Goal: Task Accomplishment & Management: Use online tool/utility

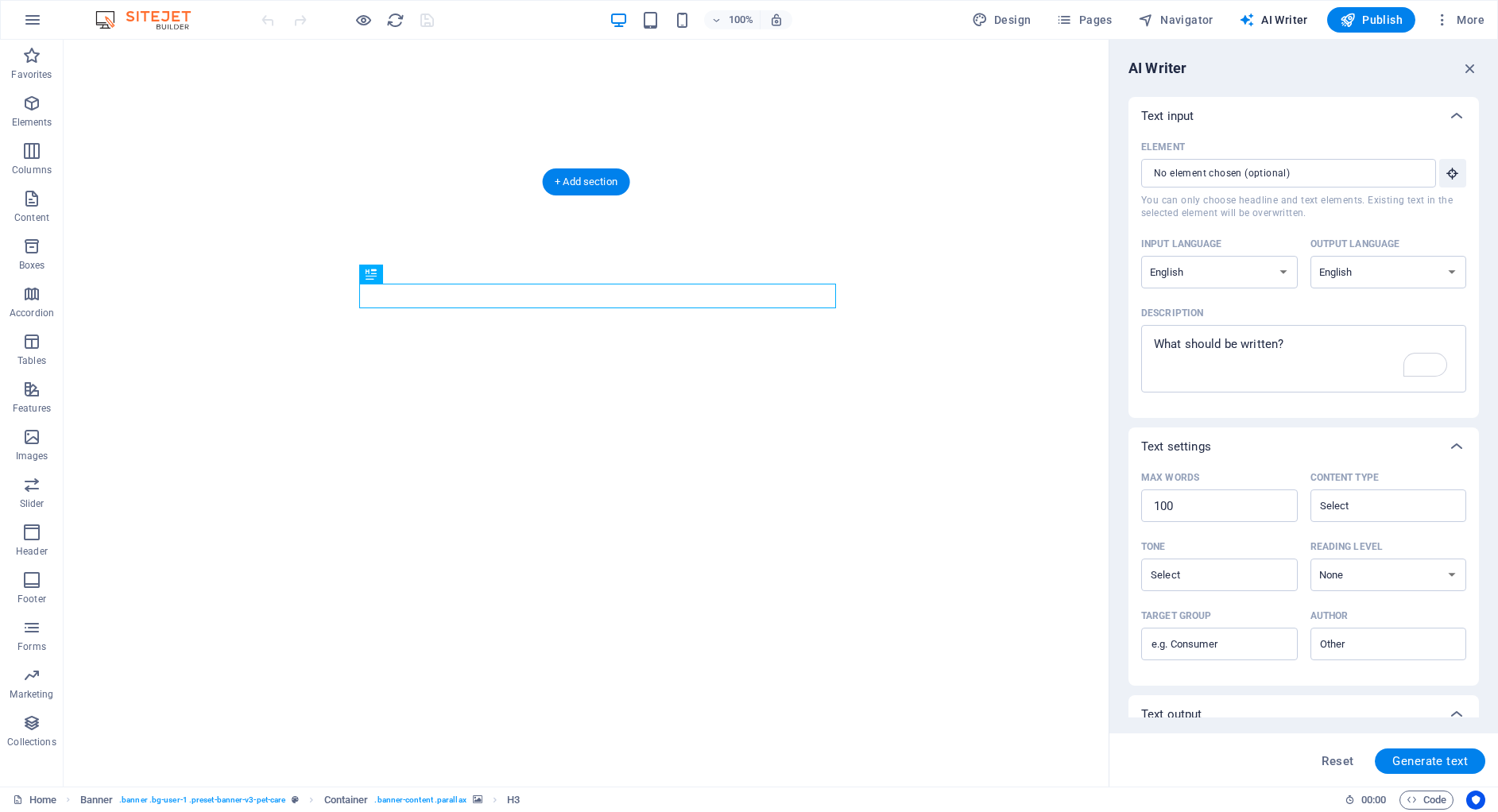
select select "English"
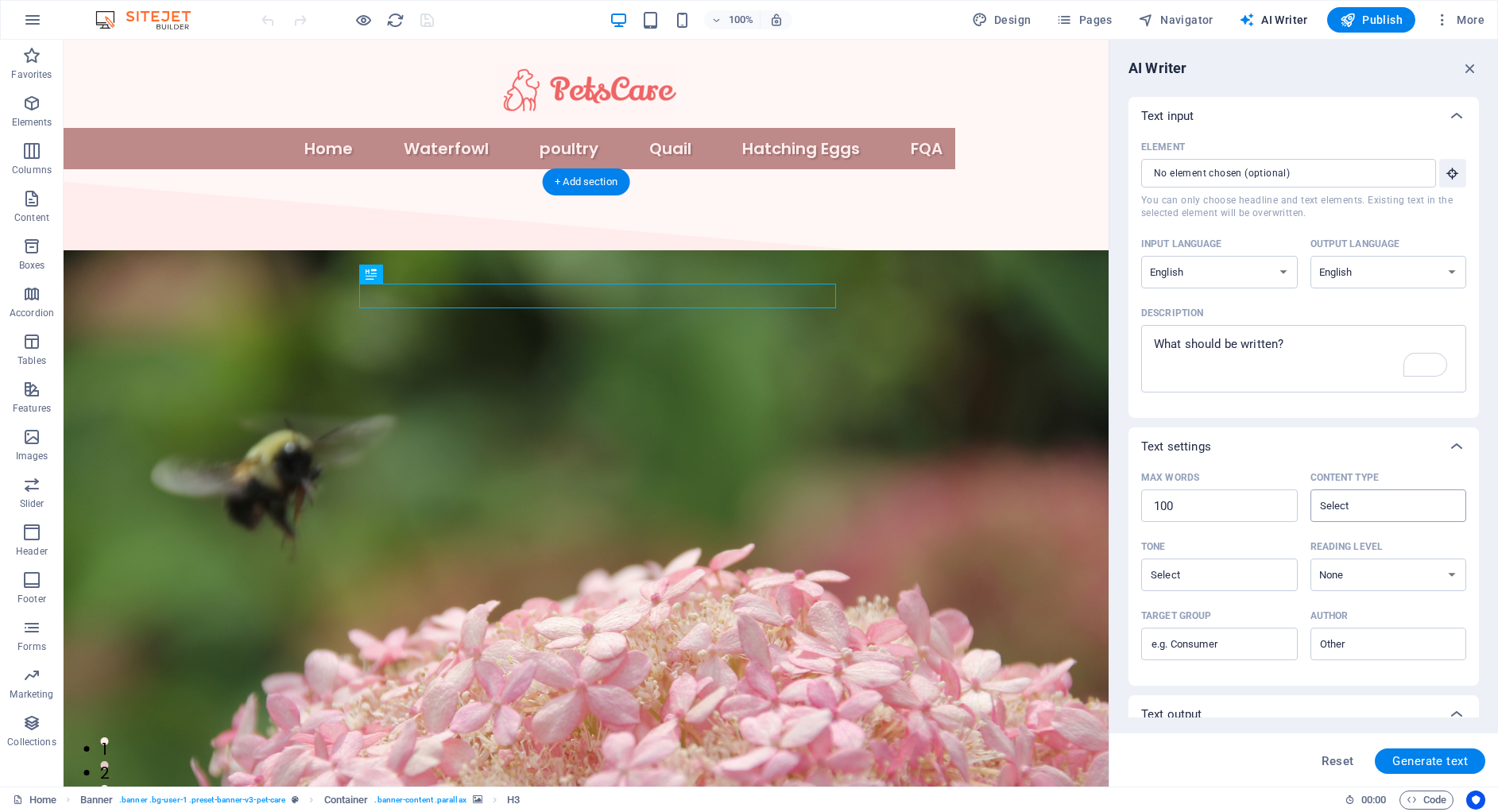
scroll to position [98, 0]
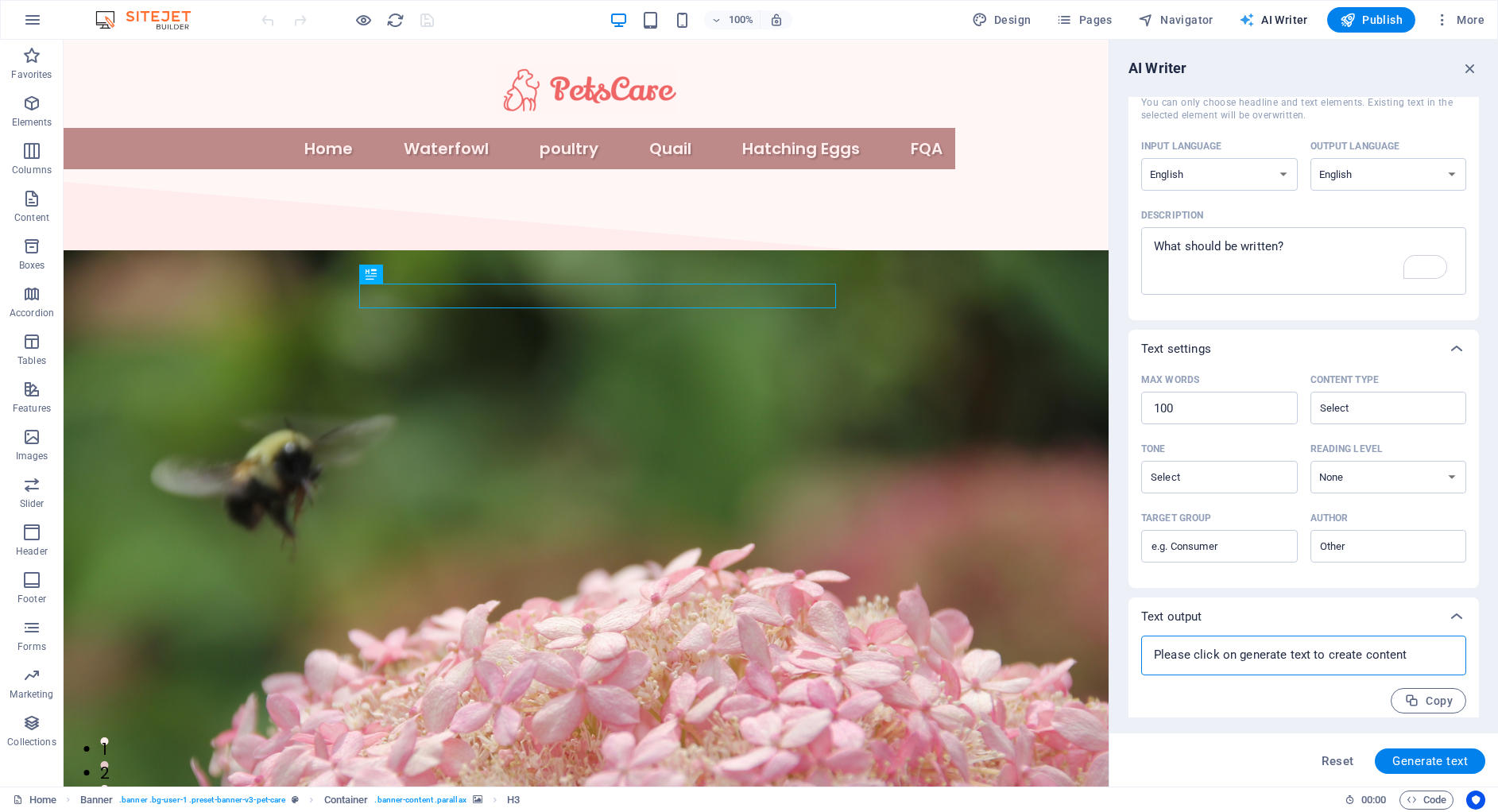
click at [1270, 22] on span "AI Writer" at bounding box center [1273, 19] width 69 height 16
click at [1230, 251] on textarea "Description x ​" at bounding box center [1304, 261] width 309 height 52
click at [1393, 401] on input "Content type ​" at bounding box center [1375, 408] width 120 height 23
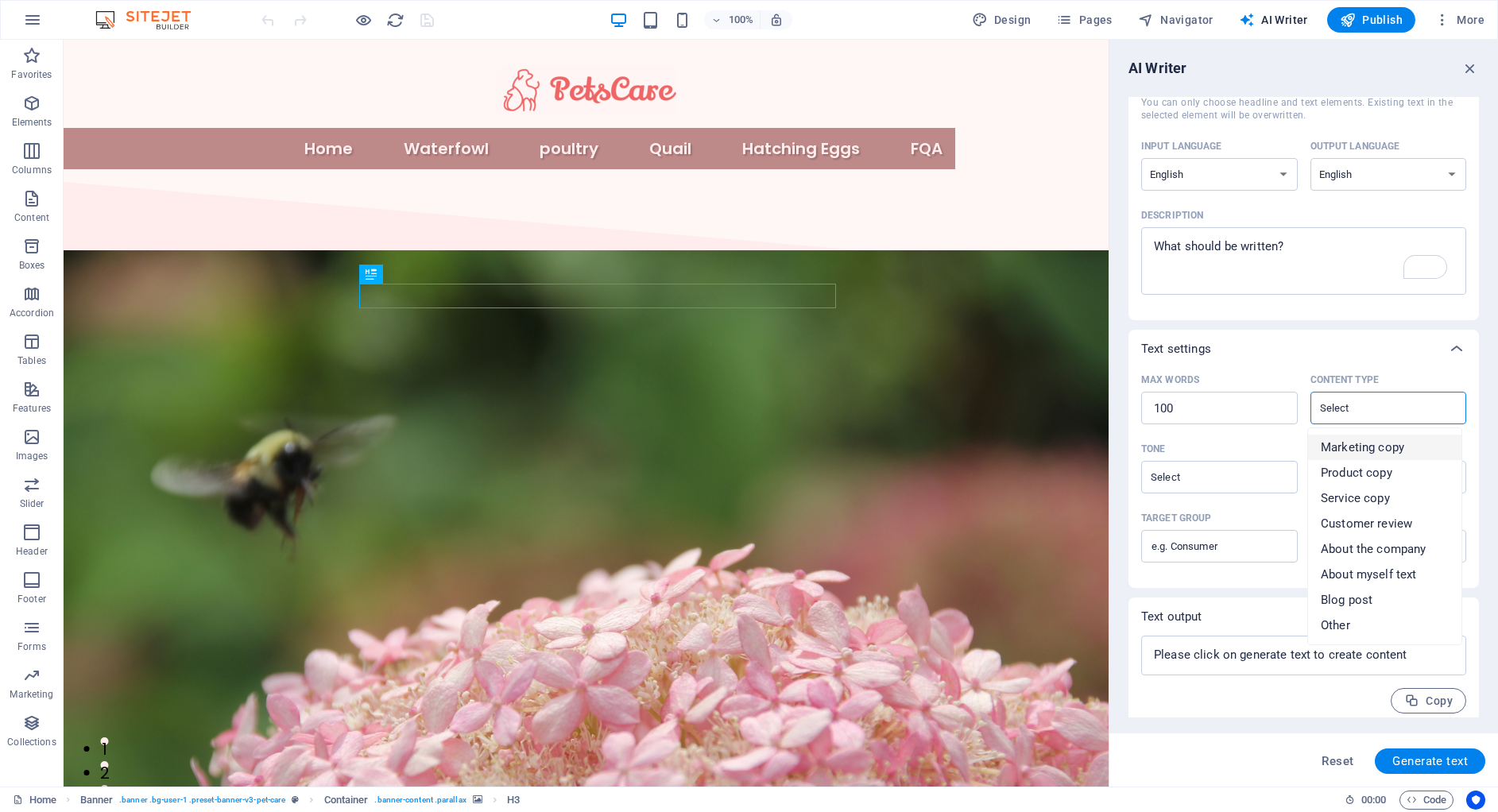
click at [1378, 450] on span "Marketing copy" at bounding box center [1363, 447] width 84 height 16
type input "Marketing copy"
click at [1219, 488] on div "​" at bounding box center [1219, 477] width 156 height 33
click at [1219, 488] on input "Tone ​" at bounding box center [1206, 477] width 120 height 23
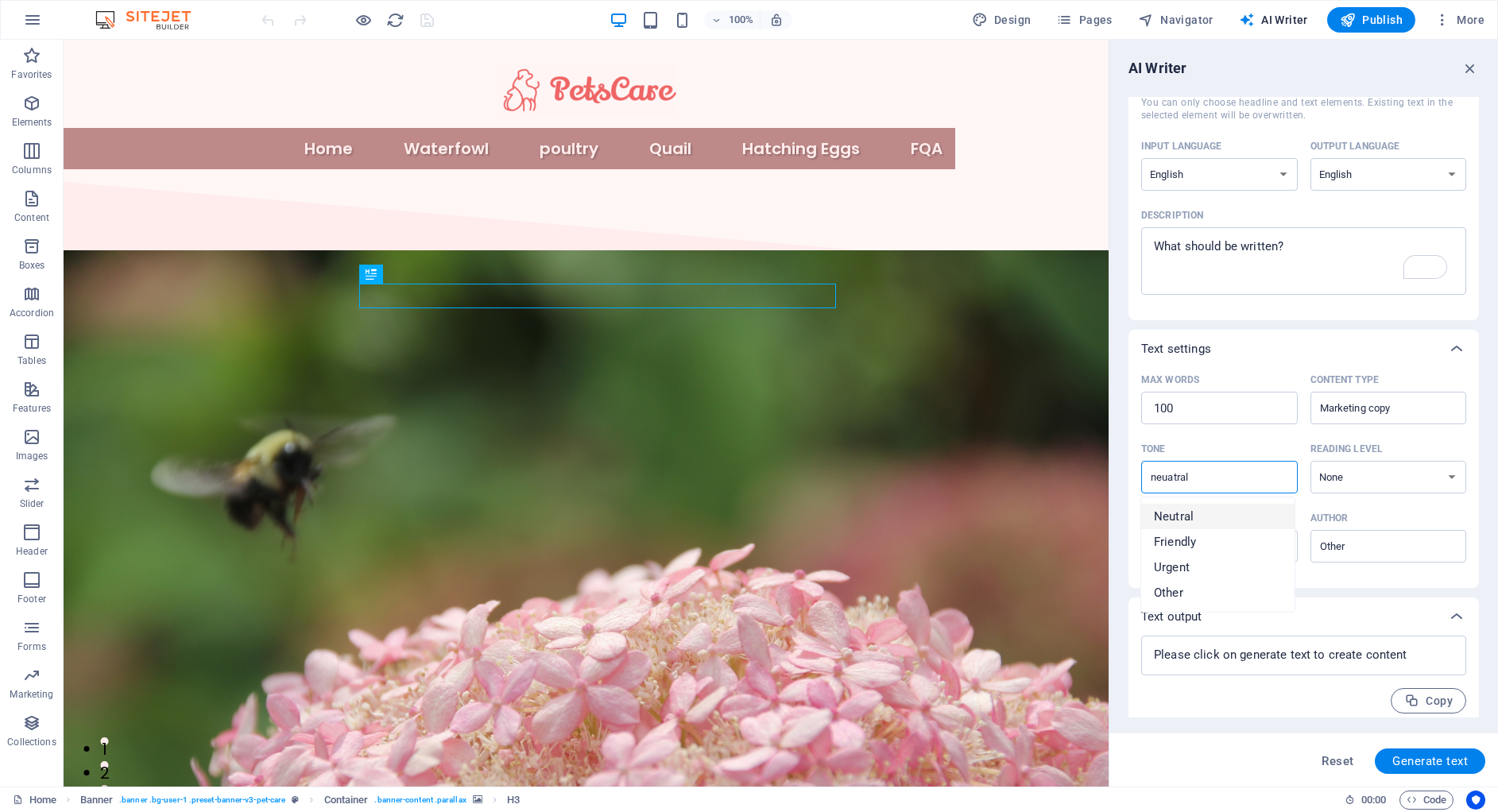
click at [1172, 512] on span "Neutral" at bounding box center [1173, 516] width 40 height 16
type input "Neutral"
click at [1235, 544] on input "Target group ​" at bounding box center [1219, 546] width 156 height 25
click at [1364, 473] on select "None Academic Adult Teen Child" at bounding box center [1388, 477] width 156 height 33
click at [1220, 547] on input "Target group ​" at bounding box center [1219, 546] width 156 height 25
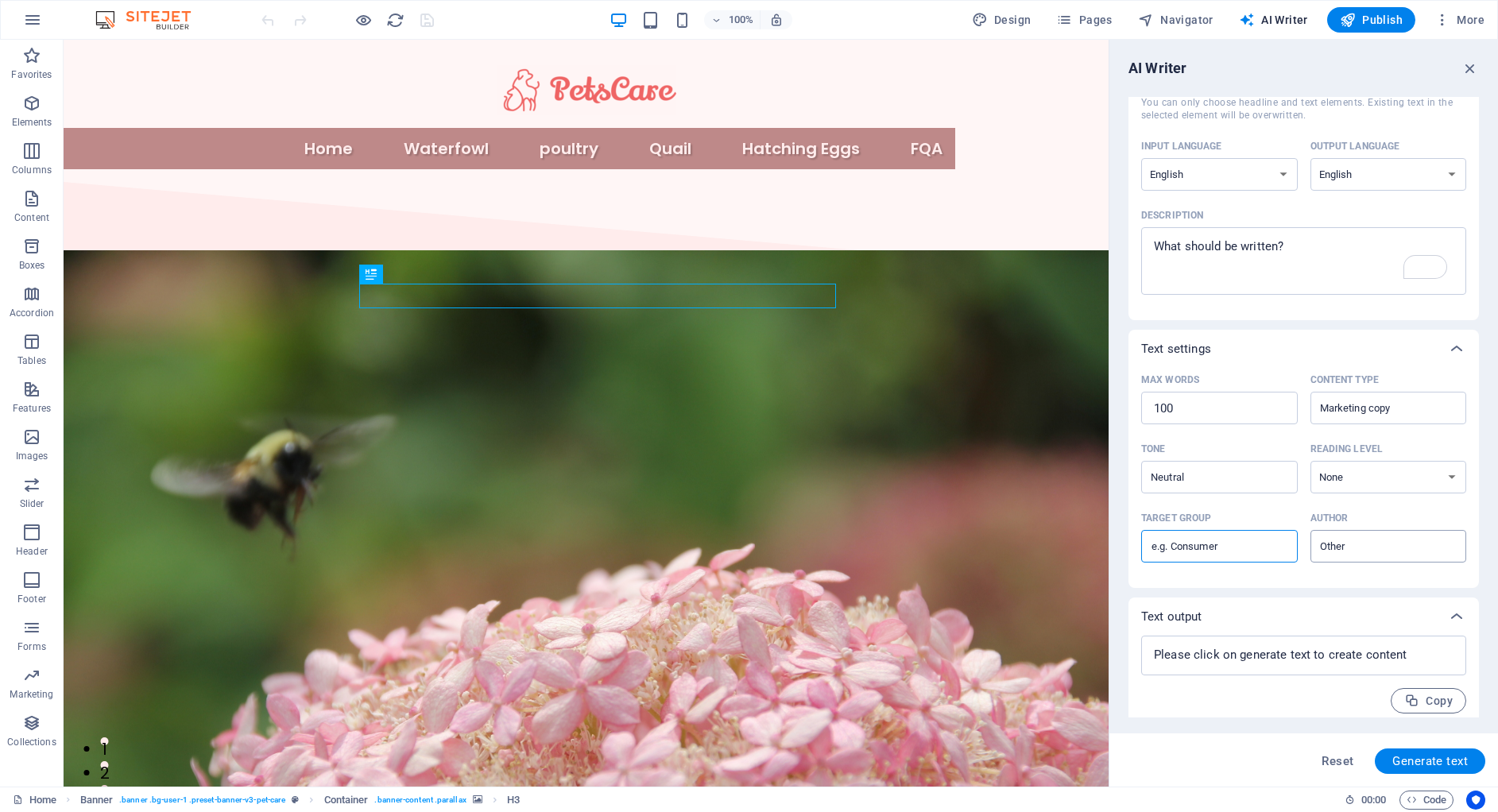
click at [1369, 549] on input "Author ​" at bounding box center [1375, 546] width 120 height 23
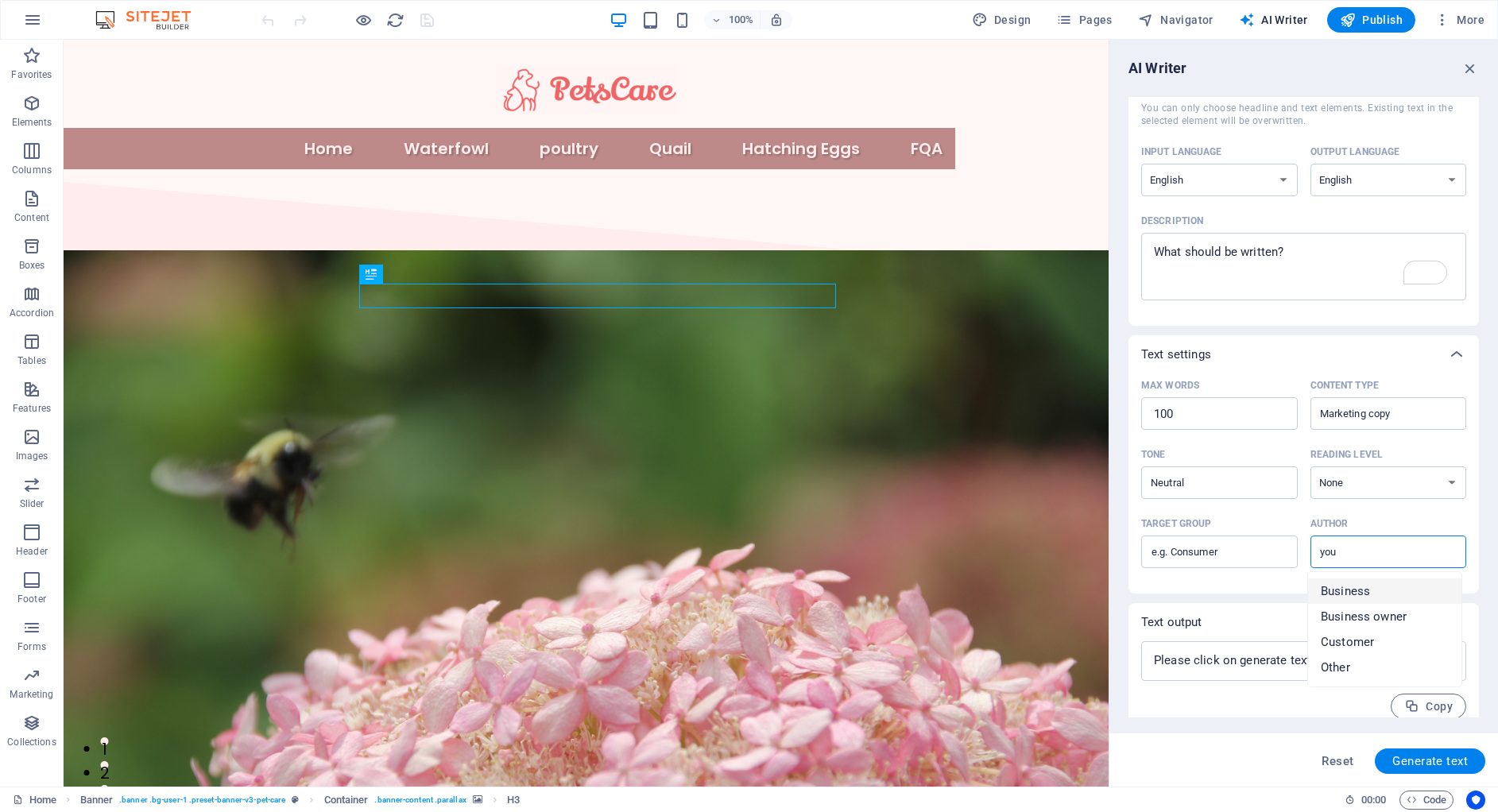
click at [1378, 563] on input "you" at bounding box center [1375, 552] width 120 height 23
click at [1289, 528] on label "Target group ​" at bounding box center [1219, 539] width 156 height 56
click at [1289, 539] on input "Target group ​" at bounding box center [1219, 552] width 156 height 25
click at [1352, 564] on div "you ​" at bounding box center [1388, 551] width 156 height 33
click at [1352, 564] on input "you" at bounding box center [1375, 552] width 120 height 23
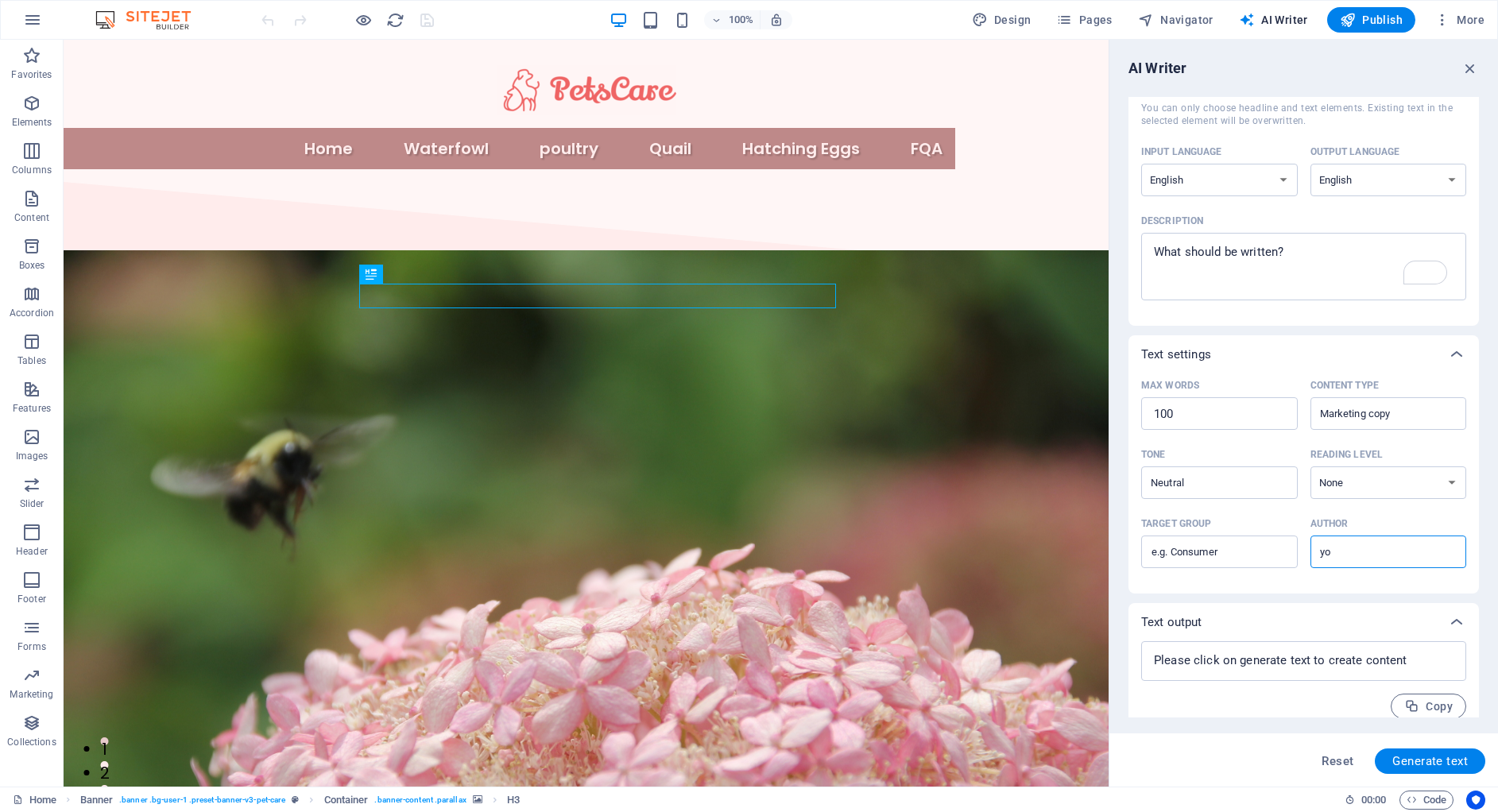
type input "y"
click at [1276, 514] on div "Target group" at bounding box center [1216, 523] width 151 height 24
click at [1276, 539] on input "Target group ​" at bounding box center [1219, 552] width 156 height 25
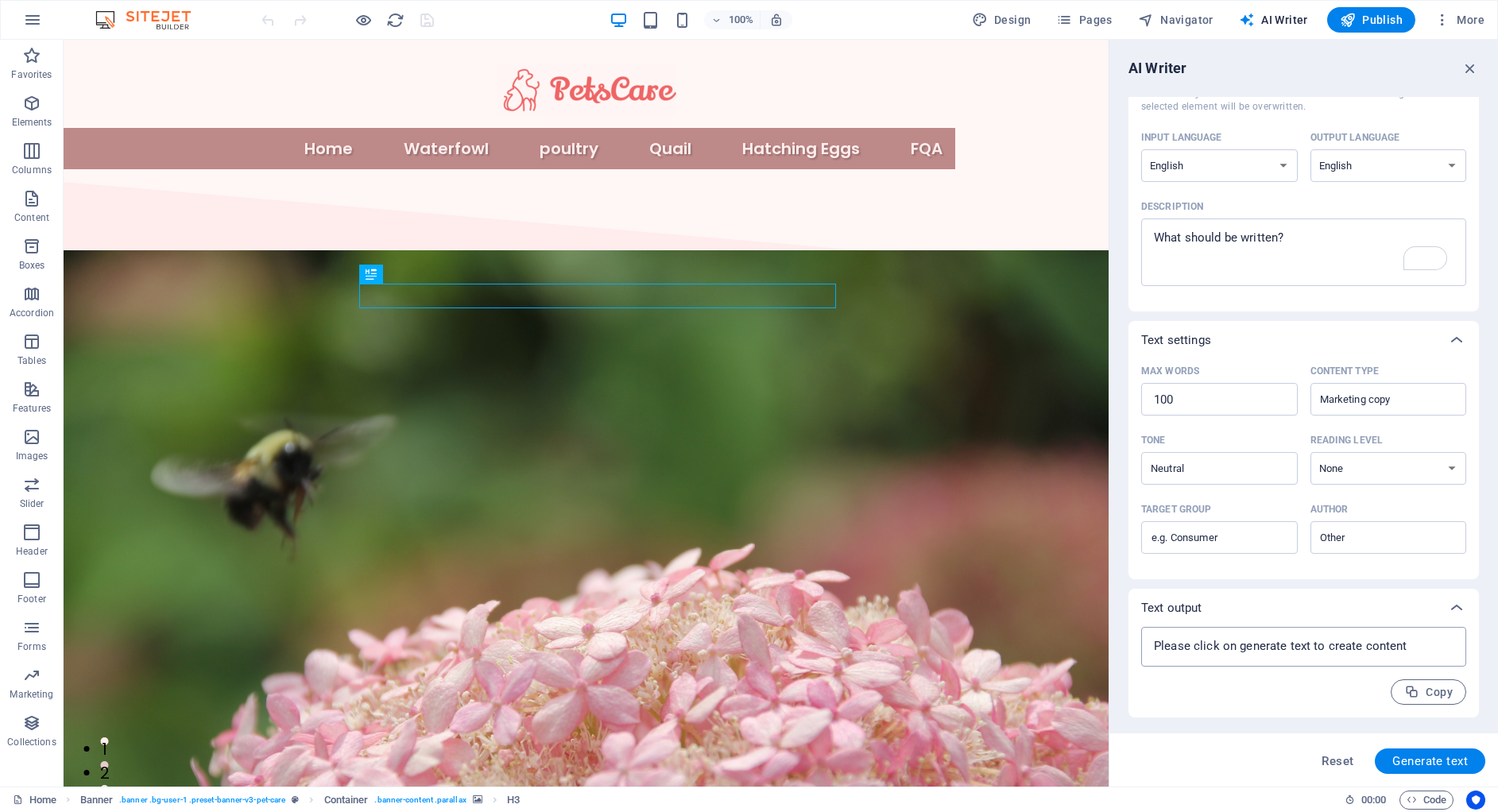
click at [1327, 663] on div "x ​" at bounding box center [1303, 647] width 325 height 40
click at [1321, 635] on textarea at bounding box center [1304, 646] width 309 height 24
click at [1400, 655] on textarea at bounding box center [1304, 646] width 309 height 24
click at [1465, 601] on div at bounding box center [1457, 608] width 38 height 38
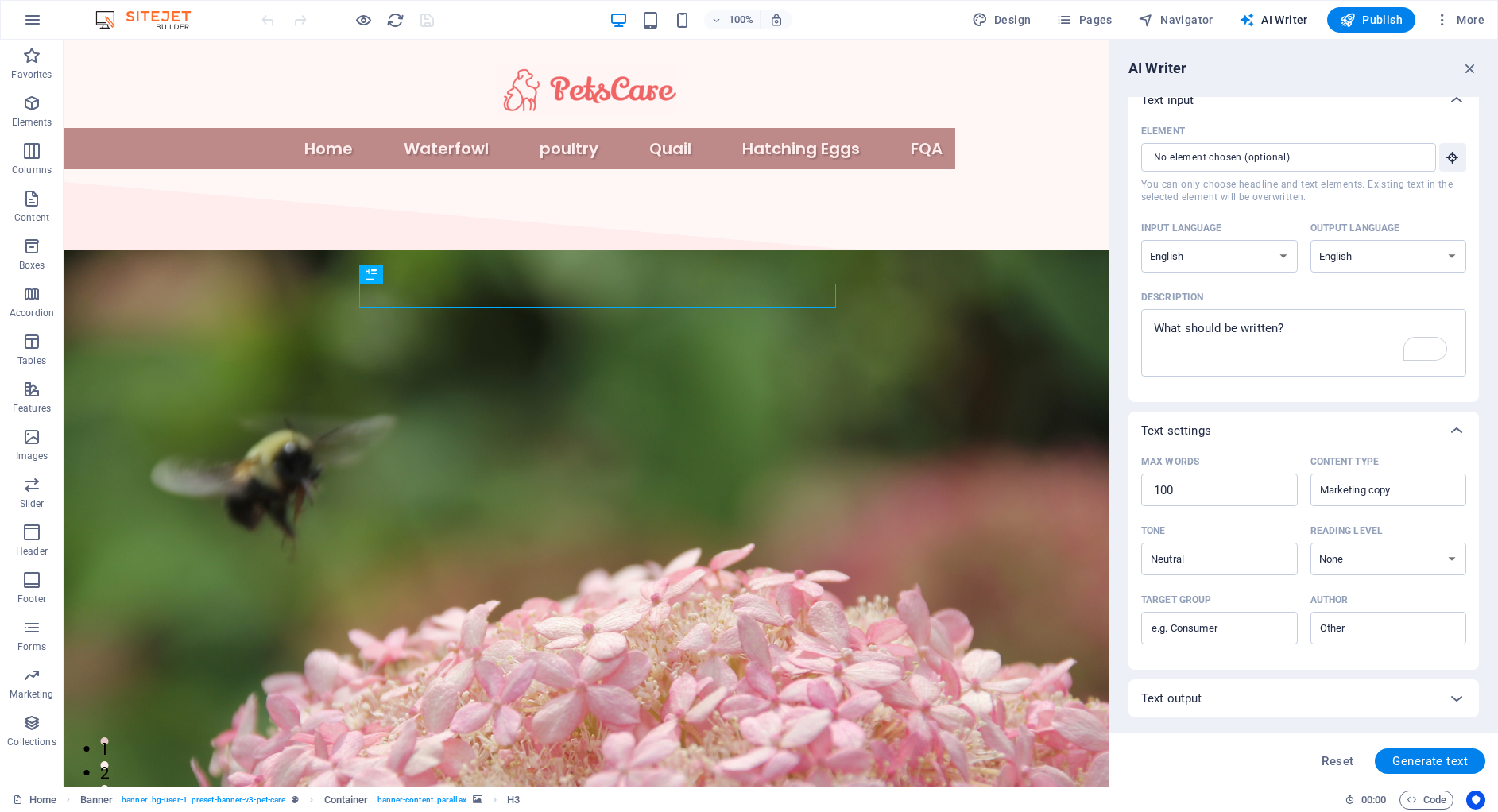
scroll to position [16, 0]
click at [1374, 692] on div "Text output" at bounding box center [1289, 698] width 296 height 16
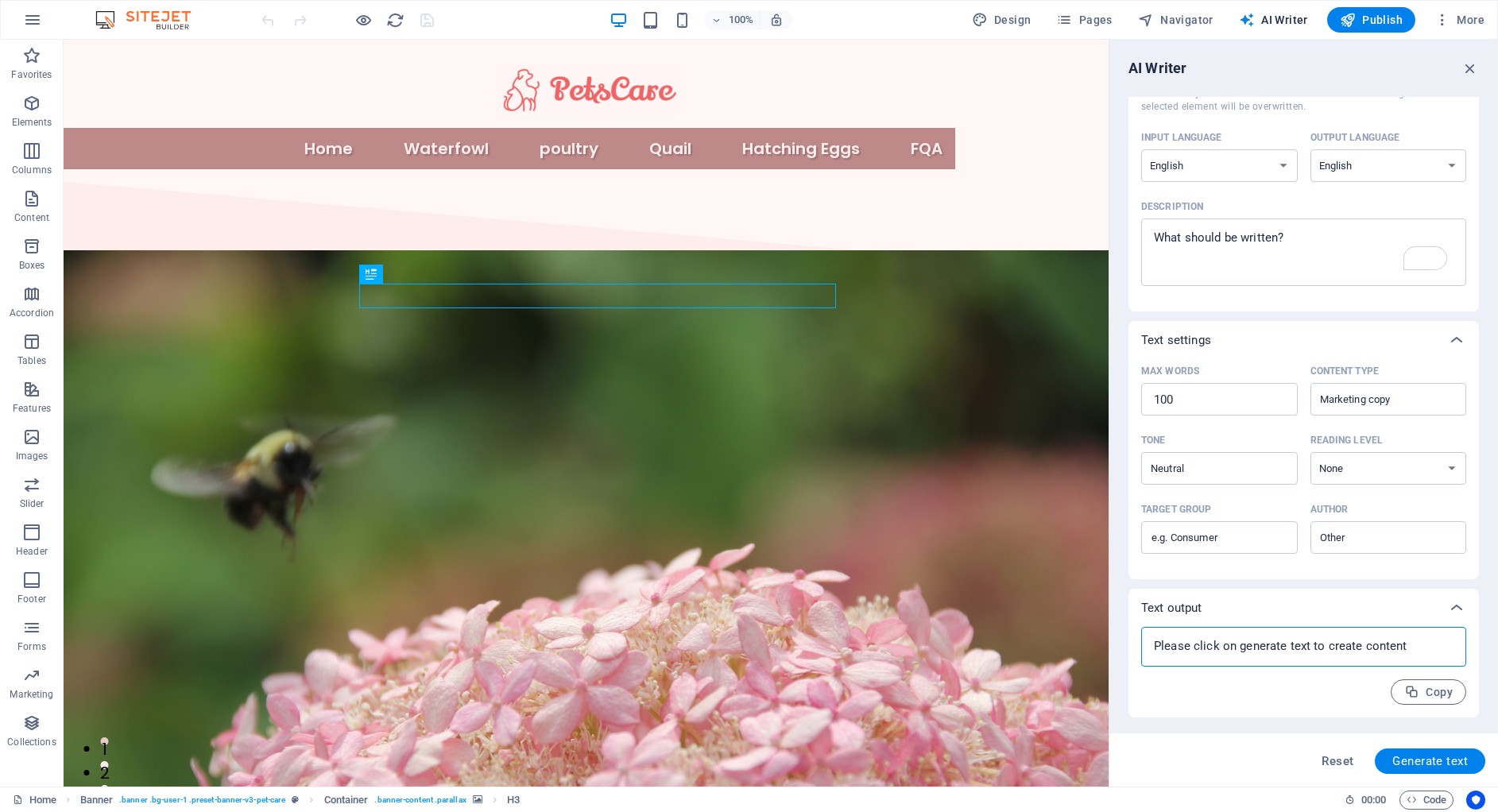
drag, startPoint x: 1187, startPoint y: 641, endPoint x: 1179, endPoint y: 650, distance: 12.0
click at [1187, 641] on textarea at bounding box center [1304, 646] width 309 height 24
drag, startPoint x: 1414, startPoint y: 652, endPoint x: 1199, endPoint y: 652, distance: 215.0
click at [1199, 652] on textarea at bounding box center [1304, 646] width 309 height 24
click at [1424, 691] on span "Copy" at bounding box center [1429, 692] width 49 height 15
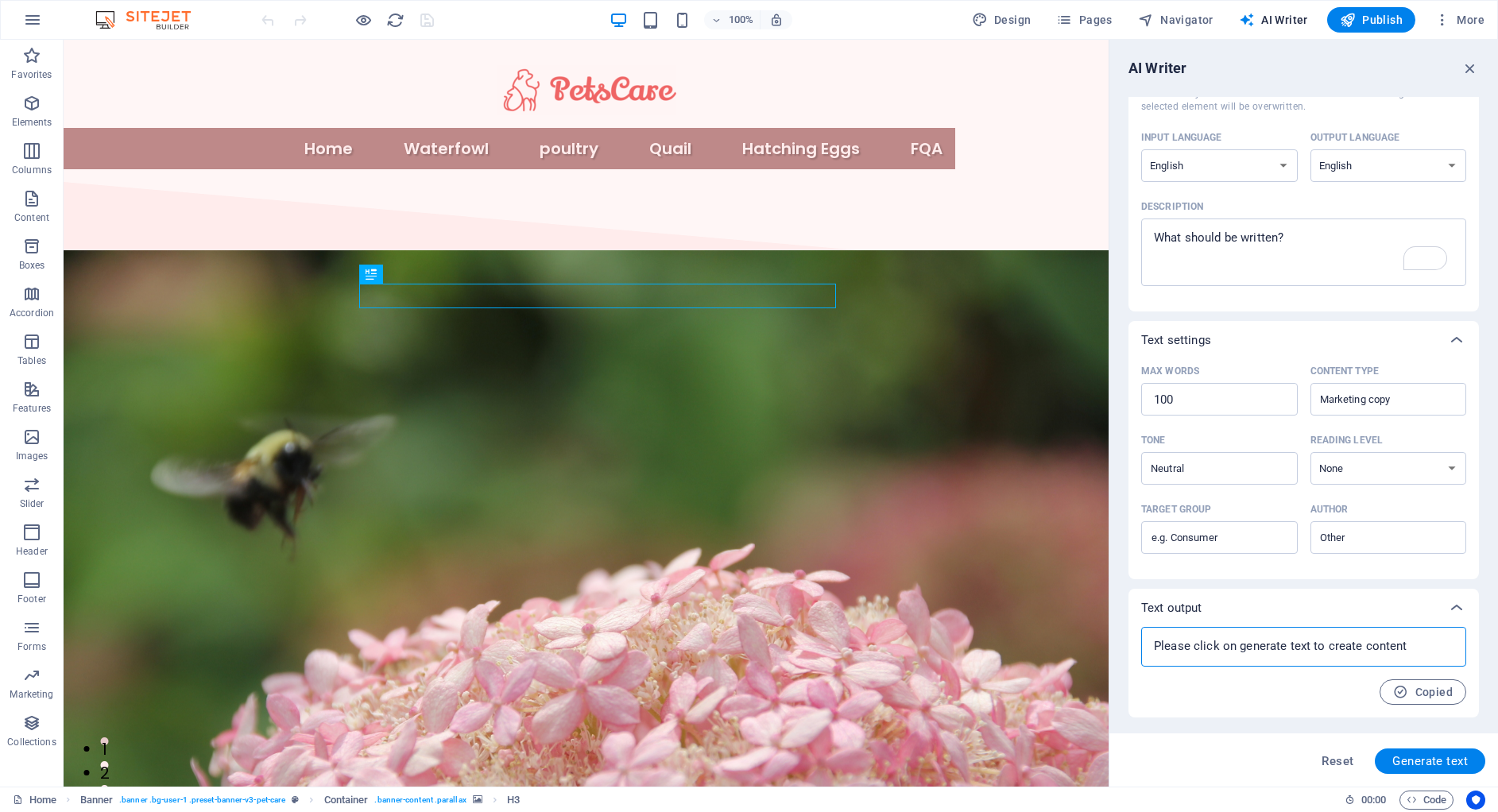
click at [1418, 657] on textarea at bounding box center [1304, 646] width 309 height 24
click at [1403, 683] on button "Copied" at bounding box center [1423, 693] width 87 height 25
click at [1401, 694] on icon "button" at bounding box center [1400, 694] width 15 height 15
click at [1418, 685] on button "Copied" at bounding box center [1423, 693] width 87 height 25
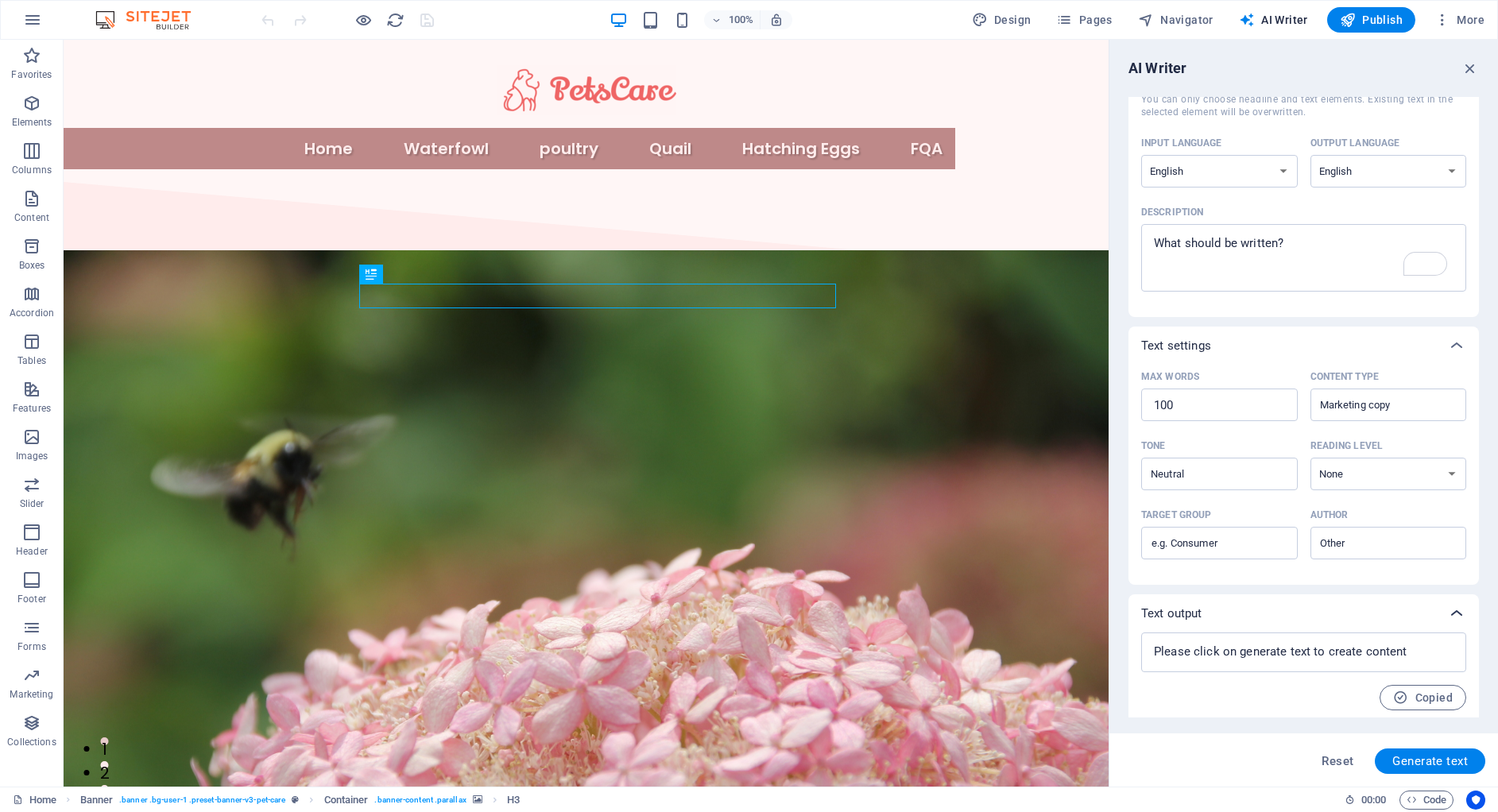
click at [1447, 610] on icon at bounding box center [1456, 613] width 19 height 19
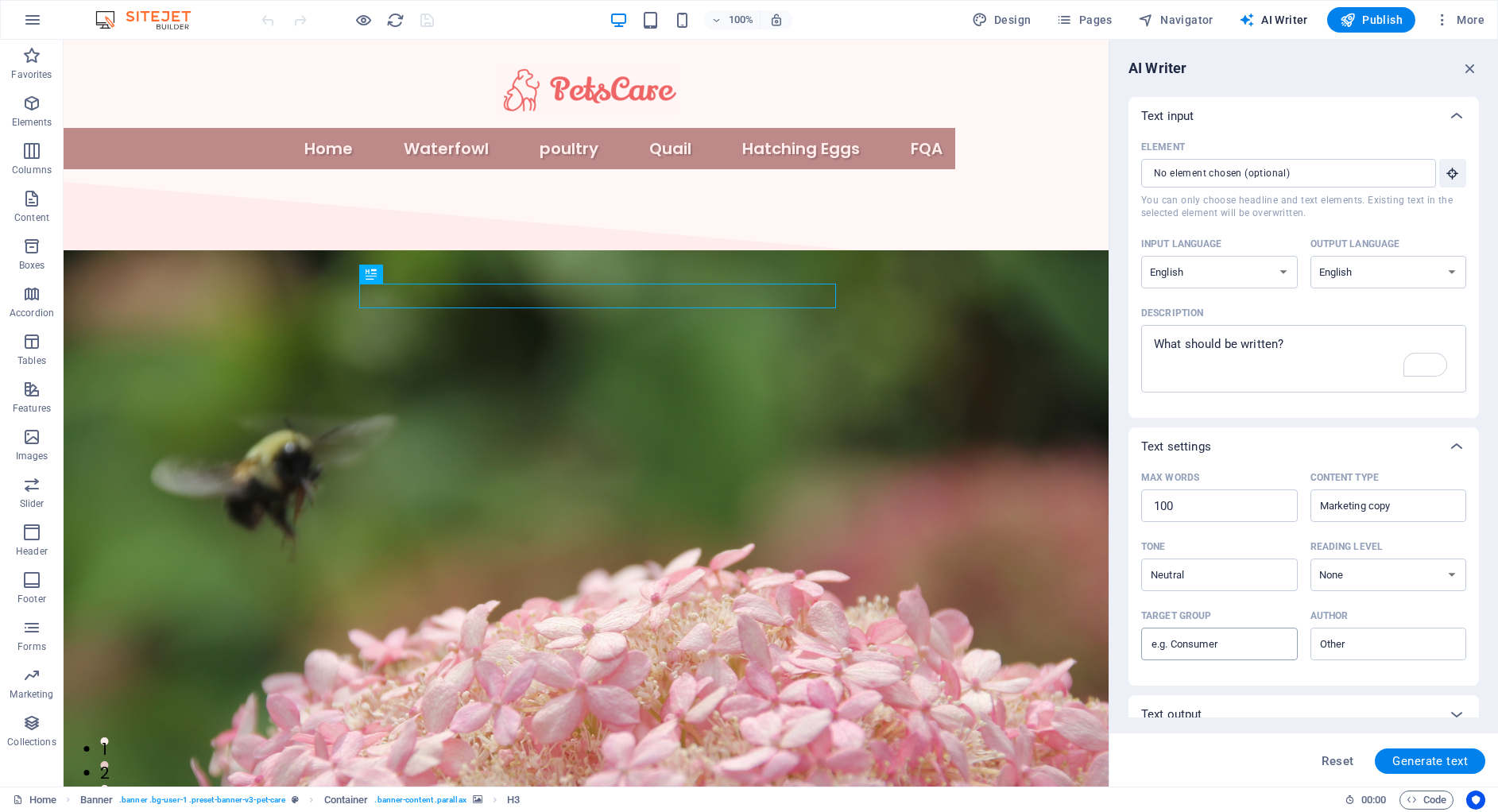
scroll to position [16, 0]
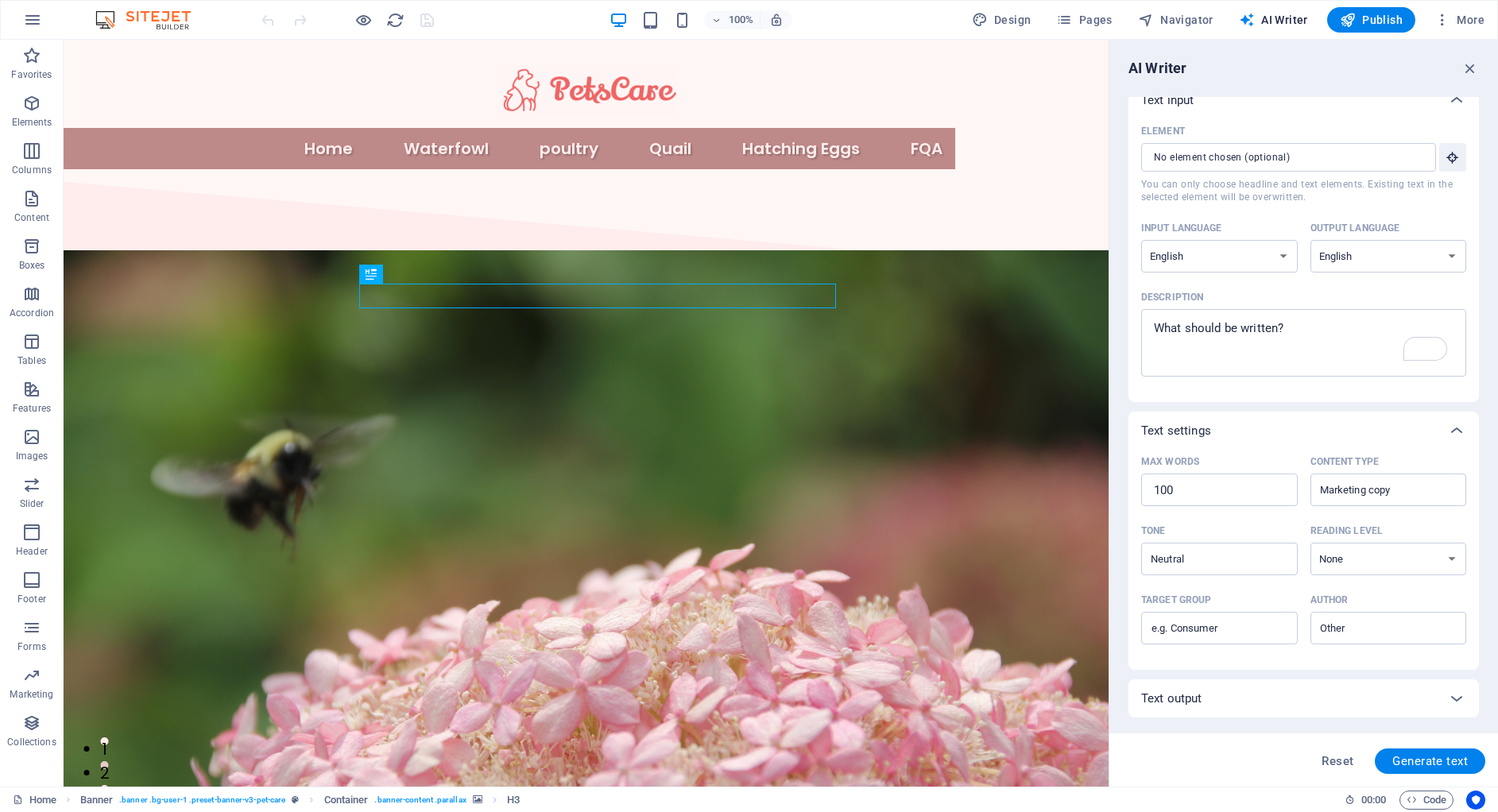
click at [1231, 706] on div "Text output" at bounding box center [1289, 698] width 296 height 16
click at [1242, 683] on div "Text output" at bounding box center [1303, 698] width 350 height 38
click at [1432, 701] on div "Text output" at bounding box center [1289, 698] width 296 height 16
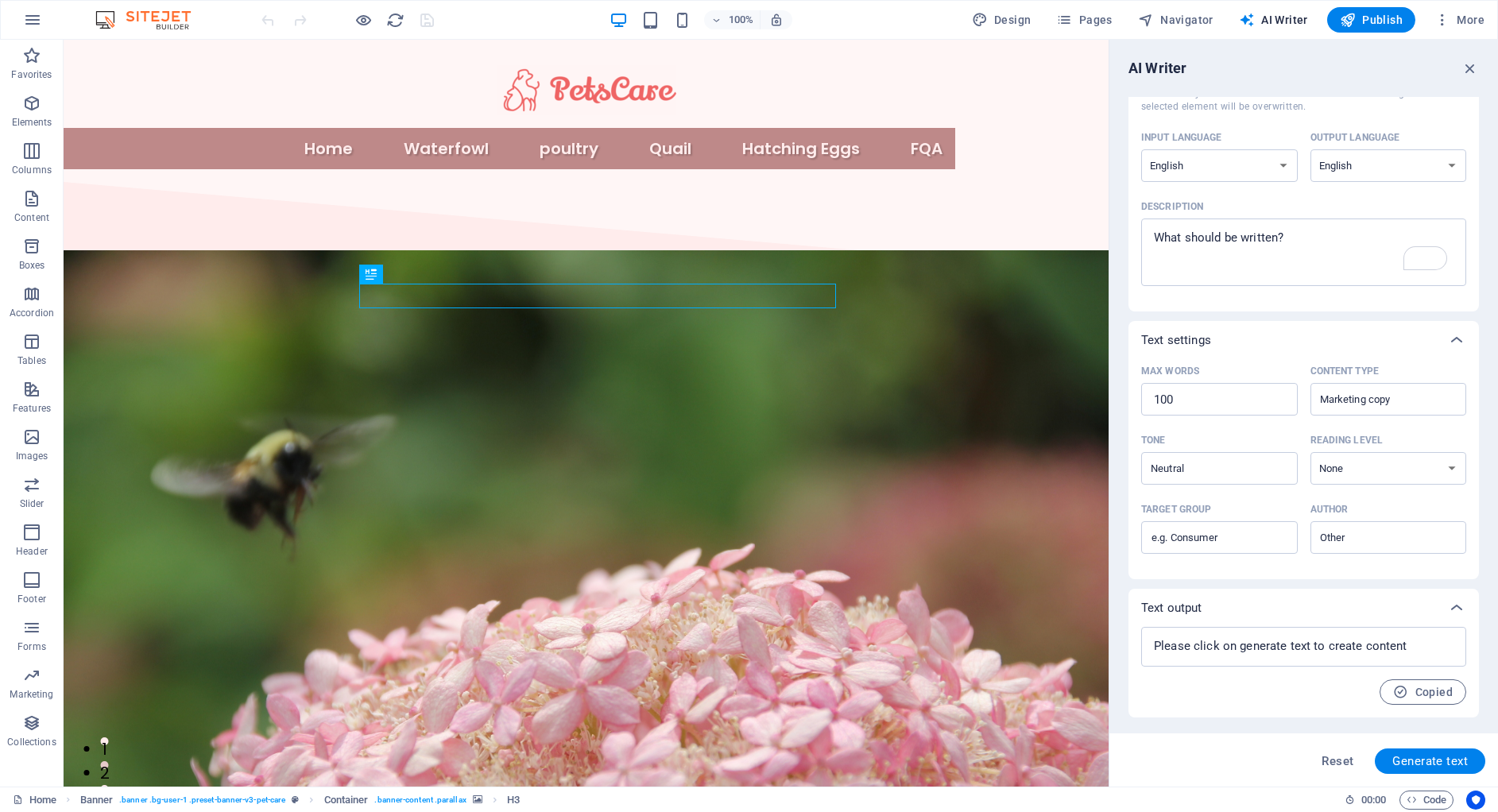
scroll to position [105, 0]
drag, startPoint x: 1256, startPoint y: 538, endPoint x: 1257, endPoint y: 529, distance: 9.1
click at [1257, 529] on input "Target group ​" at bounding box center [1219, 539] width 156 height 25
drag, startPoint x: 1221, startPoint y: 545, endPoint x: 1140, endPoint y: 539, distance: 81.2
click at [1141, 539] on input "Target group ​" at bounding box center [1219, 539] width 156 height 25
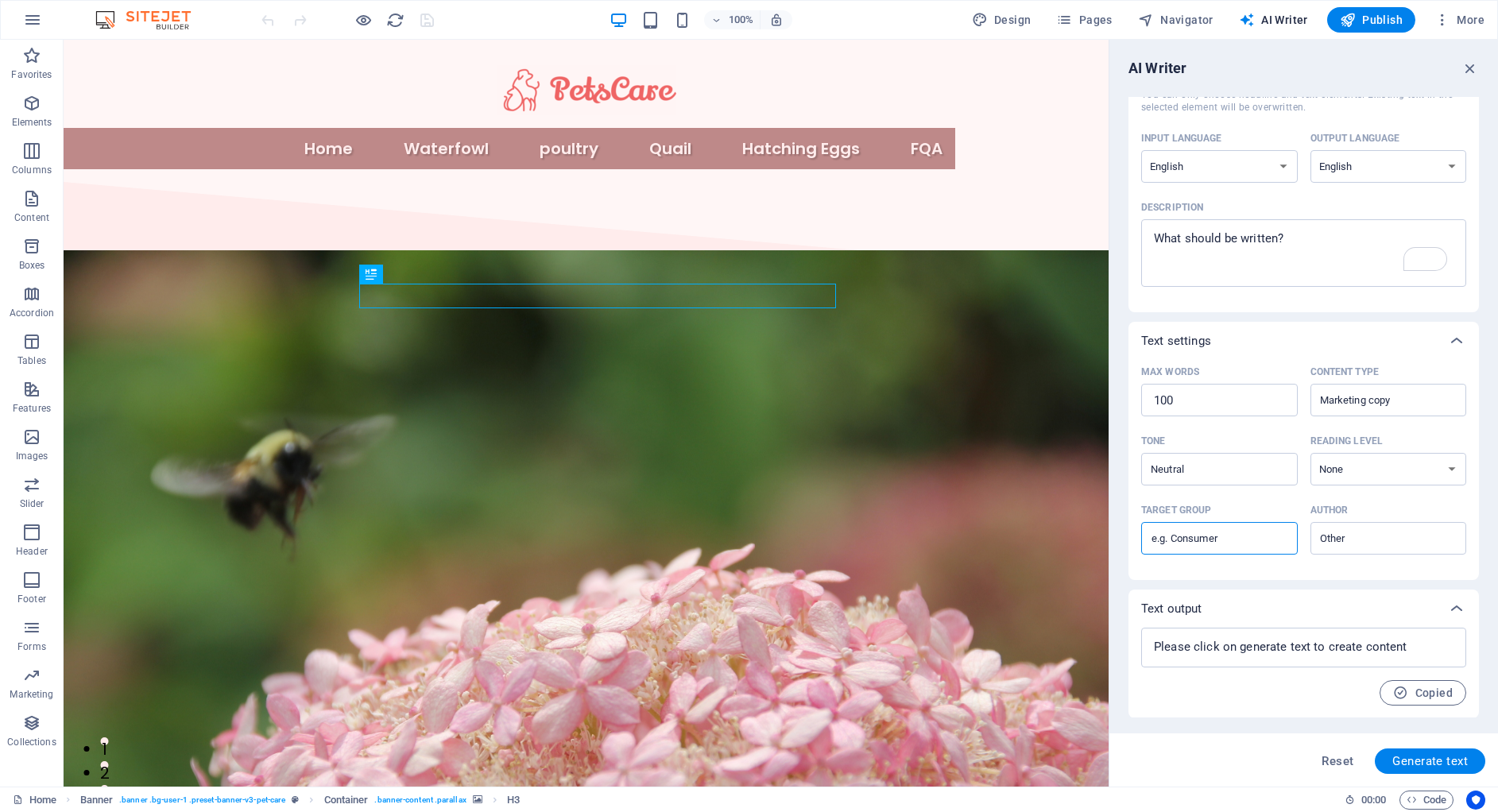
scroll to position [0, 0]
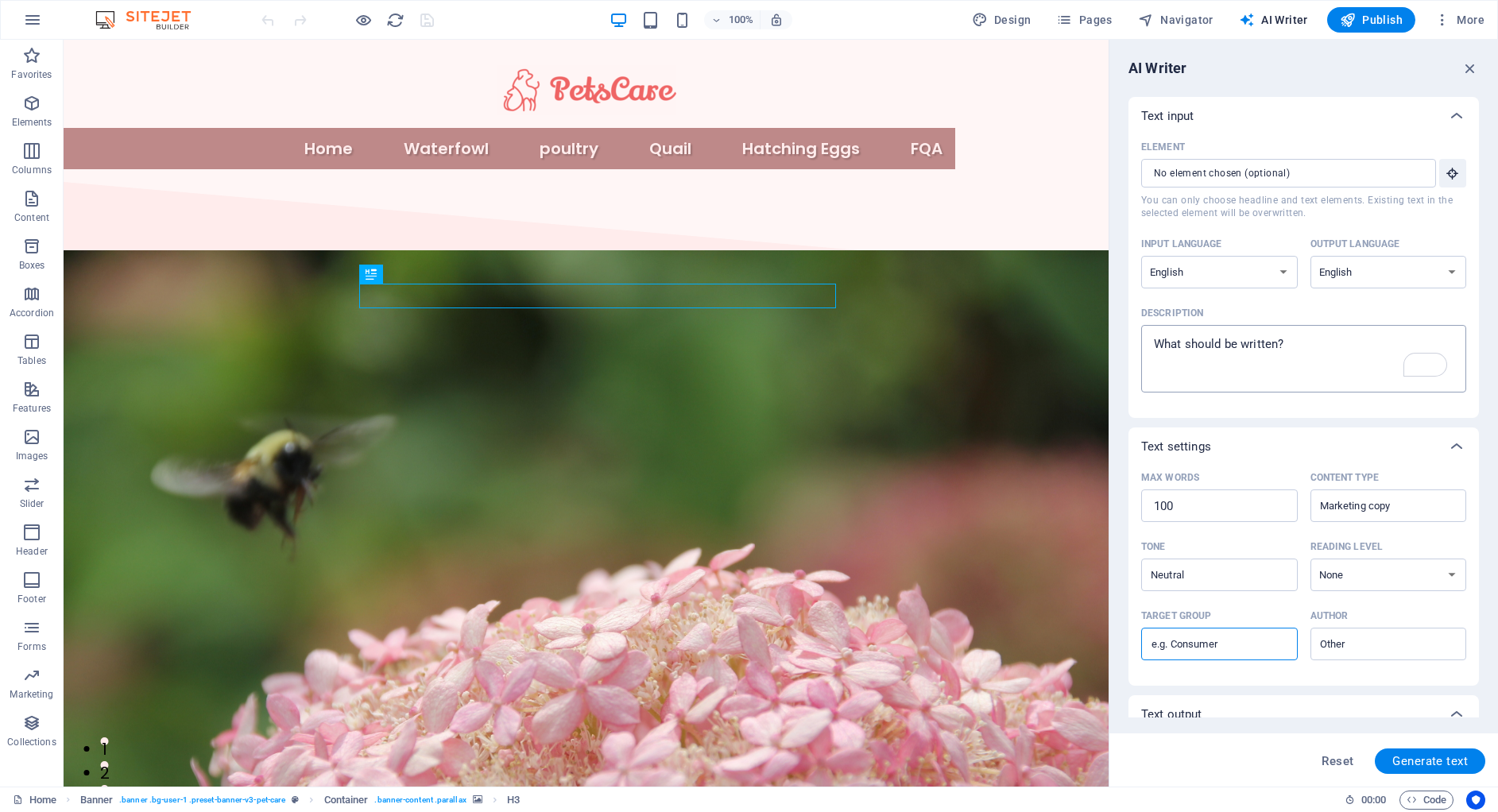
click at [1313, 345] on textarea "Description x ​" at bounding box center [1304, 359] width 309 height 52
click at [1402, 647] on input "Author ​" at bounding box center [1375, 640] width 120 height 23
type input "Norah"
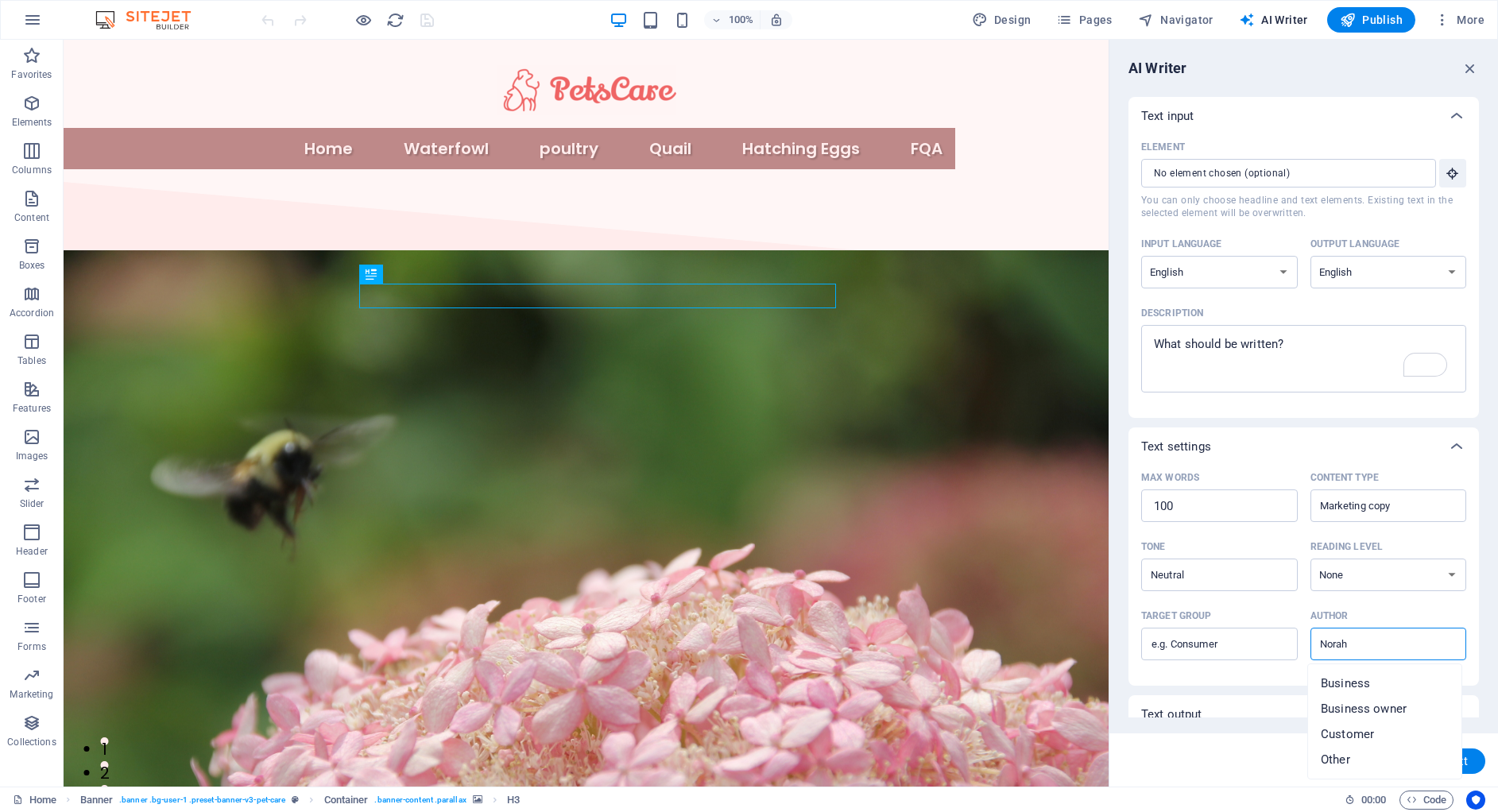
click at [1321, 317] on div "Description" at bounding box center [1300, 313] width 319 height 24
click at [1321, 333] on textarea "Description x ​" at bounding box center [1304, 359] width 309 height 52
click at [1311, 356] on textarea "Description x ​" at bounding box center [1304, 359] width 309 height 52
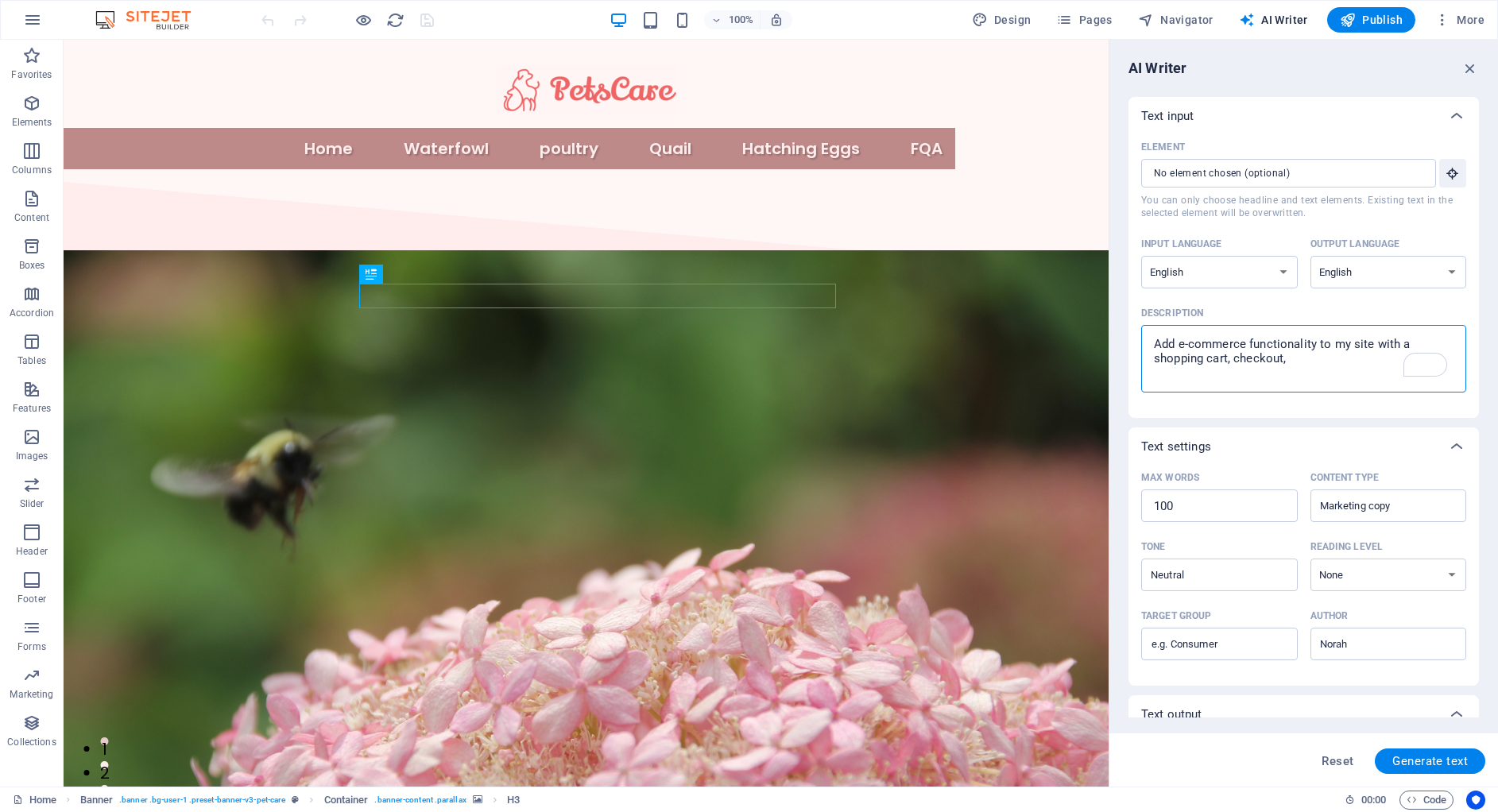
click at [1291, 365] on textarea "Add e-commerce functionality to my site with a shopping cart, checkout," at bounding box center [1304, 359] width 309 height 52
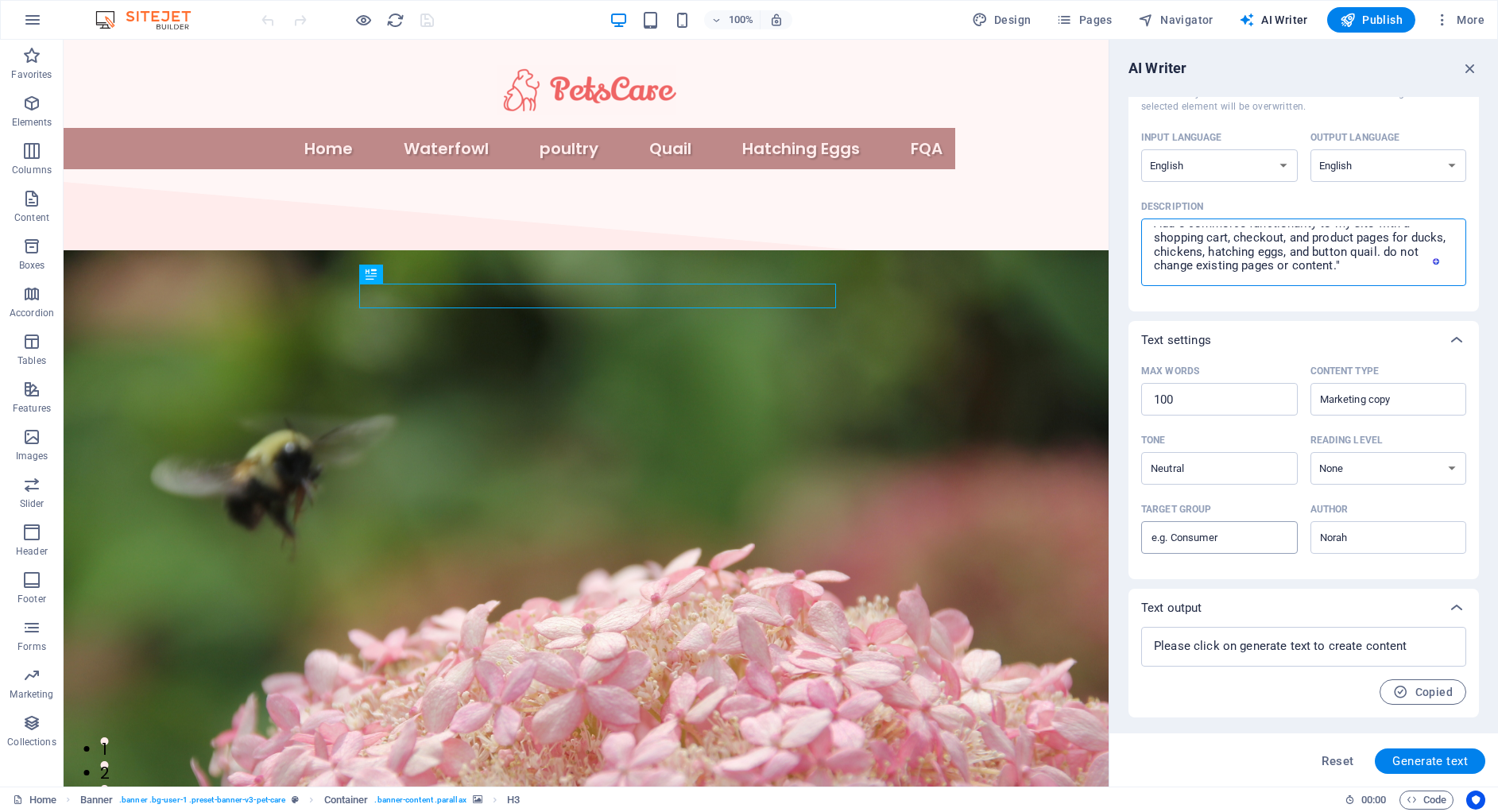
type textarea "Add e-commerce functionality to my site with a shopping cart, checkout, and pro…"
click at [1230, 549] on input "Target group ​" at bounding box center [1219, 538] width 156 height 25
type input "c"
click at [1297, 629] on div "x ​" at bounding box center [1303, 647] width 325 height 40
click at [1303, 661] on div "x ​" at bounding box center [1303, 647] width 325 height 40
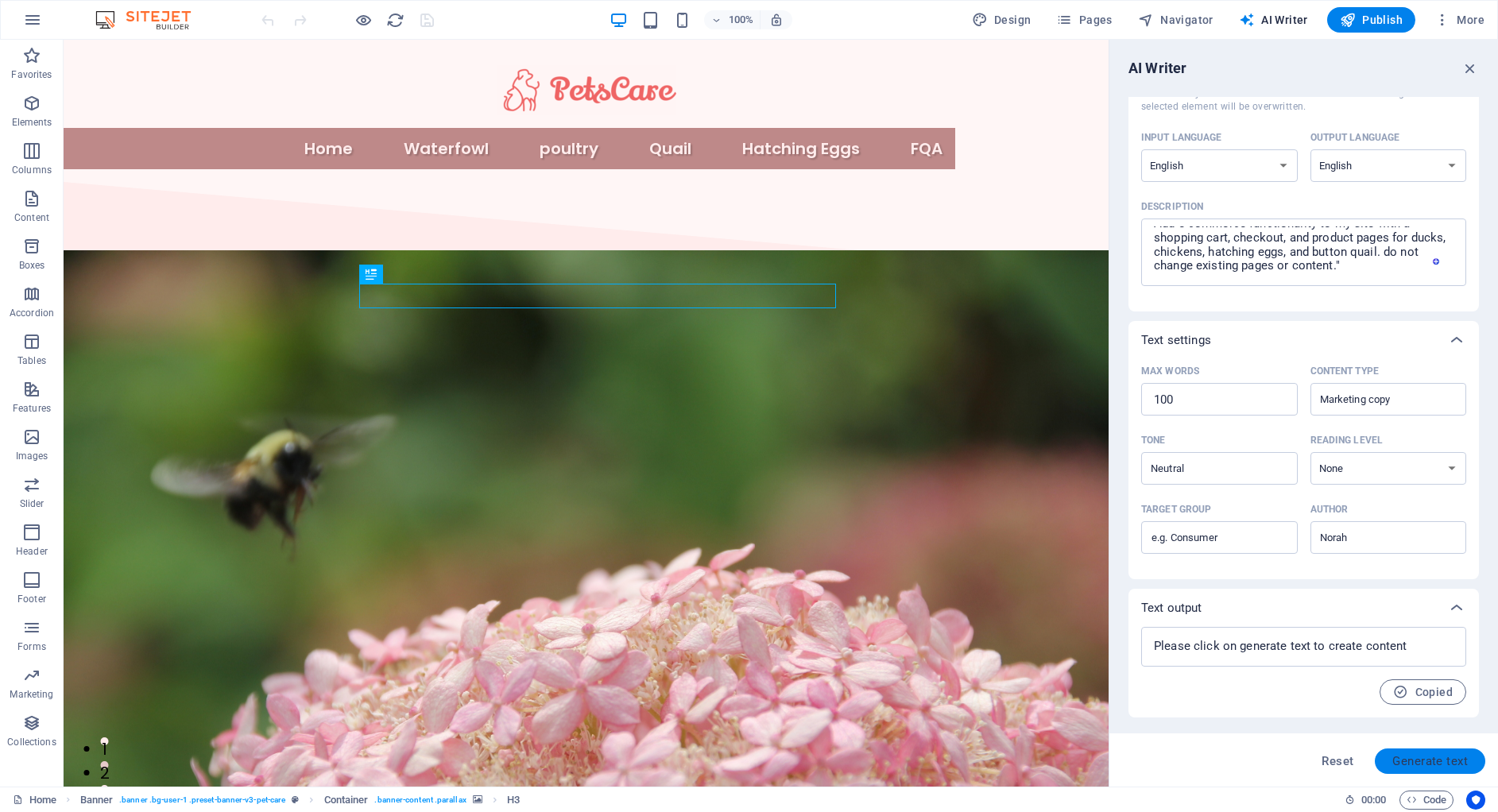
click at [1417, 755] on span "Generate text" at bounding box center [1429, 761] width 75 height 13
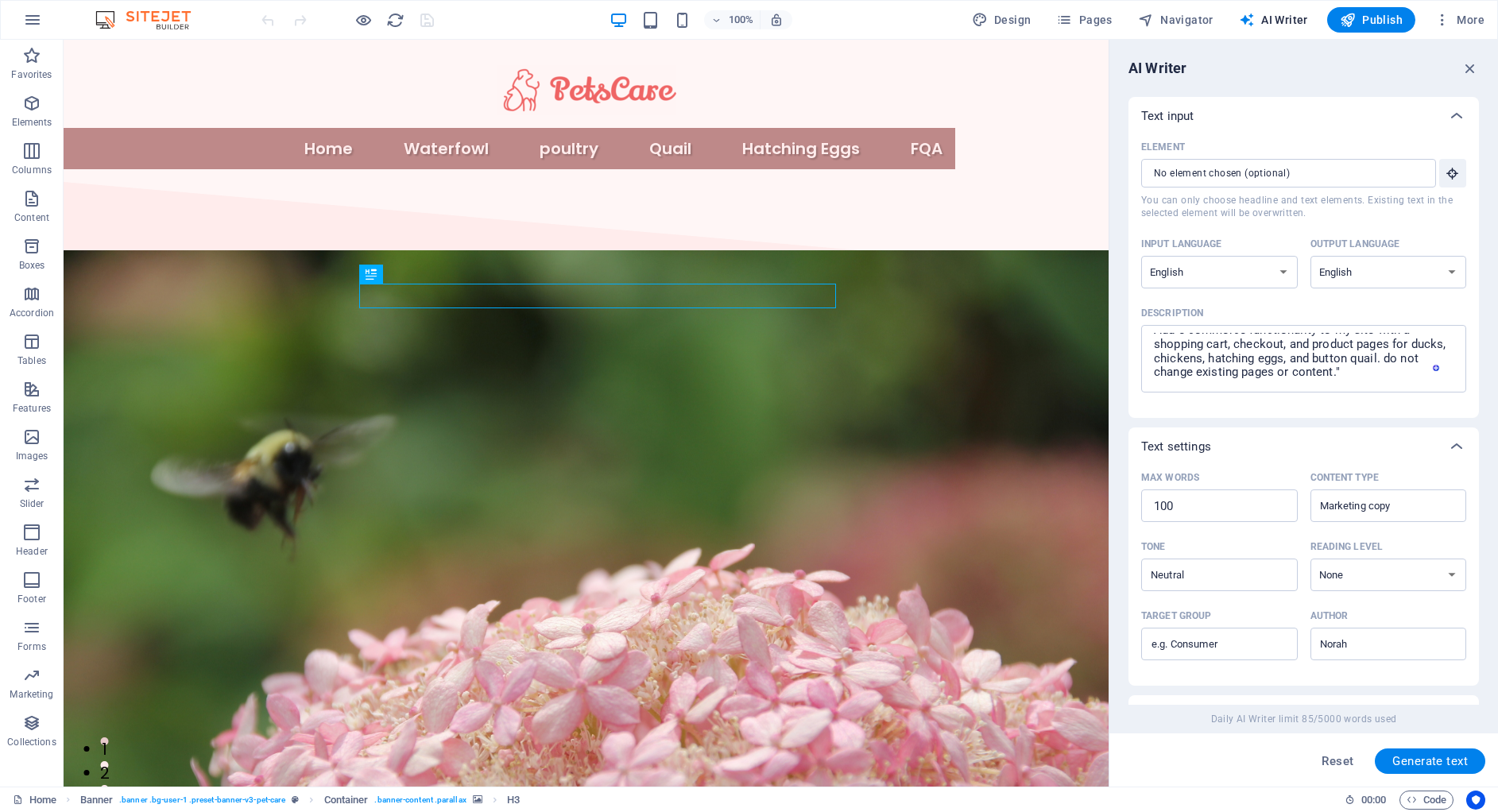
scroll to position [359, 0]
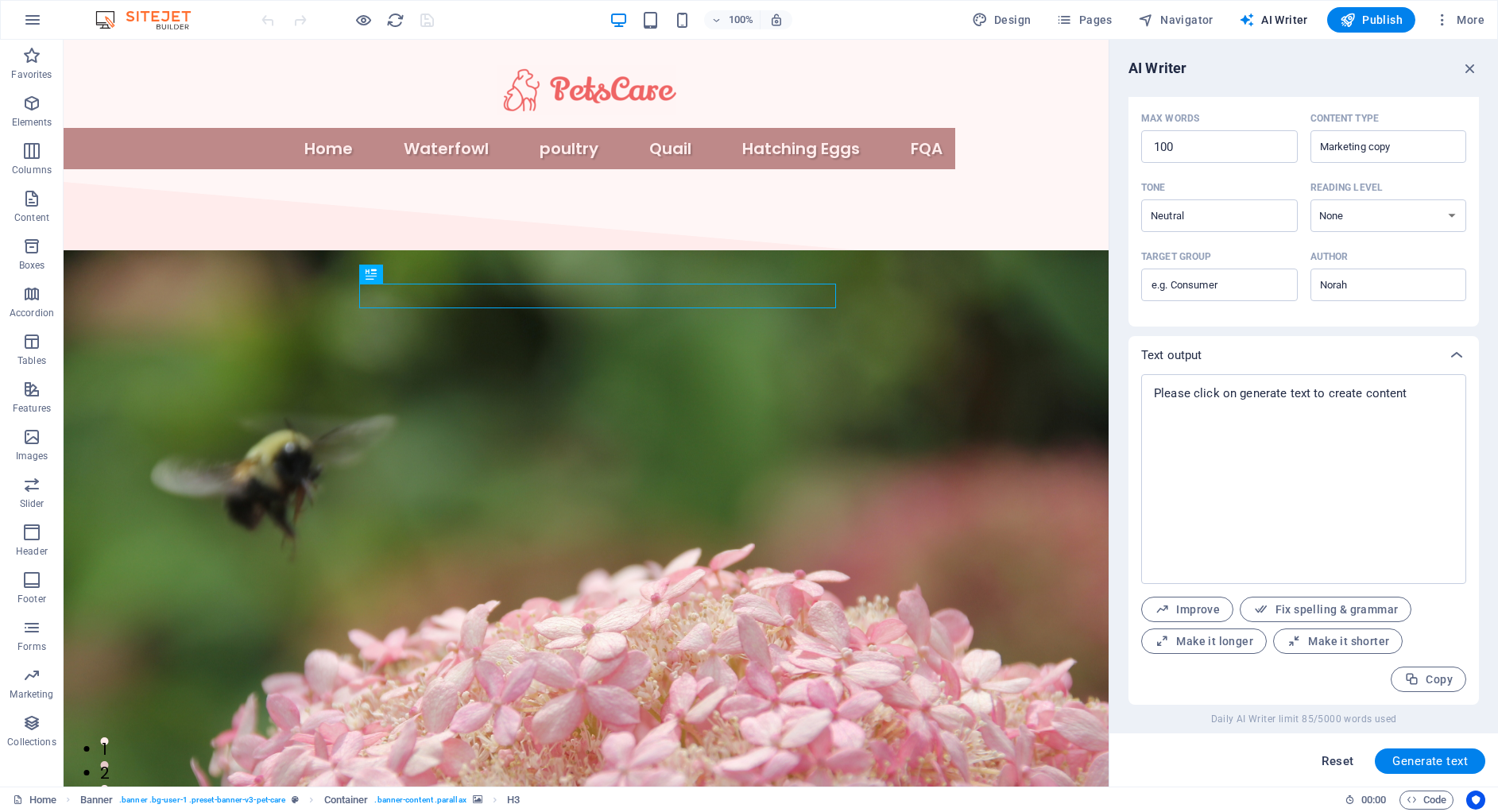
click at [1344, 763] on span "Reset" at bounding box center [1337, 761] width 32 height 13
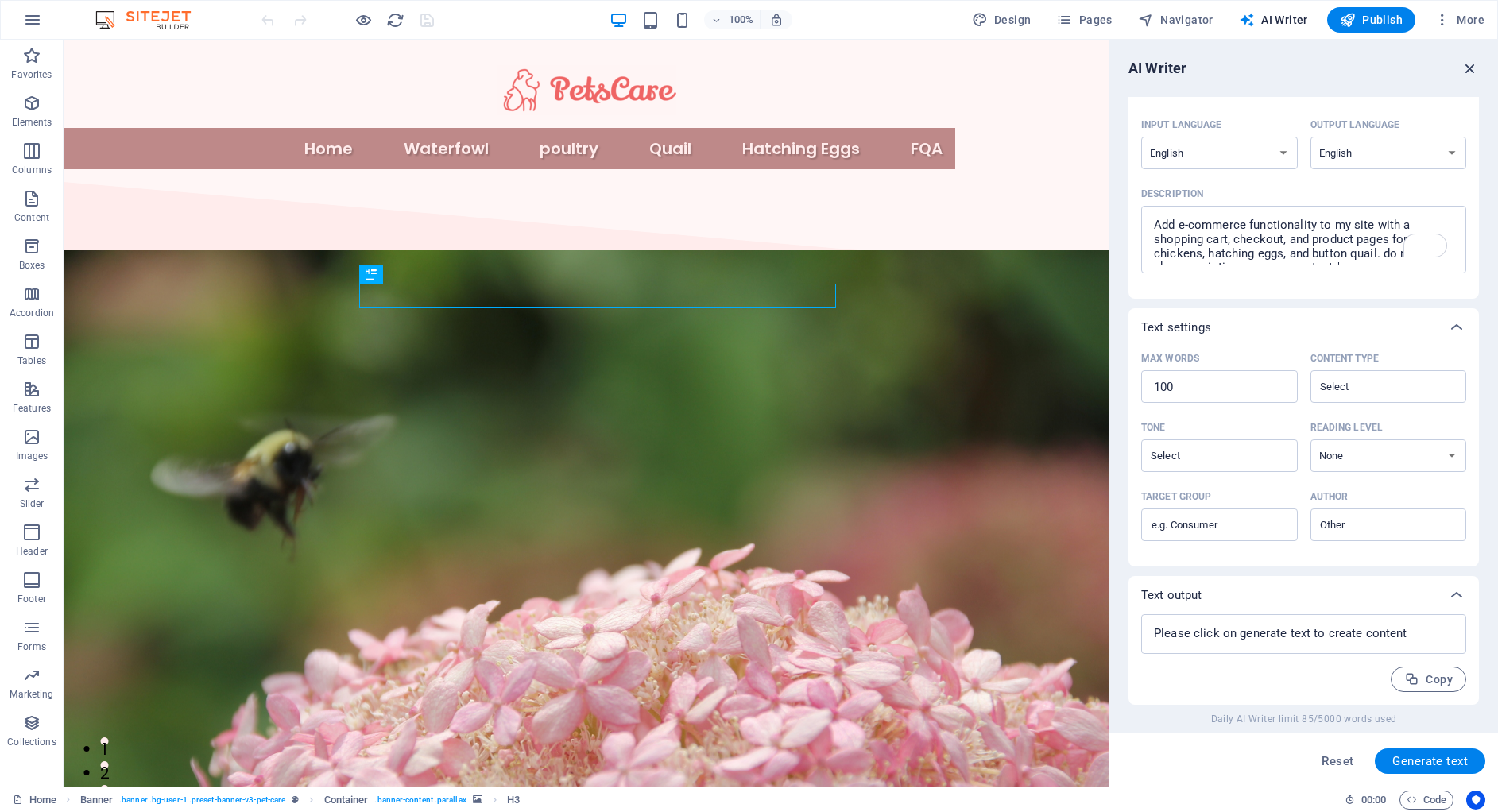
click at [1473, 62] on icon "button" at bounding box center [1470, 68] width 18 height 18
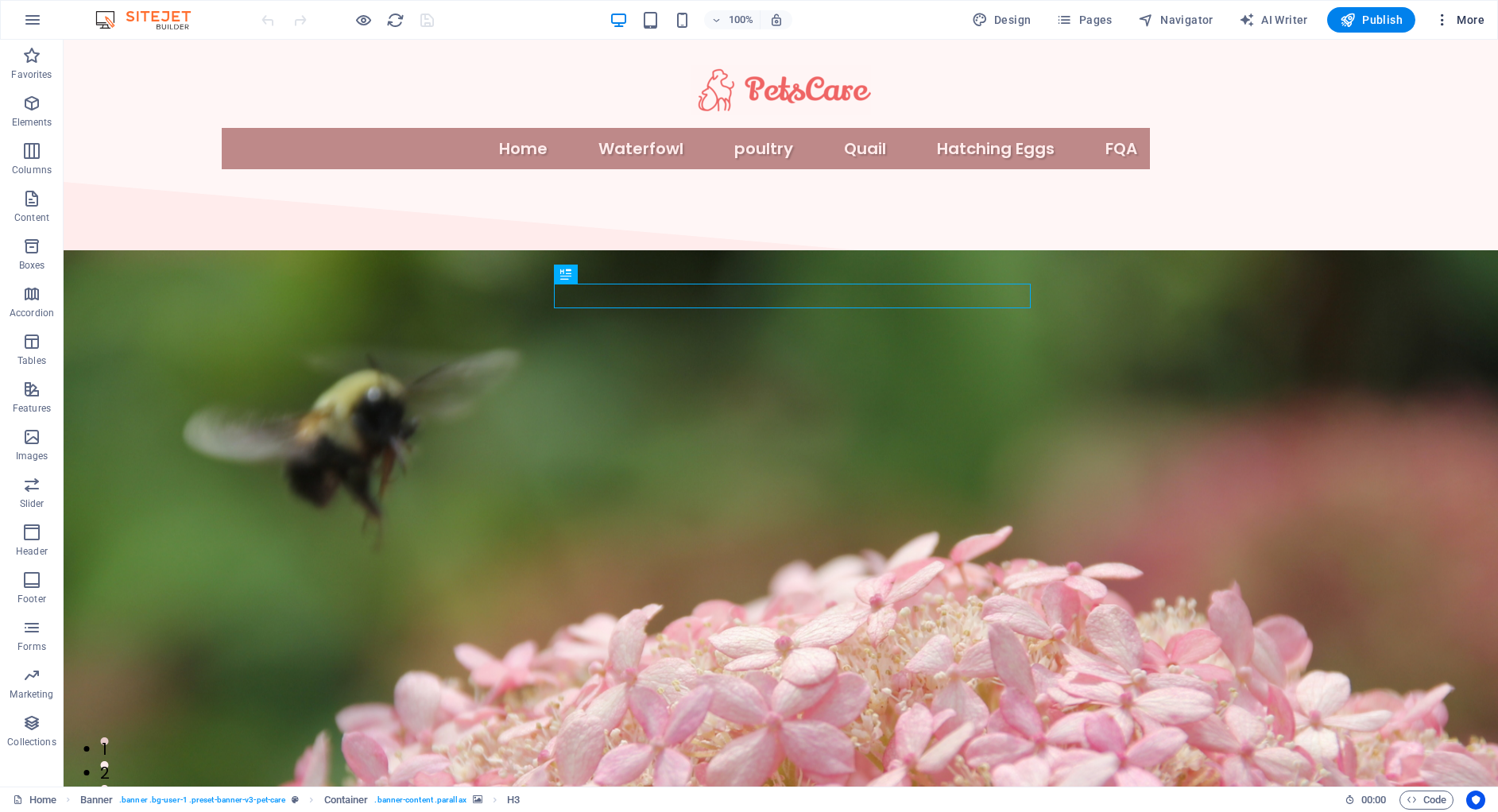
click at [1471, 21] on span "More" at bounding box center [1460, 19] width 50 height 16
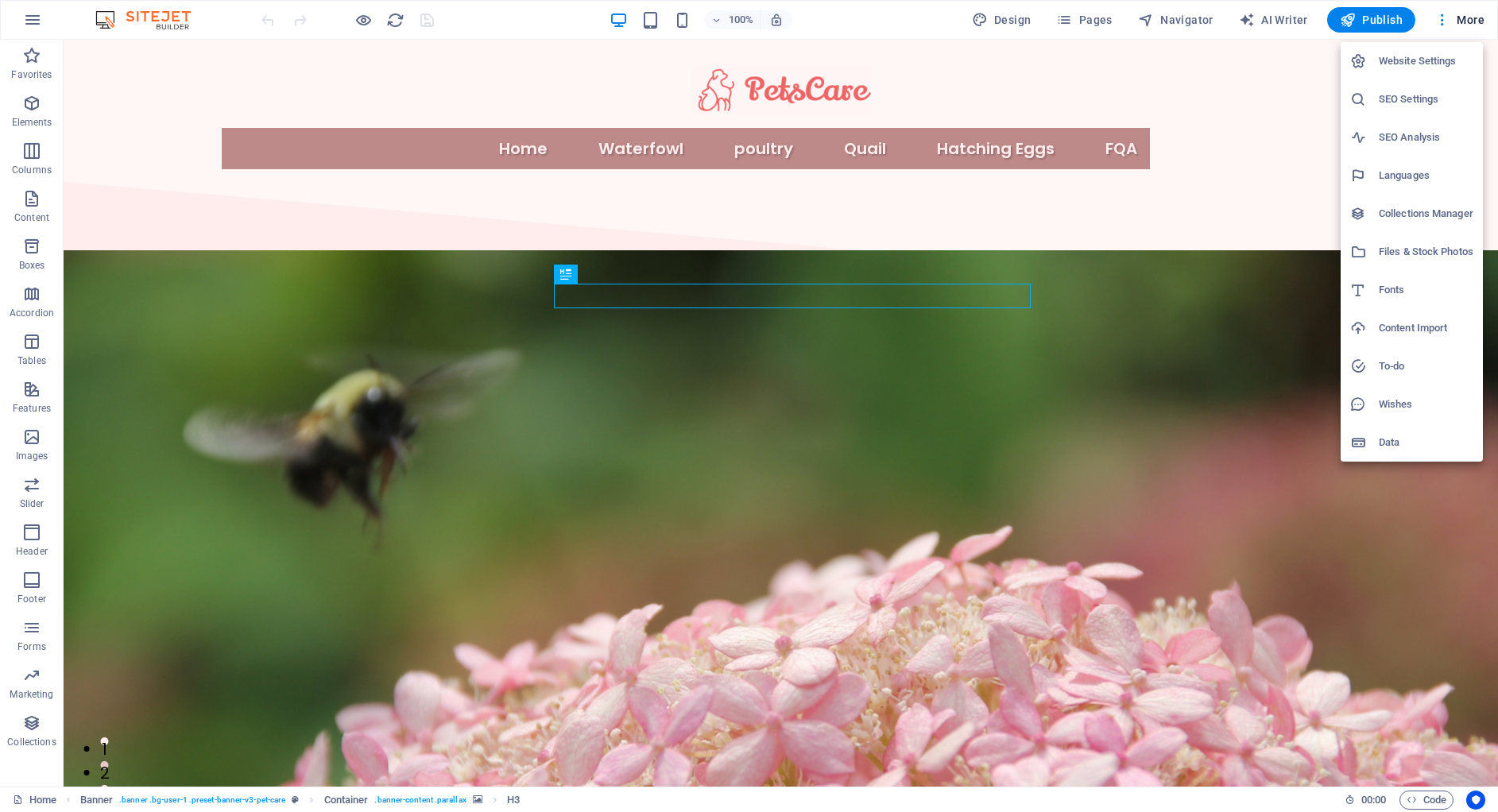
click at [1265, 18] on div at bounding box center [749, 406] width 1498 height 812
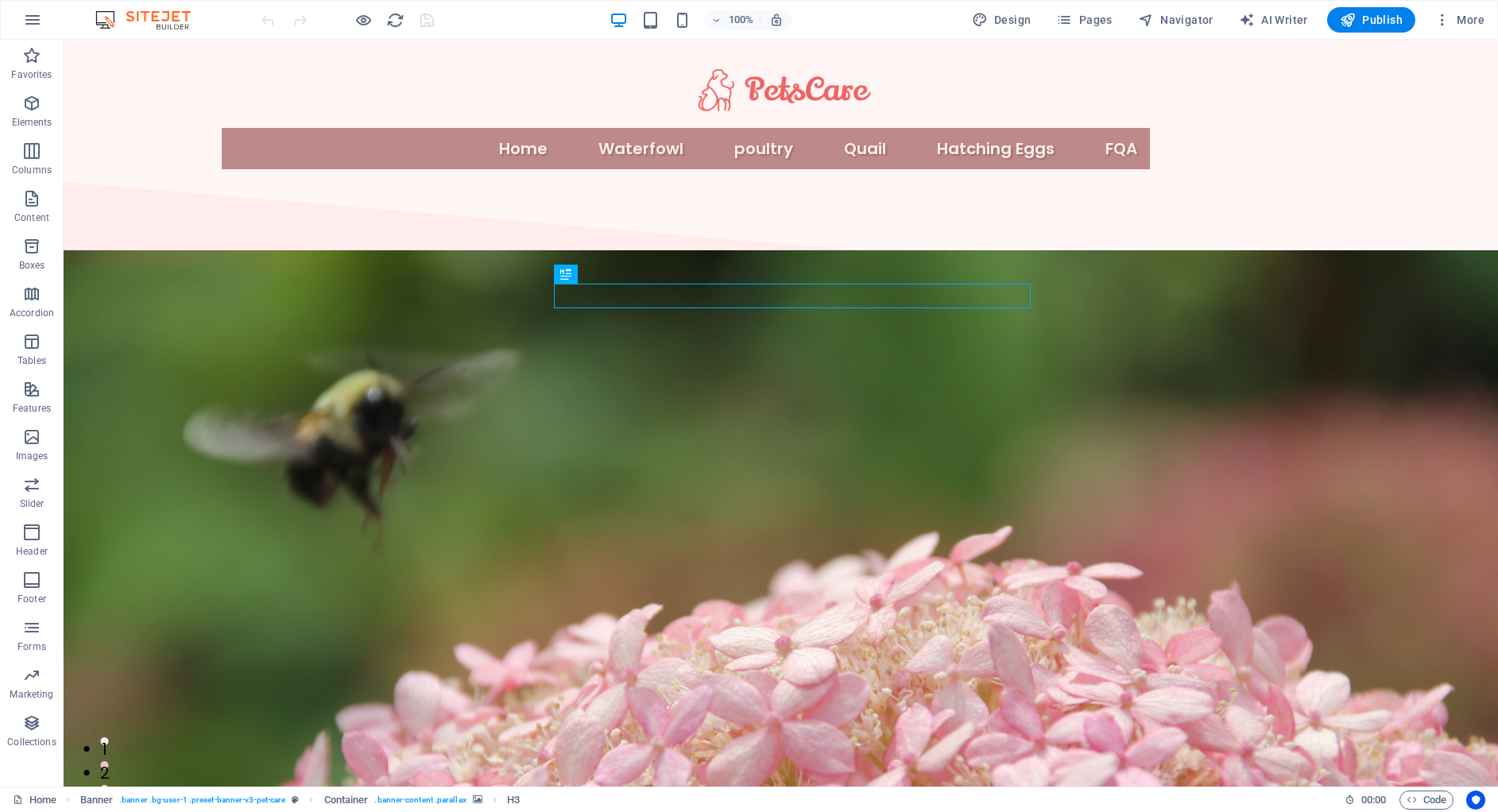
click at [1265, 18] on span "AI Writer" at bounding box center [1273, 19] width 69 height 16
select select "English"
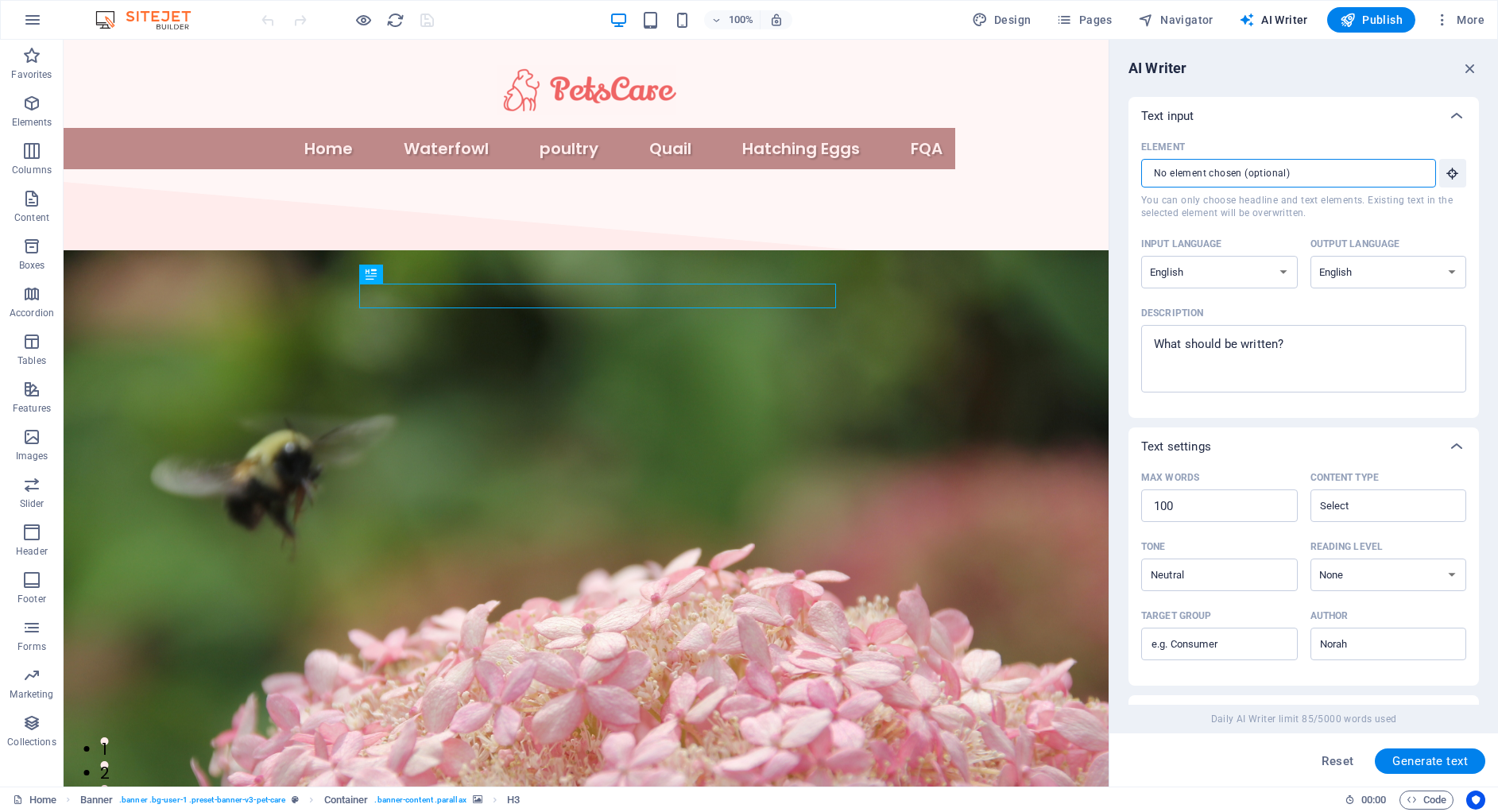
click at [1417, 177] on input "Element ​ You can only choose headline and text elements. Existing text in the …" at bounding box center [1282, 173] width 284 height 28
click at [1459, 176] on button "Element ​ You can only choose headline and text elements. Existing text in the …" at bounding box center [1452, 173] width 27 height 28
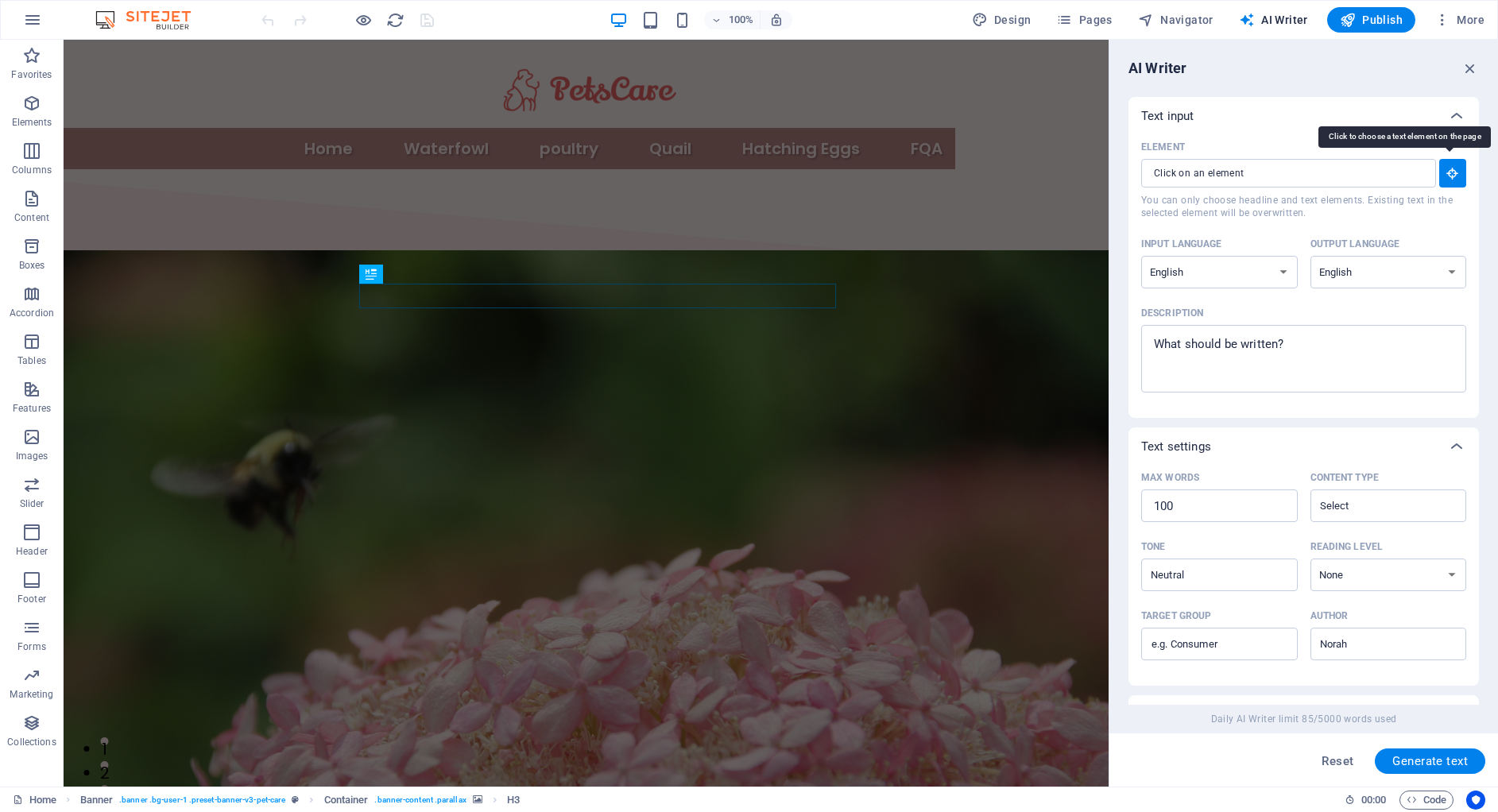
click at [1459, 176] on button "Element ​ You can only choose headline and text elements. Existing text in the …" at bounding box center [1452, 173] width 27 height 28
click at [1469, 67] on icon "button" at bounding box center [1470, 68] width 18 height 18
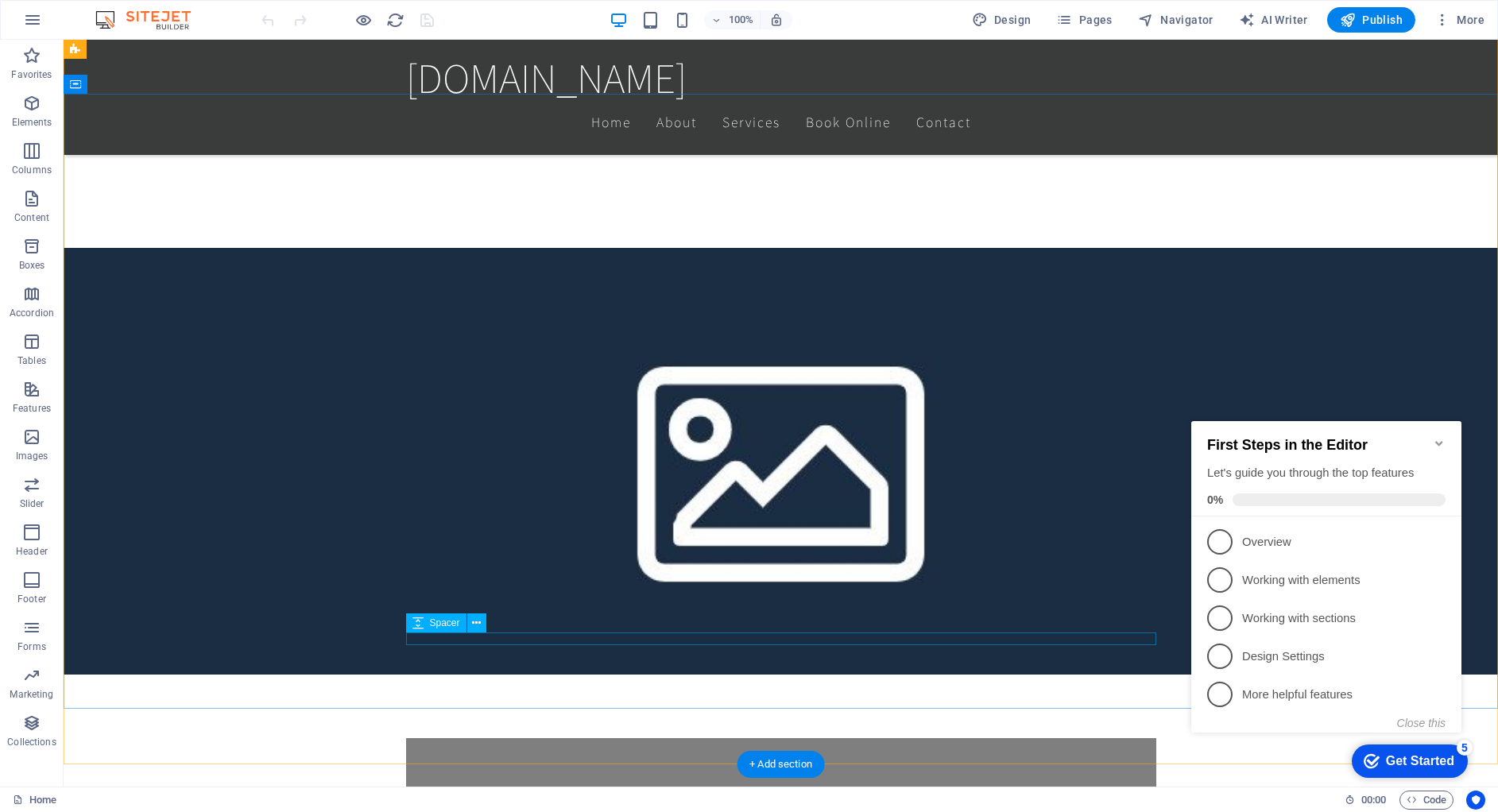
scroll to position [883, 0]
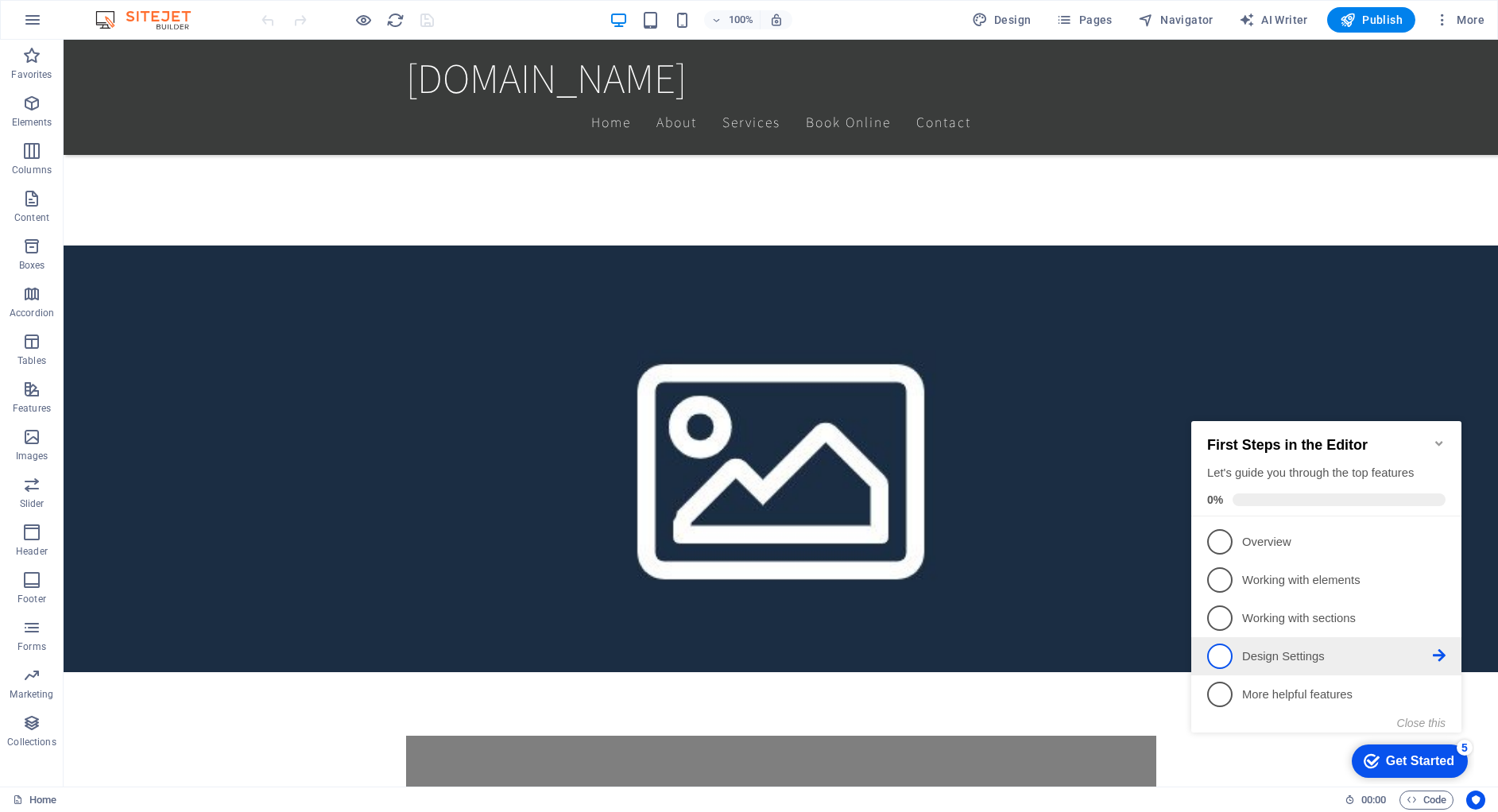
click at [1219, 658] on span "4" at bounding box center [1219, 656] width 25 height 25
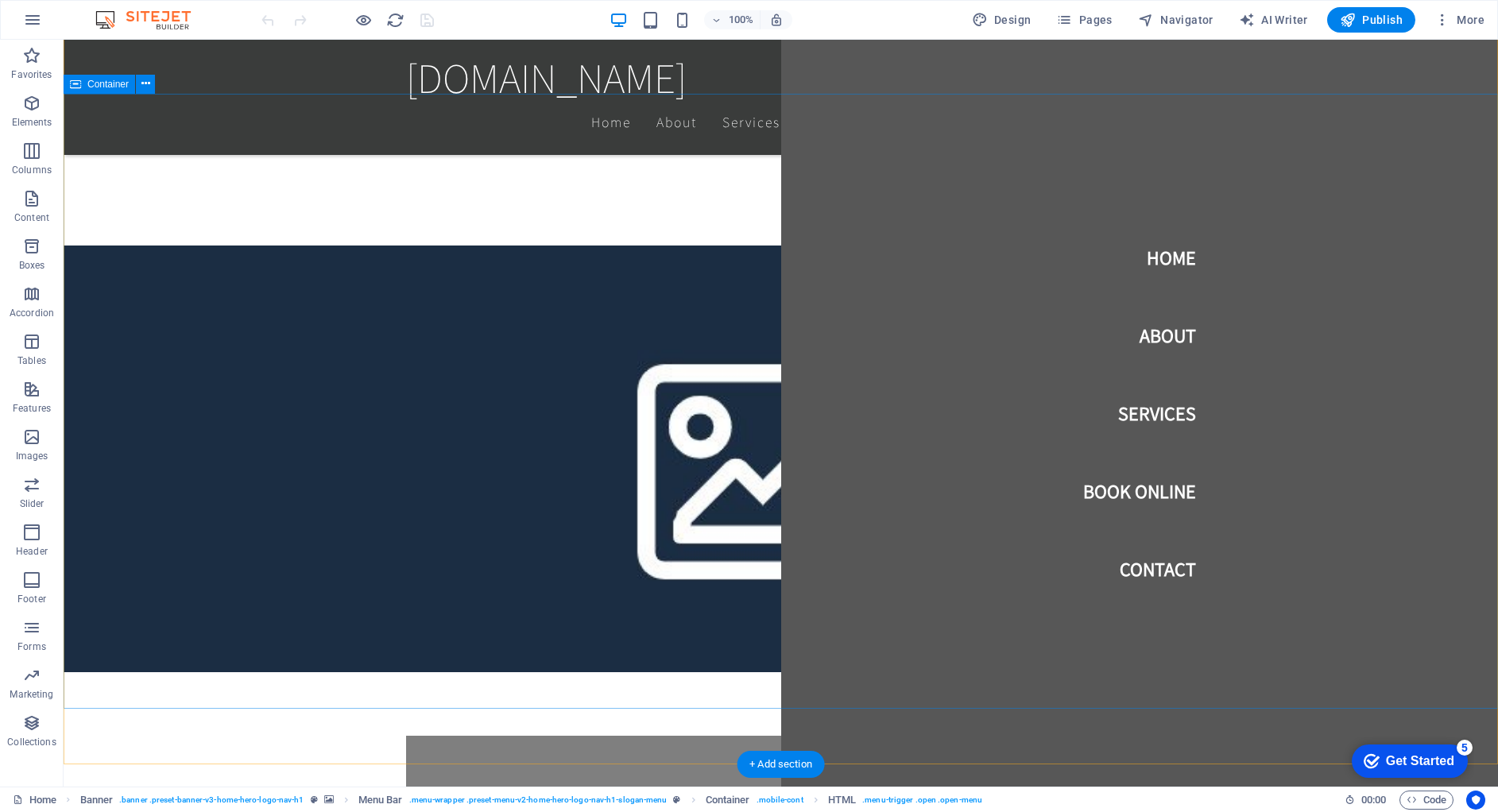
click at [1453, 263] on nav "Home About Services Book Online Contact" at bounding box center [1140, 413] width 718 height 747
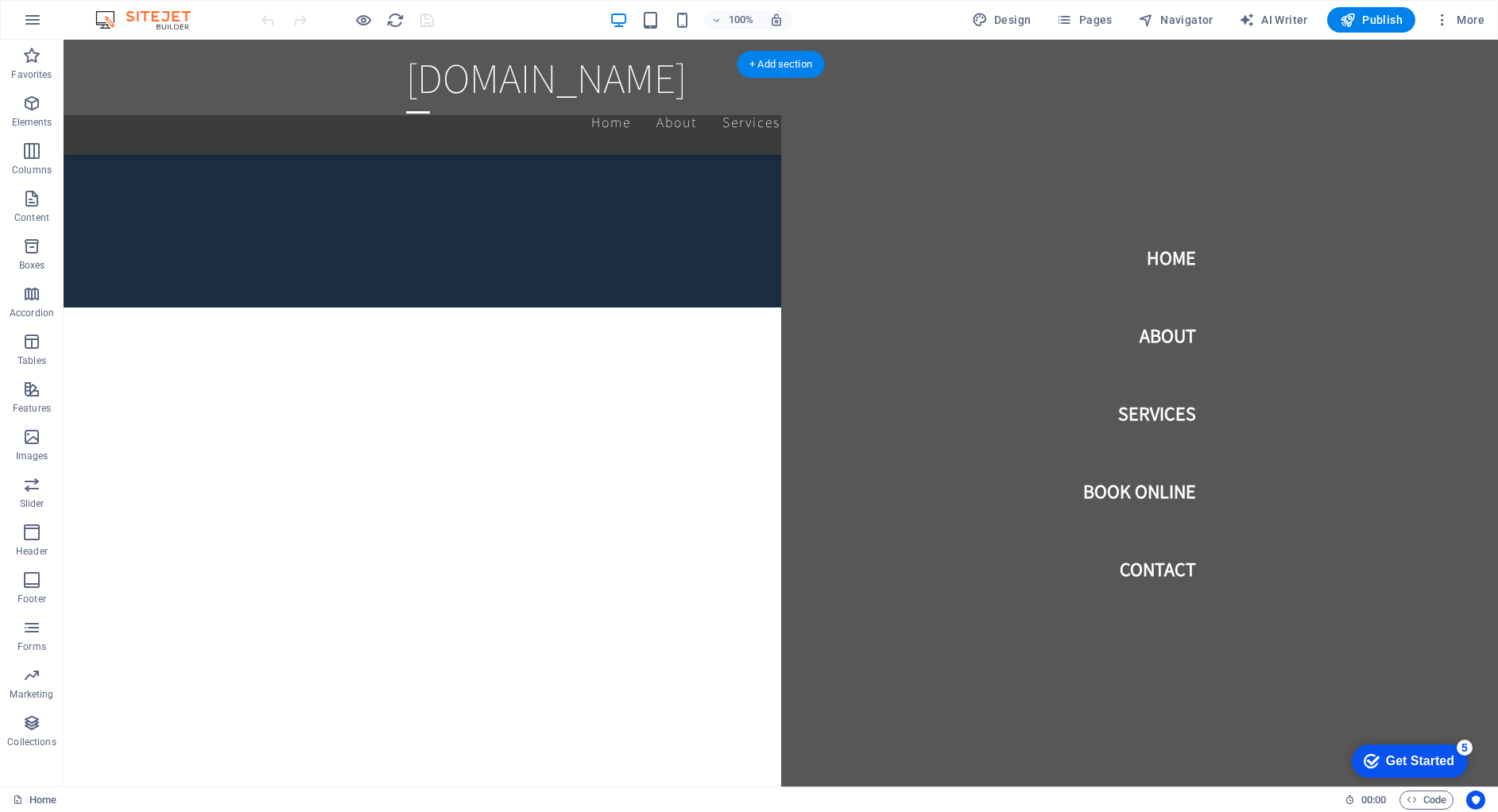
scroll to position [1584, 0]
click at [933, 197] on nav "Home About Services Book Online Contact" at bounding box center [1140, 413] width 718 height 747
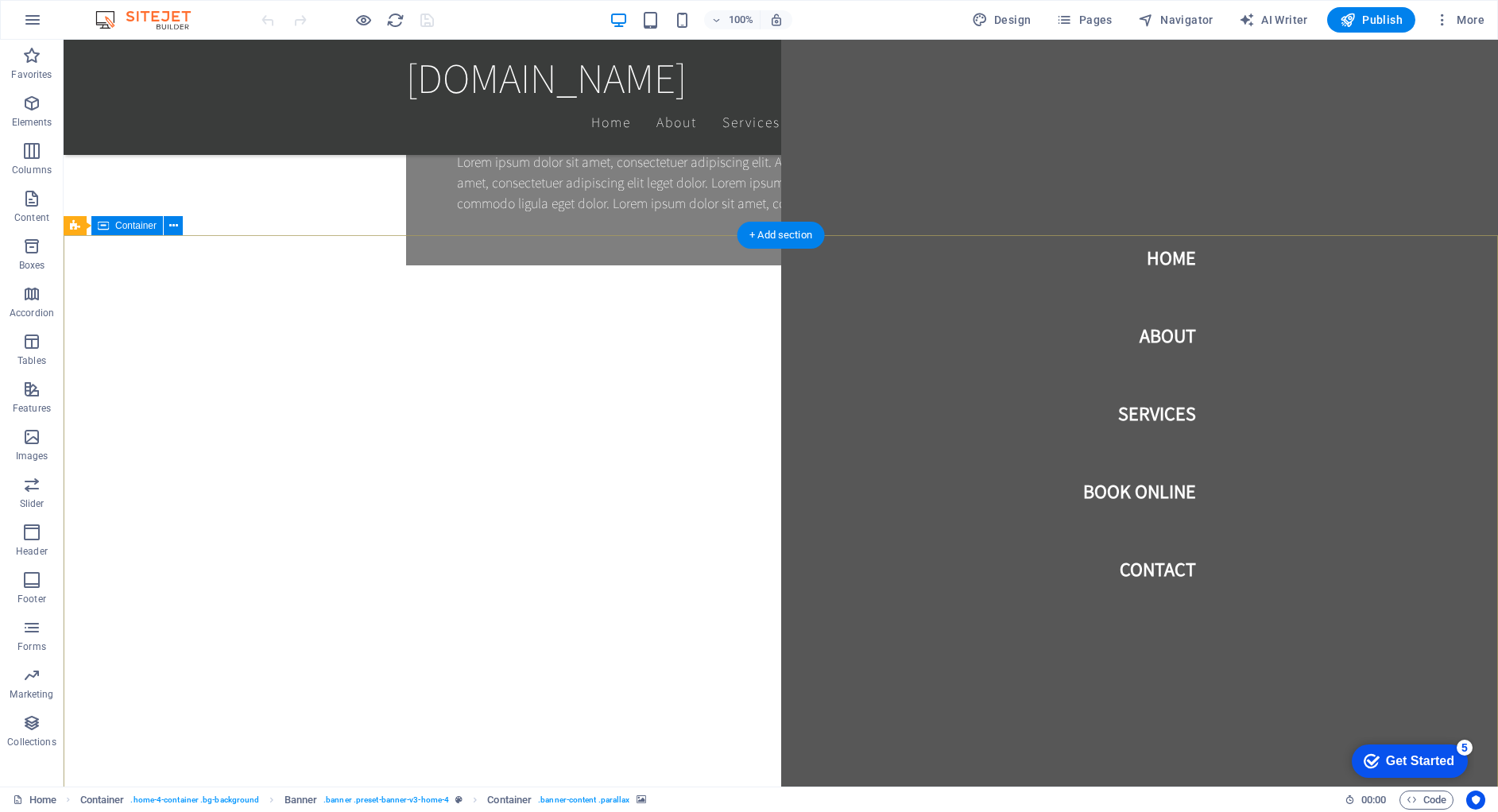
scroll to position [0, 0]
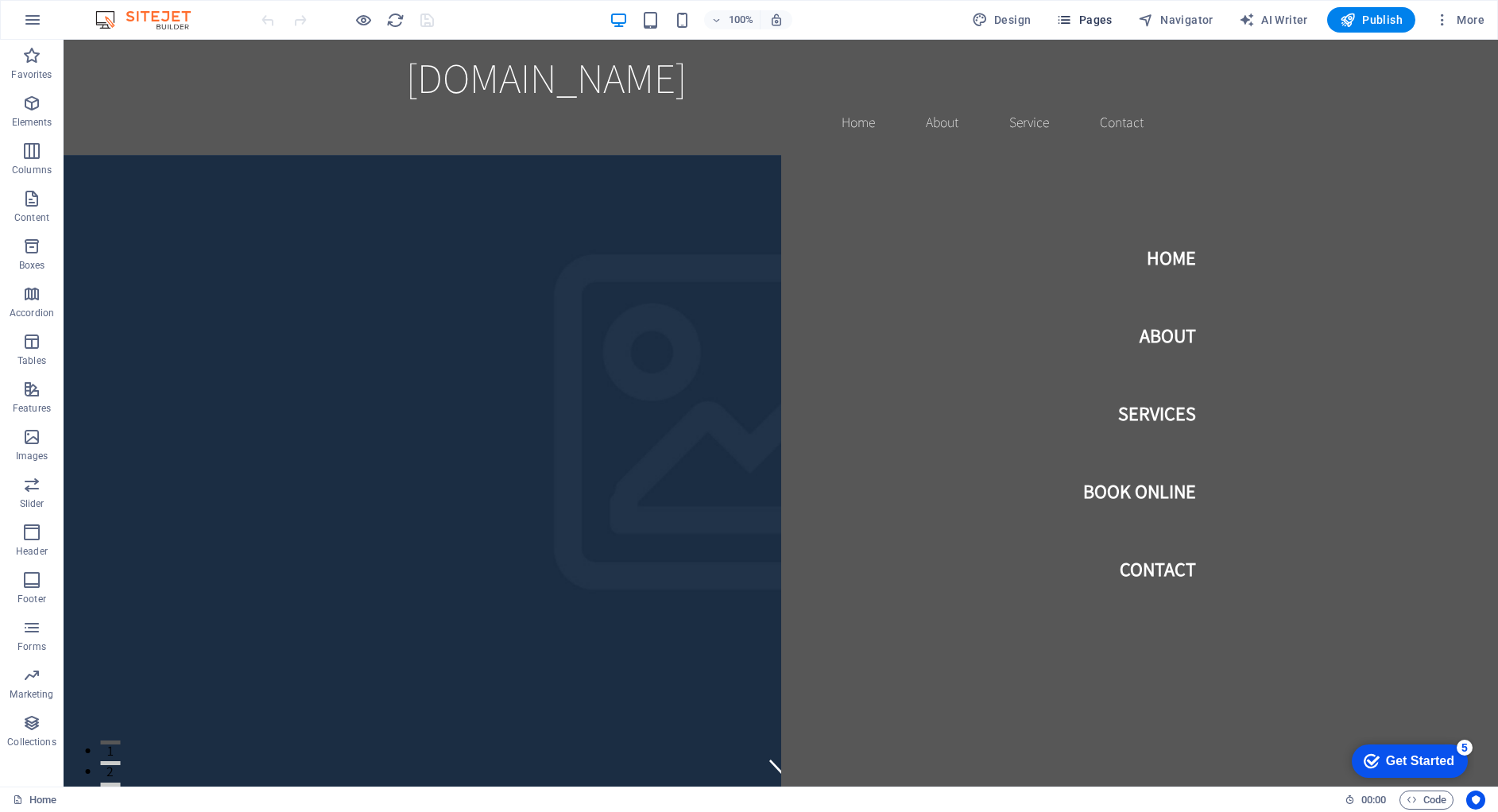
click at [1099, 31] on button "Pages" at bounding box center [1084, 20] width 69 height 25
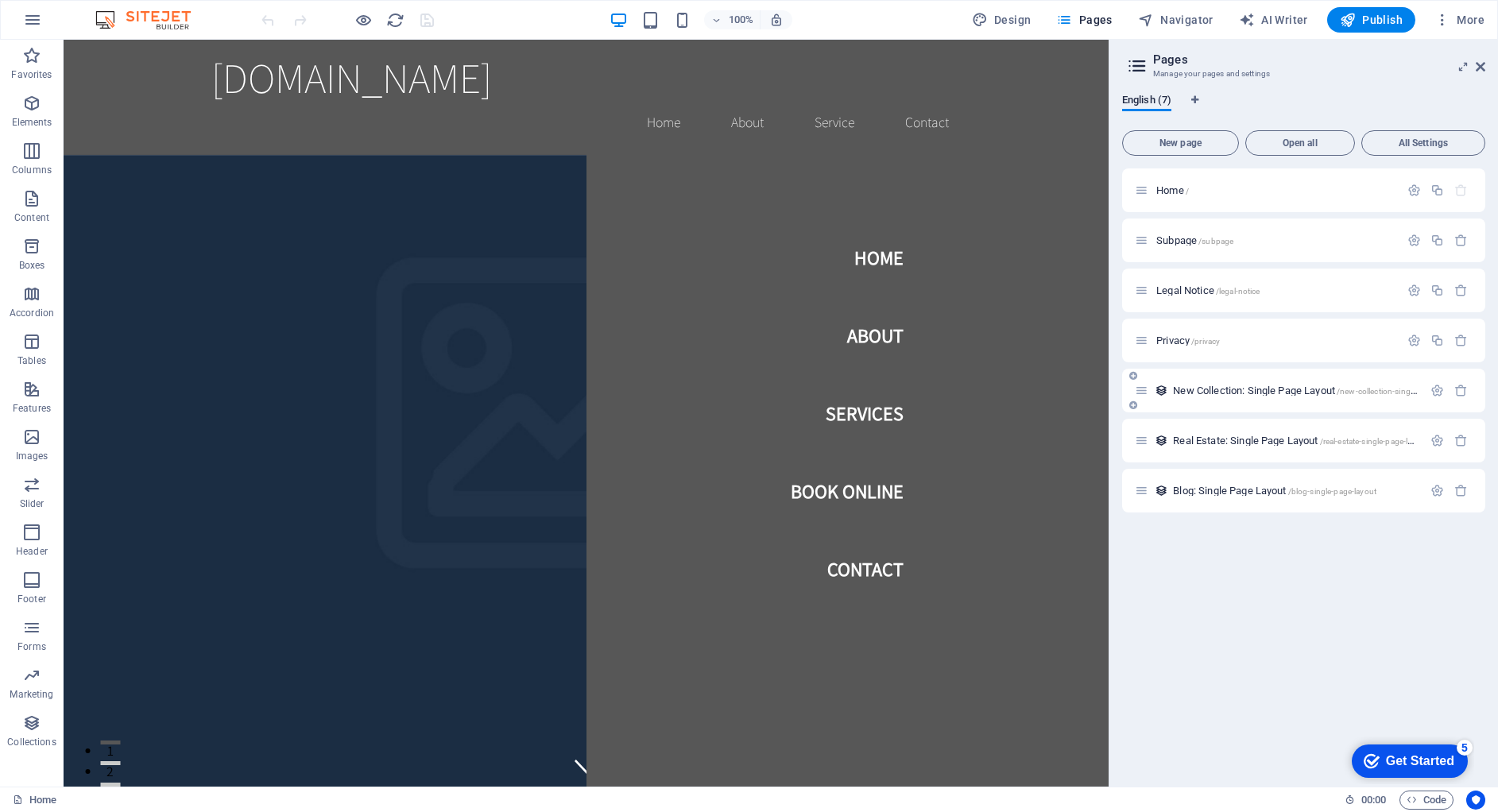
click at [1347, 396] on div "New Collection: Single Page Layout /new-collection-single-page-layout" at bounding box center [1279, 391] width 288 height 18
click at [1179, 392] on span "New Collection: Single Page Layout /new-collection-single-page-layout" at bounding box center [1317, 391] width 288 height 12
click at [1179, 392] on div "New Collection: Single Page Layout /new-collection-single-page-layout" at bounding box center [1303, 391] width 363 height 43
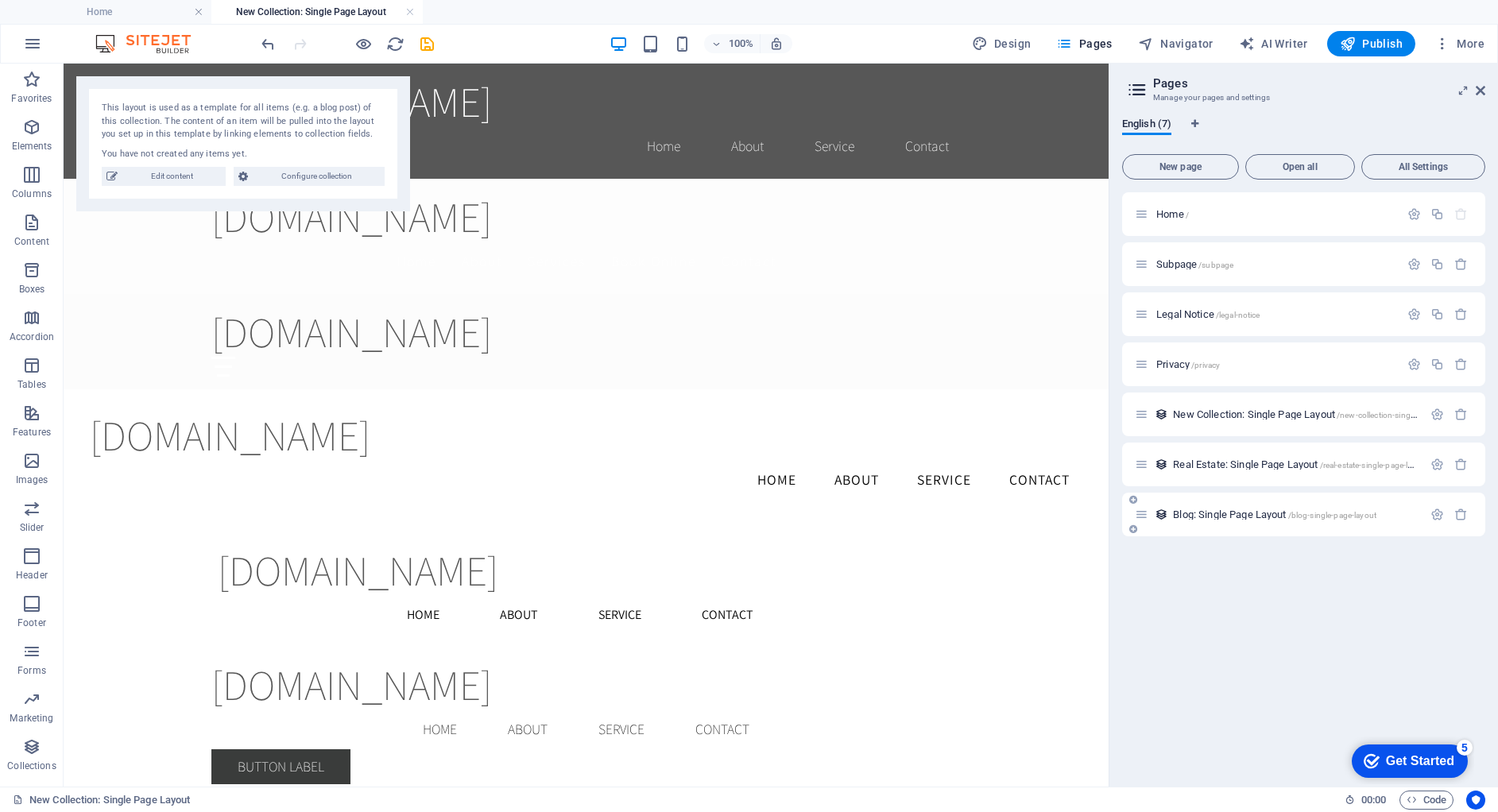
click at [1190, 516] on span "Blog: Single Page Layout /blog-single-page-layout" at bounding box center [1274, 514] width 203 height 12
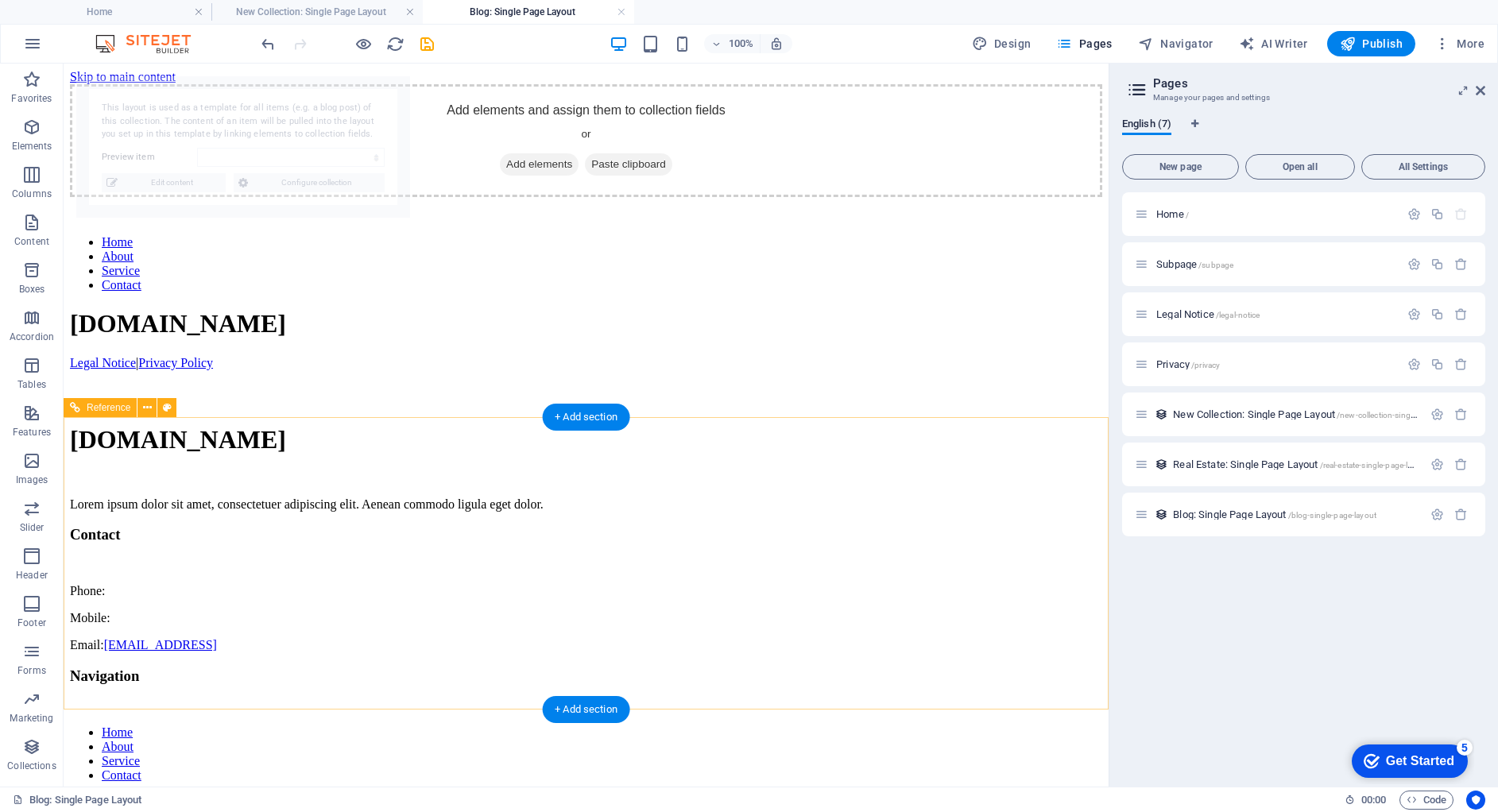
select select "68b852ce1cb9a8ff660d6328"
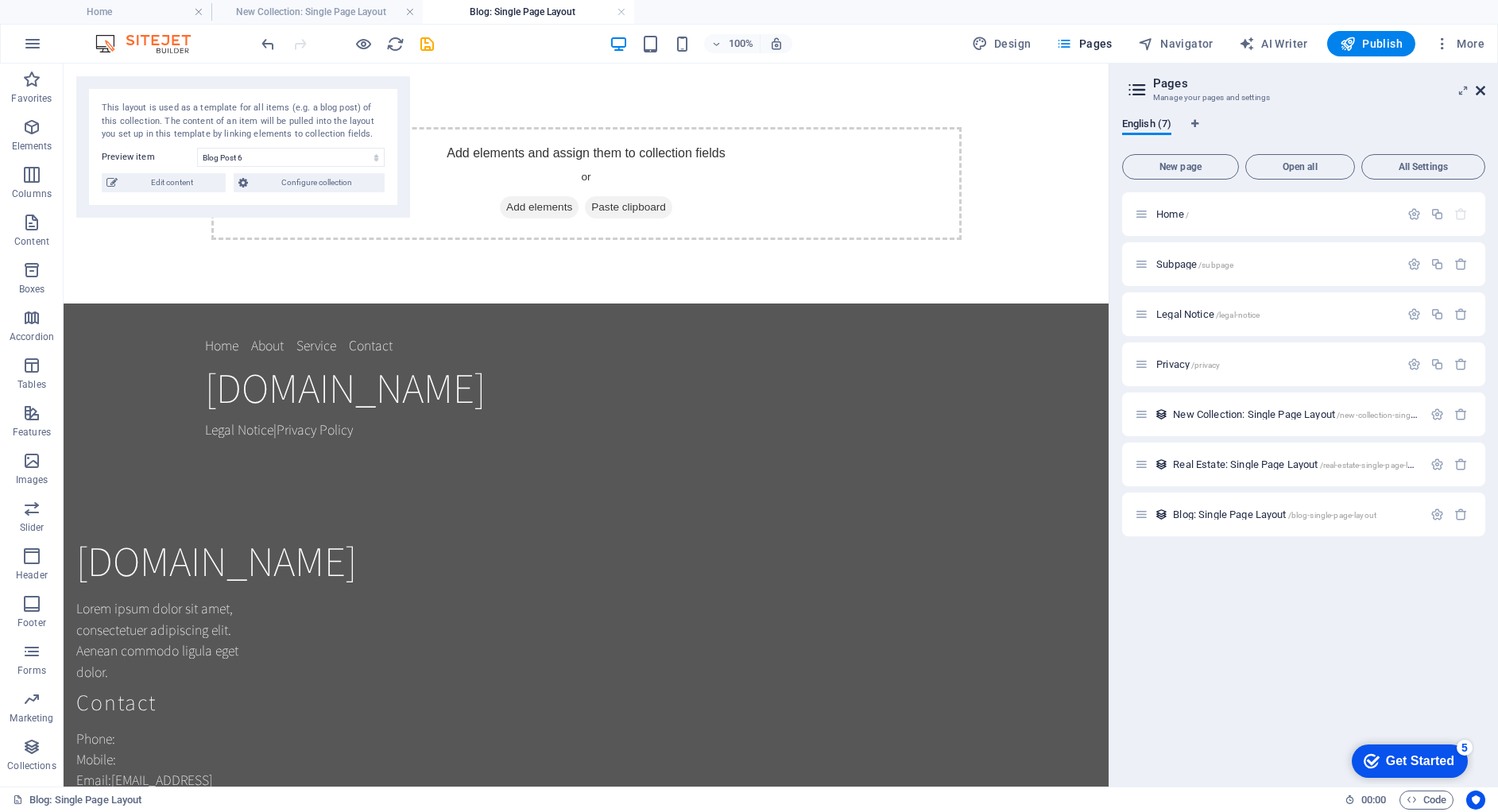
click at [1476, 92] on icon at bounding box center [1480, 90] width 9 height 13
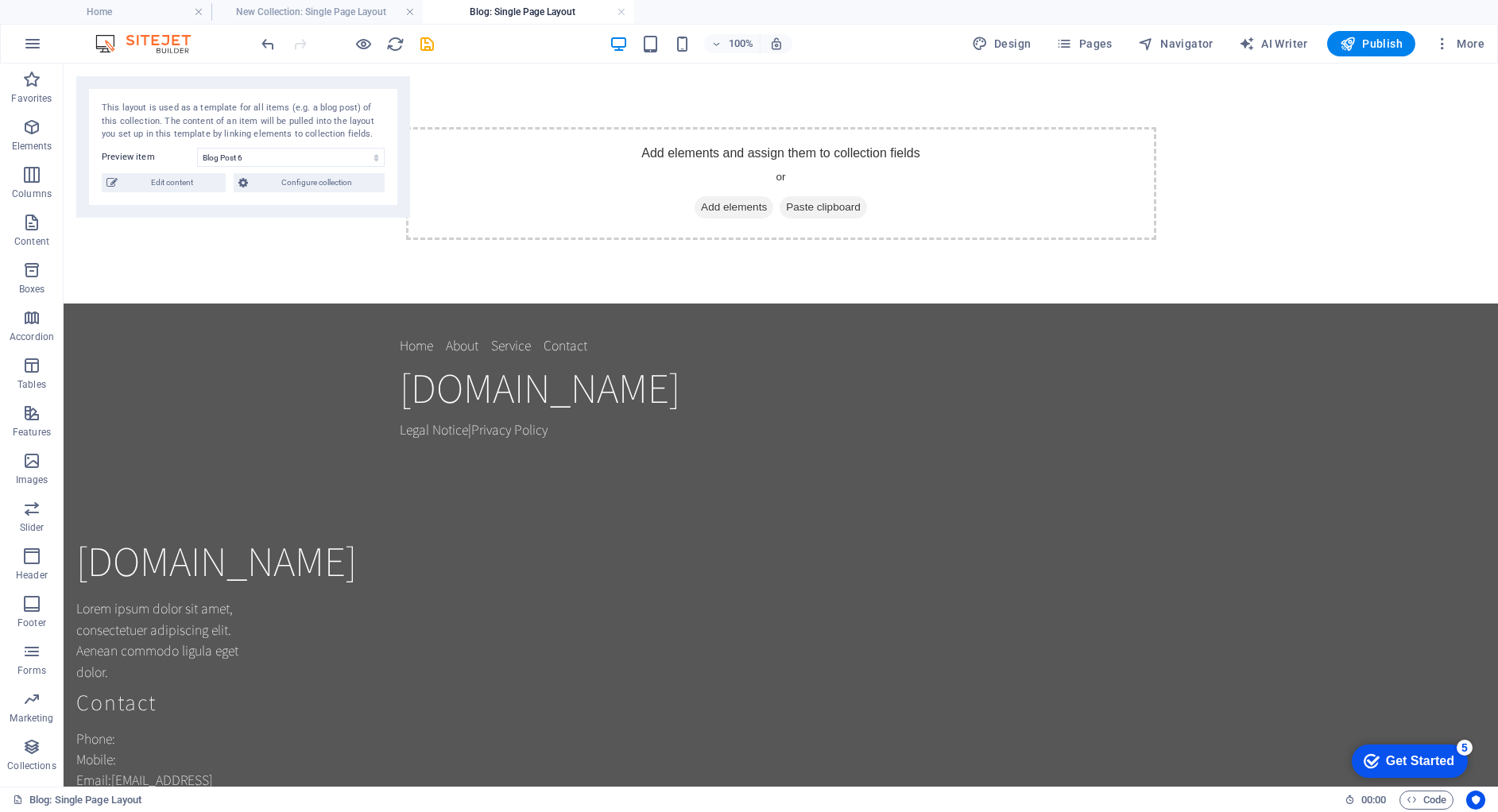
click at [1391, 754] on div "Get Started" at bounding box center [1420, 761] width 69 height 14
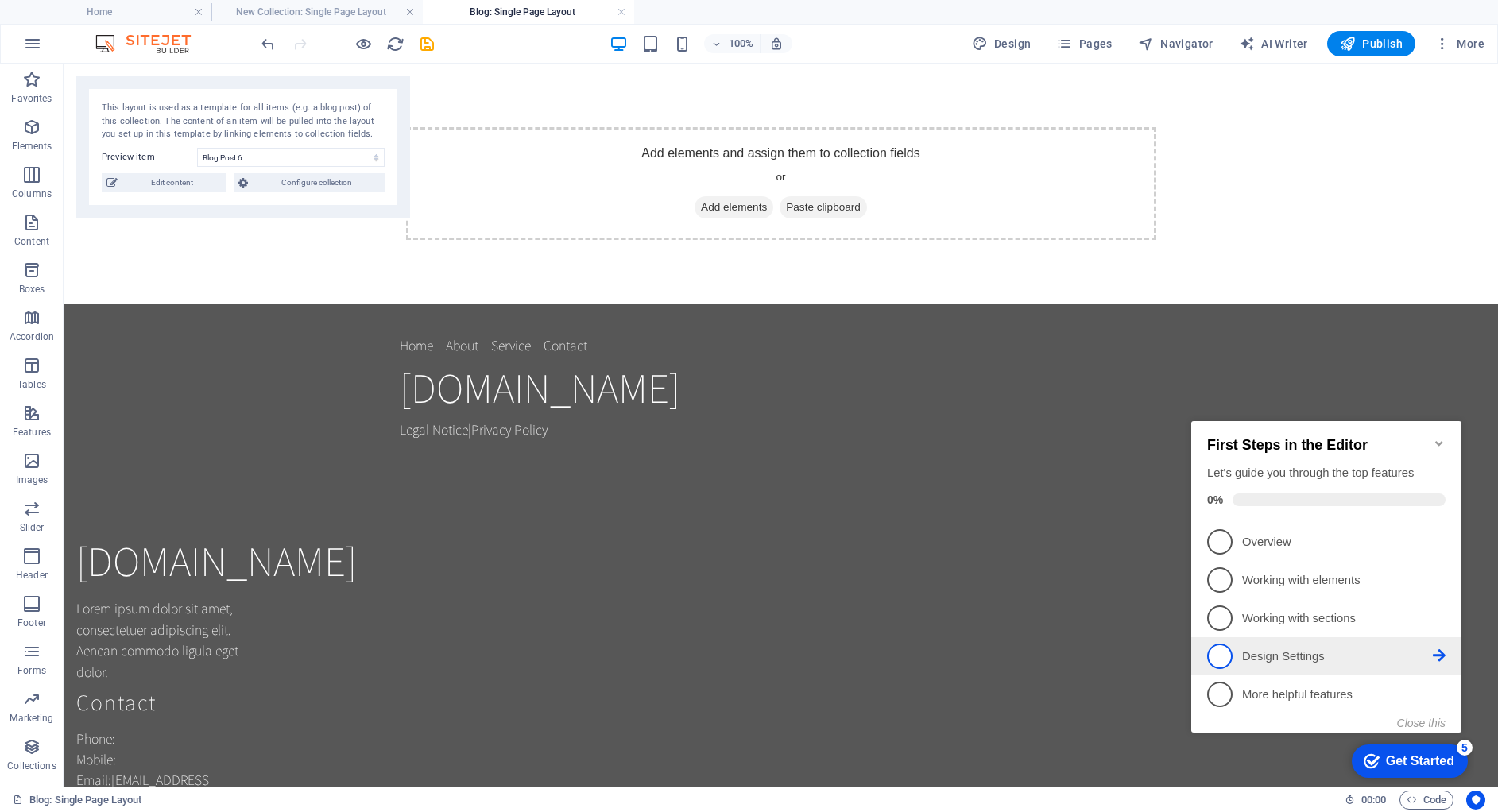
click at [1213, 653] on span "4" at bounding box center [1219, 656] width 25 height 25
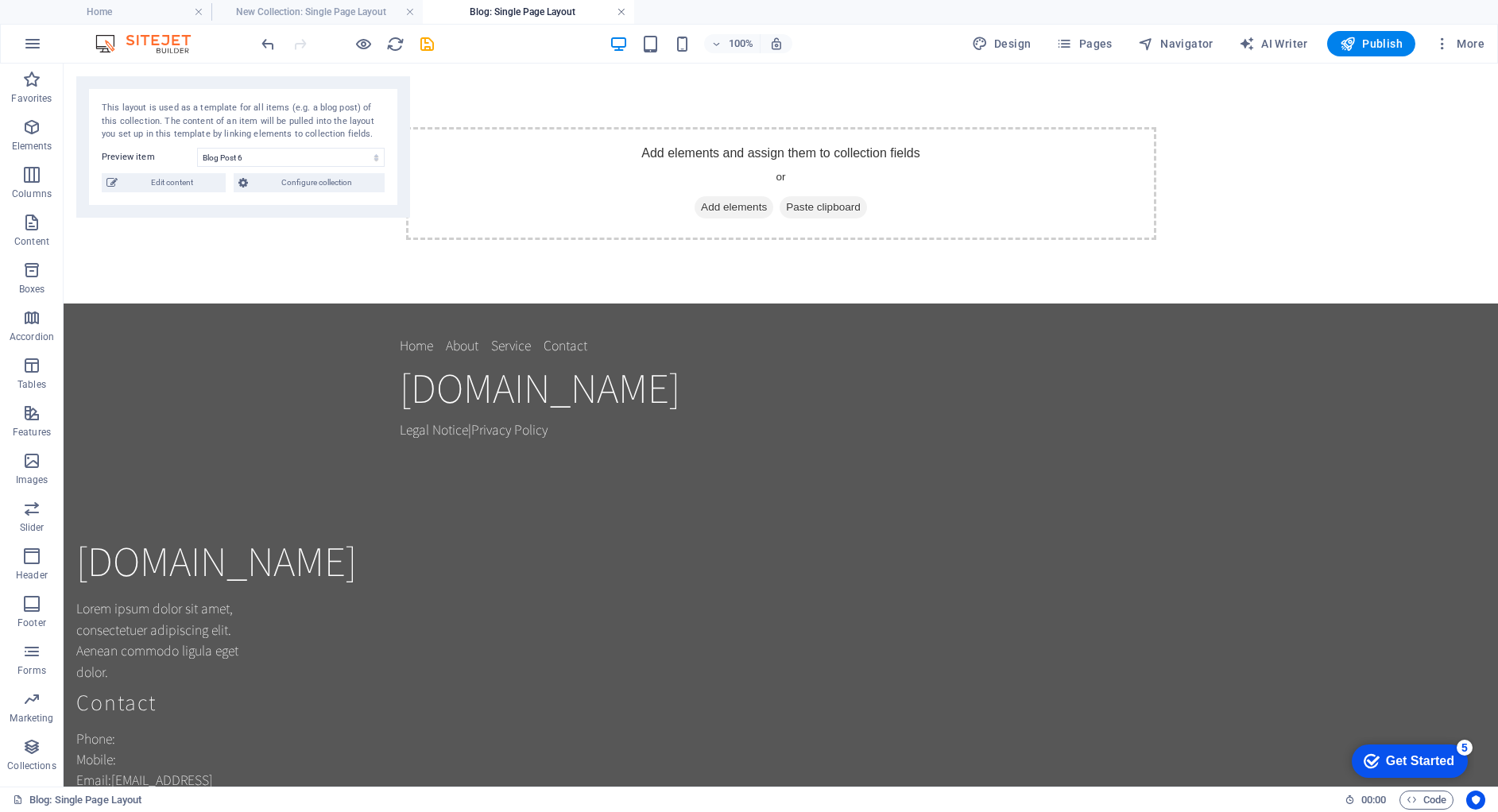
click at [623, 8] on link at bounding box center [621, 13] width 9 height 15
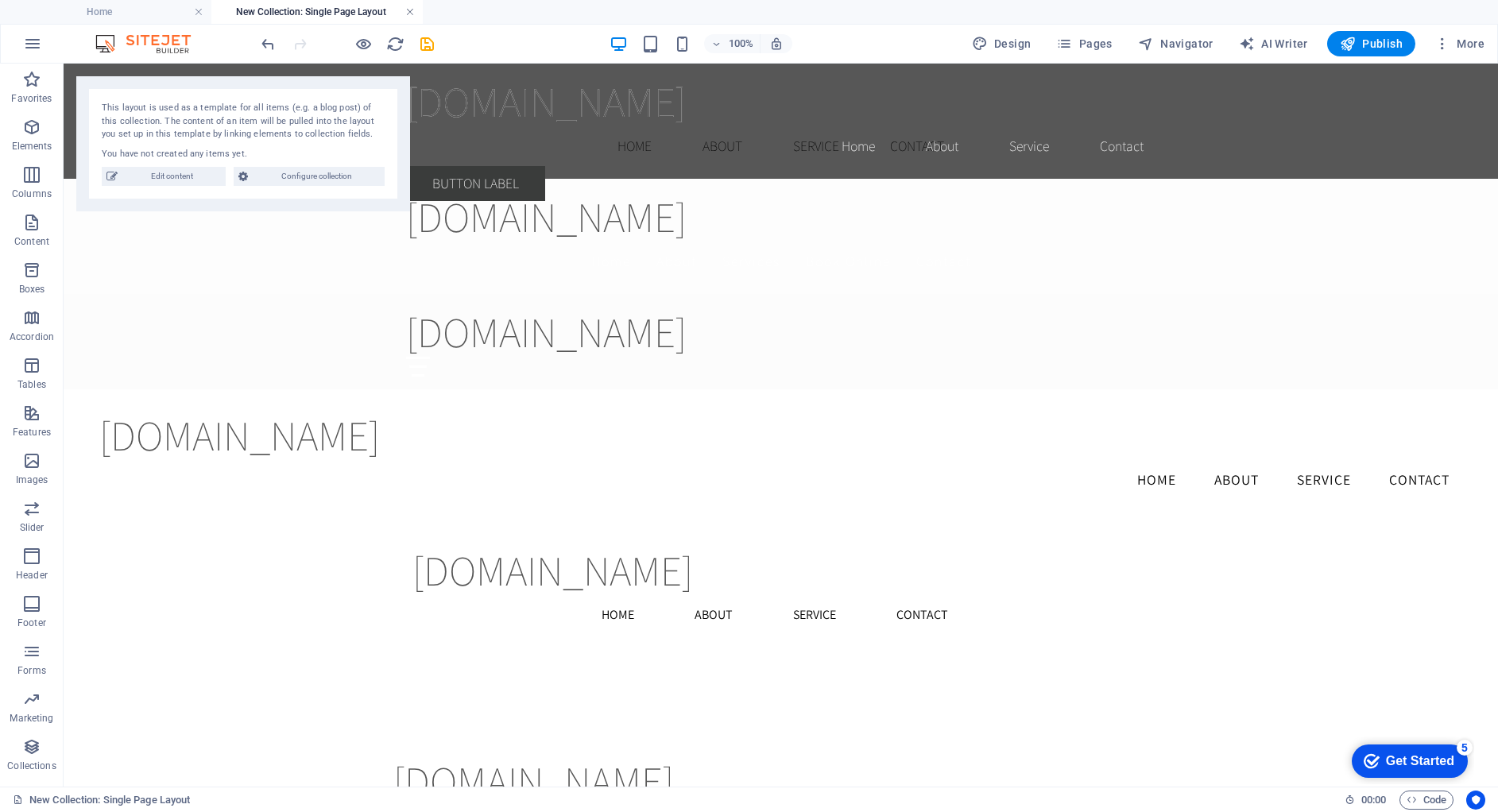
click at [407, 15] on link at bounding box center [410, 13] width 9 height 15
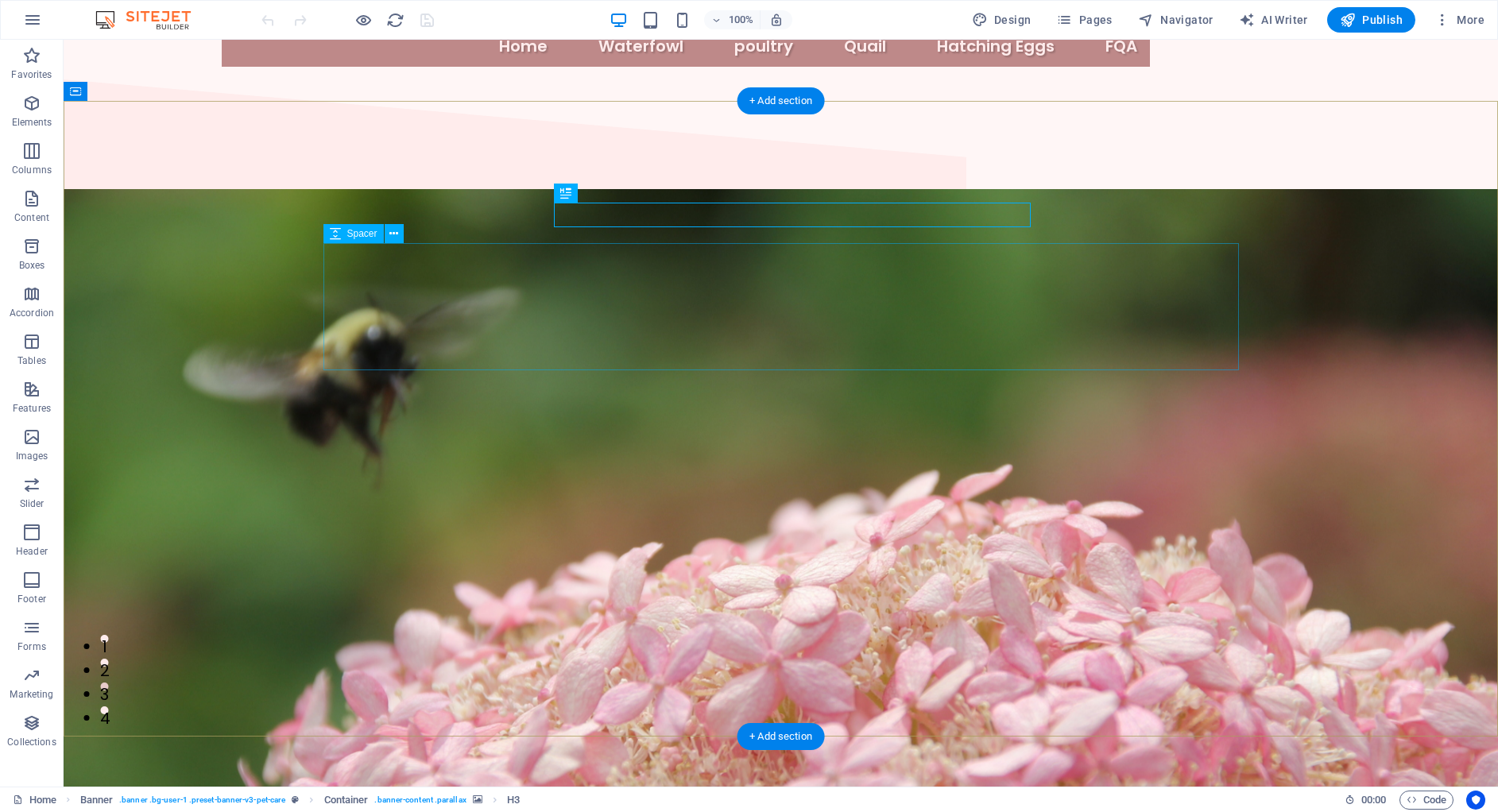
scroll to position [123, 0]
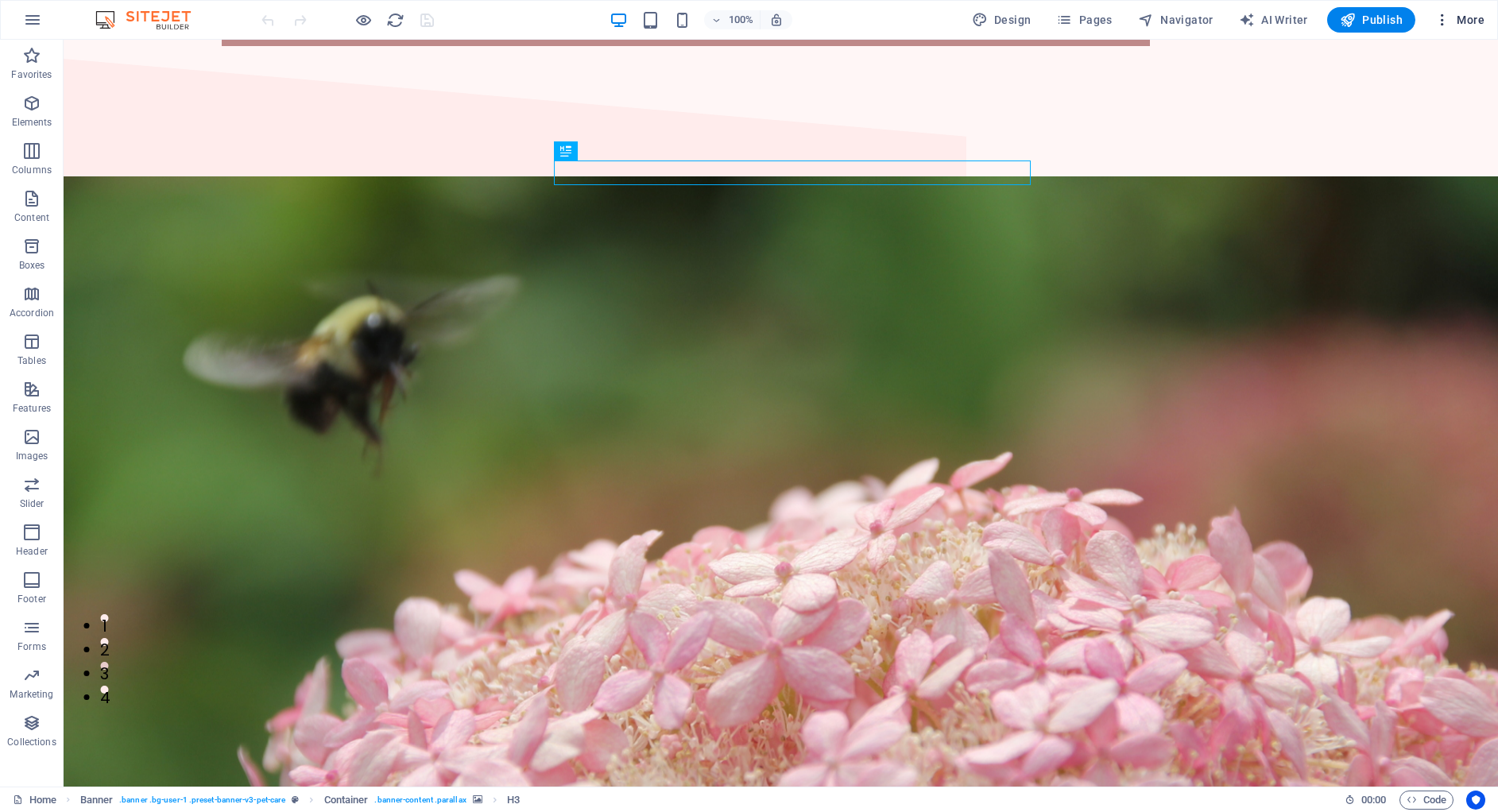
click at [1478, 24] on span "More" at bounding box center [1460, 19] width 50 height 16
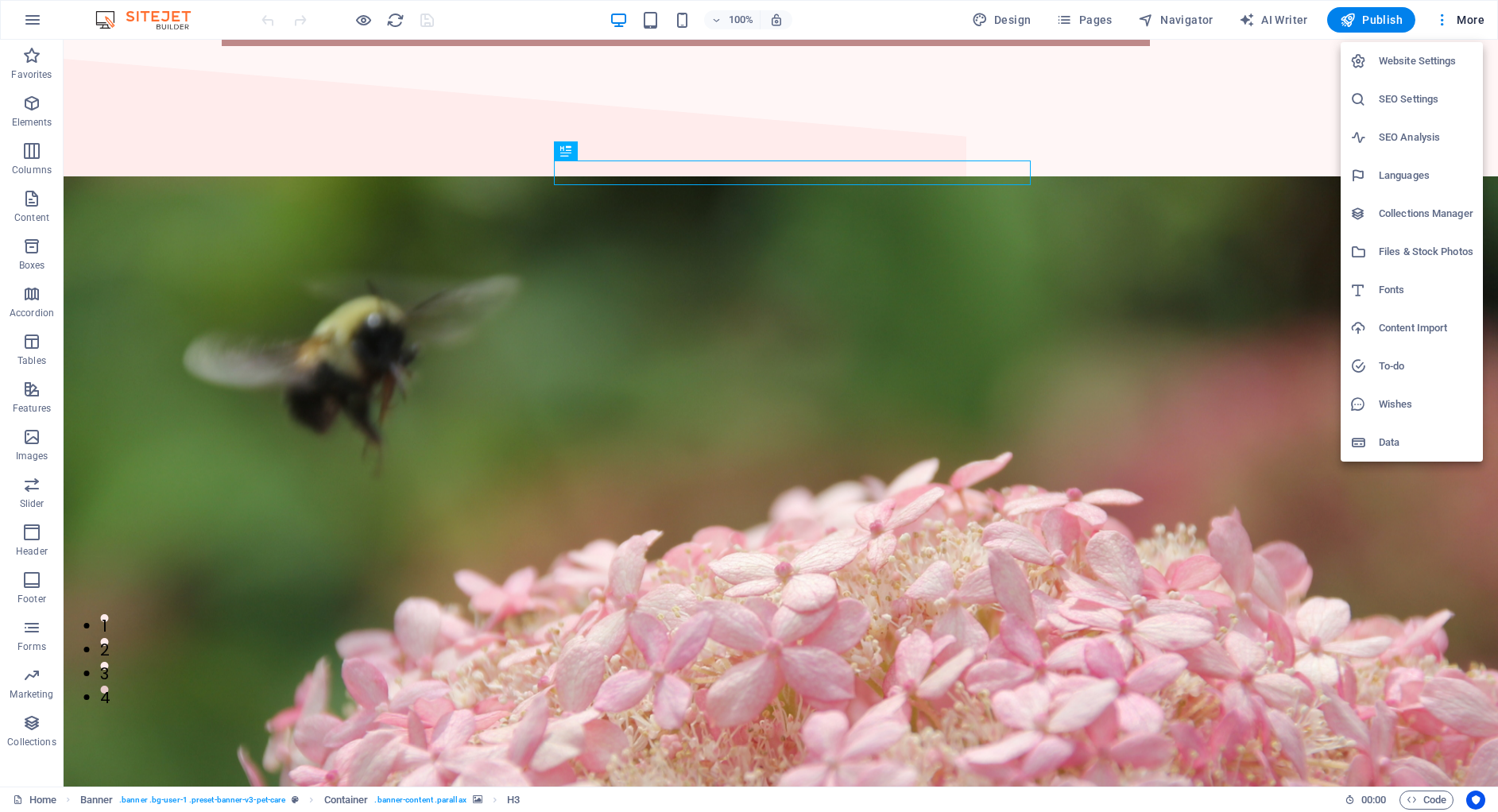
click at [1421, 96] on h6 "SEO Settings" at bounding box center [1425, 99] width 95 height 19
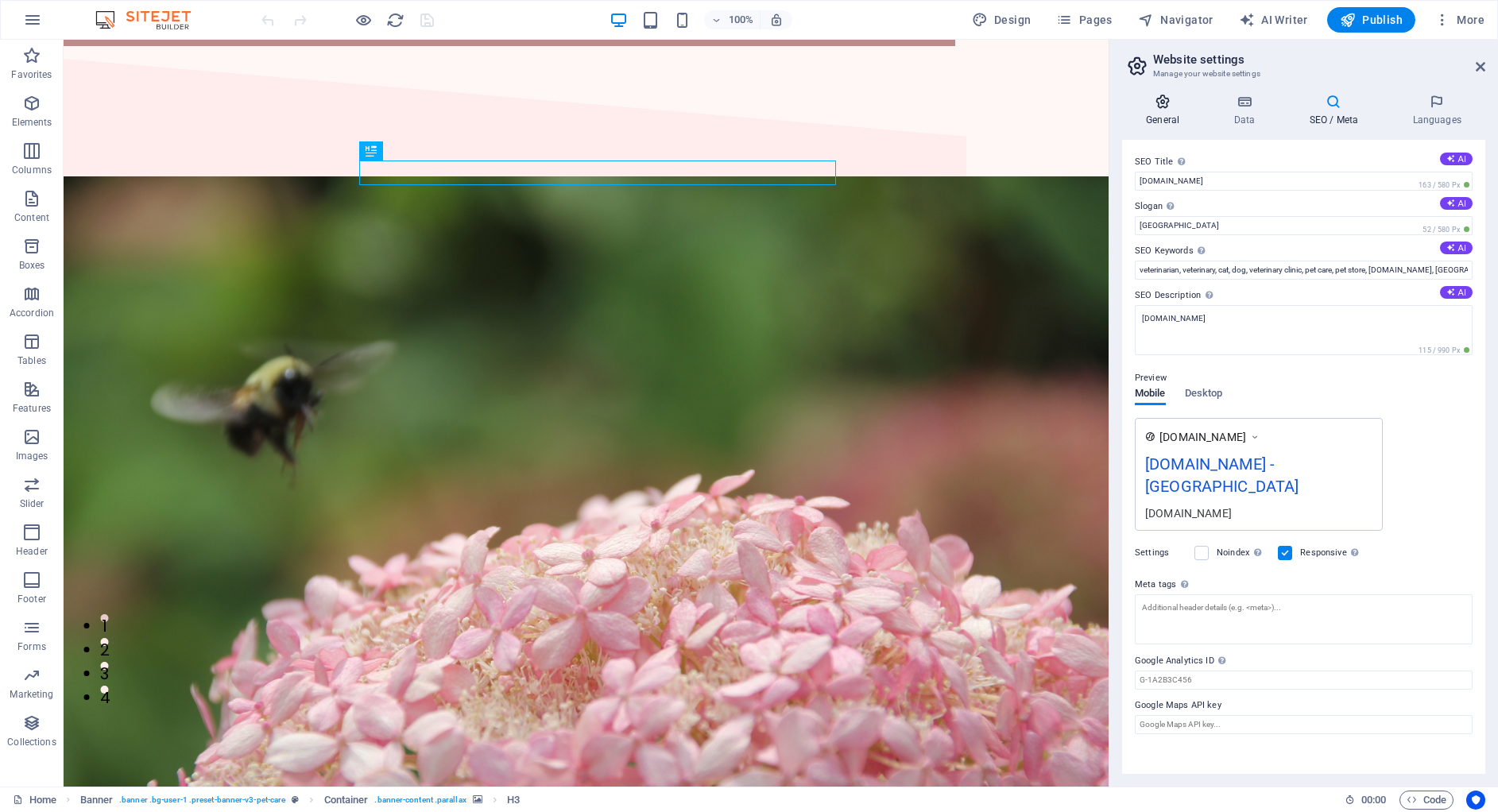
click at [1178, 116] on h4 "General" at bounding box center [1165, 110] width 88 height 33
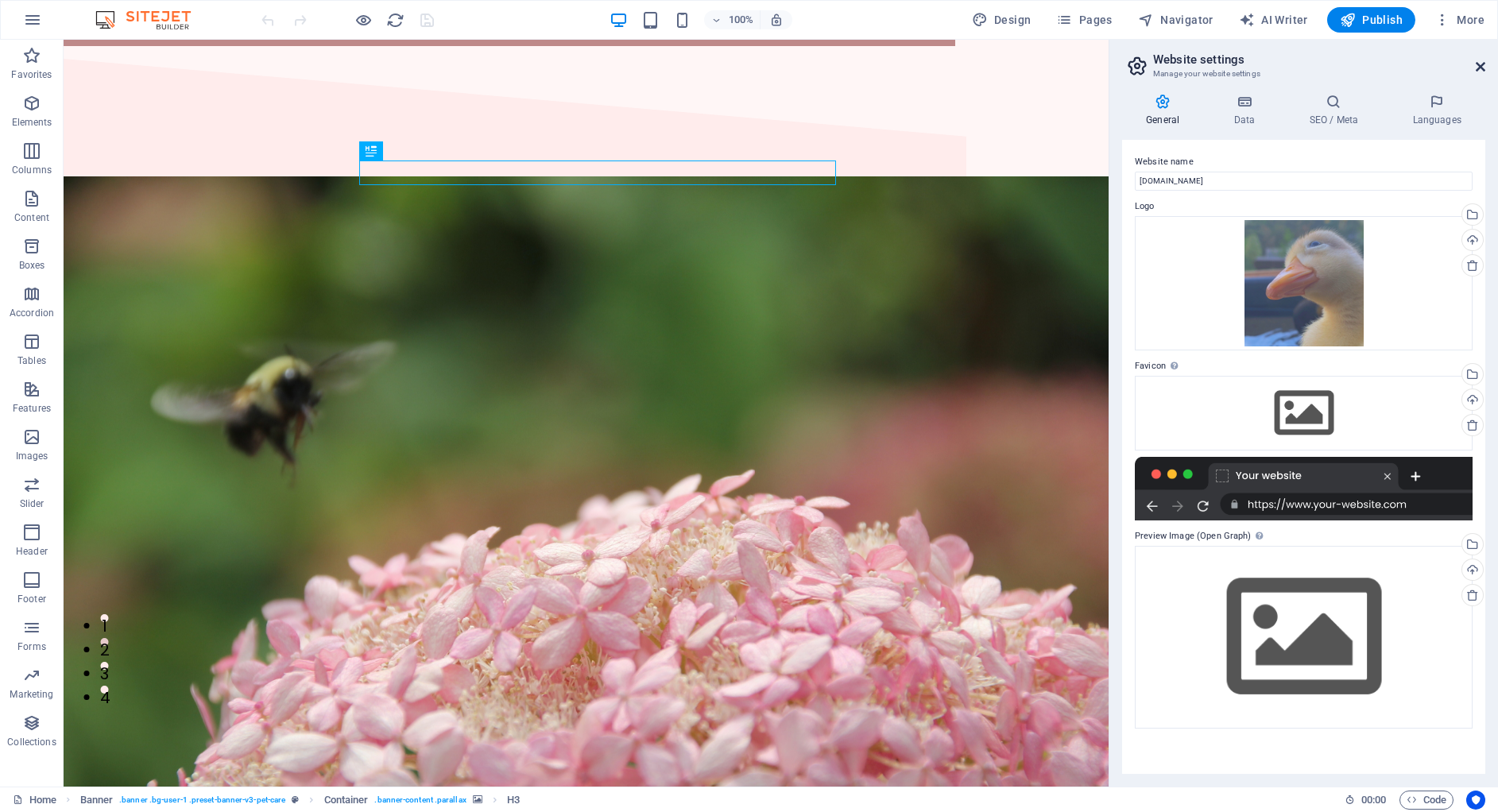
click at [1479, 63] on icon at bounding box center [1480, 66] width 9 height 13
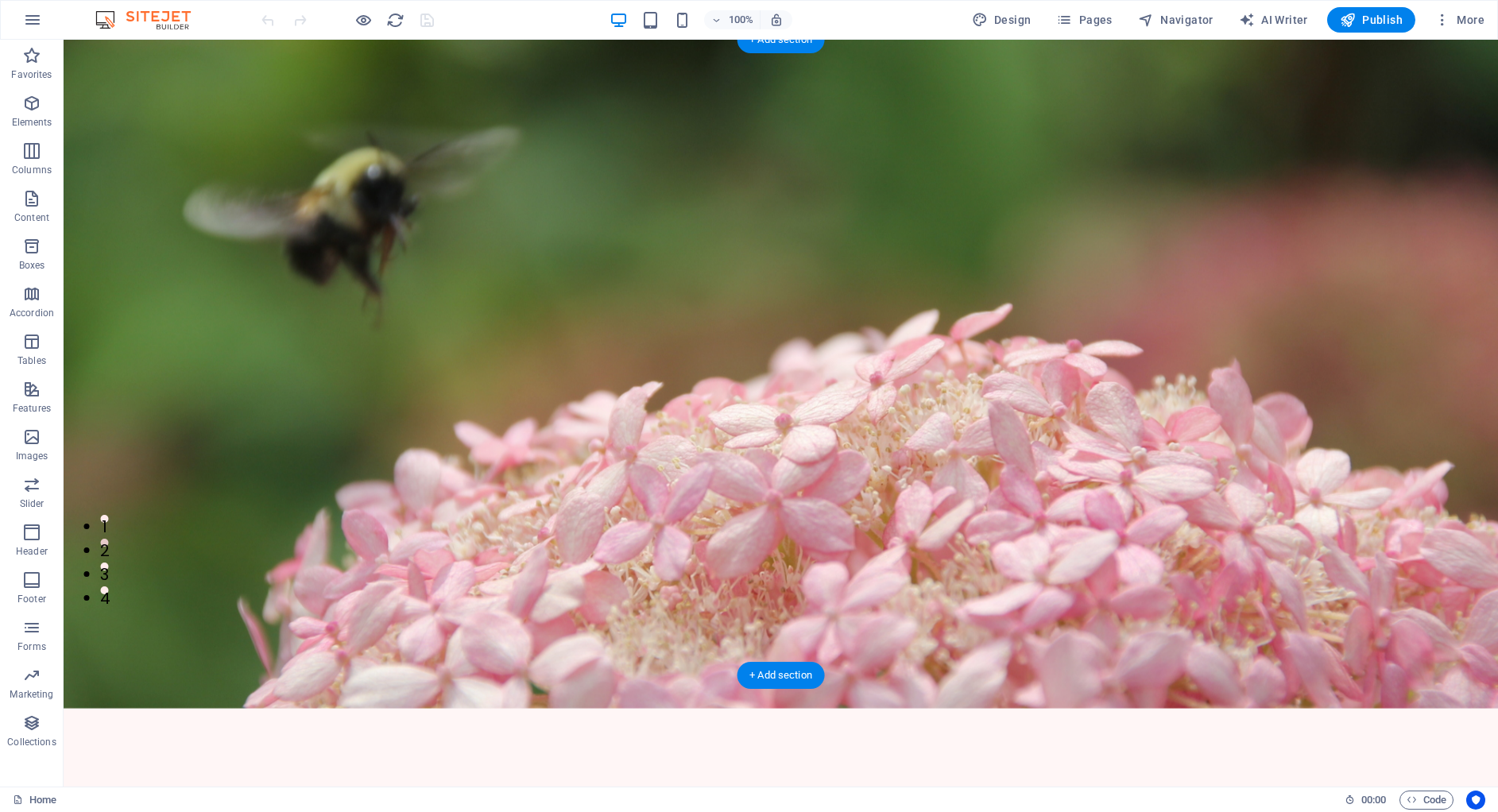
scroll to position [0, 0]
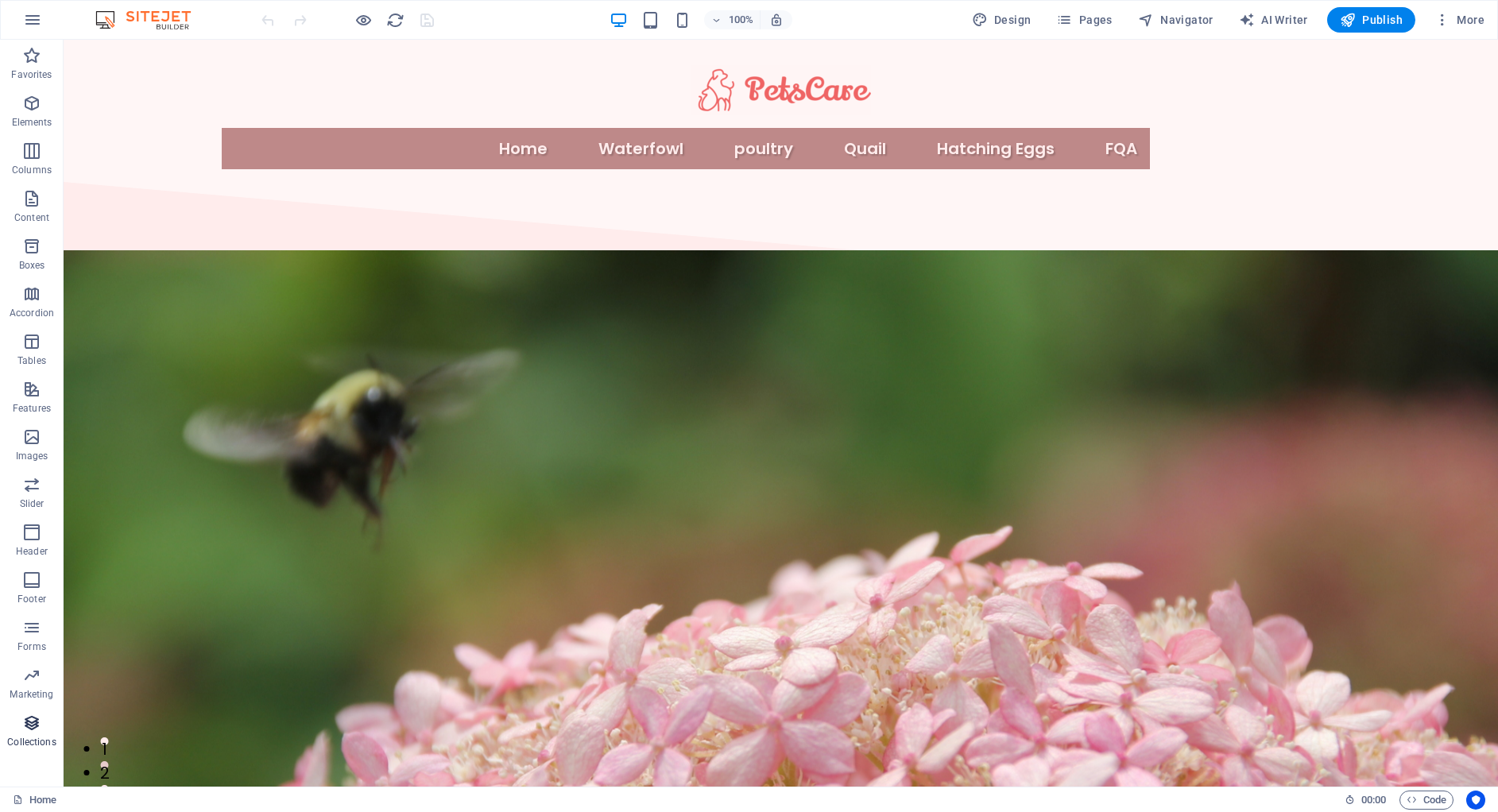
click at [33, 729] on icon "button" at bounding box center [32, 723] width 19 height 19
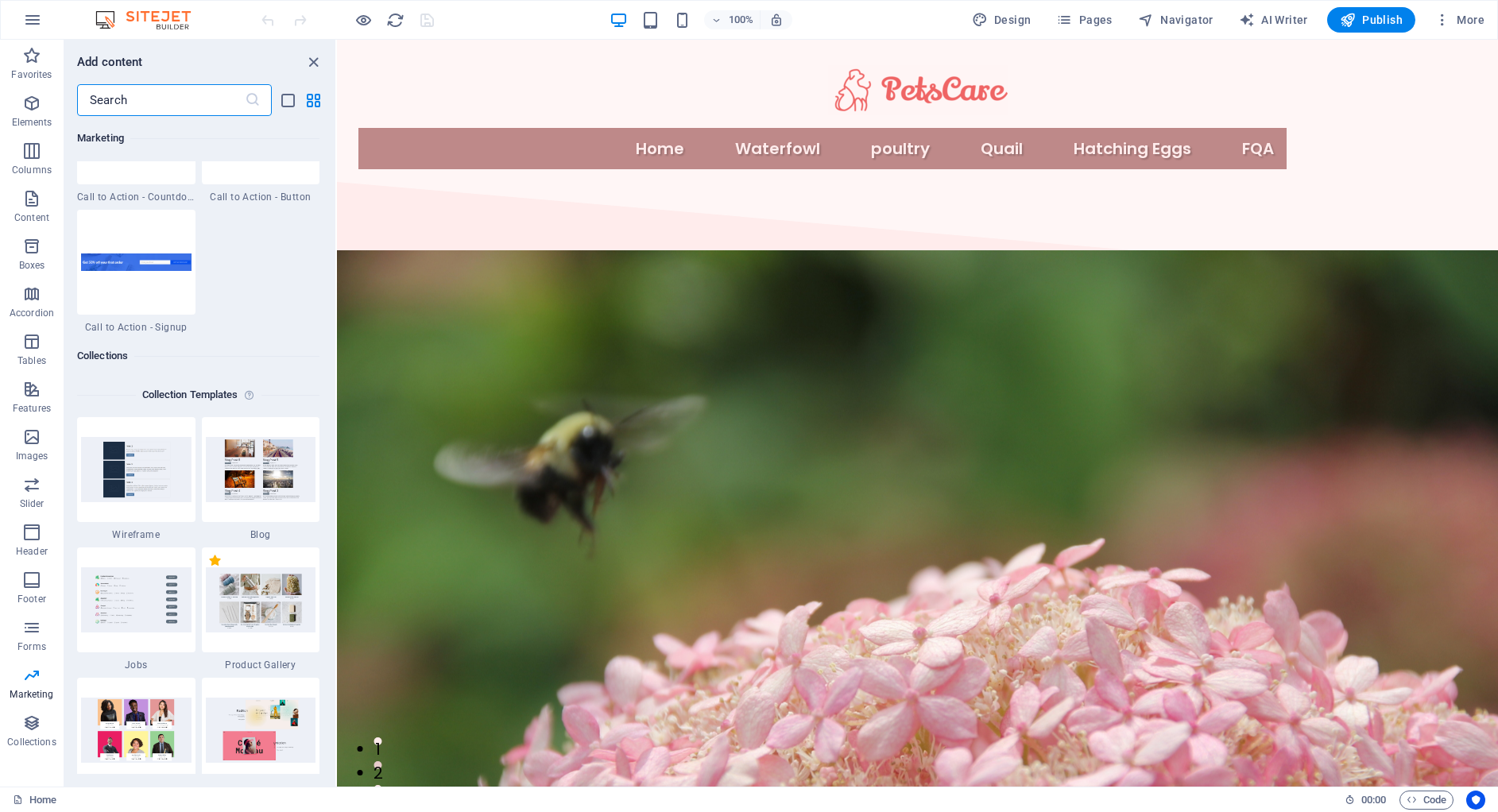
scroll to position [14463, 0]
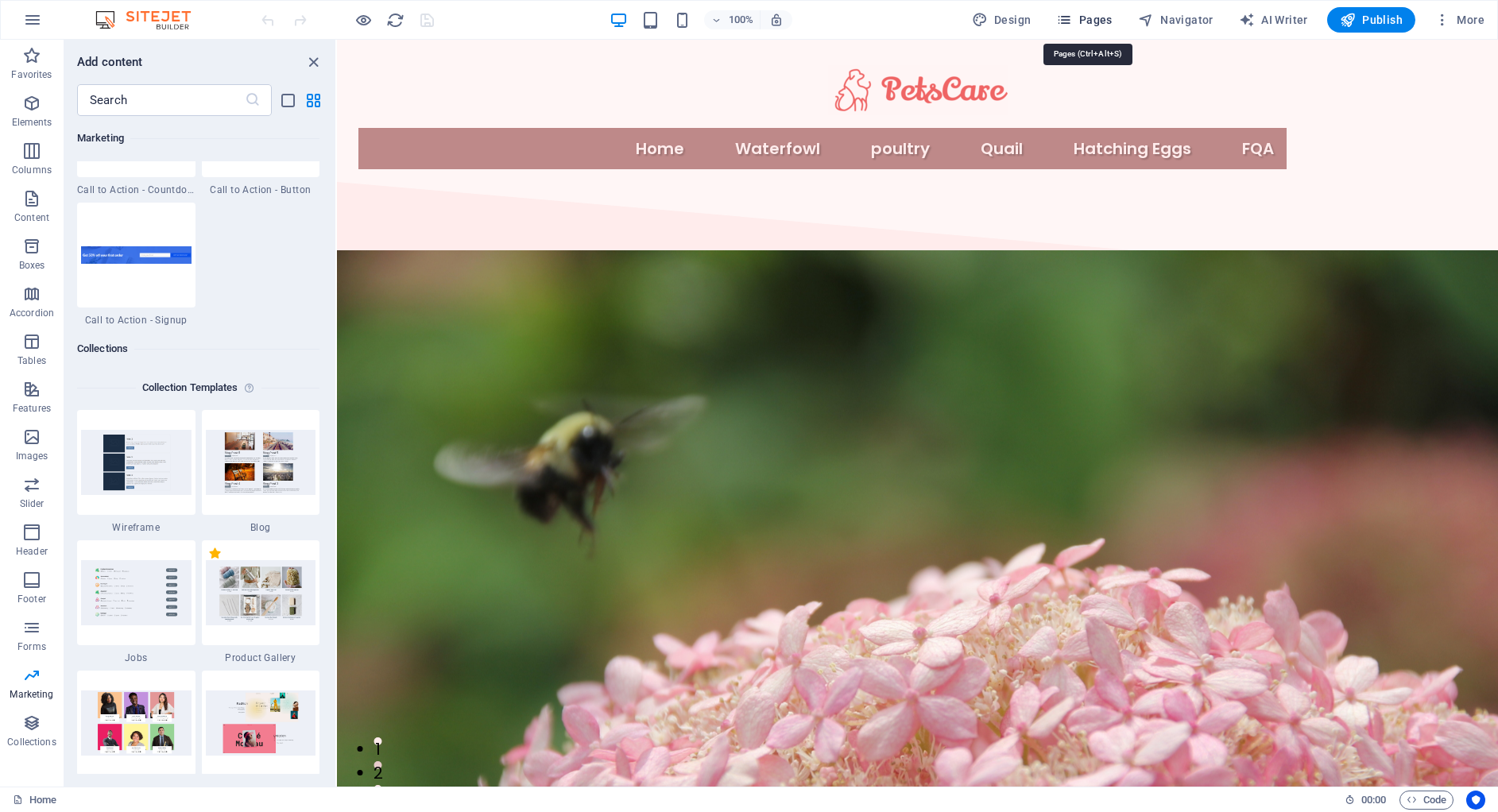
click at [1089, 22] on span "Pages" at bounding box center [1084, 19] width 56 height 16
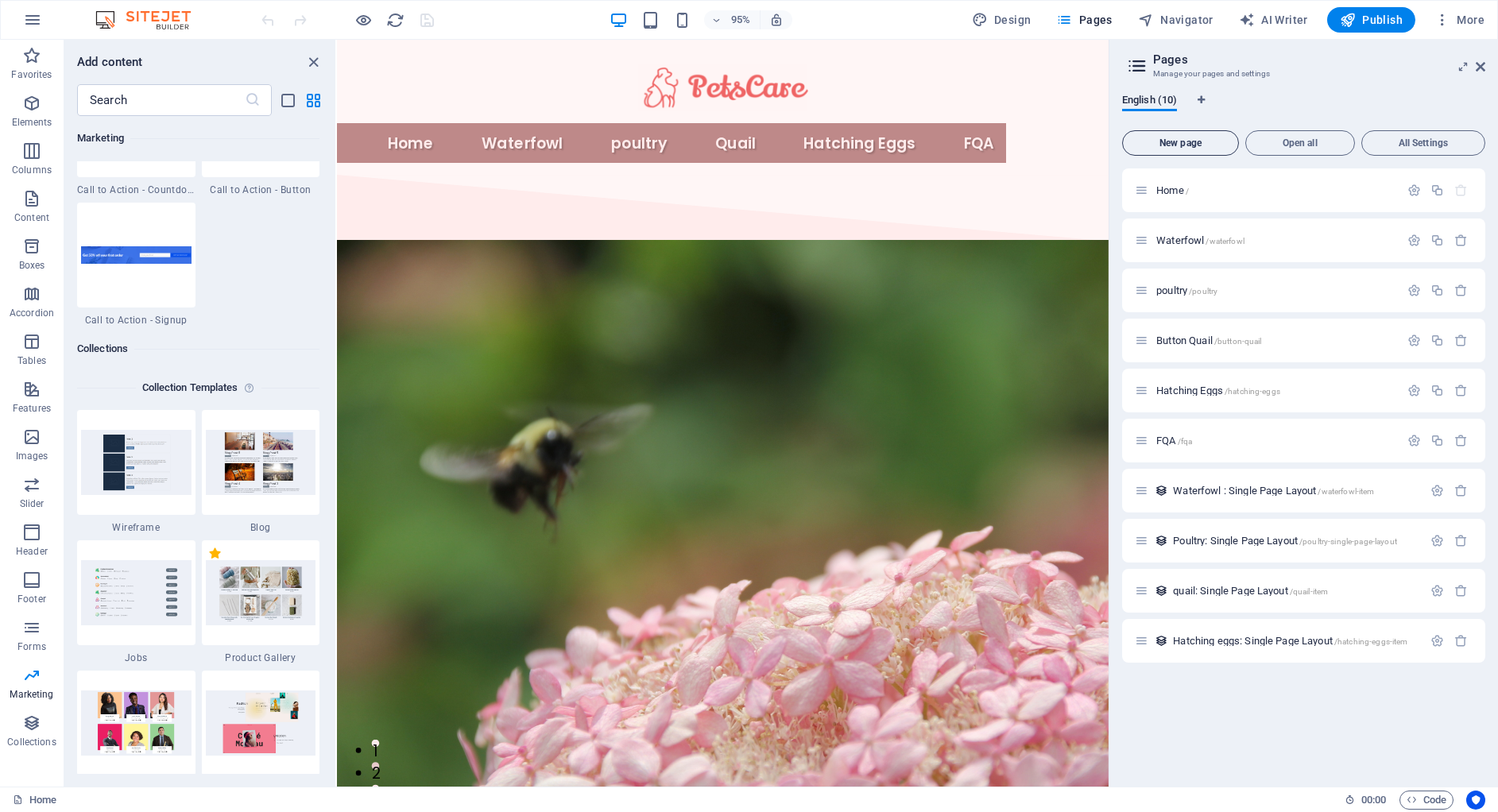
click at [1204, 141] on span "New page" at bounding box center [1180, 142] width 103 height 9
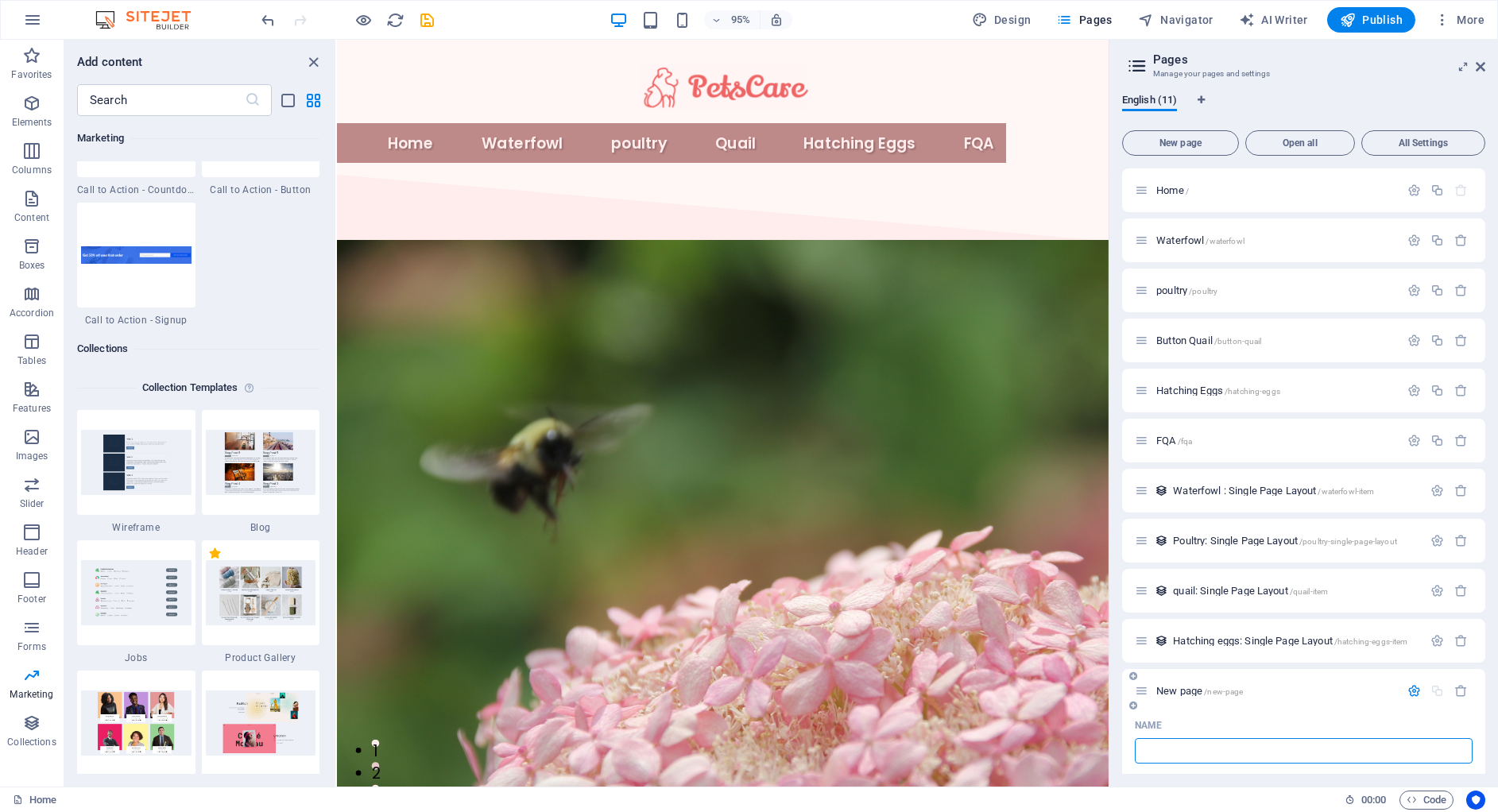
type input "/"
type input "test"
type input "/test"
type input "test"
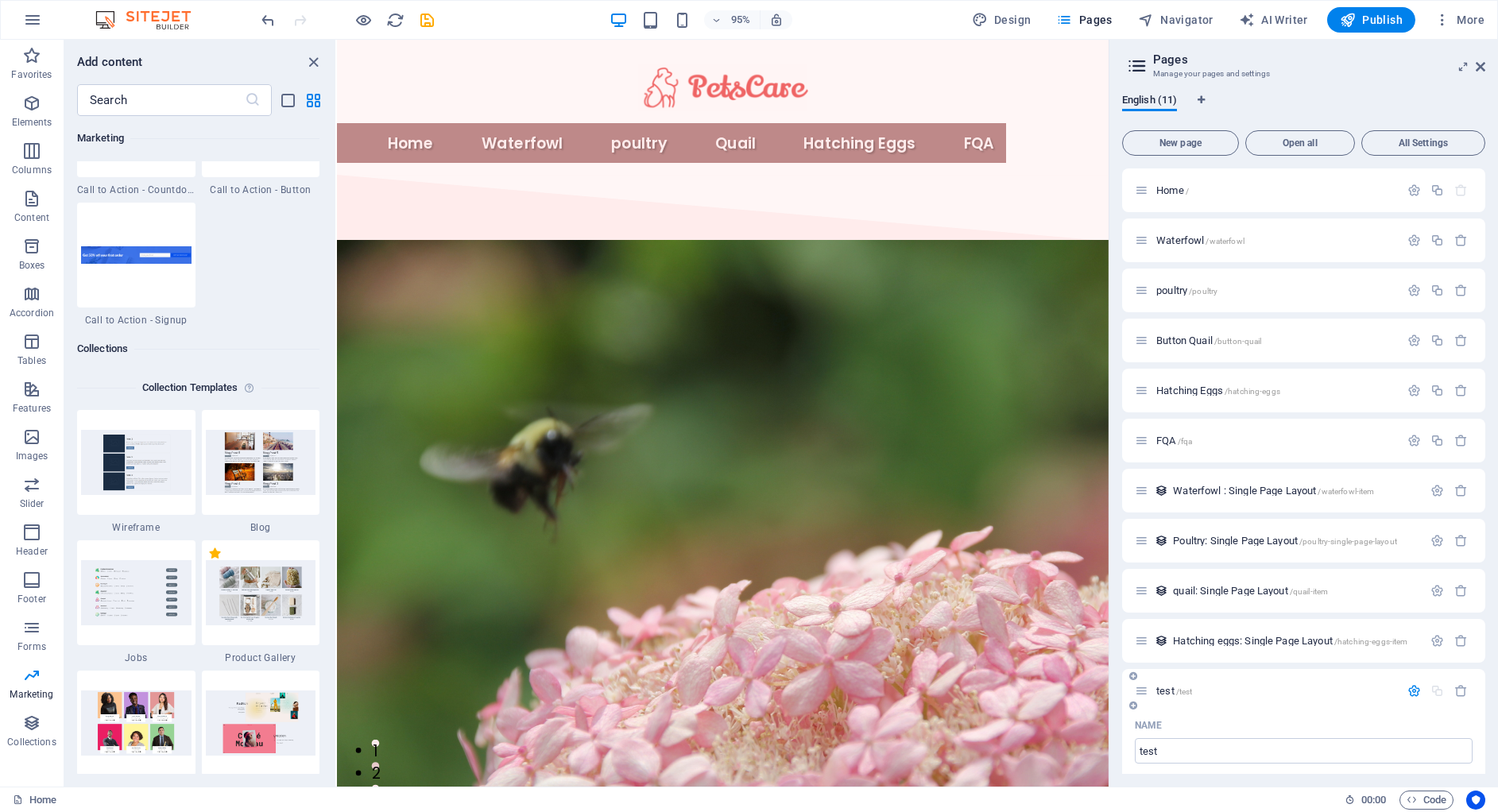
click at [1409, 707] on div "test /test" at bounding box center [1303, 691] width 363 height 43
click at [1221, 706] on div "test /test" at bounding box center [1303, 691] width 363 height 43
click at [1160, 692] on span "test /test" at bounding box center [1173, 691] width 36 height 12
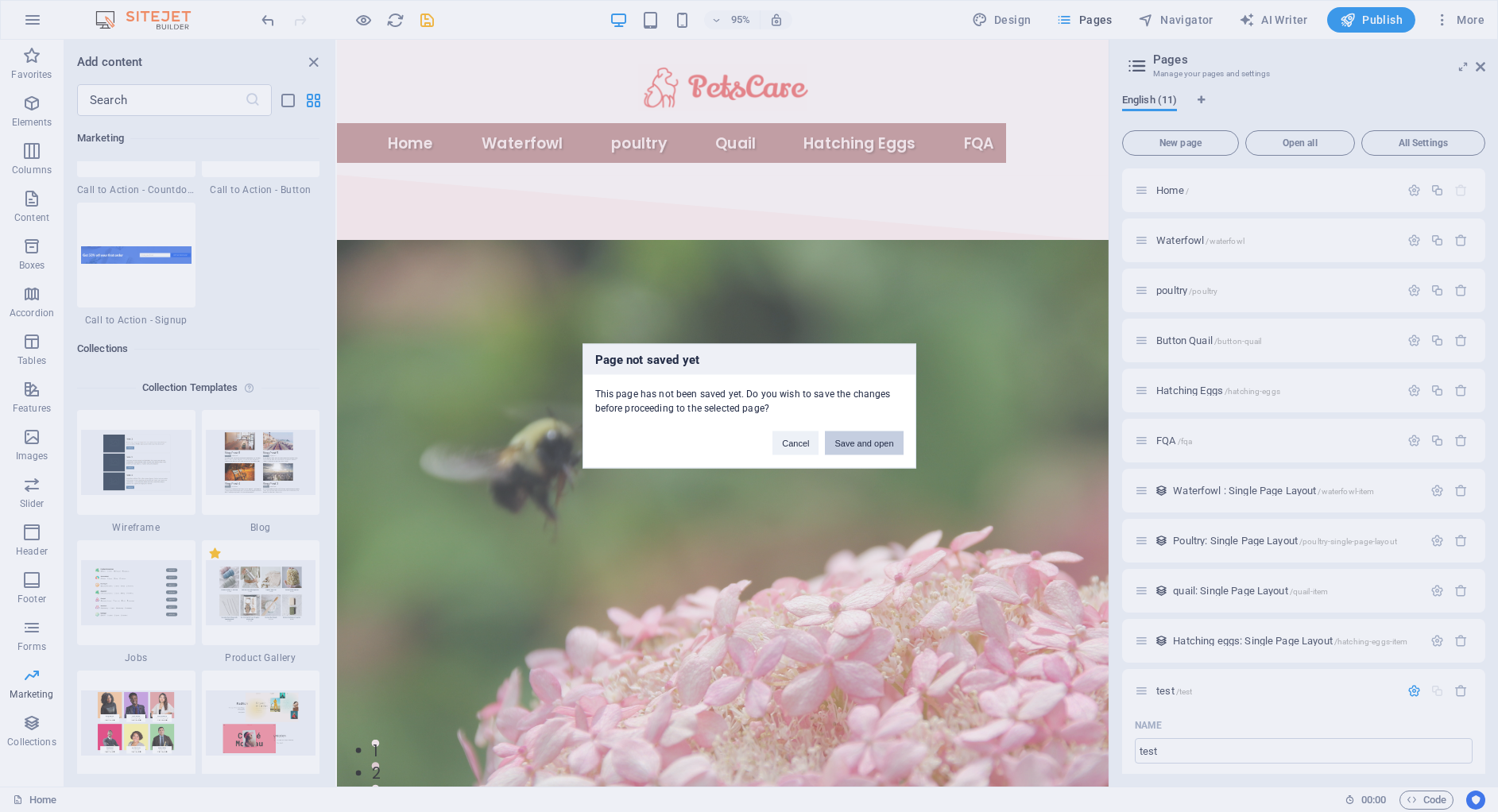
click at [869, 439] on button "Save and open" at bounding box center [863, 443] width 78 height 24
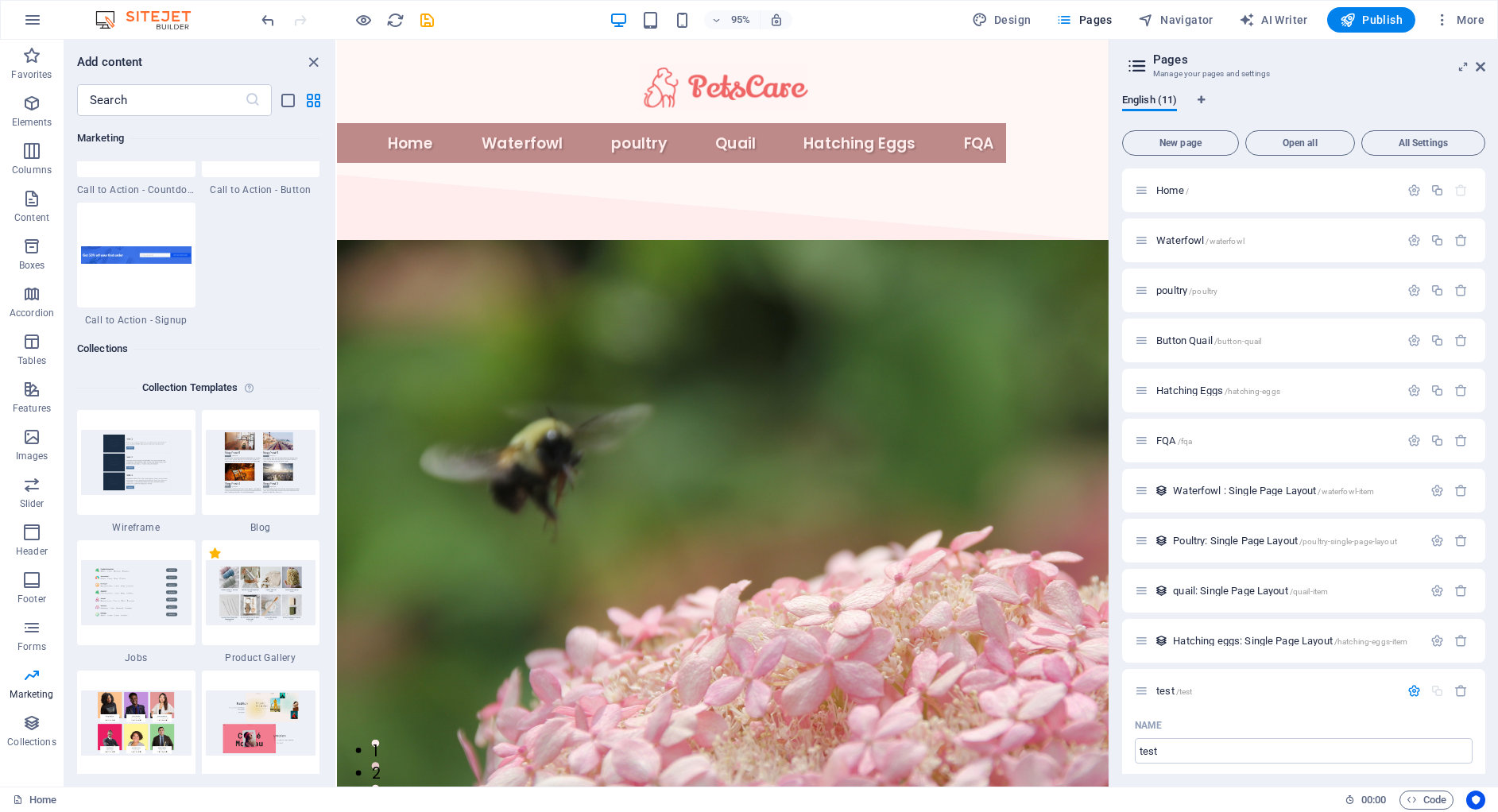
click at [1474, 64] on h2 "Pages" at bounding box center [1318, 59] width 332 height 14
click at [1482, 61] on icon at bounding box center [1480, 66] width 9 height 13
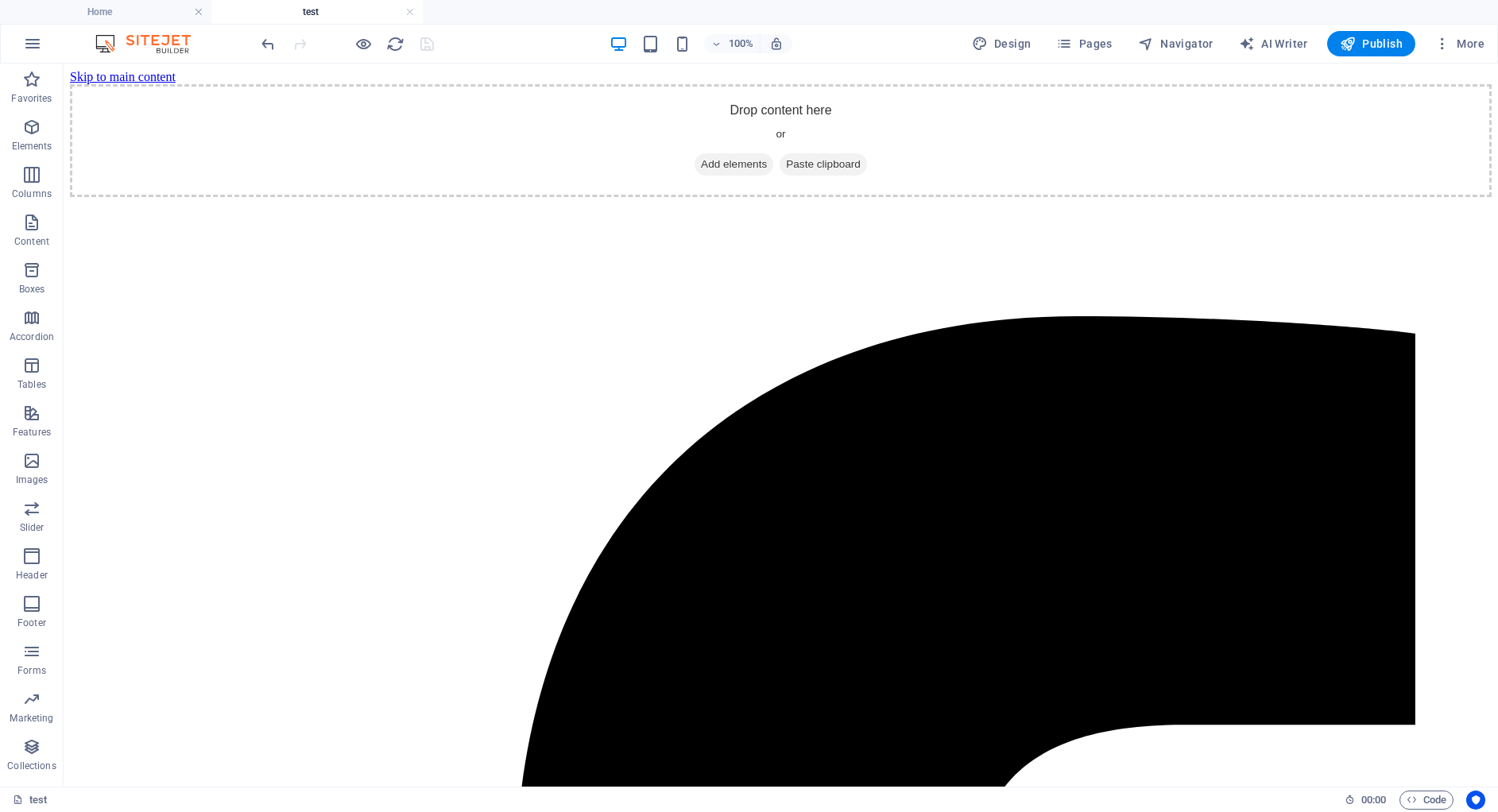
scroll to position [0, 0]
click at [28, 761] on p "Collections" at bounding box center [32, 765] width 49 height 13
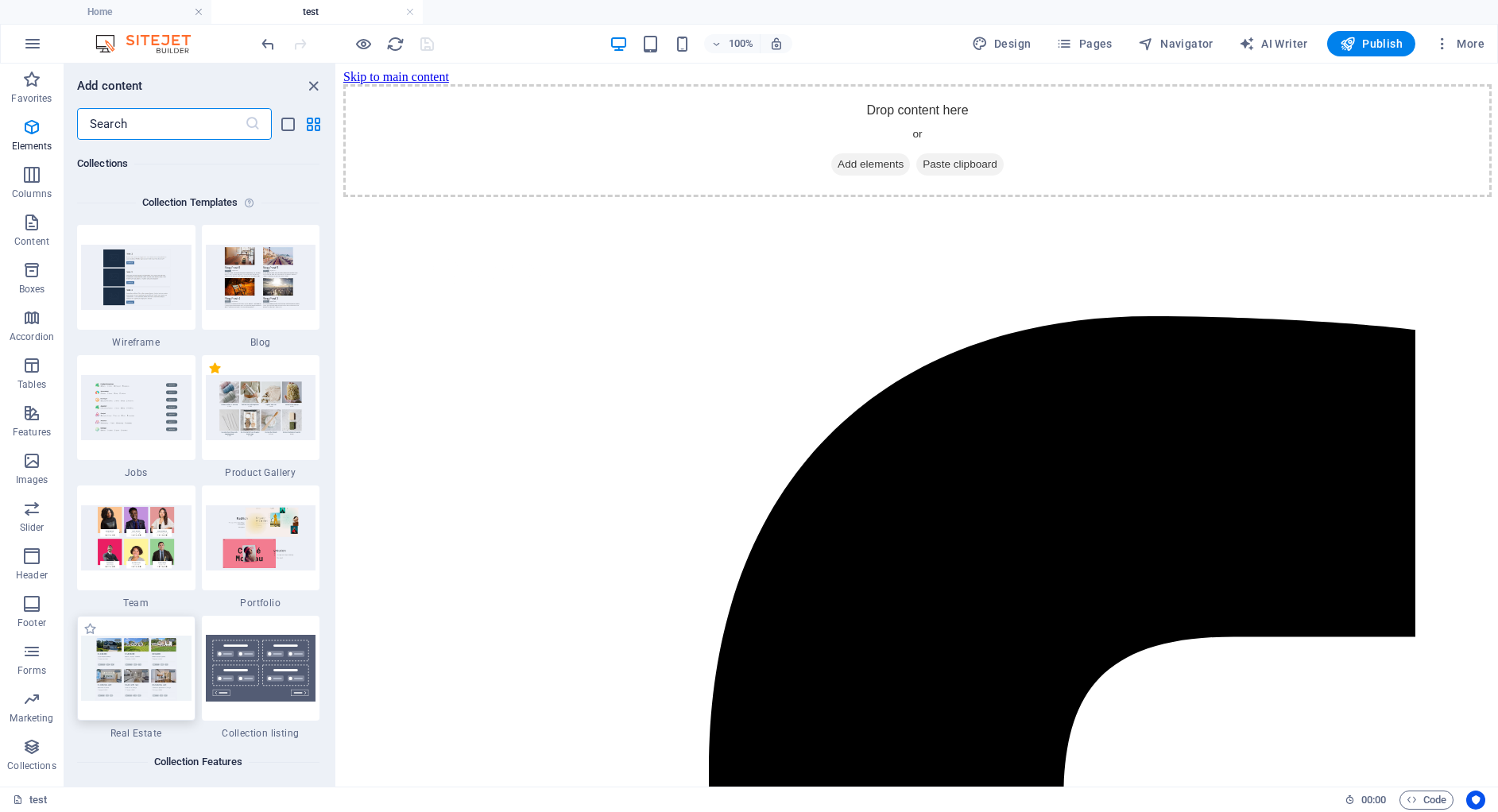
scroll to position [14674, 0]
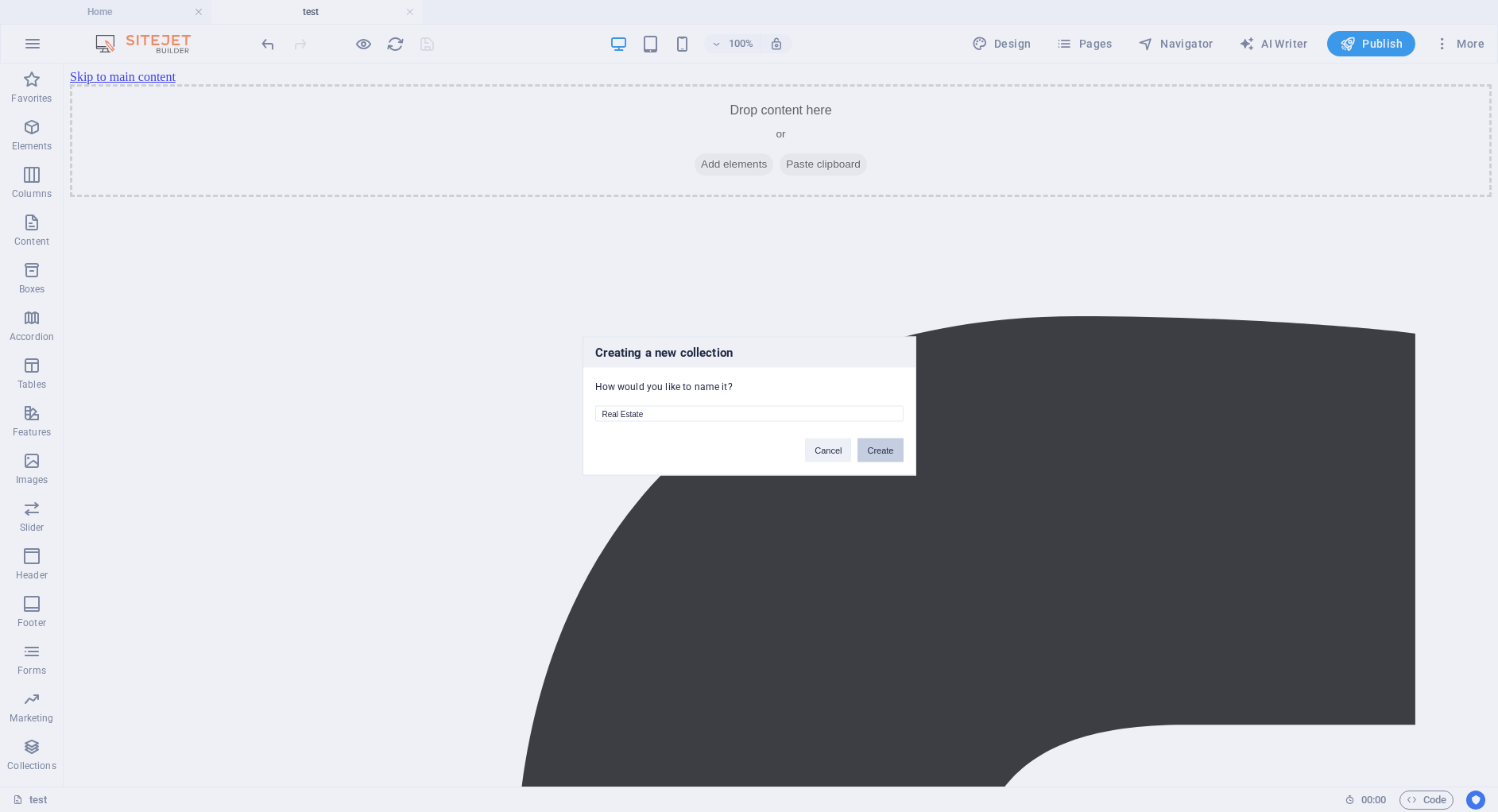
click at [873, 454] on button "Create" at bounding box center [880, 450] width 45 height 24
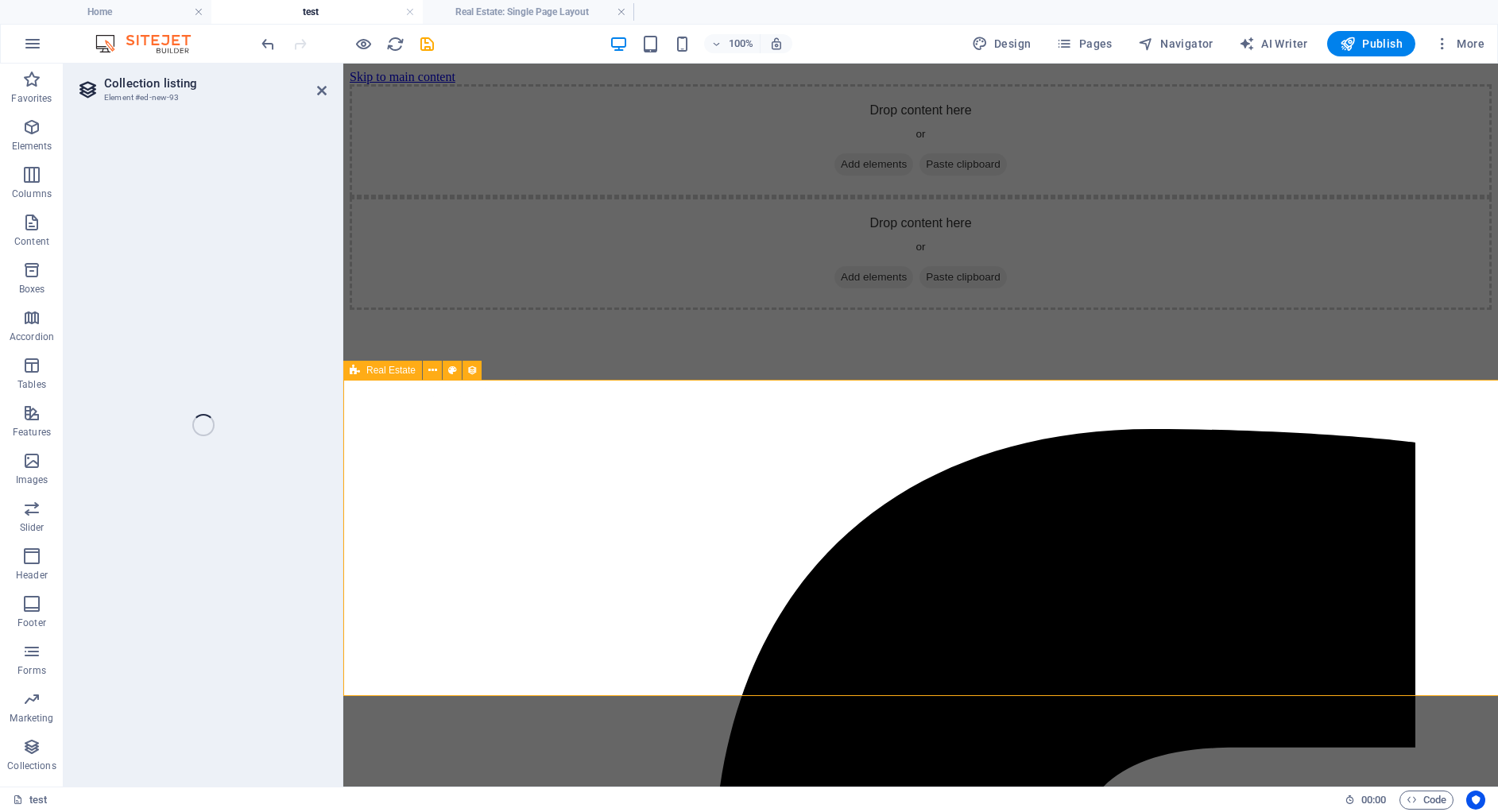
select select "68b875e6985521557b0e9829"
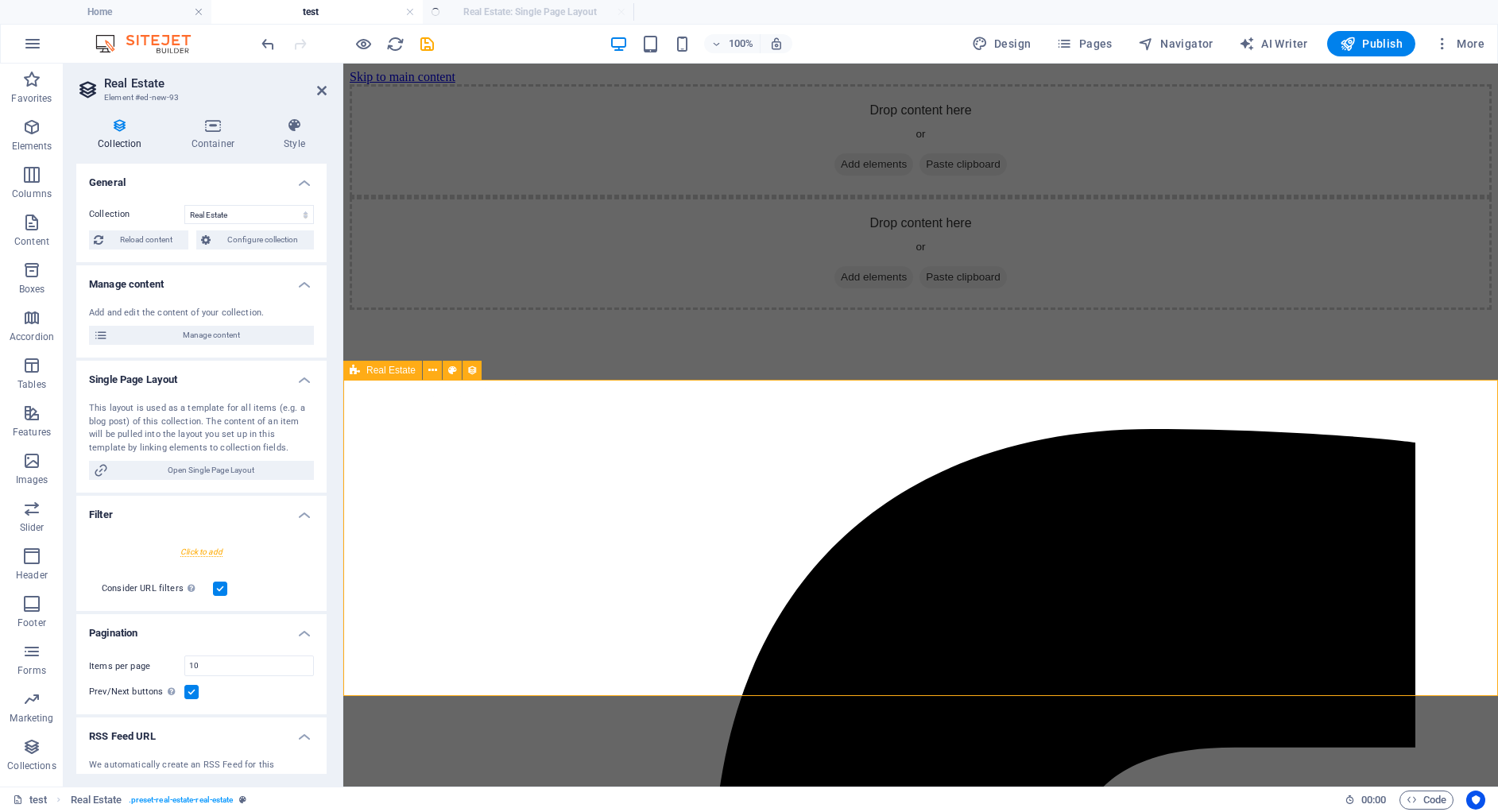
select select "createdAt_DESC"
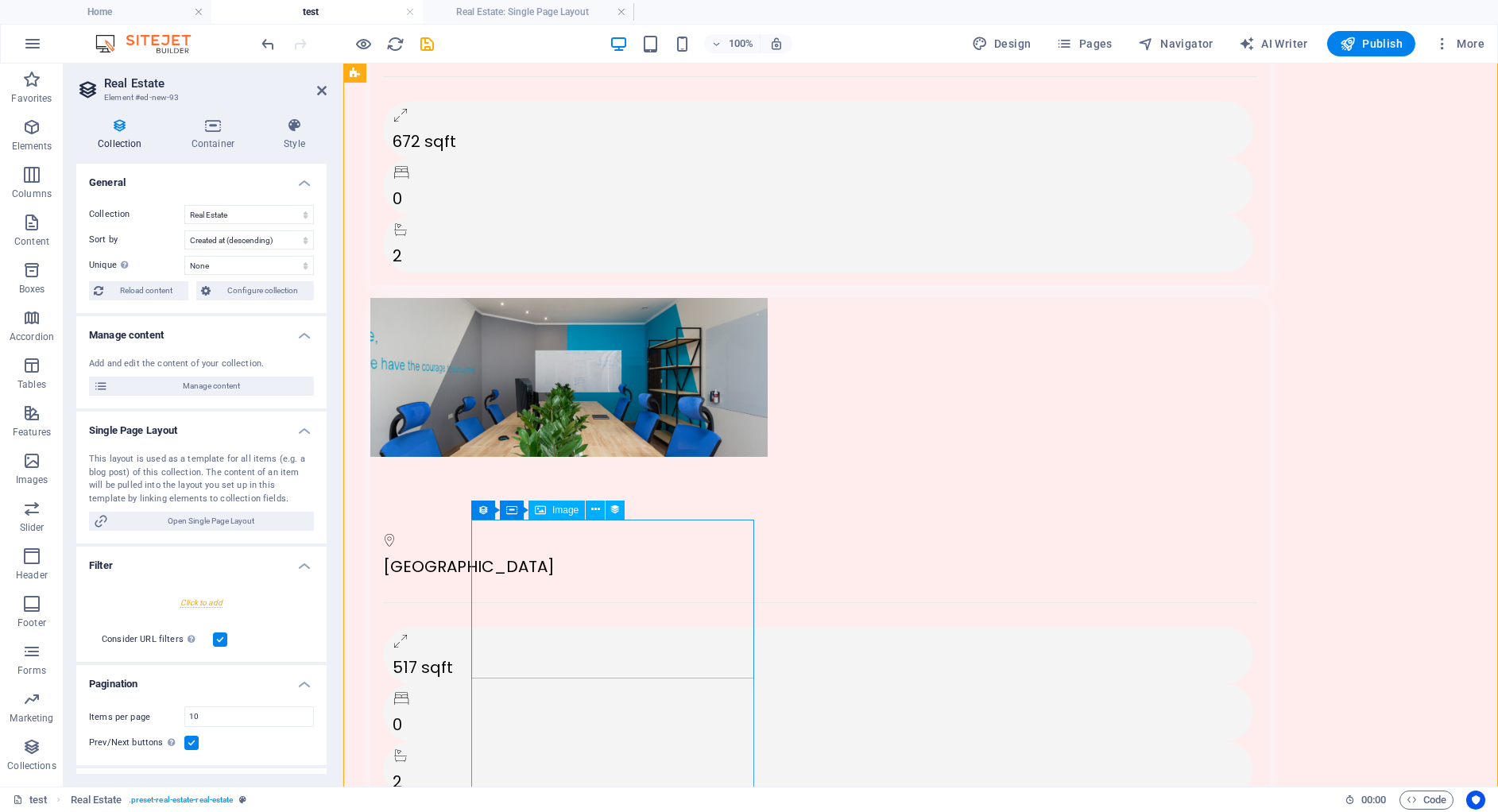
scroll to position [705, 0]
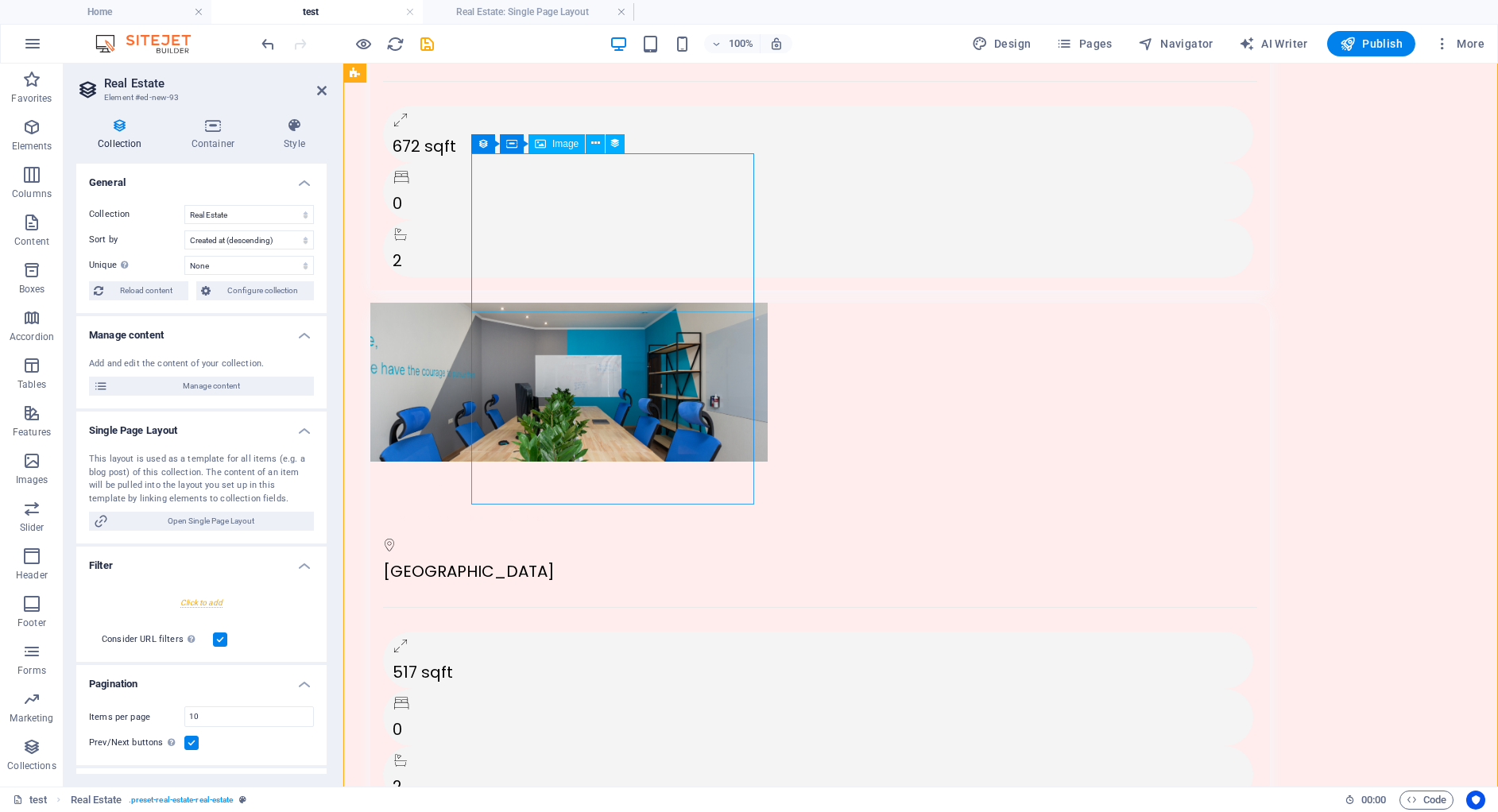
select select "px"
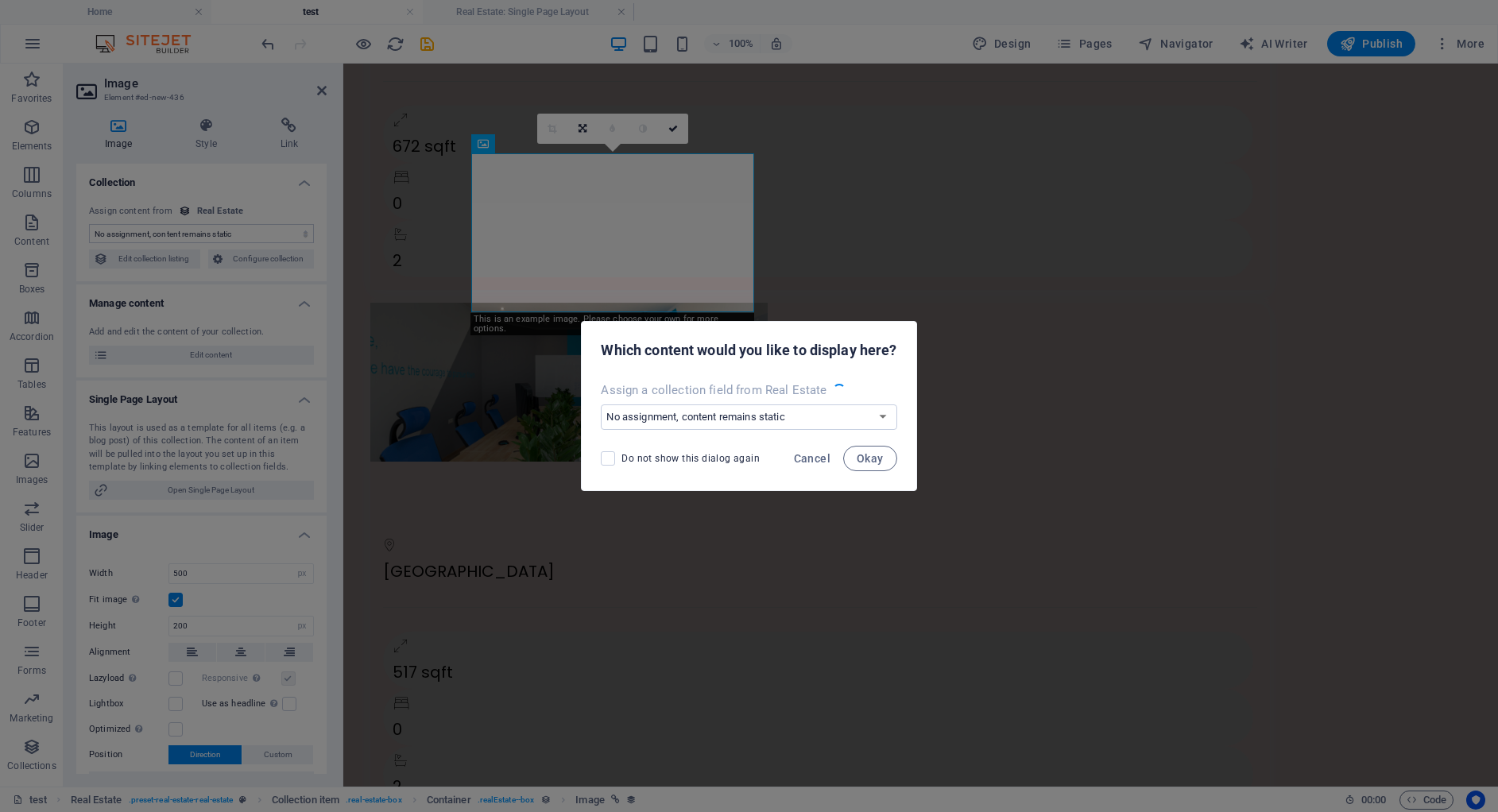
select select "image"
click at [808, 456] on span "Cancel" at bounding box center [812, 458] width 37 height 13
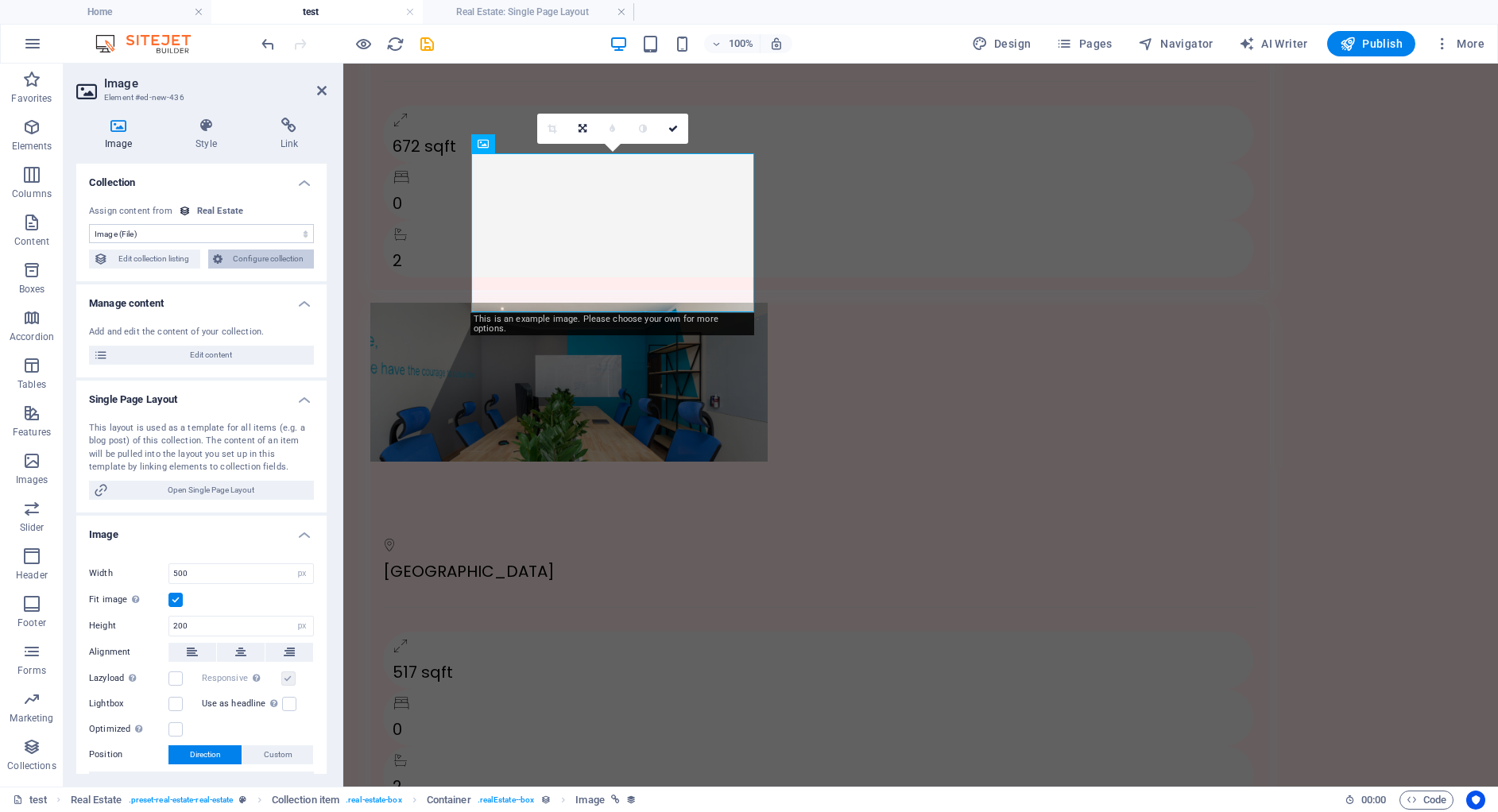
click at [237, 252] on span "Configure collection" at bounding box center [268, 258] width 83 height 19
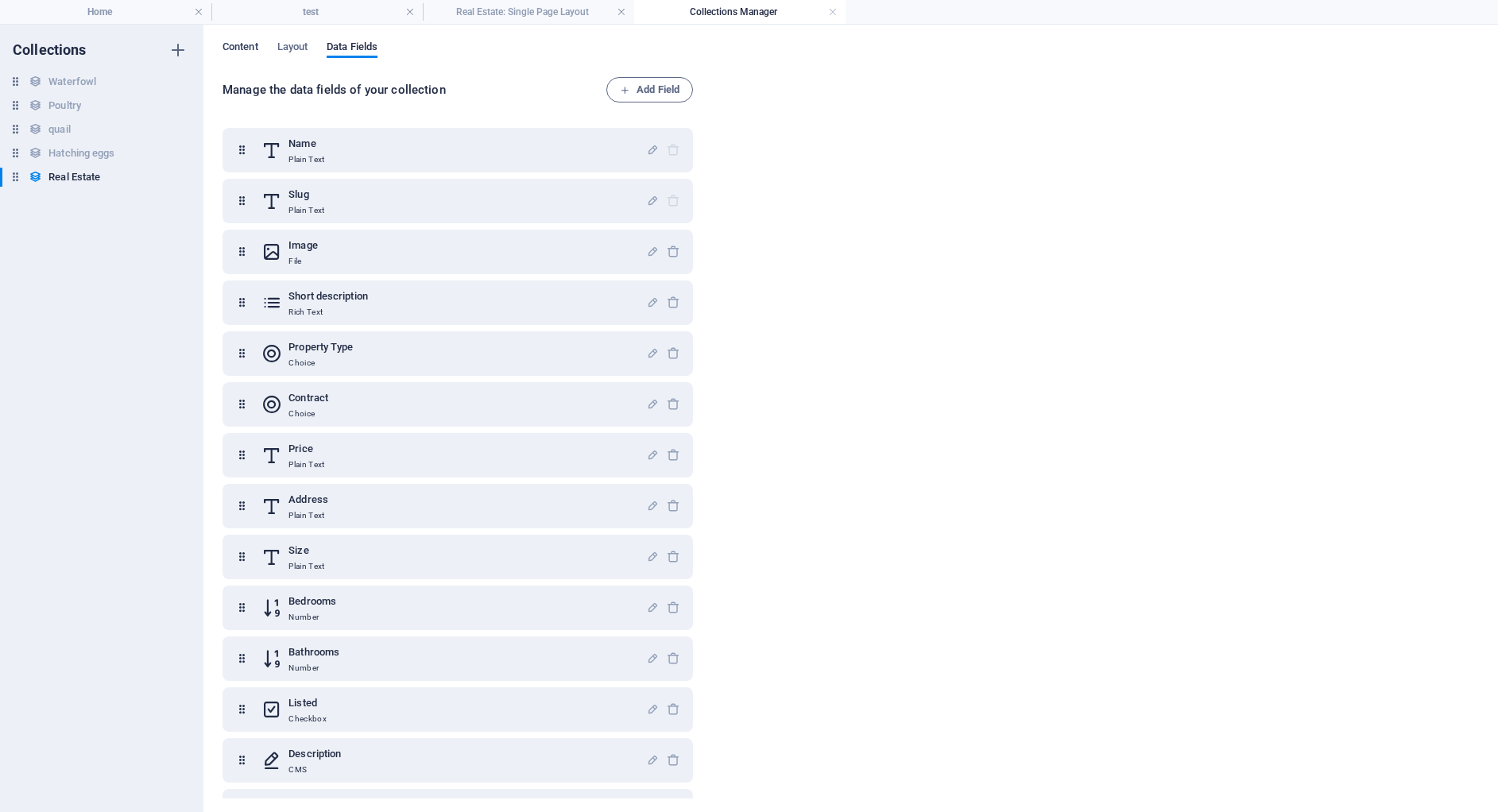
click at [238, 51] on span "Content" at bounding box center [240, 49] width 36 height 23
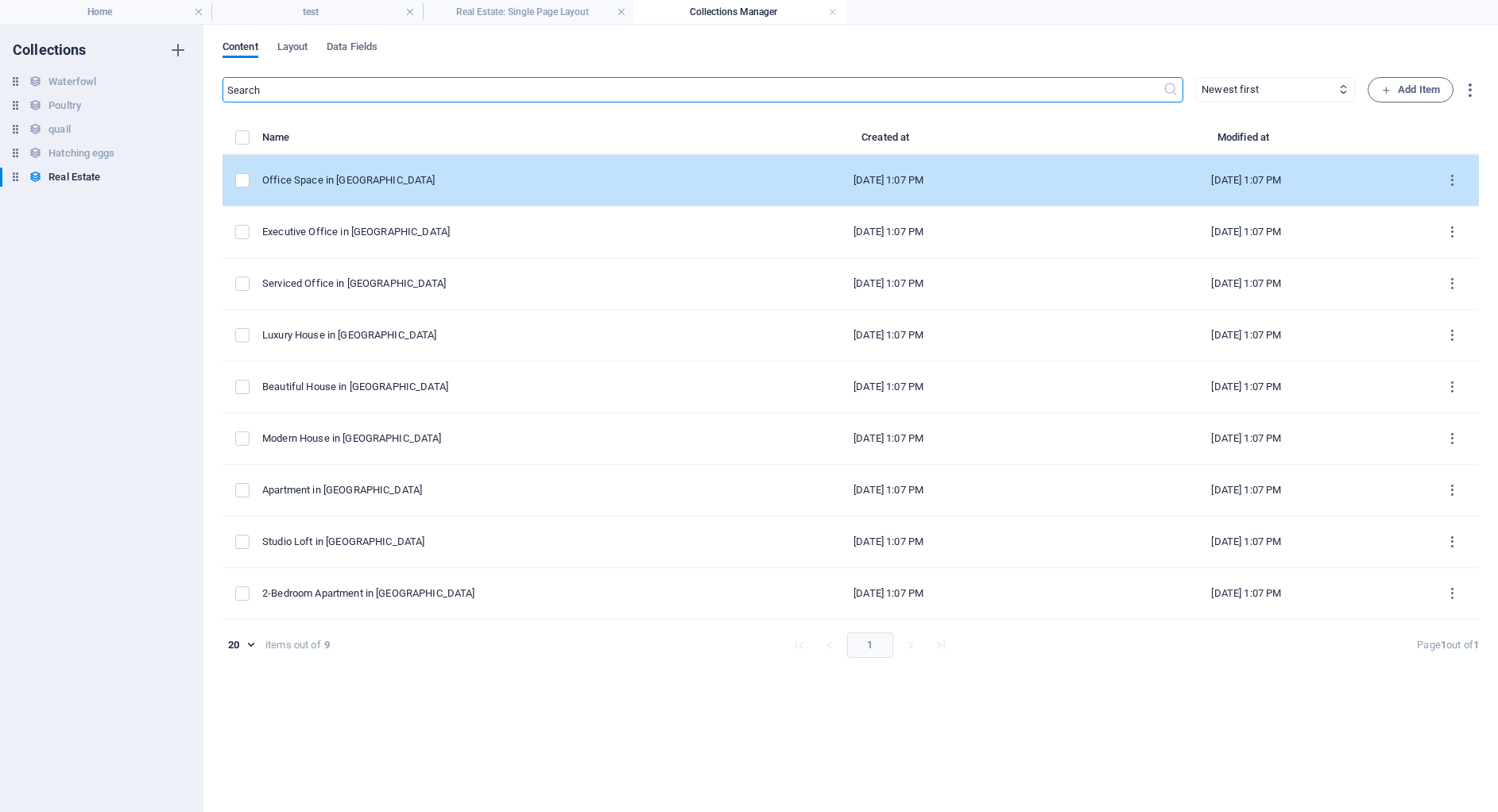
click at [408, 175] on div "Office Space in [GEOGRAPHIC_DATA]" at bounding box center [480, 180] width 435 height 14
select select "Office"
select select "For Rent"
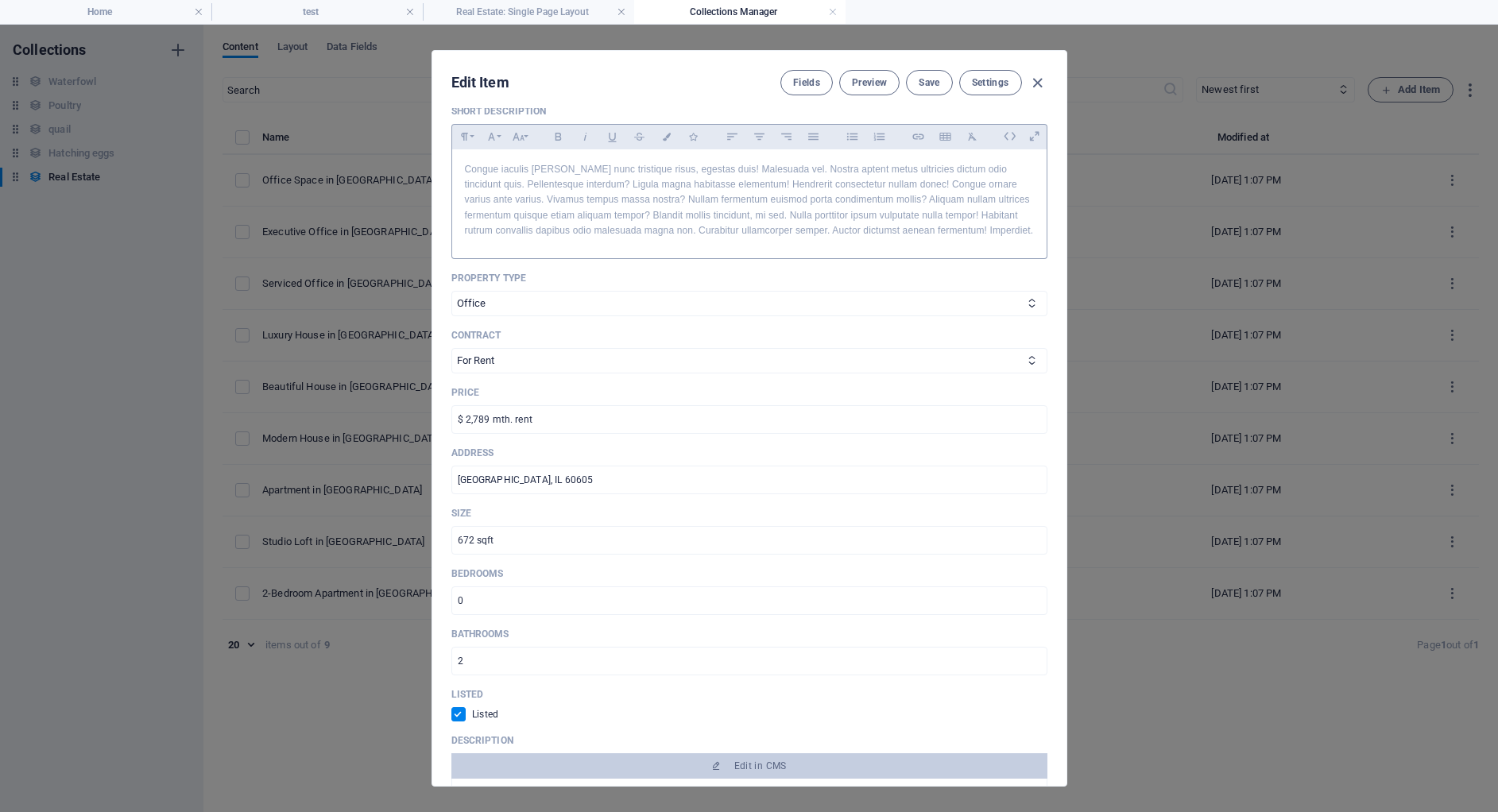
scroll to position [378, 0]
click at [1041, 88] on icon "button" at bounding box center [1037, 83] width 18 height 18
checkbox input "false"
type input "office-space-in-[GEOGRAPHIC_DATA]"
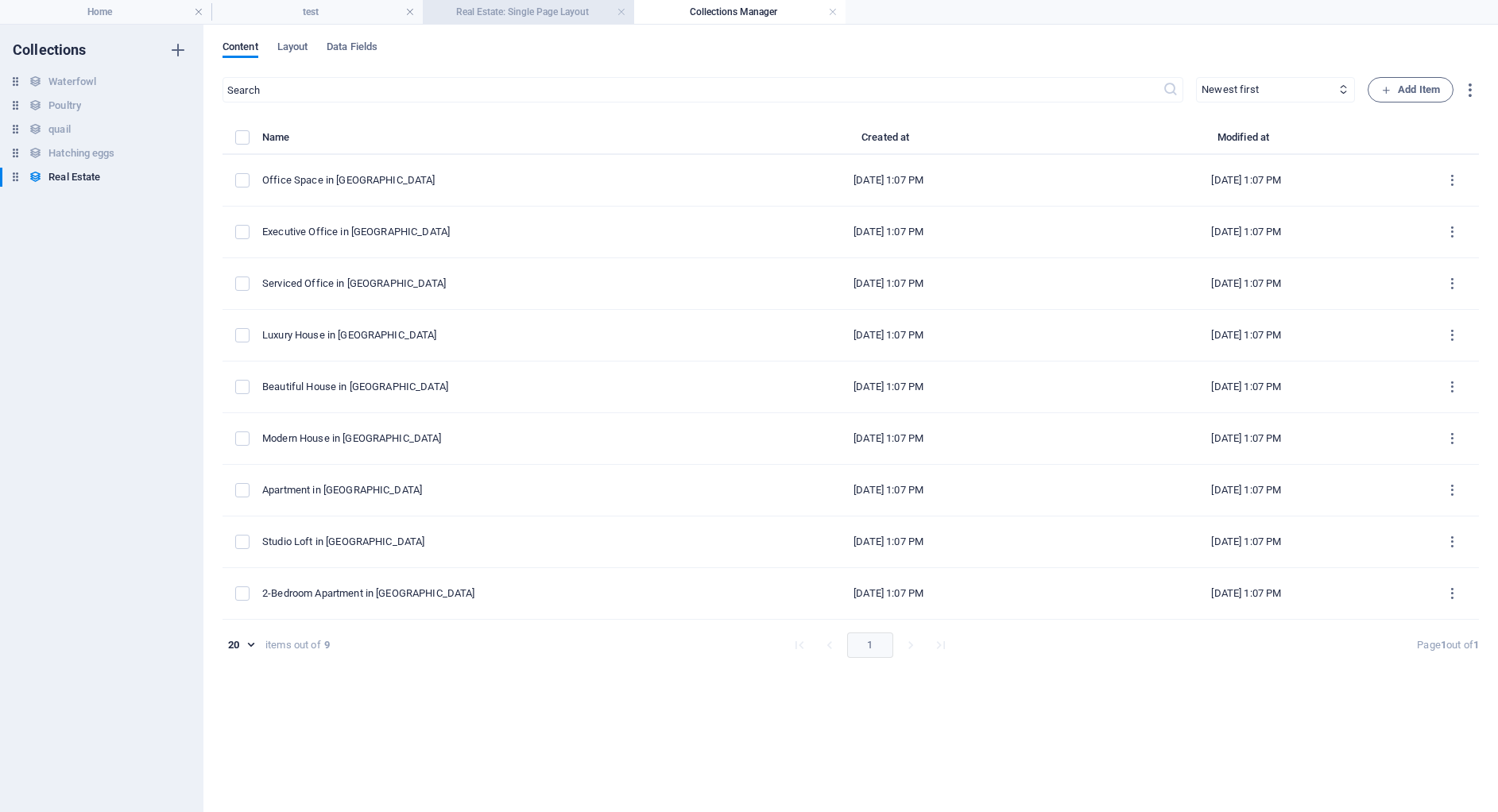
click at [563, 17] on h4 "Real Estate: Single Page Layout" at bounding box center [528, 12] width 212 height 18
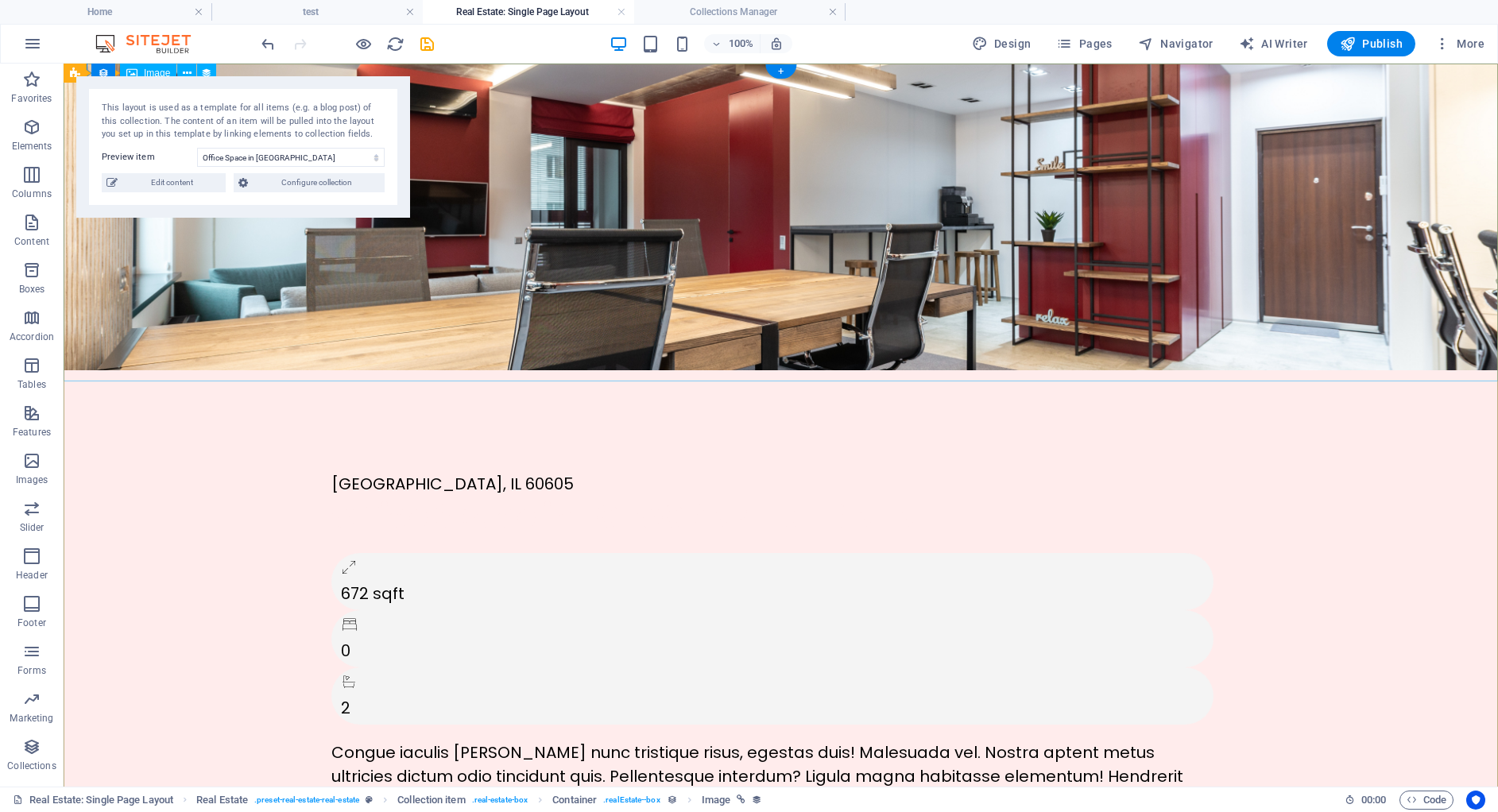
scroll to position [0, 0]
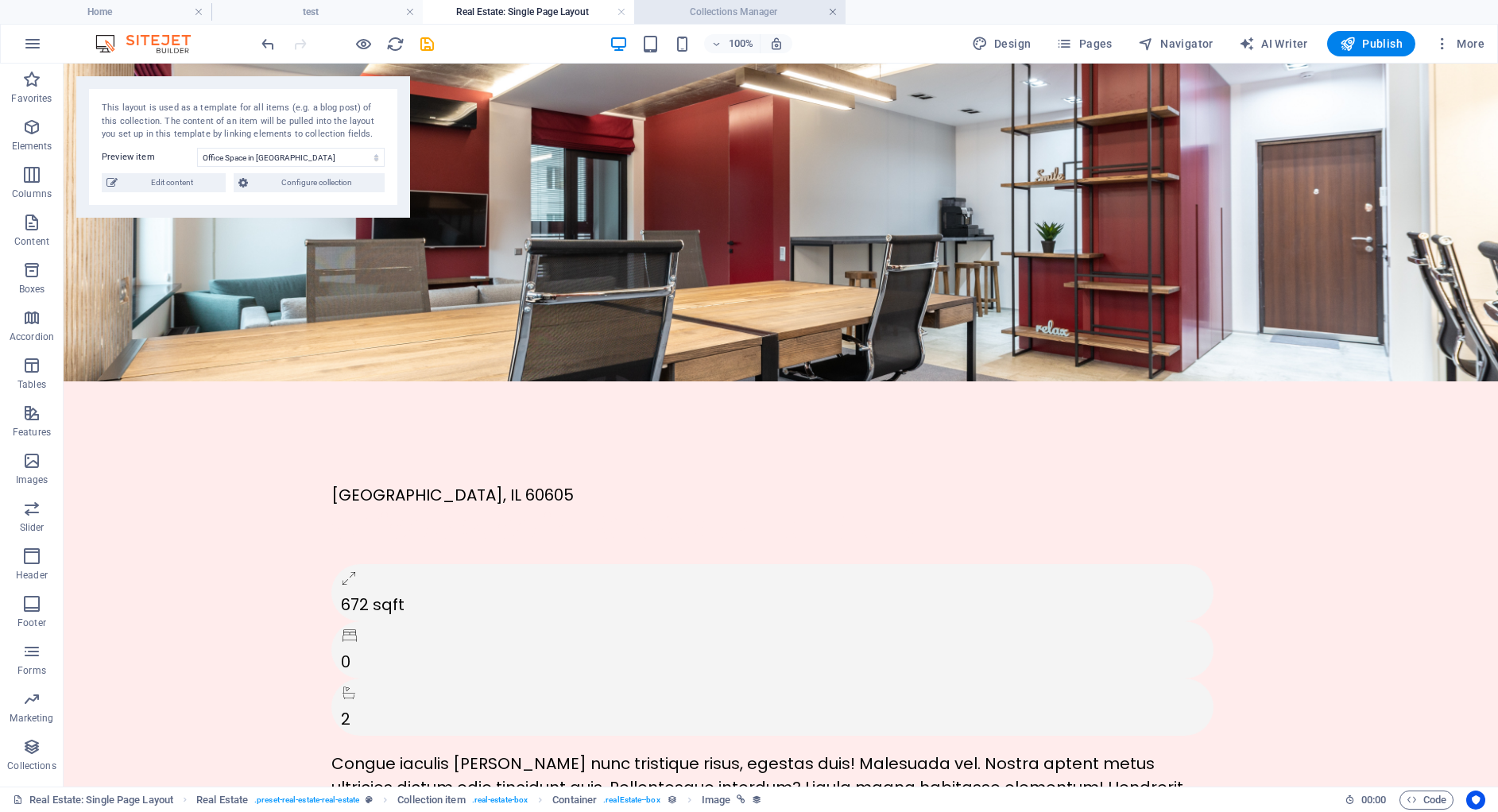
click at [835, 12] on link at bounding box center [832, 13] width 9 height 15
click at [618, 13] on link at bounding box center [621, 13] width 9 height 15
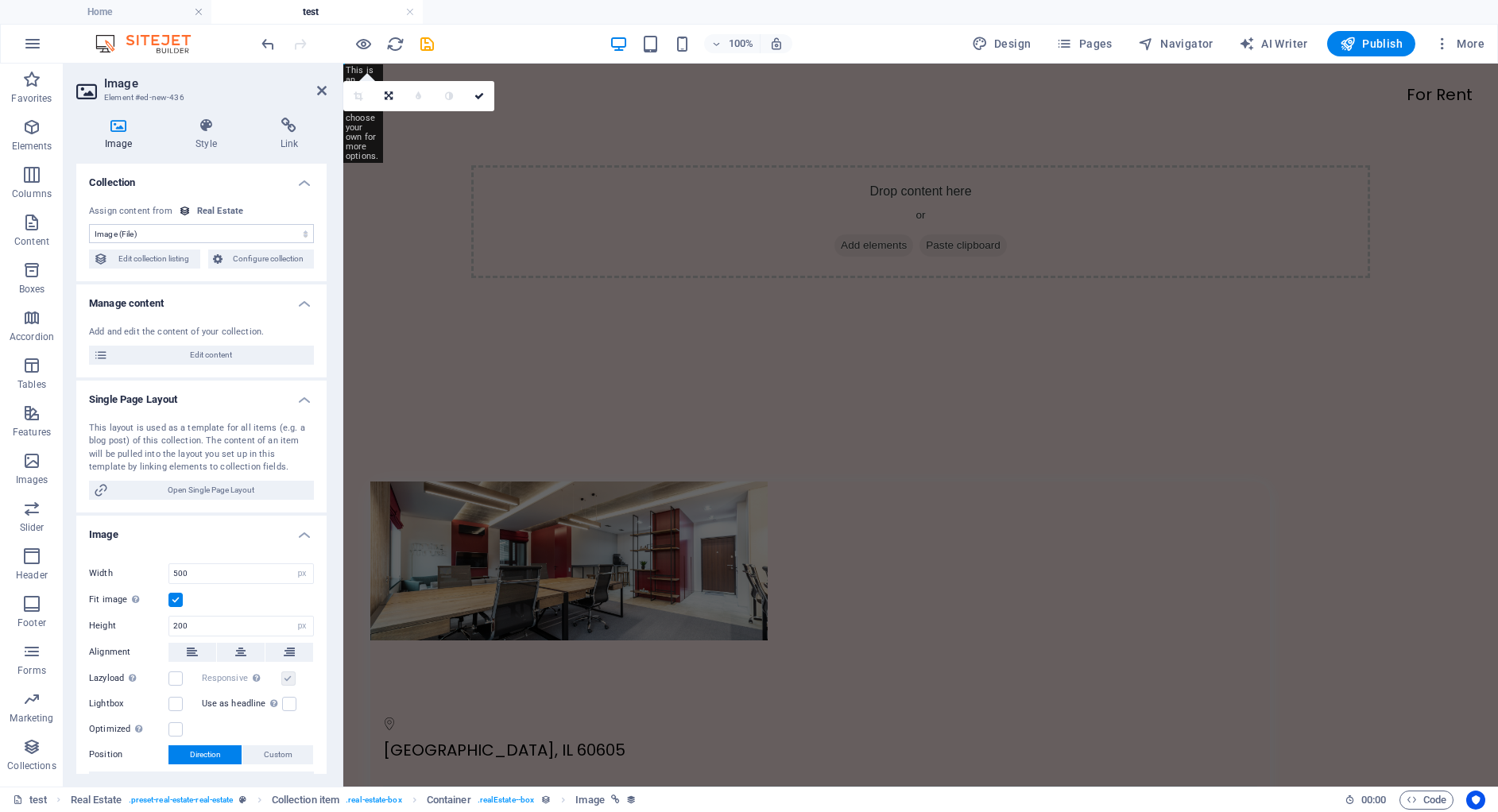
scroll to position [705, 0]
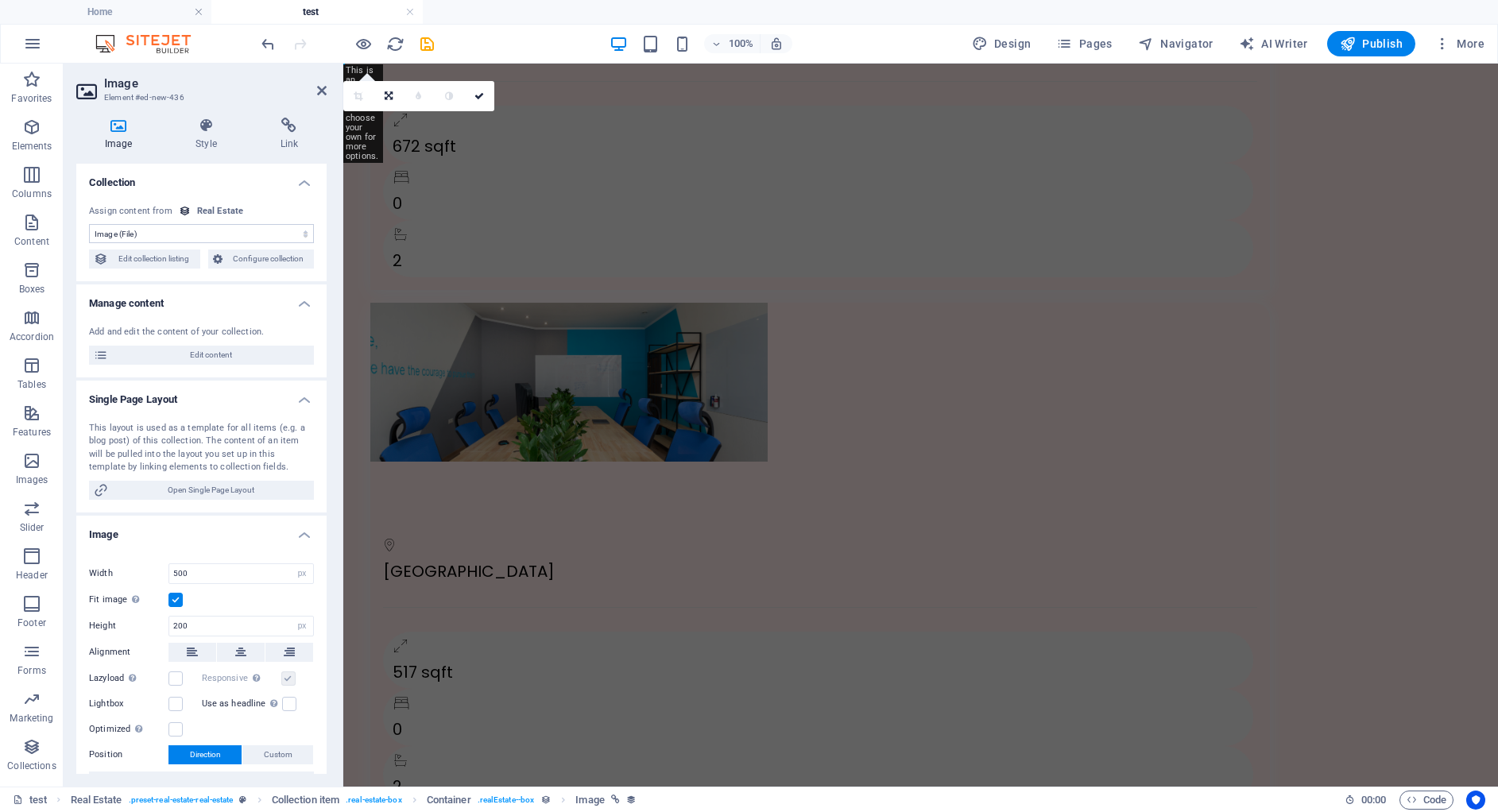
select select "DISABLED_OPTION_VALUE"
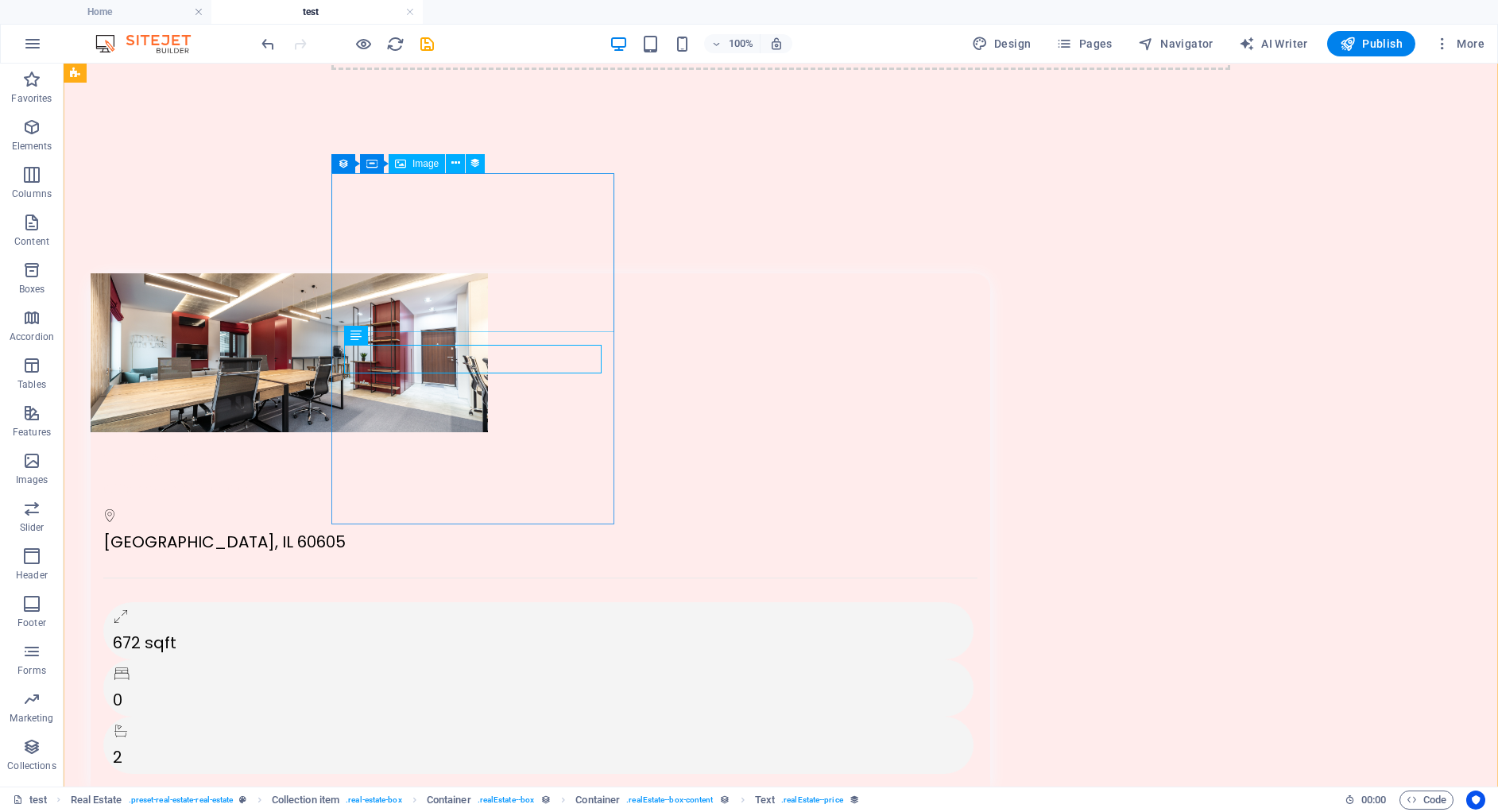
scroll to position [0, 0]
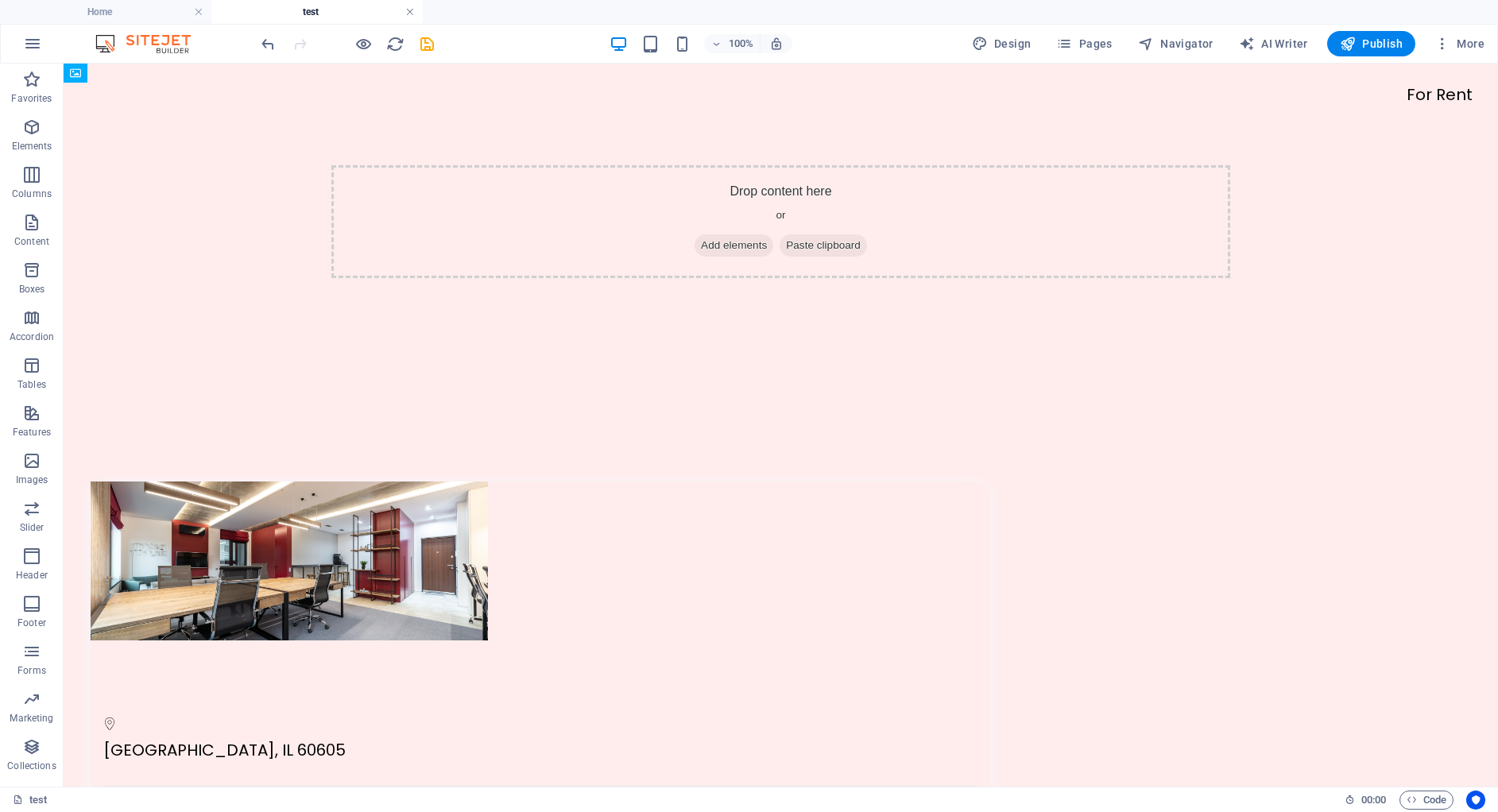
click at [412, 13] on link at bounding box center [410, 13] width 9 height 15
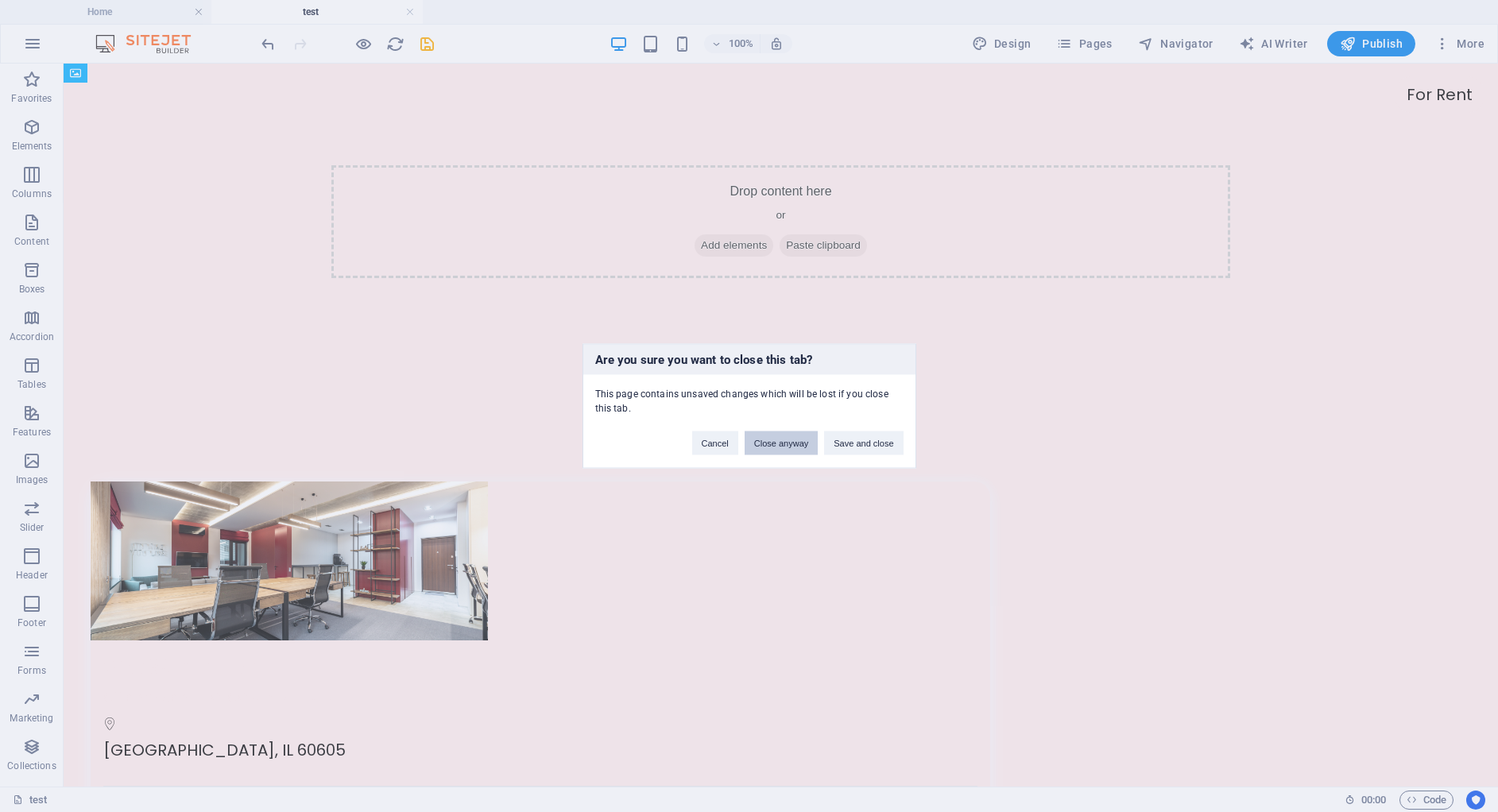
click at [795, 445] on button "Close anyway" at bounding box center [780, 443] width 73 height 24
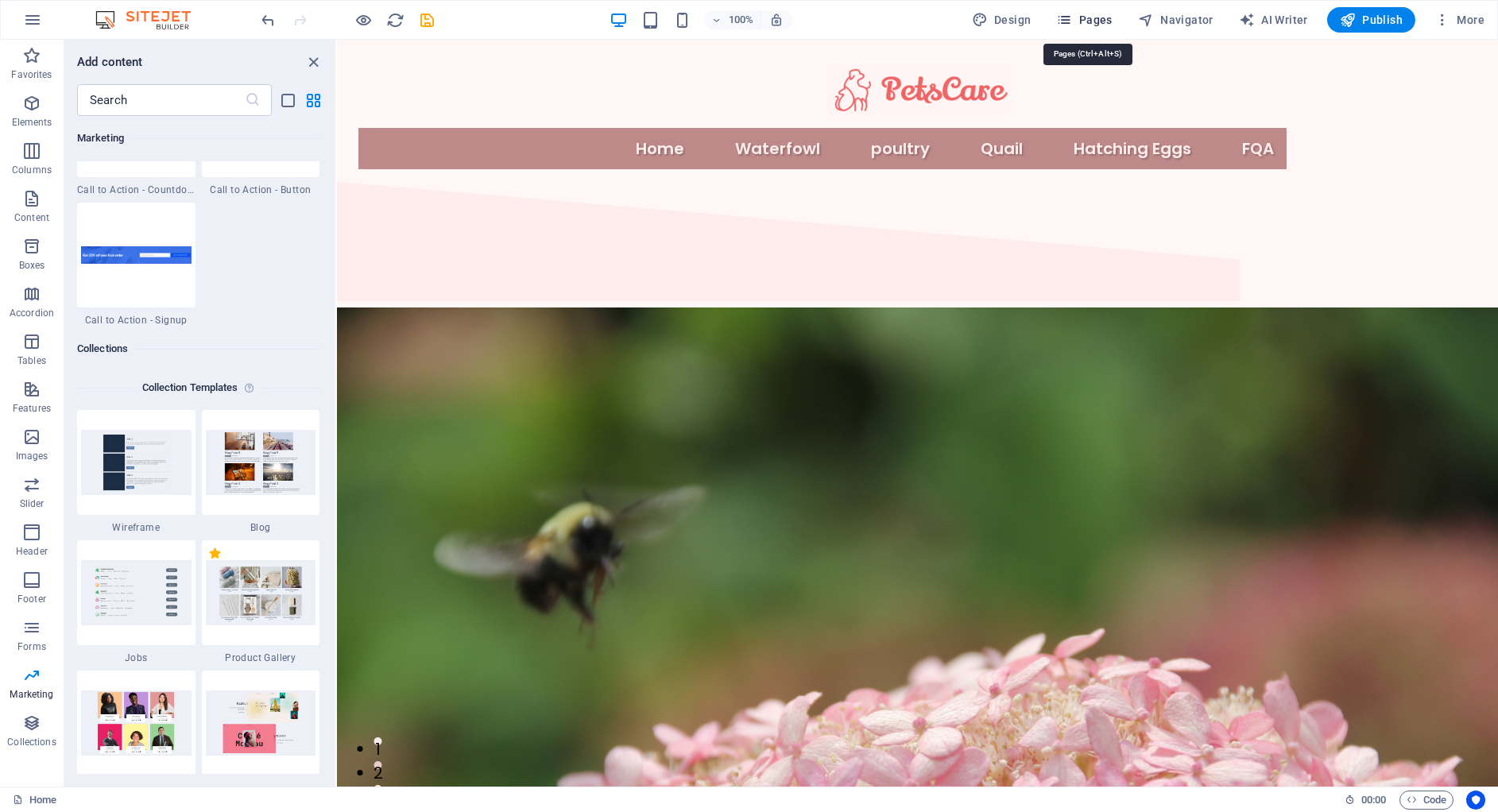
click at [1109, 22] on span "Pages" at bounding box center [1084, 19] width 56 height 16
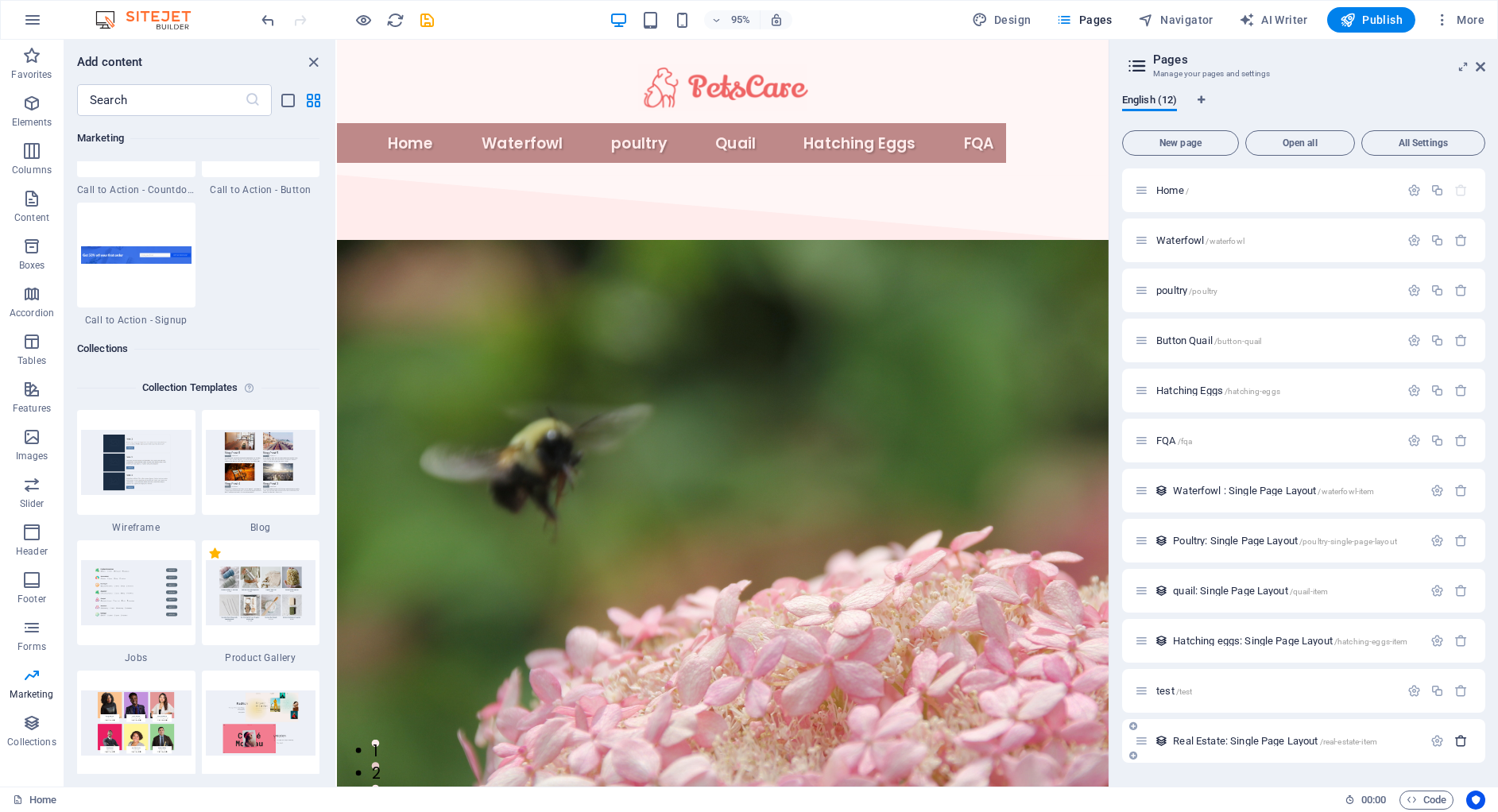
click at [1460, 738] on icon "button" at bounding box center [1461, 741] width 13 height 13
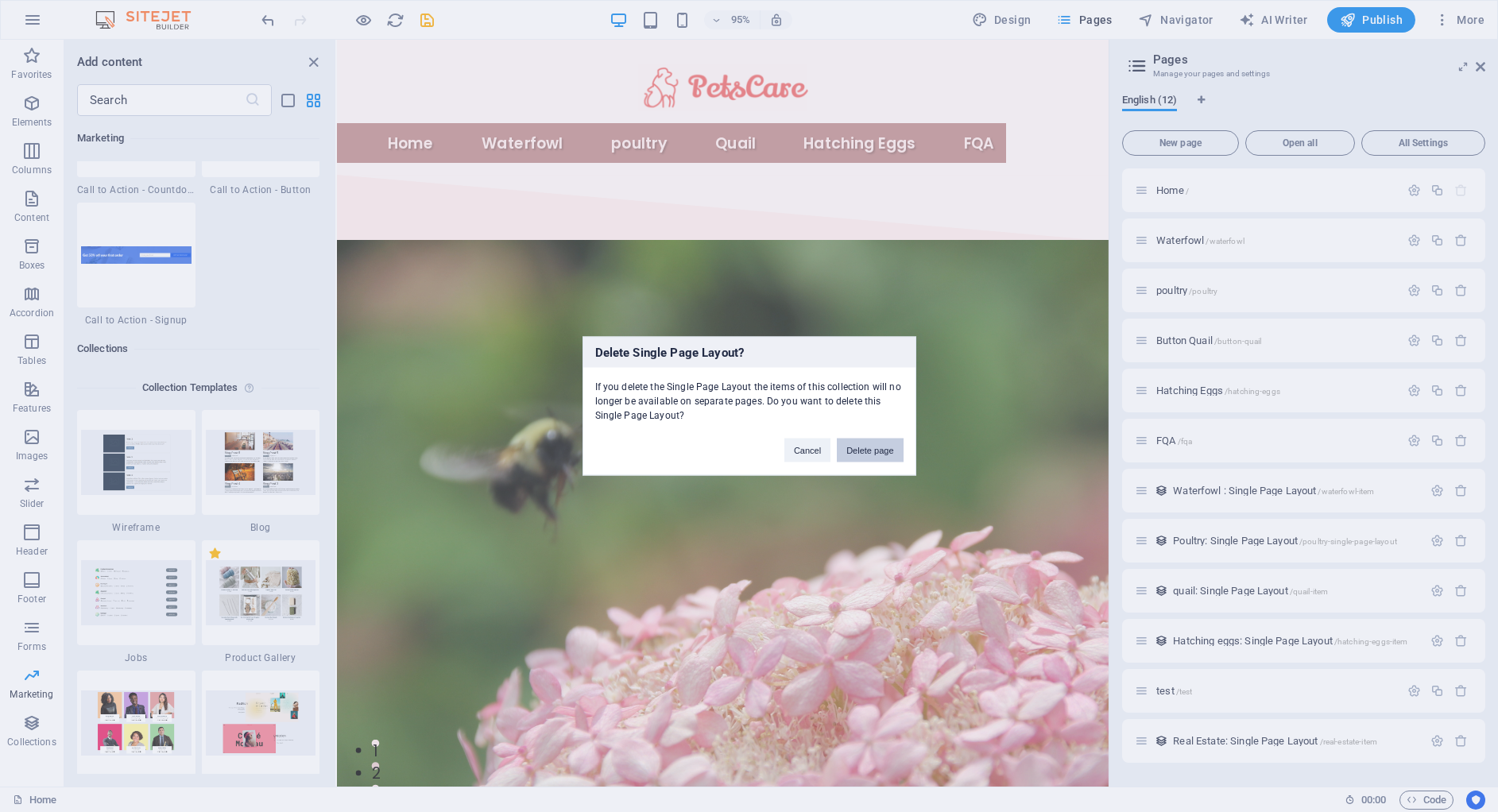
click at [848, 442] on button "Delete page" at bounding box center [869, 450] width 66 height 24
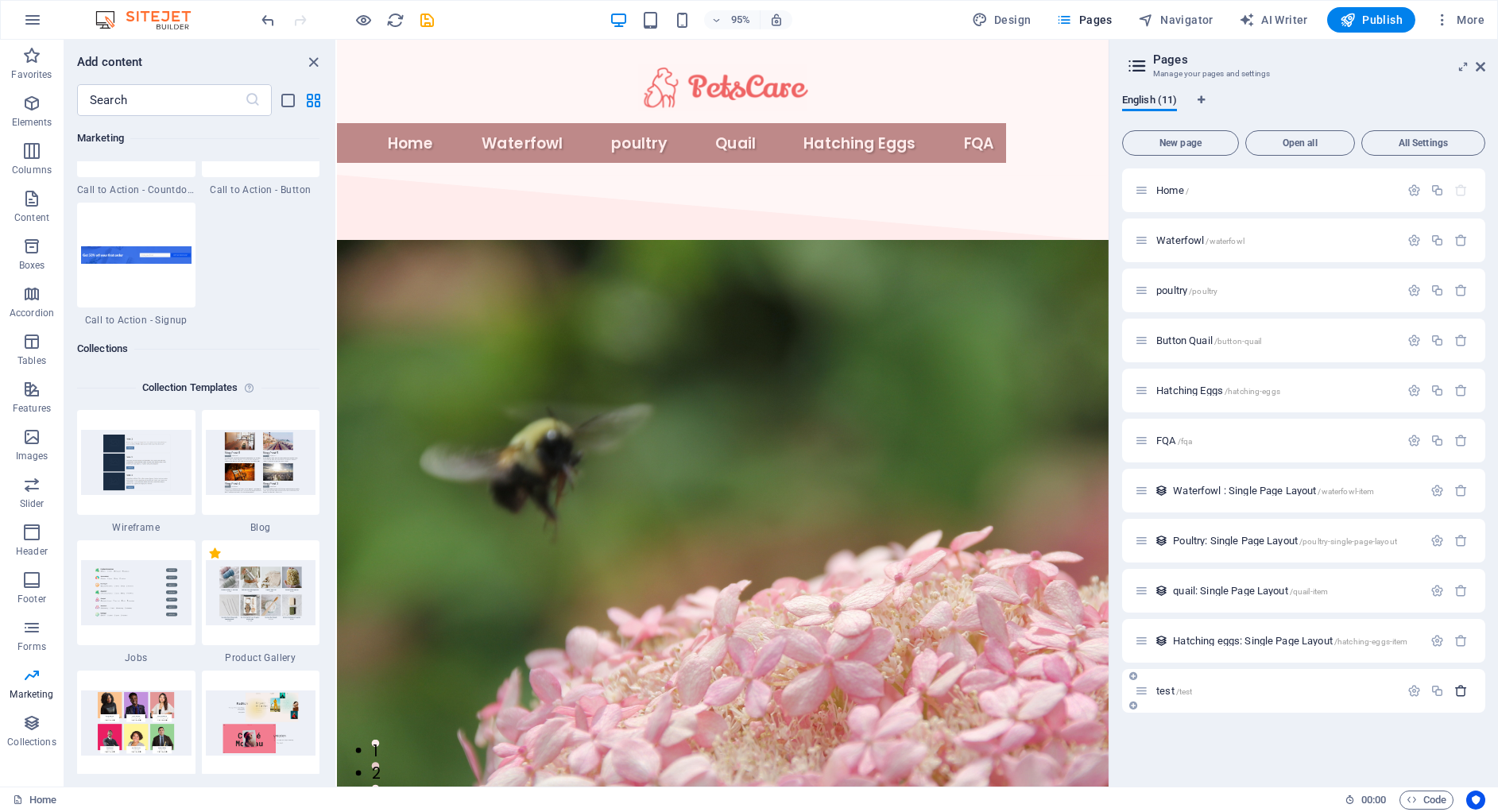
click at [1464, 689] on icon "button" at bounding box center [1461, 691] width 13 height 13
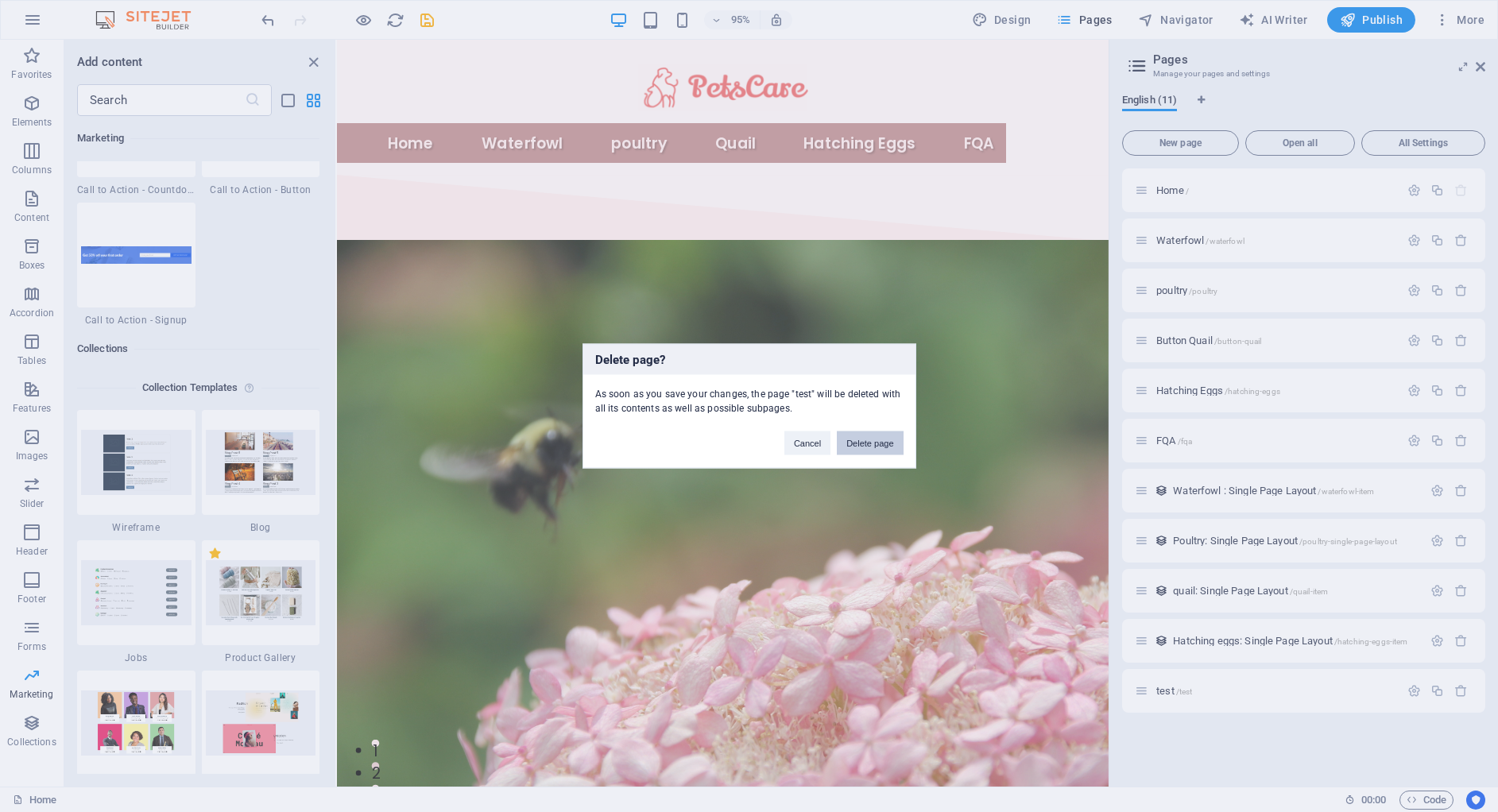
click at [870, 451] on button "Delete page" at bounding box center [869, 443] width 66 height 24
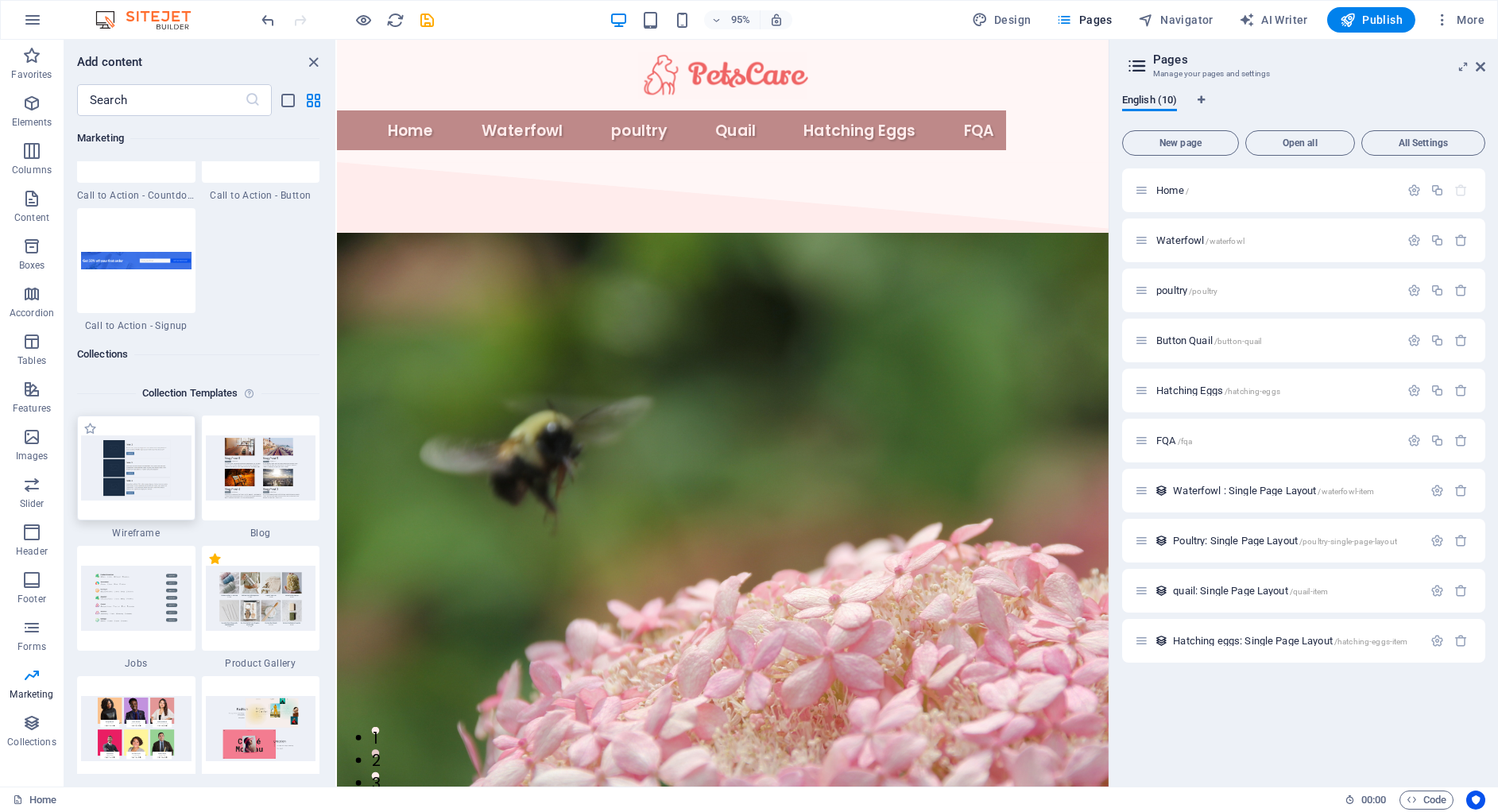
scroll to position [14455, 0]
click at [120, 483] on img at bounding box center [136, 469] width 110 height 64
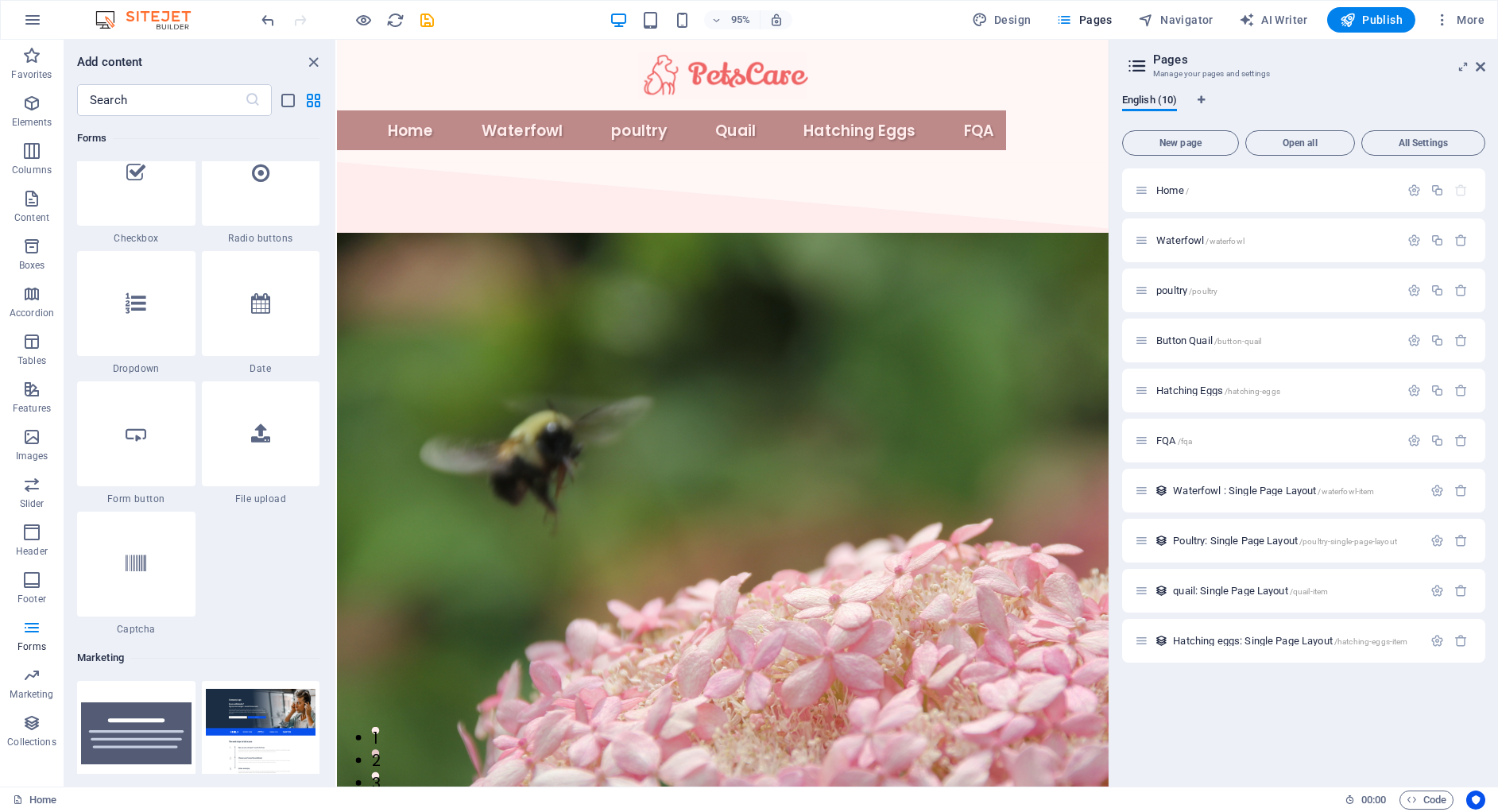
scroll to position [12545, 0]
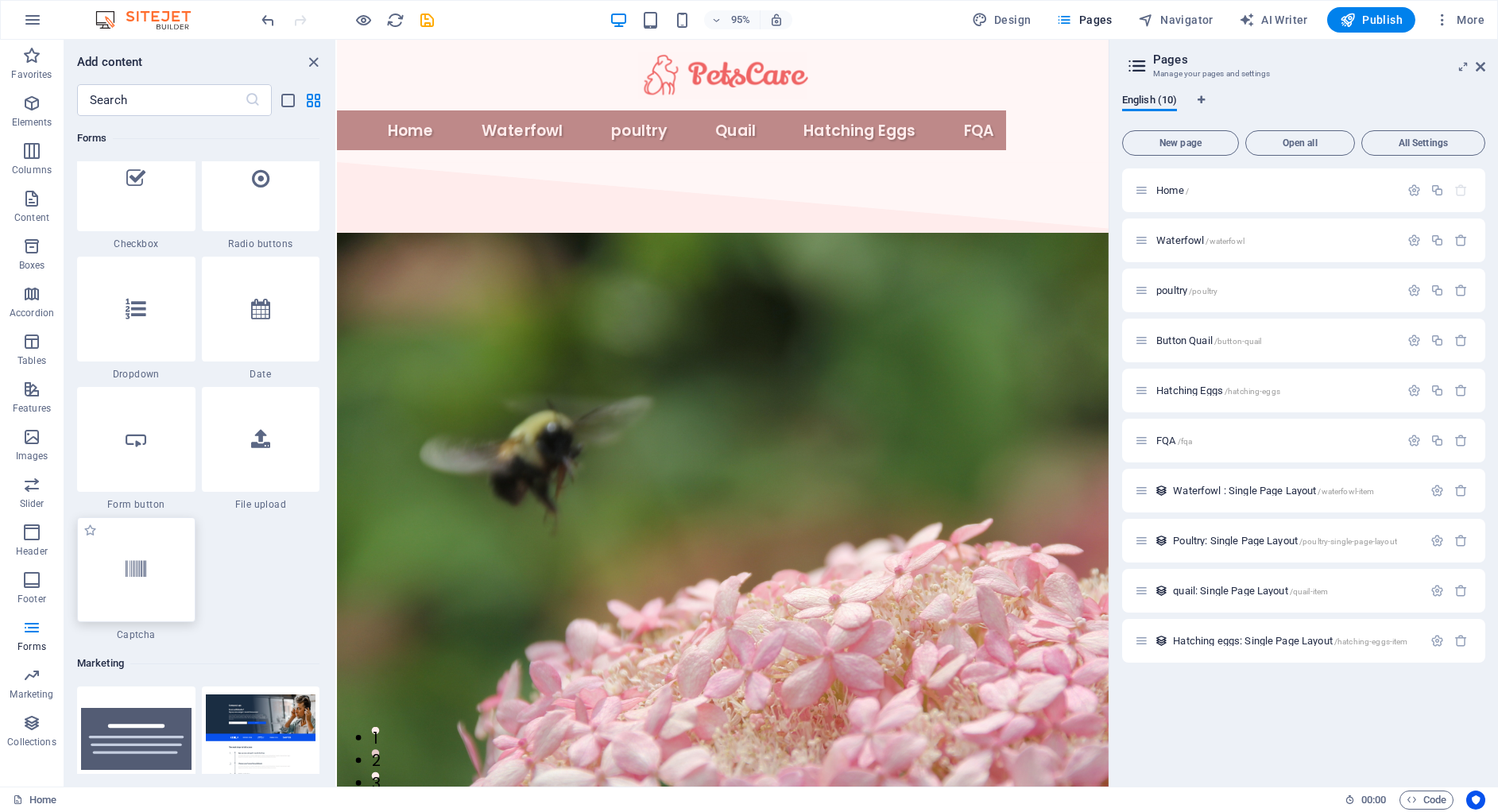
click at [149, 546] on div at bounding box center [136, 569] width 119 height 105
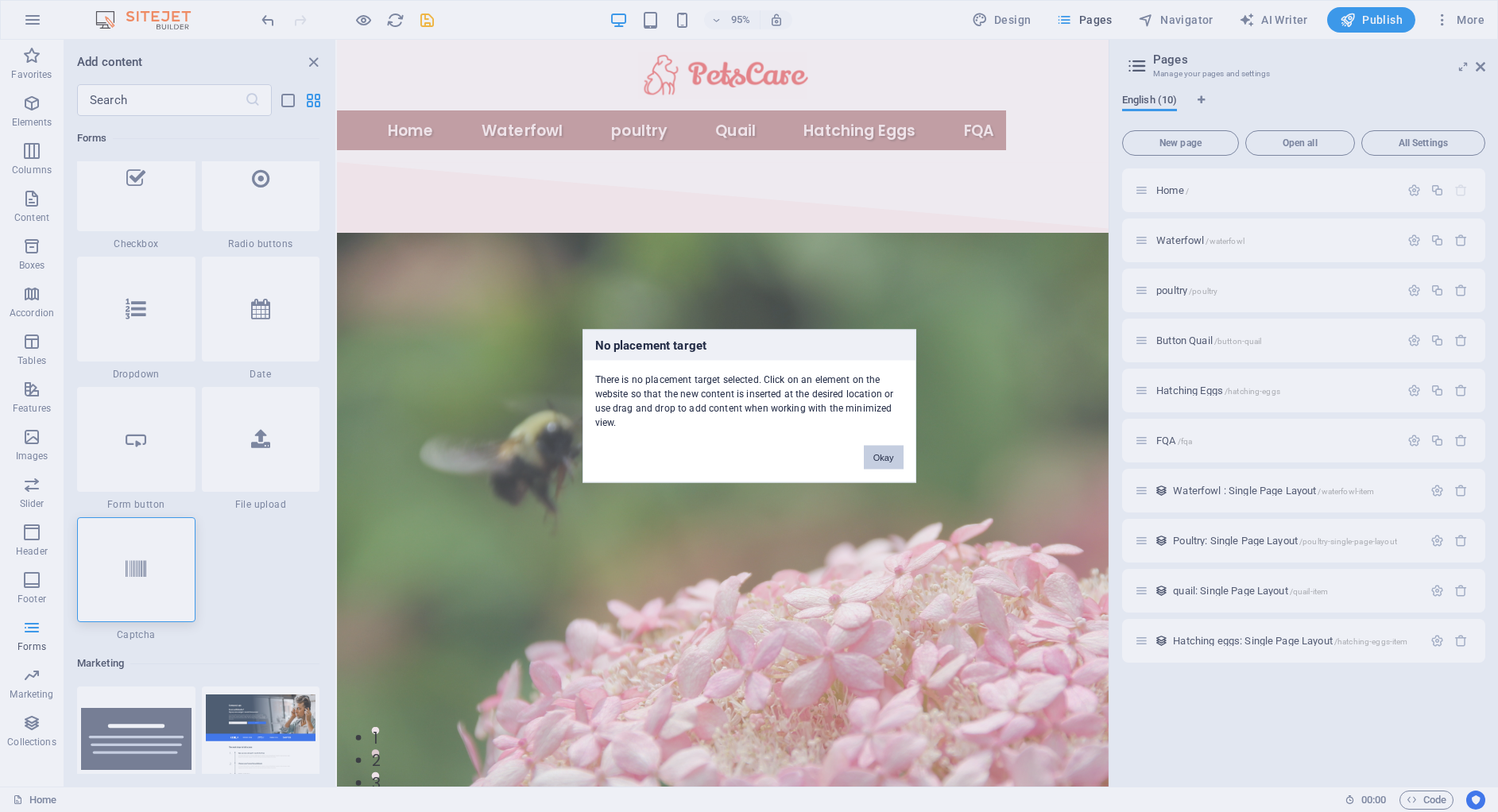
click at [882, 455] on button "Okay" at bounding box center [884, 457] width 40 height 24
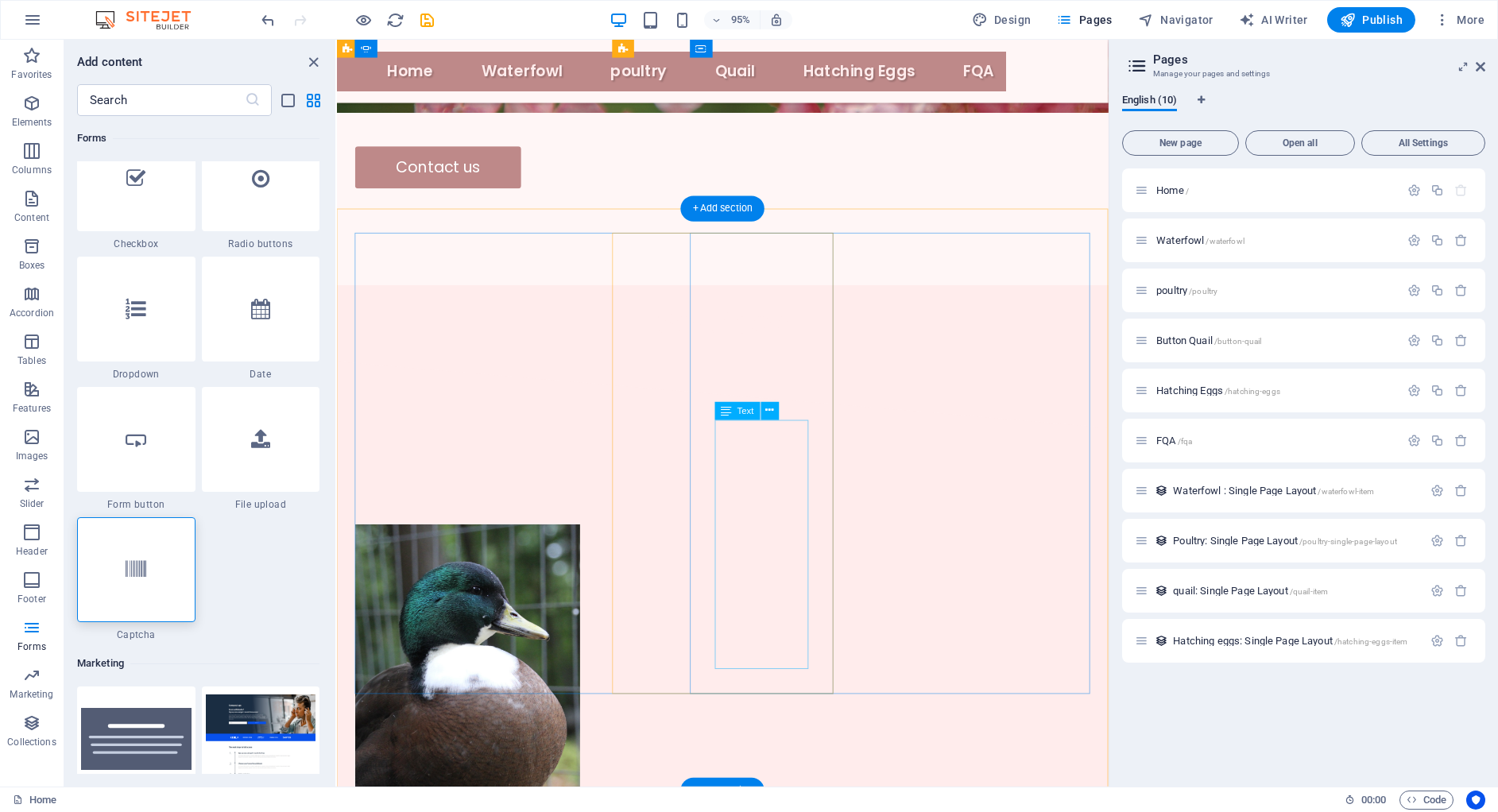
scroll to position [990, 0]
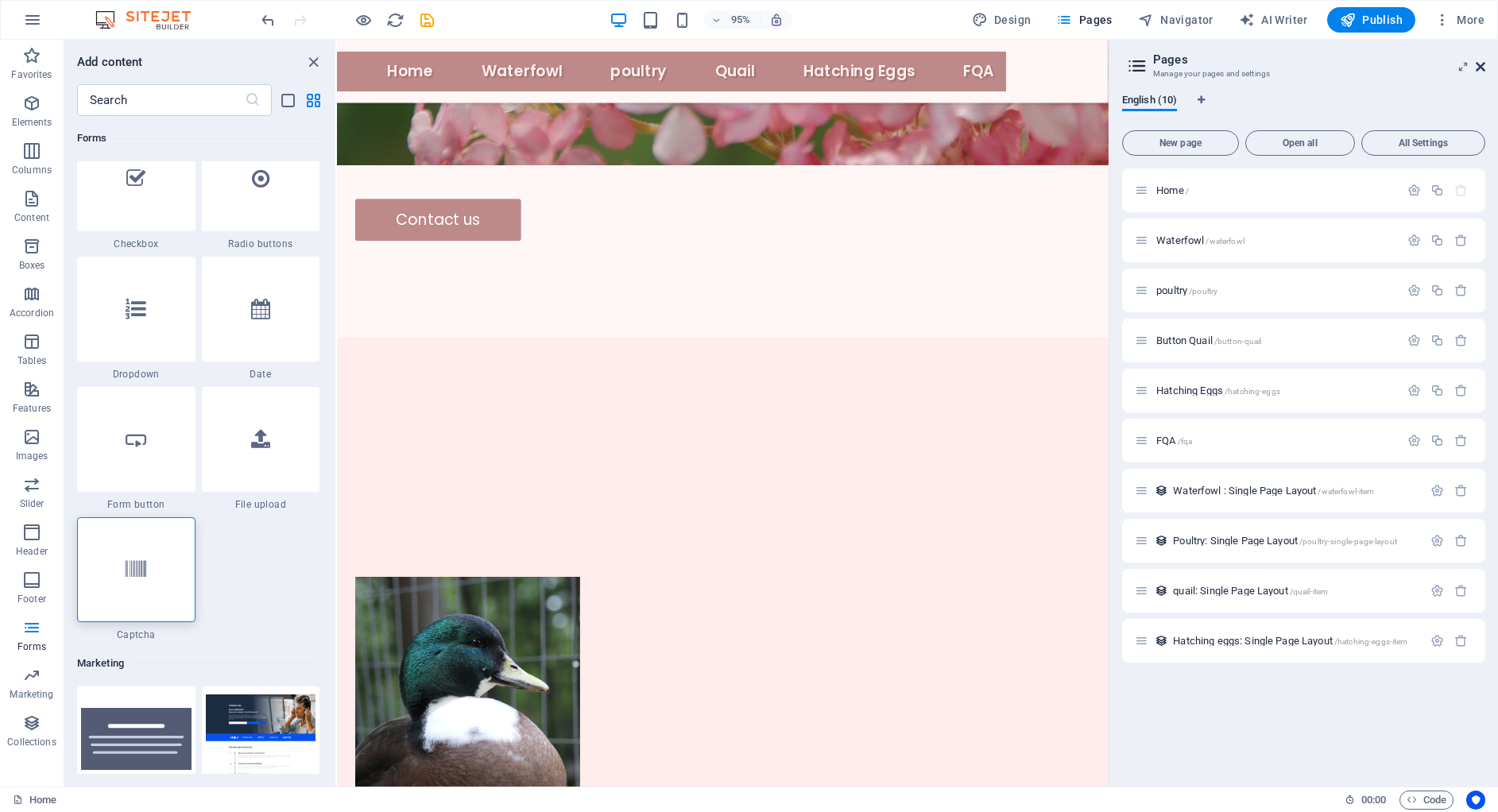
click at [1484, 66] on icon at bounding box center [1480, 66] width 9 height 13
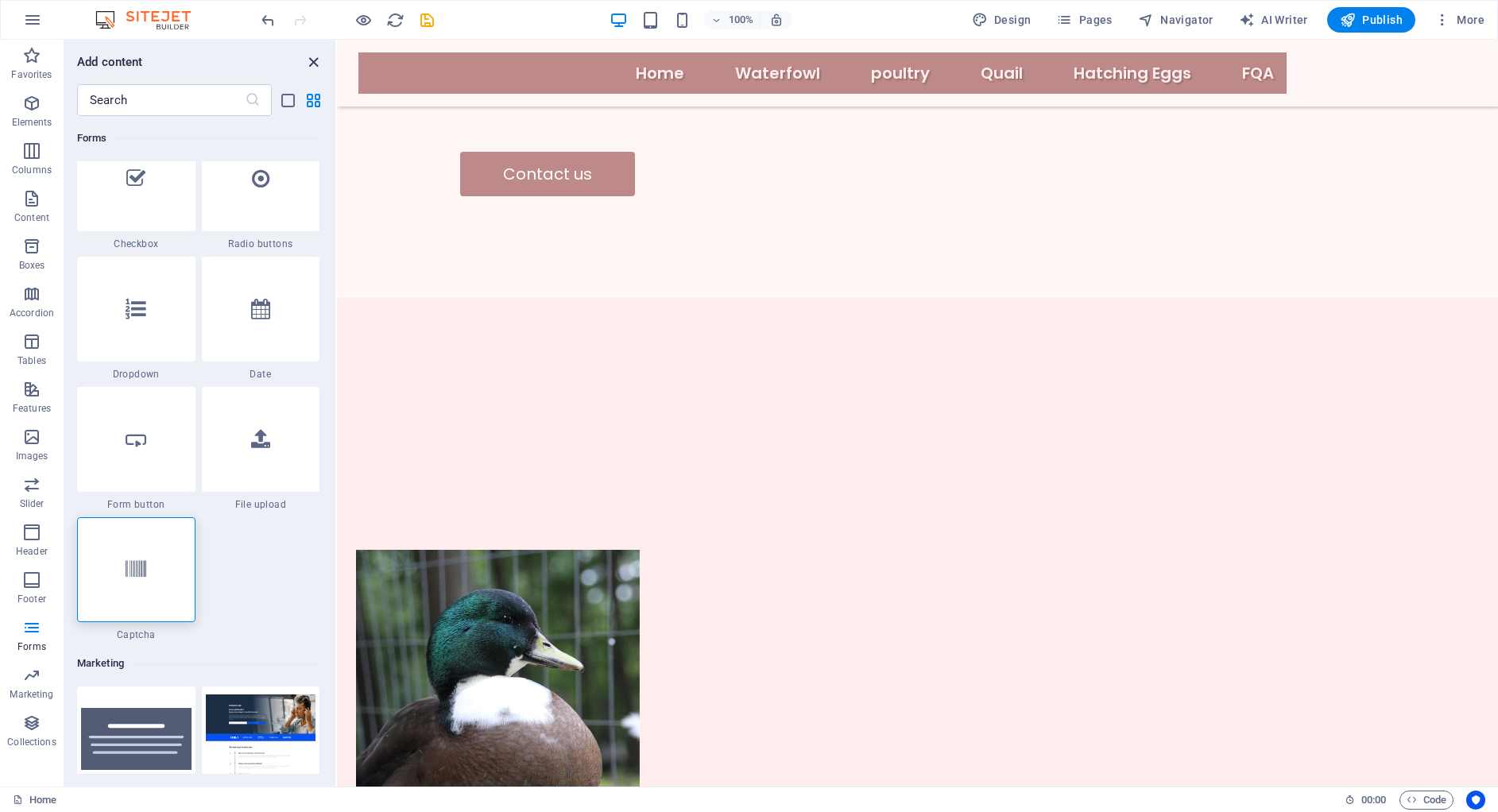
click at [310, 61] on icon "close panel" at bounding box center [314, 63] width 18 height 18
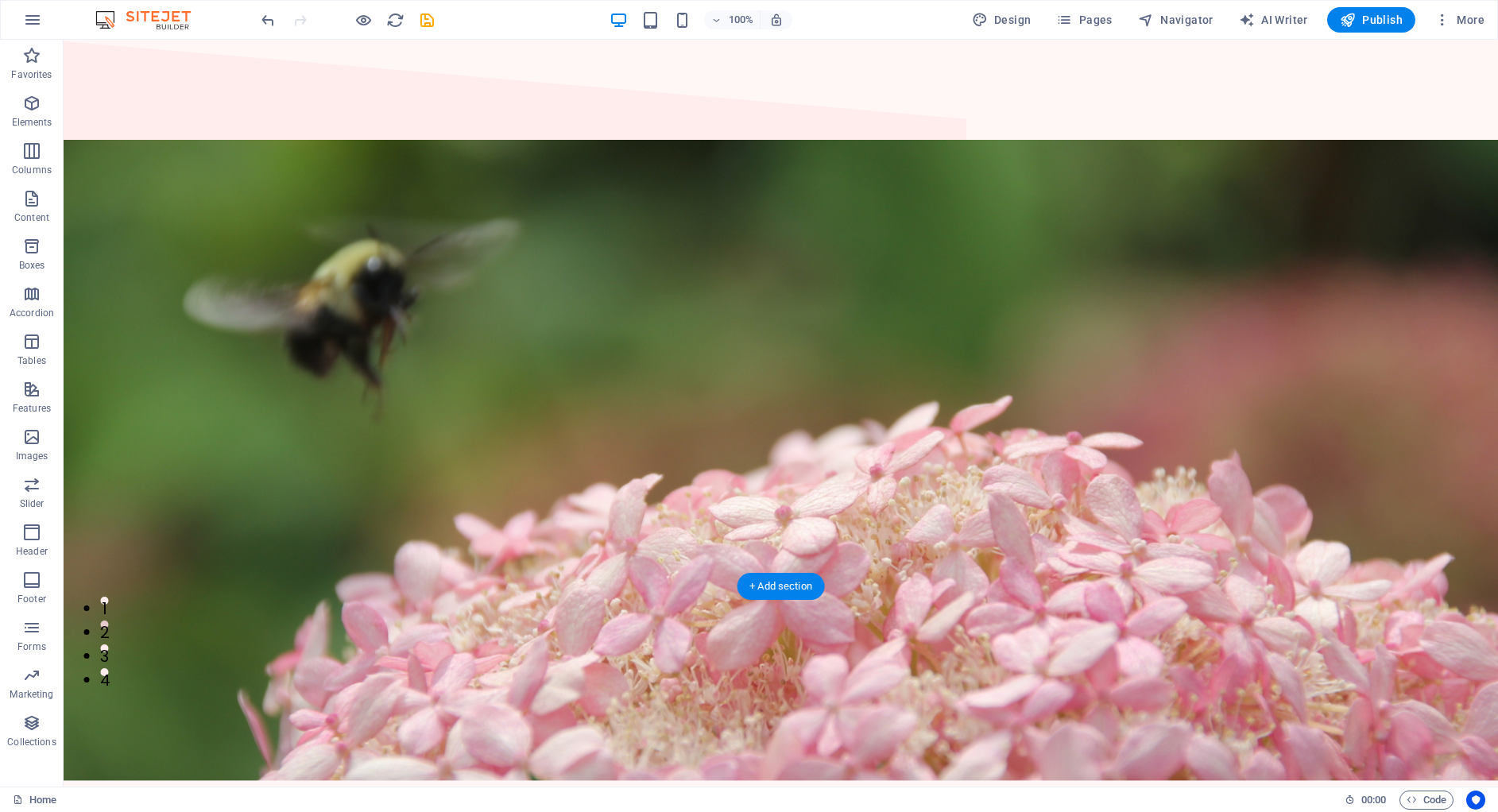
scroll to position [0, 0]
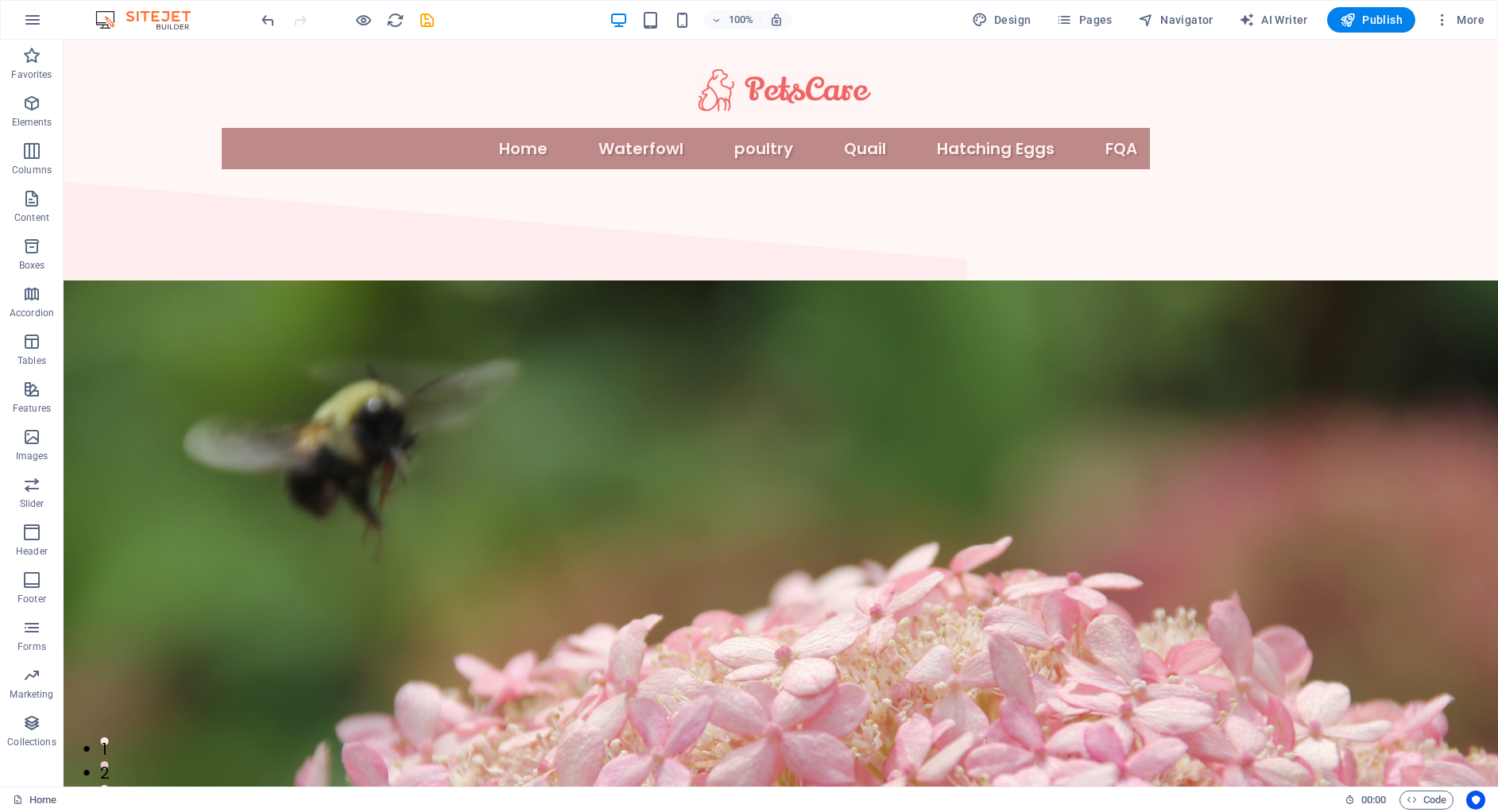
click at [755, 90] on div at bounding box center [781, 90] width 928 height 75
select select "px"
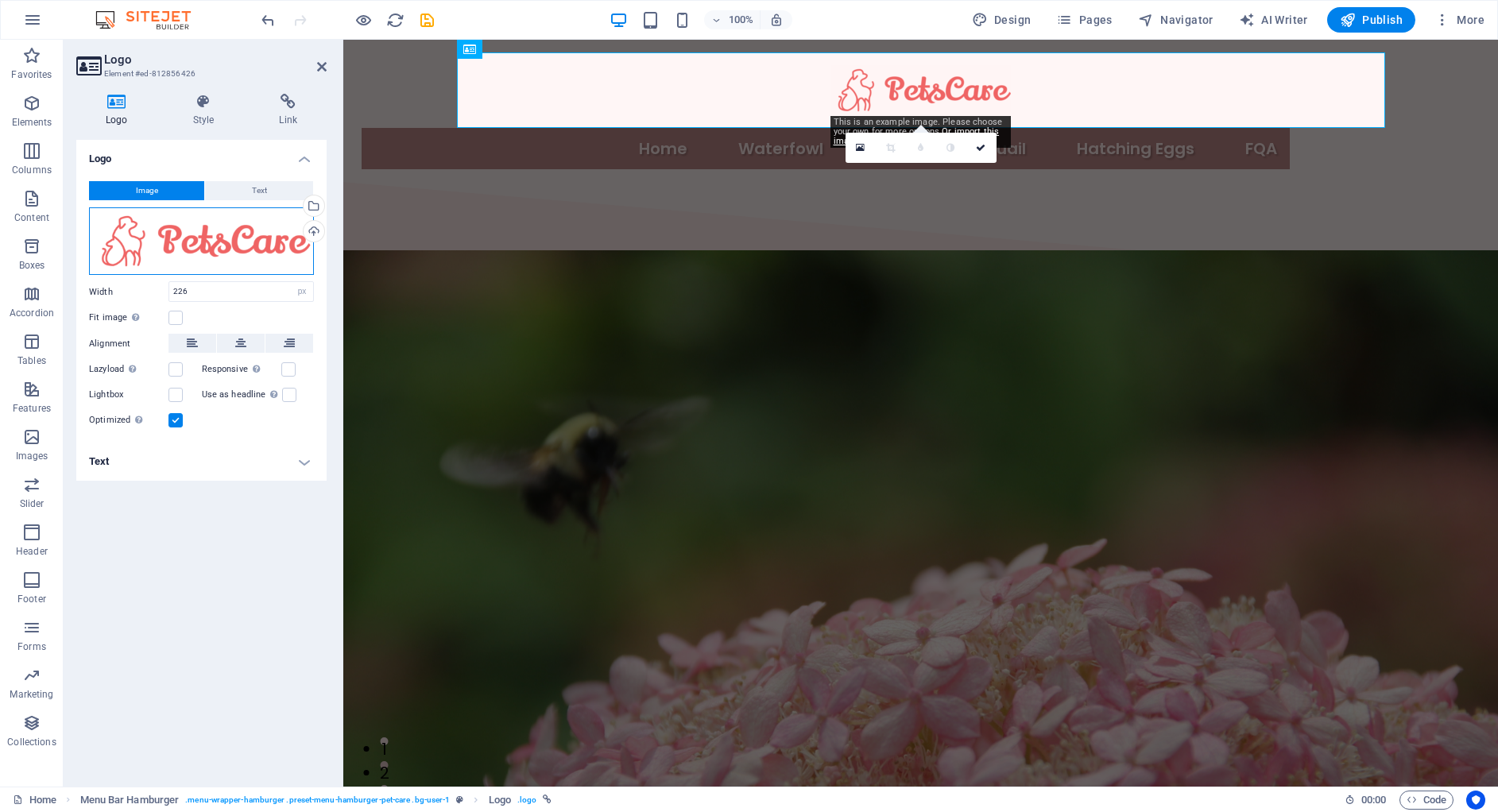
click at [181, 237] on div "Drag files here, click to choose files or select files from Files or our free s…" at bounding box center [201, 242] width 225 height 69
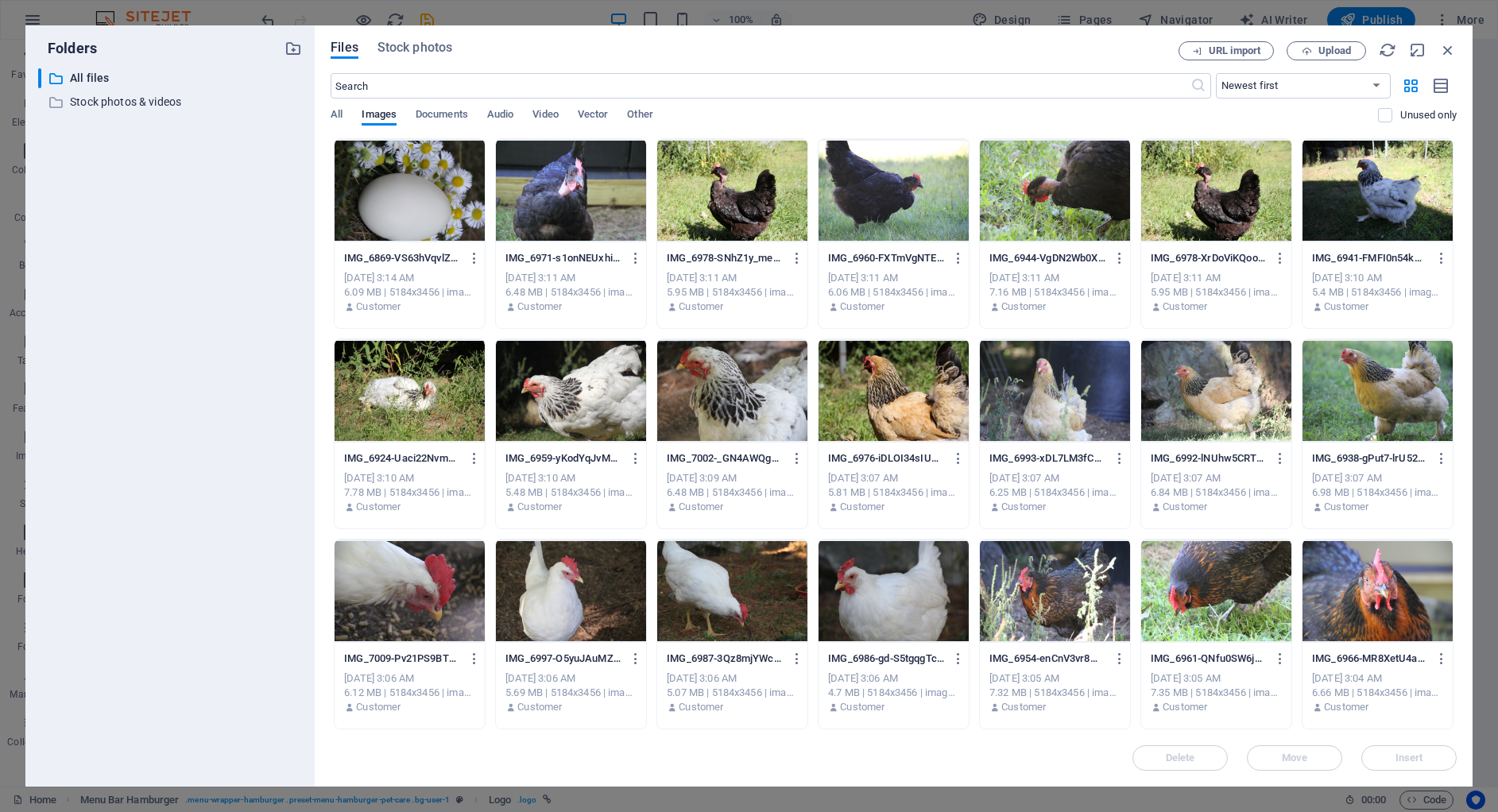
click at [181, 237] on div "​ All files All files ​ Stock photos & videos Stock photos & videos" at bounding box center [170, 421] width 263 height 706
click at [1311, 50] on icon "button" at bounding box center [1306, 51] width 10 height 10
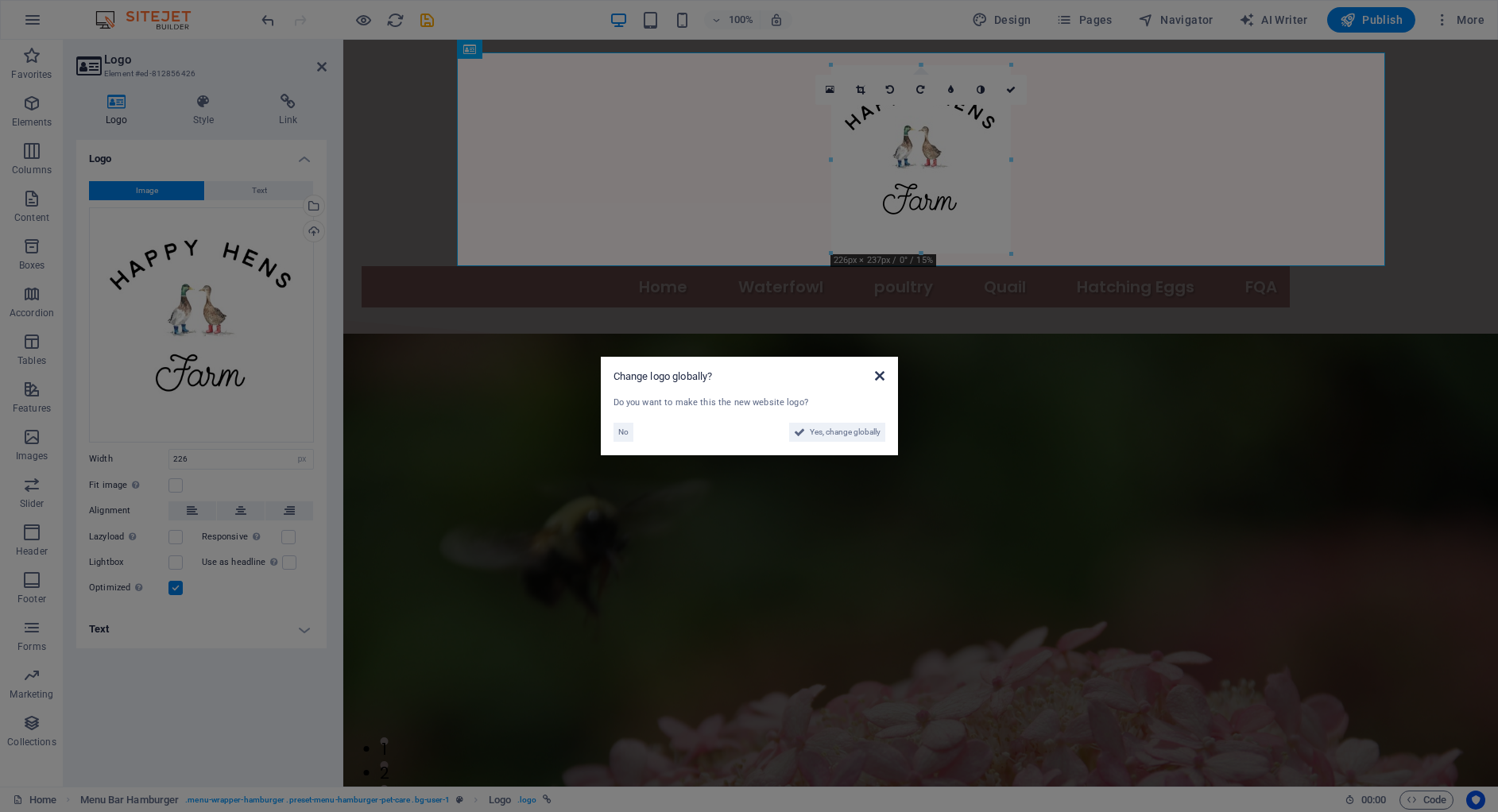
click at [883, 375] on icon at bounding box center [879, 375] width 9 height 13
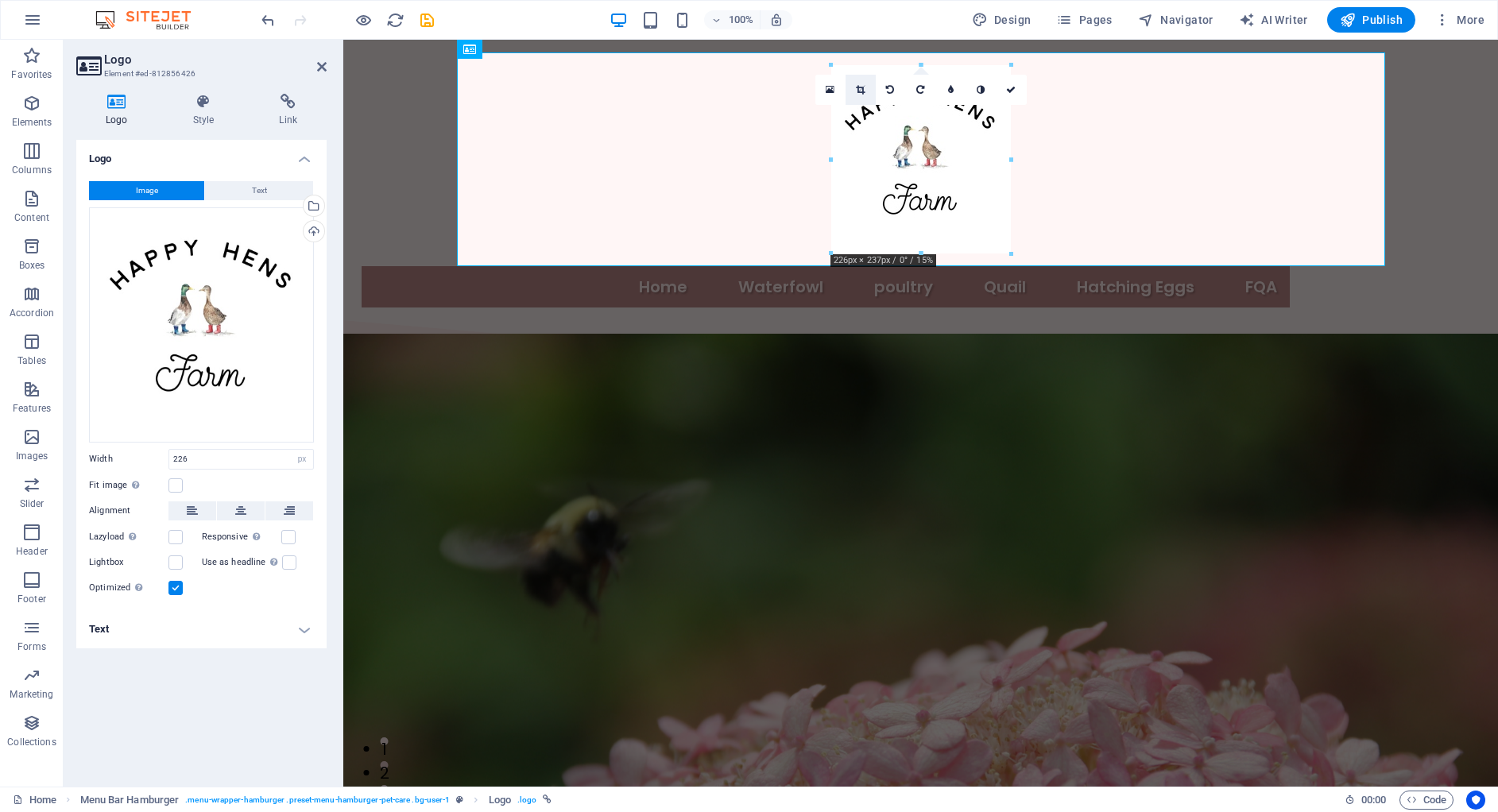
click at [859, 87] on icon at bounding box center [860, 89] width 8 height 9
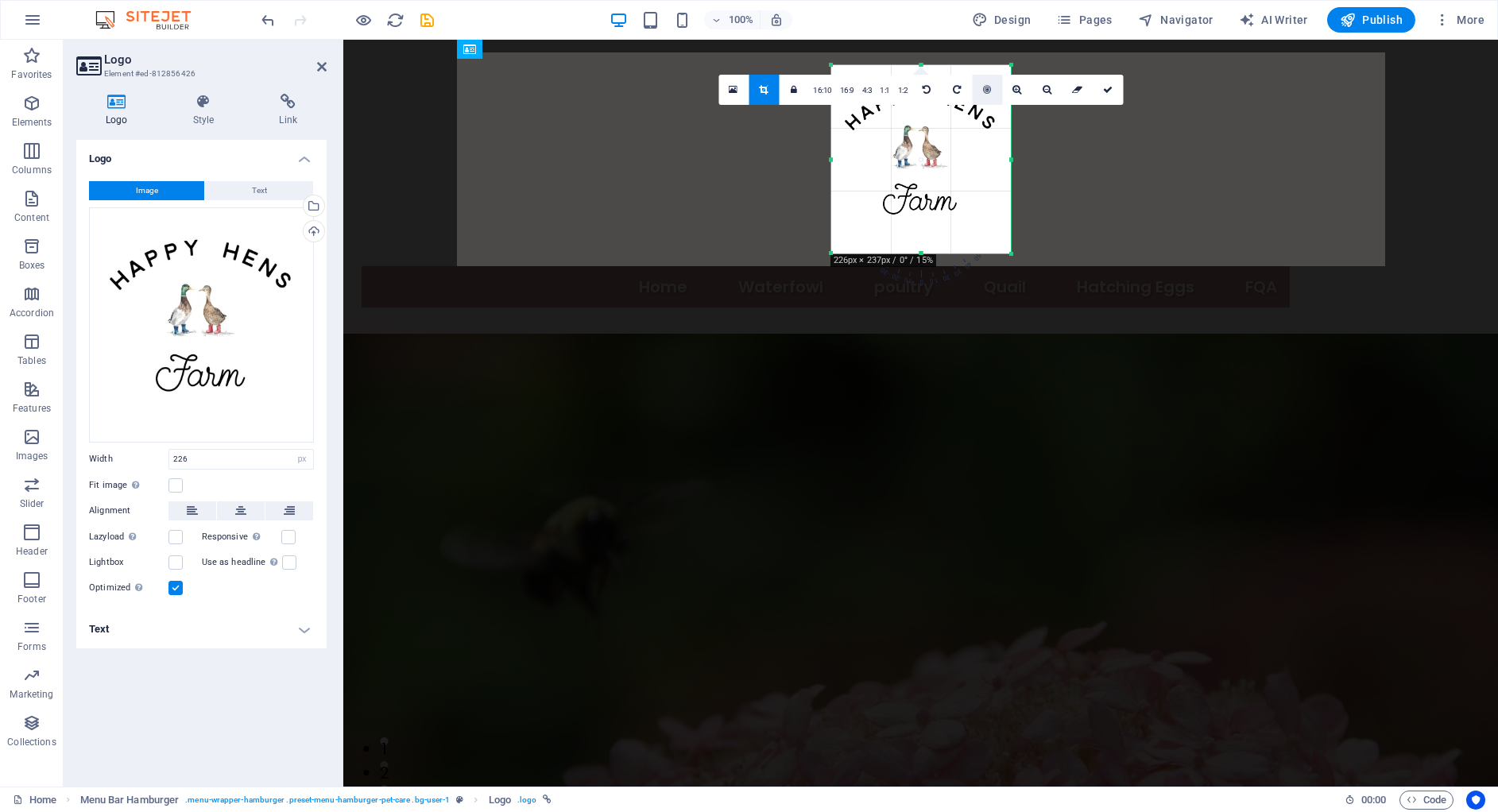
click at [998, 89] on link at bounding box center [987, 89] width 30 height 30
click at [1105, 86] on icon at bounding box center [1107, 89] width 9 height 9
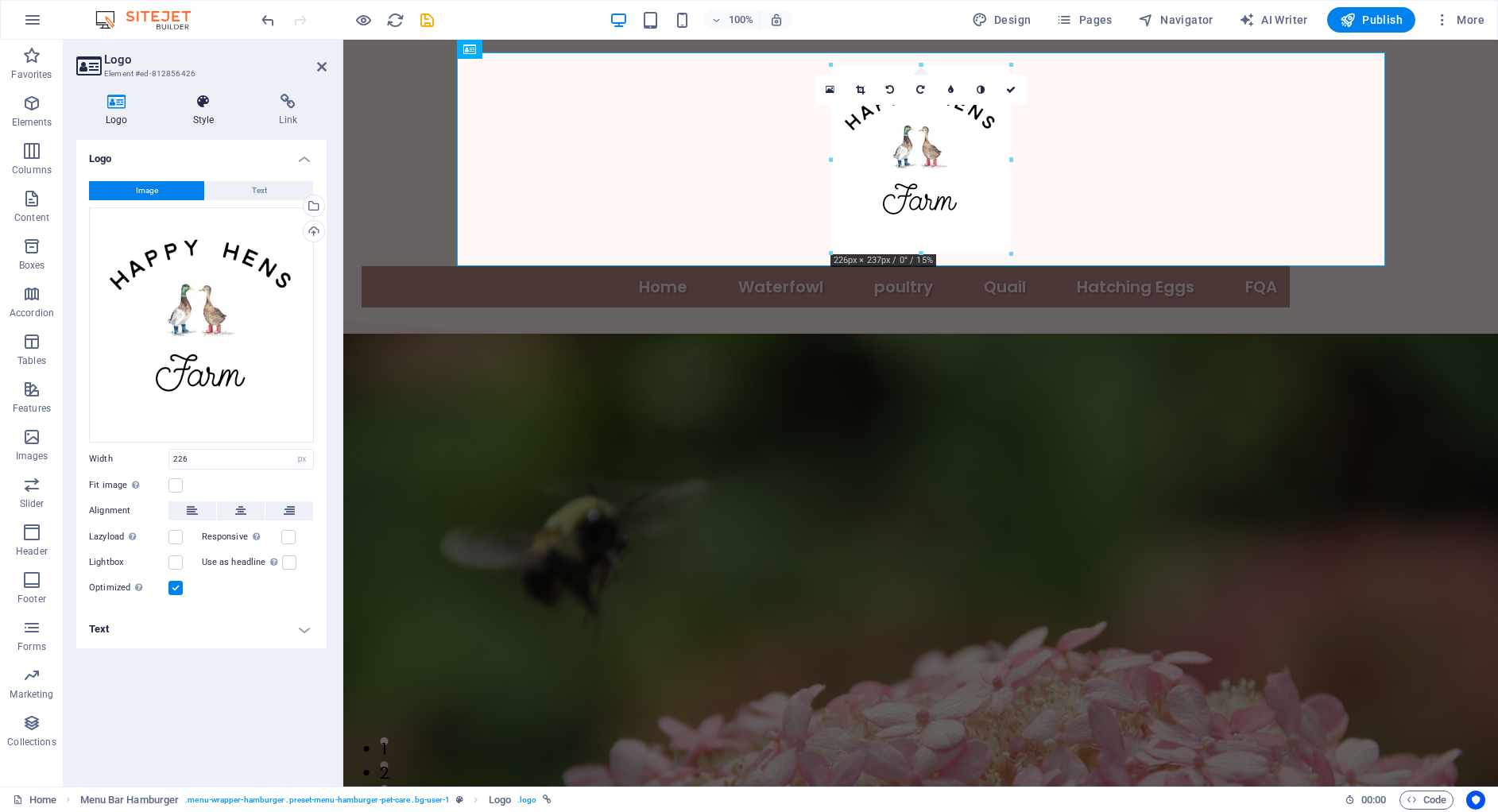
click at [196, 107] on icon at bounding box center [204, 101] width 80 height 16
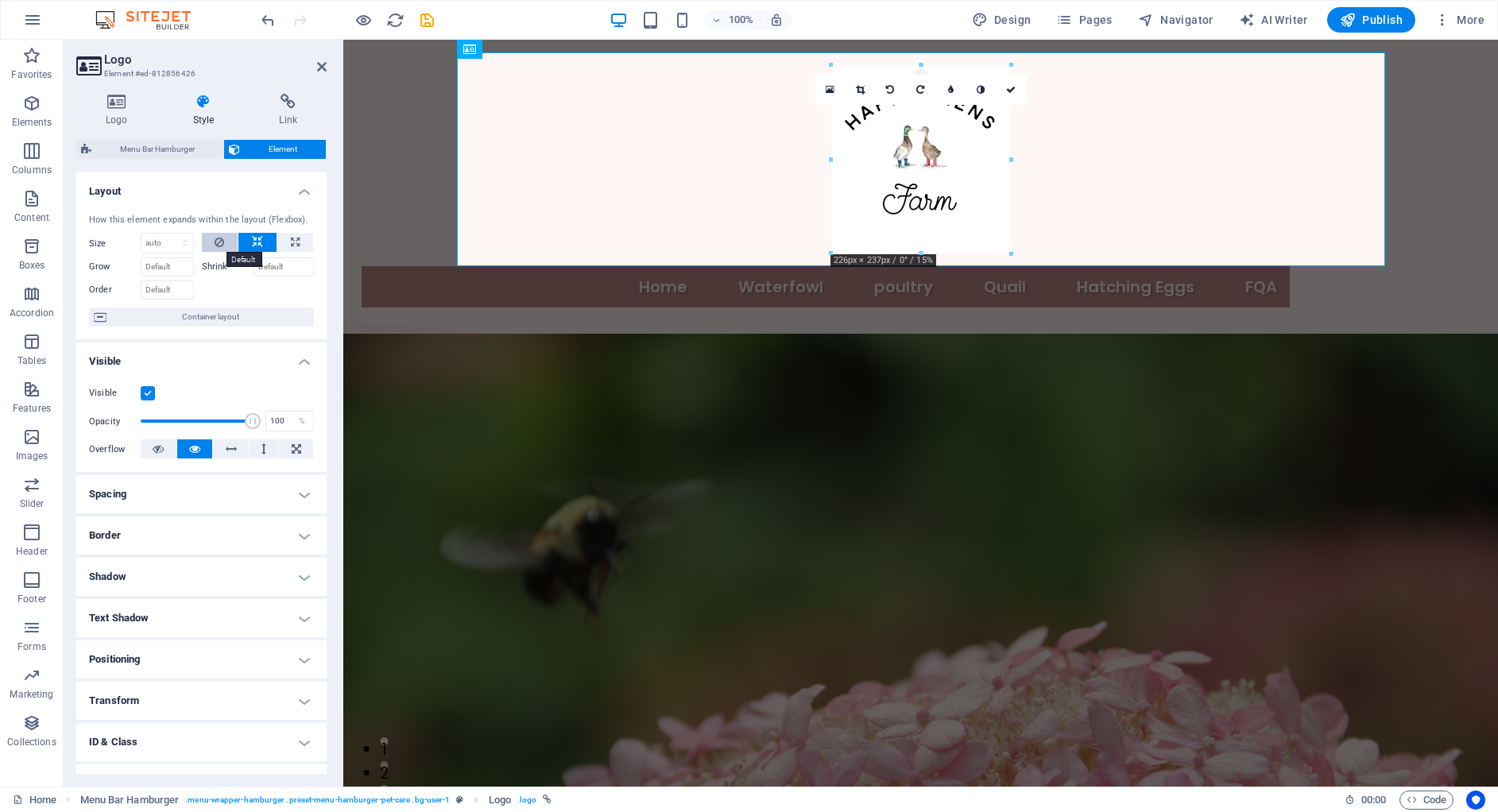
click at [217, 241] on icon at bounding box center [219, 242] width 9 height 19
click at [255, 240] on icon at bounding box center [257, 242] width 11 height 19
click at [215, 499] on h4 "Spacing" at bounding box center [201, 494] width 250 height 38
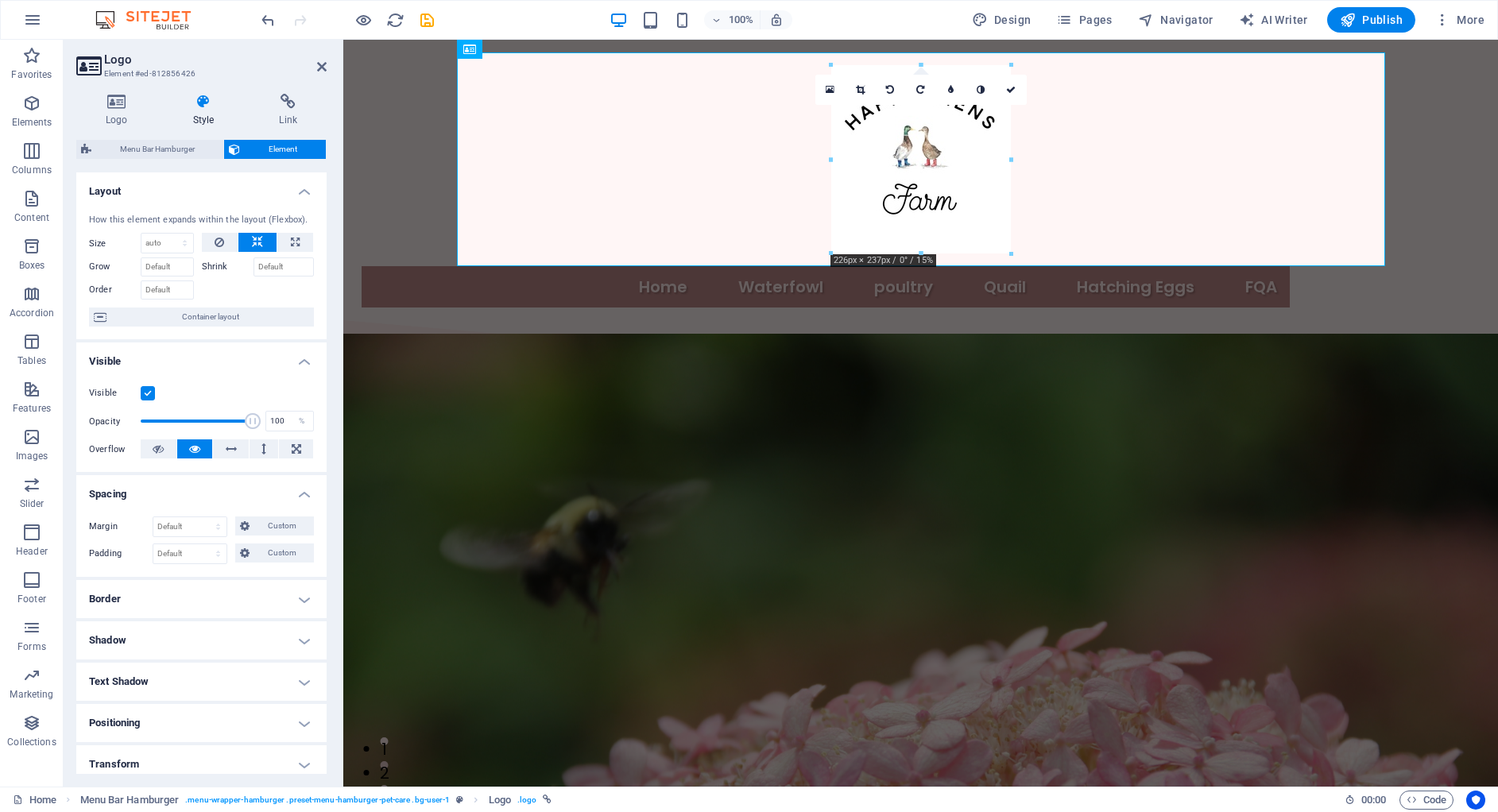
click at [213, 587] on h4 "Border" at bounding box center [201, 600] width 250 height 38
click at [207, 637] on span at bounding box center [208, 631] width 3 height 19
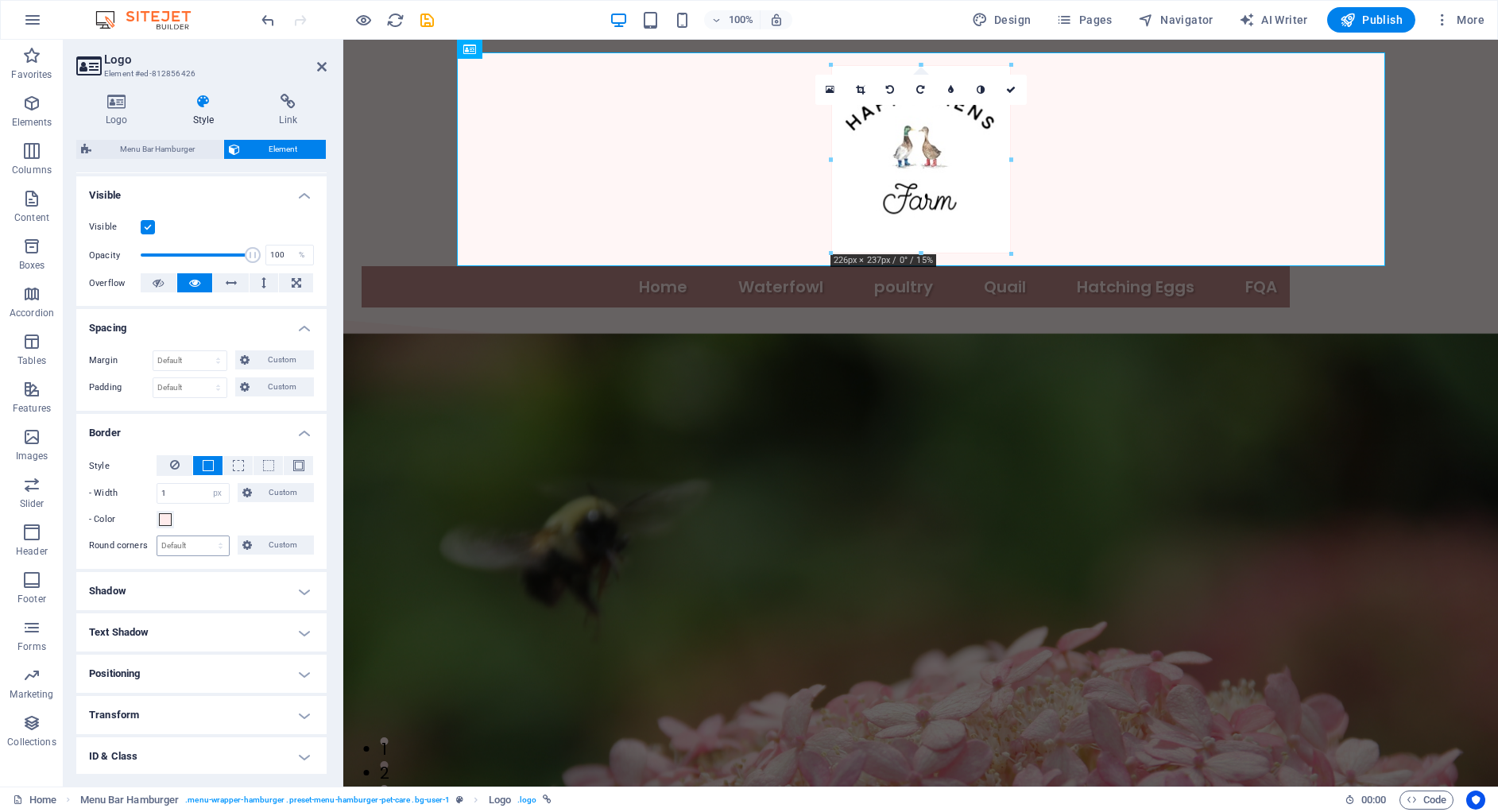
scroll to position [168, 0]
drag, startPoint x: 186, startPoint y: 653, endPoint x: 178, endPoint y: 670, distance: 18.8
click at [184, 660] on h4 "Positioning" at bounding box center [201, 672] width 250 height 38
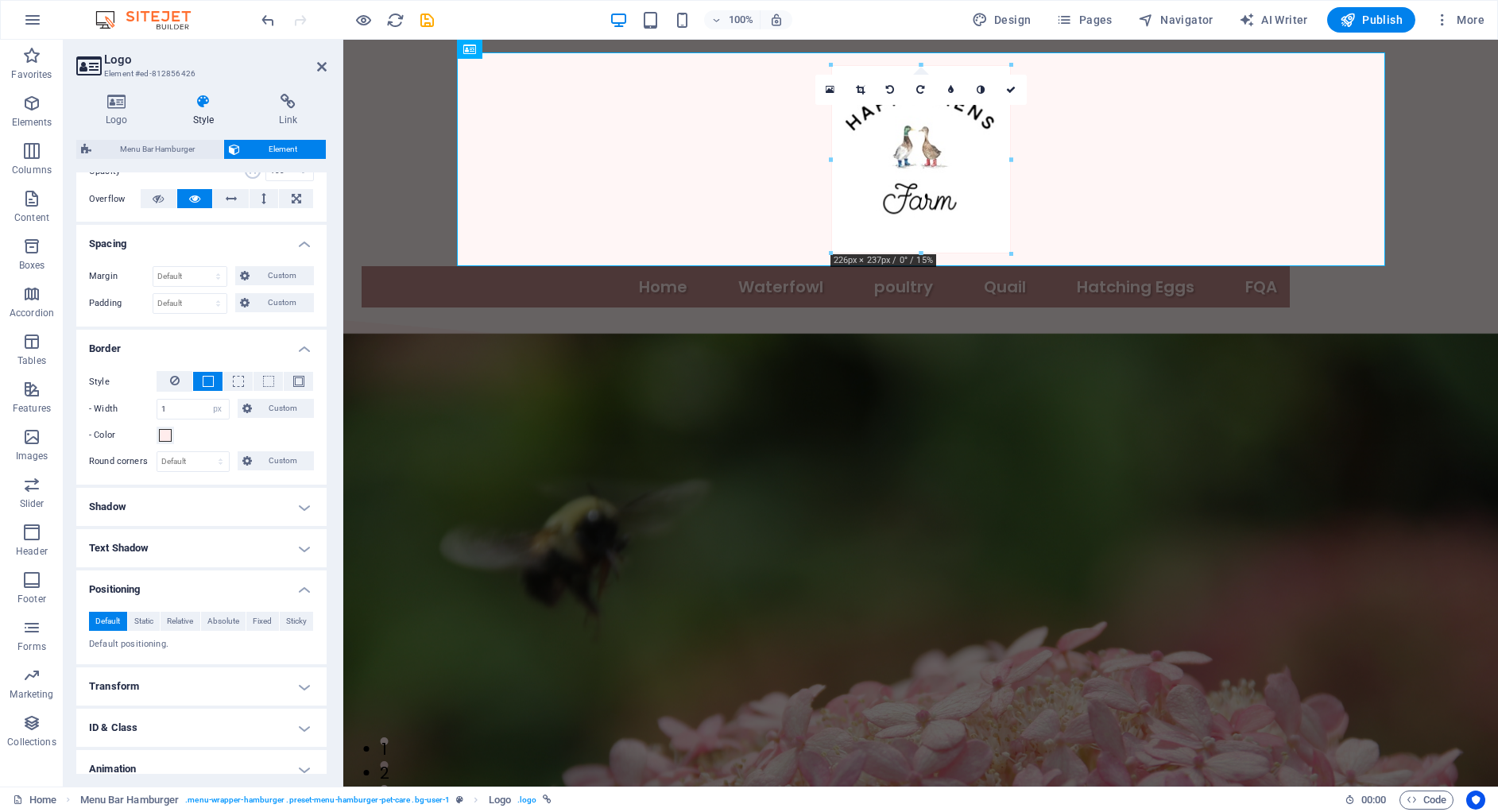
click at [162, 669] on h4 "Transform" at bounding box center [201, 687] width 250 height 38
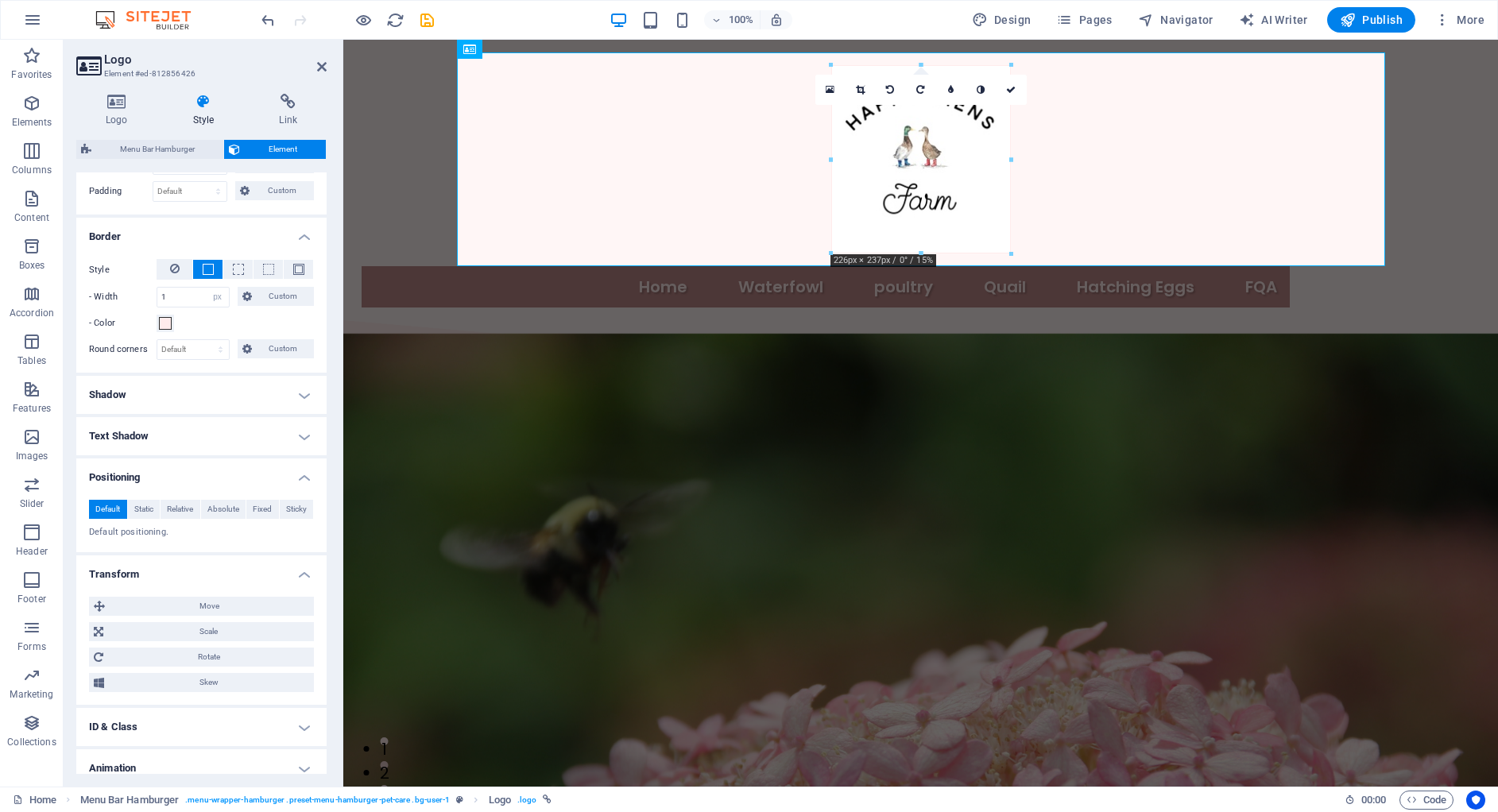
scroll to position [416, 0]
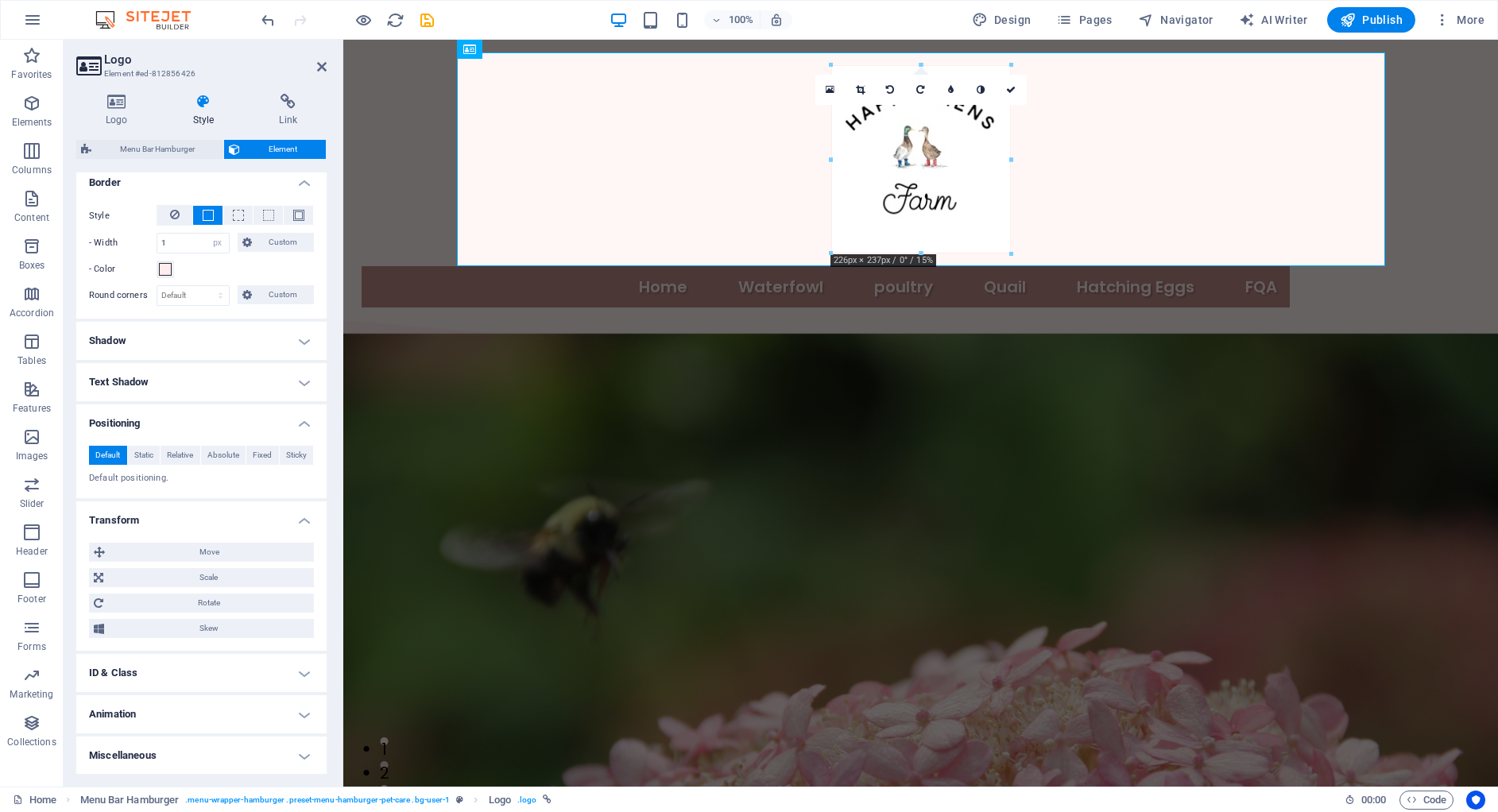
click at [162, 669] on h4 "ID & Class" at bounding box center [201, 673] width 250 height 38
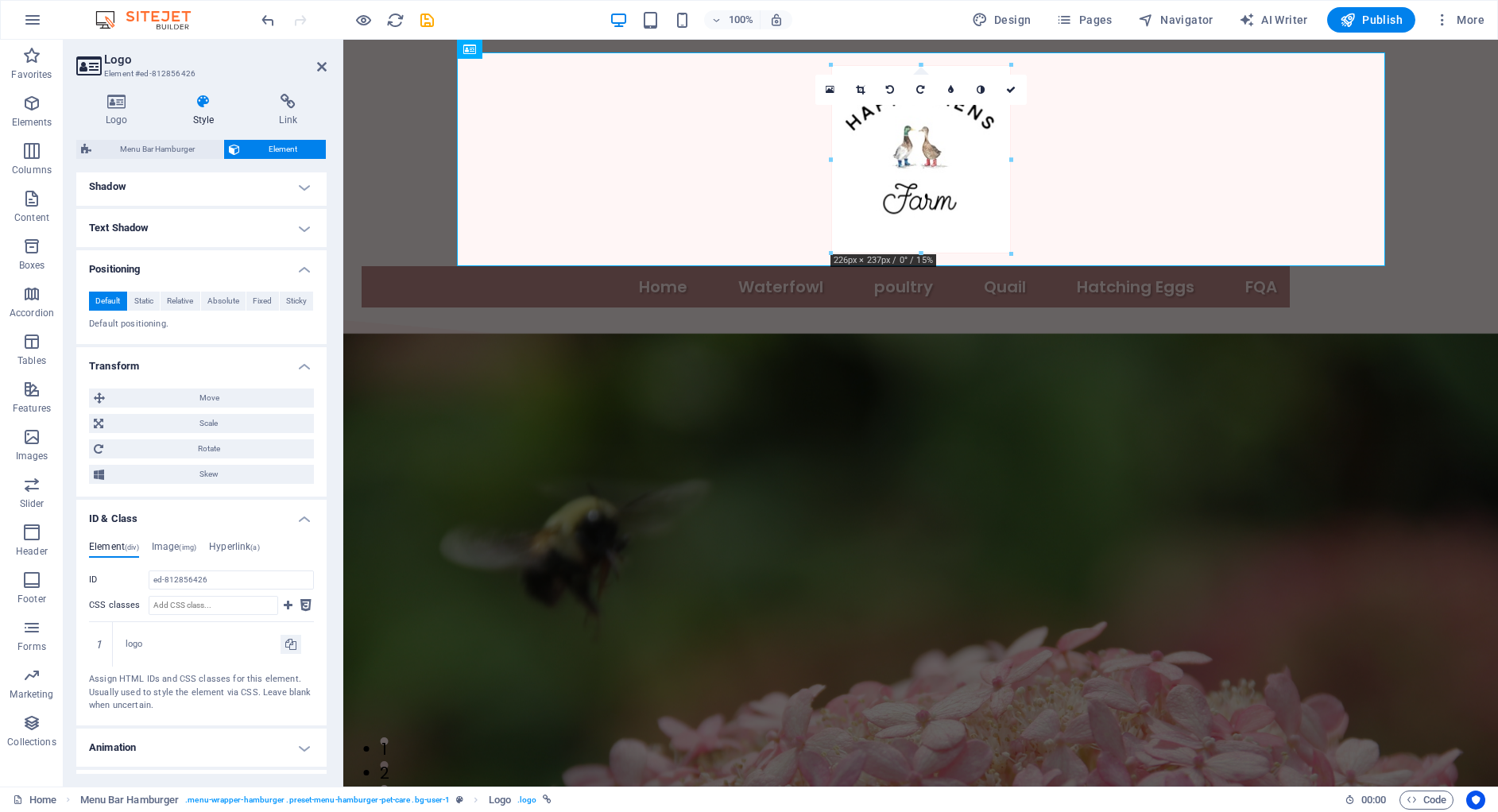
scroll to position [604, 0]
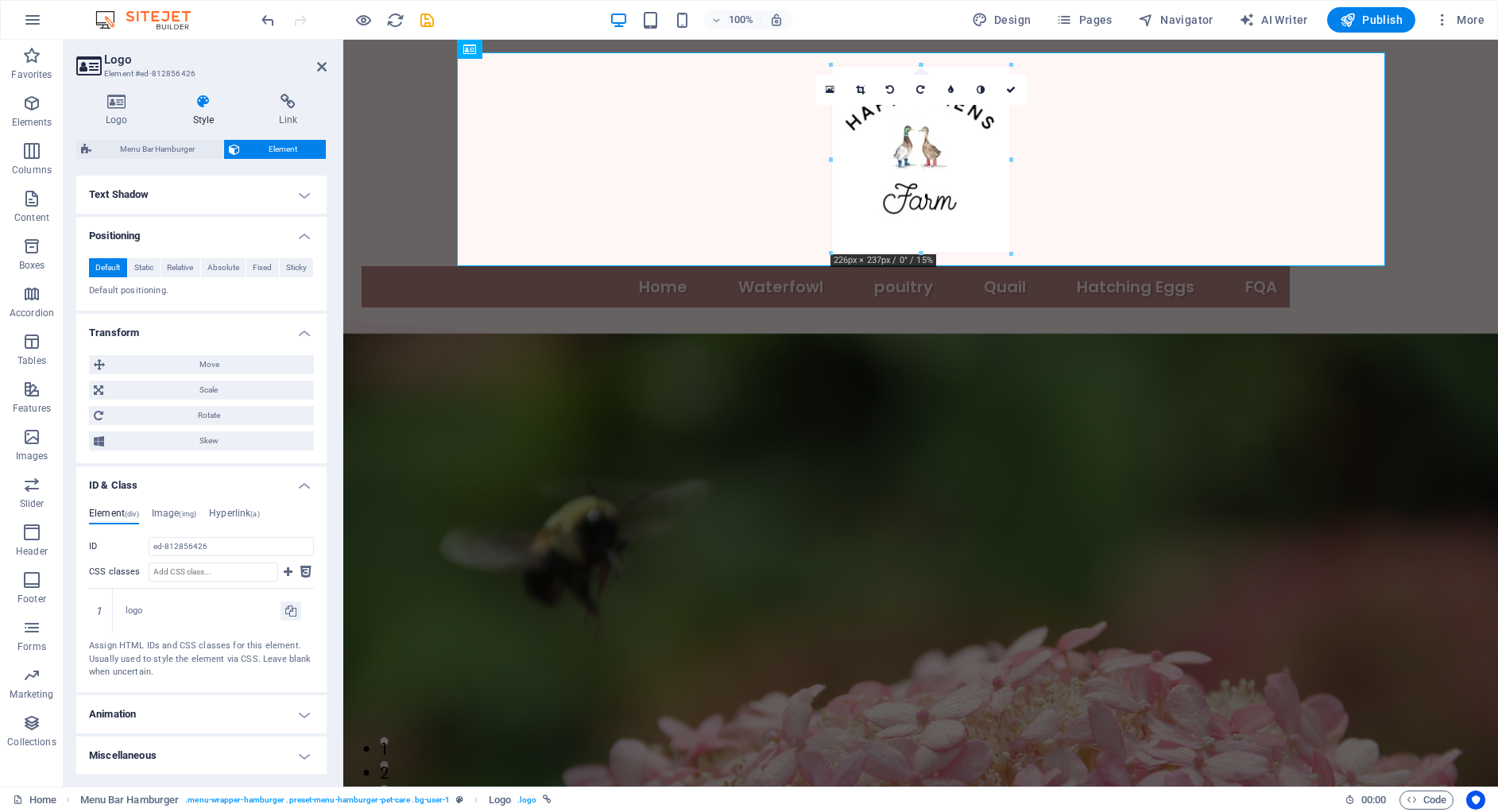
click at [168, 705] on h4 "Animation" at bounding box center [201, 714] width 250 height 38
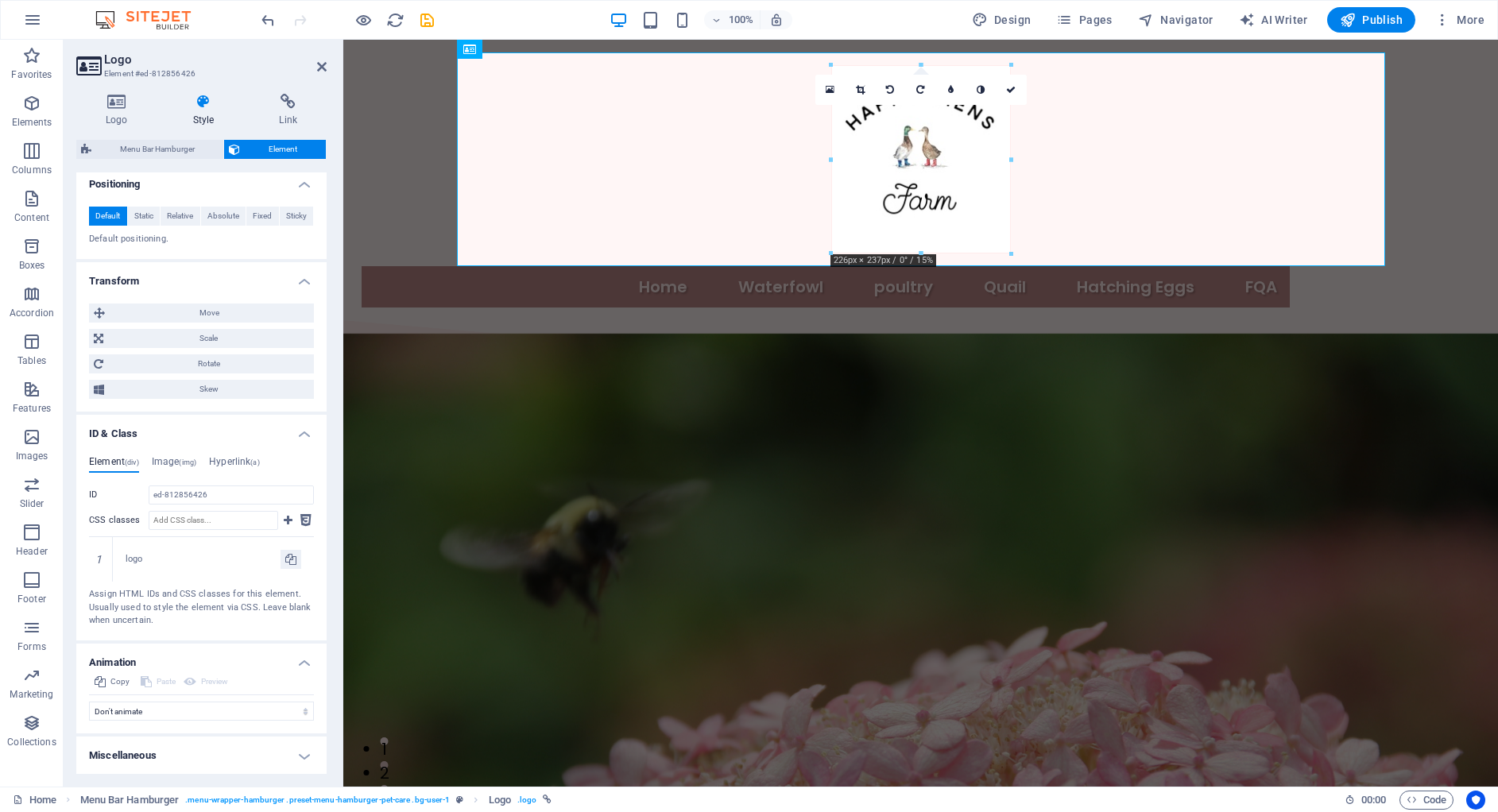
click at [189, 759] on h4 "Miscellaneous" at bounding box center [201, 756] width 250 height 38
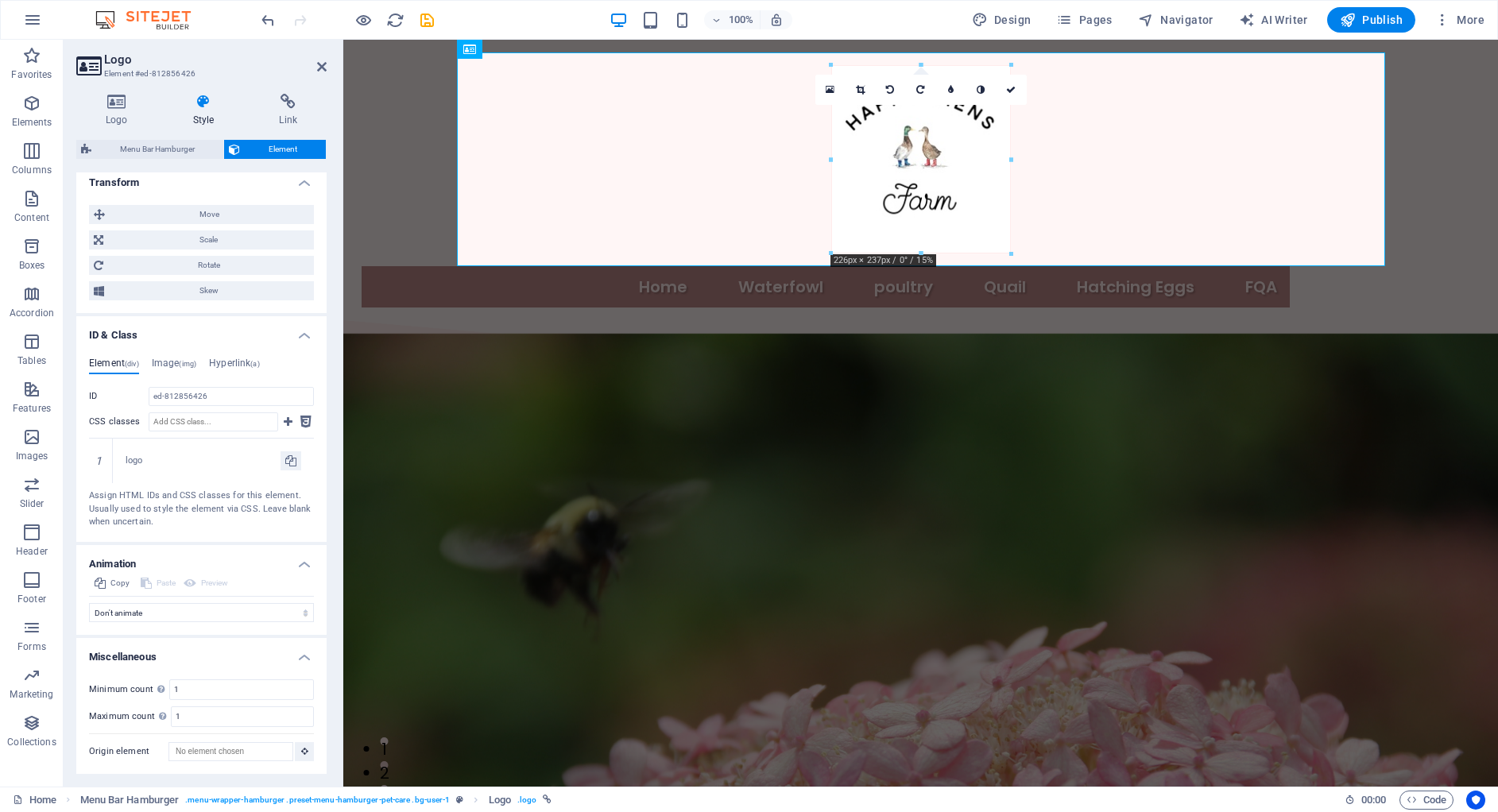
scroll to position [0, 0]
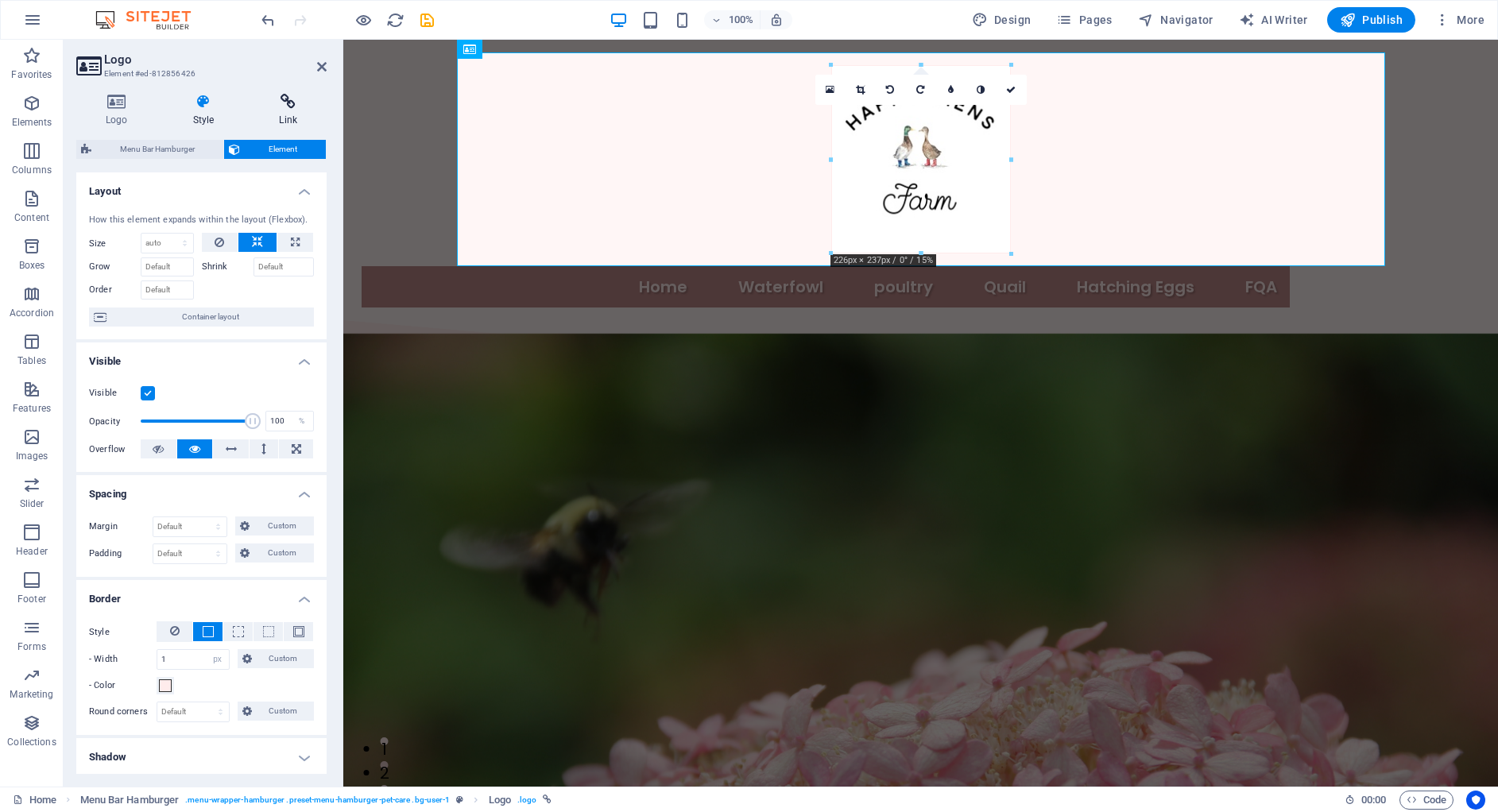
click at [277, 104] on icon at bounding box center [288, 101] width 77 height 16
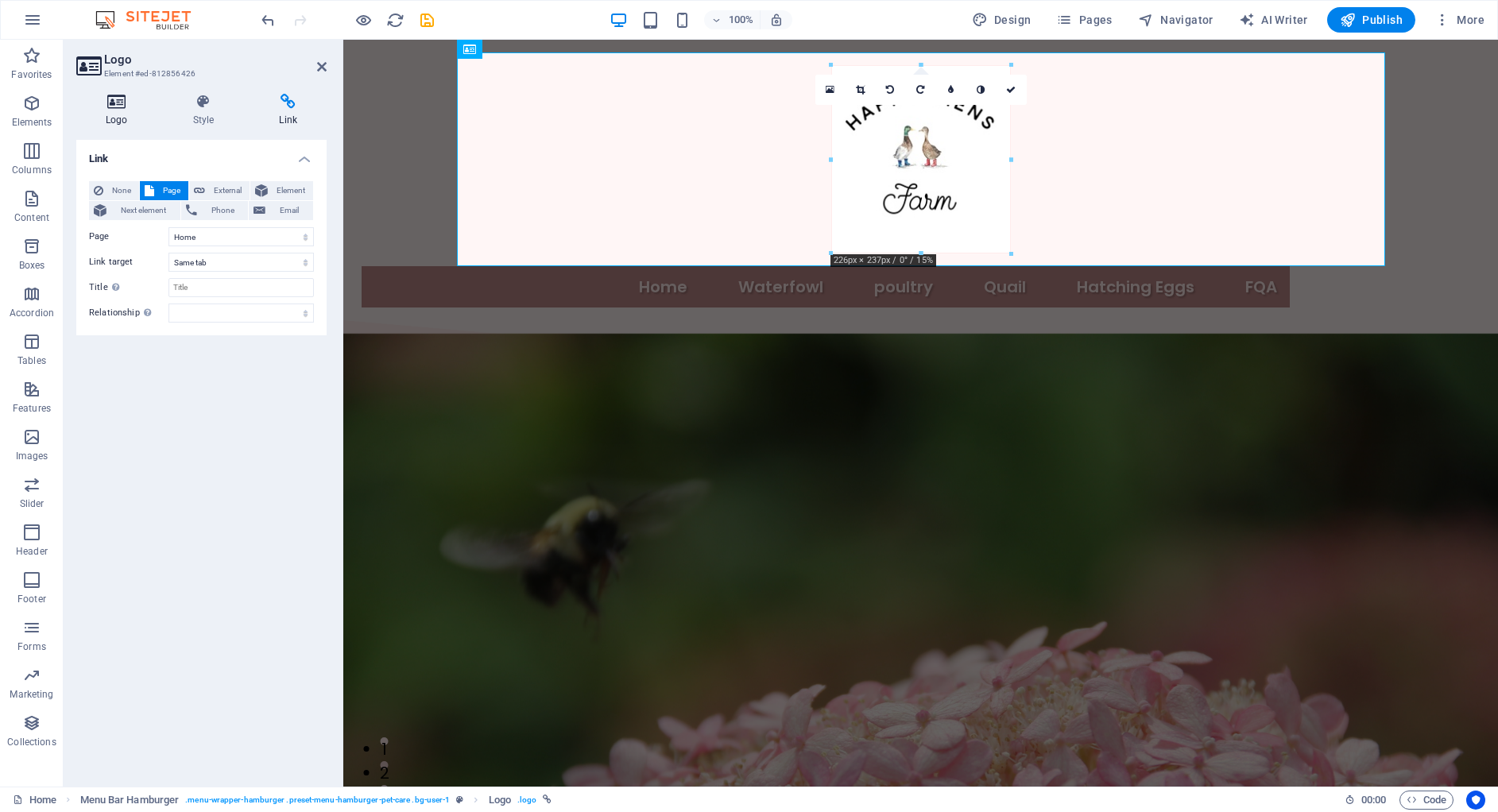
click at [114, 113] on h4 "Logo" at bounding box center [120, 110] width 88 height 33
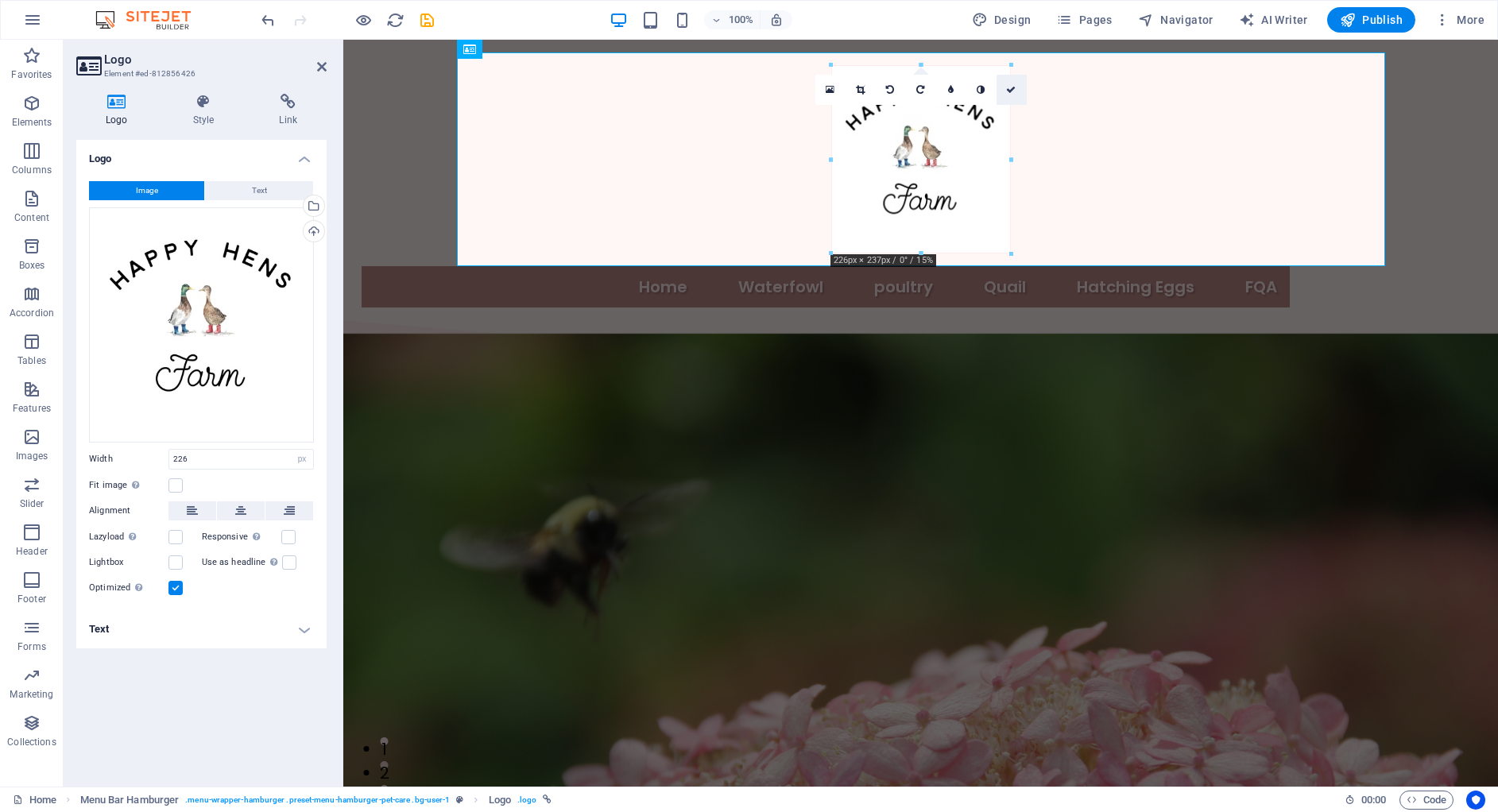
click at [1010, 94] on link at bounding box center [1011, 89] width 30 height 30
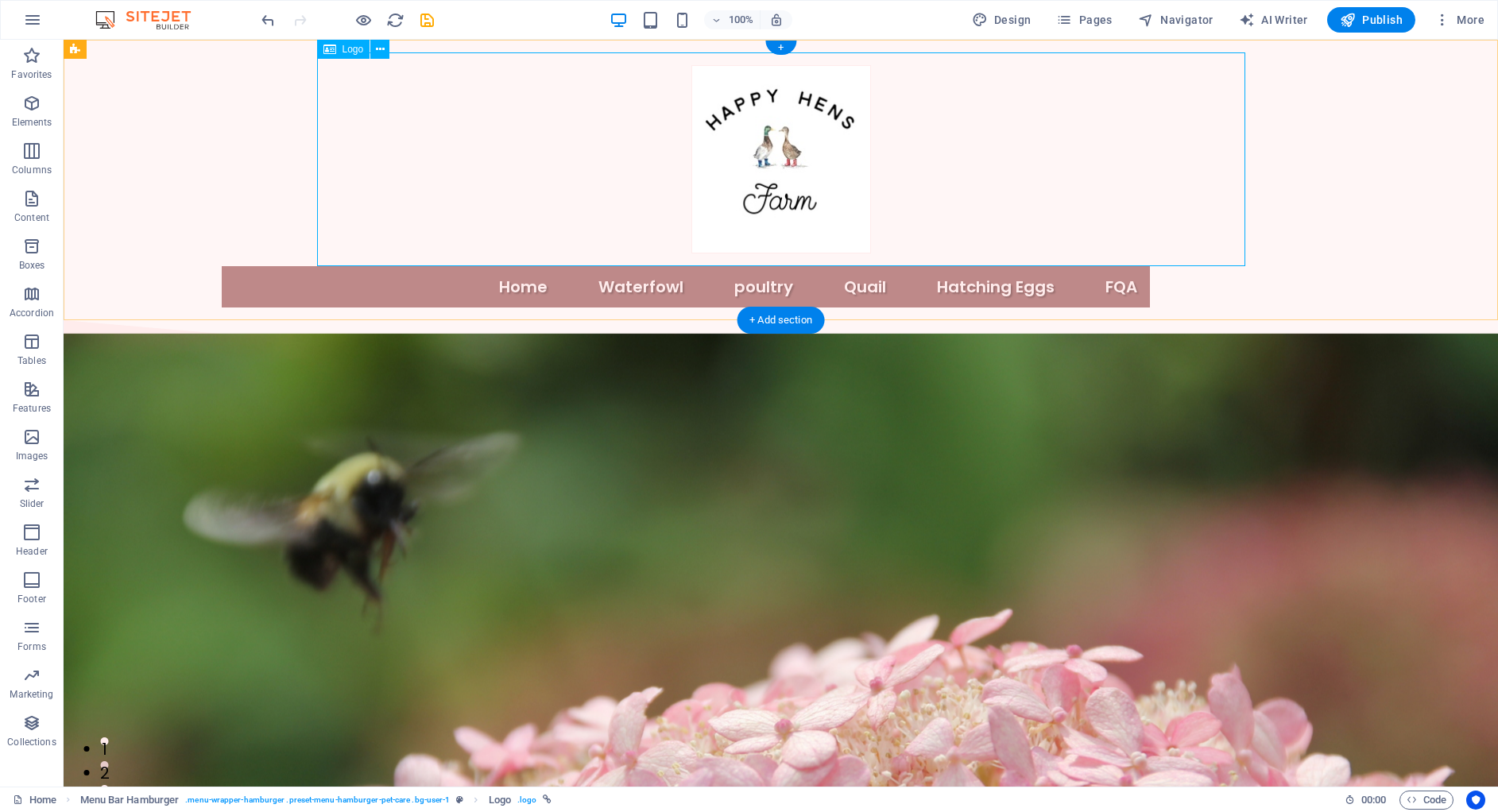
click at [780, 150] on div at bounding box center [781, 160] width 928 height 214
select select "px"
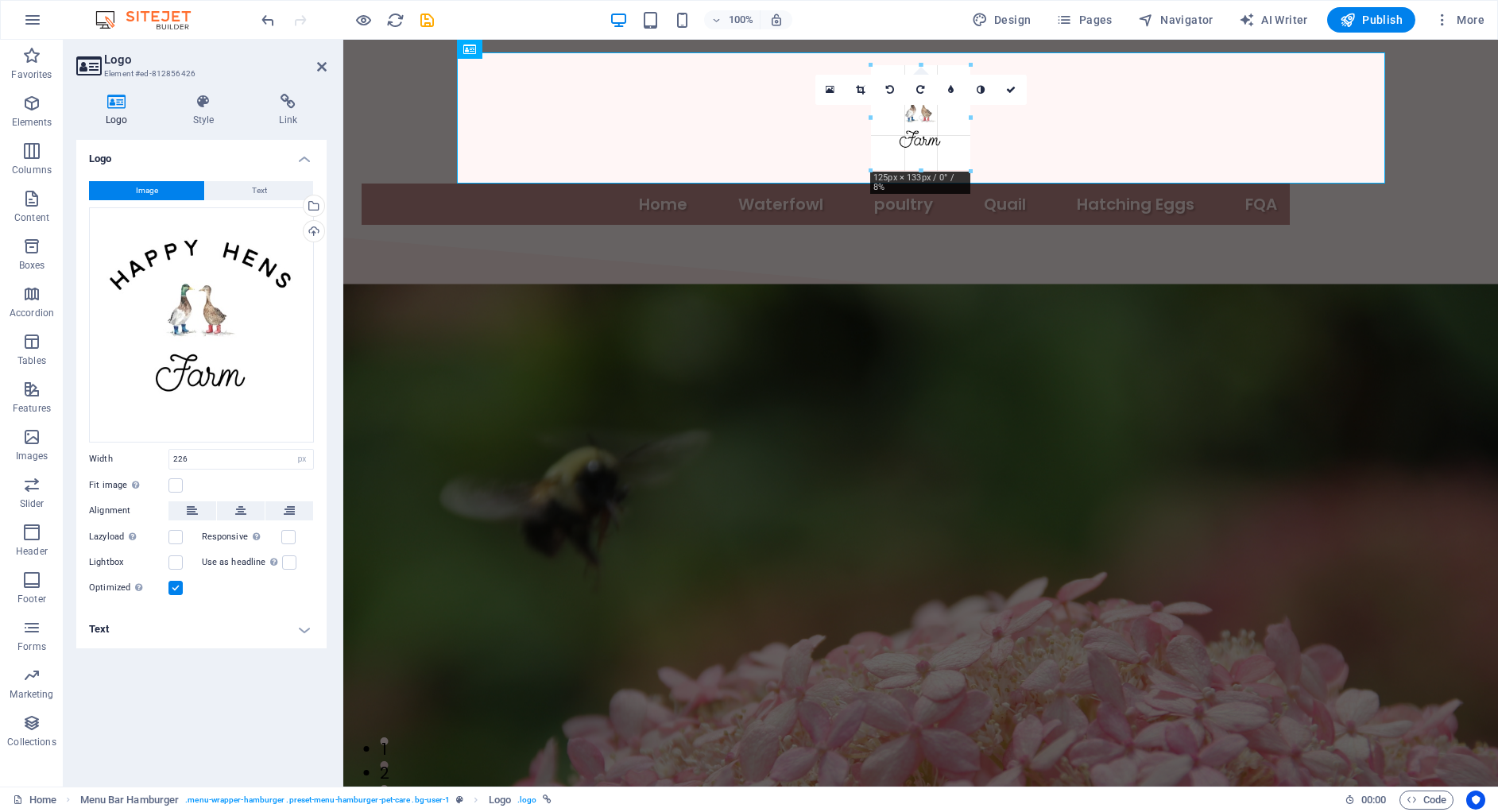
drag, startPoint x: 828, startPoint y: 158, endPoint x: 908, endPoint y: 146, distance: 80.9
type input "125"
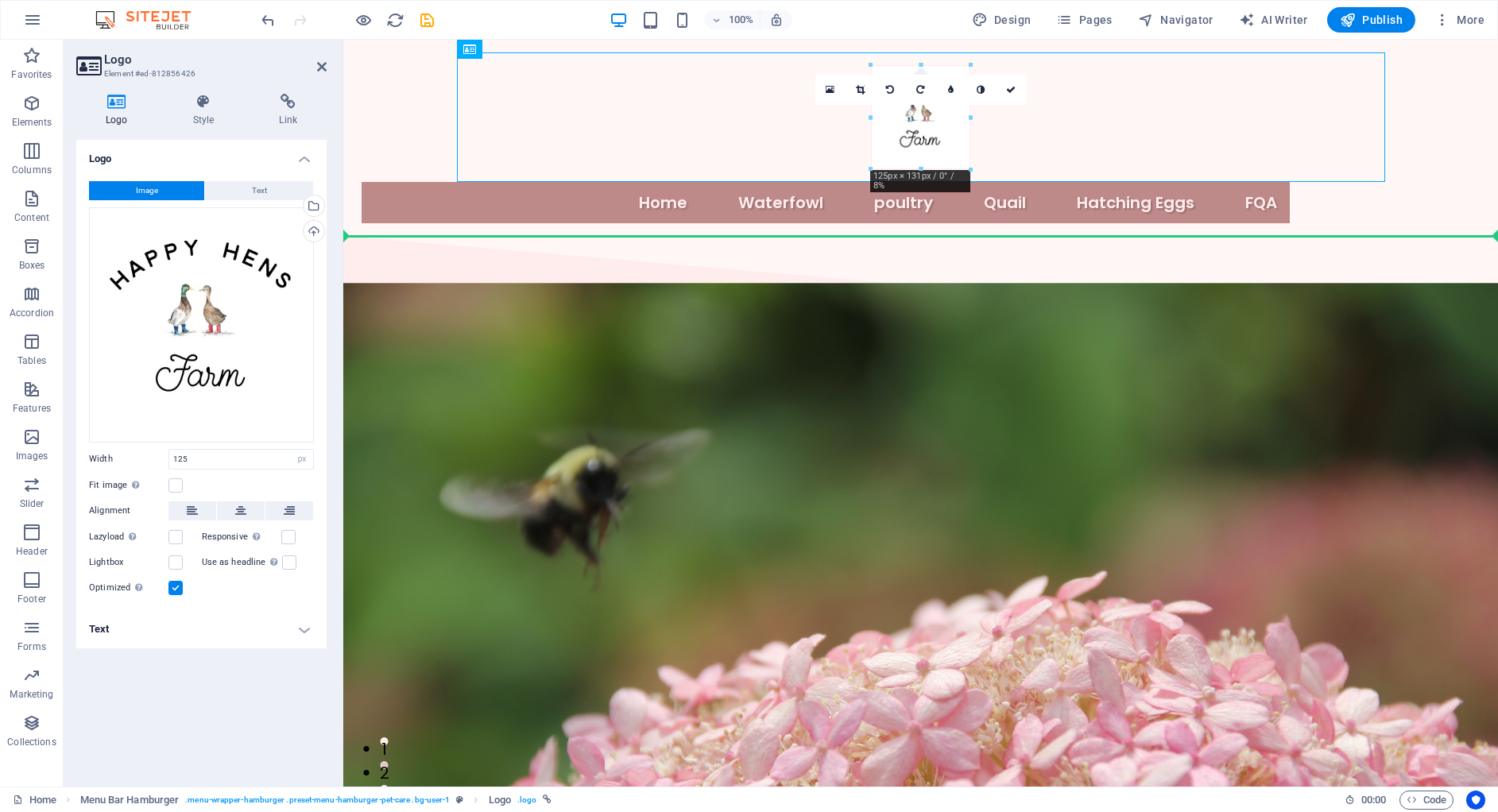
drag, startPoint x: 940, startPoint y: 131, endPoint x: 434, endPoint y: 153, distance: 506.5
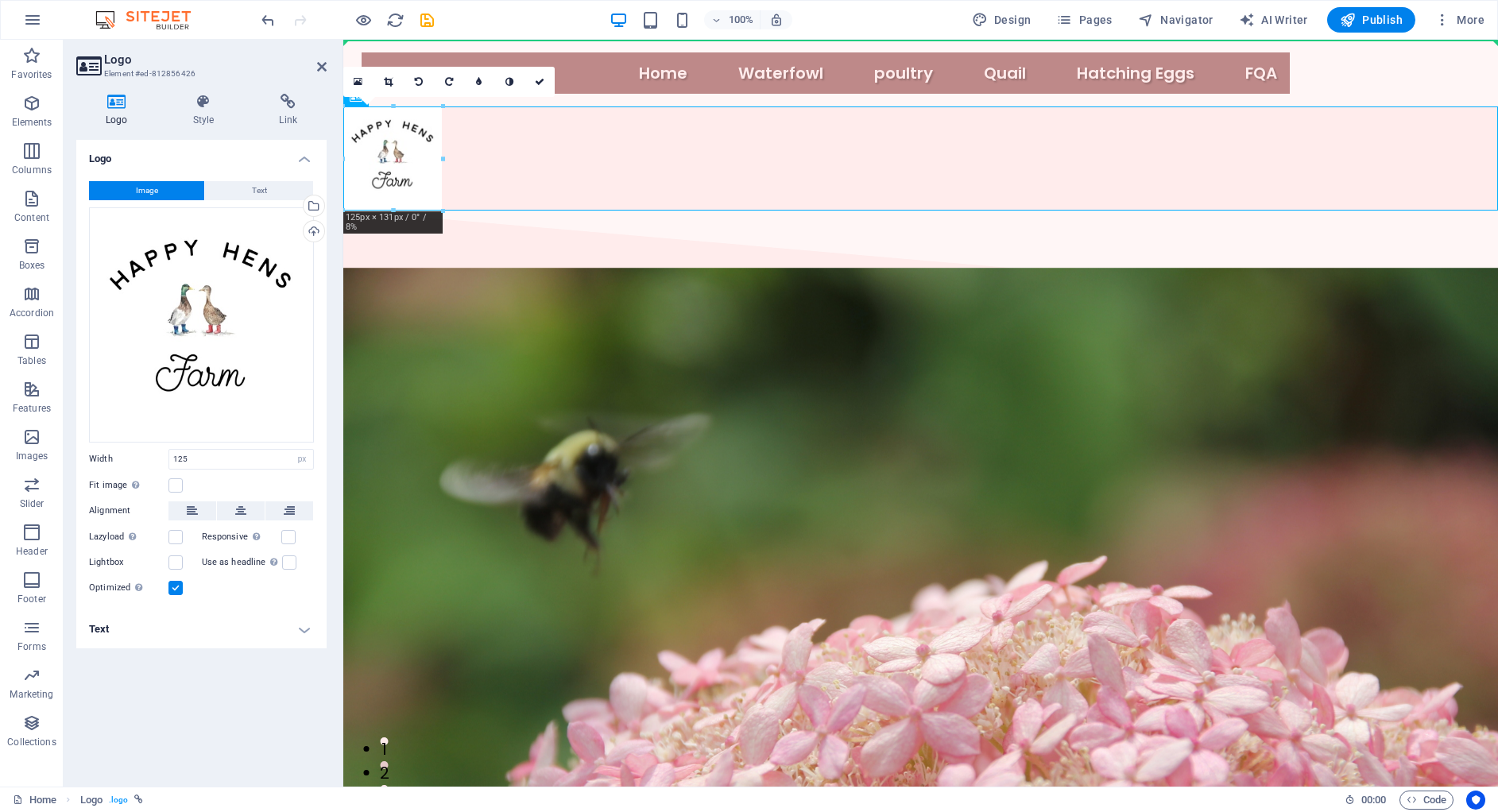
drag, startPoint x: 405, startPoint y: 176, endPoint x: 415, endPoint y: 37, distance: 139.4
drag, startPoint x: 402, startPoint y: 168, endPoint x: 469, endPoint y: 28, distance: 155.2
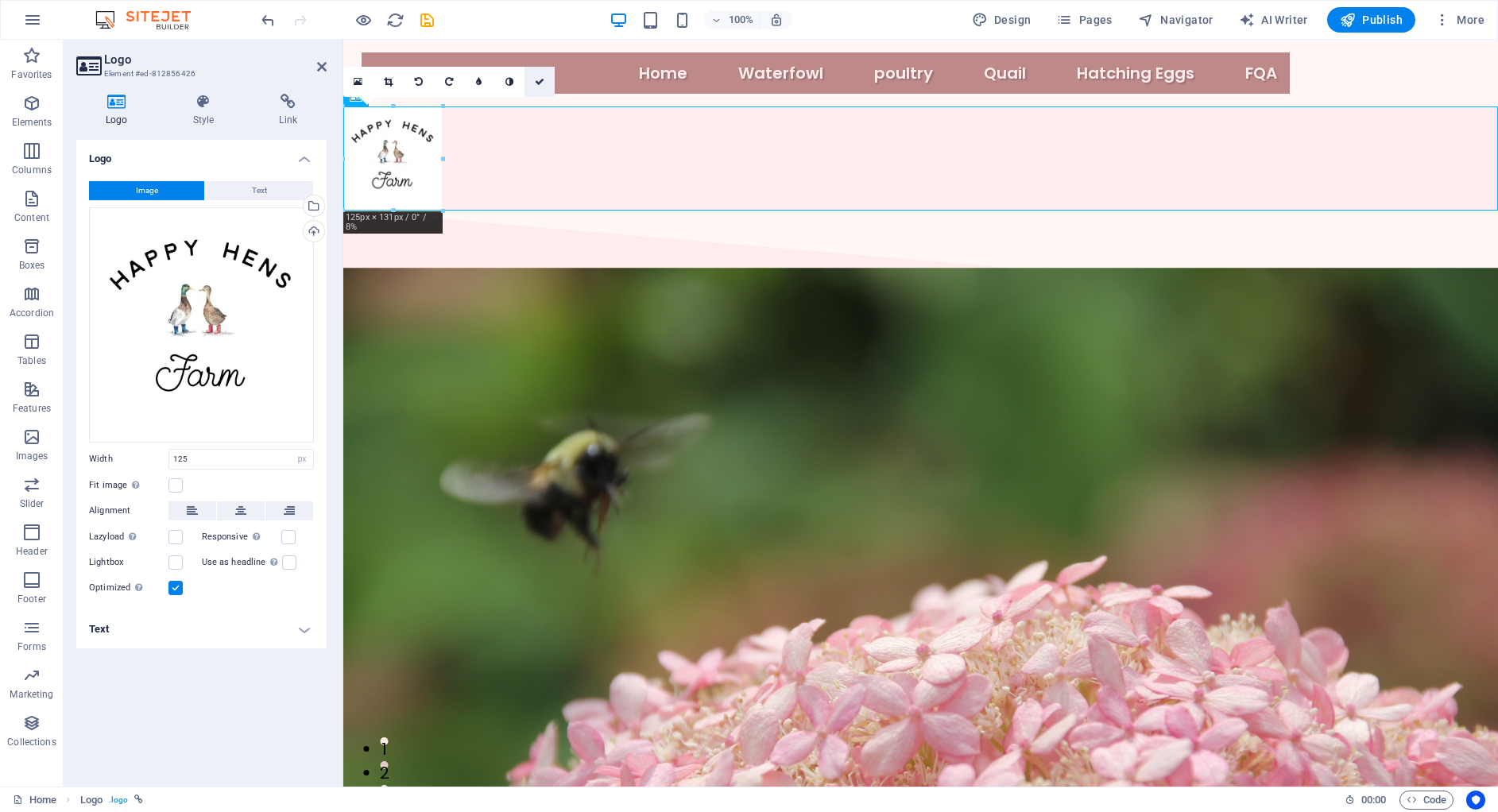
click at [541, 79] on icon at bounding box center [539, 81] width 9 height 9
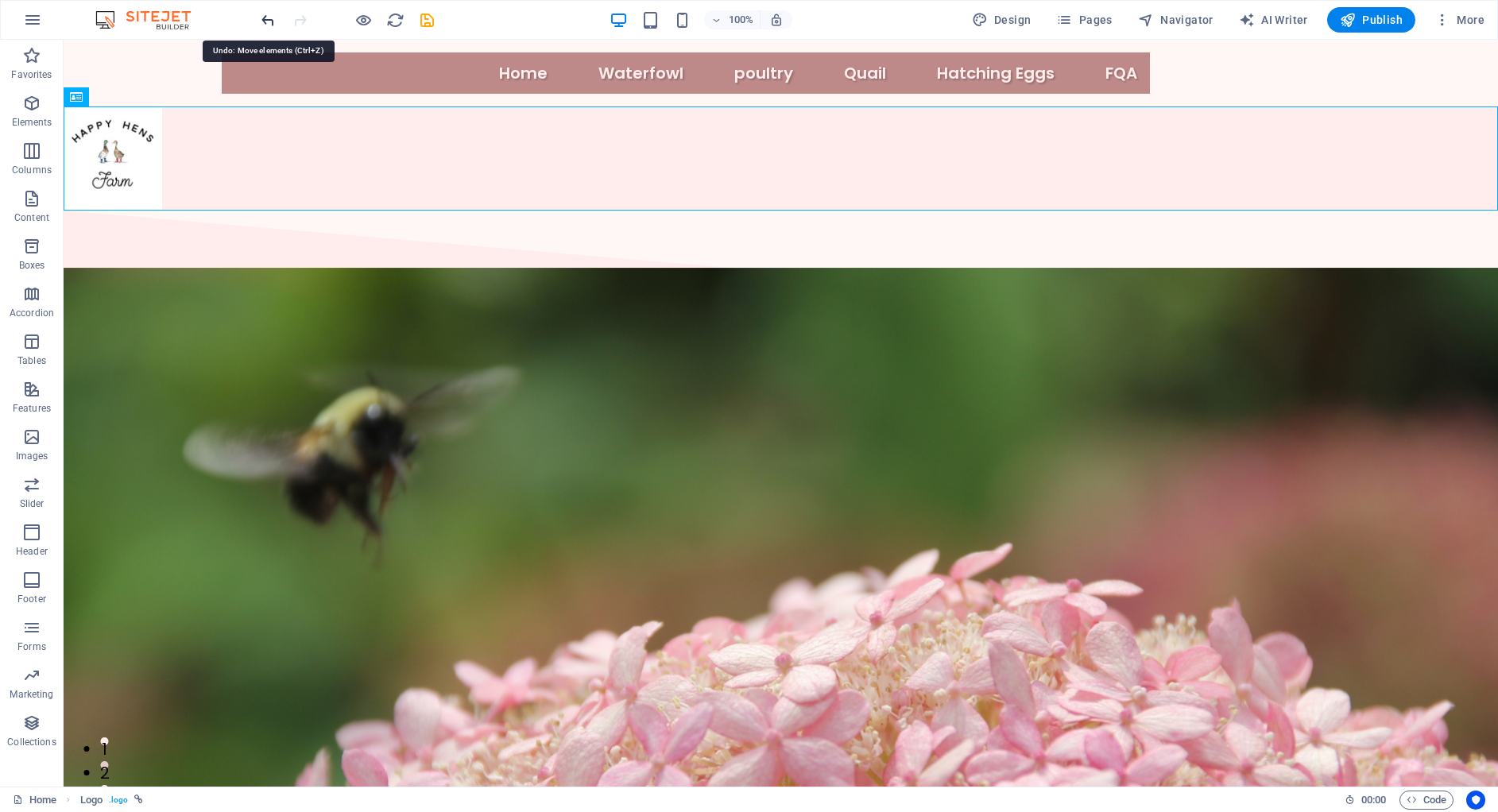
click at [261, 15] on icon "undo" at bounding box center [268, 20] width 18 height 18
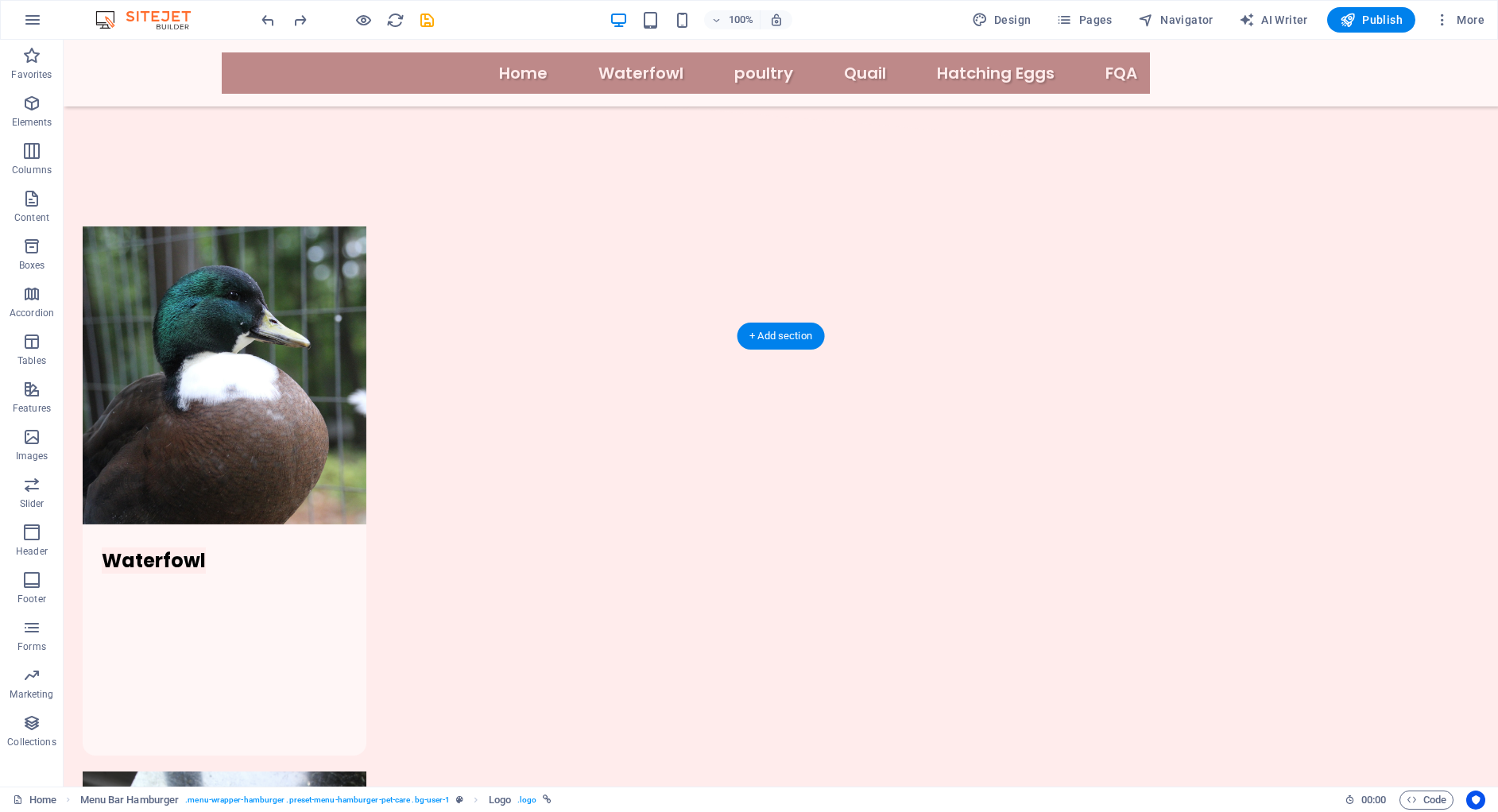
scroll to position [1434, 0]
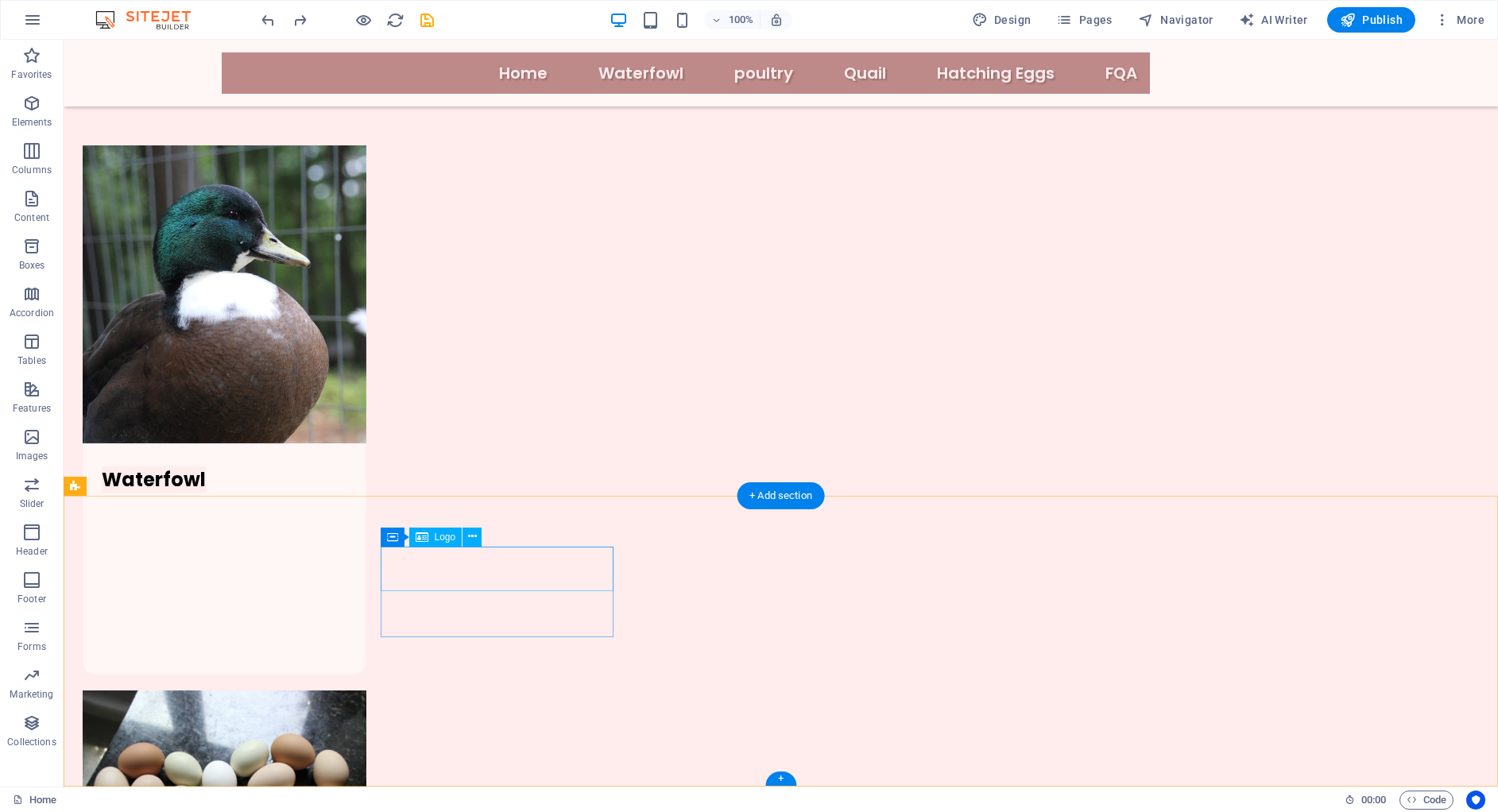
select select "px"
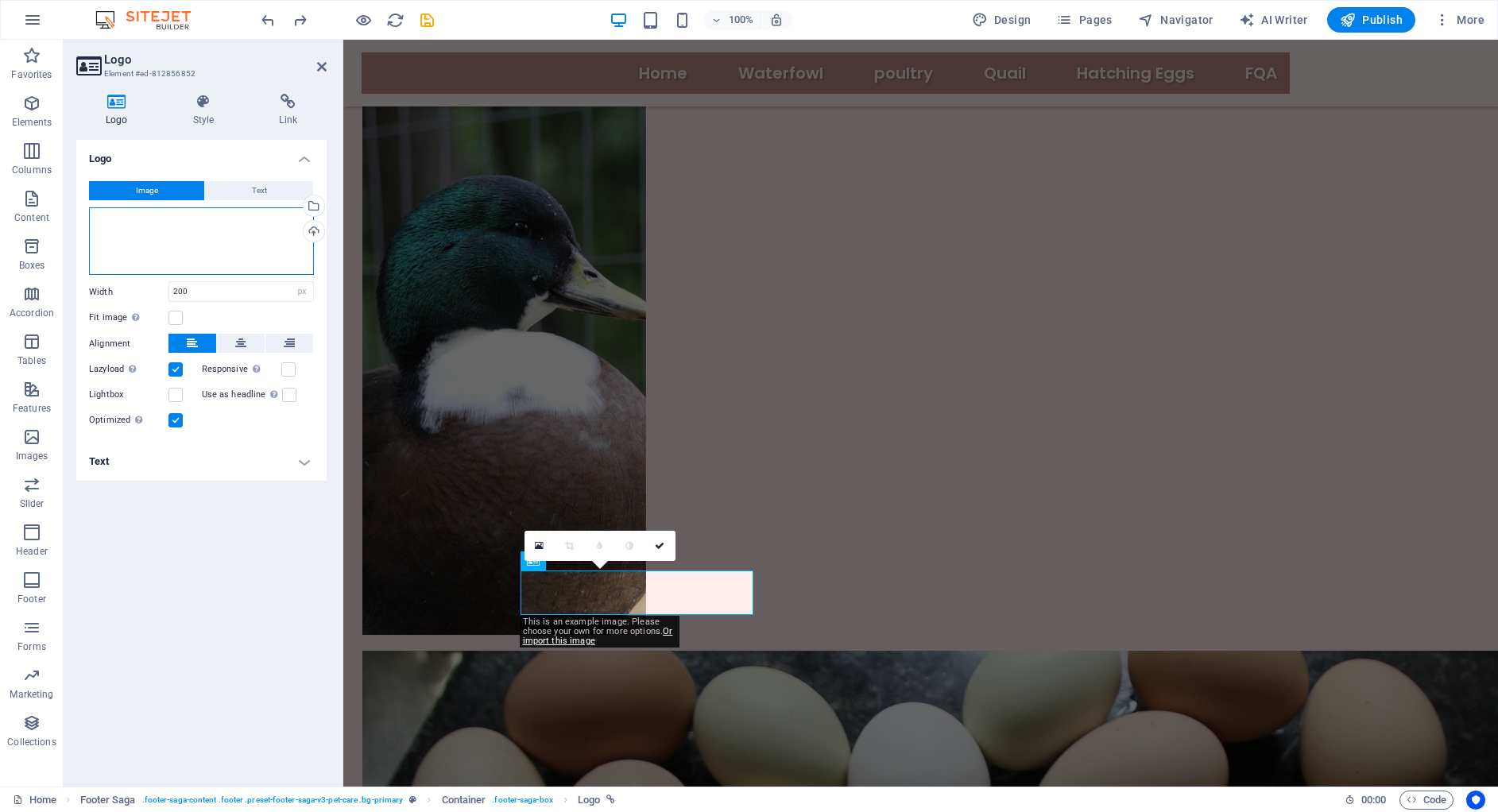
click at [183, 258] on div "Drag files here, click to choose files or select files from Files or our free s…" at bounding box center [201, 242] width 225 height 69
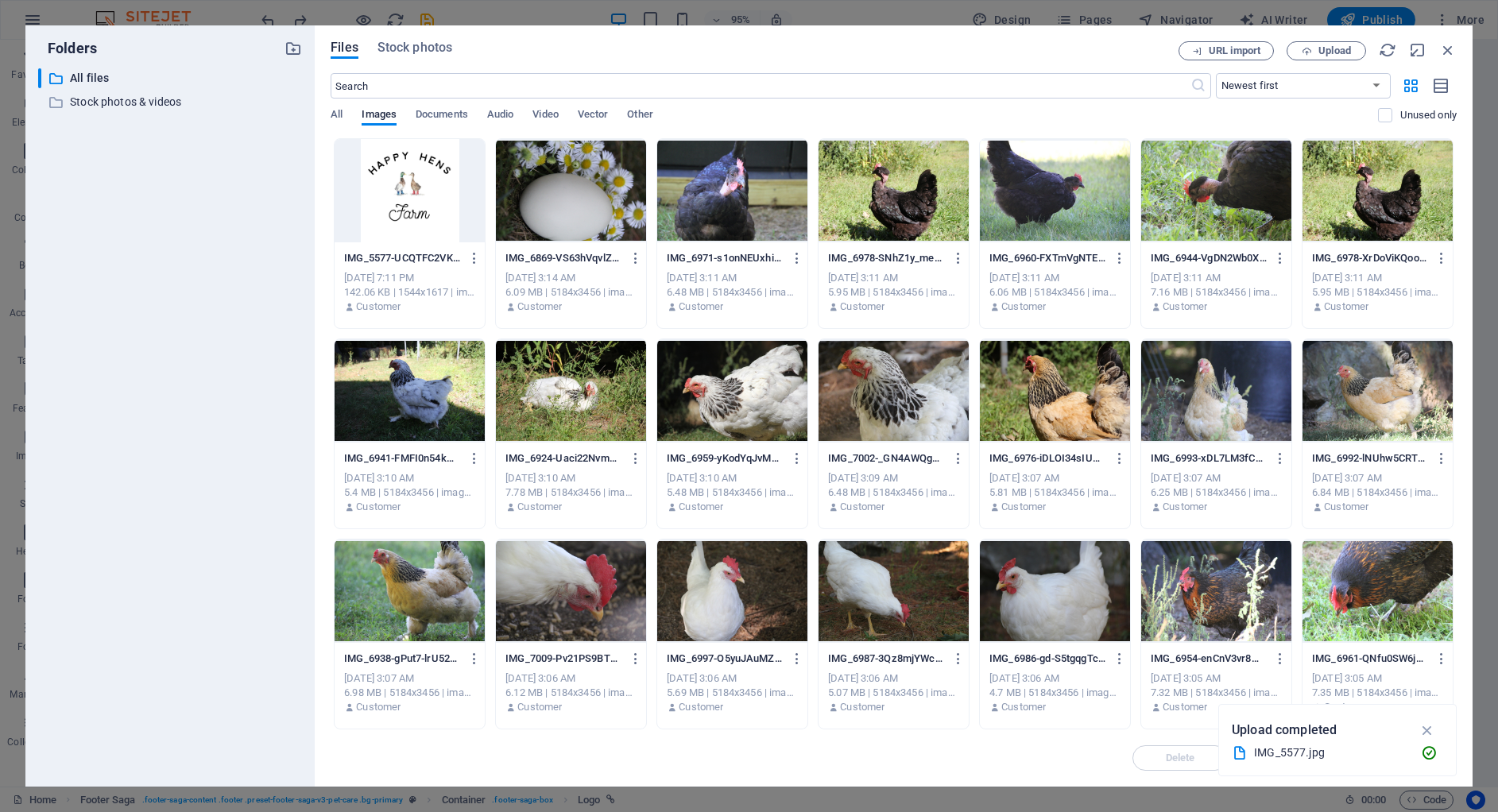
click at [360, 185] on div at bounding box center [410, 191] width 151 height 104
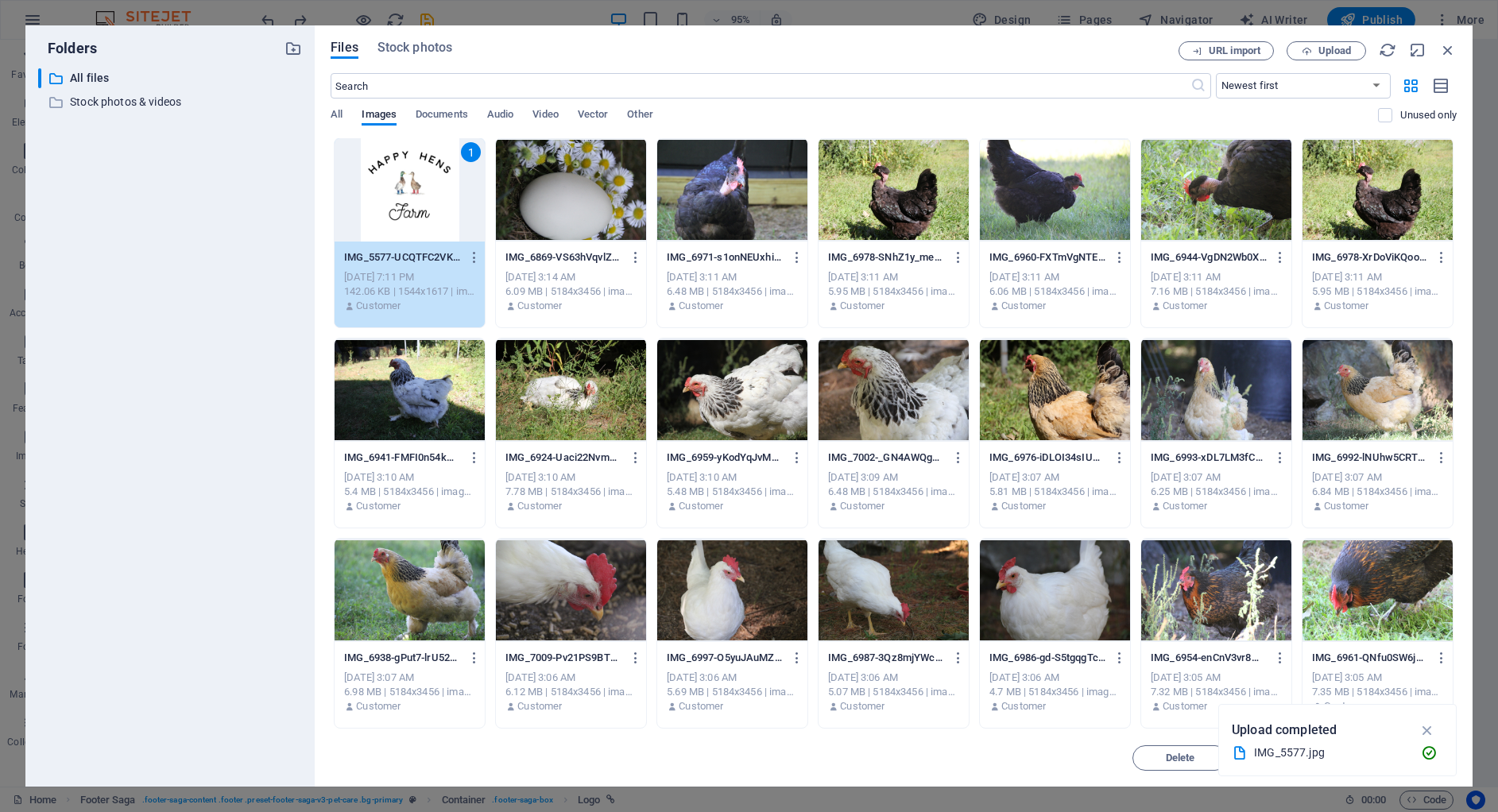
click at [425, 219] on div "1" at bounding box center [410, 190] width 151 height 104
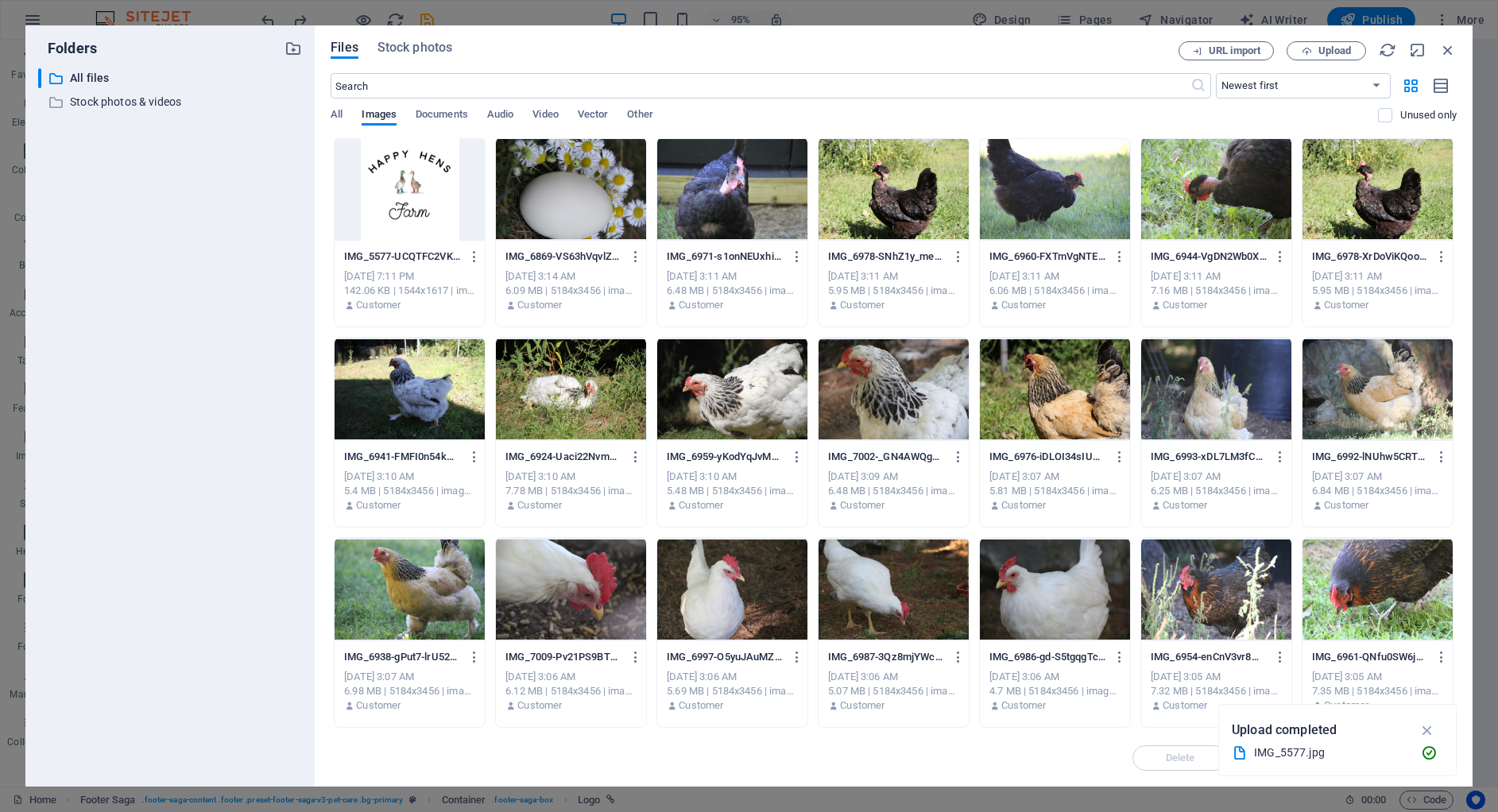
click at [445, 197] on div at bounding box center [410, 189] width 151 height 104
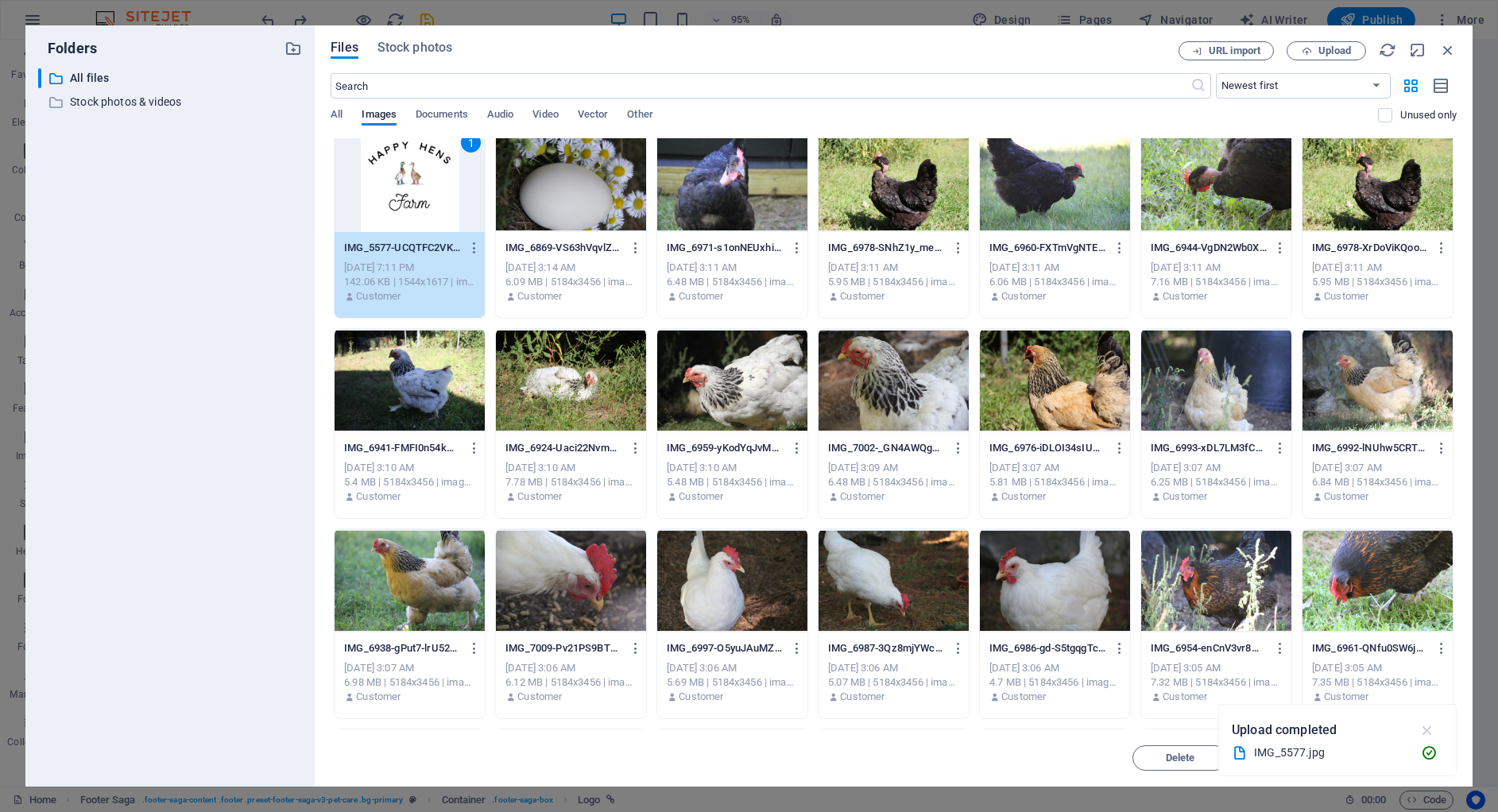
click at [1424, 727] on icon "button" at bounding box center [1428, 730] width 18 height 18
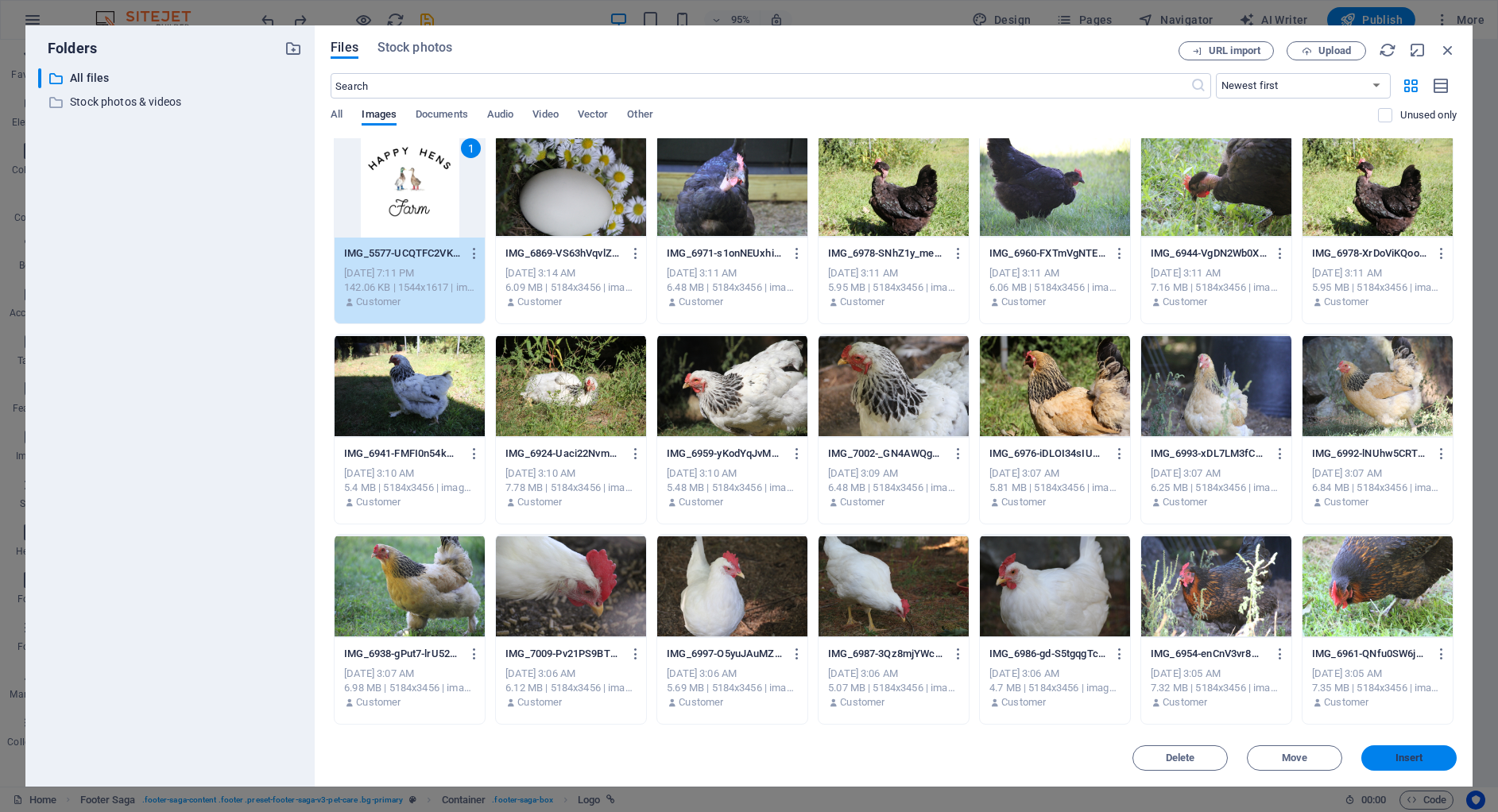
click at [1419, 755] on span "Insert" at bounding box center [1409, 758] width 28 height 9
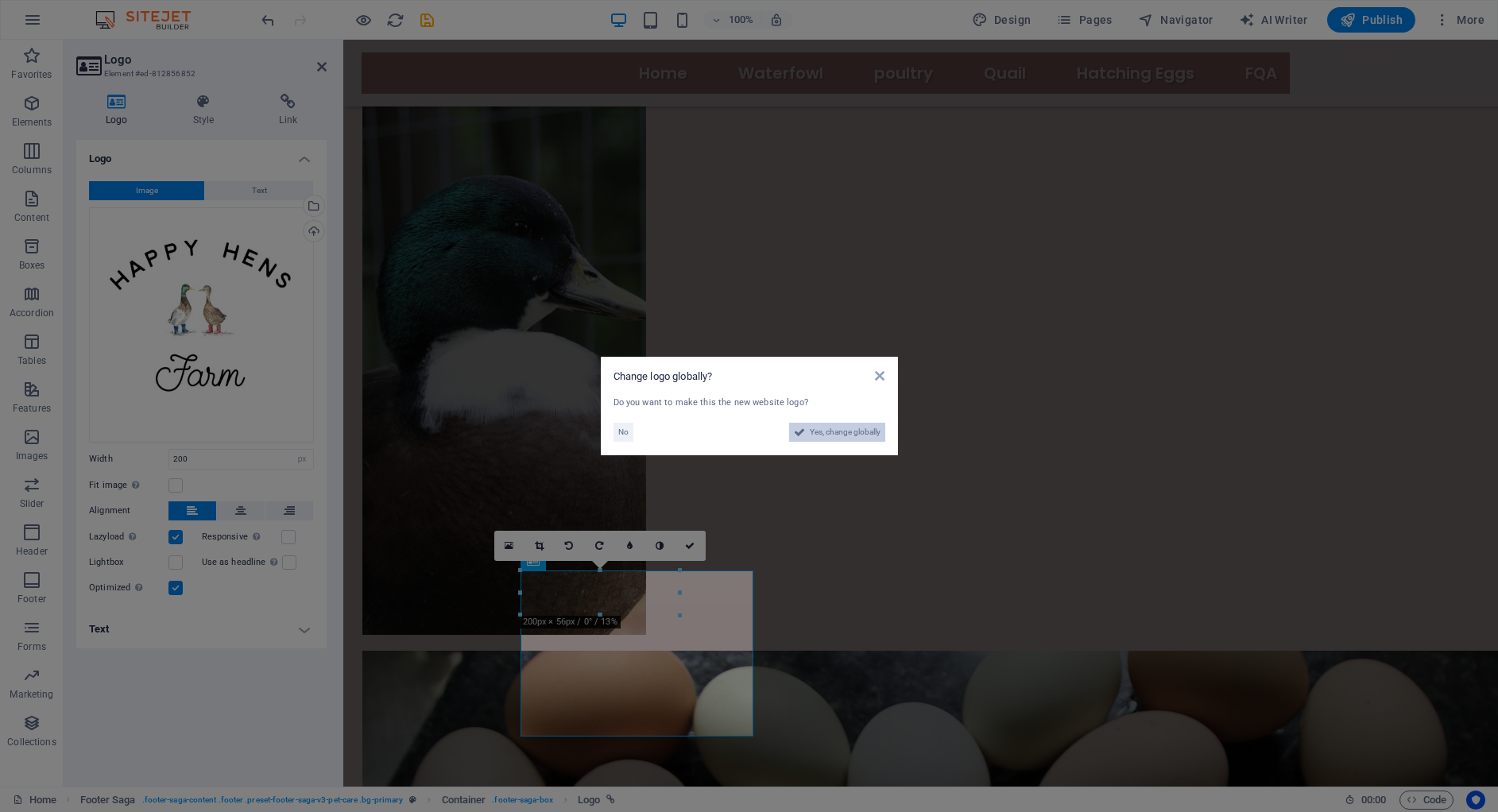
click at [831, 432] on span "Yes, change globally" at bounding box center [845, 432] width 71 height 19
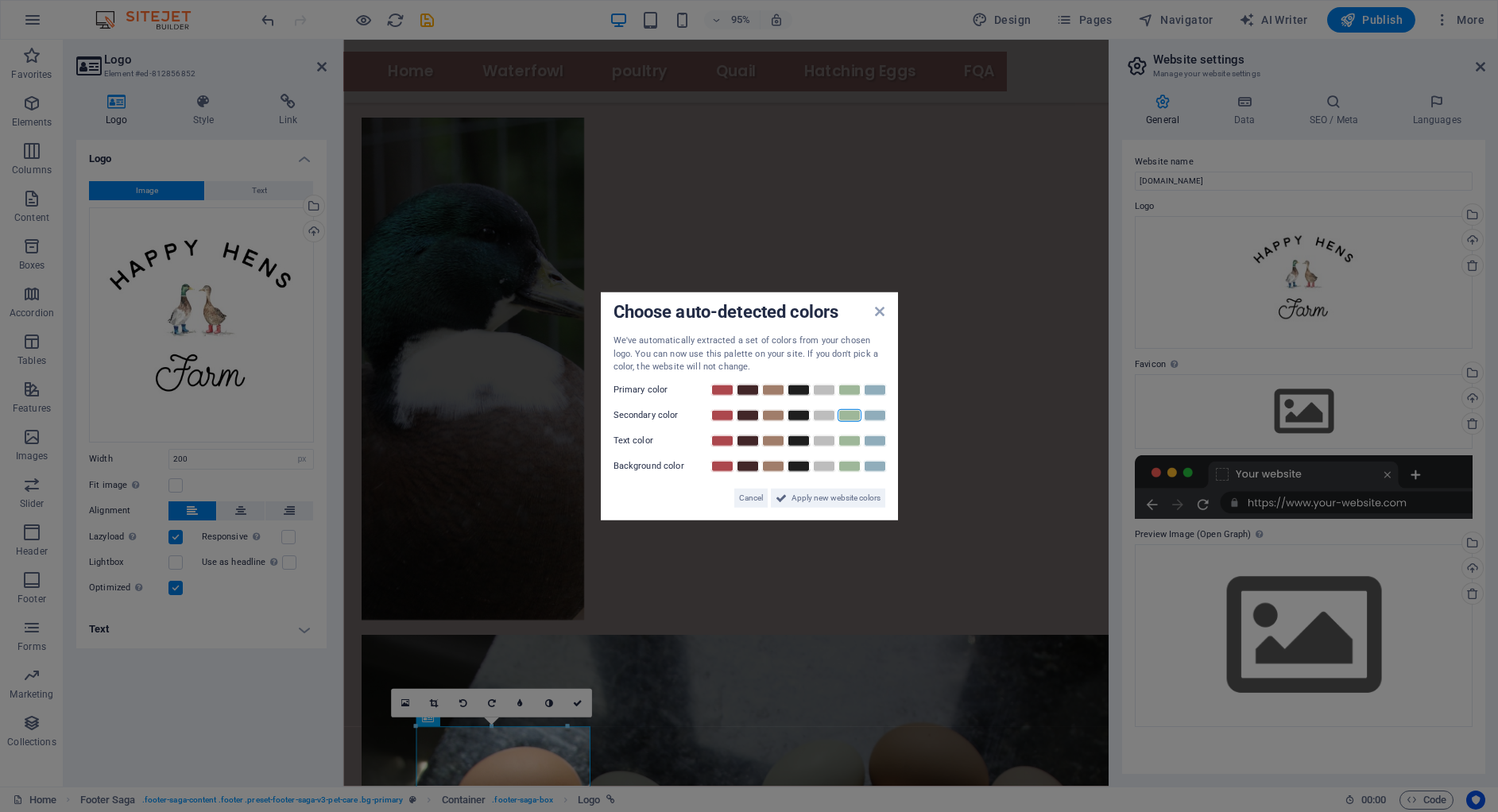
click at [846, 410] on link at bounding box center [849, 414] width 24 height 13
click at [845, 501] on span "Apply new website colors" at bounding box center [836, 497] width 89 height 19
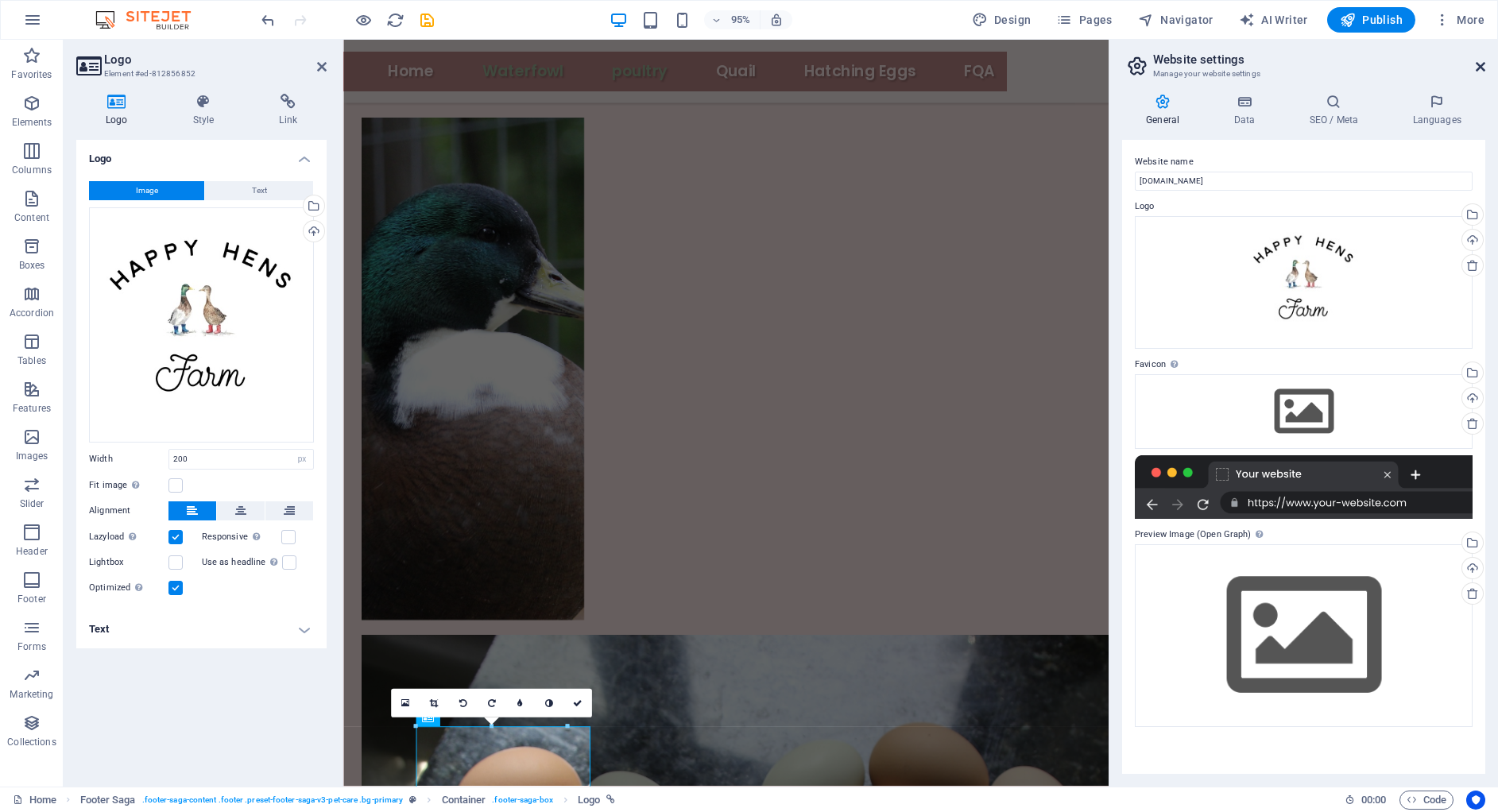
click at [1482, 65] on icon at bounding box center [1480, 66] width 9 height 13
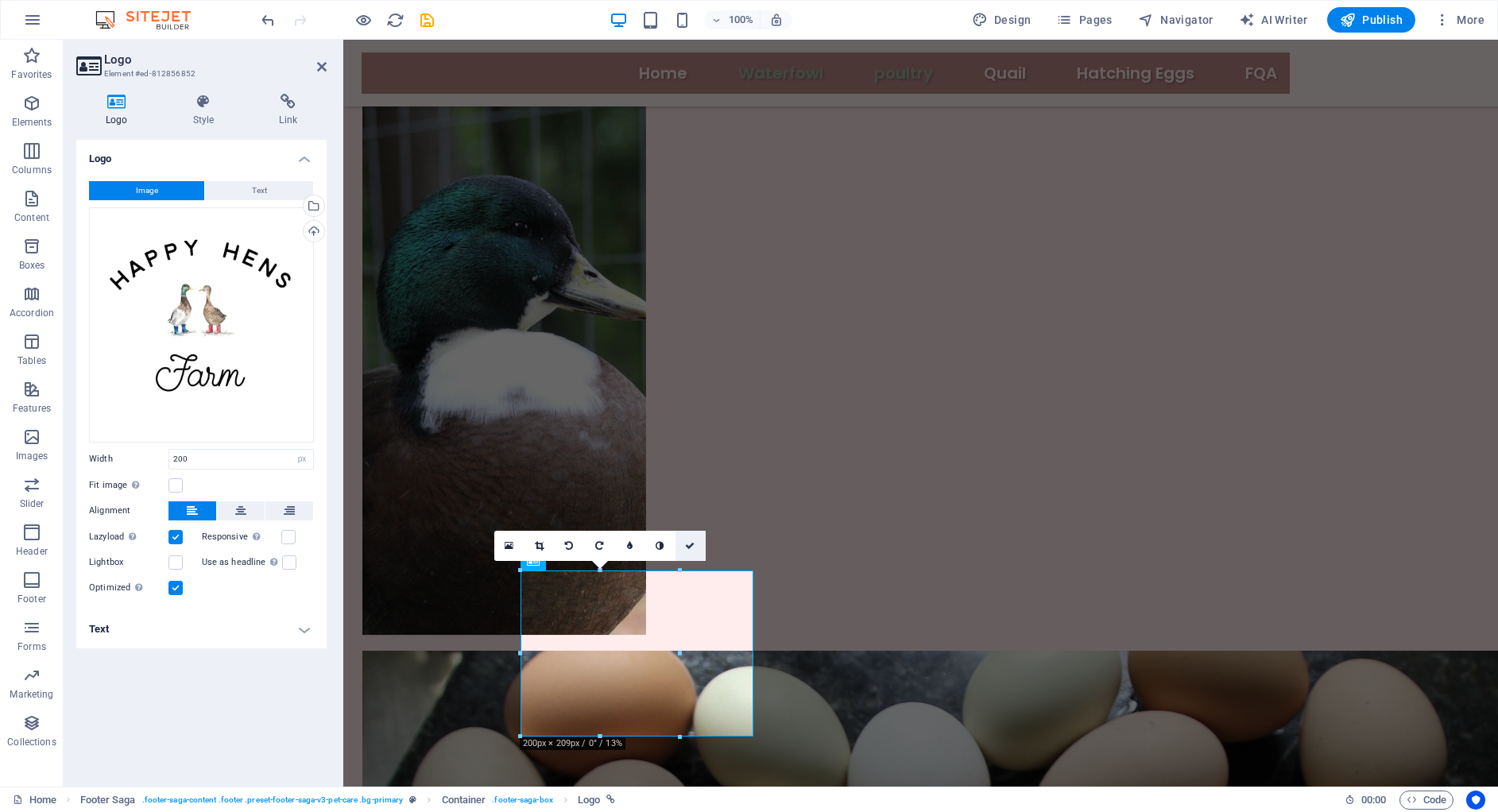
click at [688, 544] on icon at bounding box center [689, 545] width 9 height 9
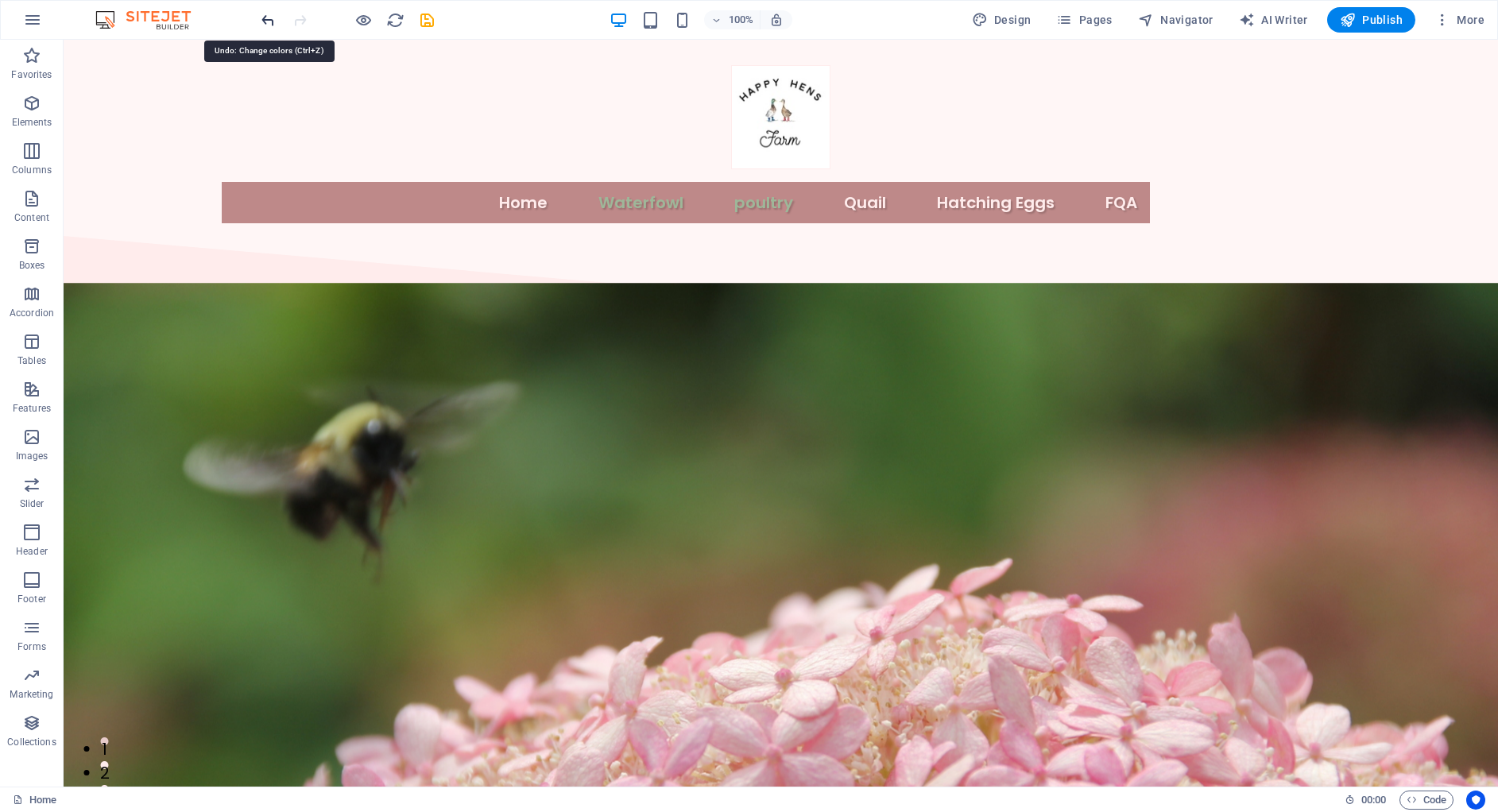
click at [264, 23] on icon "undo" at bounding box center [268, 20] width 18 height 18
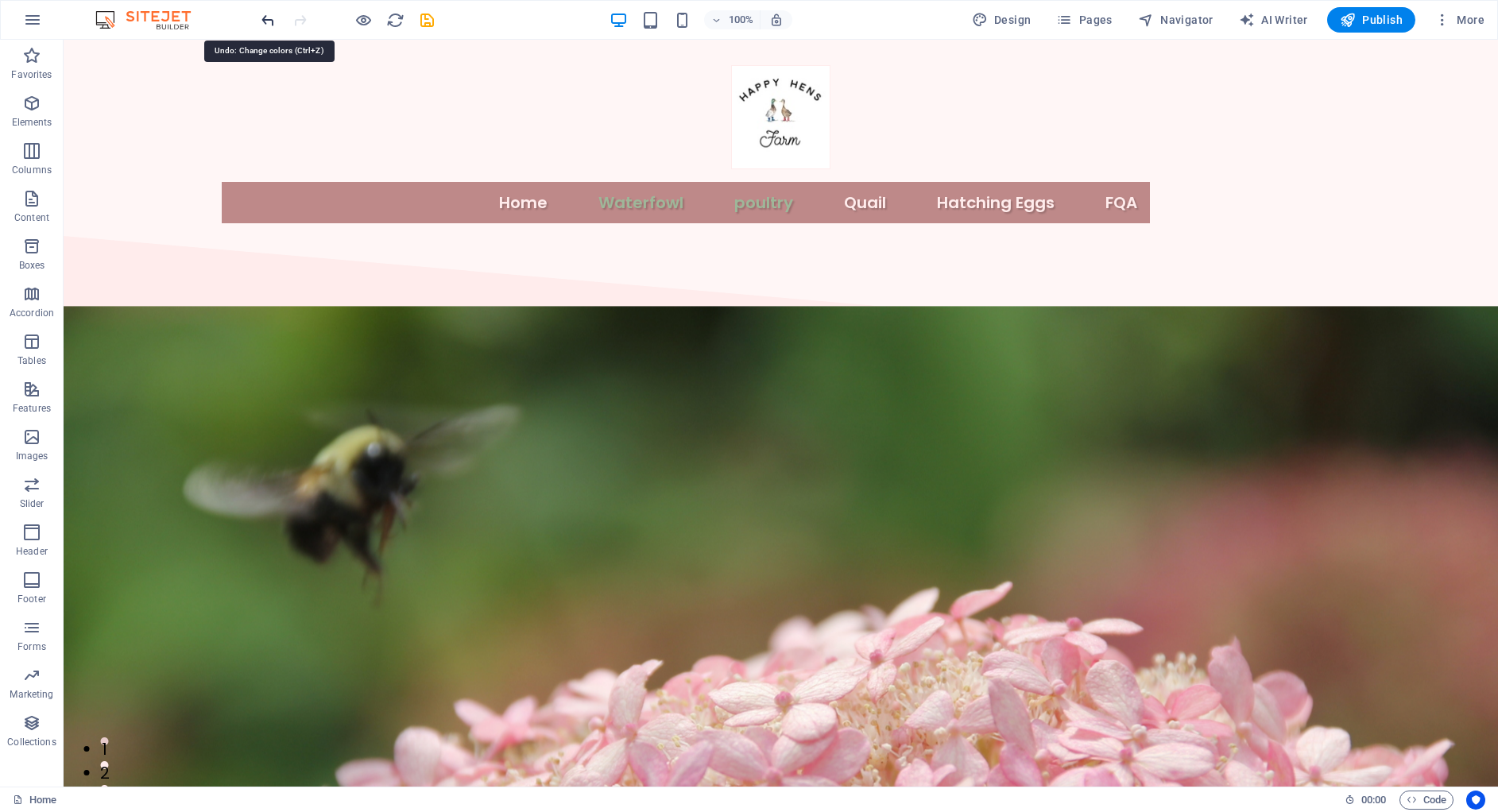
scroll to position [1434, 0]
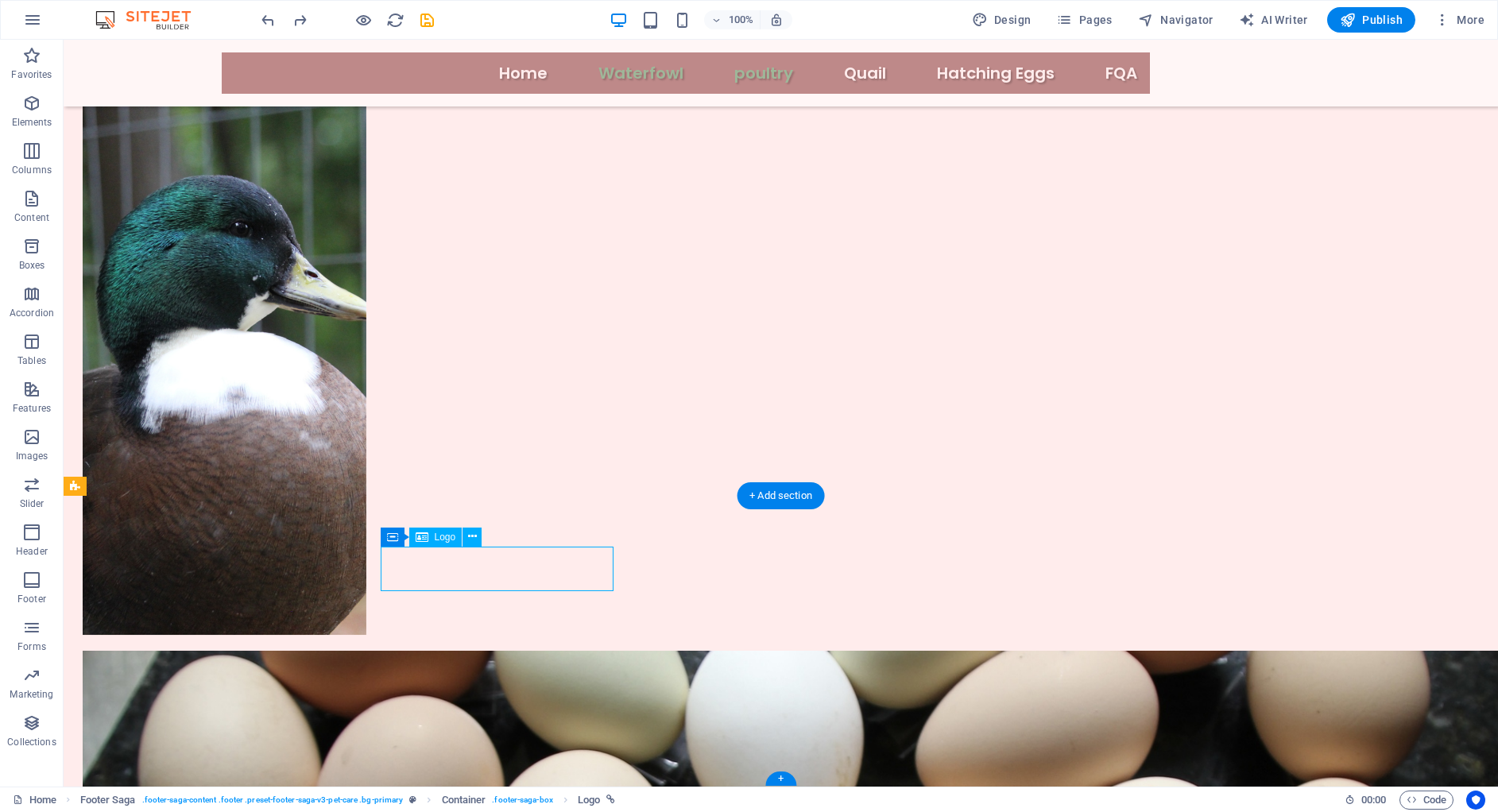
select select "px"
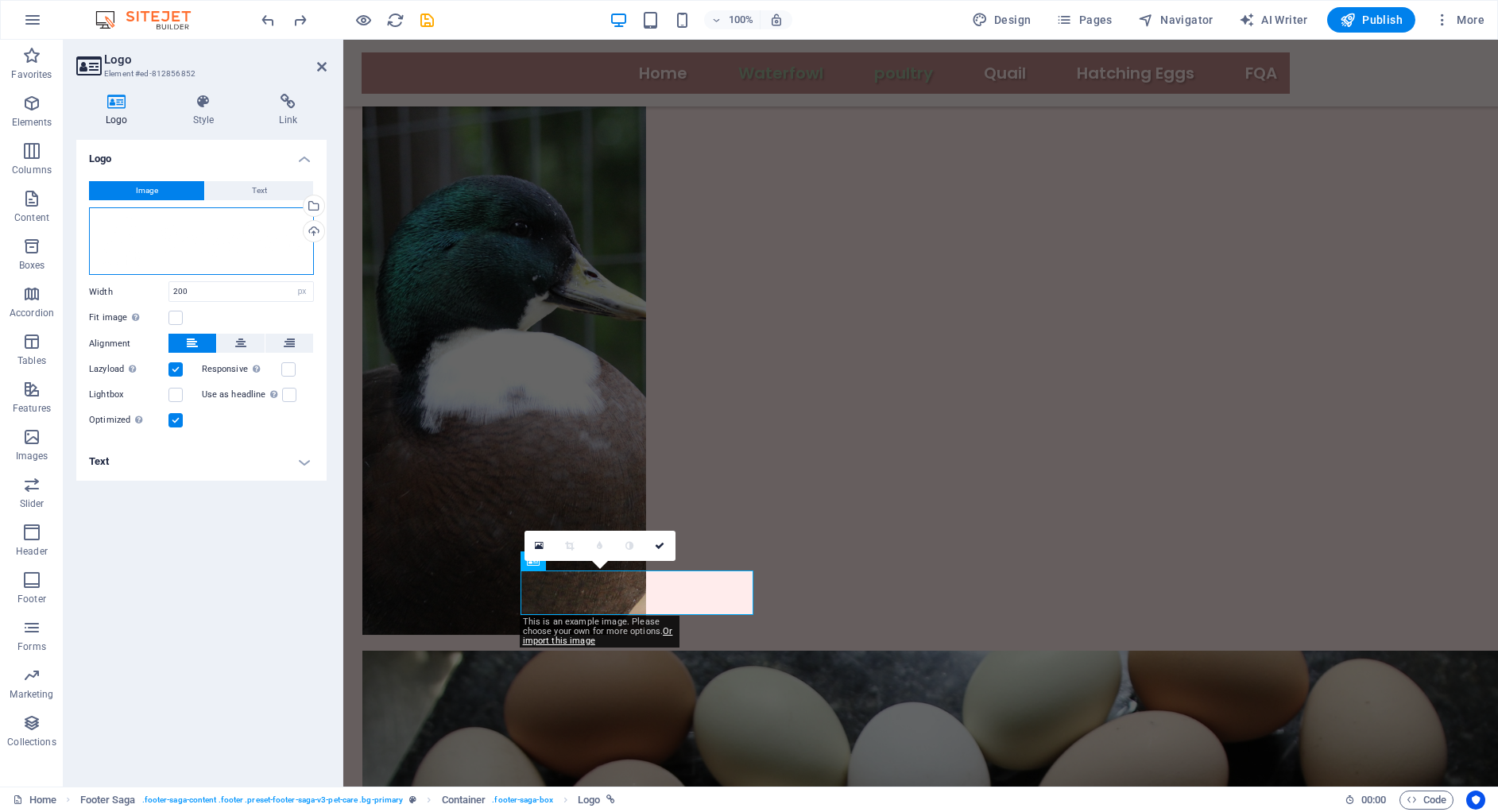
click at [126, 232] on div "Drag files here, click to choose files or select files from Files or our free s…" at bounding box center [201, 242] width 225 height 69
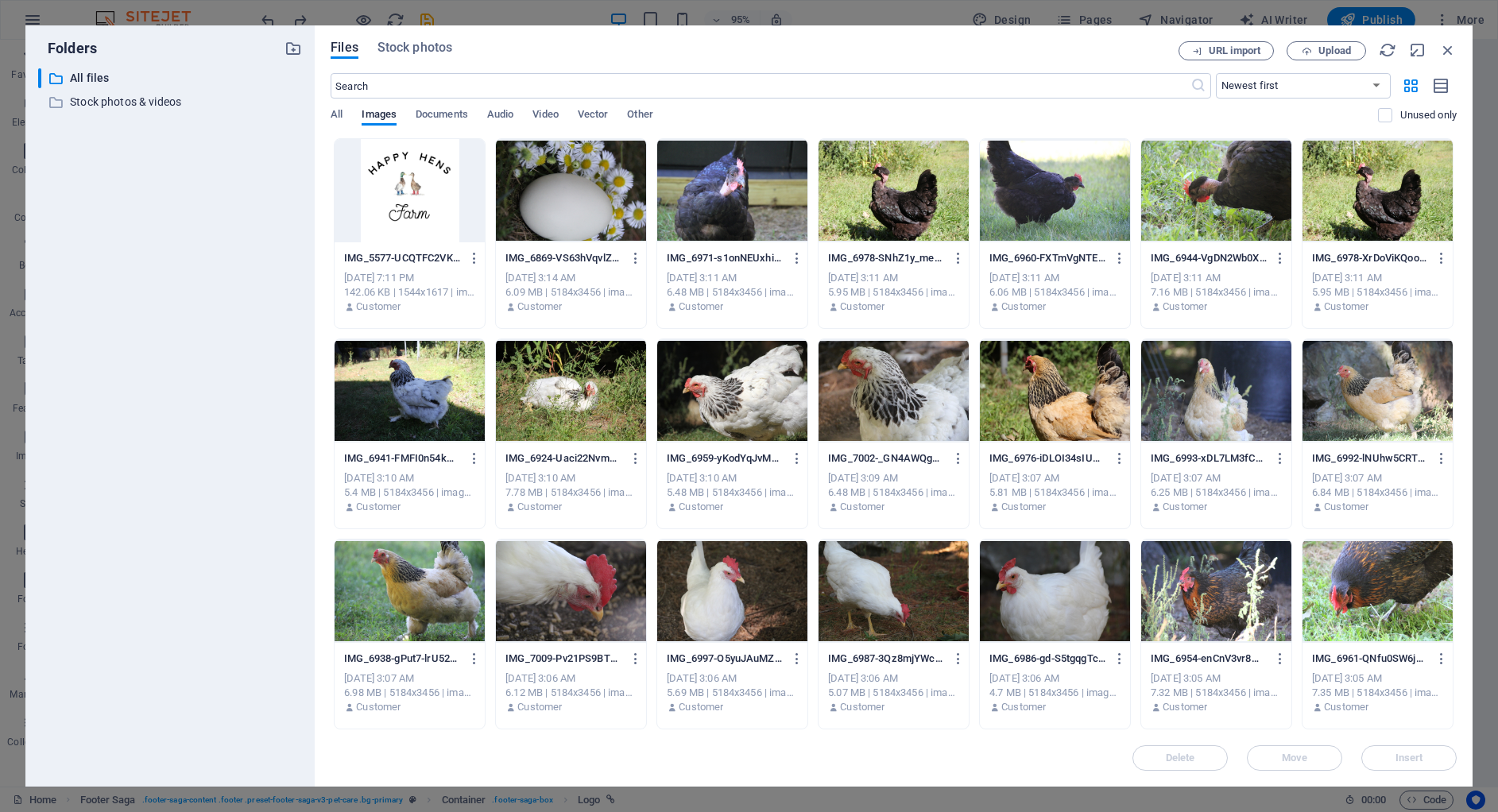
click at [126, 232] on div "​ All files All files ​ Stock photos & videos Stock photos & videos" at bounding box center [170, 421] width 263 height 706
click at [406, 181] on div at bounding box center [410, 191] width 151 height 104
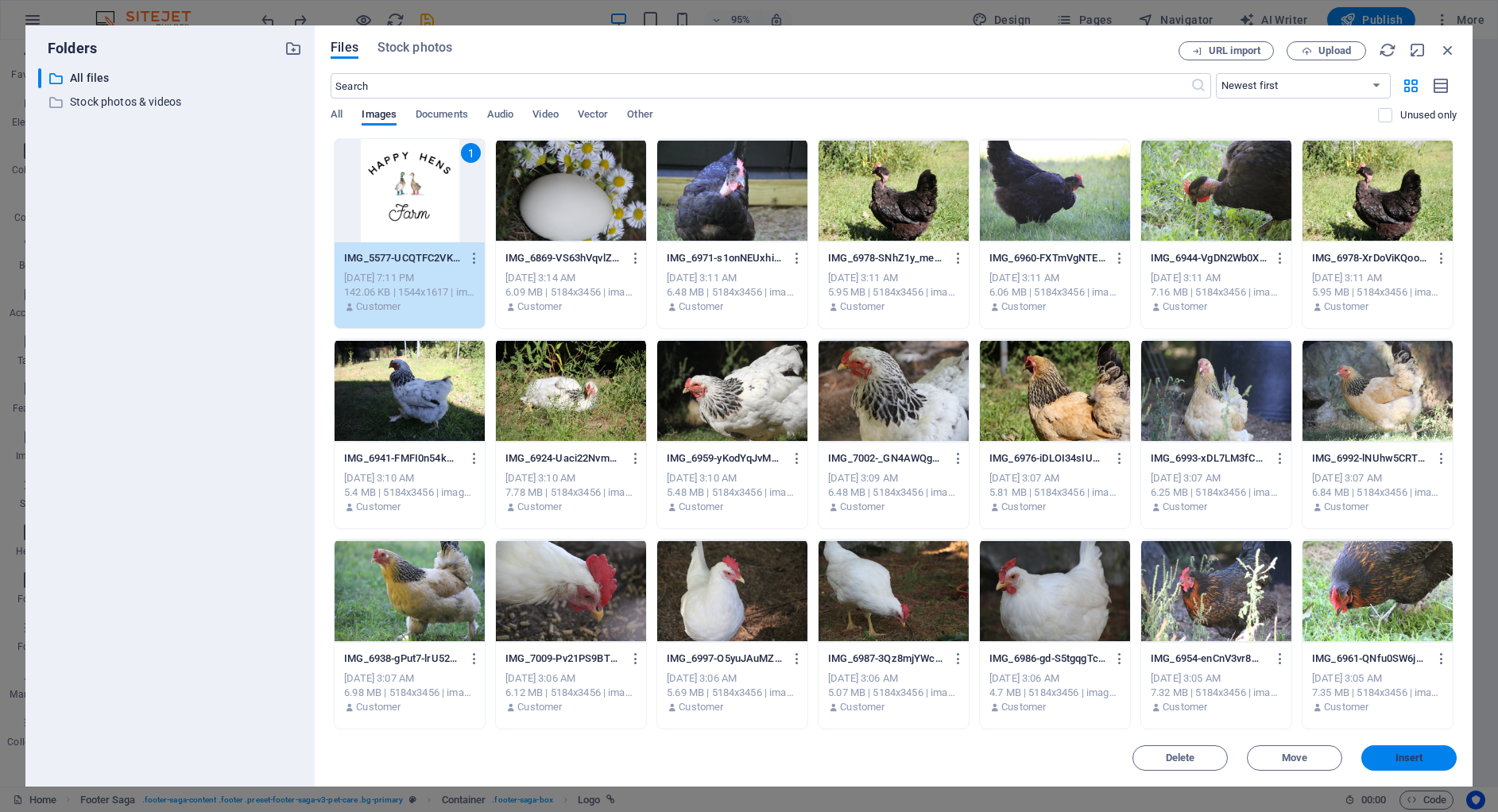
click at [1422, 770] on button "Insert" at bounding box center [1409, 758] width 95 height 25
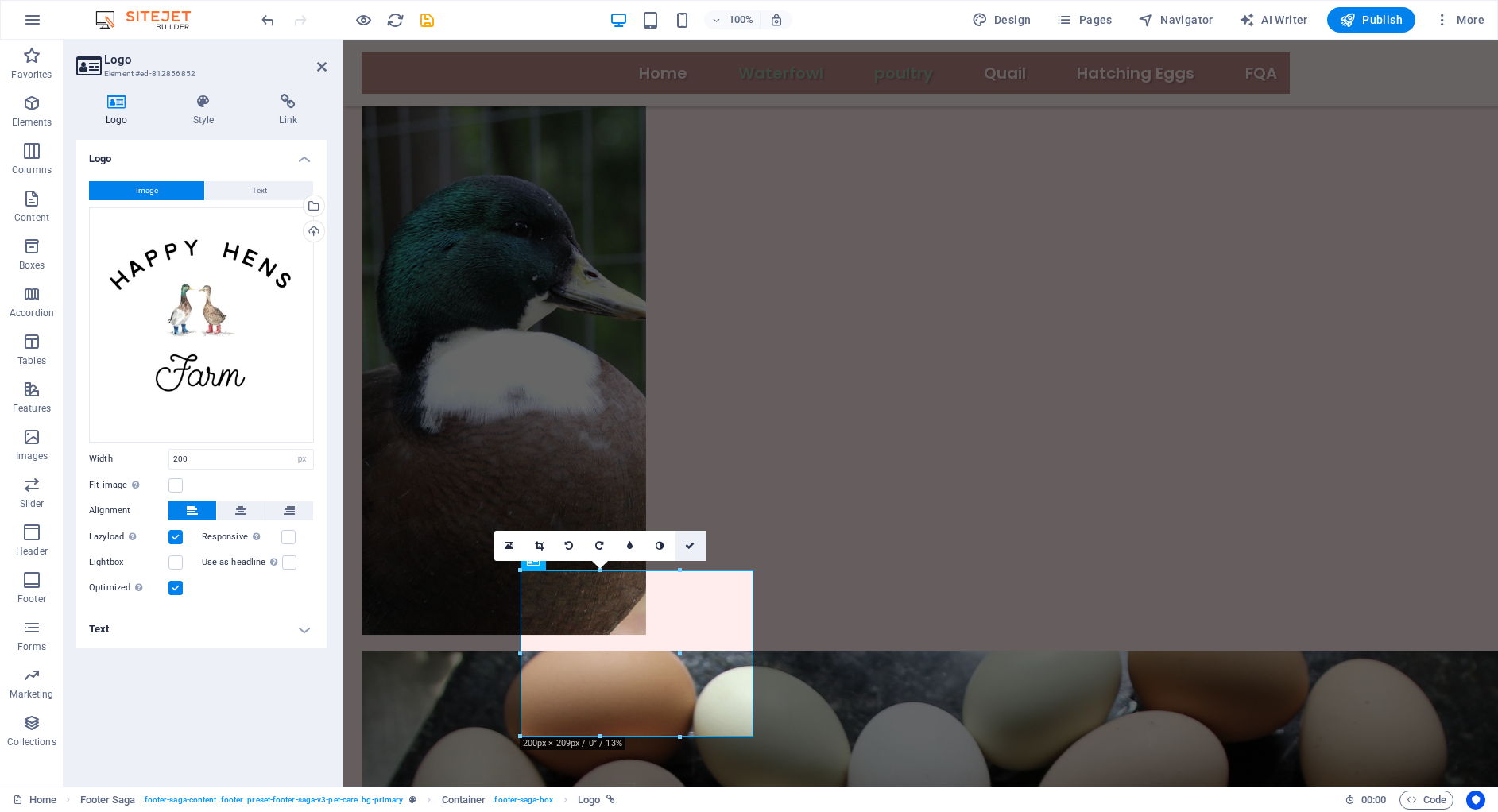
click at [686, 546] on icon at bounding box center [689, 545] width 9 height 9
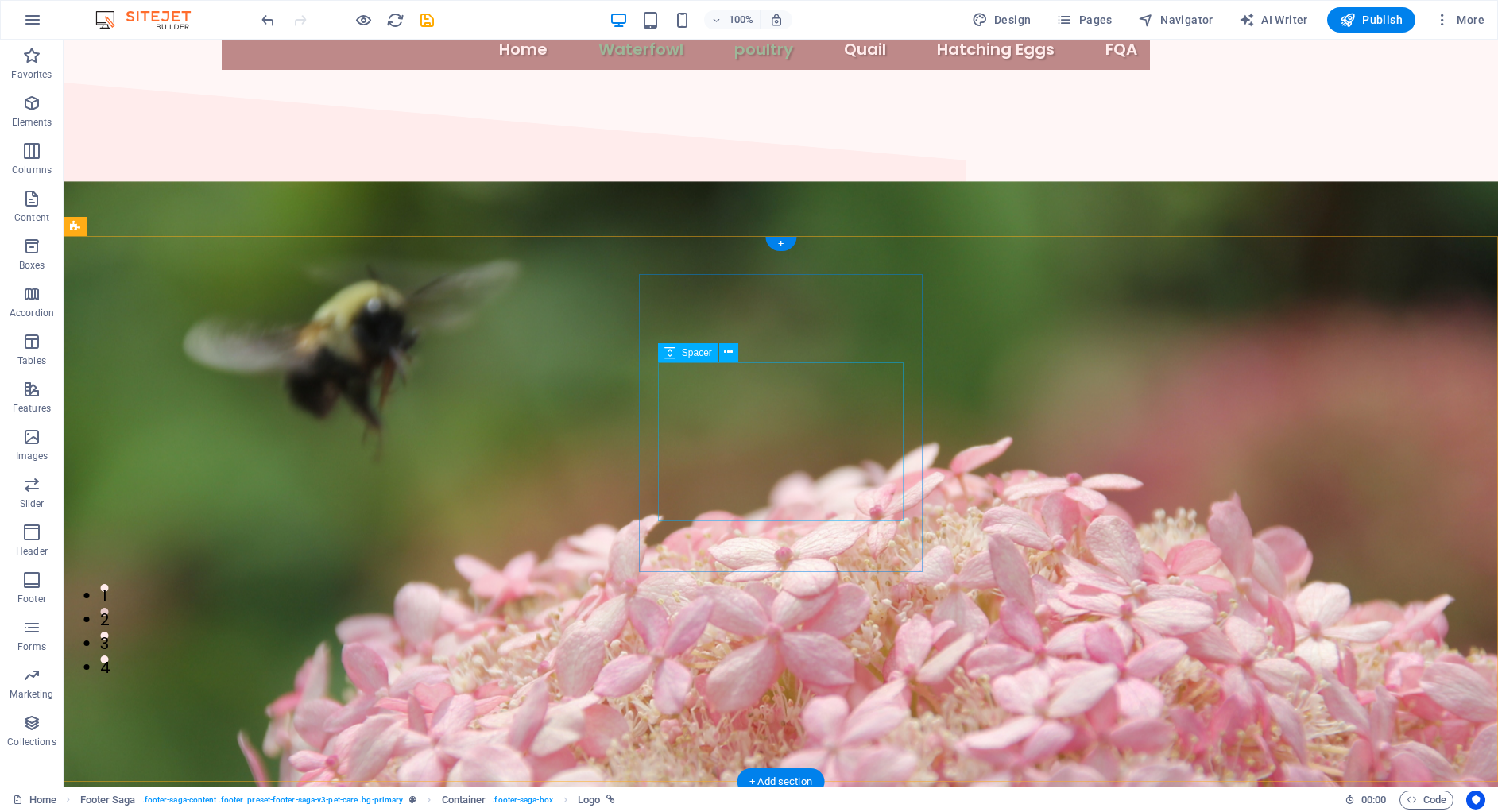
scroll to position [0, 0]
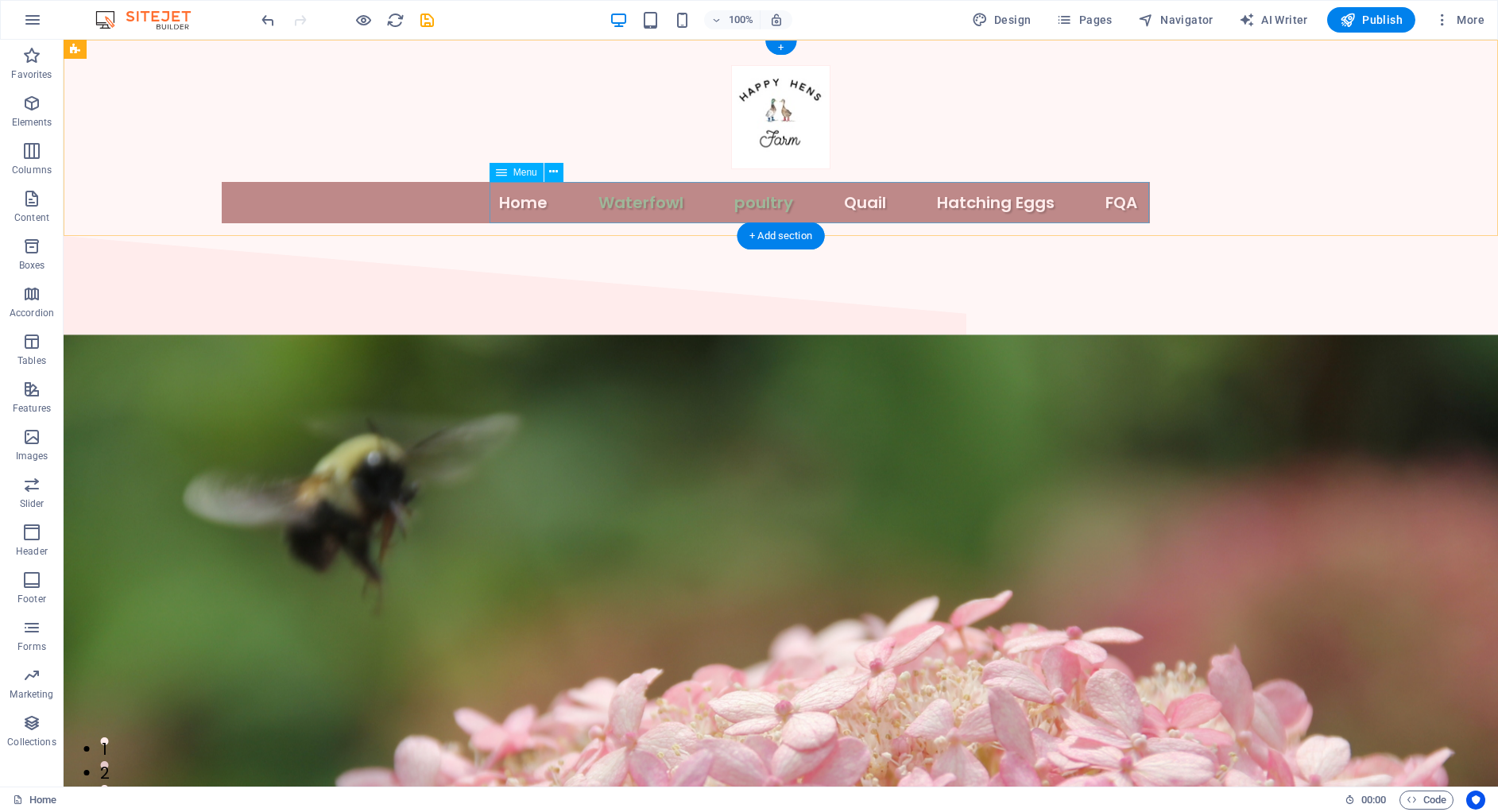
click at [670, 192] on nav "Home Waterfowl poultry Quail Hatching Eggs FQA" at bounding box center [686, 202] width 928 height 41
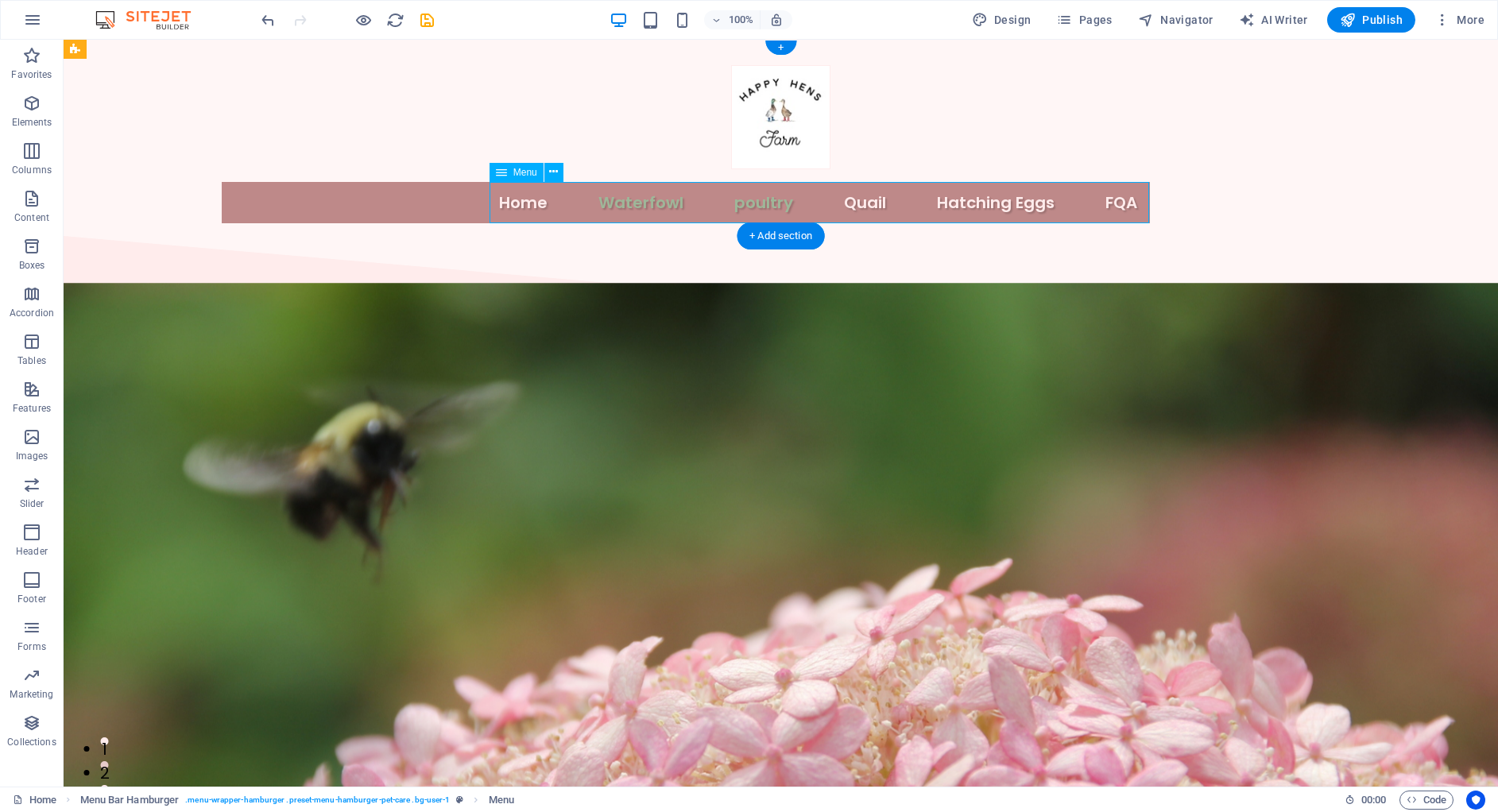
select select
select select "2"
select select
select select "1"
select select
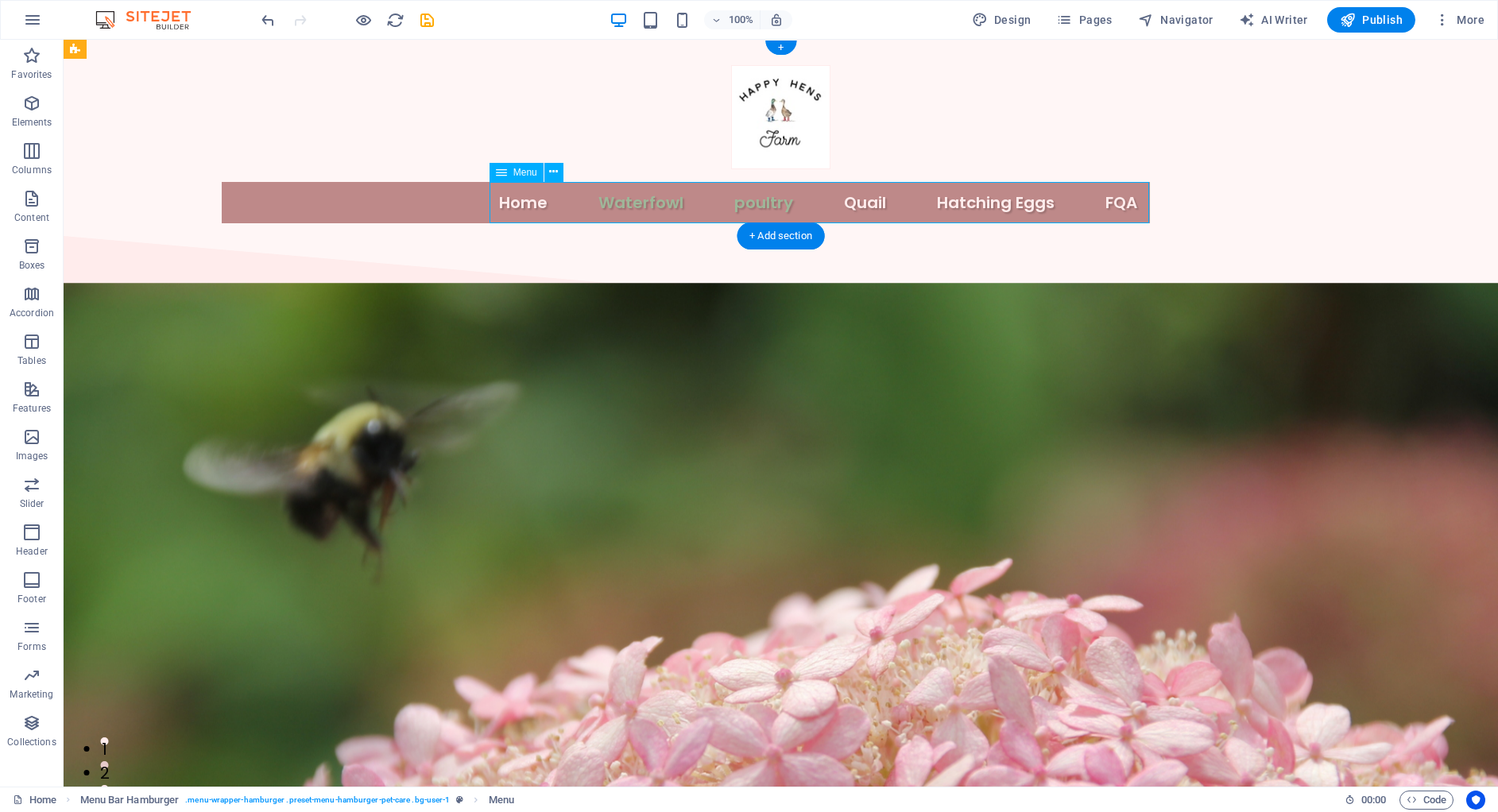
select select
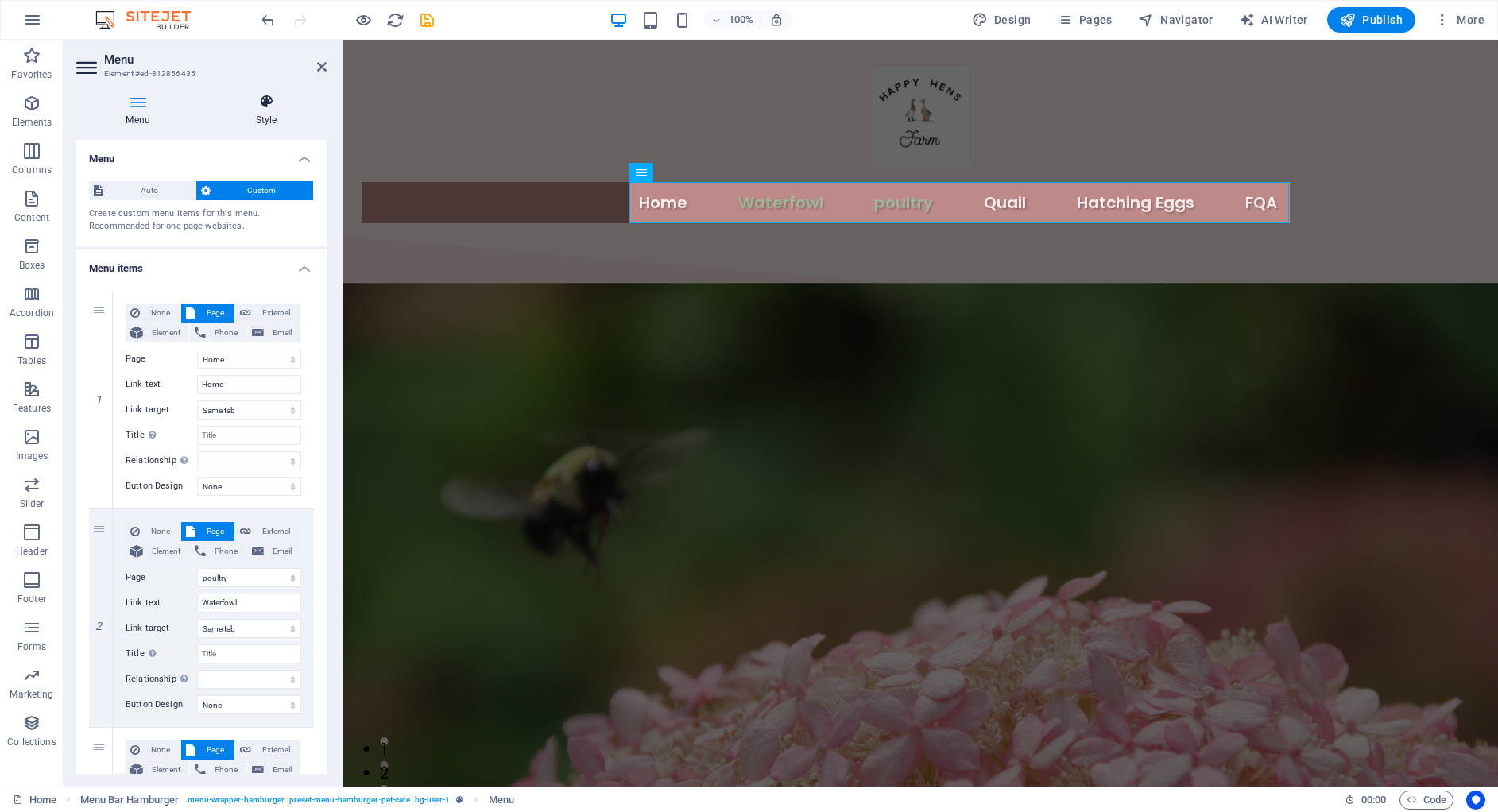
click at [279, 116] on h4 "Style" at bounding box center [266, 110] width 120 height 33
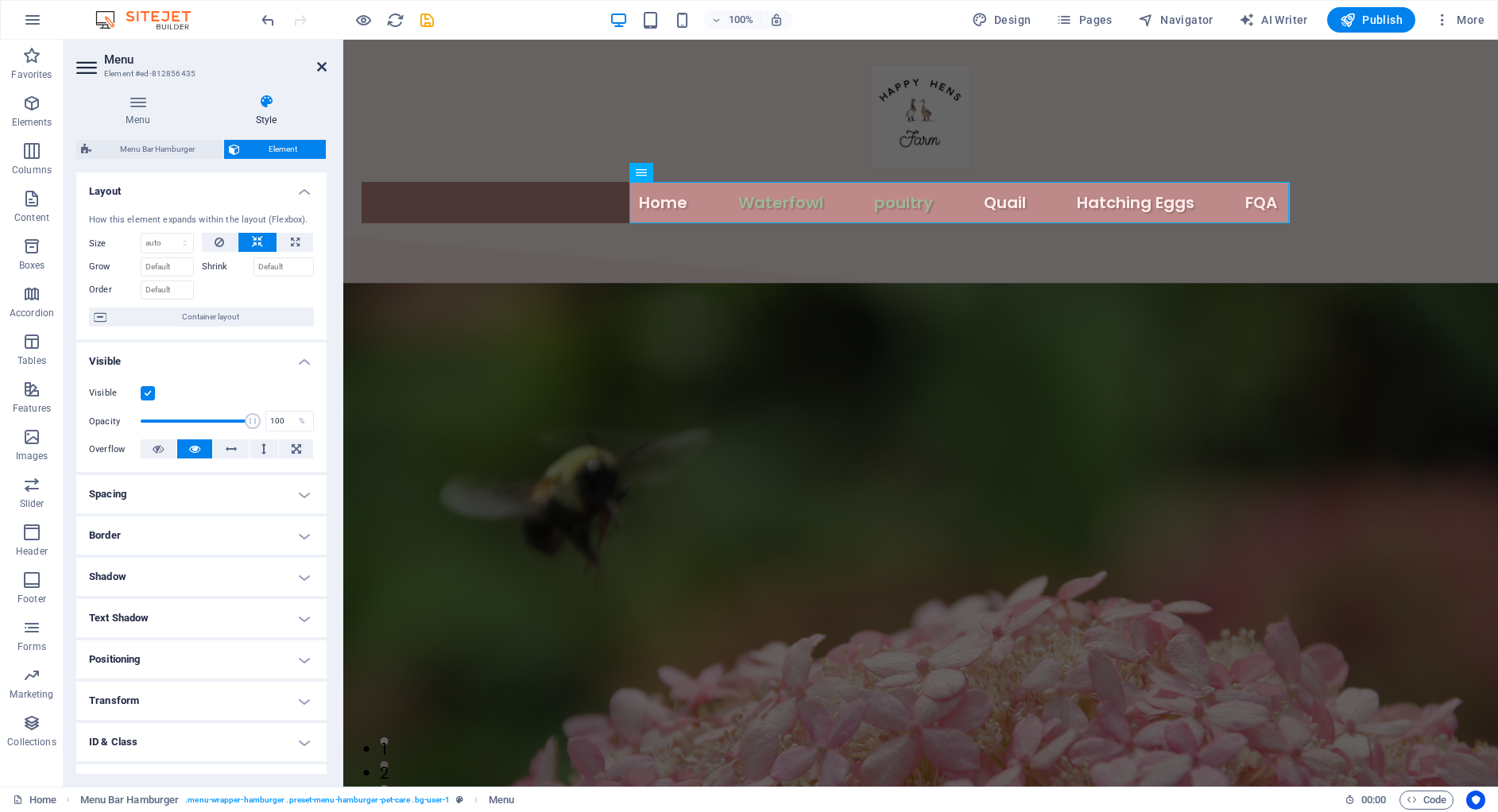
click at [322, 70] on icon at bounding box center [321, 66] width 9 height 13
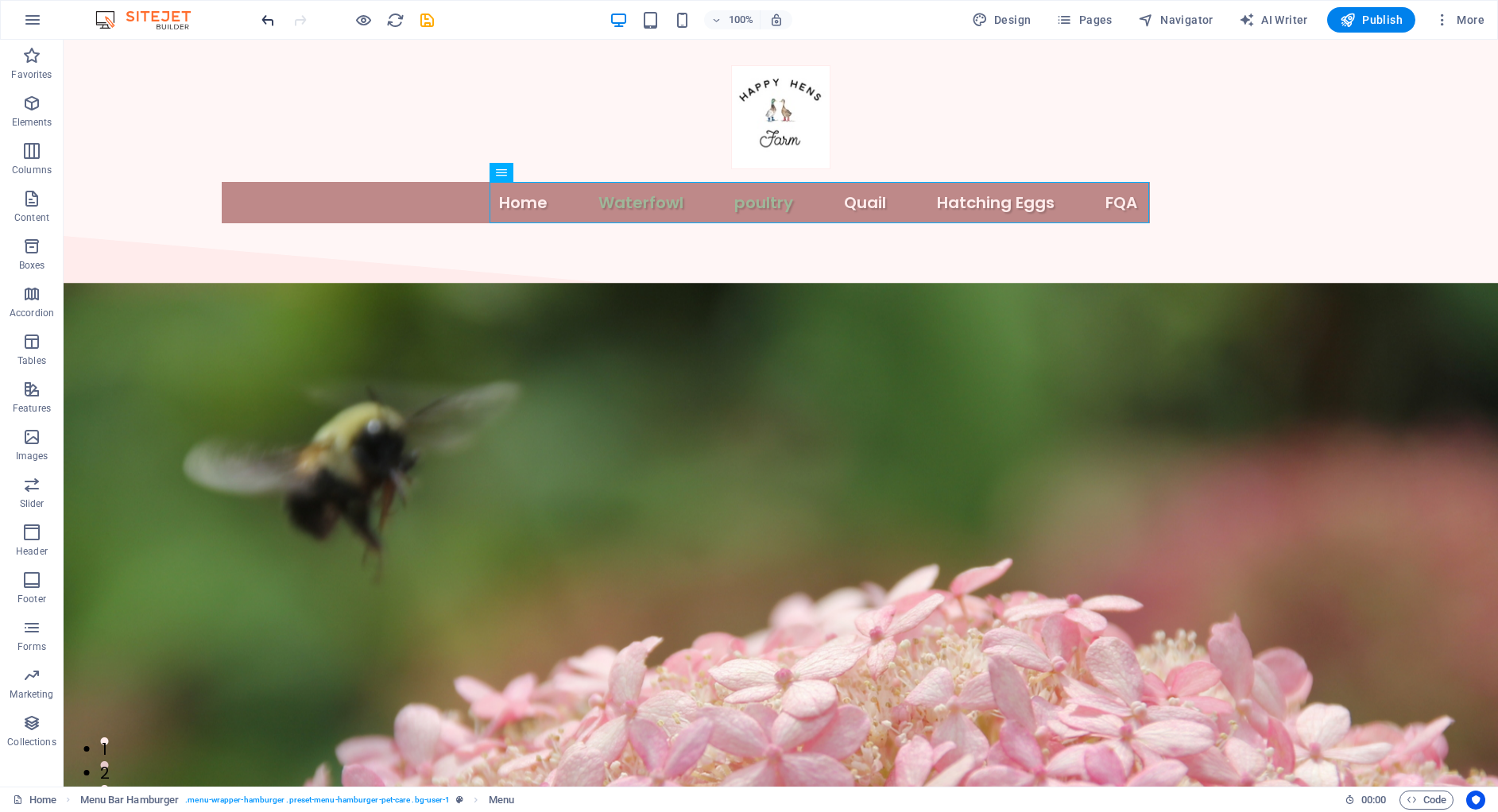
click at [270, 22] on icon "undo" at bounding box center [268, 20] width 18 height 18
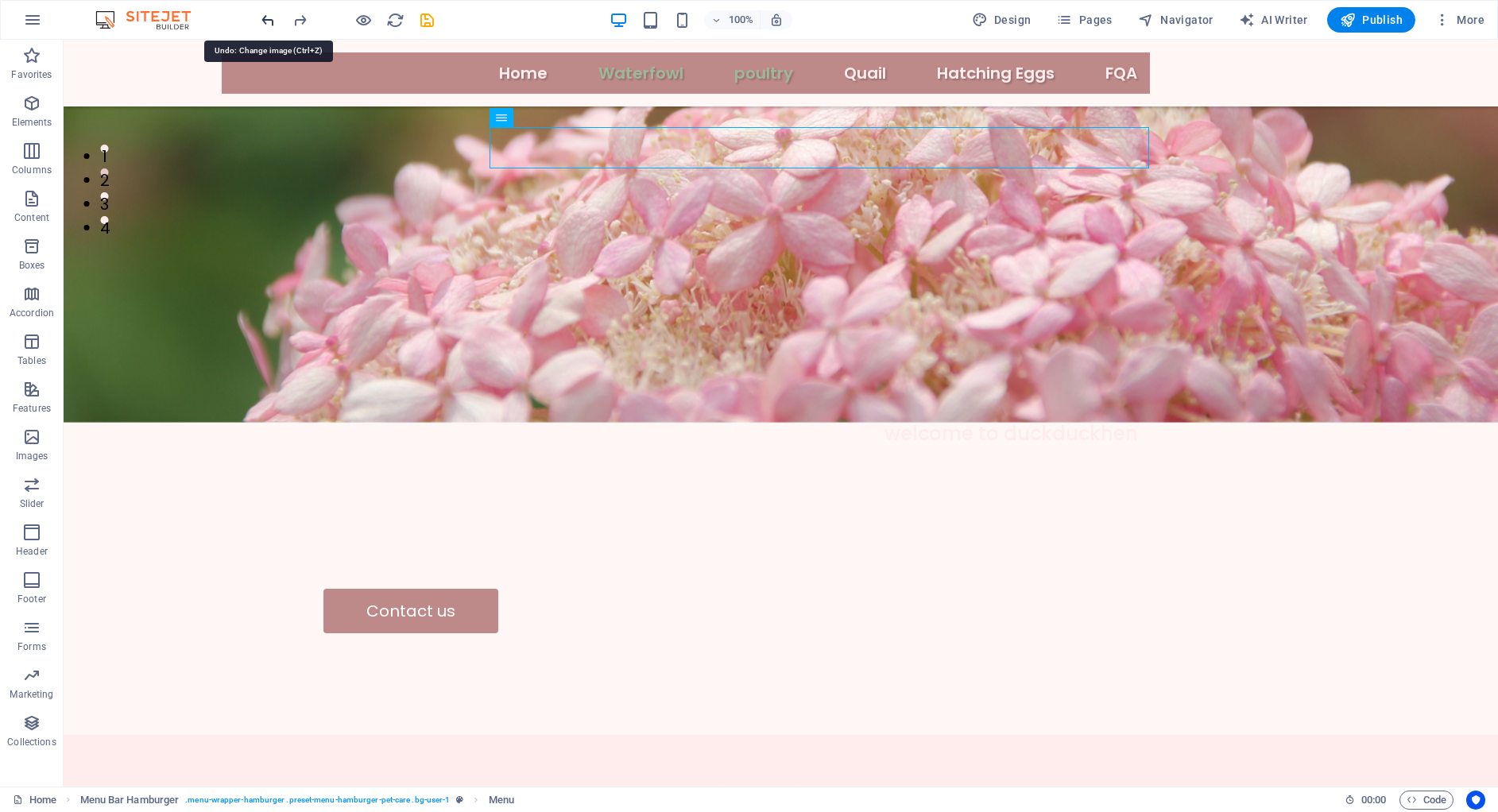
scroll to position [1434, 0]
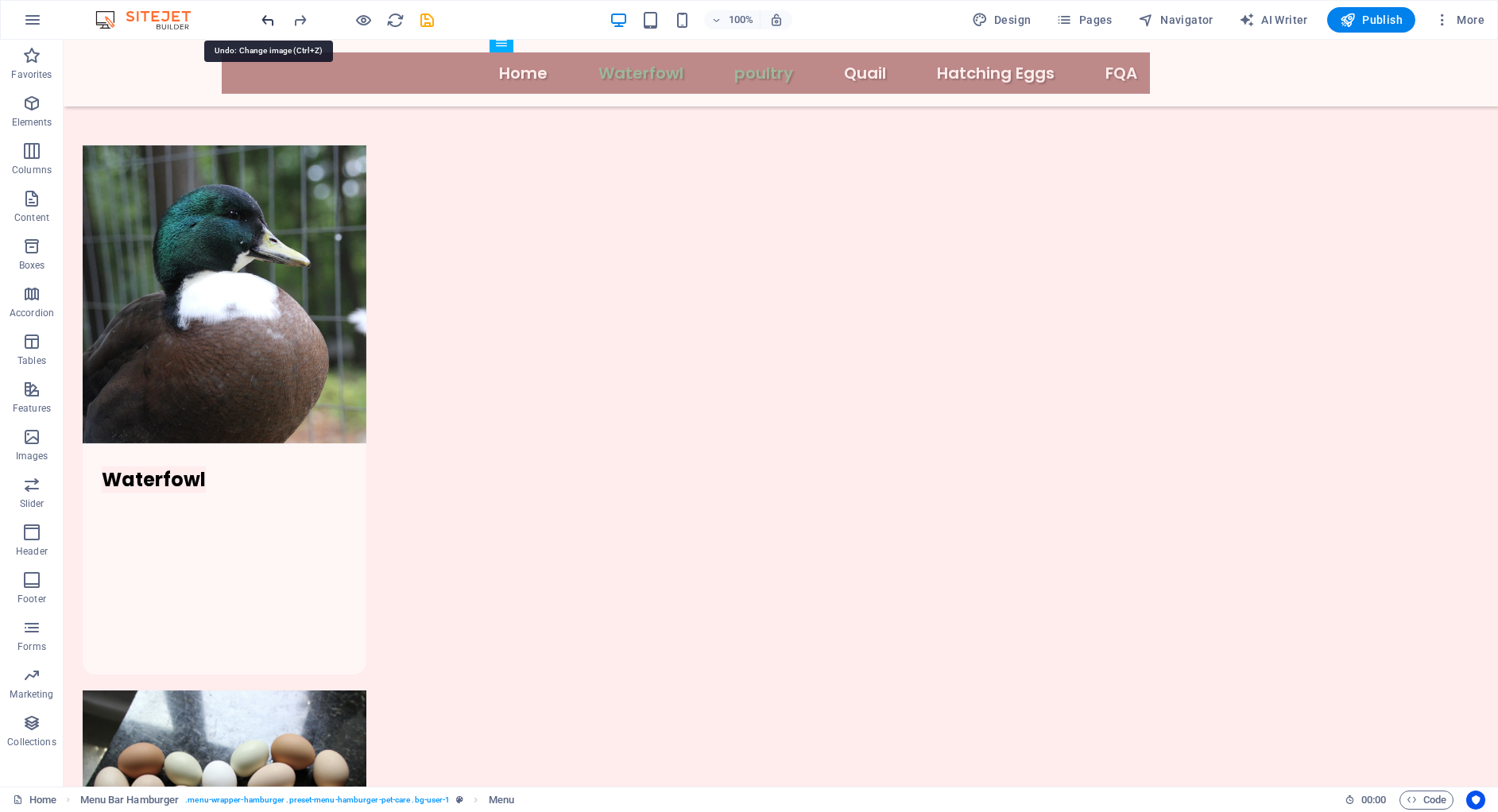
click at [270, 22] on icon "undo" at bounding box center [268, 20] width 18 height 18
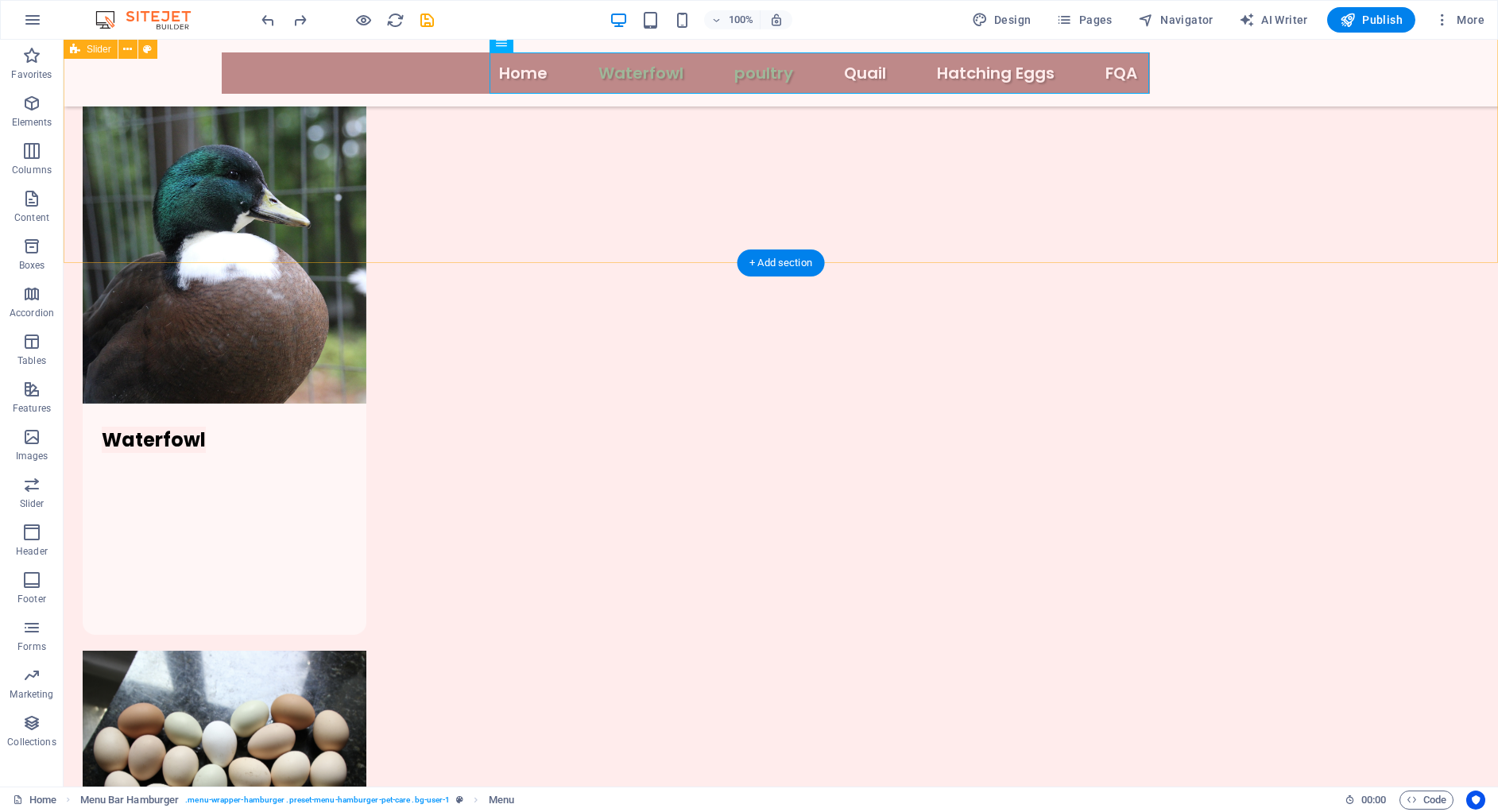
scroll to position [0, 0]
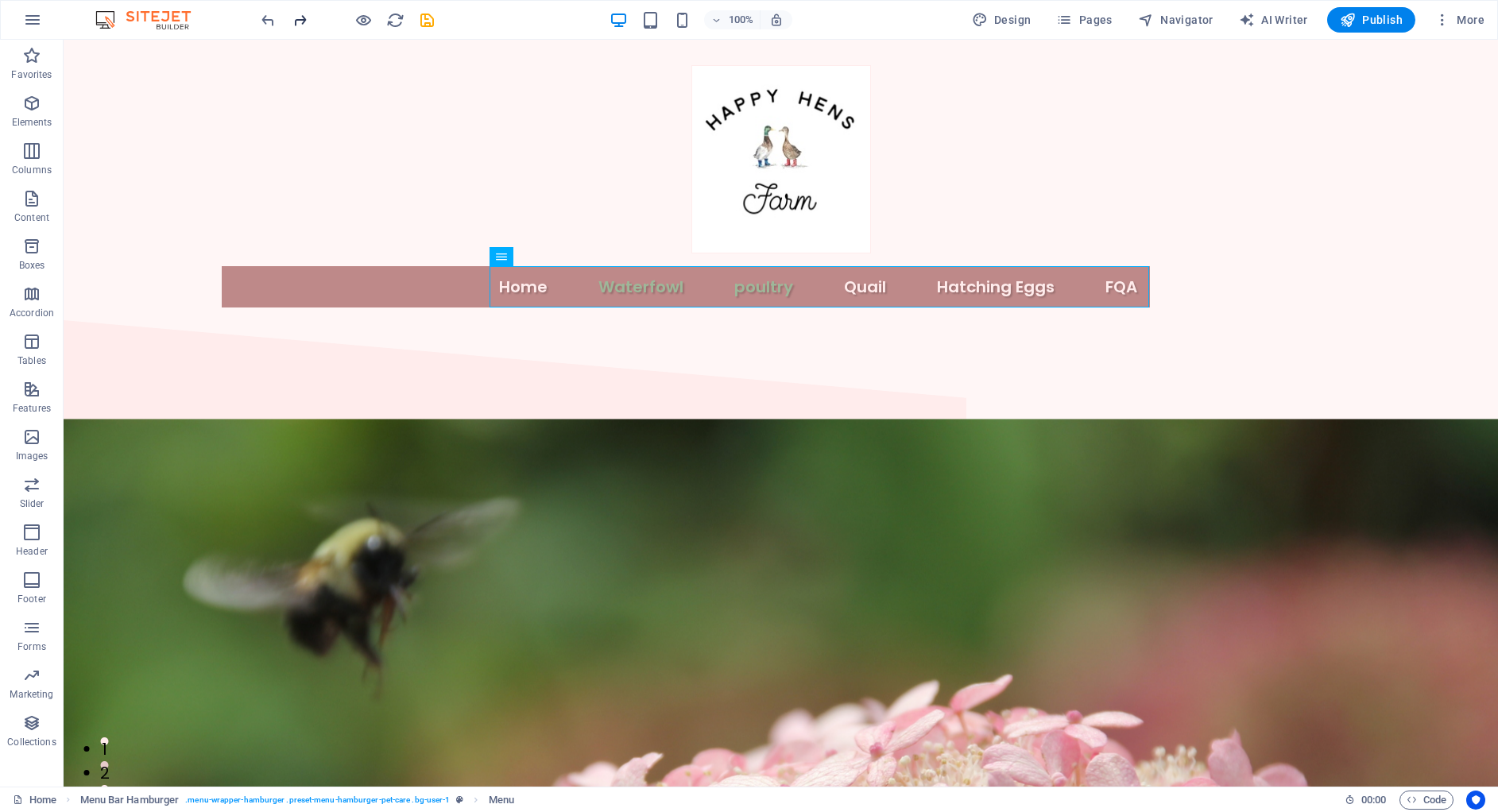
click at [309, 20] on span "redo" at bounding box center [299, 20] width 19 height 18
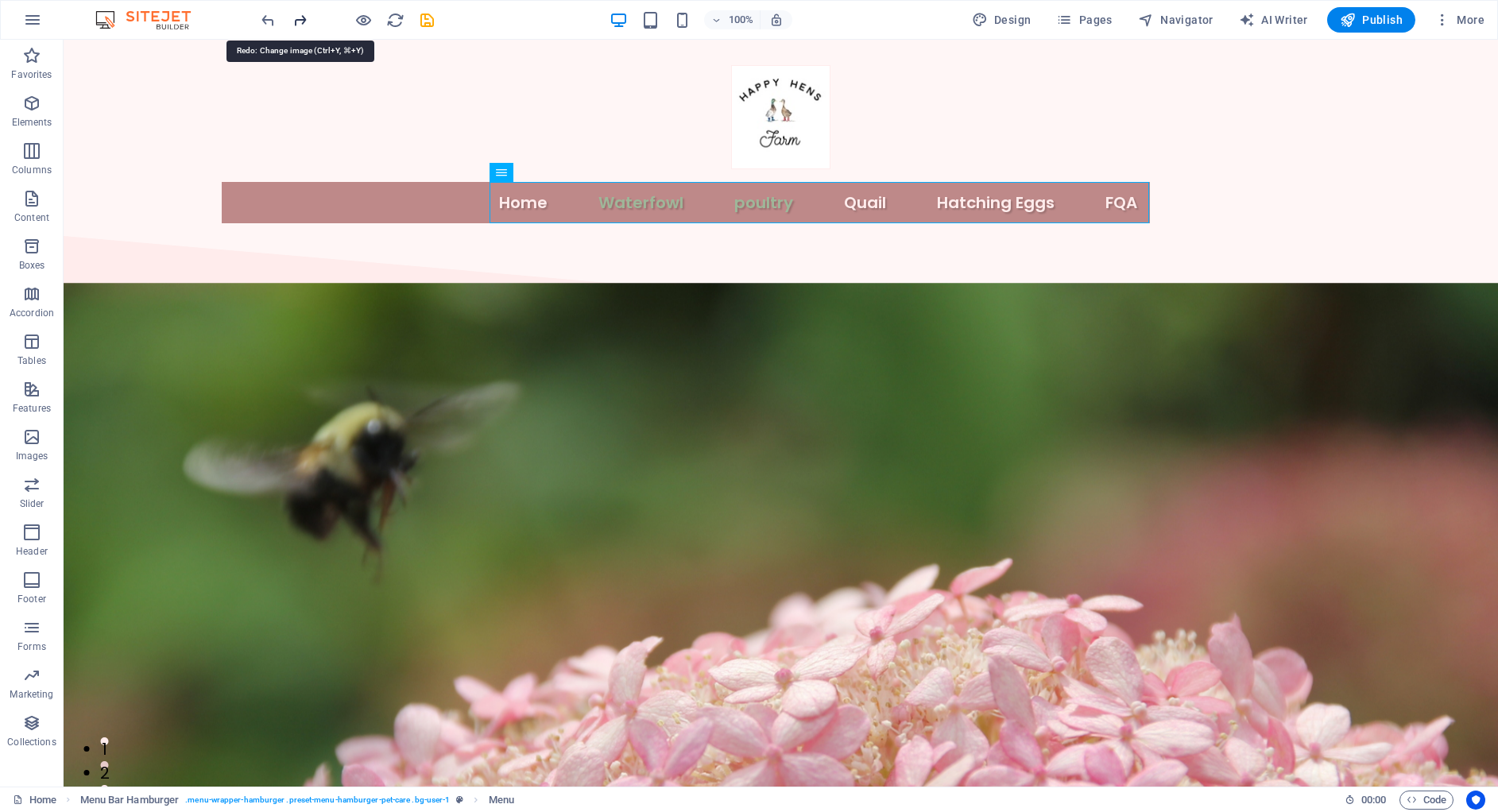
click at [308, 17] on icon "redo" at bounding box center [300, 20] width 18 height 18
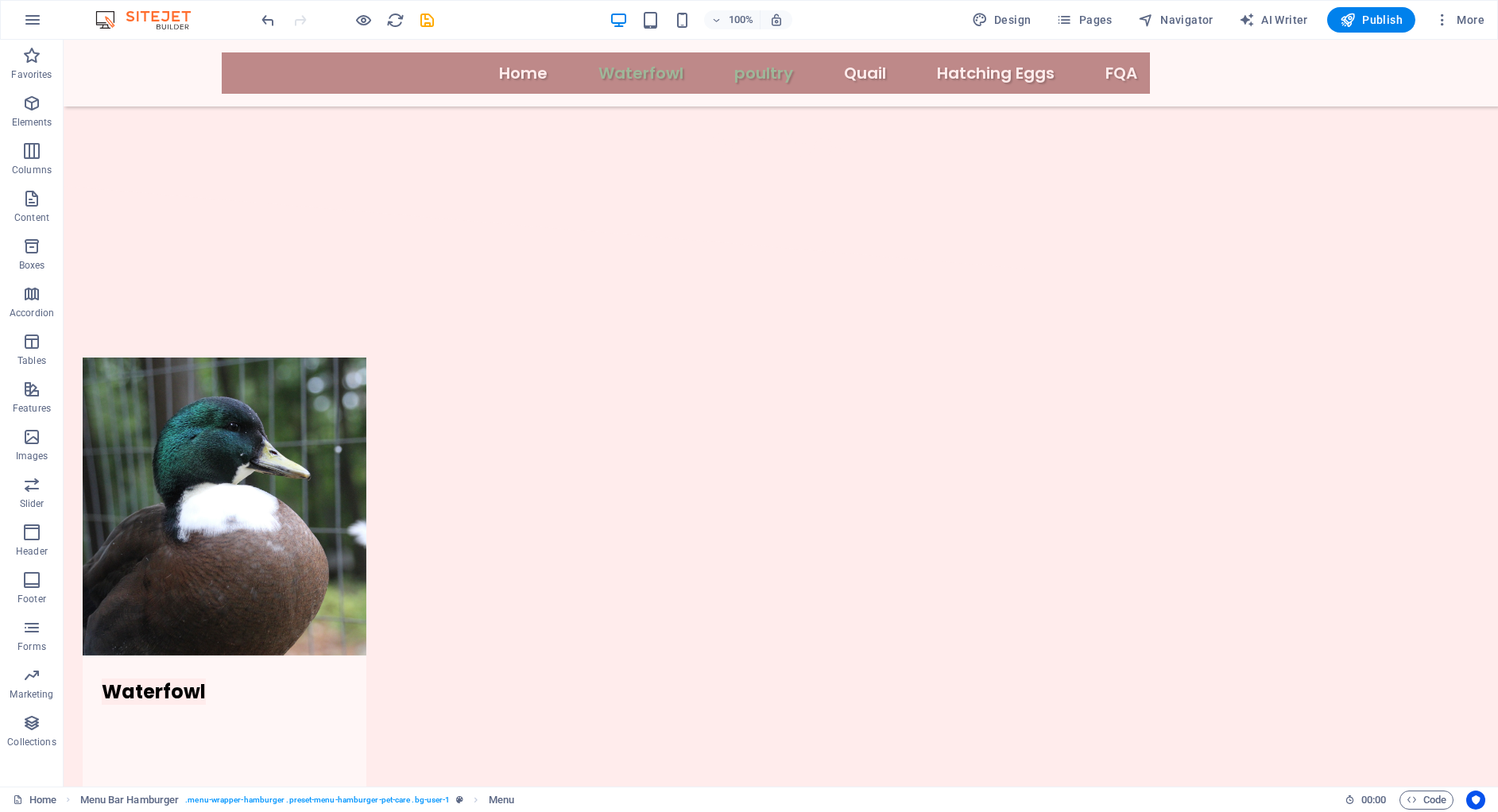
scroll to position [1549, 0]
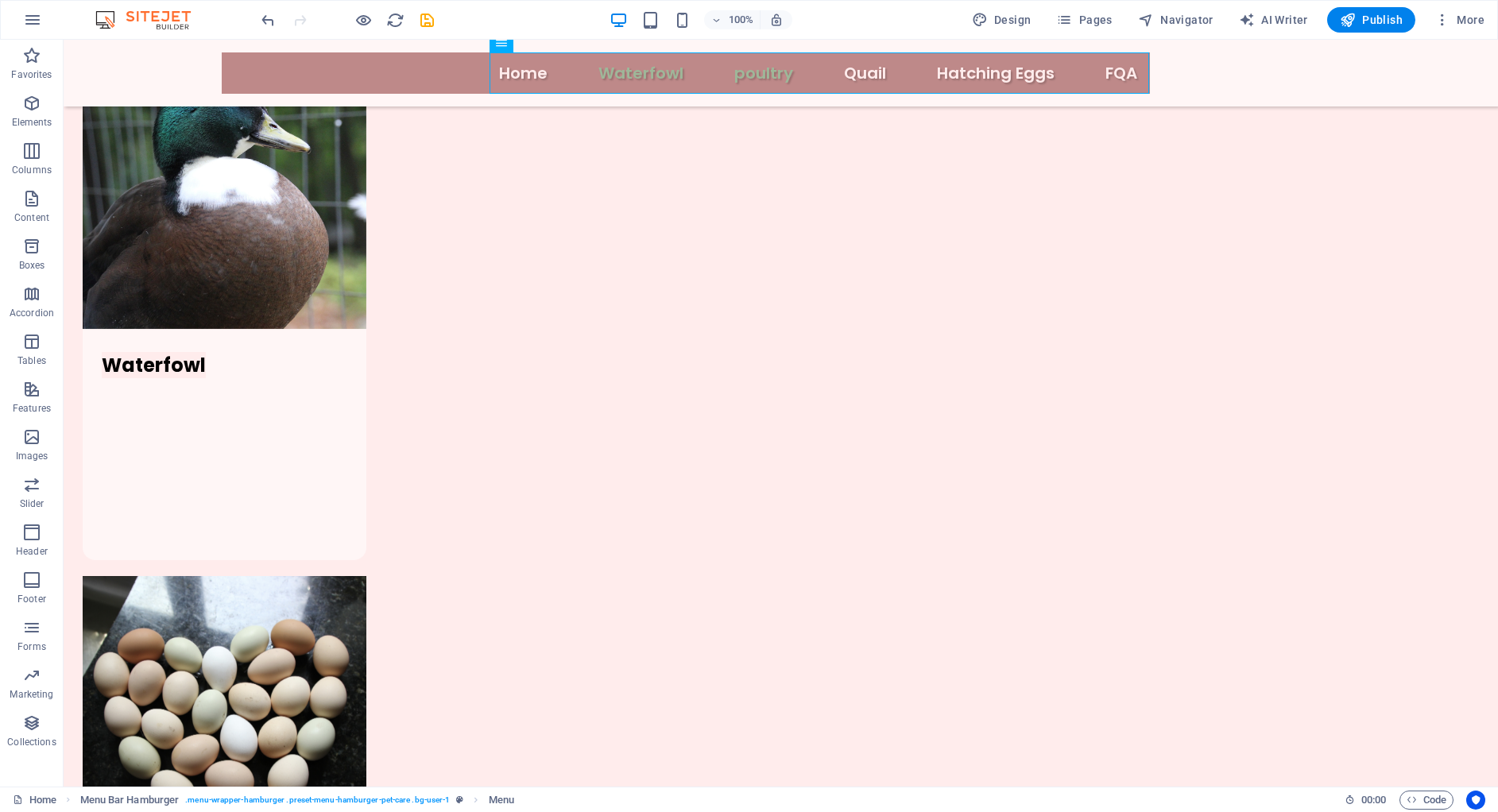
click at [308, 17] on div at bounding box center [347, 20] width 178 height 25
select select "px"
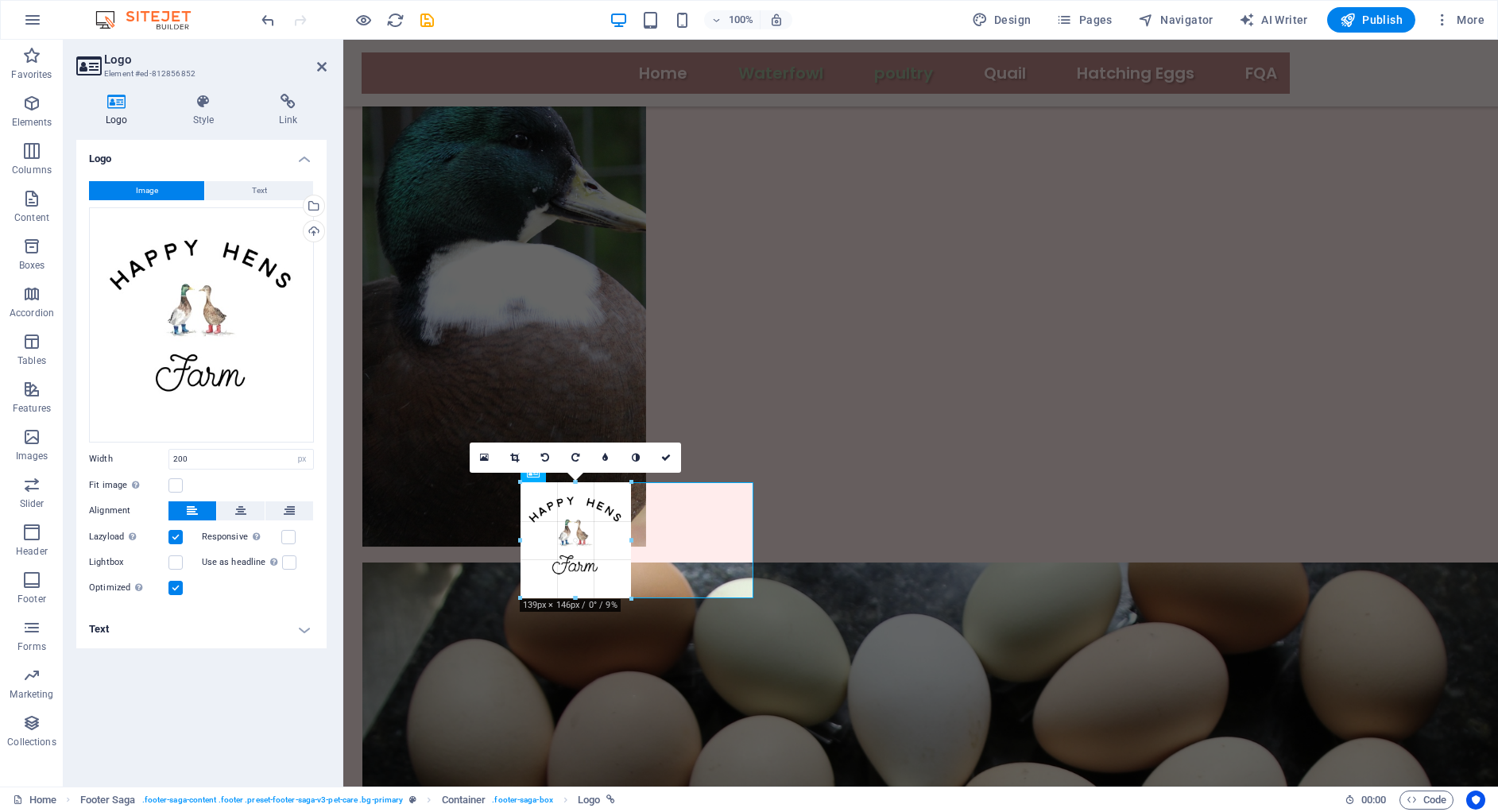
drag, startPoint x: 681, startPoint y: 540, endPoint x: 632, endPoint y: 539, distance: 49.0
type input "139"
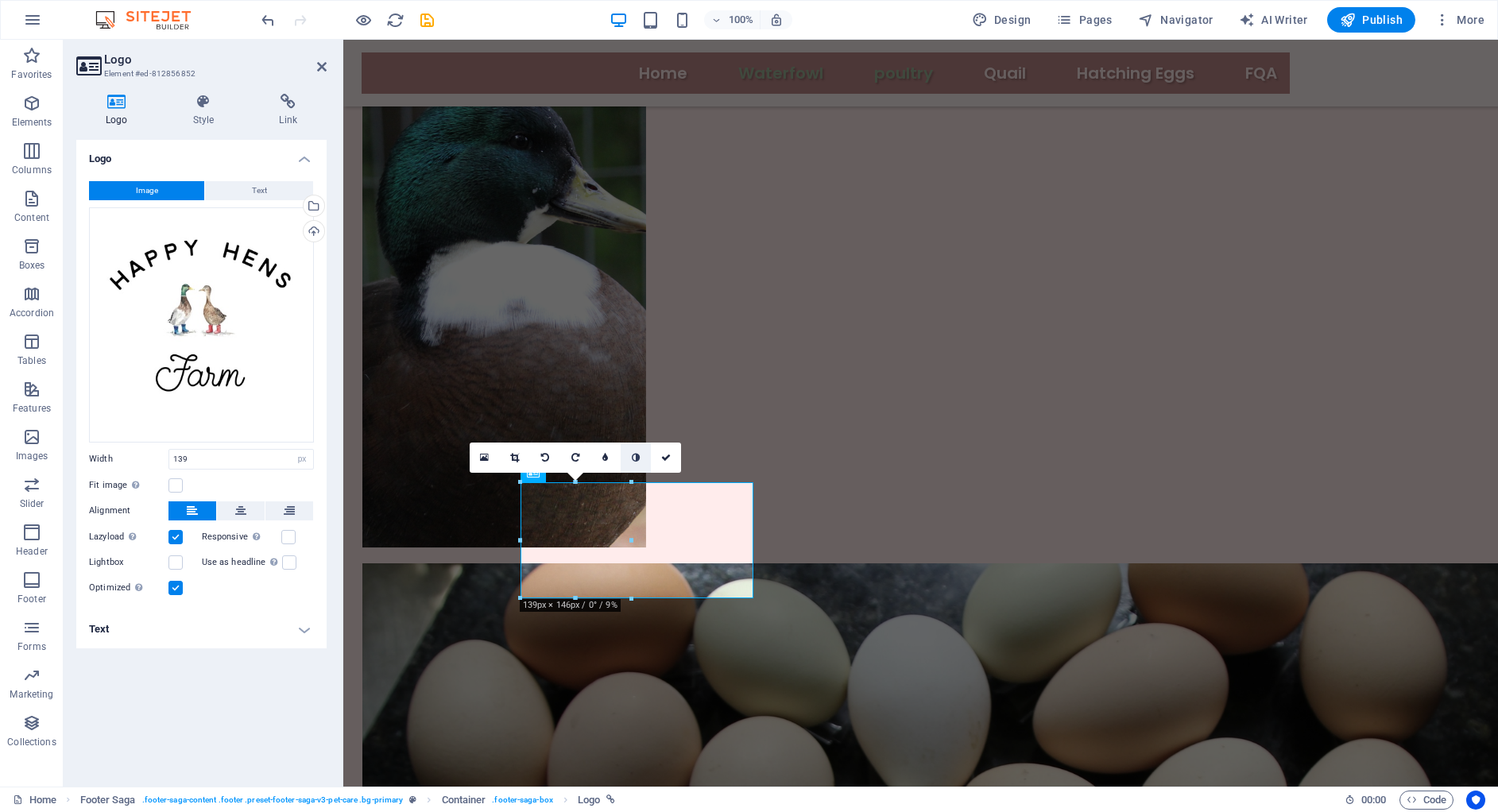
scroll to position [1522, 0]
click at [644, 454] on link at bounding box center [636, 457] width 30 height 30
click at [638, 454] on icon at bounding box center [636, 457] width 8 height 9
click at [607, 457] on icon at bounding box center [605, 457] width 6 height 9
click at [513, 456] on link at bounding box center [503, 457] width 30 height 30
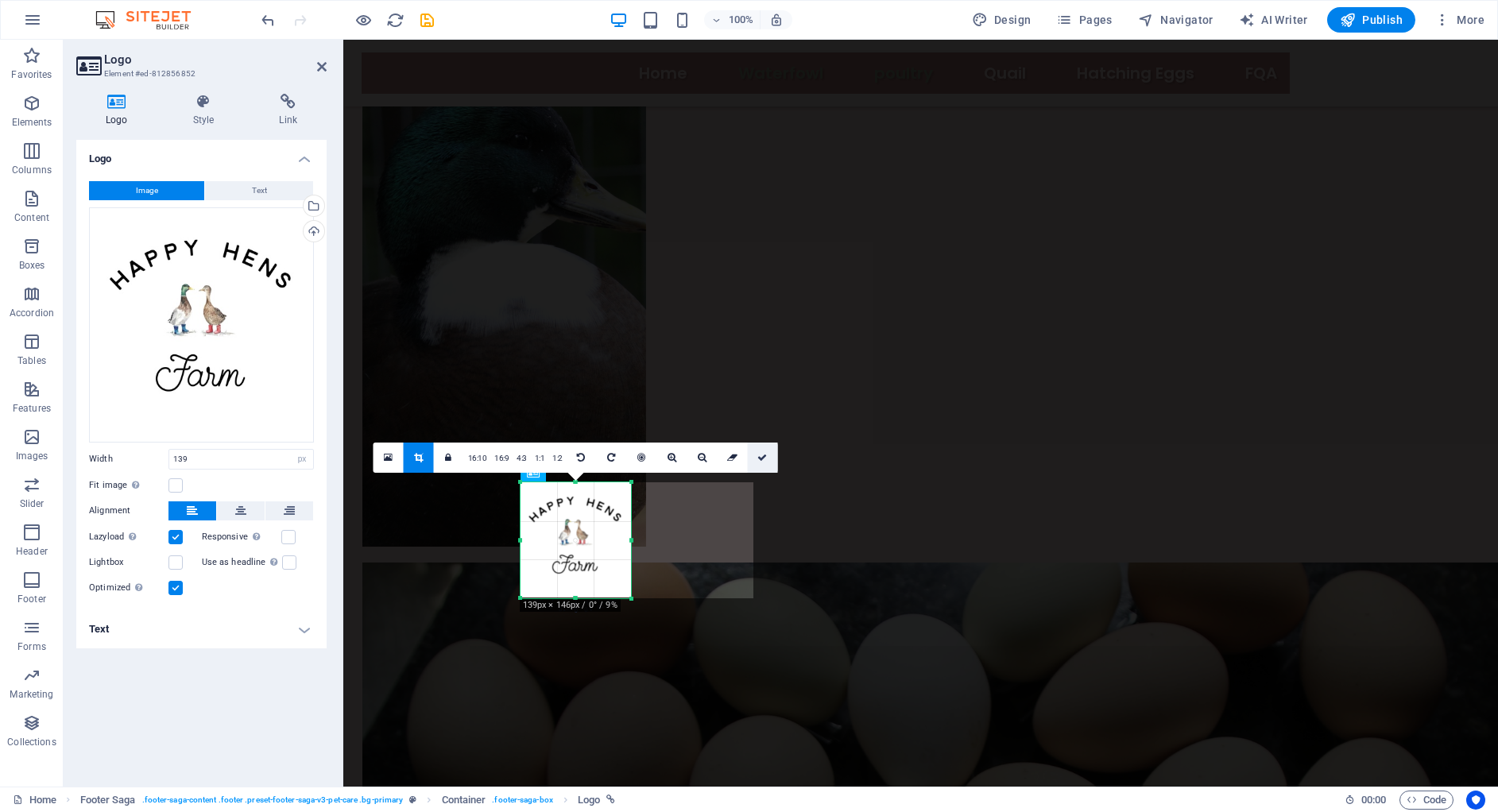
click at [768, 458] on link at bounding box center [763, 457] width 30 height 30
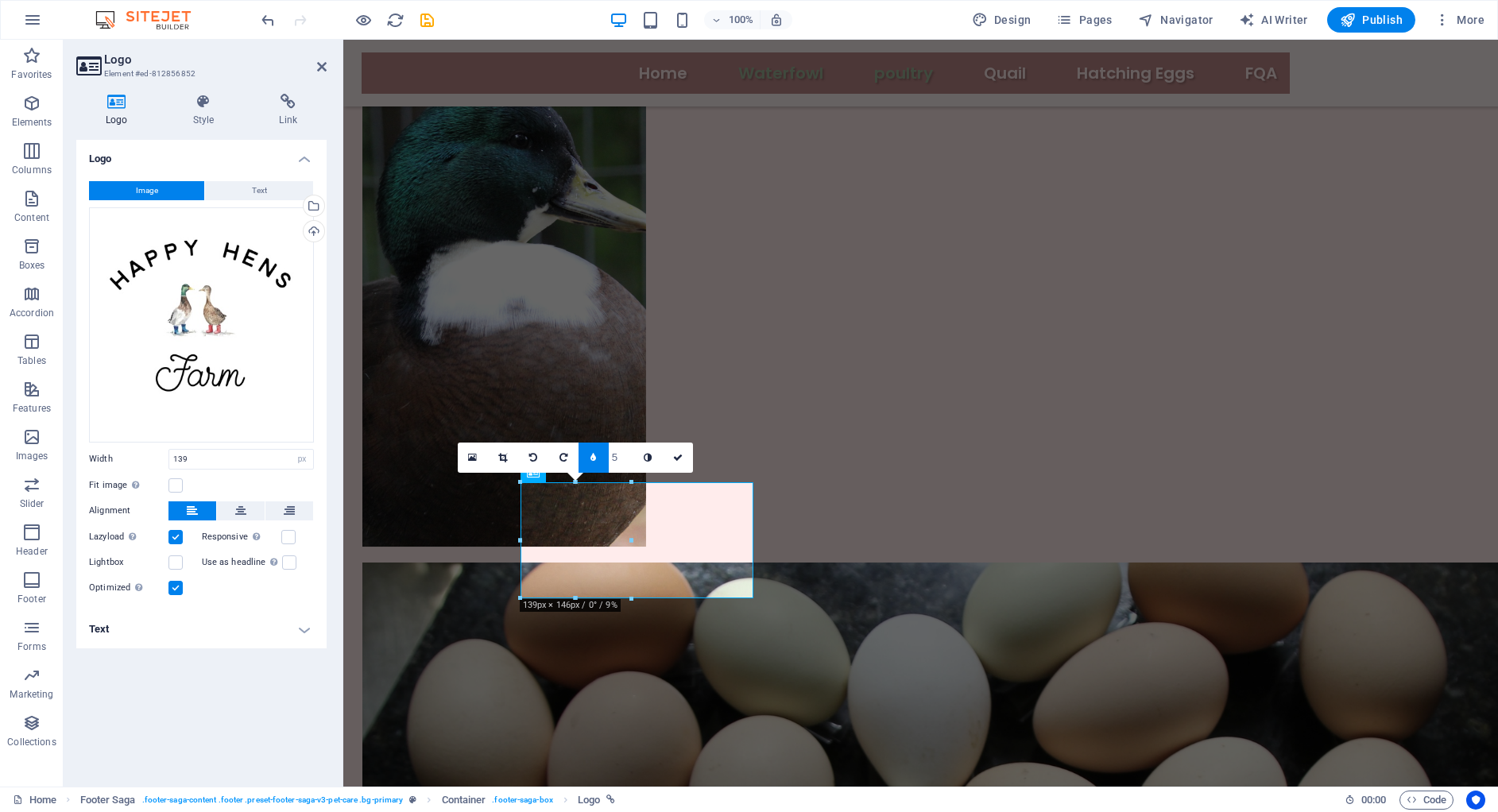
type input "4"
type input "1"
click at [628, 462] on input "1" at bounding box center [621, 457] width 24 height 29
click at [681, 453] on icon at bounding box center [677, 457] width 9 height 9
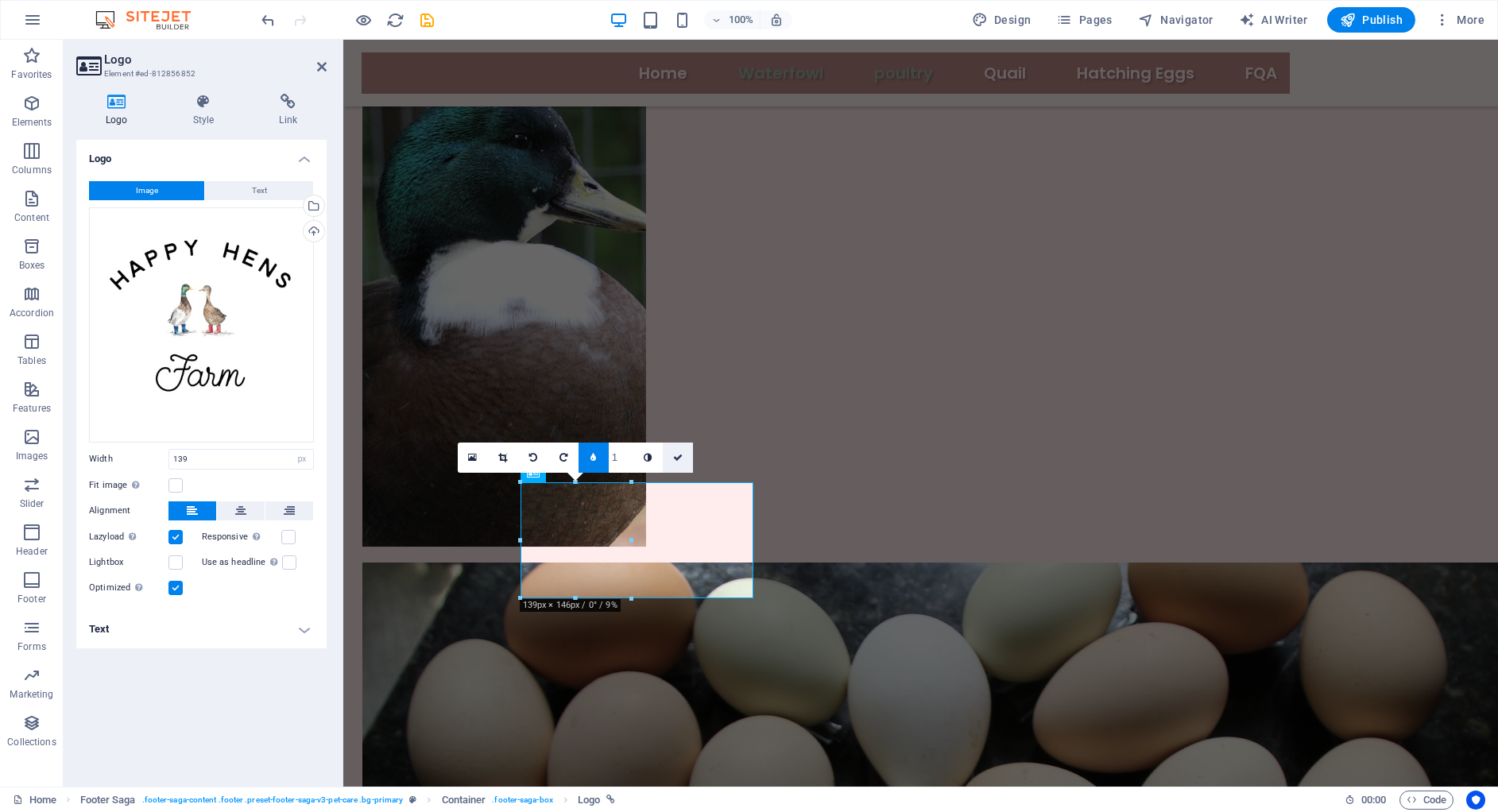
scroll to position [1499, 0]
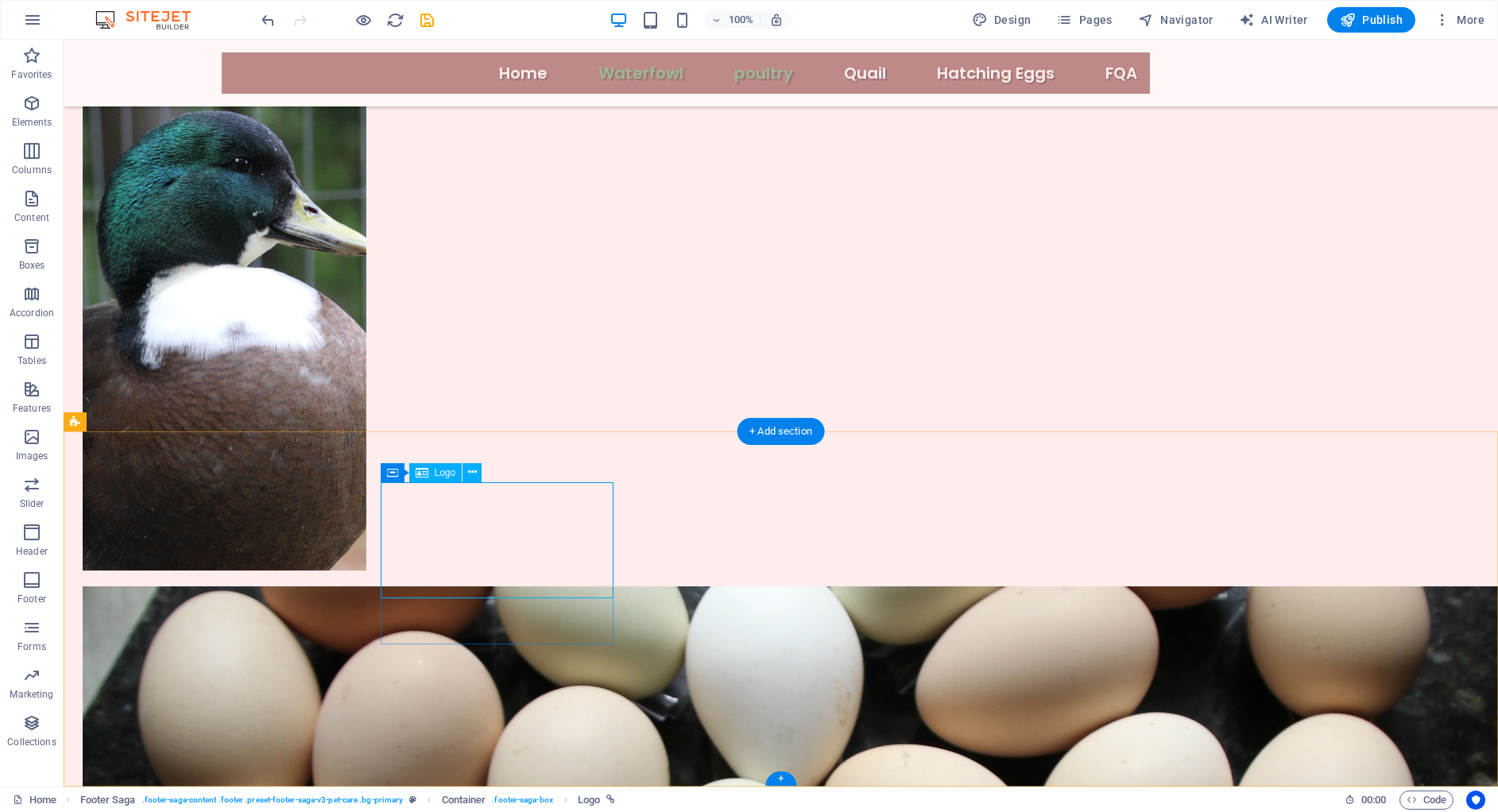
select select "px"
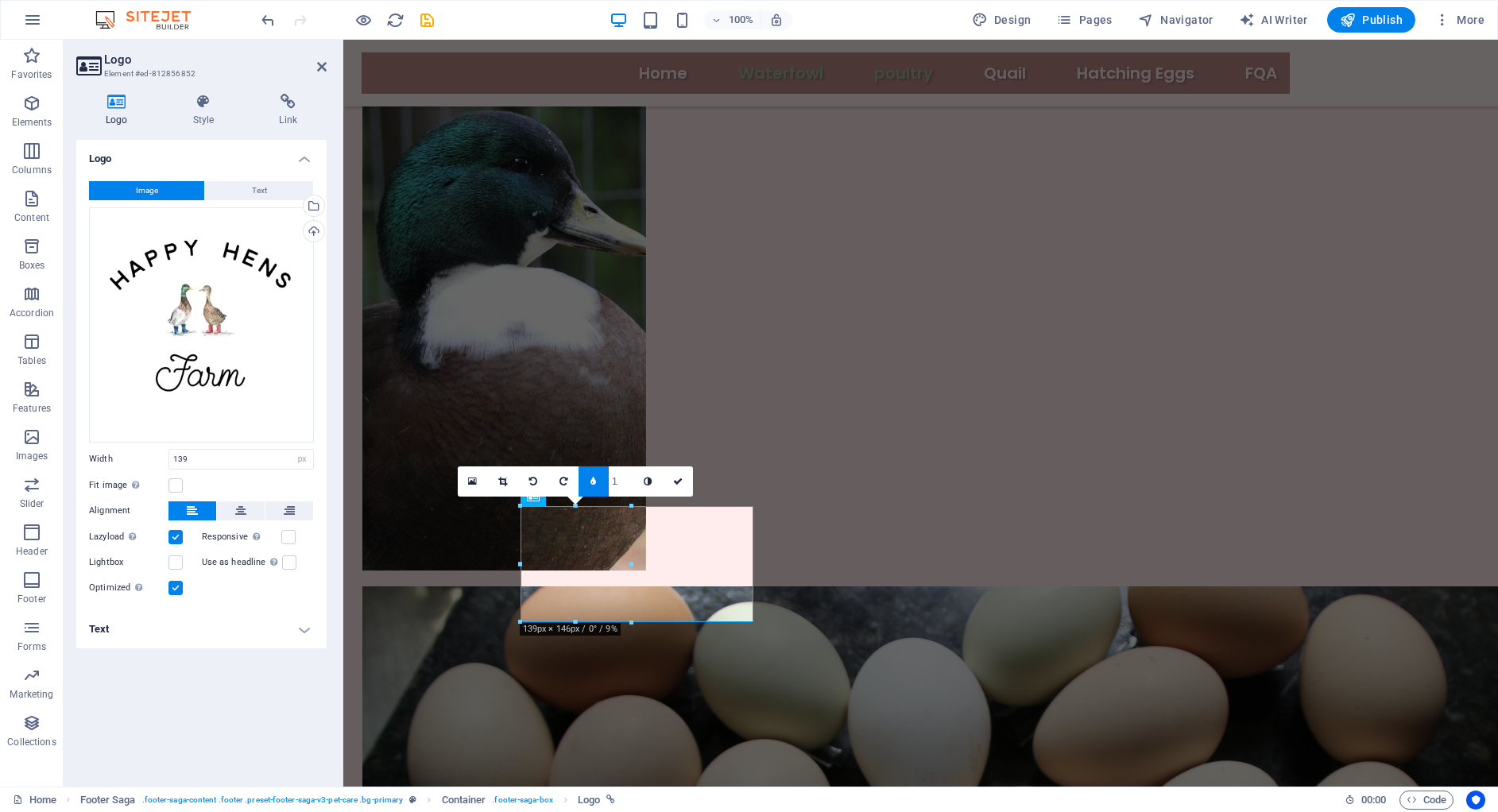
click at [591, 475] on link at bounding box center [594, 482] width 30 height 30
click at [493, 477] on link at bounding box center [484, 482] width 30 height 30
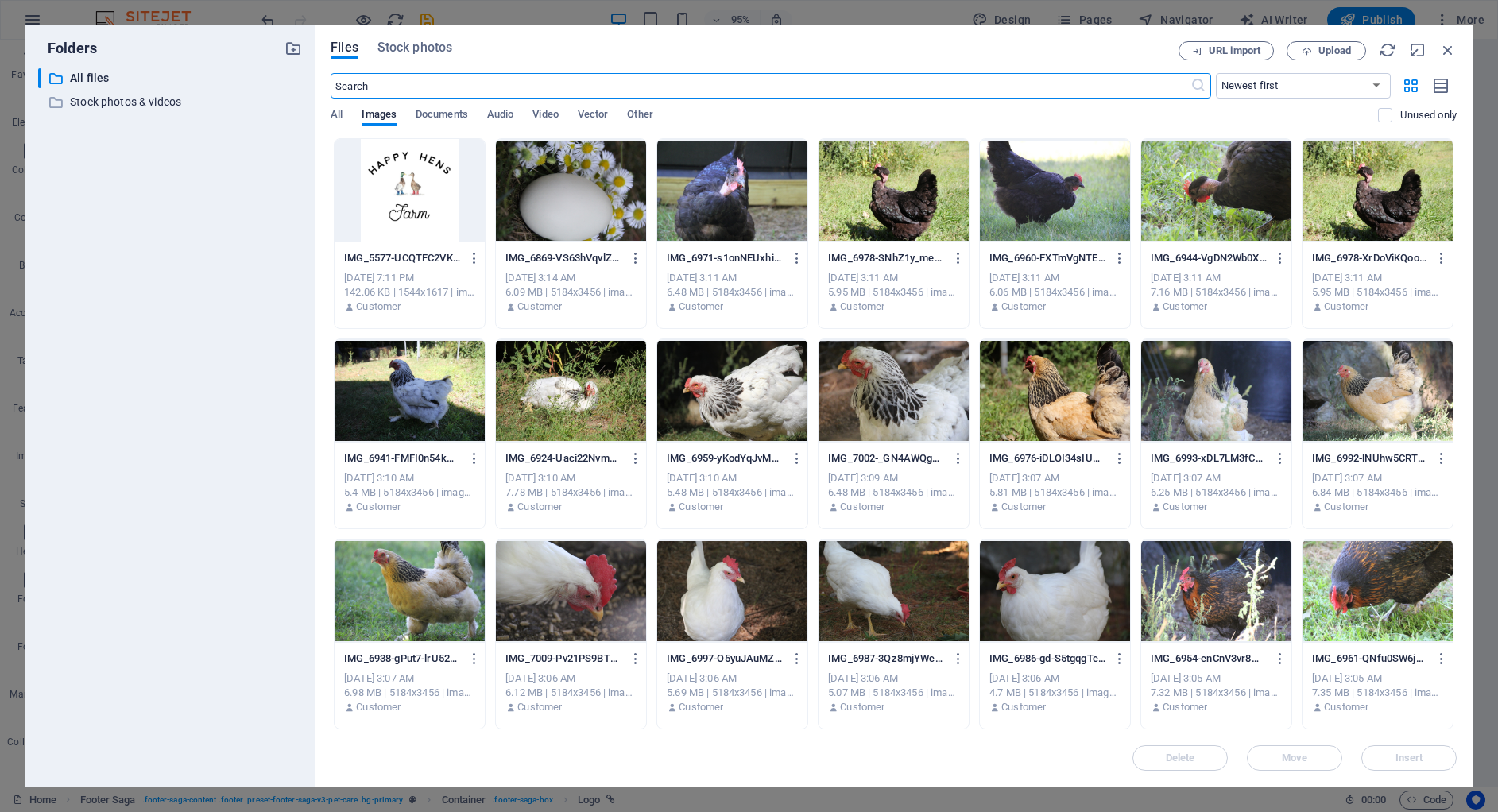
scroll to position [1484, 0]
click at [1447, 49] on icon "button" at bounding box center [1447, 49] width 18 height 18
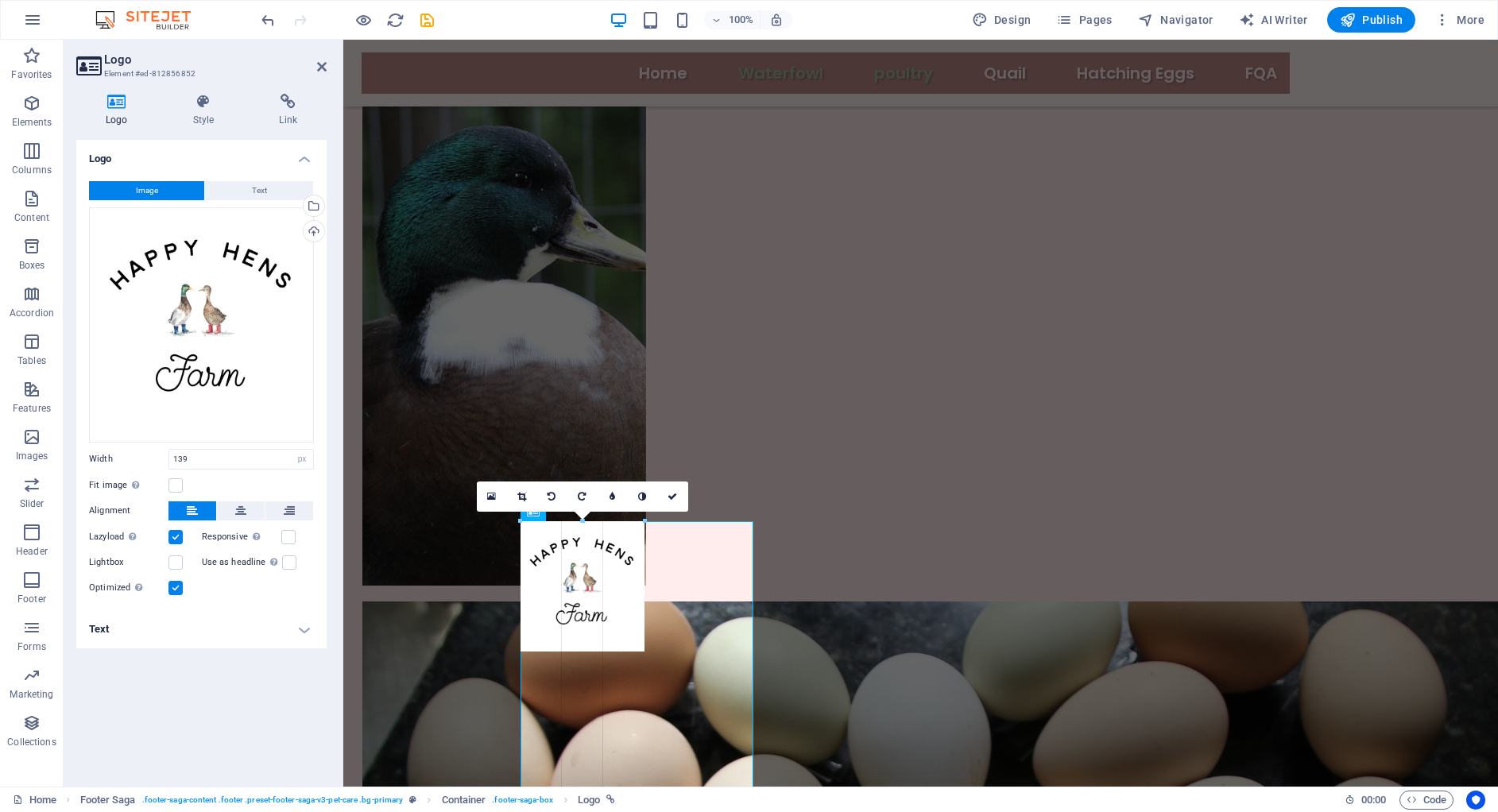
drag, startPoint x: 631, startPoint y: 580, endPoint x: 647, endPoint y: 639, distance: 61.1
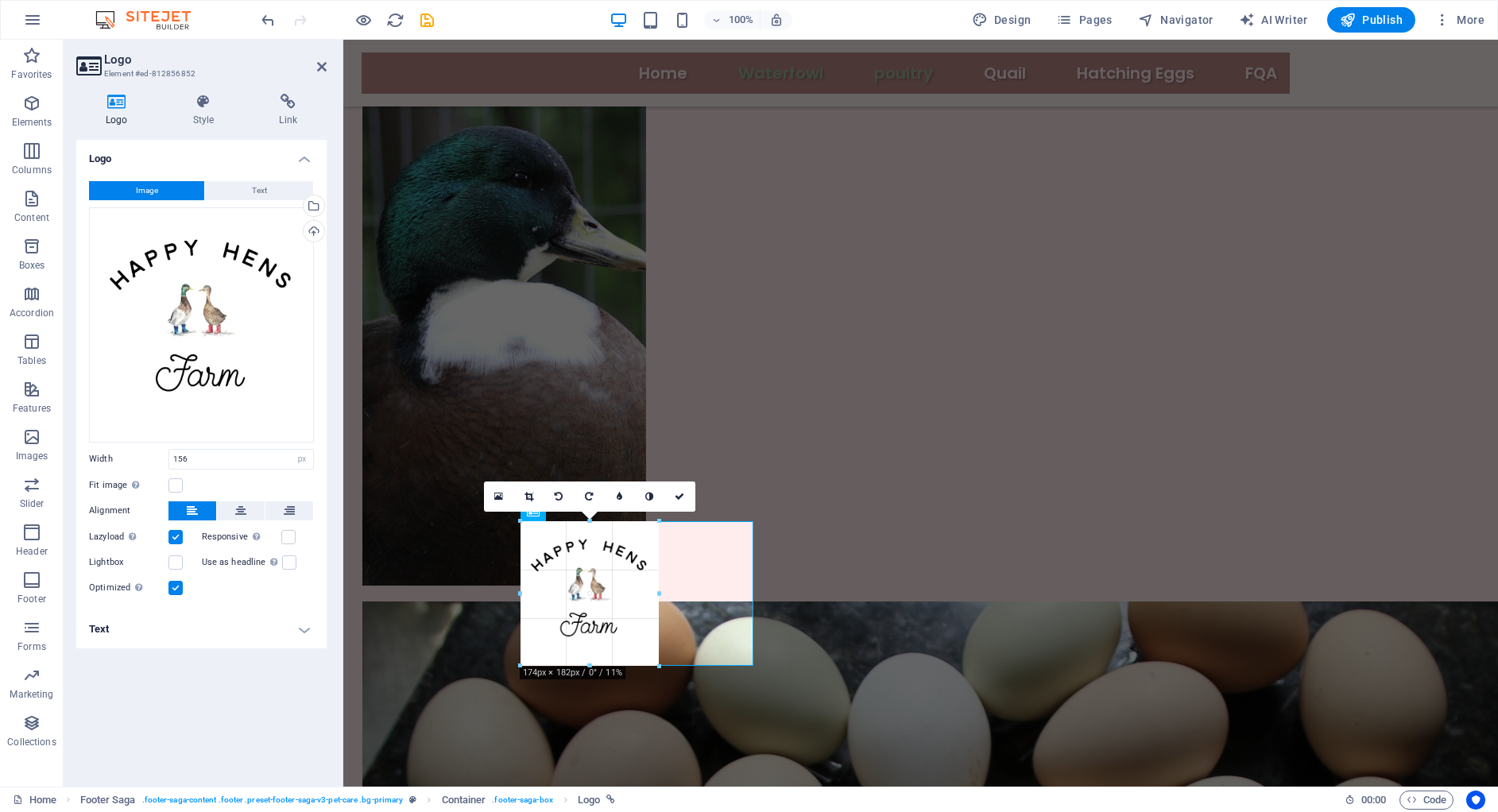
drag, startPoint x: 644, startPoint y: 587, endPoint x: 660, endPoint y: 587, distance: 16.0
type input "174"
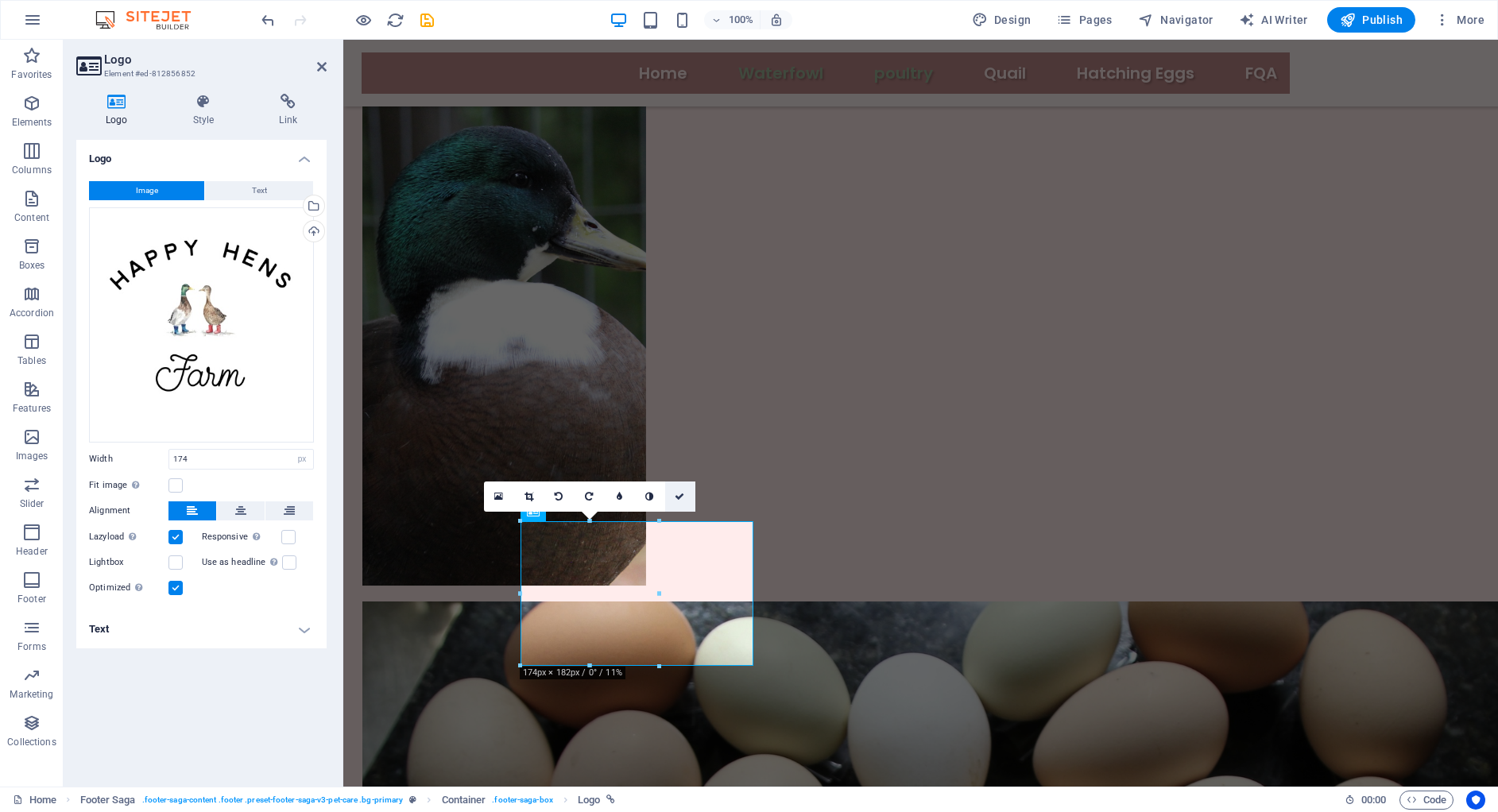
click at [677, 501] on icon at bounding box center [679, 496] width 9 height 9
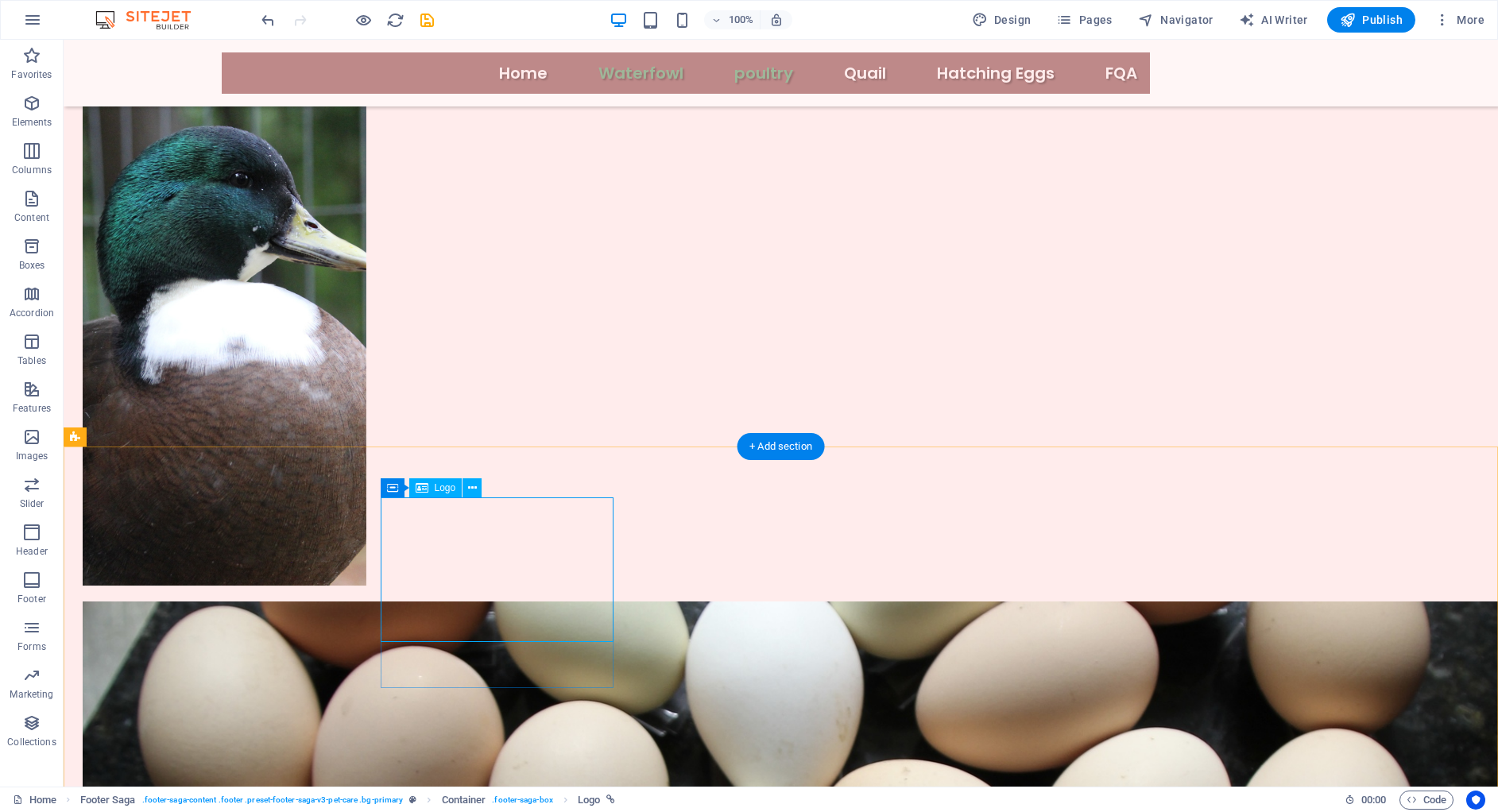
select select "px"
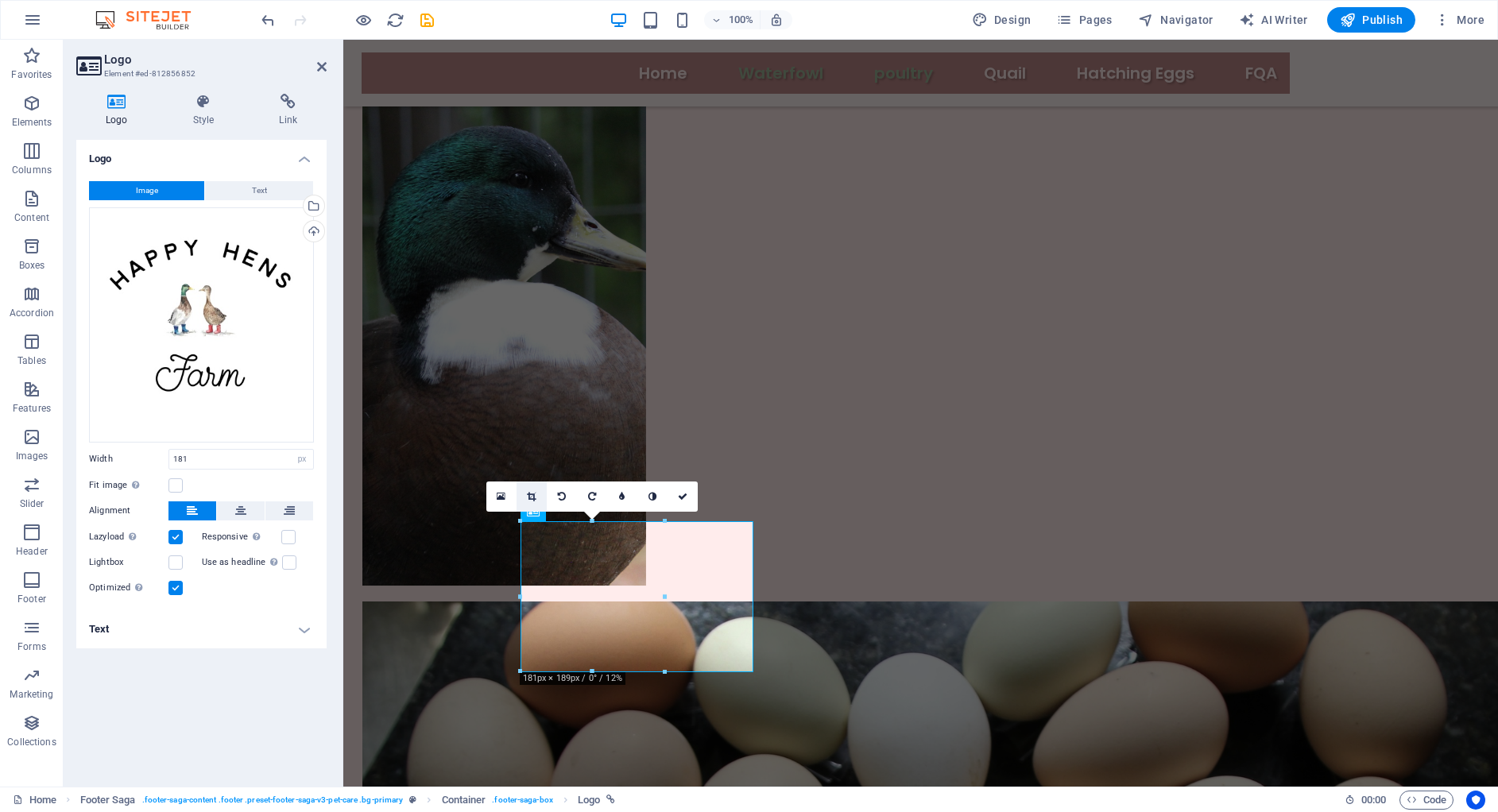
click at [531, 492] on icon at bounding box center [531, 496] width 8 height 9
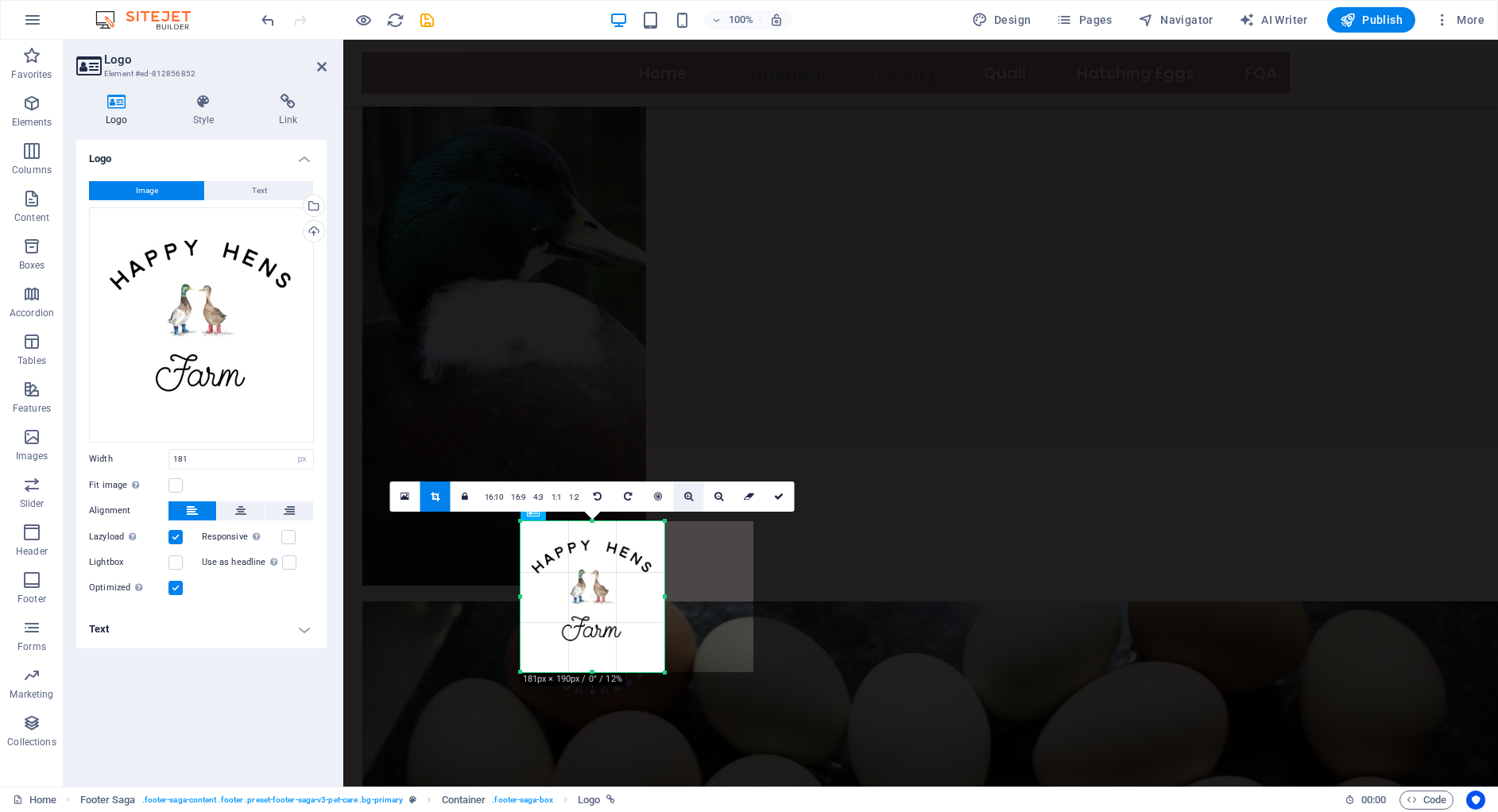
click at [687, 498] on icon at bounding box center [688, 496] width 8 height 9
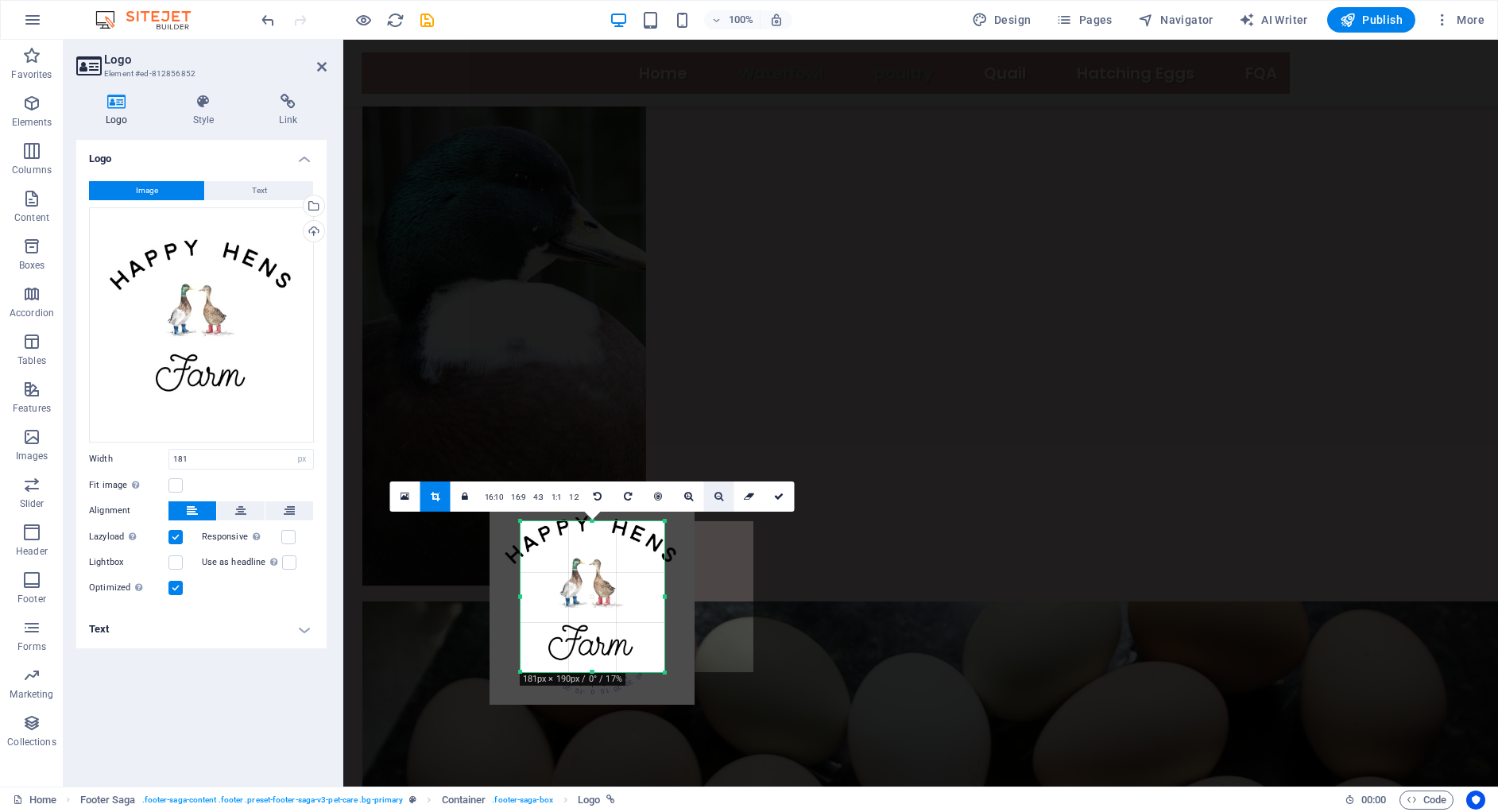
click at [717, 496] on icon at bounding box center [718, 496] width 8 height 9
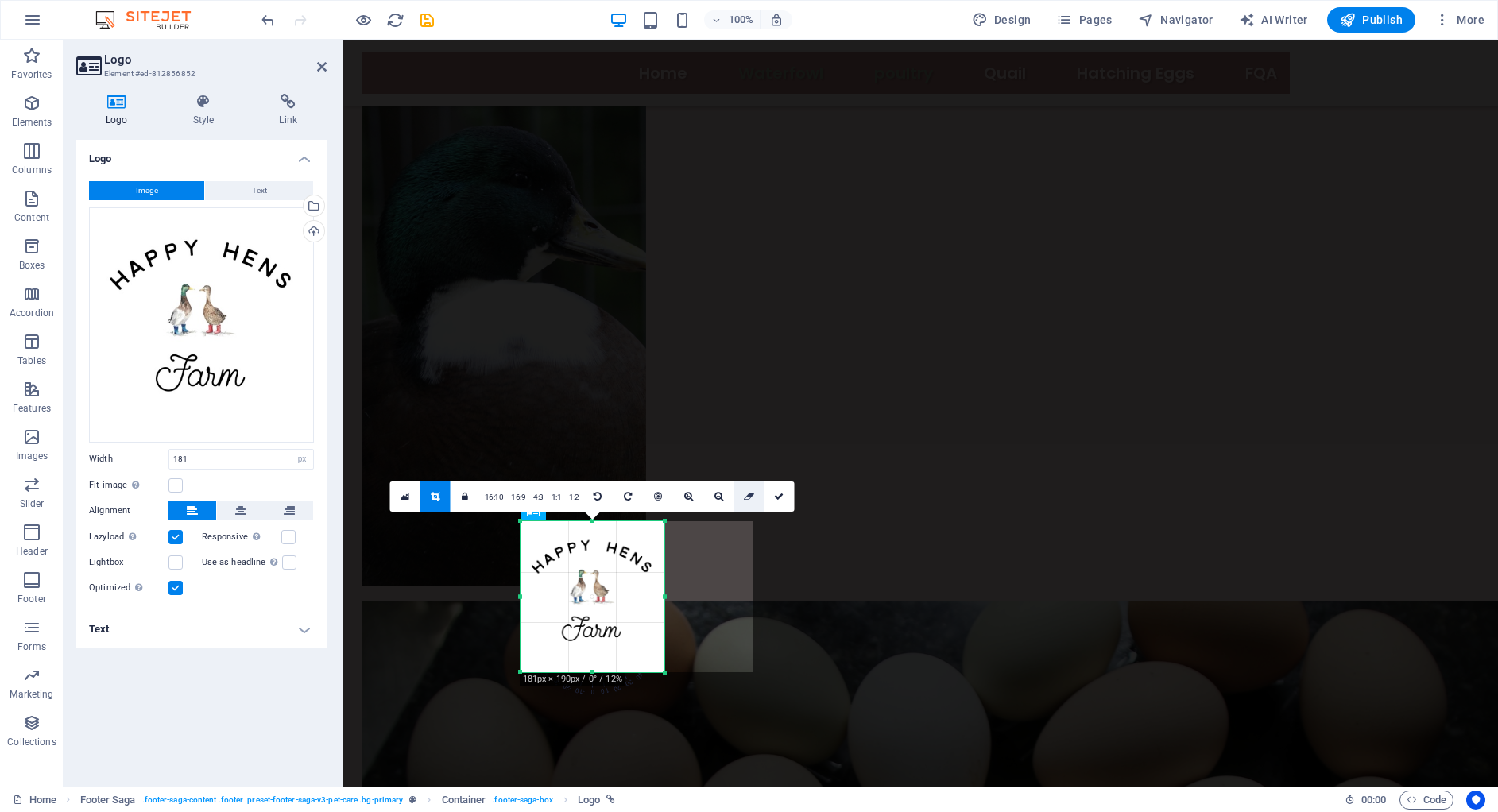
click at [744, 489] on link at bounding box center [749, 497] width 30 height 30
click at [490, 489] on link "16:10" at bounding box center [494, 498] width 27 height 30
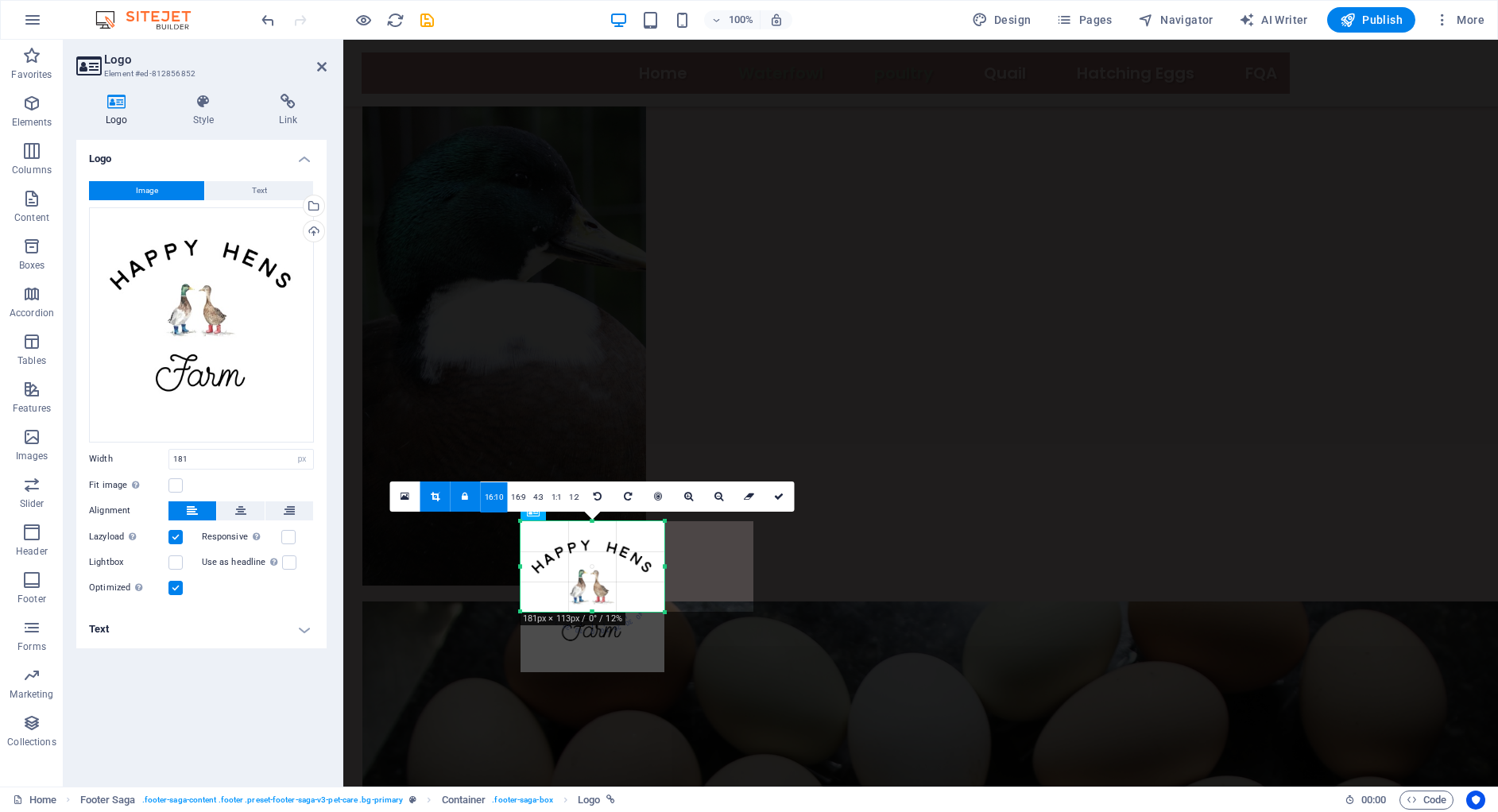
click at [468, 499] on icon at bounding box center [465, 496] width 7 height 9
click at [498, 502] on link "16:10" at bounding box center [494, 498] width 27 height 30
click at [533, 495] on link "4:3" at bounding box center [539, 498] width 18 height 30
click at [565, 493] on link "1:2" at bounding box center [574, 498] width 18 height 30
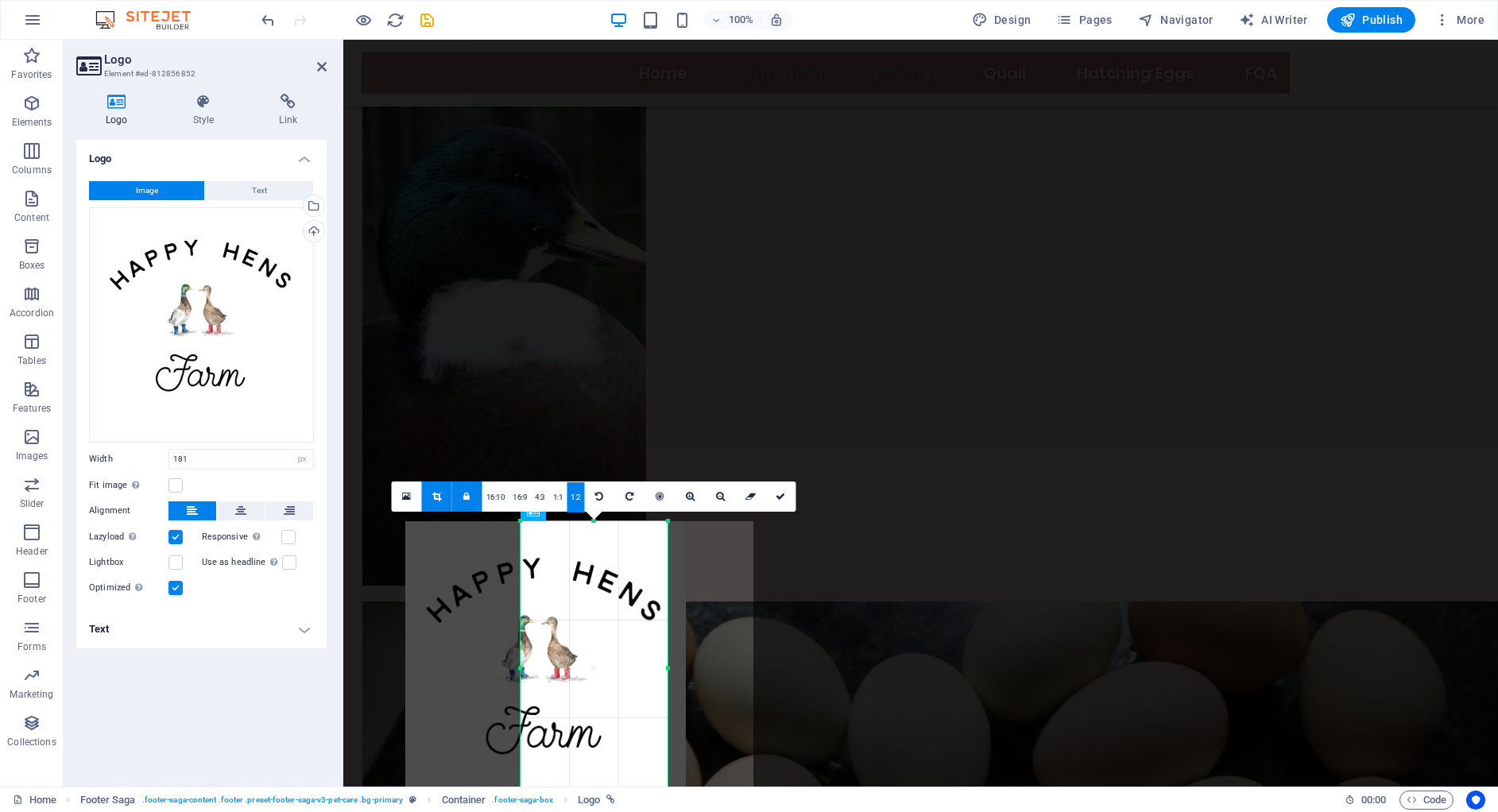
drag, startPoint x: 596, startPoint y: 596, endPoint x: 667, endPoint y: 596, distance: 71.0
click at [667, 596] on div at bounding box center [667, 668] width 6 height 294
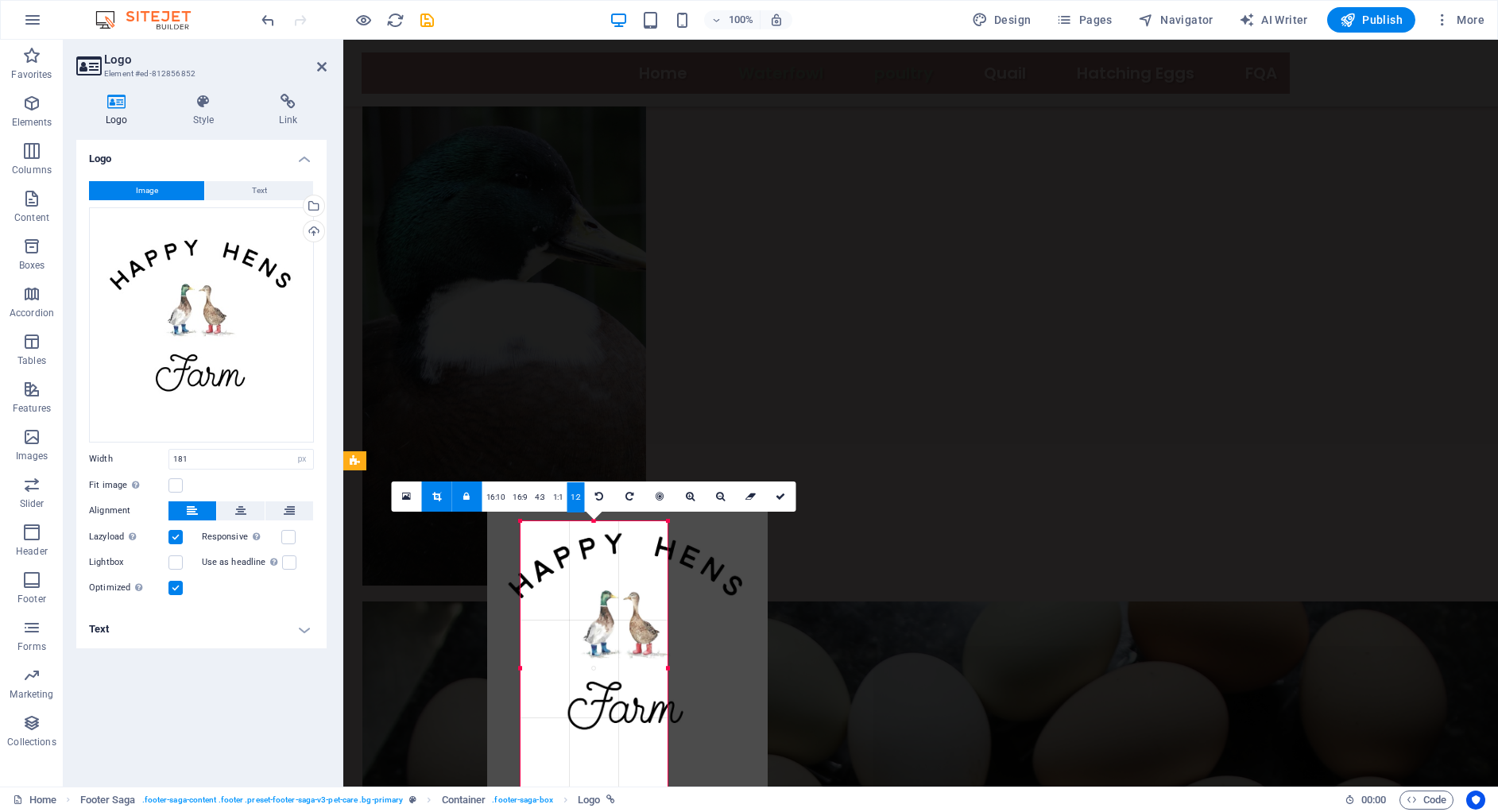
drag, startPoint x: 597, startPoint y: 669, endPoint x: 649, endPoint y: 636, distance: 61.6
click at [647, 637] on div at bounding box center [626, 644] width 280 height 294
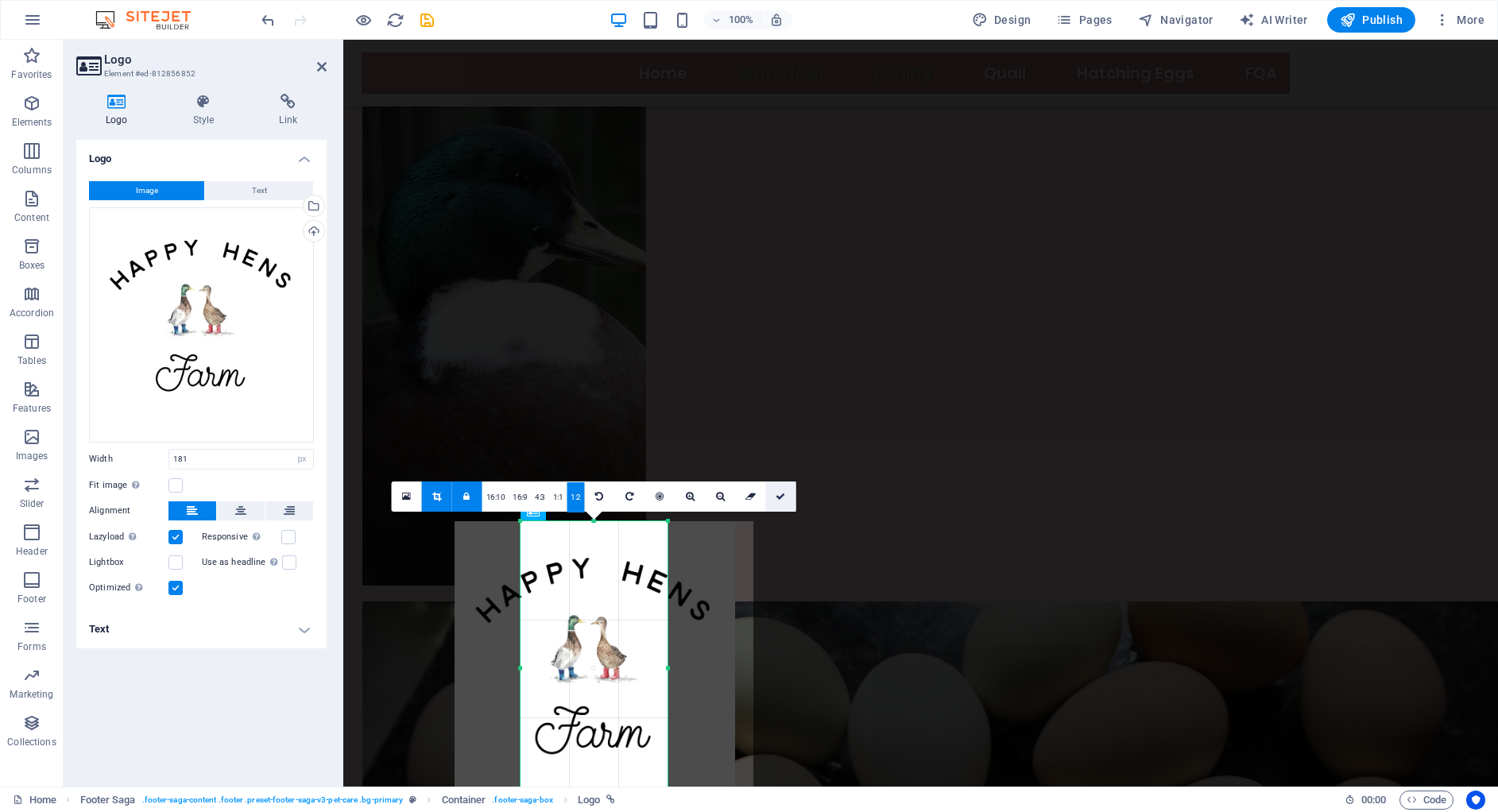
click at [782, 505] on link at bounding box center [781, 497] width 30 height 30
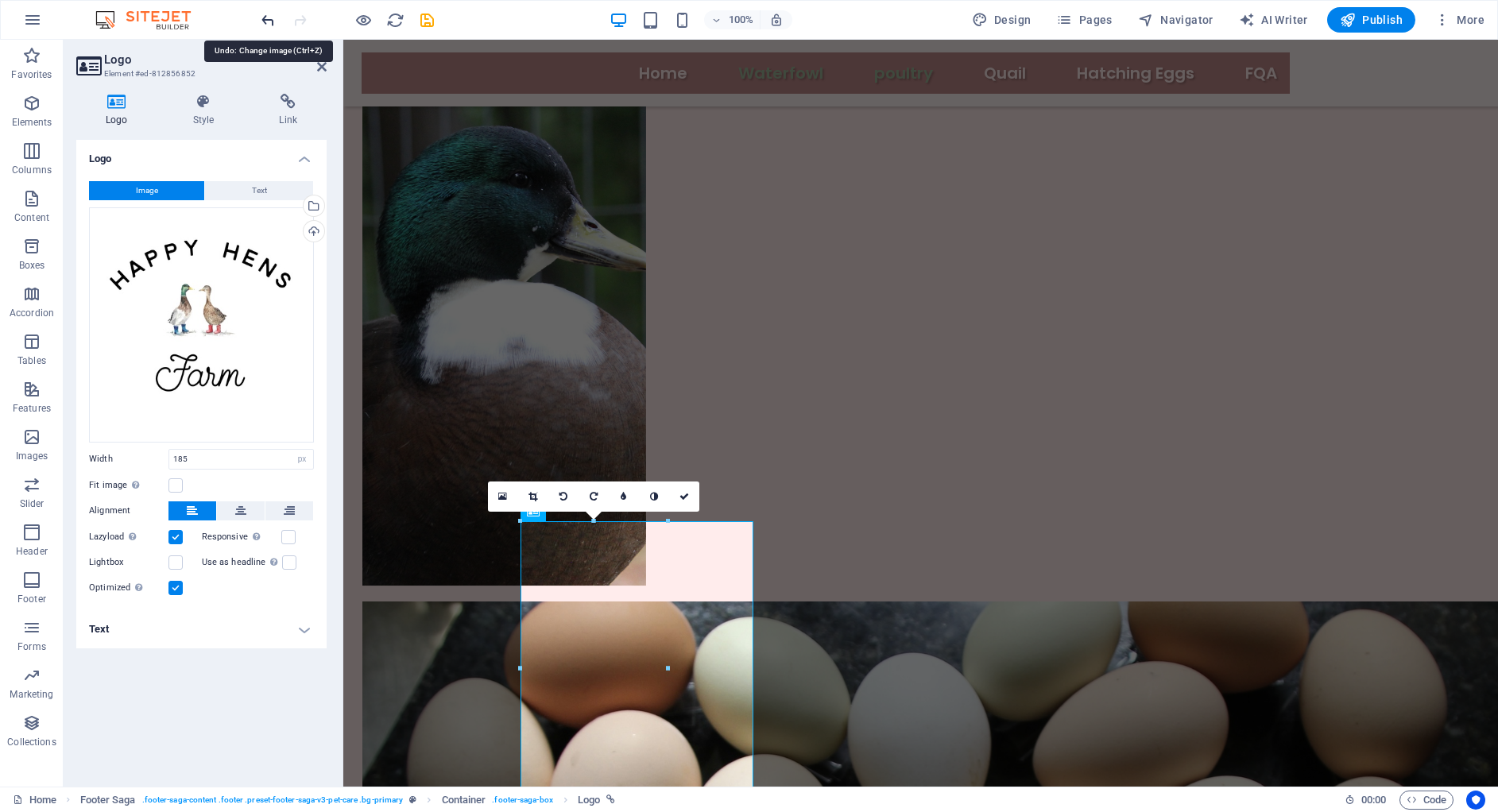
click at [265, 13] on icon "undo" at bounding box center [268, 20] width 18 height 18
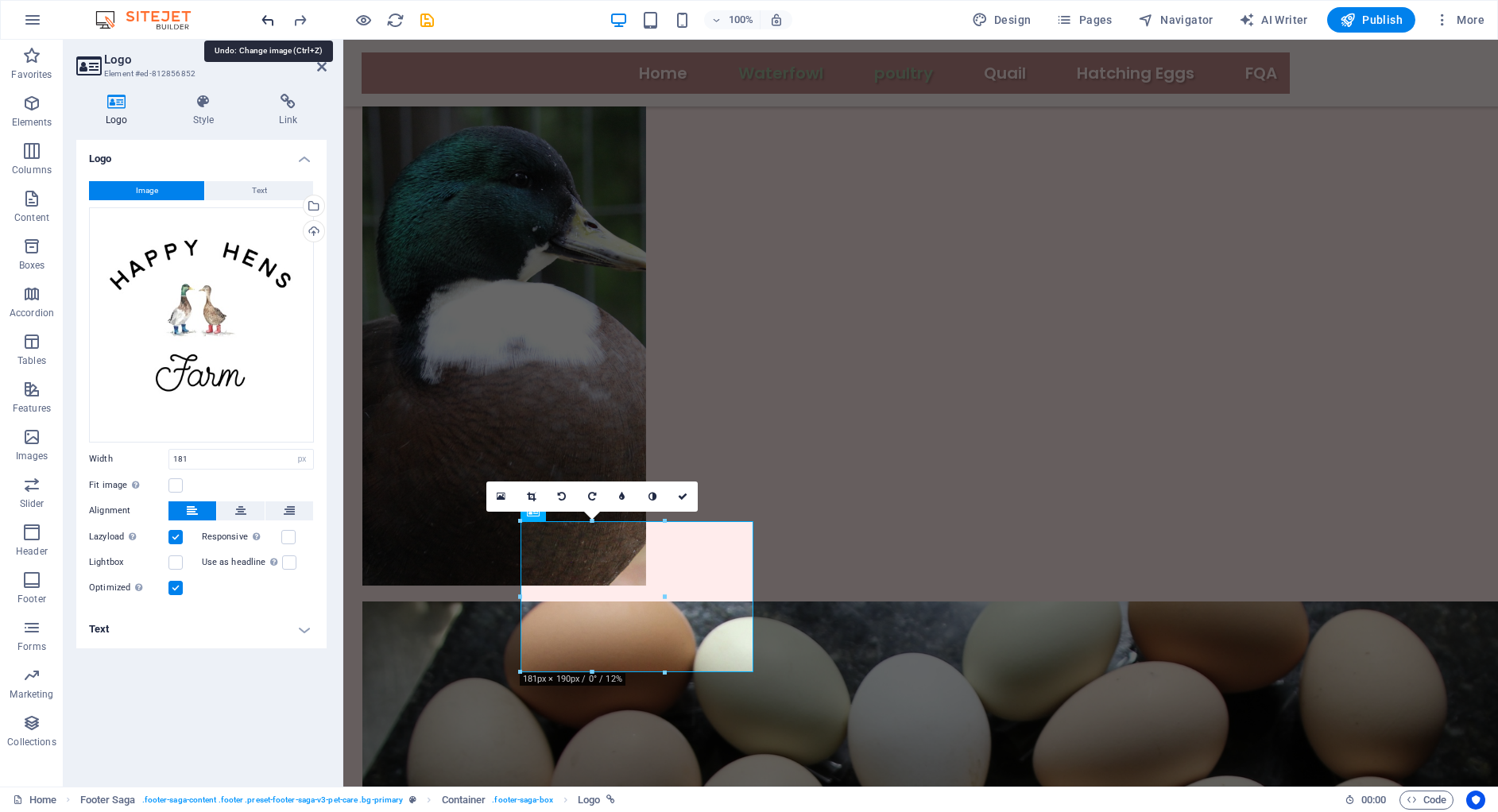
click at [265, 13] on icon "undo" at bounding box center [268, 20] width 18 height 18
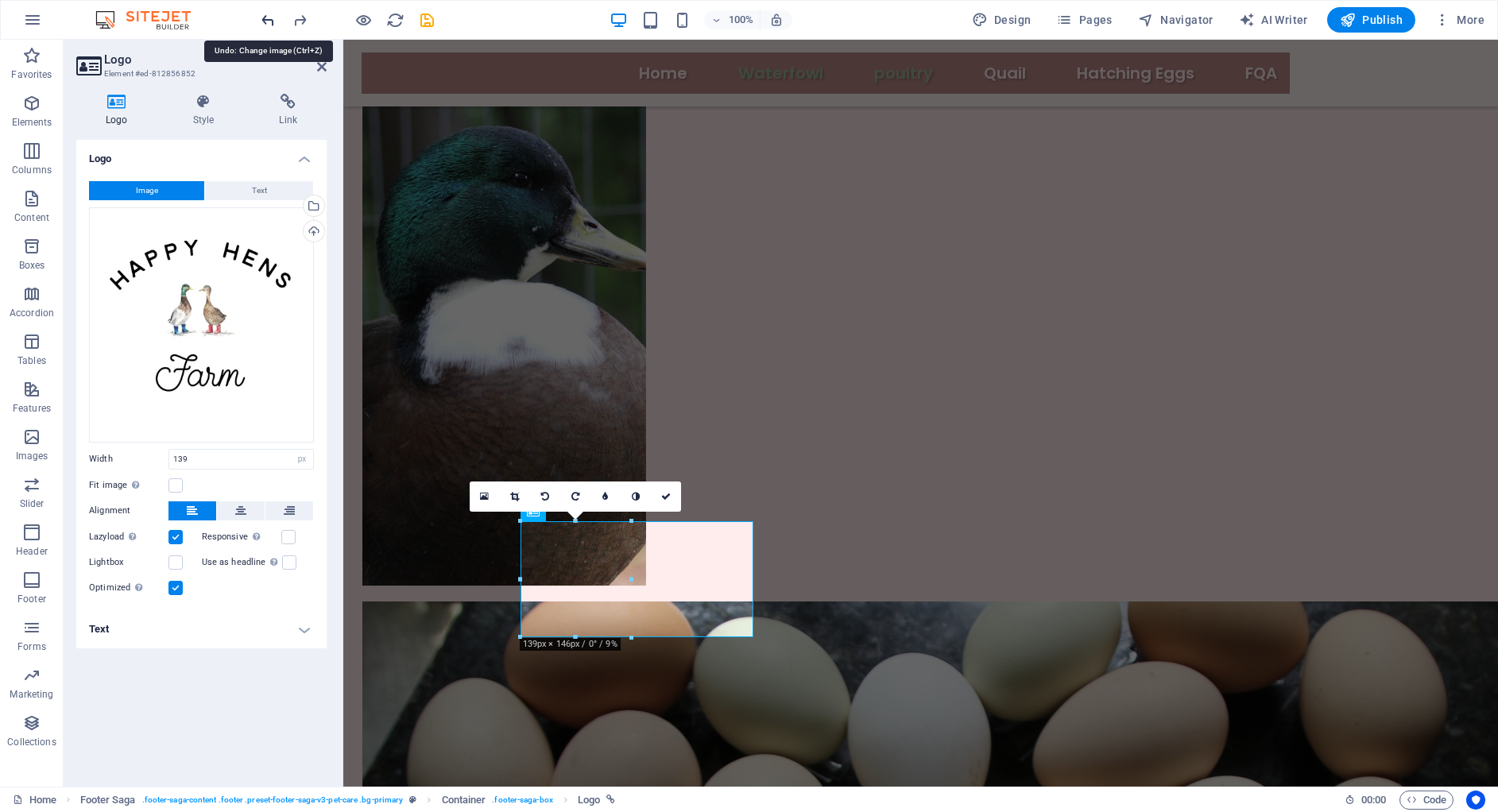
click at [265, 13] on icon "undo" at bounding box center [268, 20] width 18 height 18
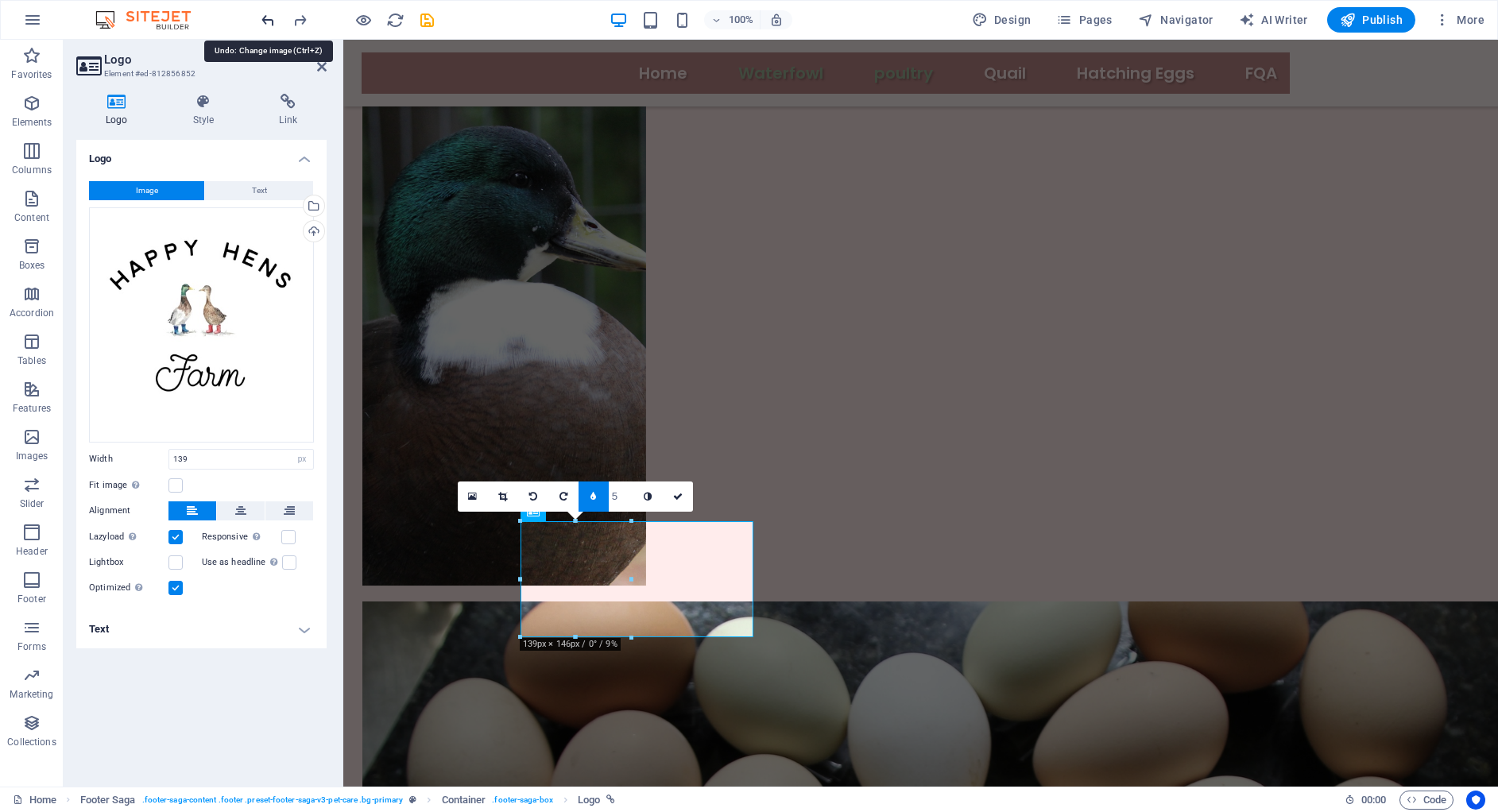
click at [265, 13] on icon "undo" at bounding box center [268, 20] width 18 height 18
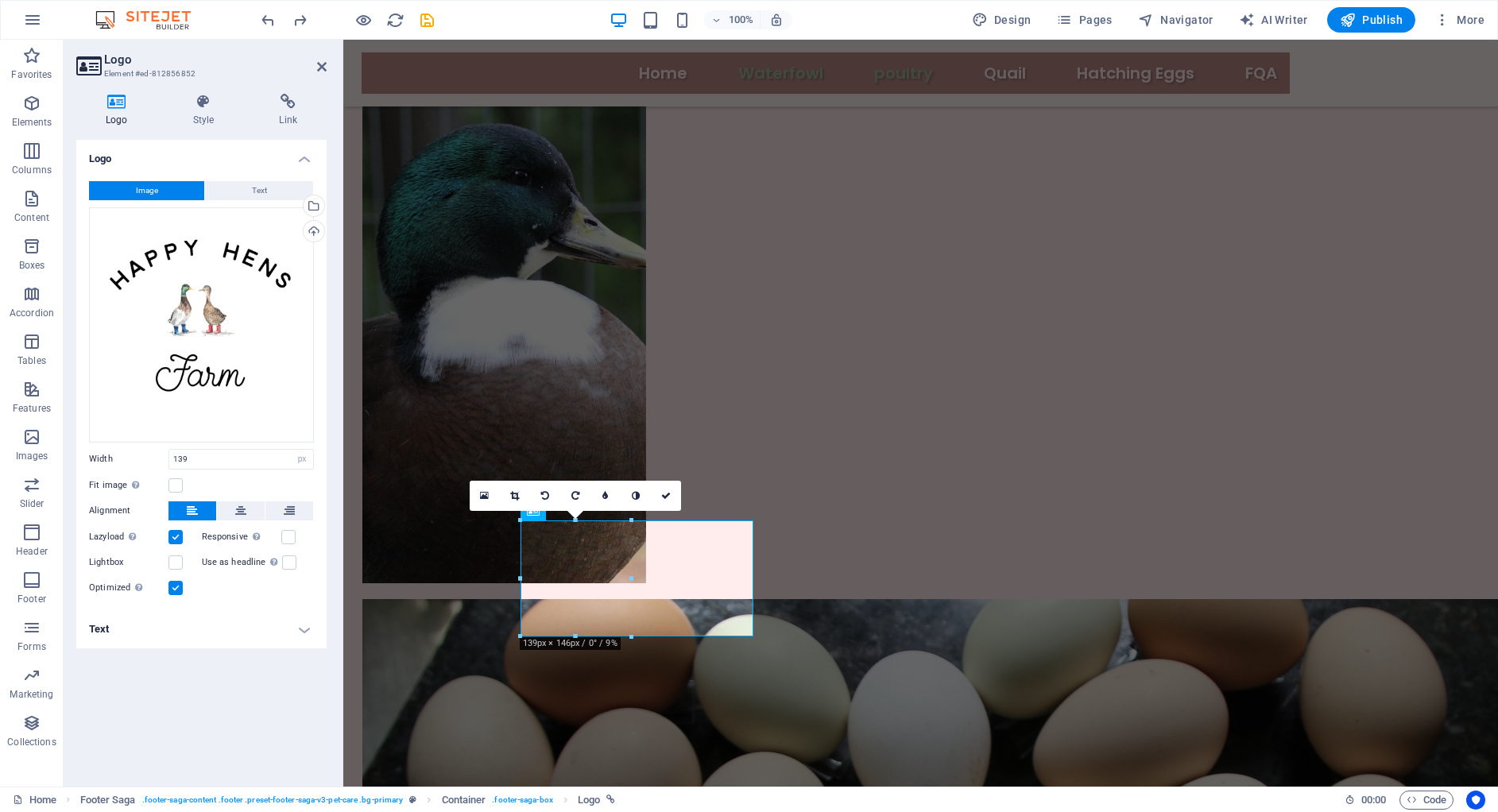
scroll to position [1484, 0]
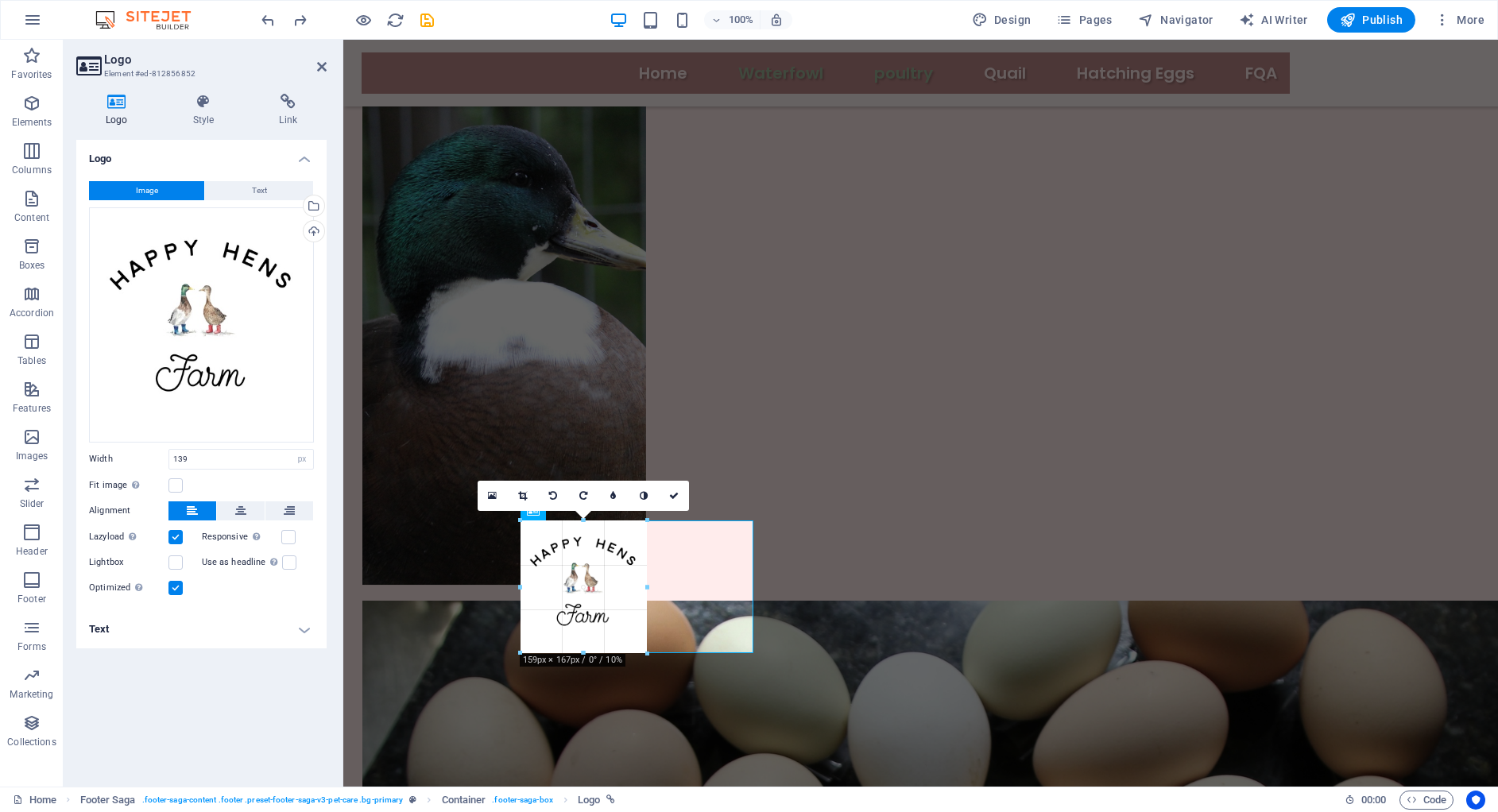
drag, startPoint x: 284, startPoint y: 539, endPoint x: 646, endPoint y: 577, distance: 364.0
type input "159"
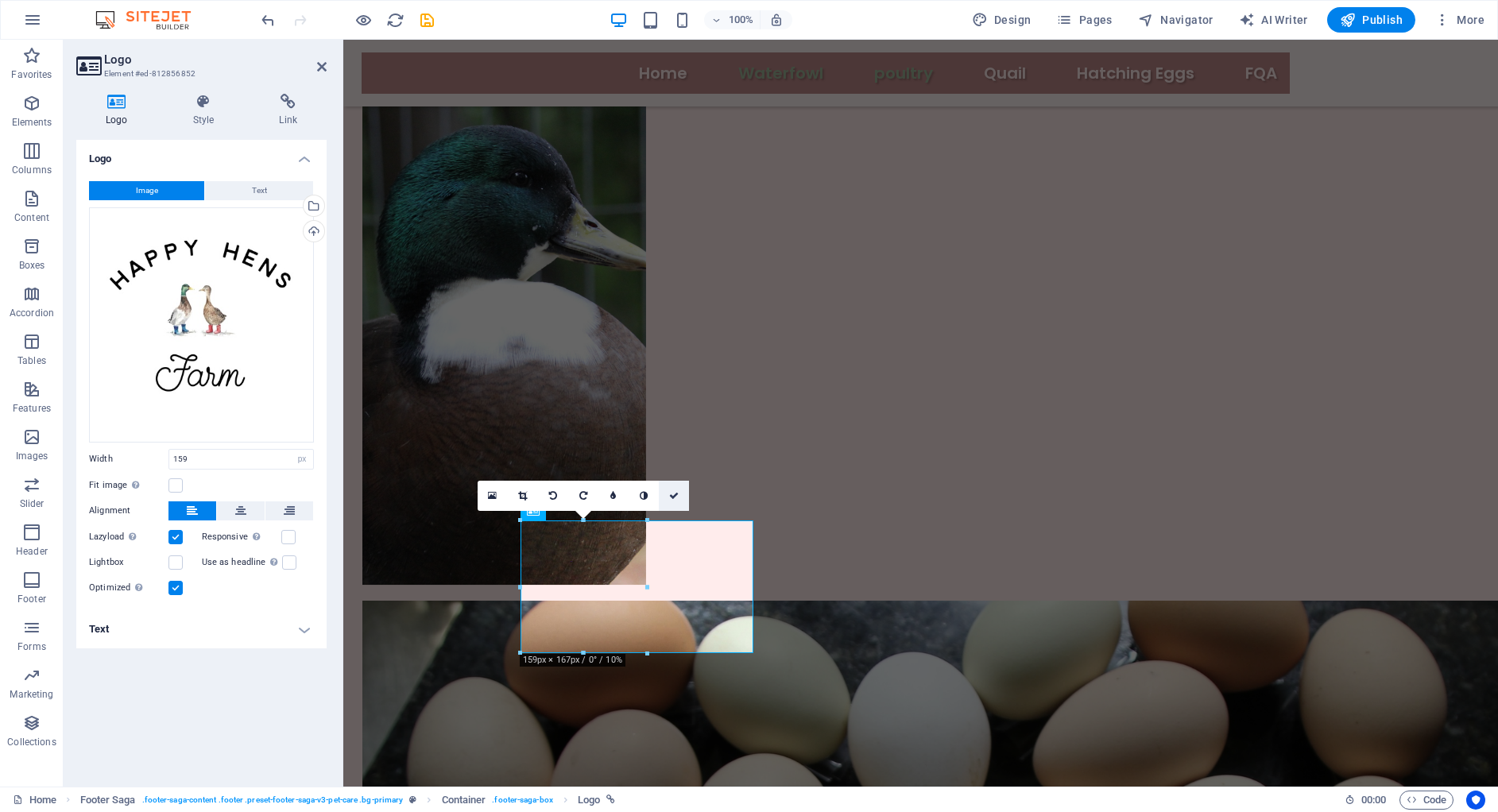
scroll to position [1486, 0]
click at [677, 494] on icon at bounding box center [673, 493] width 9 height 9
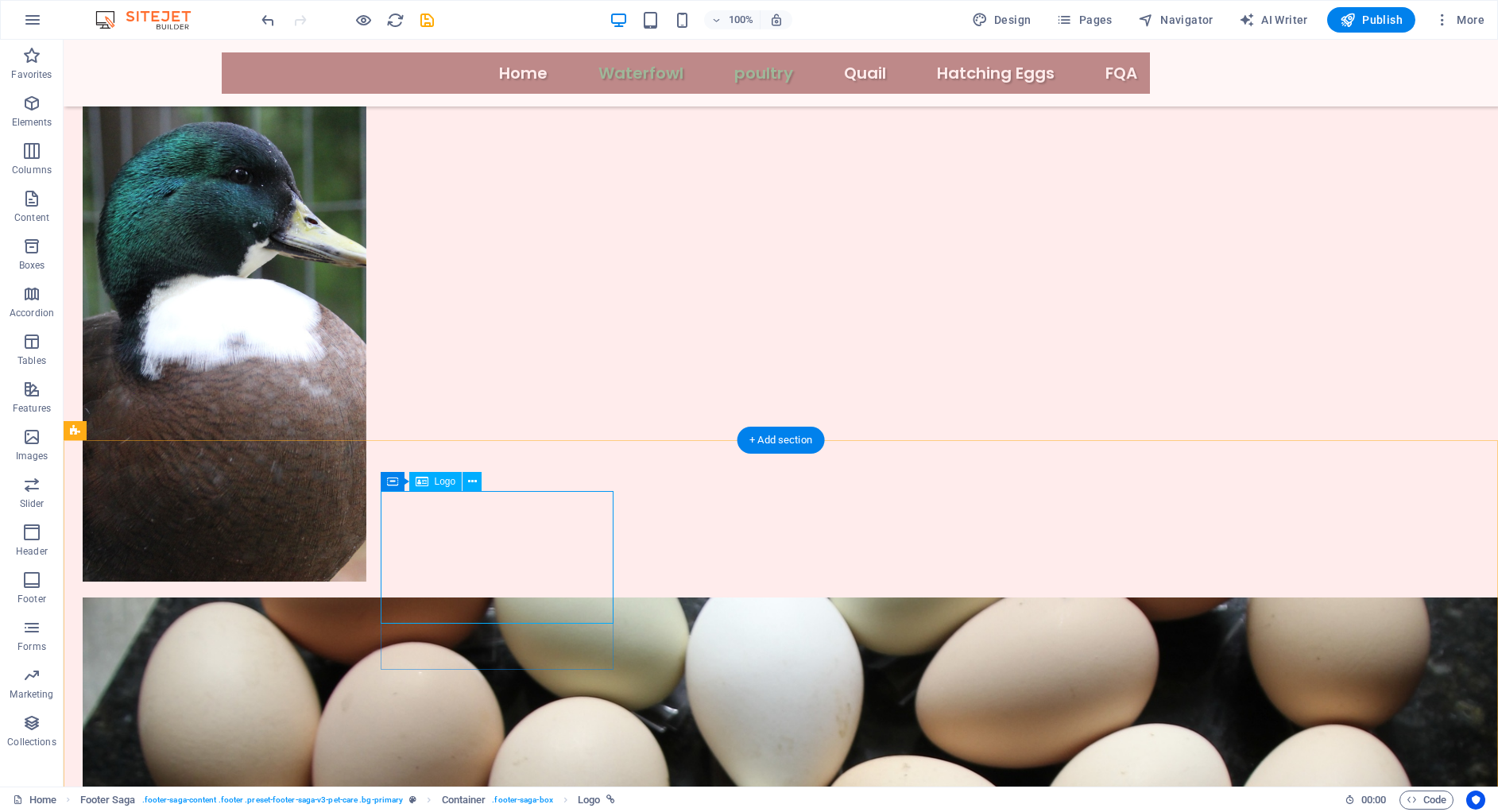
scroll to position [1491, 0]
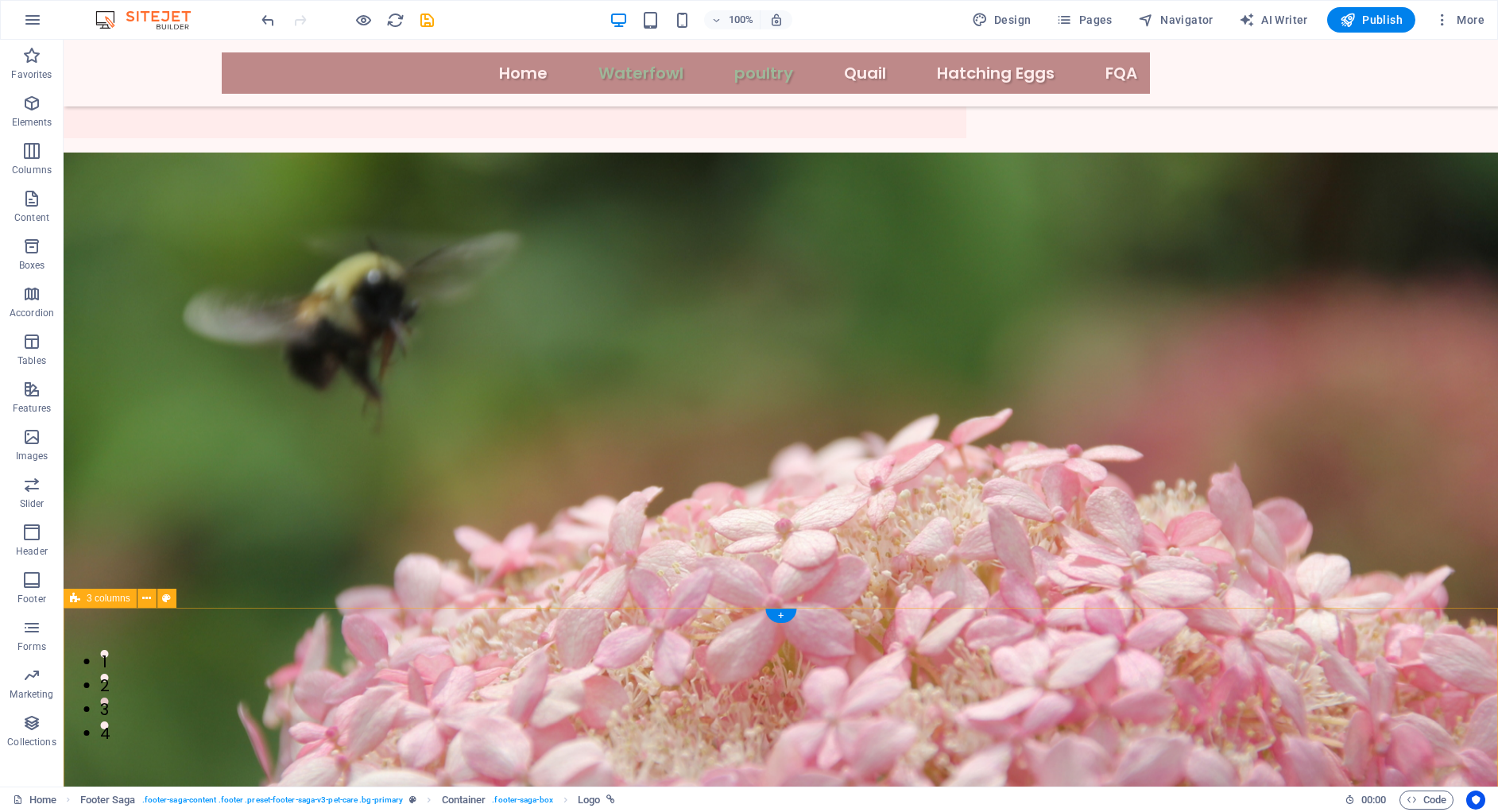
scroll to position [0, 0]
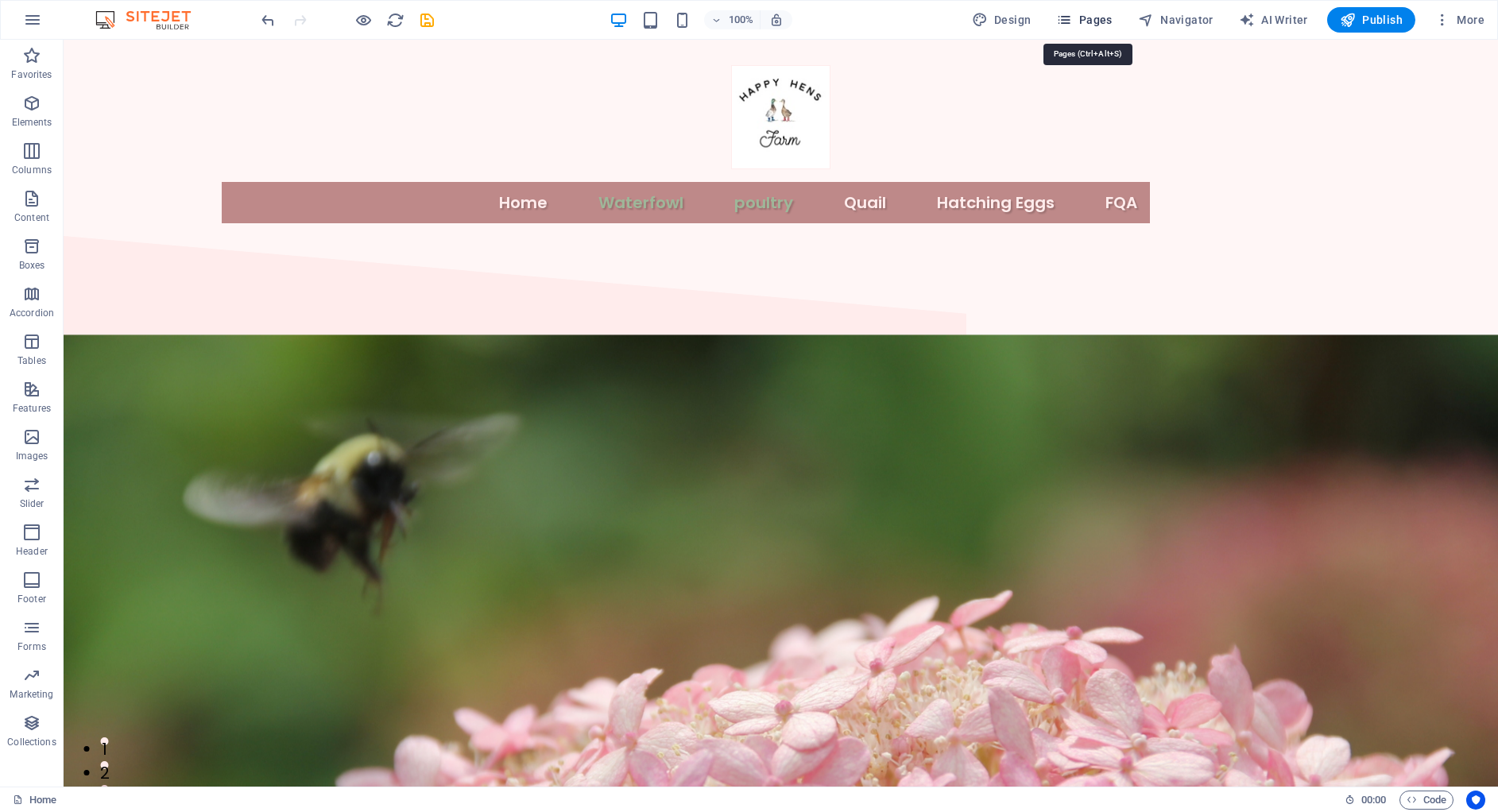
click at [1085, 8] on button "Pages" at bounding box center [1084, 20] width 69 height 25
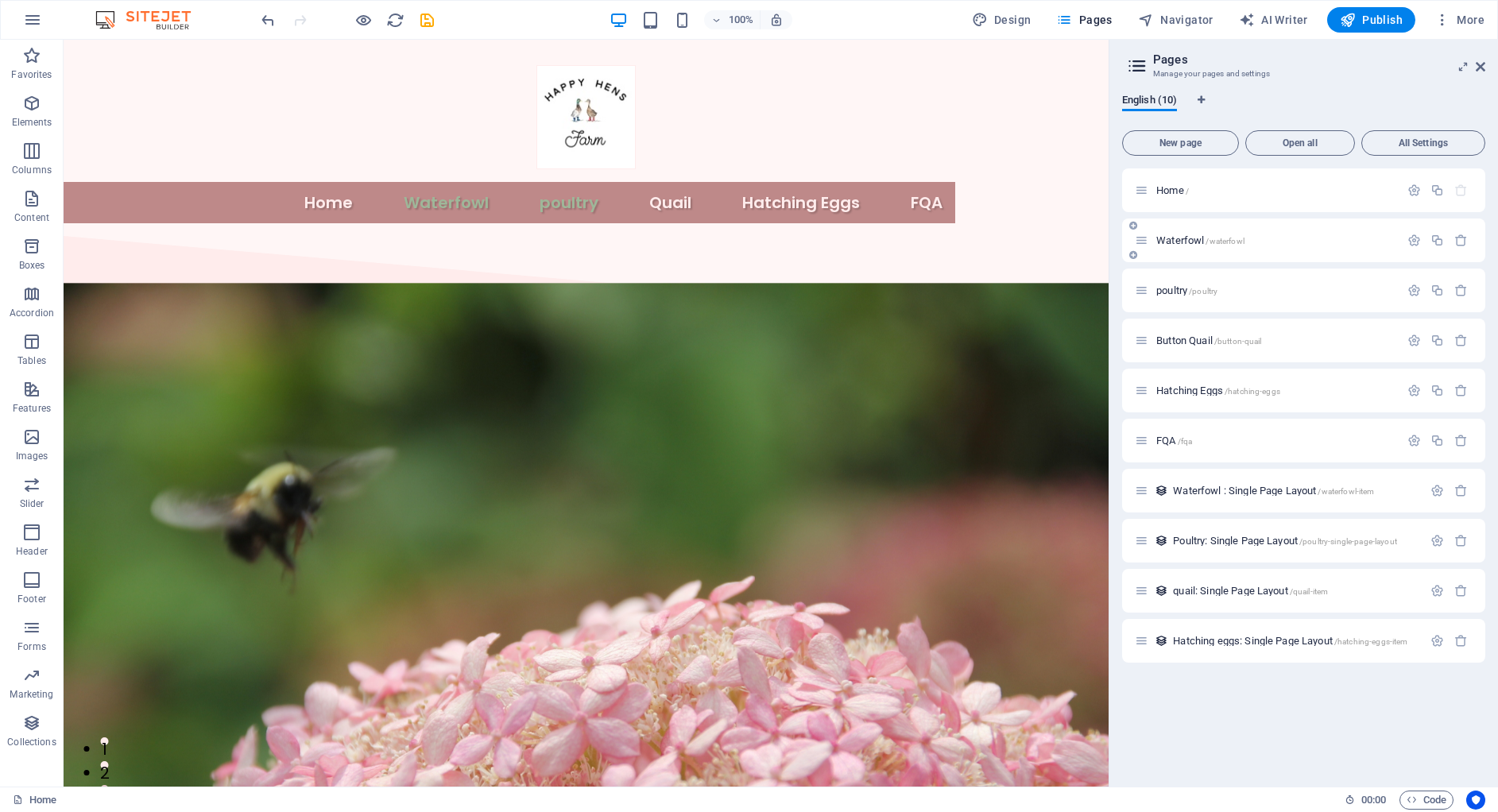
click at [1218, 258] on div "Waterfowl /waterfowl" at bounding box center [1303, 240] width 363 height 43
click at [1192, 249] on div "Waterfowl /waterfowl" at bounding box center [1303, 240] width 363 height 43
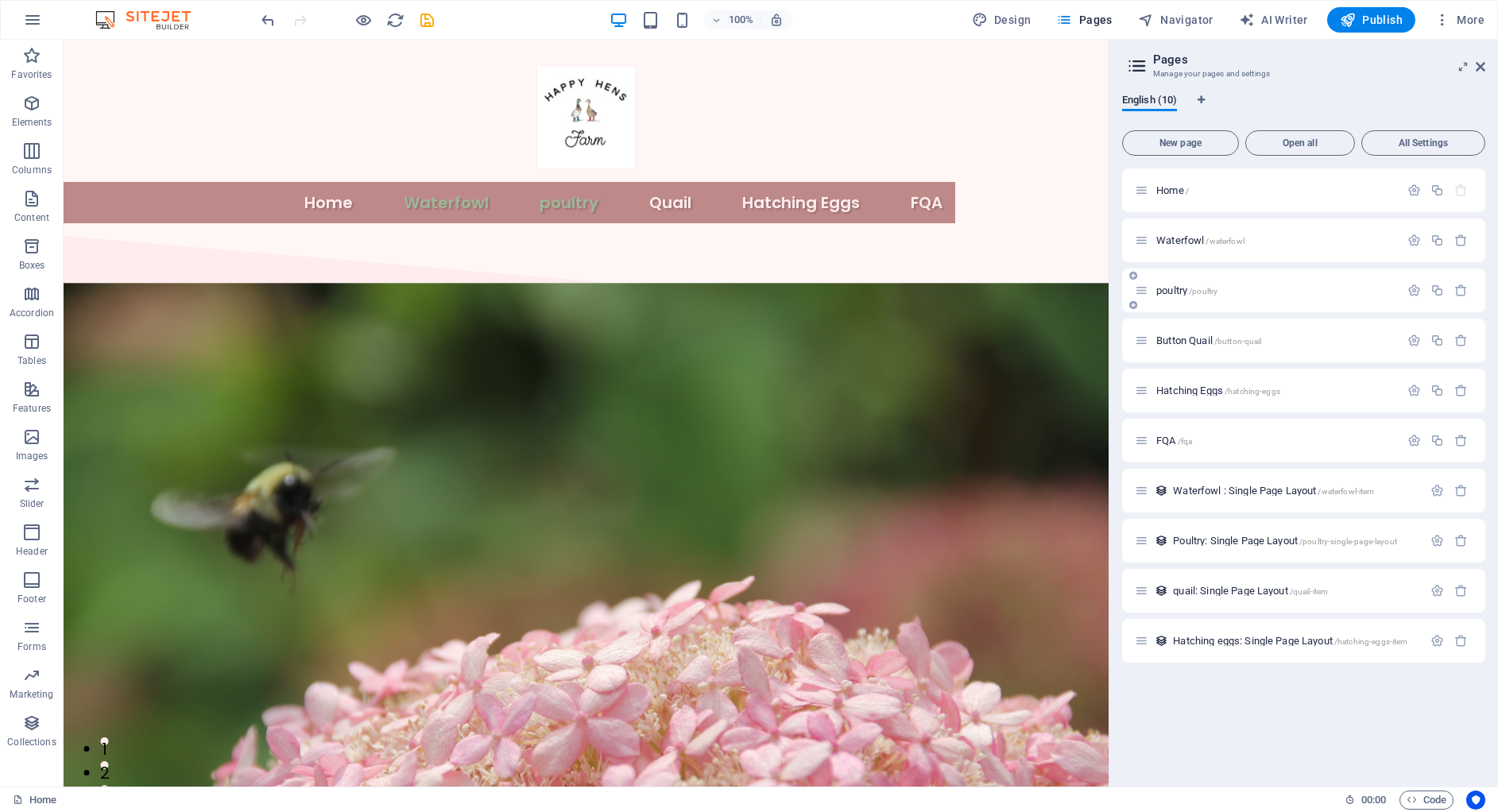
click at [1231, 290] on p "poultry /poultry" at bounding box center [1275, 290] width 238 height 10
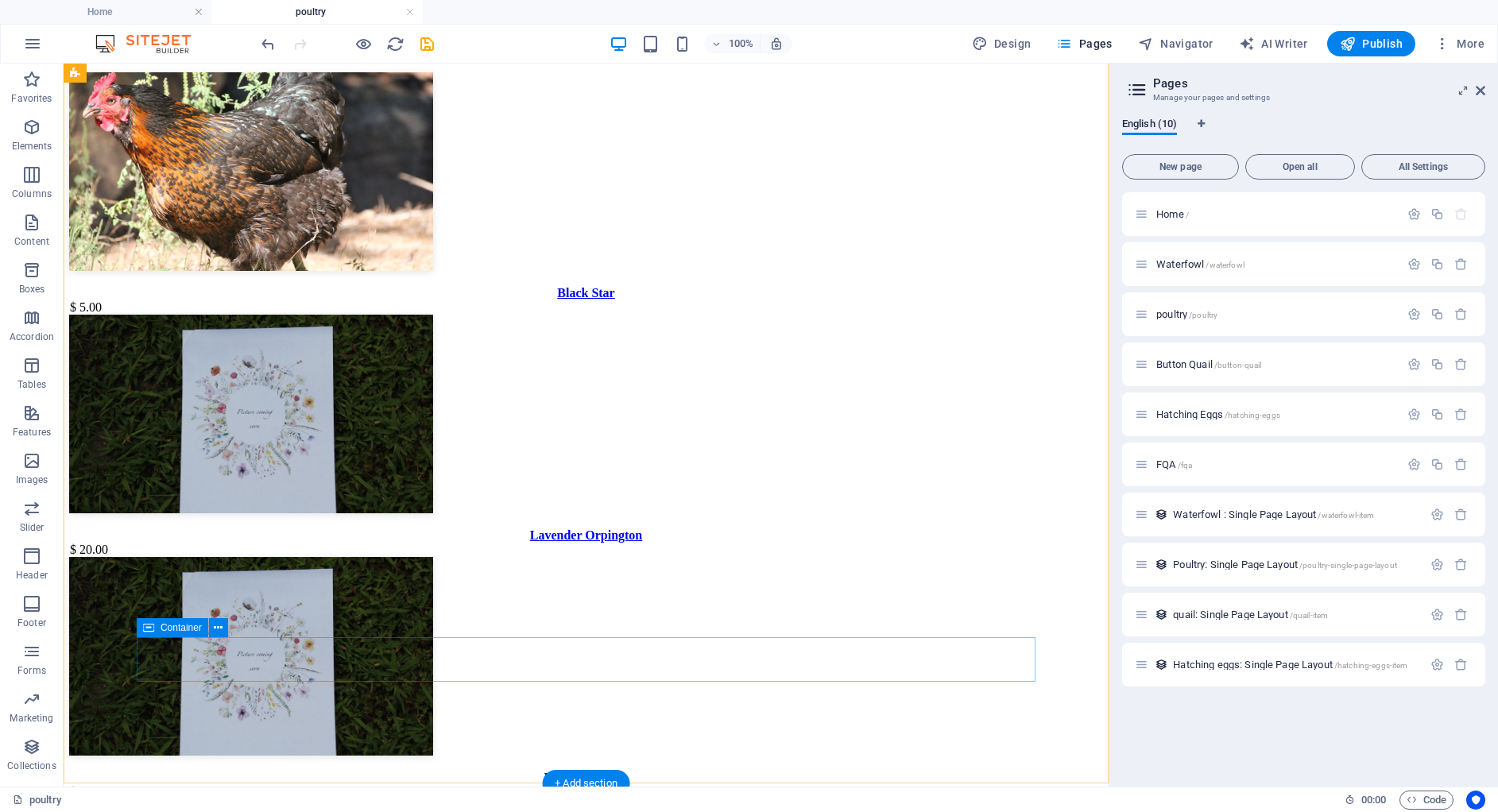
scroll to position [1610, 0]
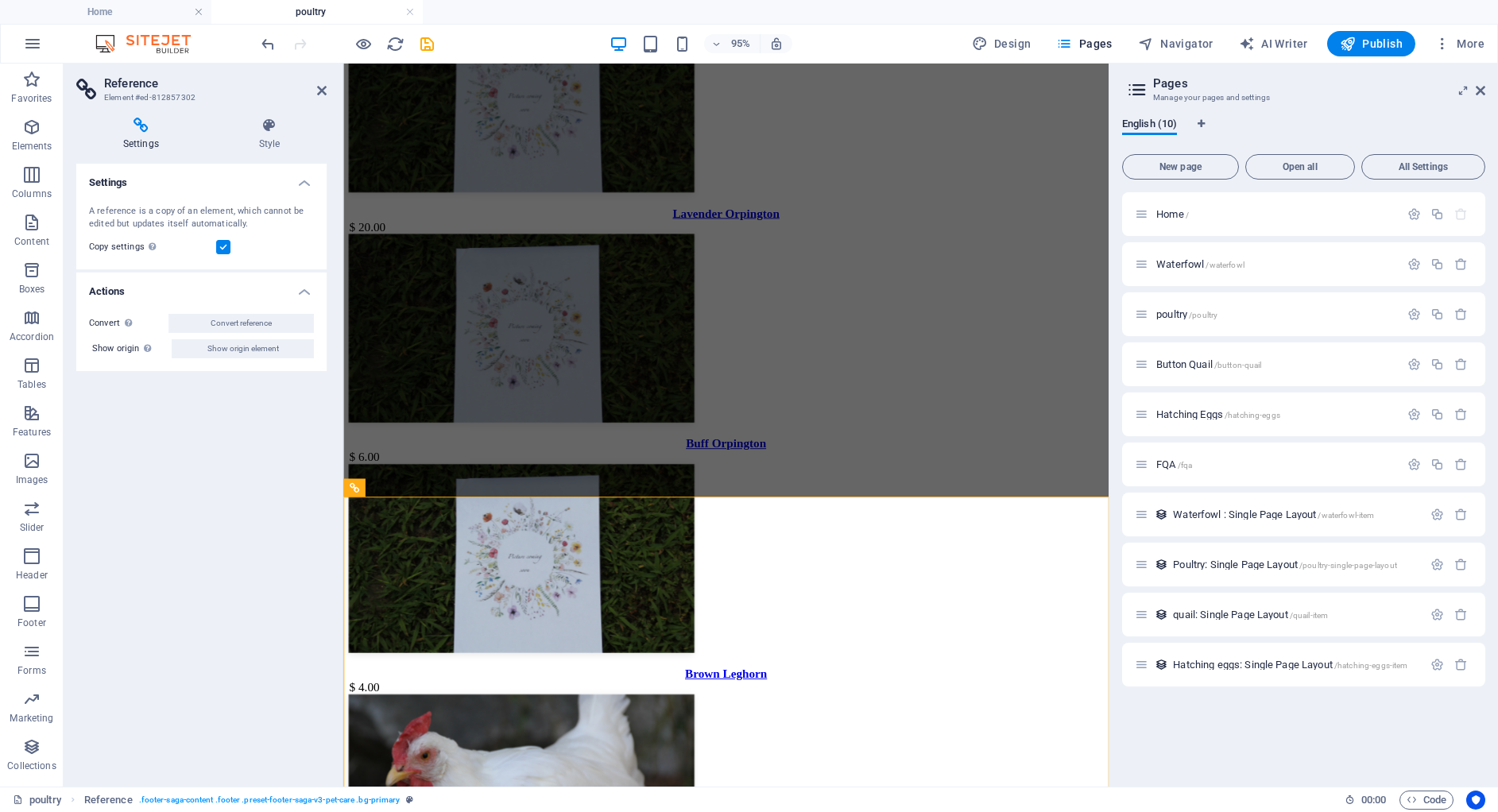
click at [274, 573] on div "Settings A reference is a copy of an element, which cannot be edited but update…" at bounding box center [201, 469] width 250 height 610
click at [1290, 217] on p "Home /" at bounding box center [1275, 214] width 238 height 10
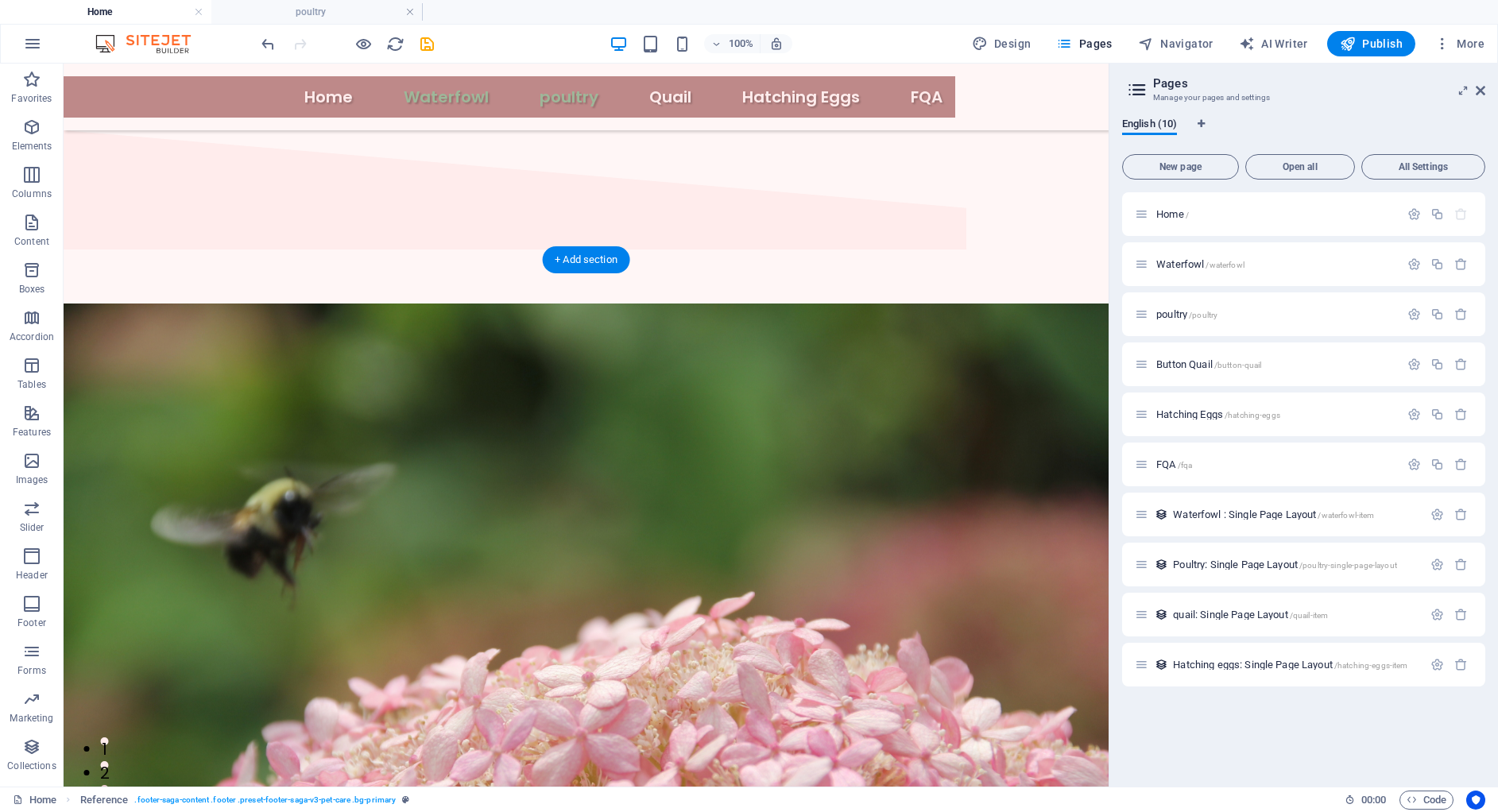
scroll to position [1611, 0]
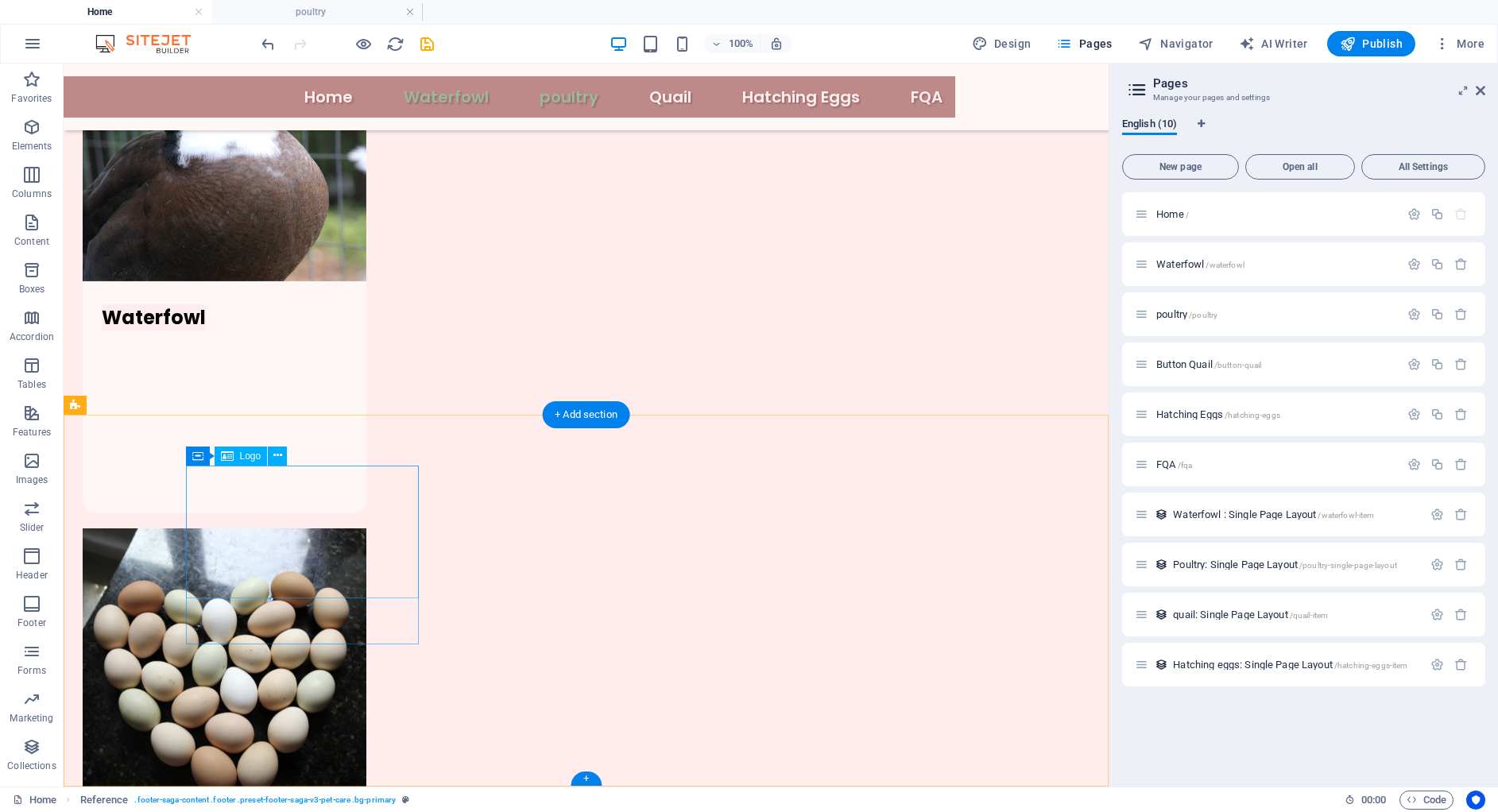
select select "px"
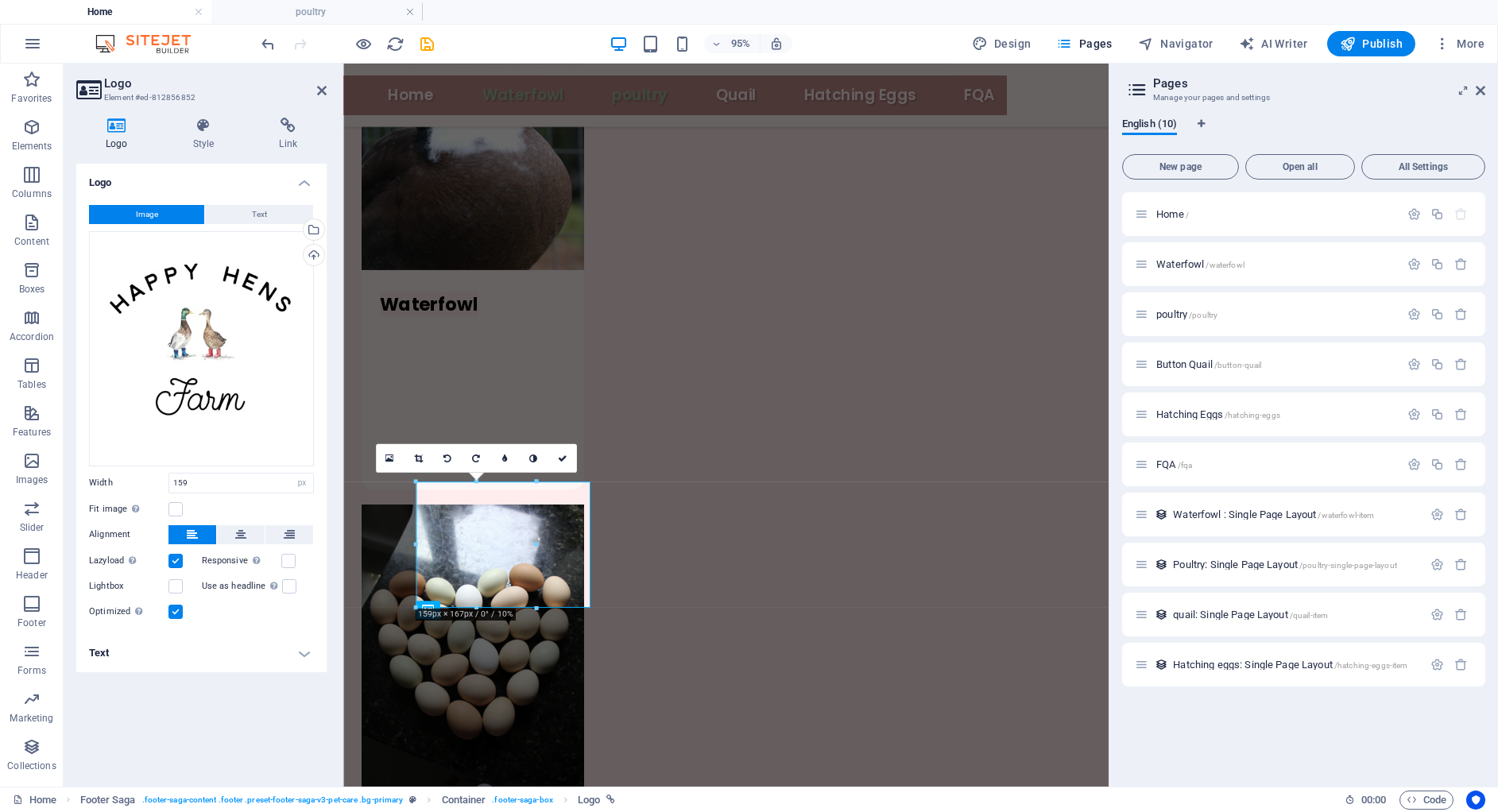
scroll to position [1572, 0]
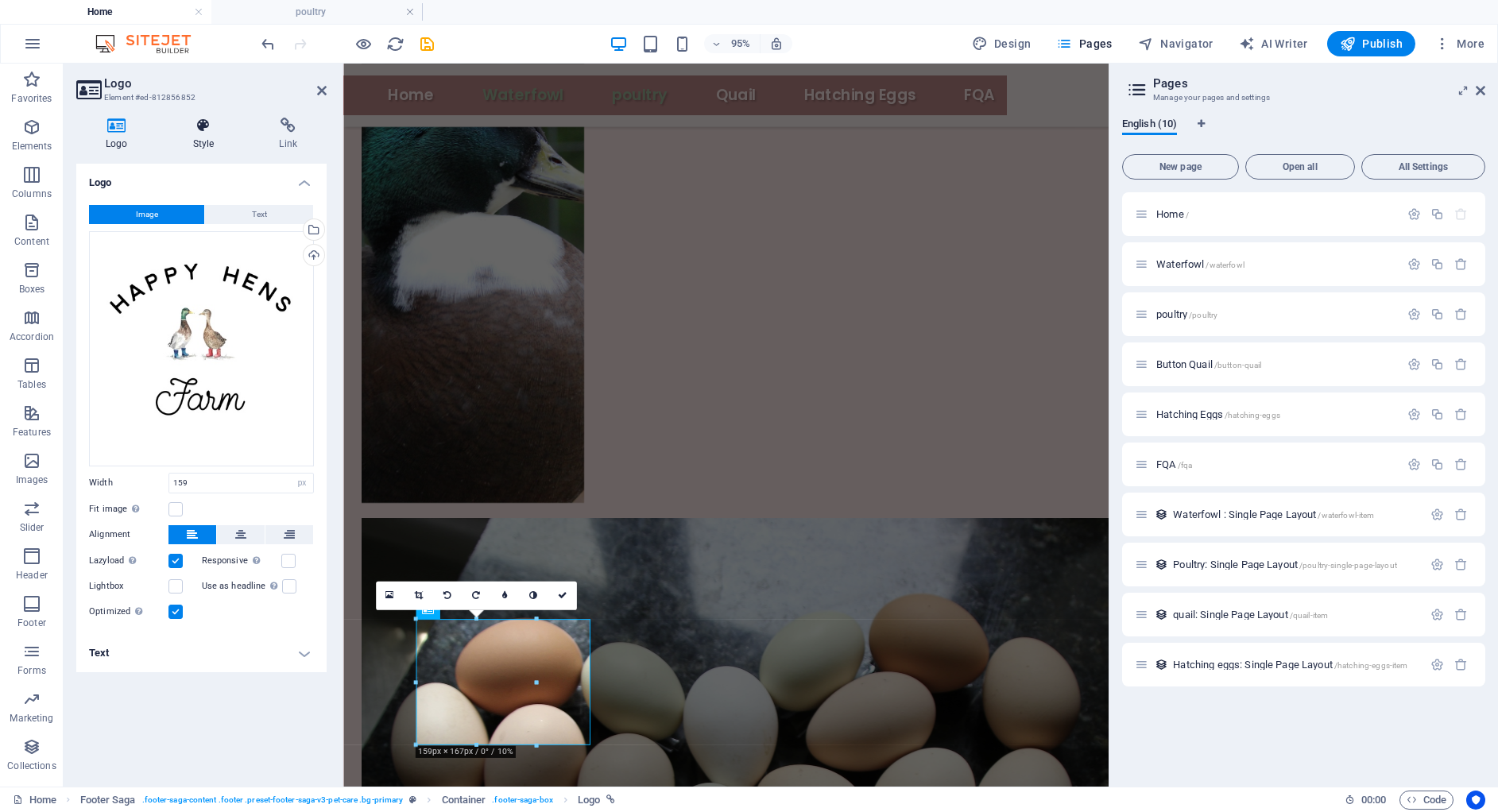
click at [200, 124] on icon at bounding box center [204, 125] width 80 height 16
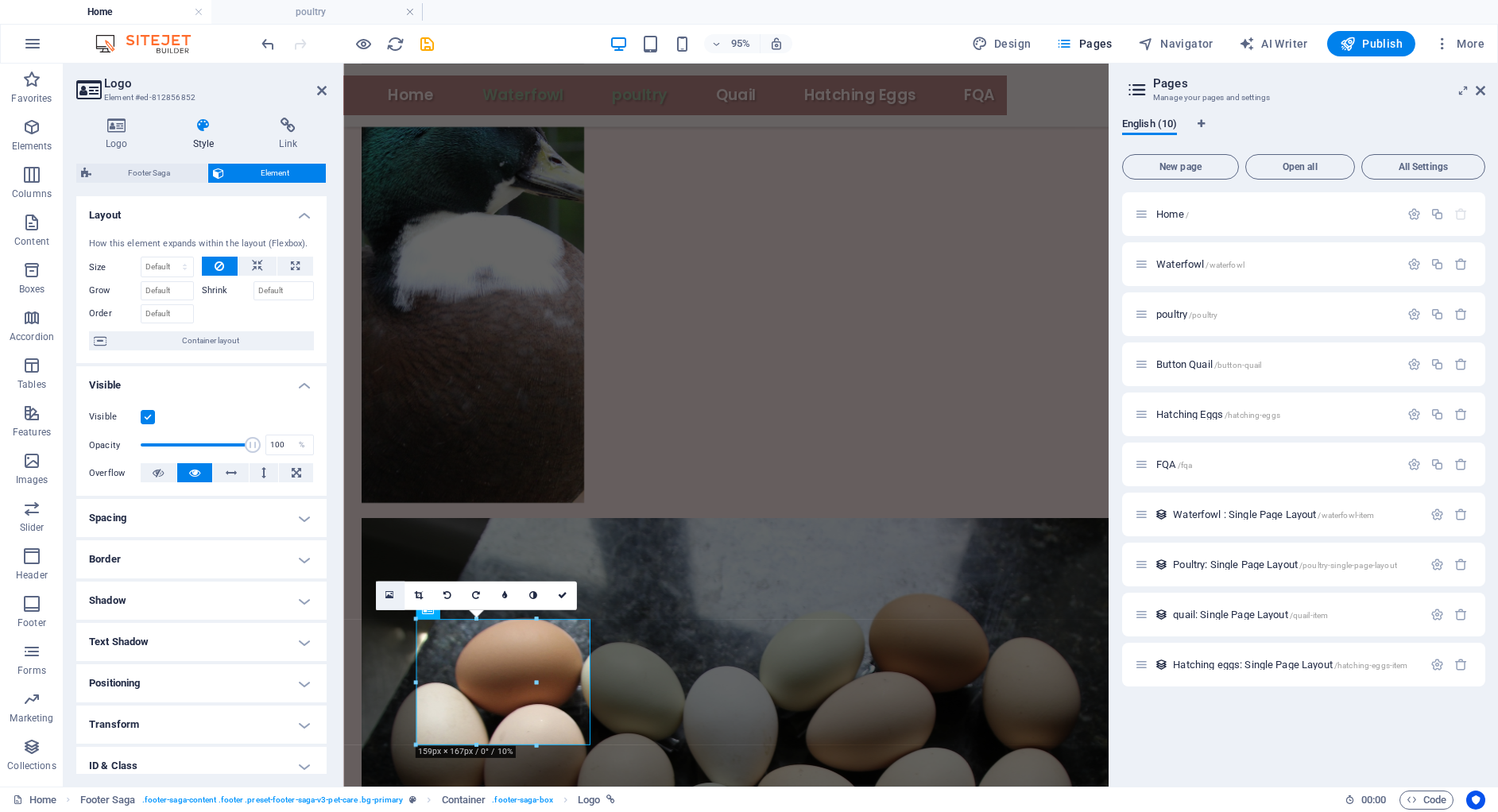
click at [388, 592] on icon at bounding box center [390, 595] width 8 height 10
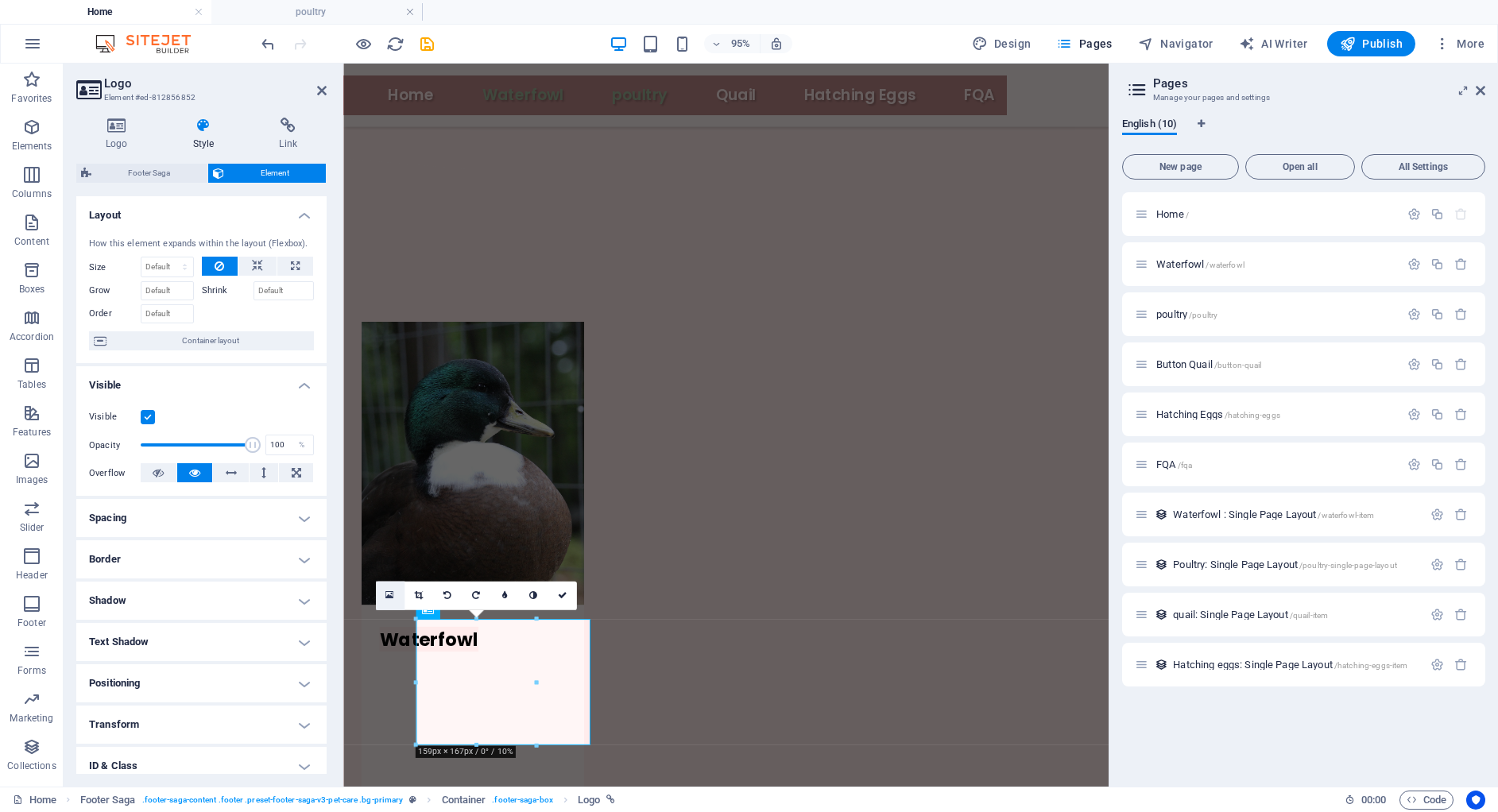
scroll to position [872, 0]
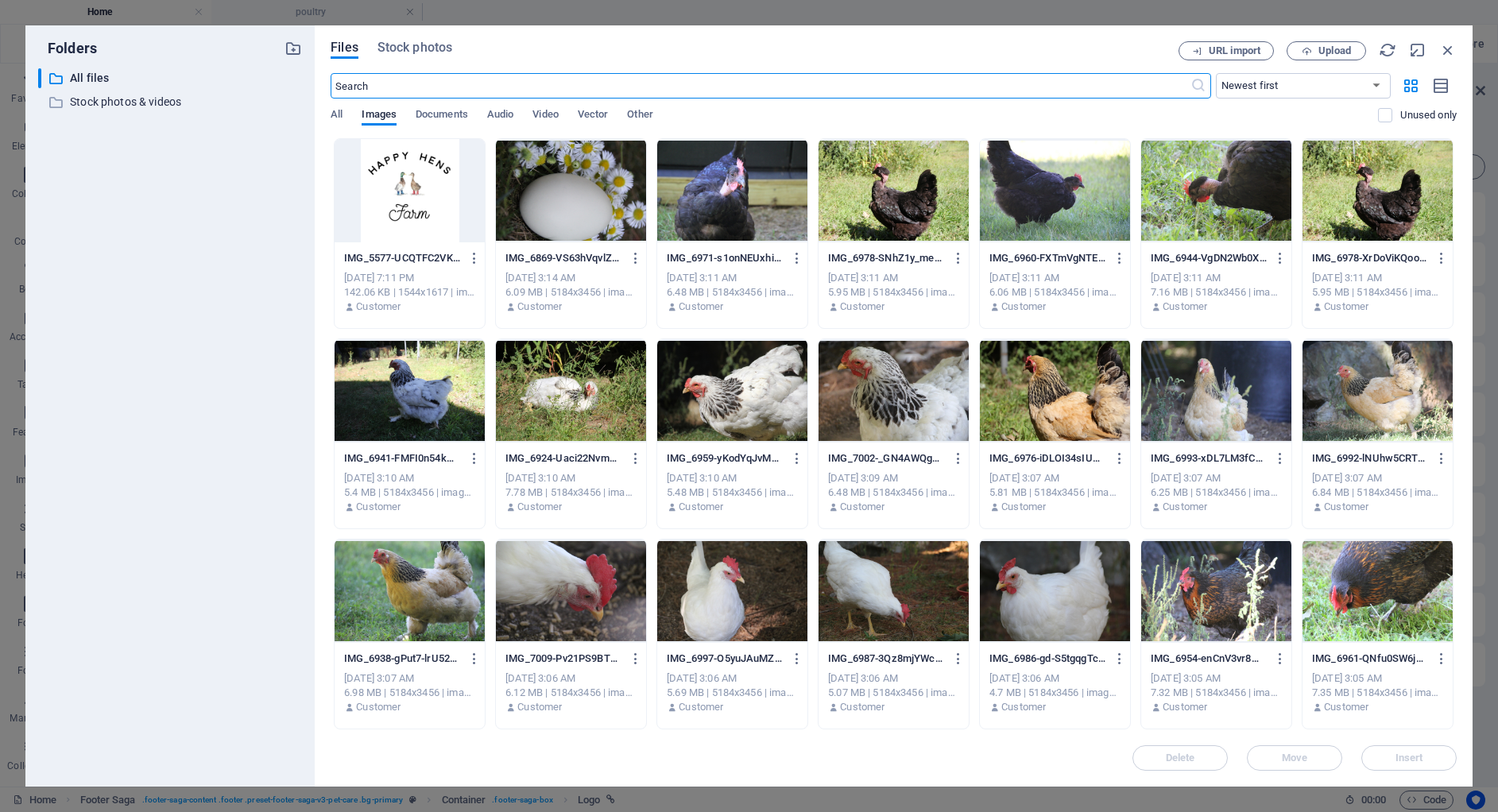
click at [441, 207] on div at bounding box center [410, 191] width 151 height 104
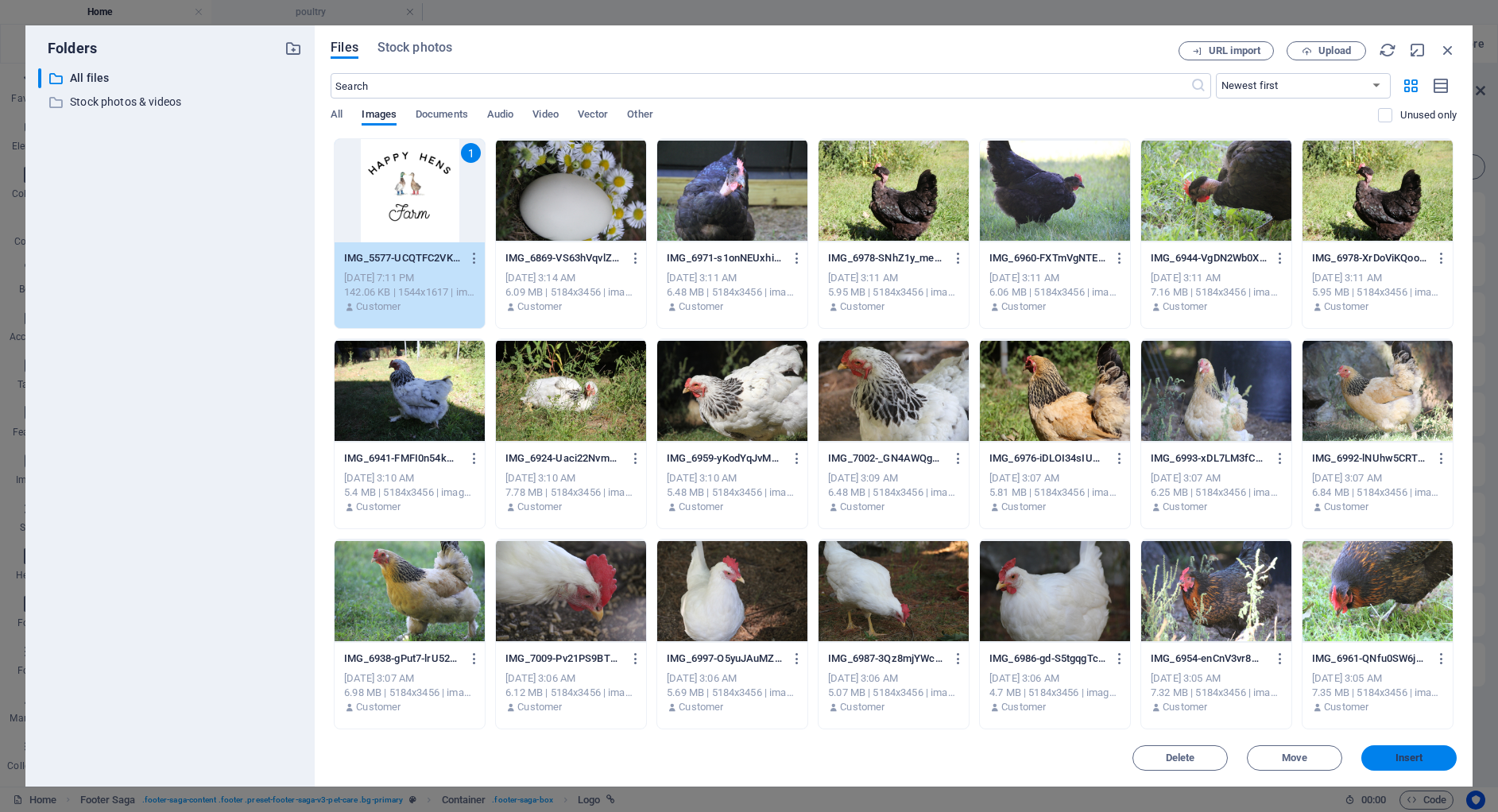
click at [1417, 755] on span "Insert" at bounding box center [1409, 758] width 28 height 9
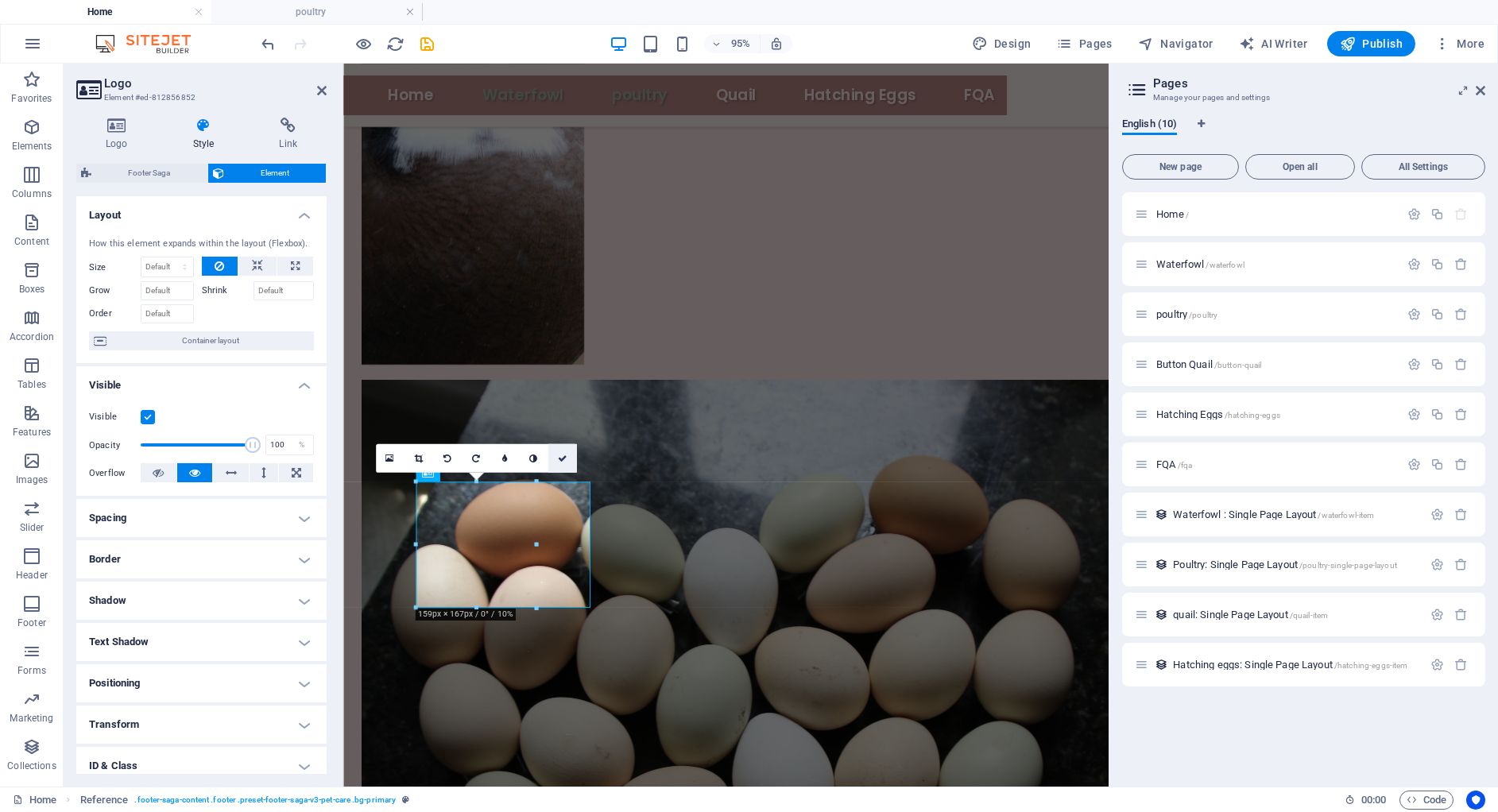
click at [559, 461] on icon at bounding box center [561, 457] width 9 height 8
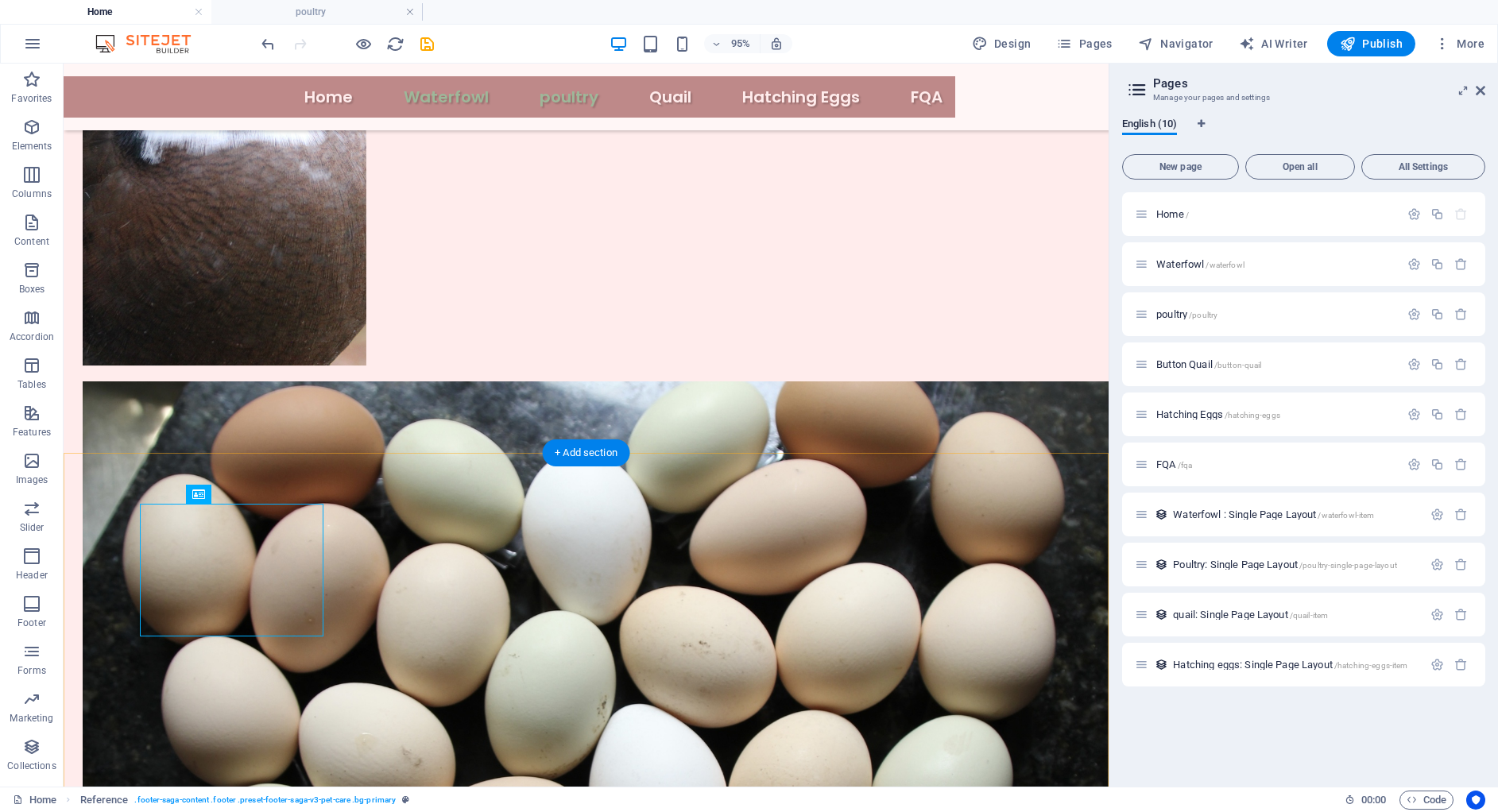
scroll to position [1611, 0]
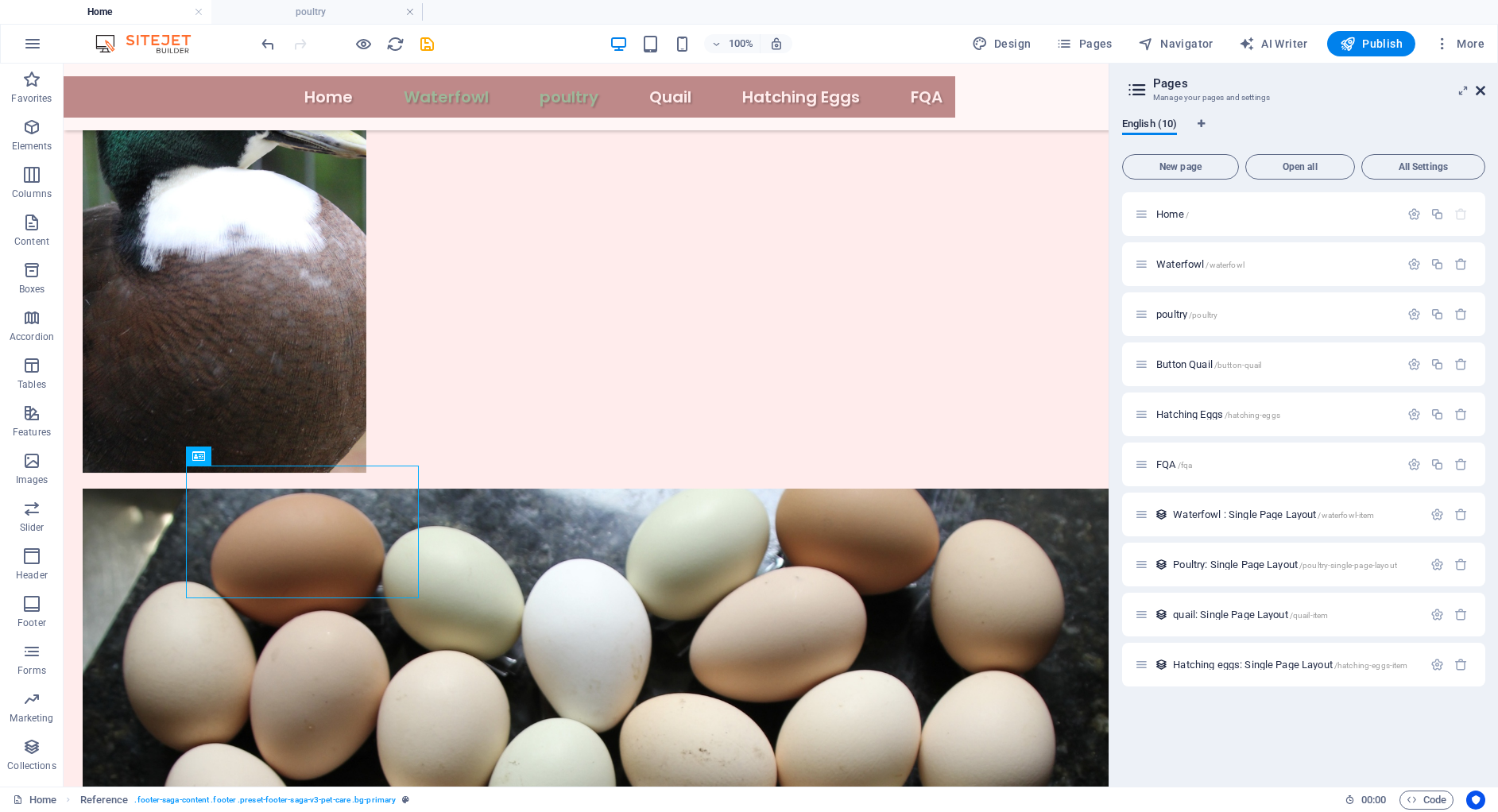
click at [1478, 85] on icon at bounding box center [1480, 90] width 9 height 13
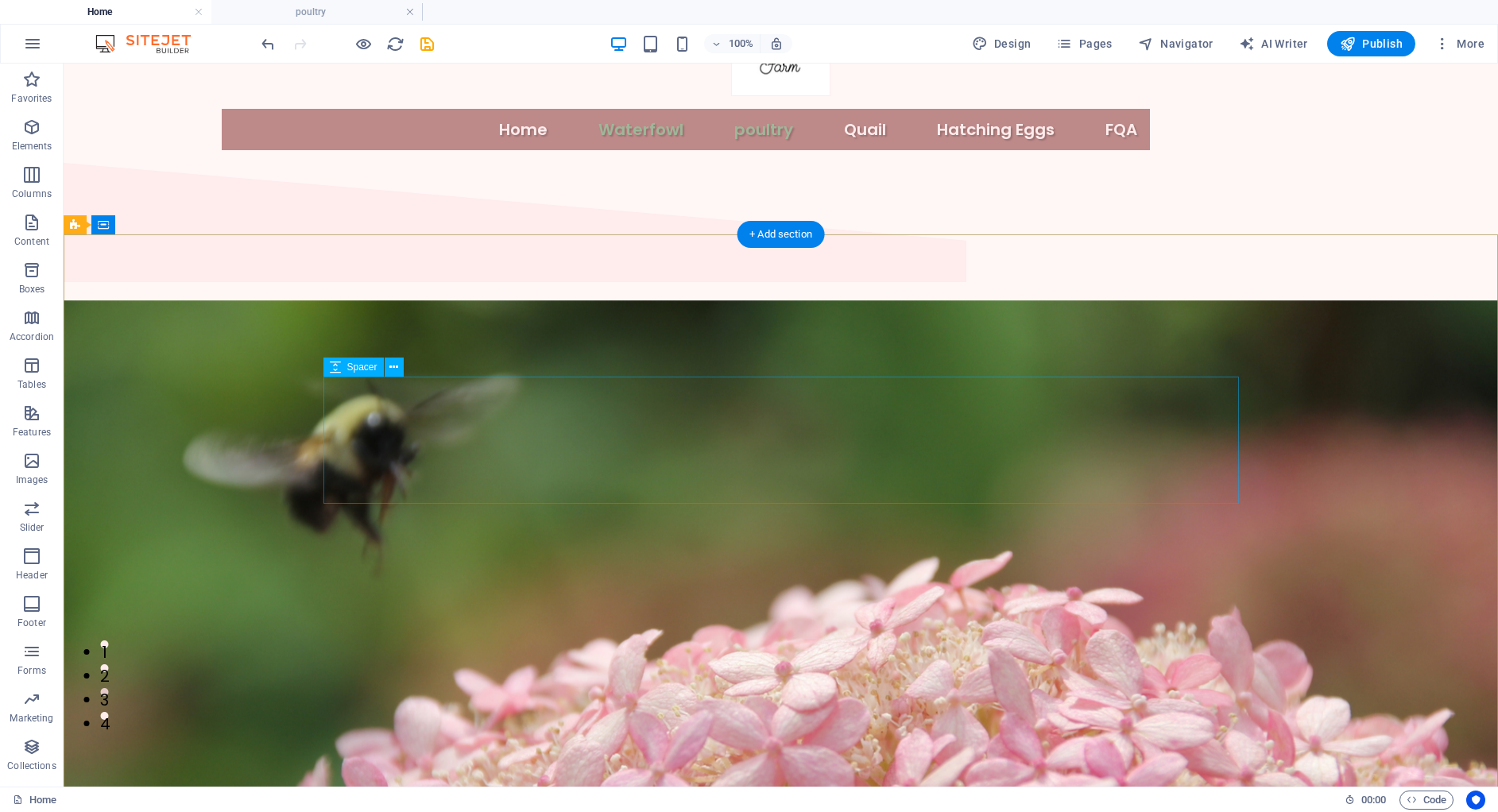
scroll to position [0, 0]
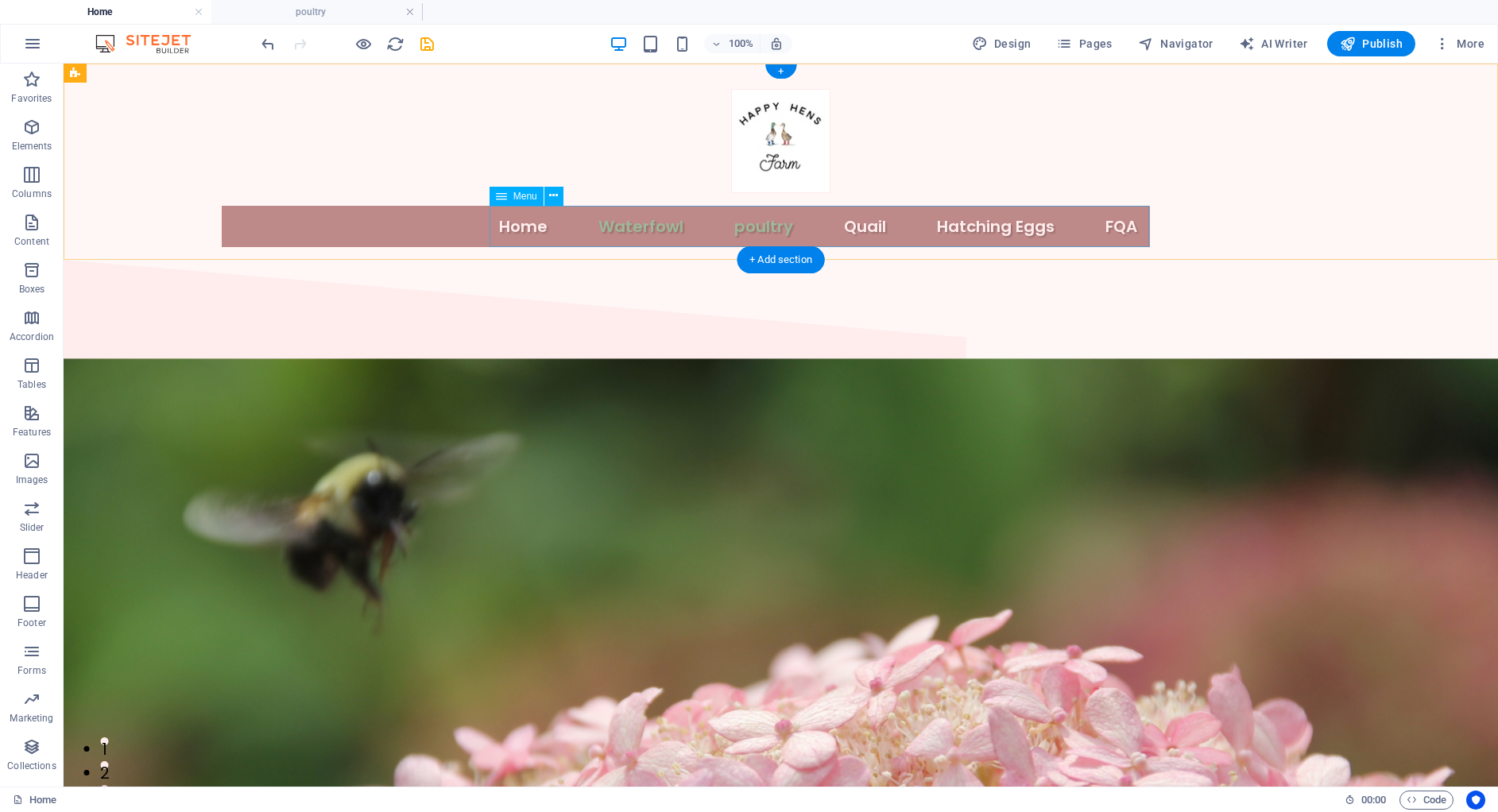
click at [780, 227] on nav "Home Waterfowl poultry Quail Hatching Eggs FQA" at bounding box center [686, 226] width 928 height 41
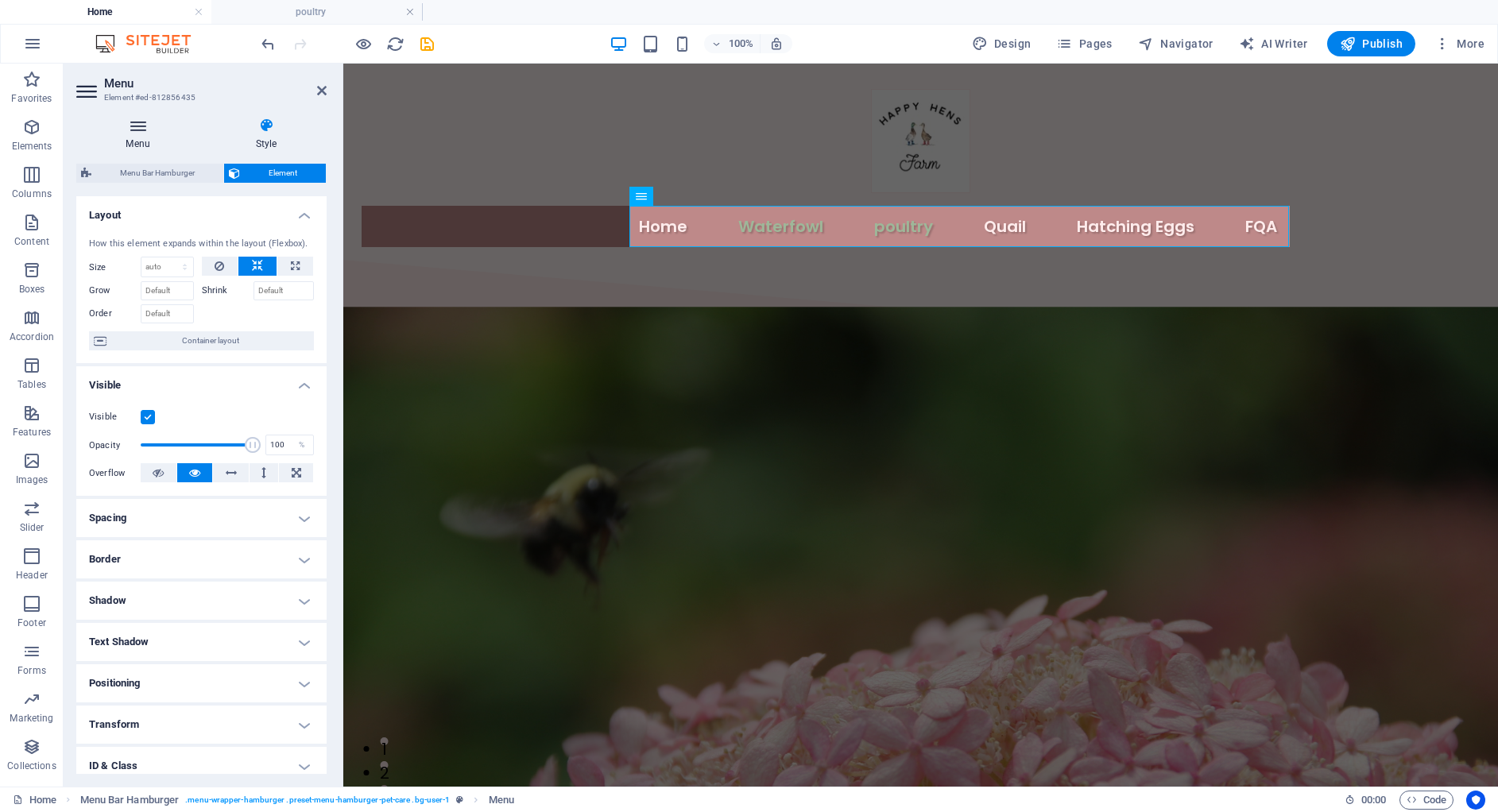
click at [137, 119] on icon at bounding box center [137, 125] width 123 height 16
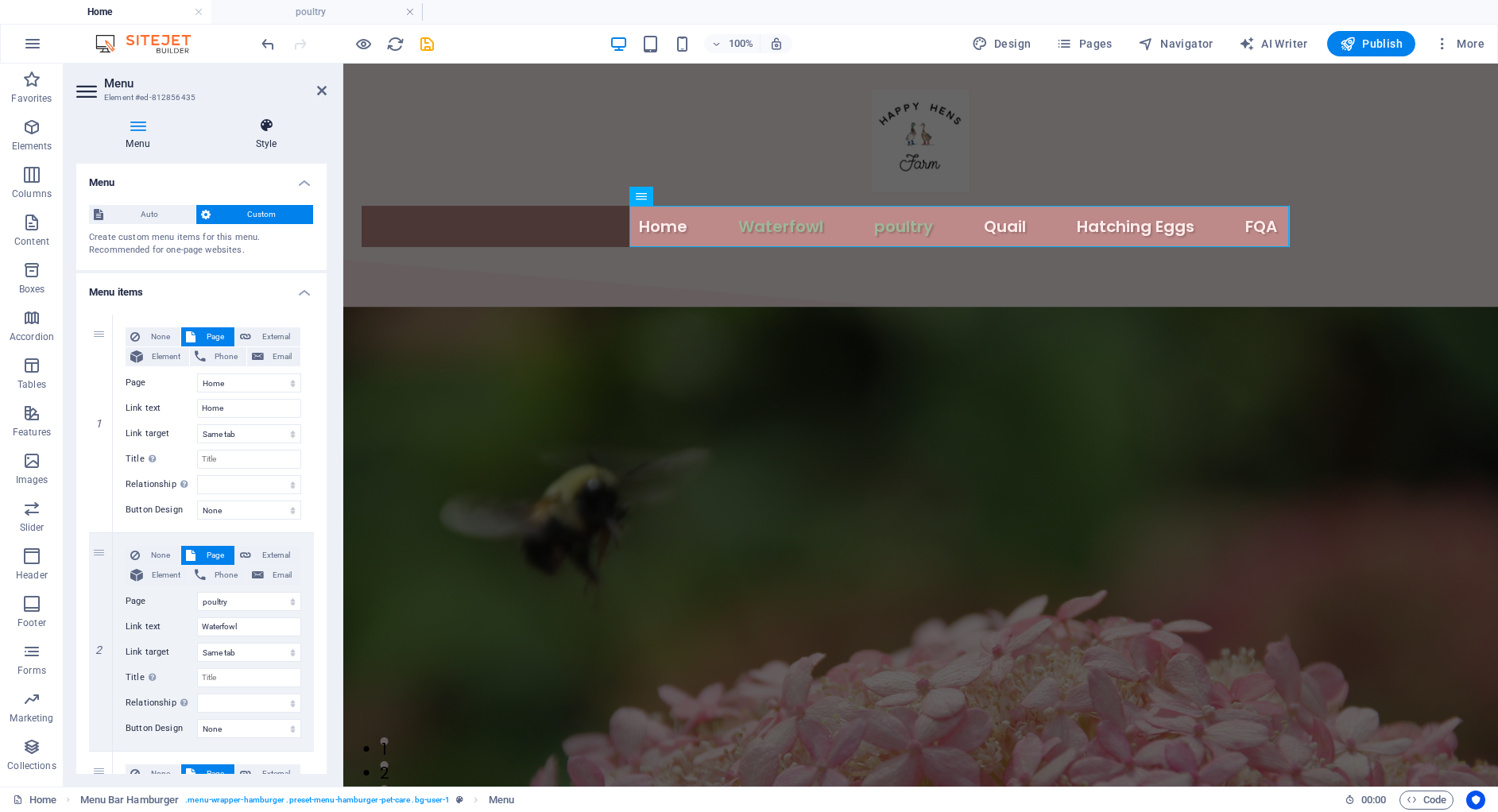
click at [268, 123] on icon at bounding box center [266, 125] width 120 height 16
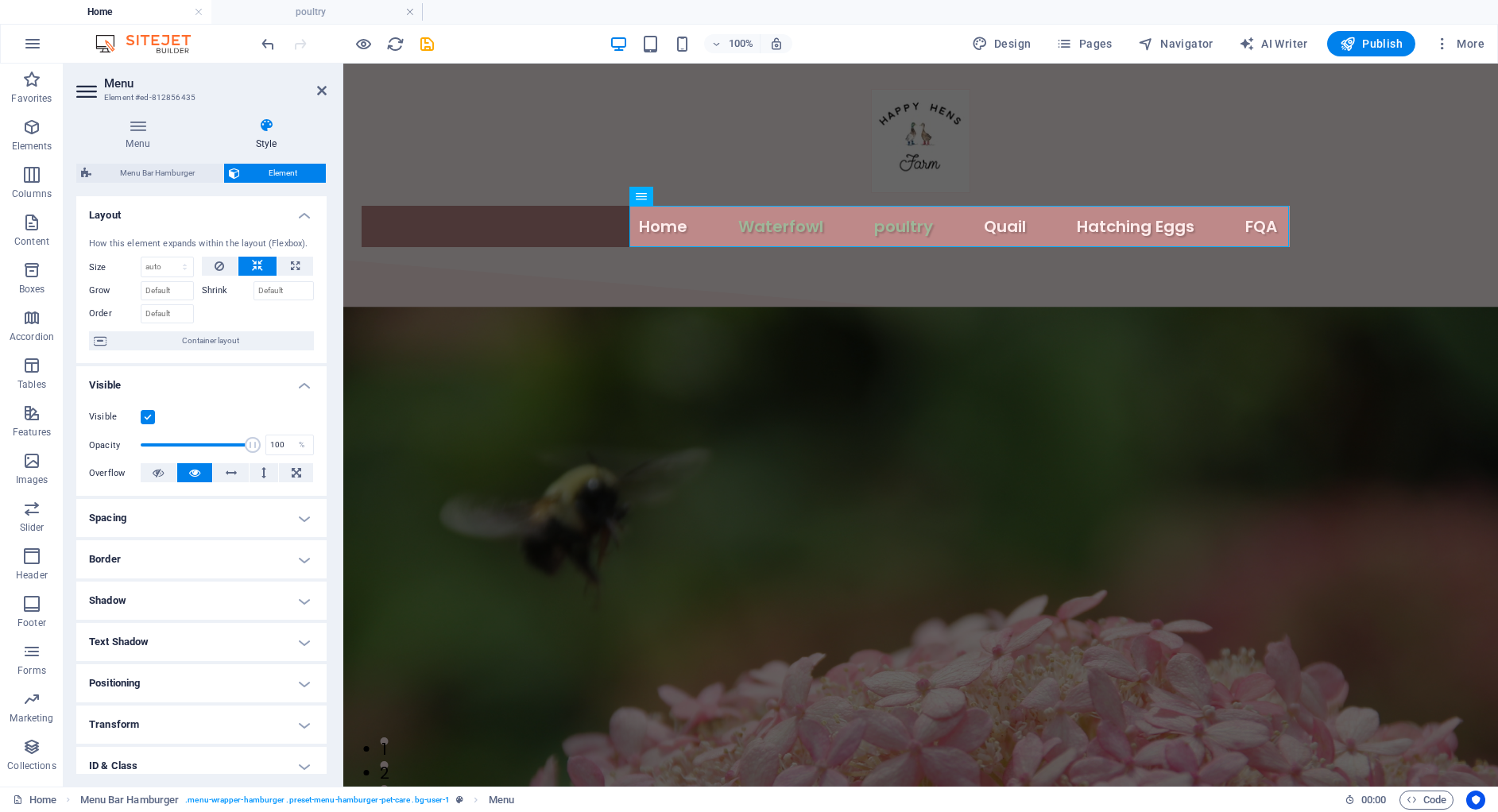
click at [131, 520] on h4 "Spacing" at bounding box center [201, 518] width 250 height 38
click at [176, 723] on h4 "Shadow" at bounding box center [201, 723] width 250 height 38
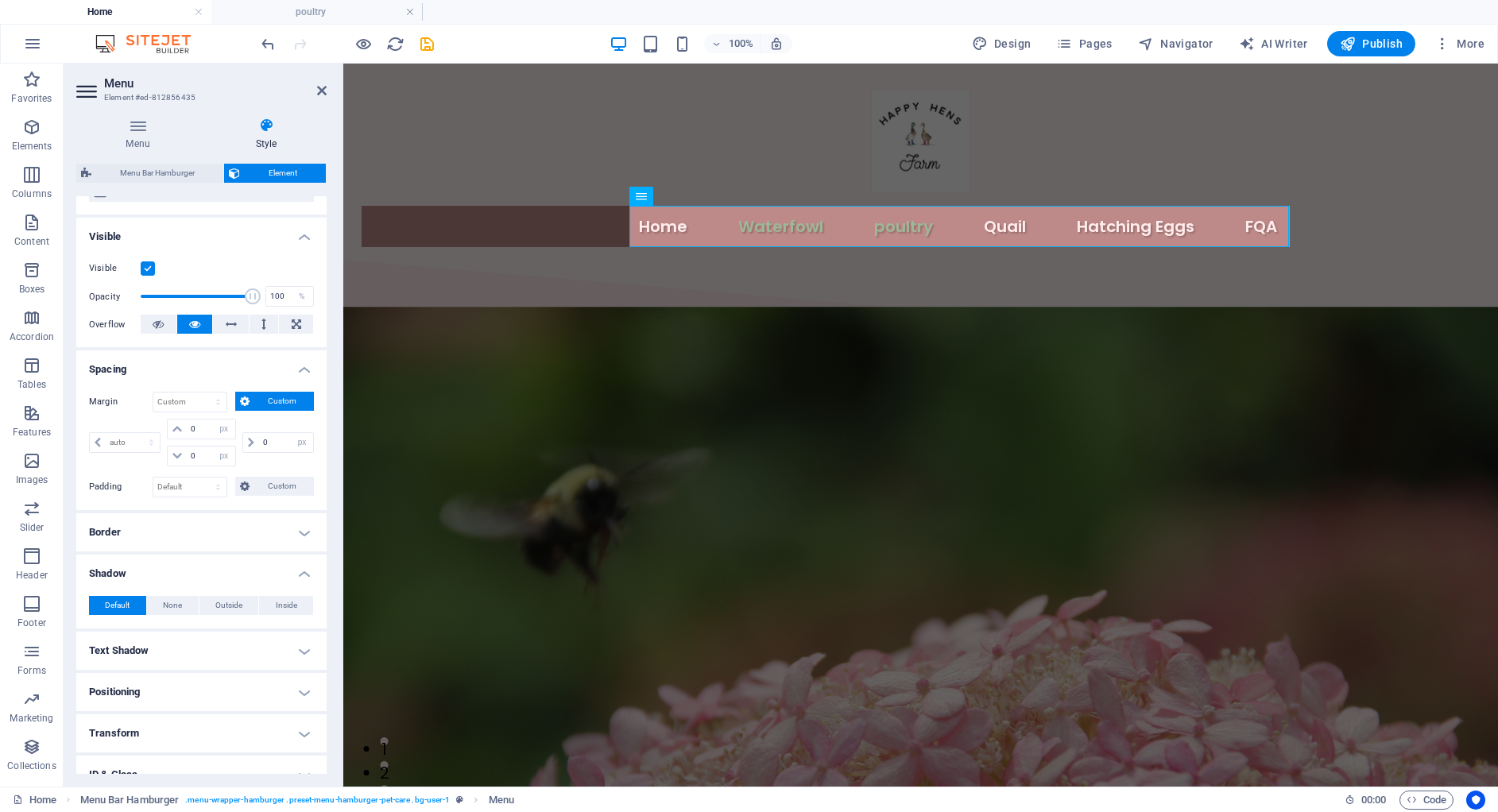
scroll to position [192, 0]
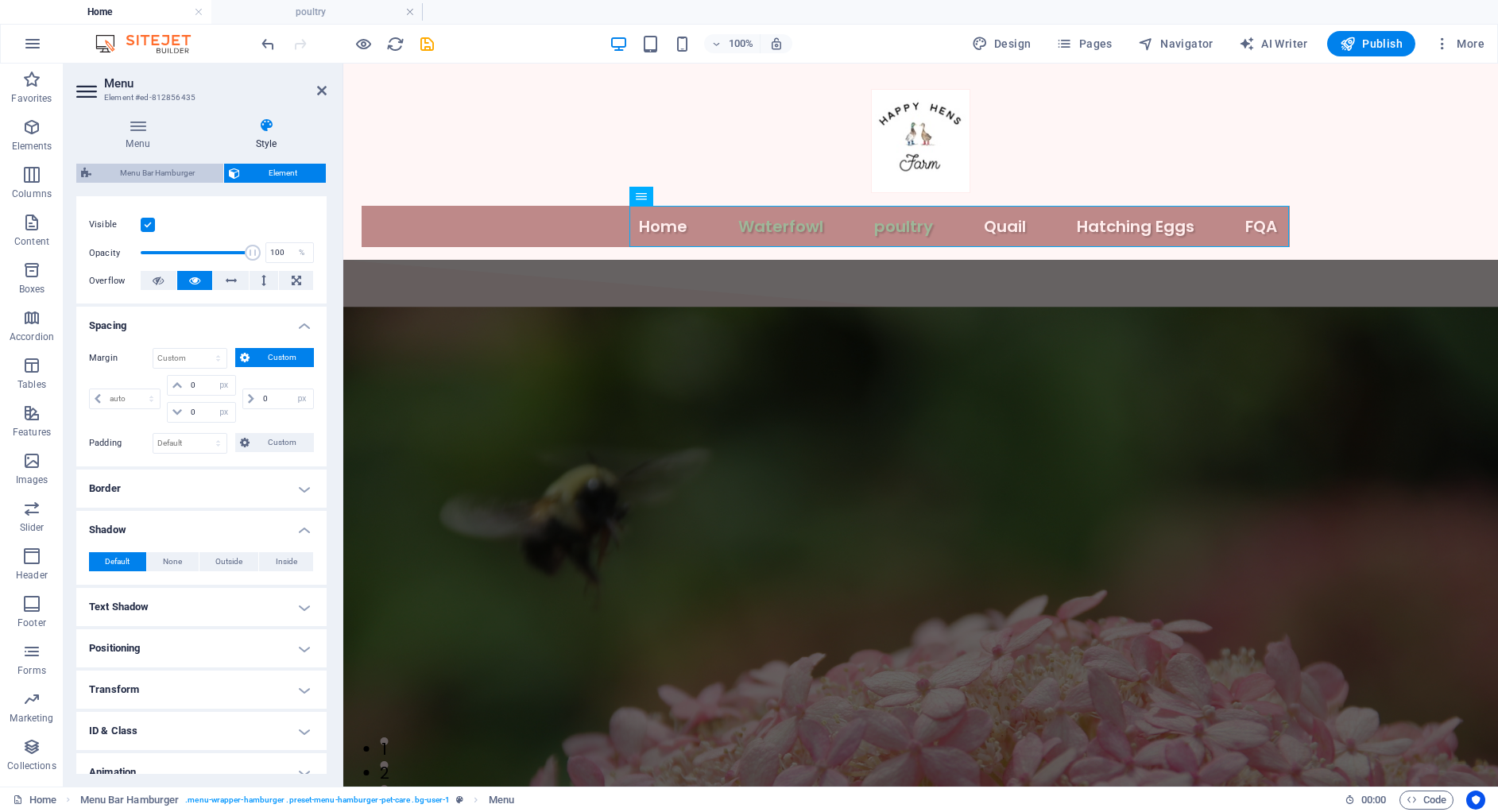
click at [140, 171] on span "Menu Bar Hamburger" at bounding box center [157, 173] width 122 height 19
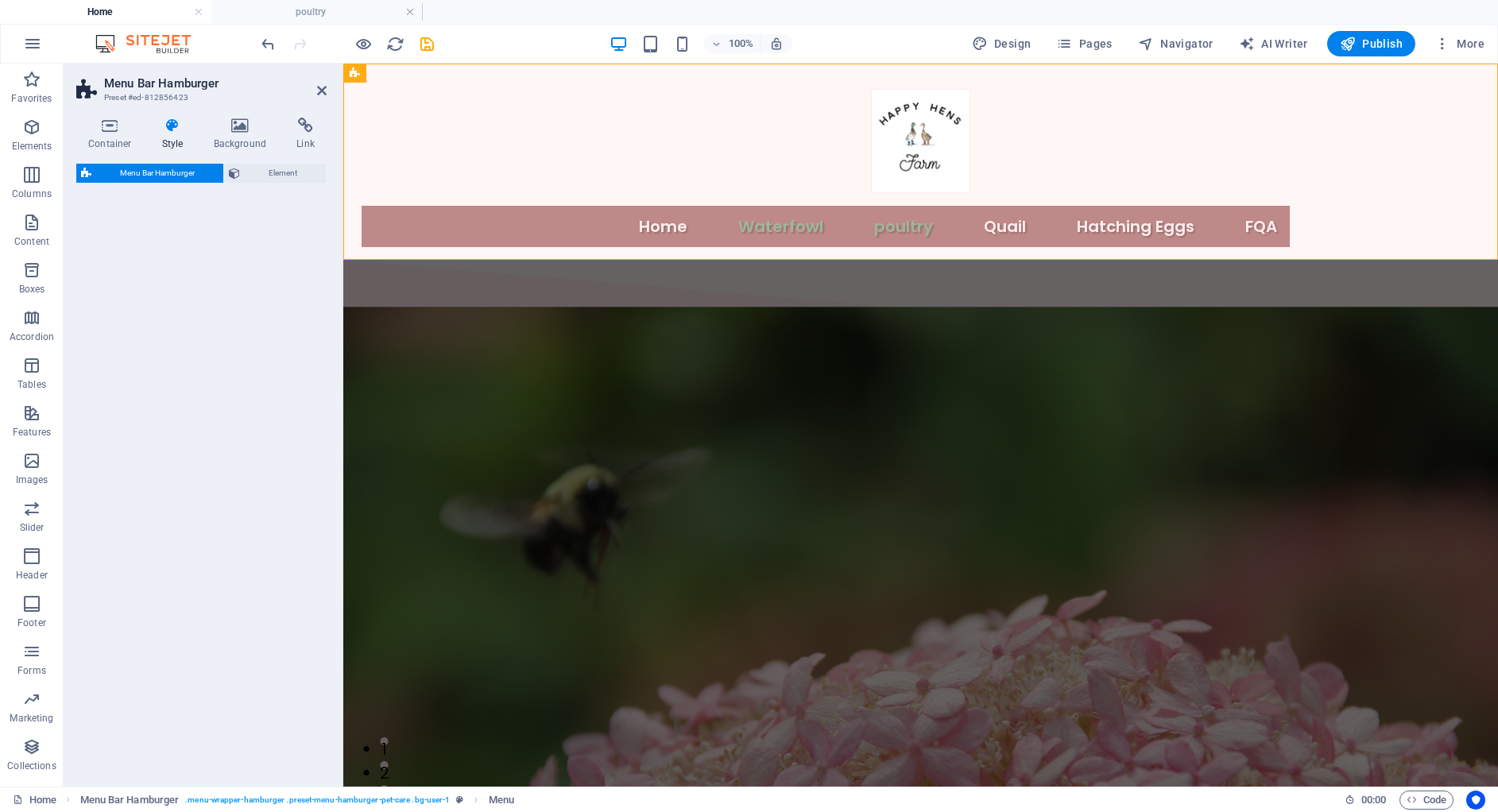
select select "rem"
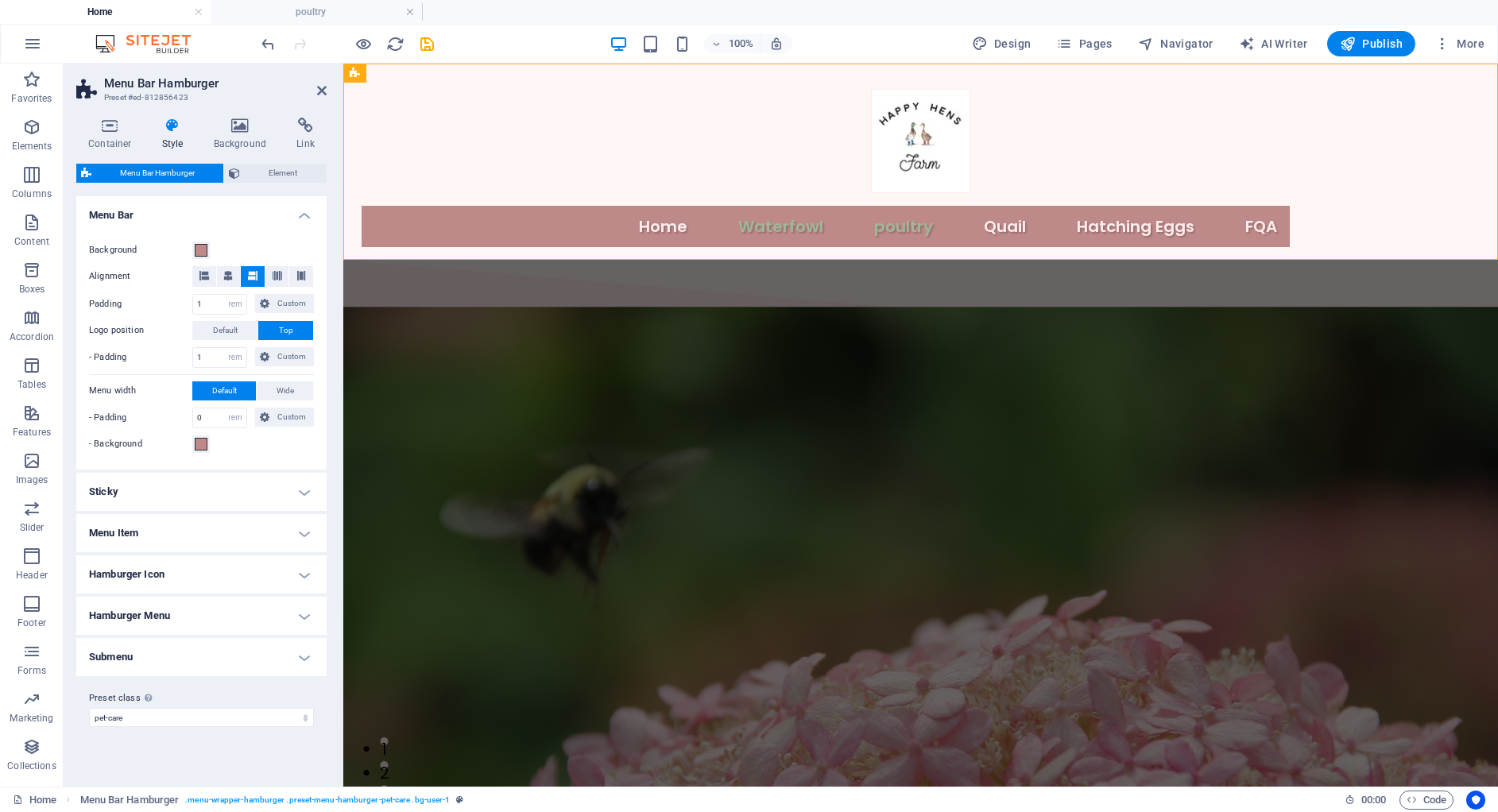
click at [178, 496] on h4 "Sticky" at bounding box center [201, 492] width 250 height 38
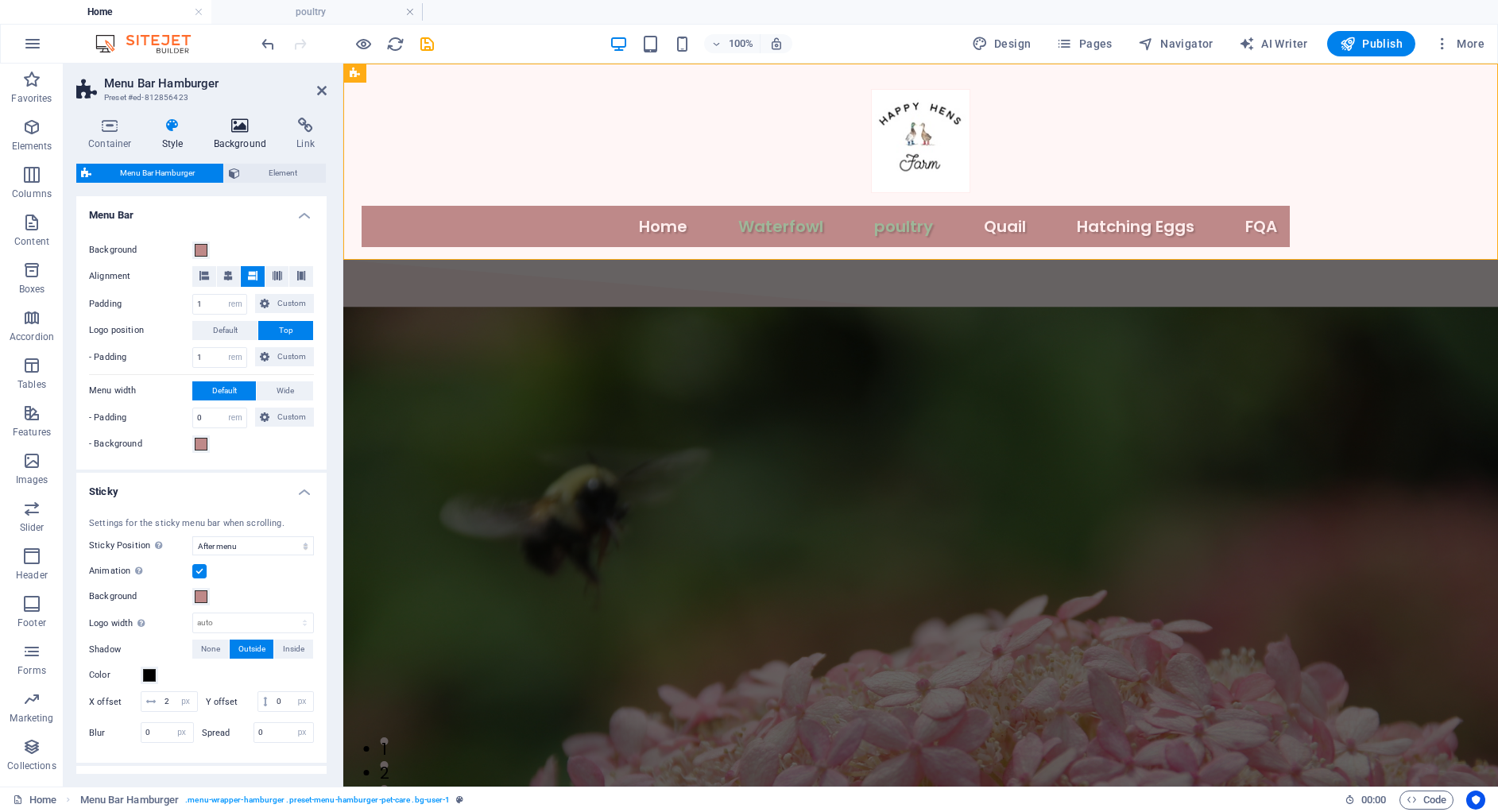
click at [233, 135] on h4 "Background" at bounding box center [243, 135] width 84 height 33
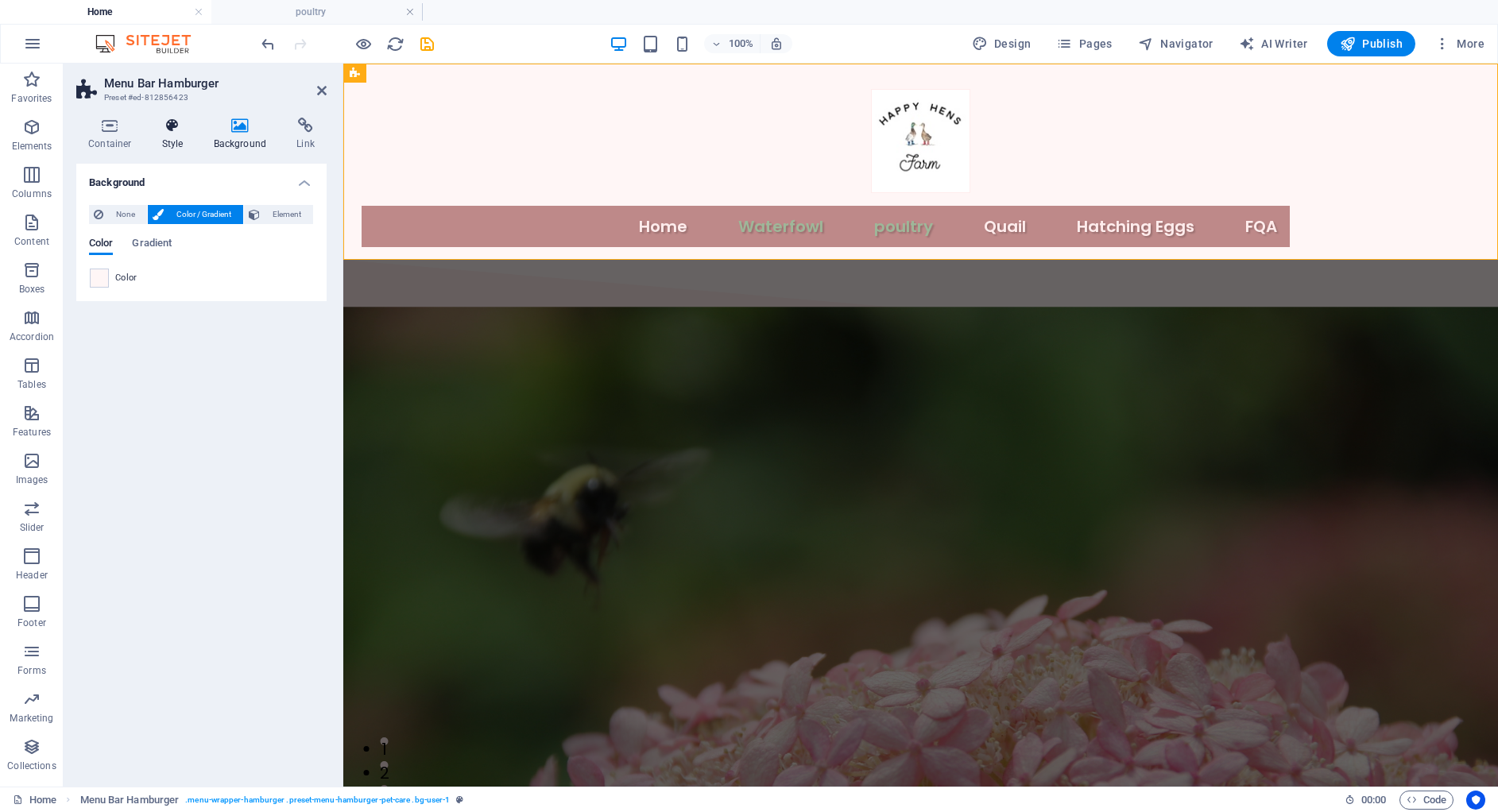
click at [174, 133] on icon at bounding box center [173, 125] width 45 height 16
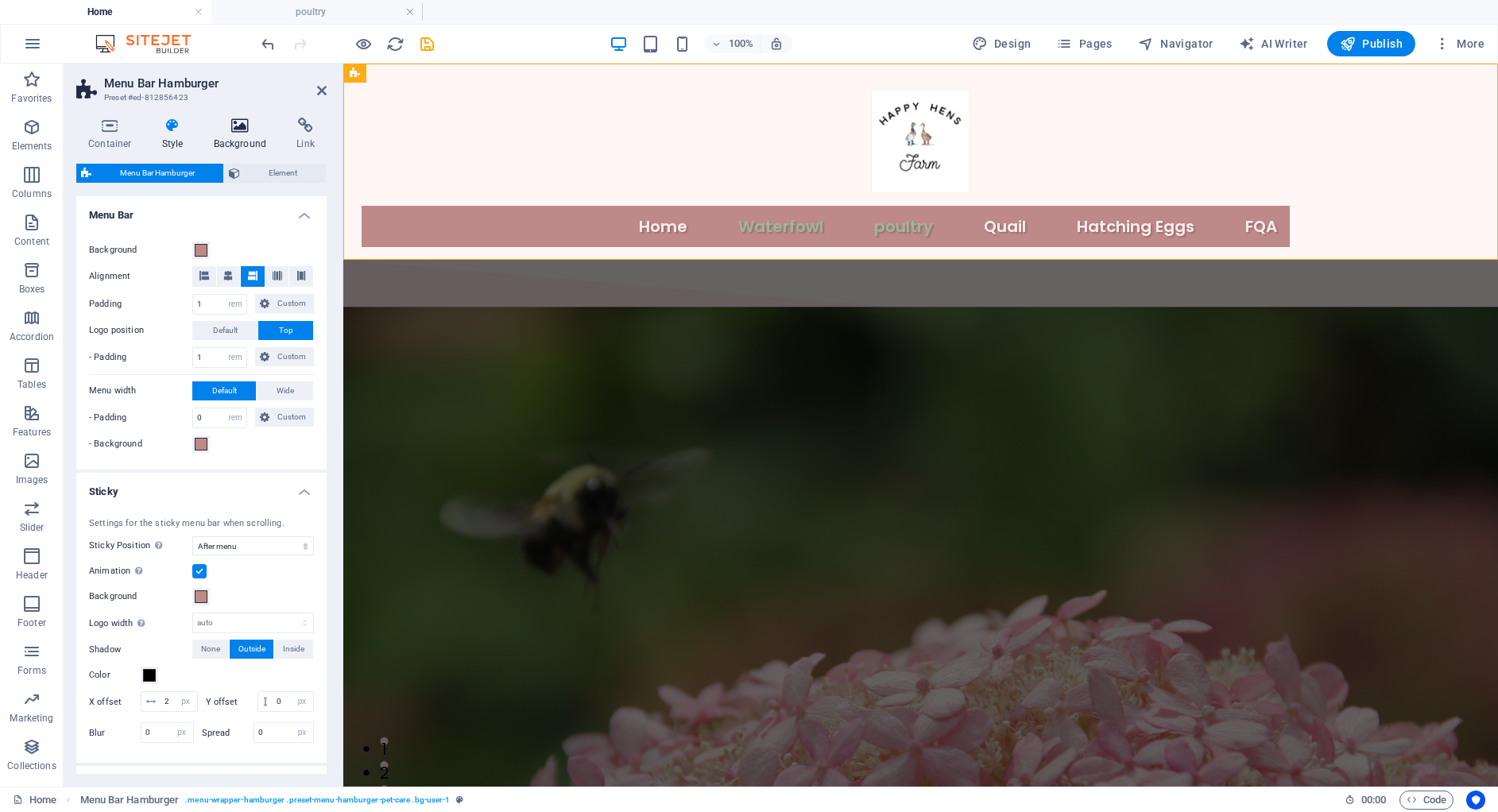
click at [246, 132] on icon at bounding box center [240, 125] width 77 height 16
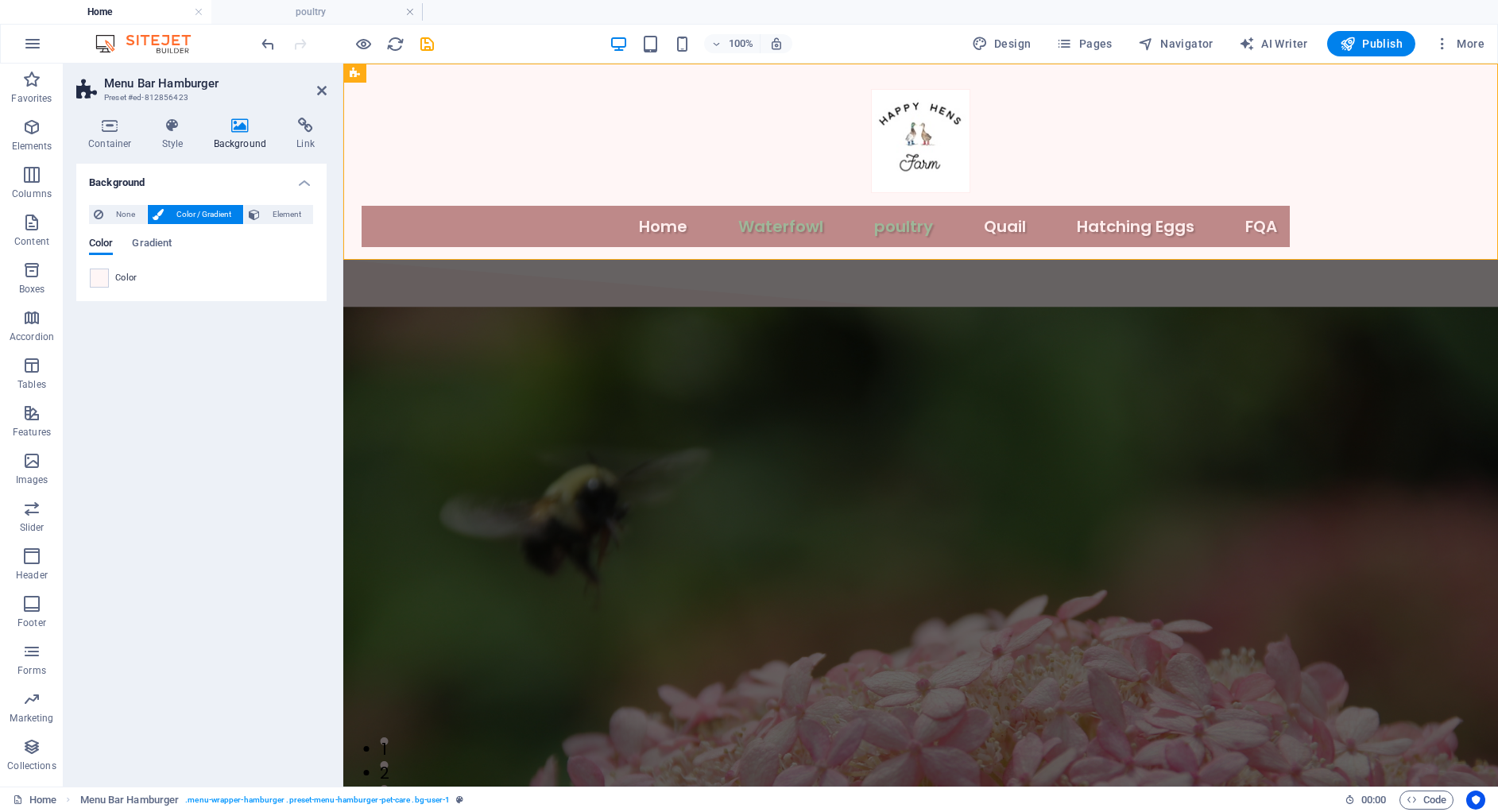
click at [89, 273] on div "Color" at bounding box center [201, 278] width 225 height 21
click at [269, 217] on span "Element" at bounding box center [286, 214] width 43 height 19
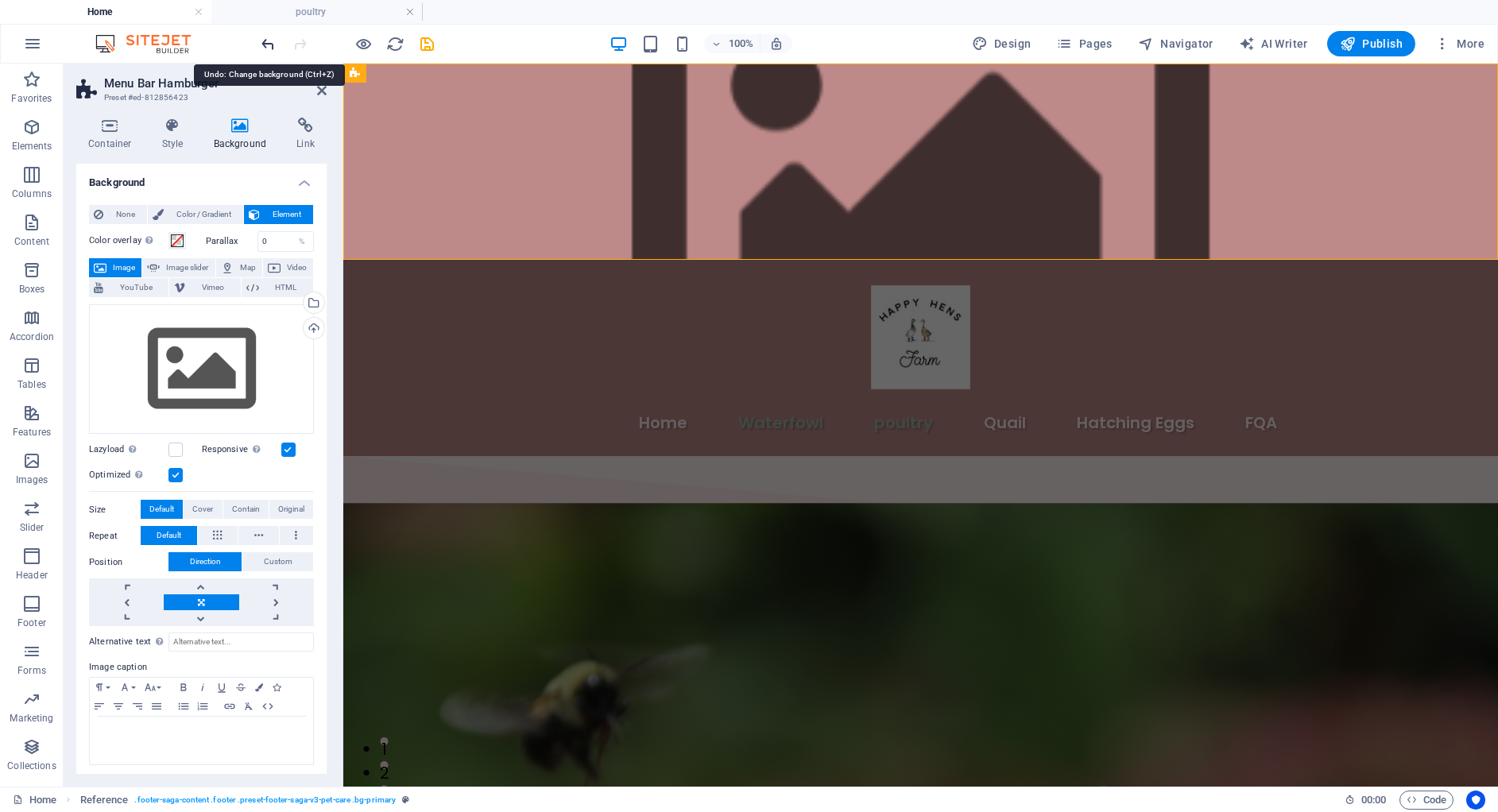
click at [266, 39] on icon "undo" at bounding box center [268, 44] width 18 height 18
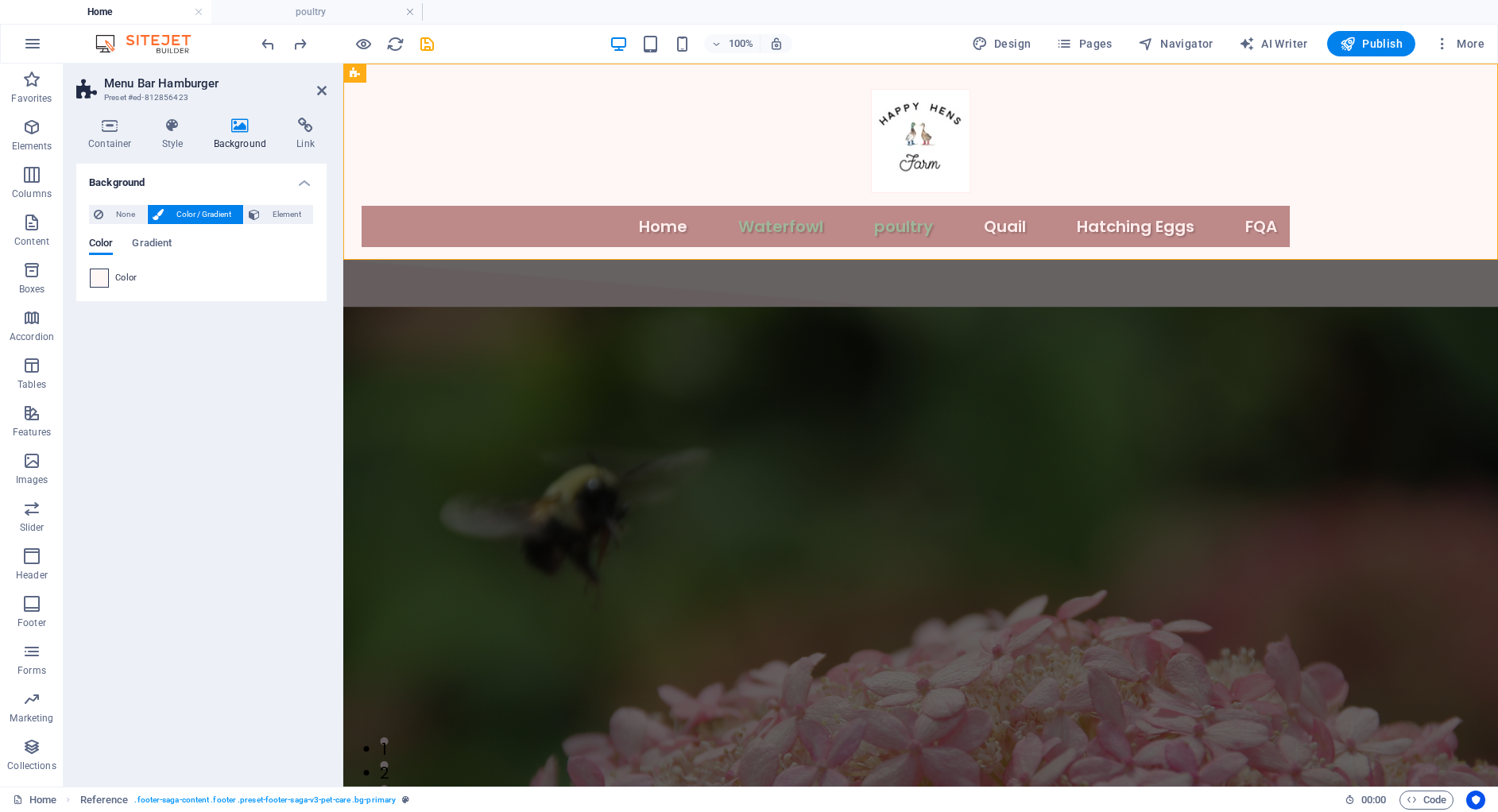
click at [98, 278] on span at bounding box center [99, 278] width 18 height 18
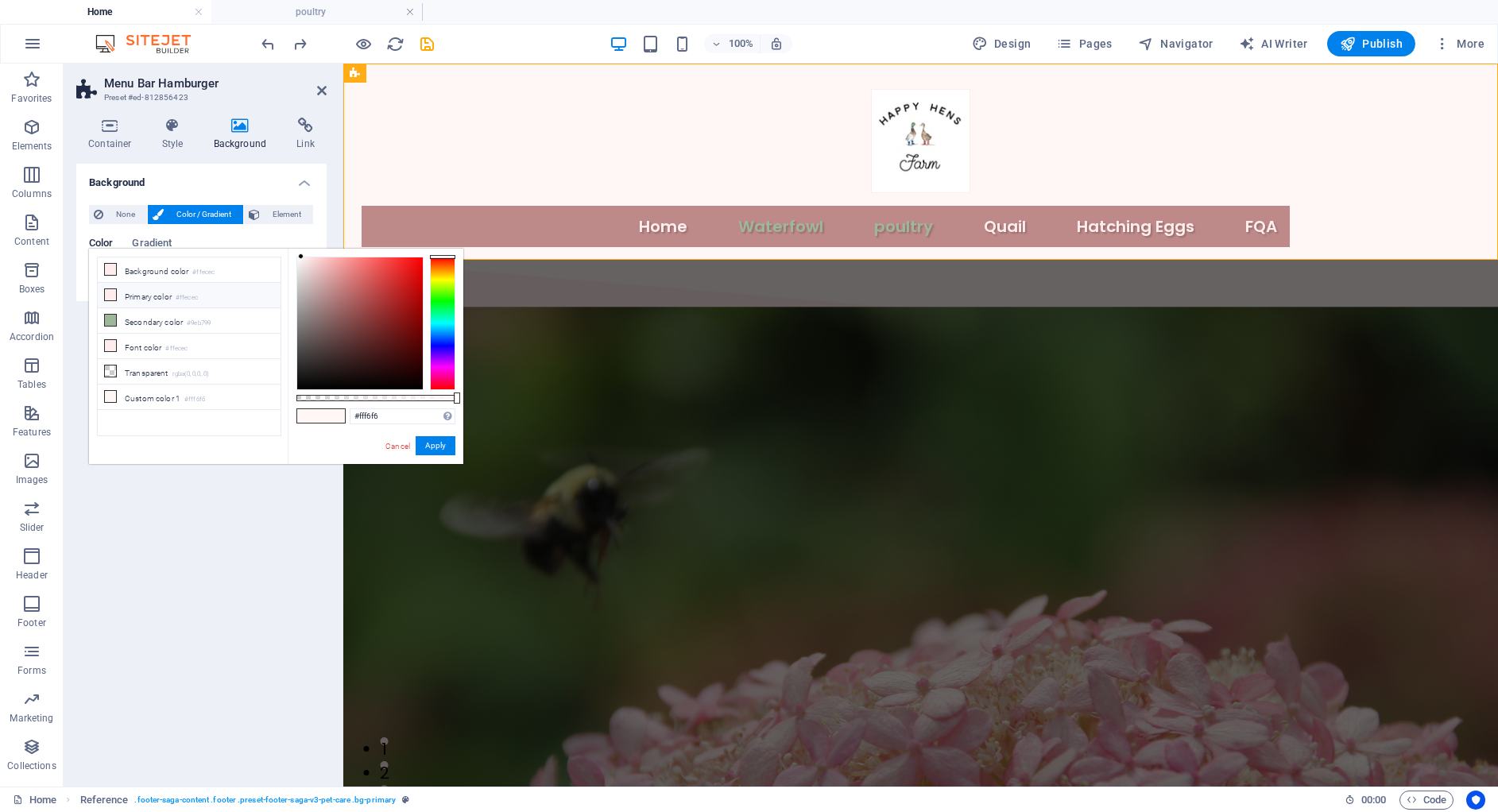
click at [167, 303] on li "Primary color #ffecec" at bounding box center [189, 295] width 183 height 25
type input "#ffecec"
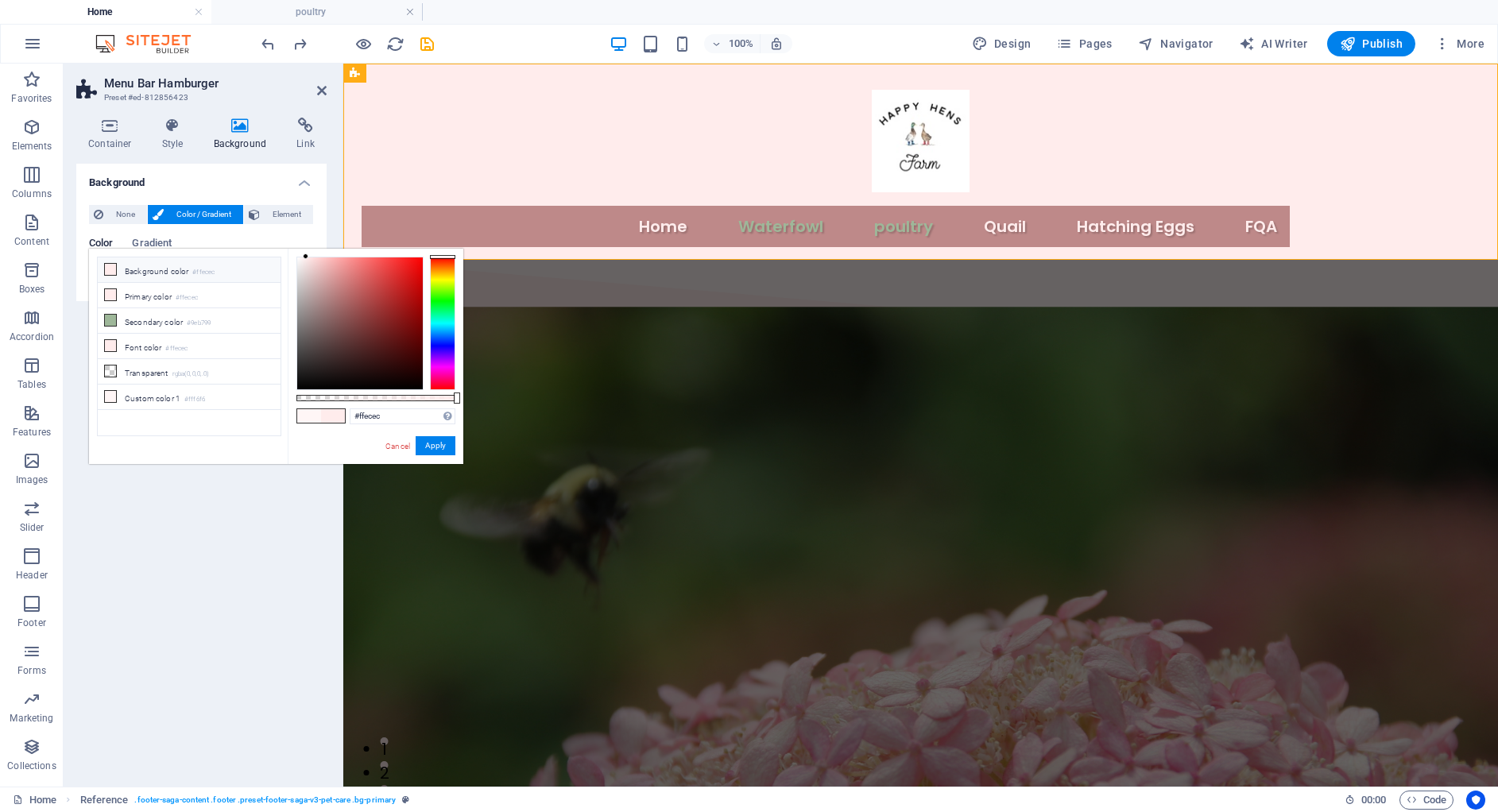
click at [177, 274] on li "Background color #ffecec" at bounding box center [189, 270] width 183 height 25
click at [442, 443] on button "Apply" at bounding box center [436, 446] width 40 height 19
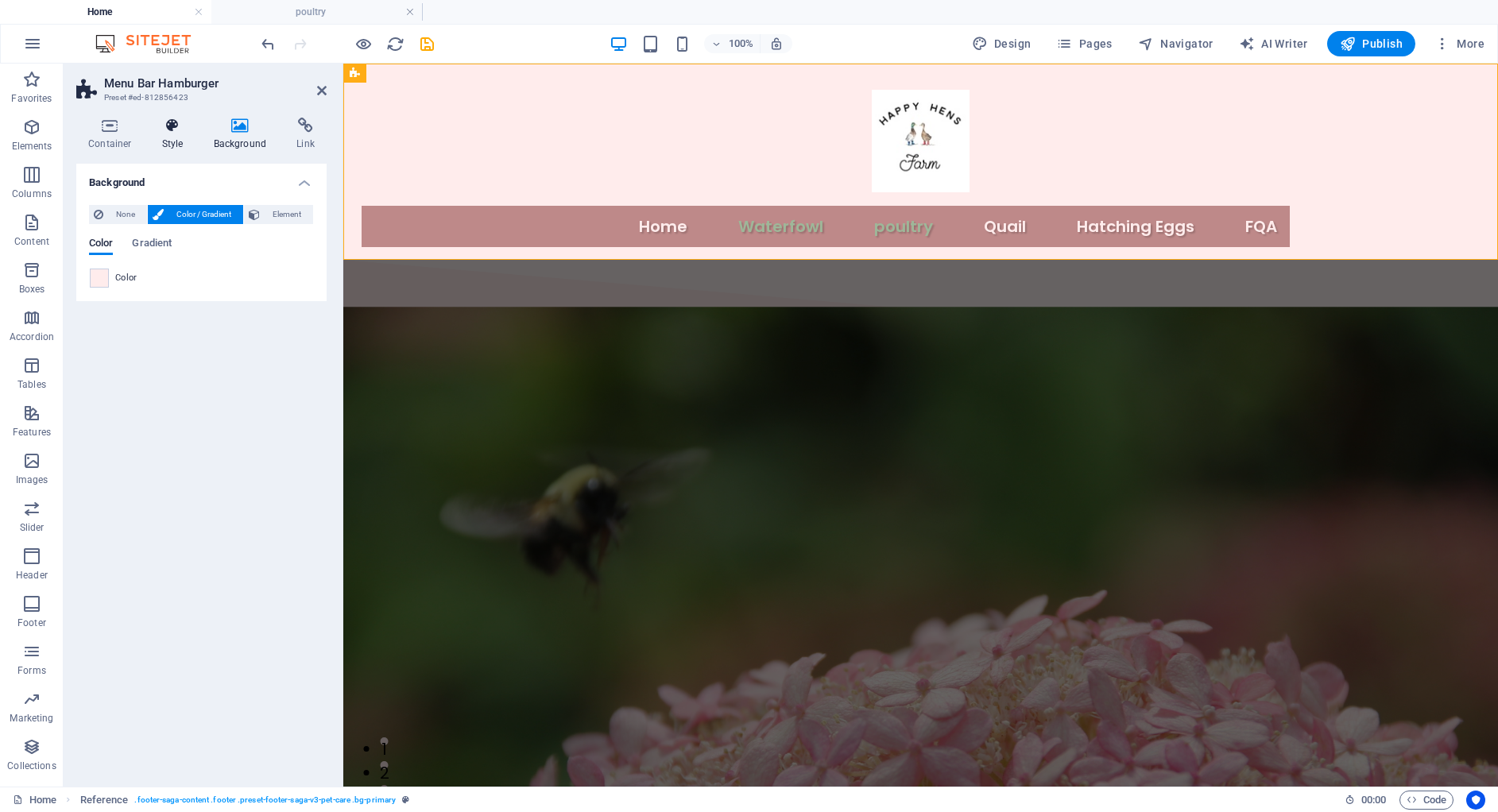
click at [167, 135] on h4 "Style" at bounding box center [176, 135] width 52 height 33
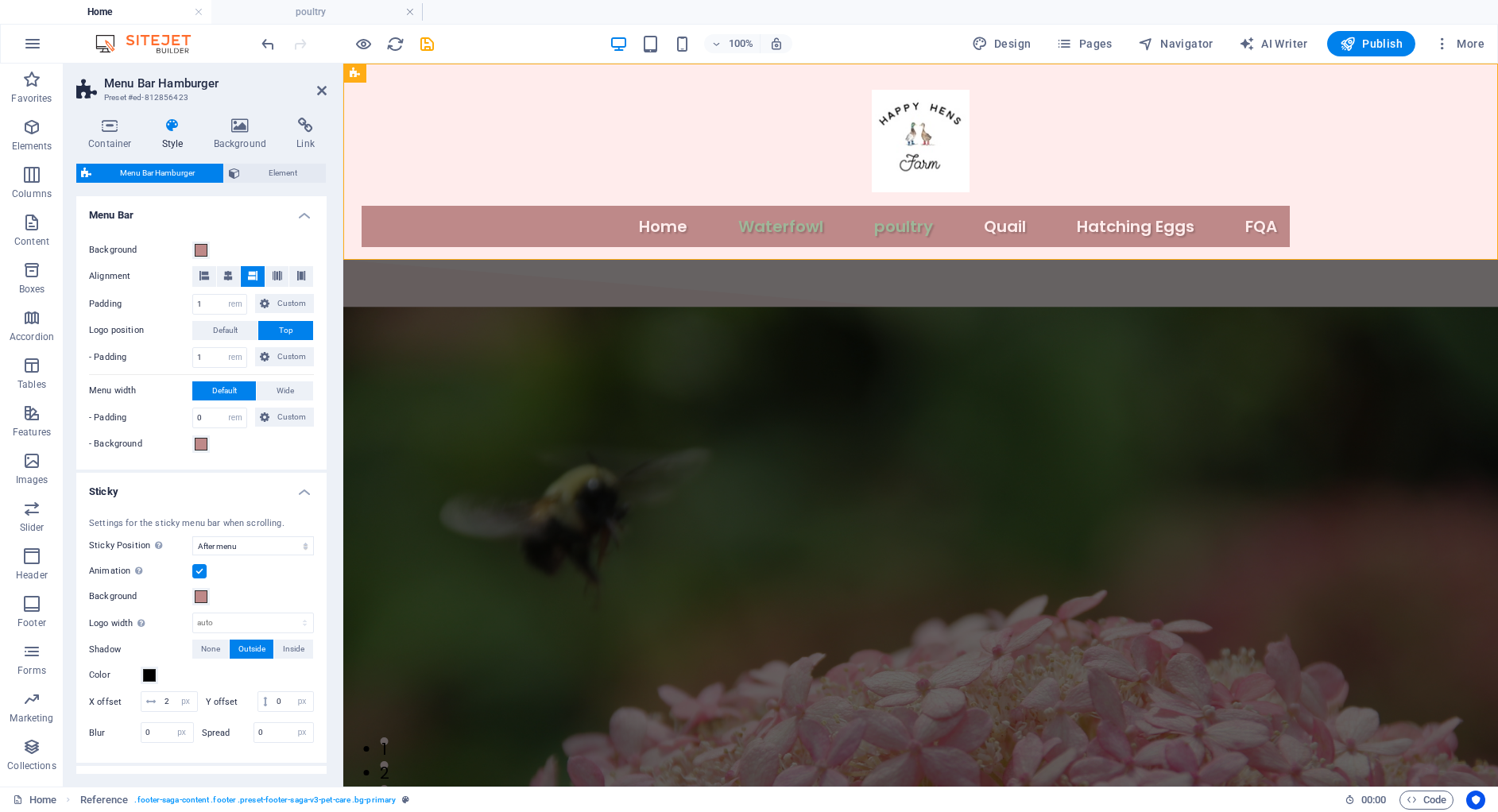
scroll to position [237, 0]
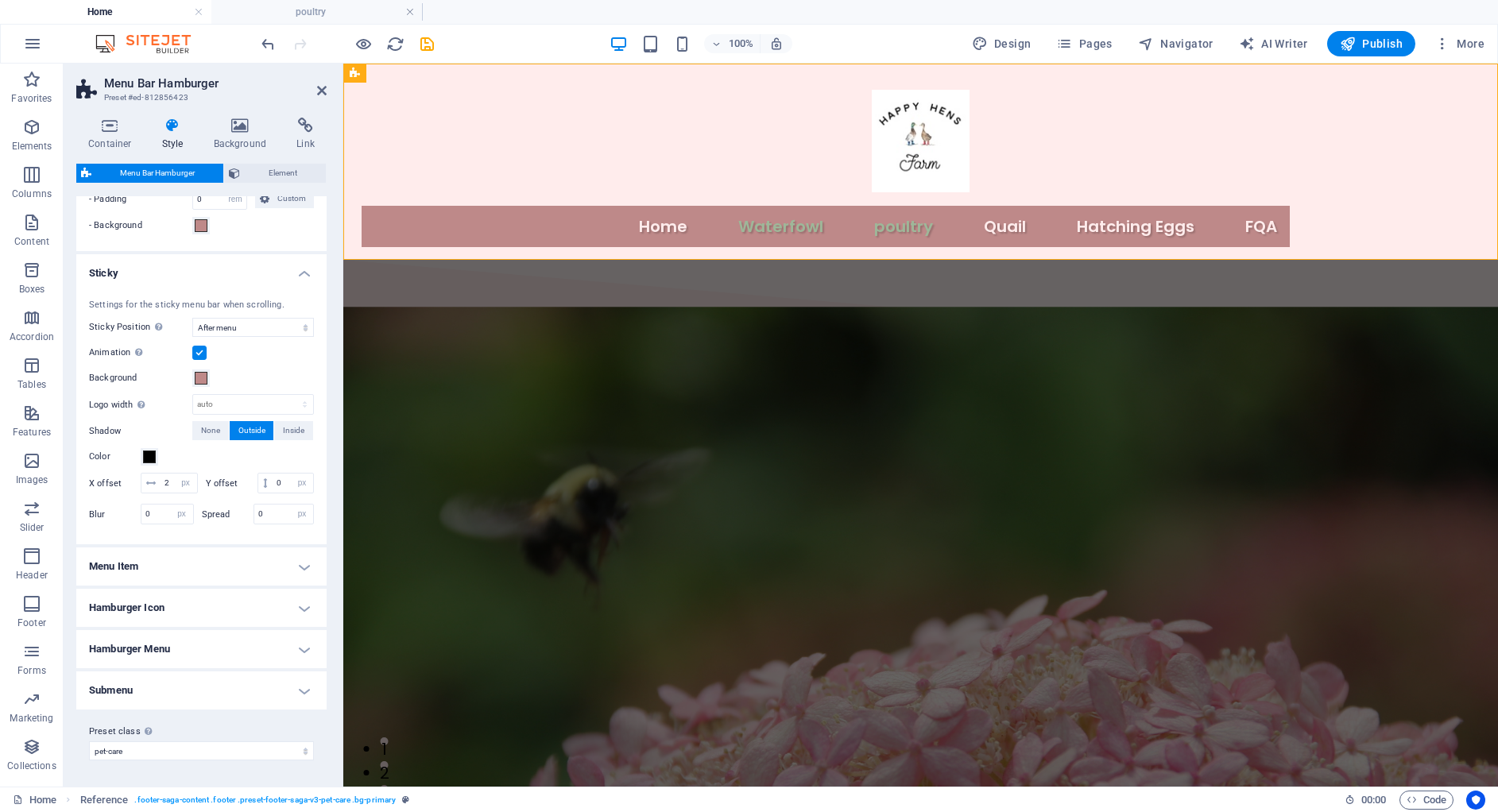
click at [179, 557] on h4 "Menu Item" at bounding box center [201, 567] width 250 height 38
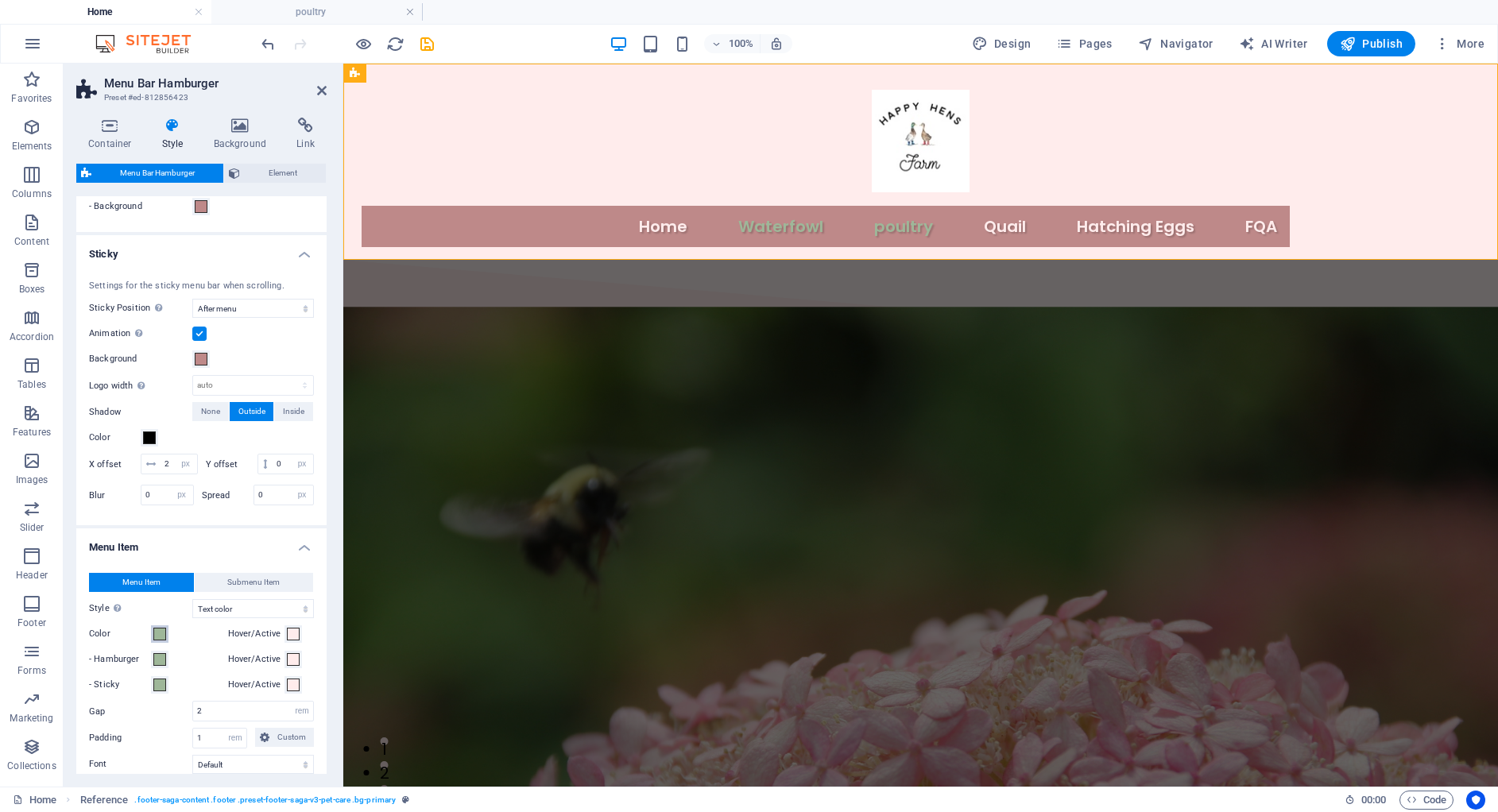
click at [159, 641] on span at bounding box center [159, 634] width 13 height 13
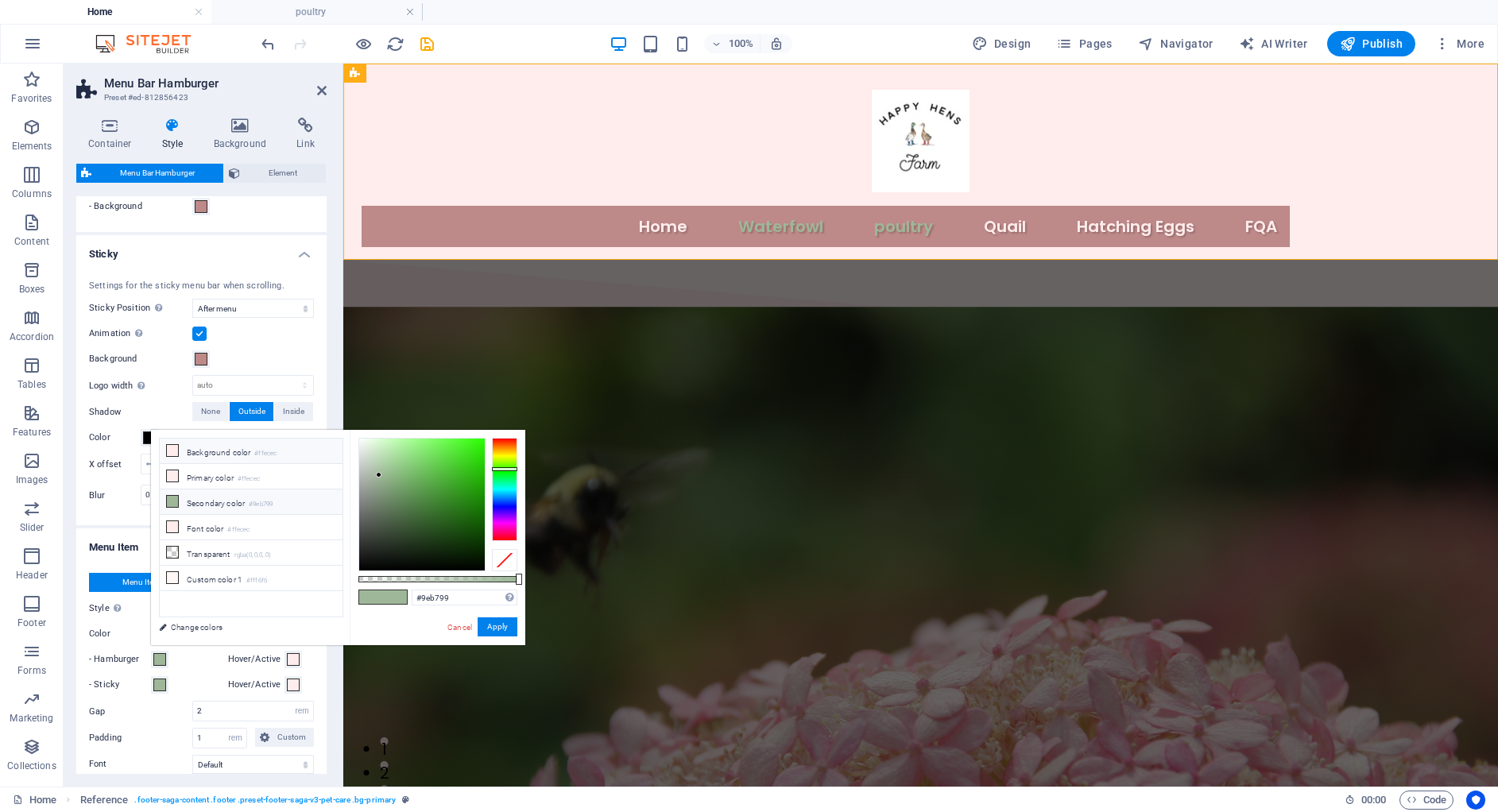
click at [236, 459] on li "Background color #ffecec" at bounding box center [251, 451] width 183 height 25
type input "#ffecec"
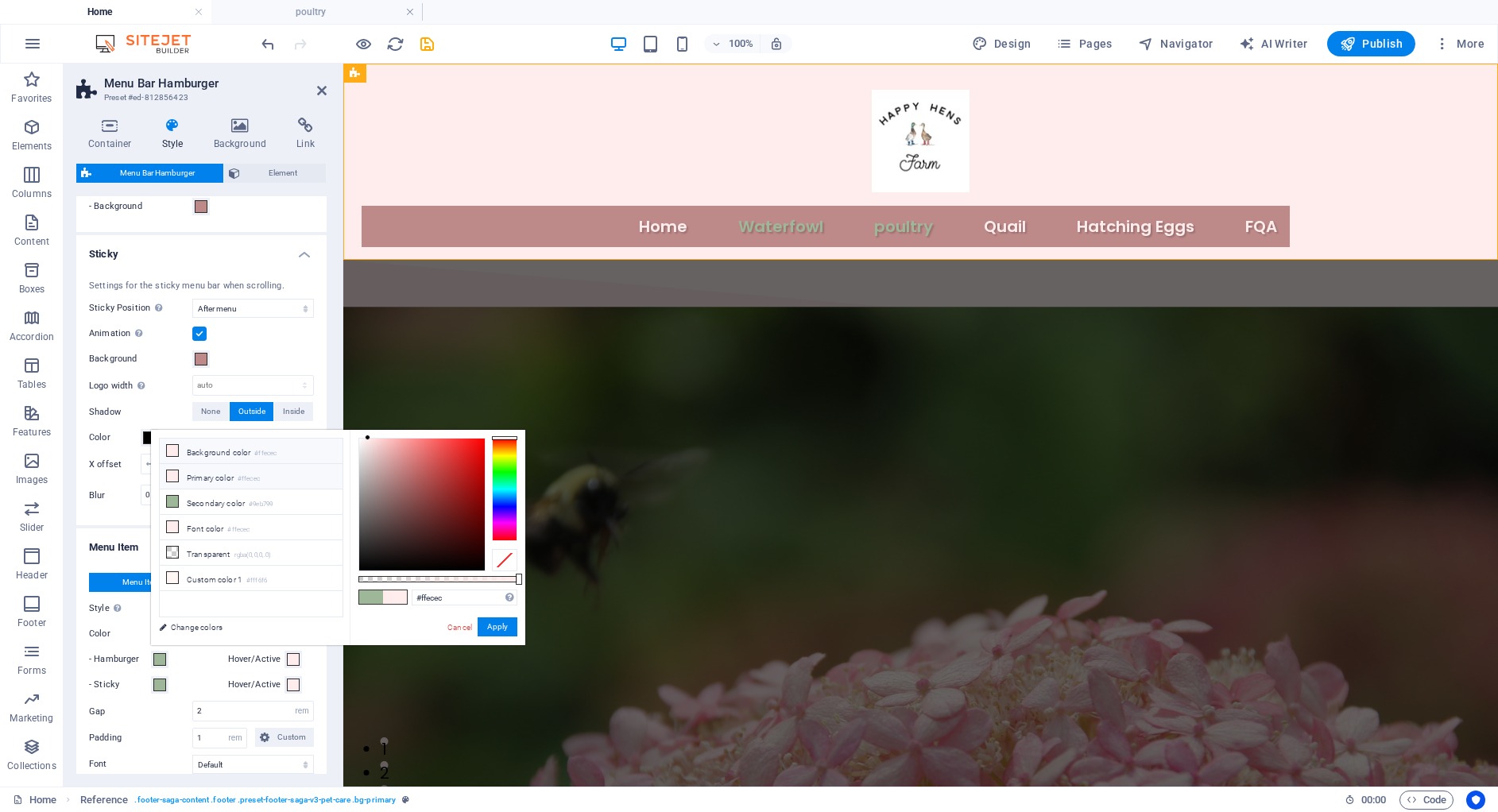
click at [233, 477] on li "Primary color #ffecec" at bounding box center [251, 477] width 183 height 25
click at [269, 449] on small "#ffecec" at bounding box center [265, 453] width 23 height 11
click at [497, 626] on button "Apply" at bounding box center [498, 626] width 40 height 19
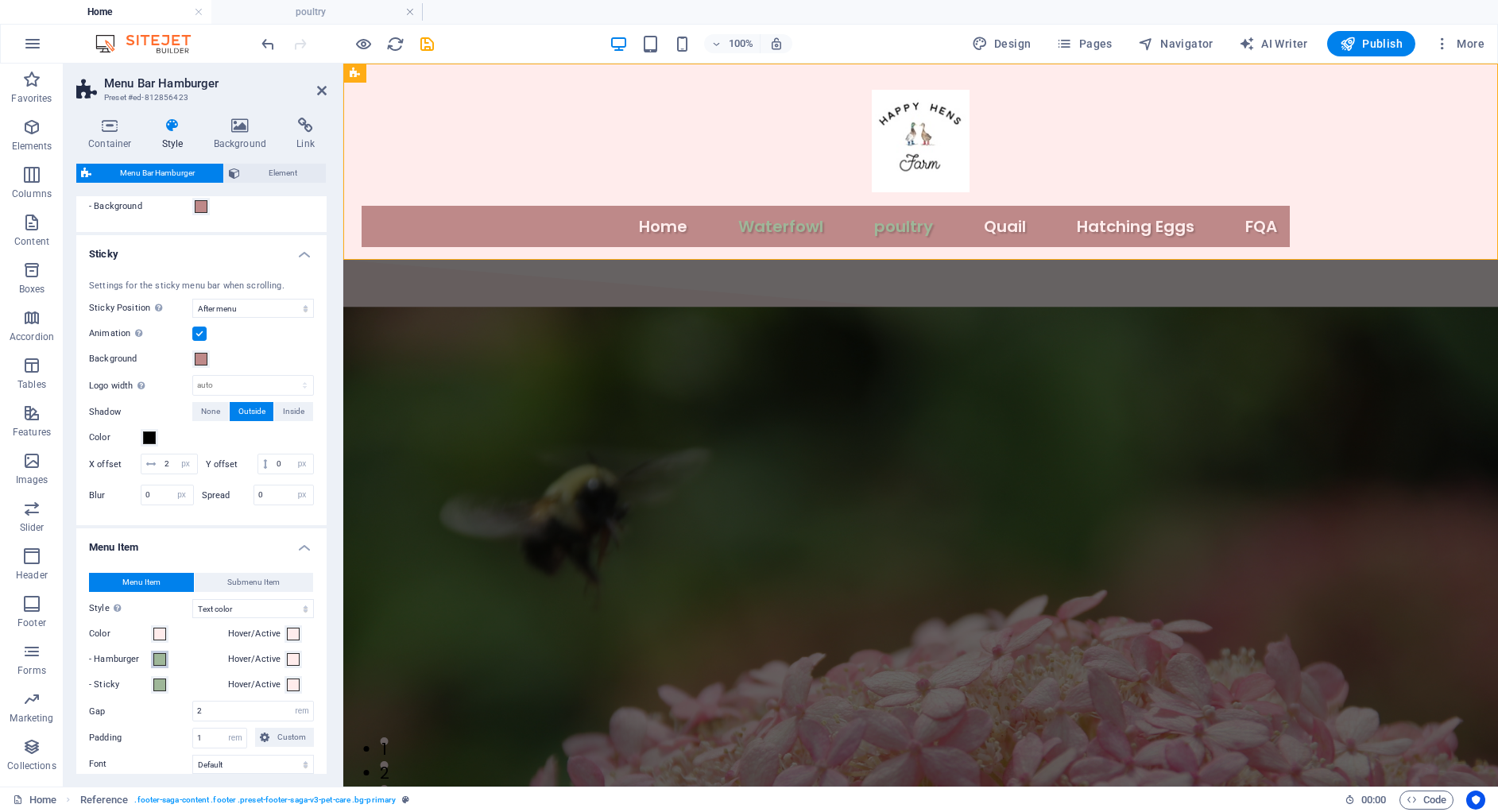
click at [156, 666] on span at bounding box center [159, 659] width 13 height 13
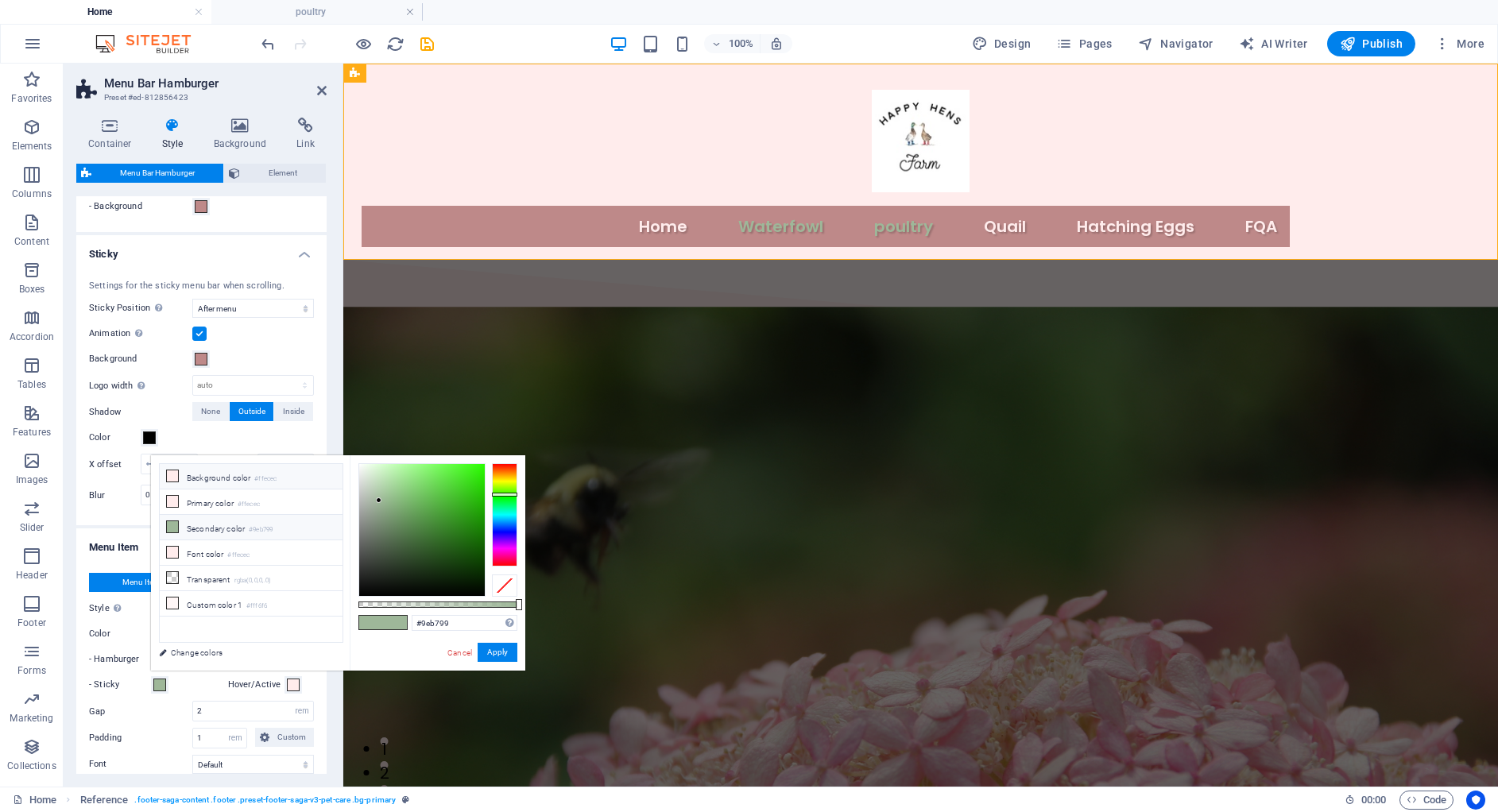
click at [263, 483] on small "#ffecec" at bounding box center [265, 478] width 23 height 11
type input "#ffecec"
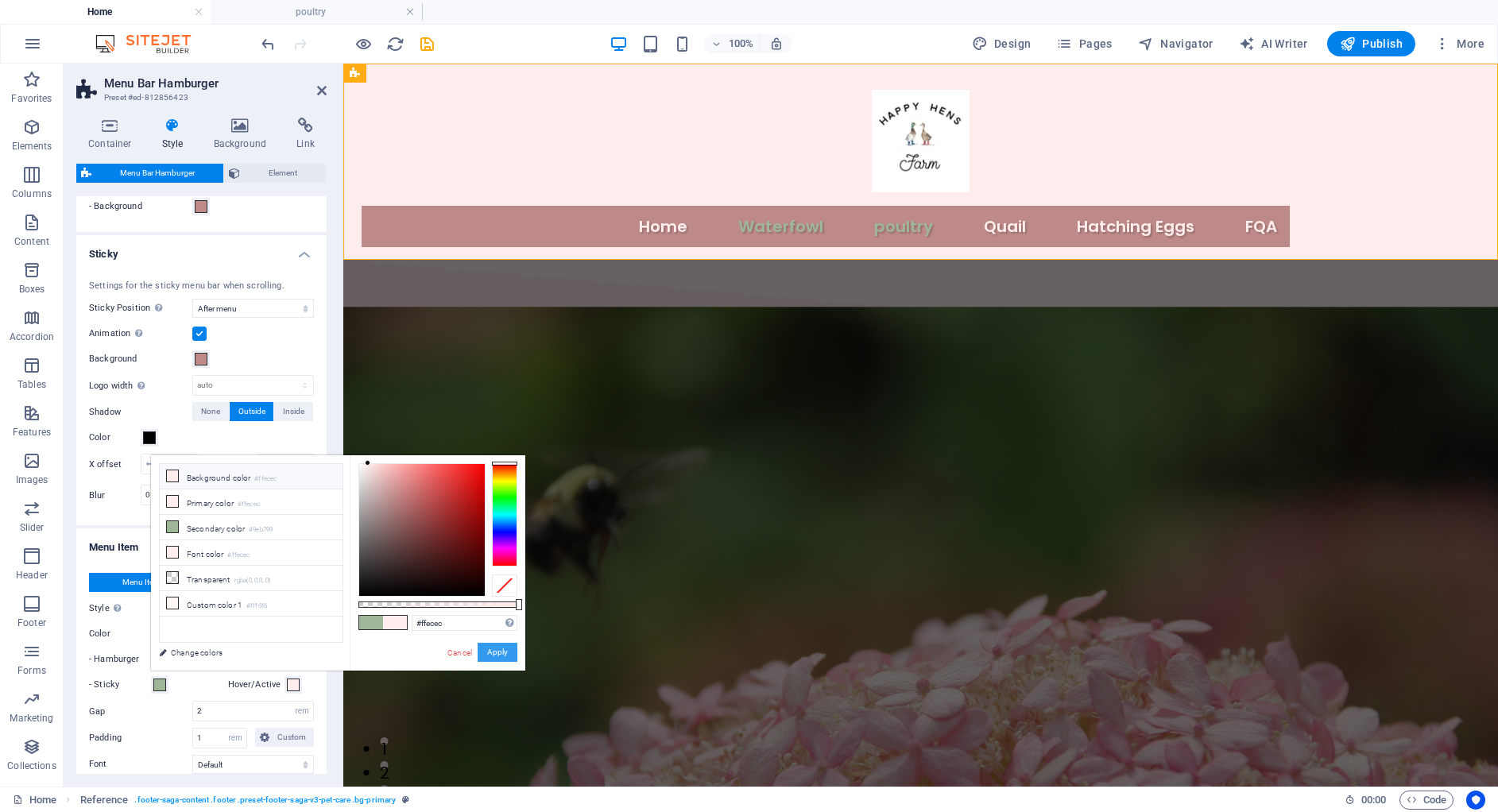
click at [499, 656] on button "Apply" at bounding box center [498, 652] width 40 height 19
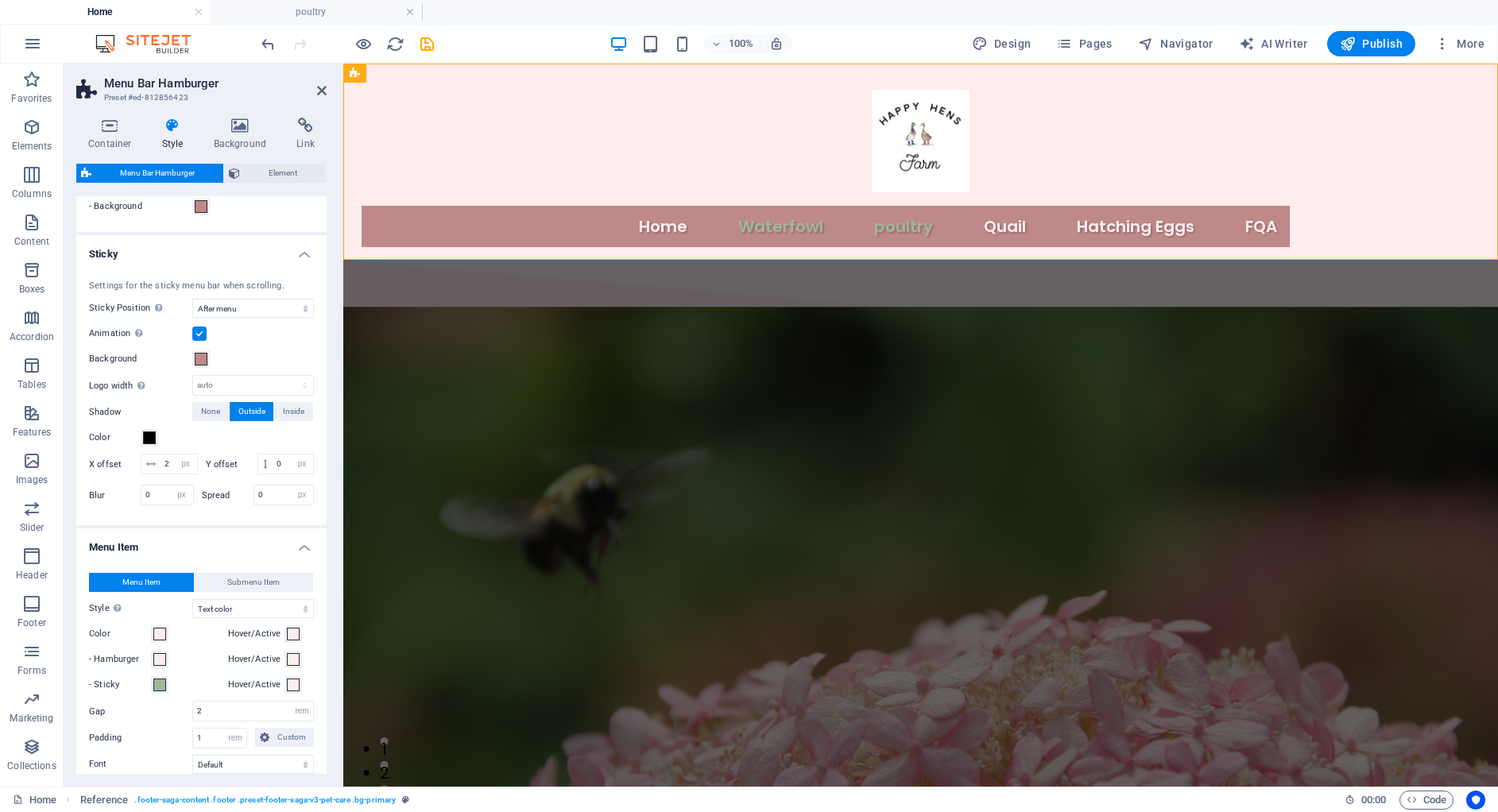
click at [146, 694] on label "- Sticky" at bounding box center [120, 685] width 62 height 19
click at [151, 693] on button "- Sticky" at bounding box center [160, 684] width 18 height 18
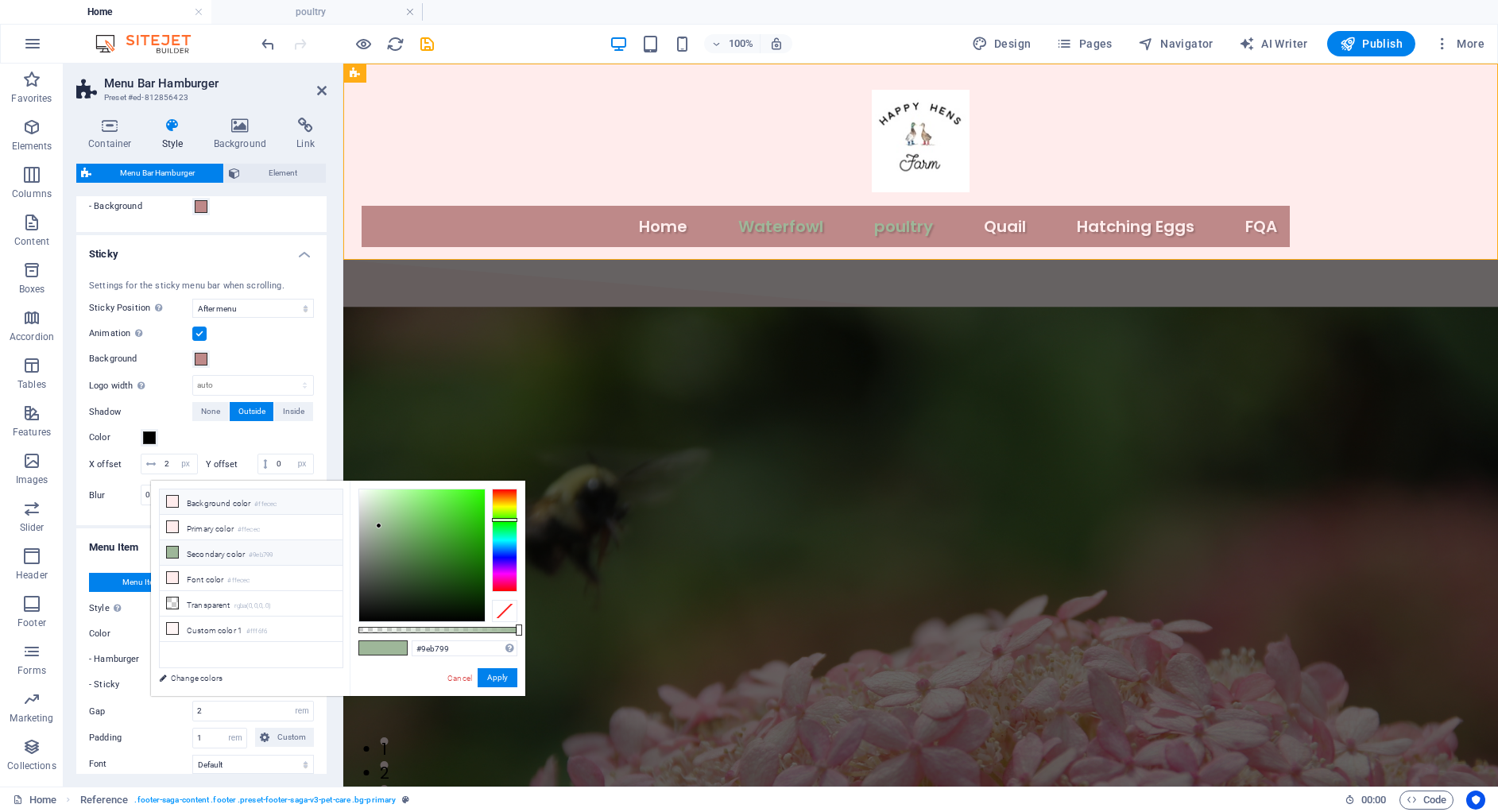
click at [260, 504] on small "#ffecec" at bounding box center [265, 504] width 23 height 11
type input "#ffecec"
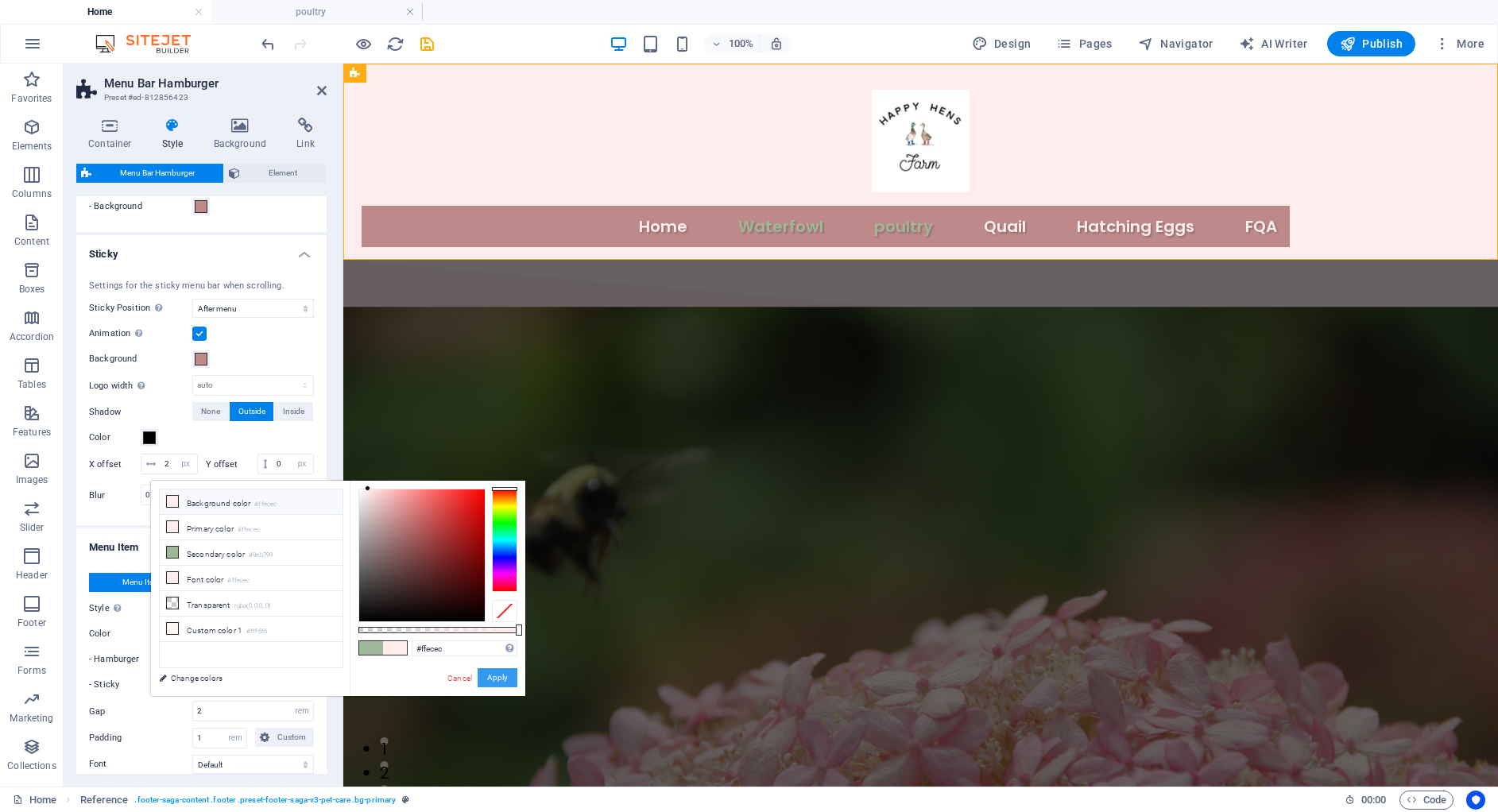
click at [501, 676] on button "Apply" at bounding box center [498, 677] width 40 height 19
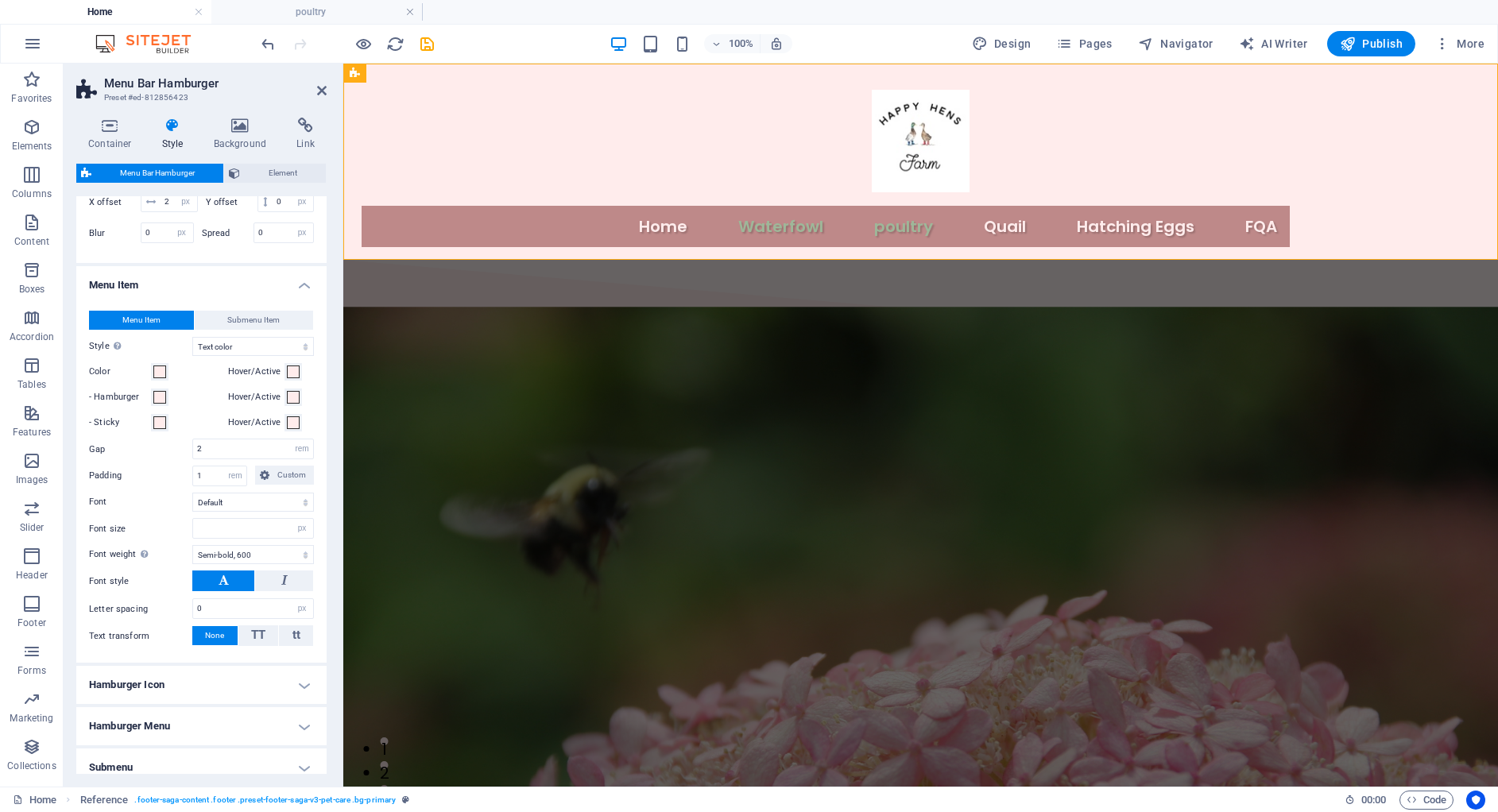
scroll to position [595, 0]
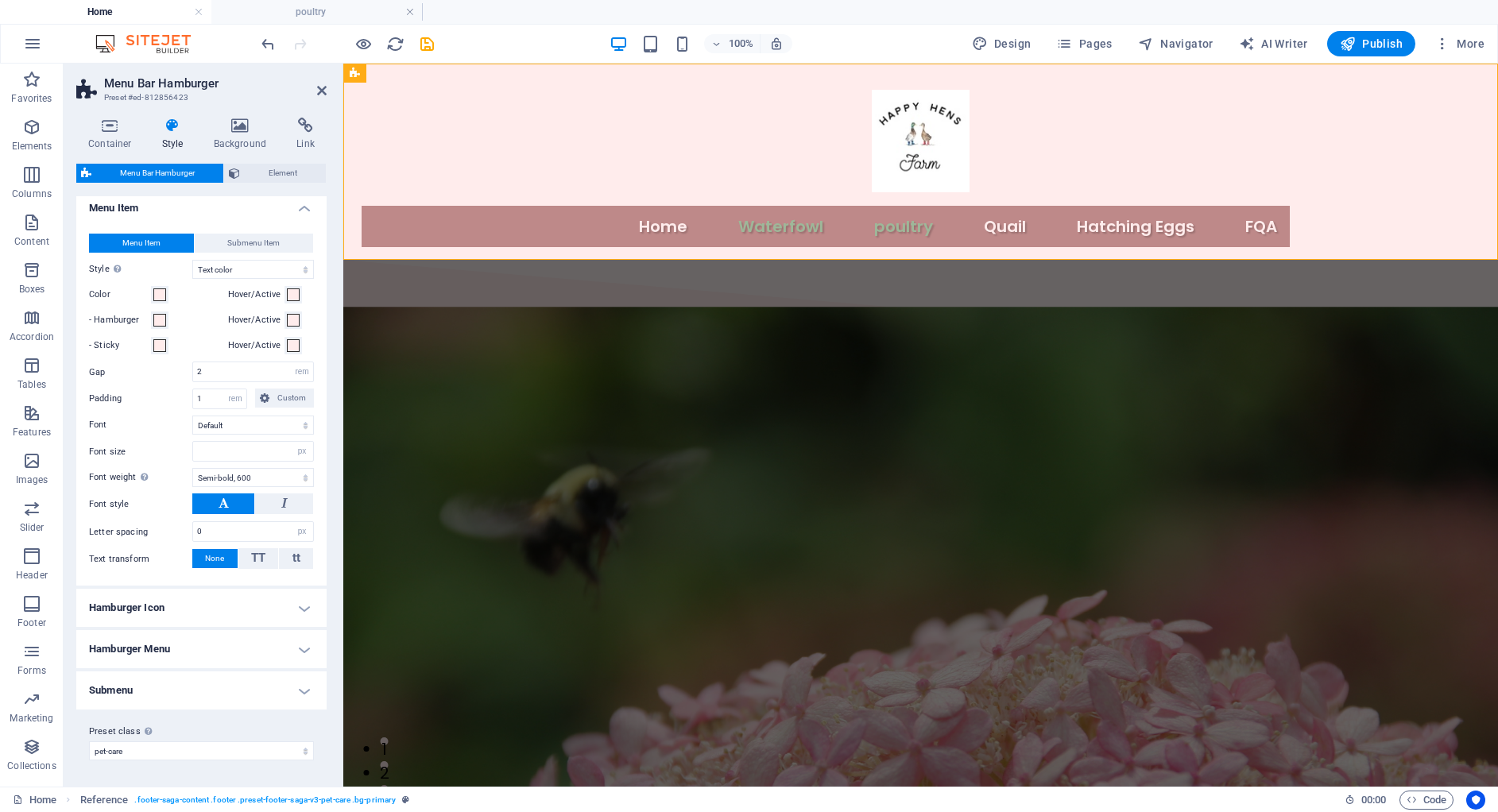
click at [209, 615] on h4 "Hamburger Icon" at bounding box center [201, 608] width 250 height 38
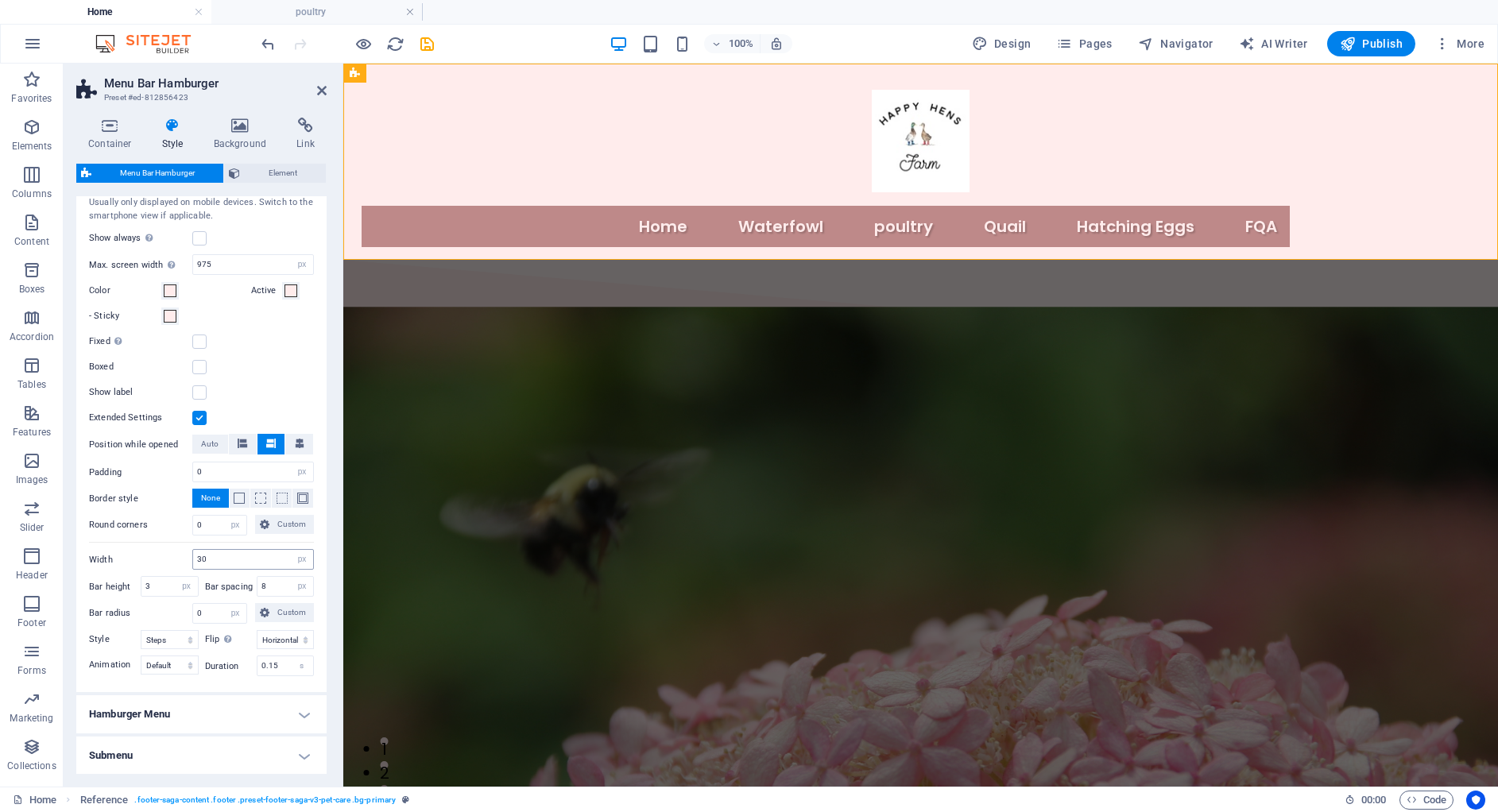
scroll to position [1097, 0]
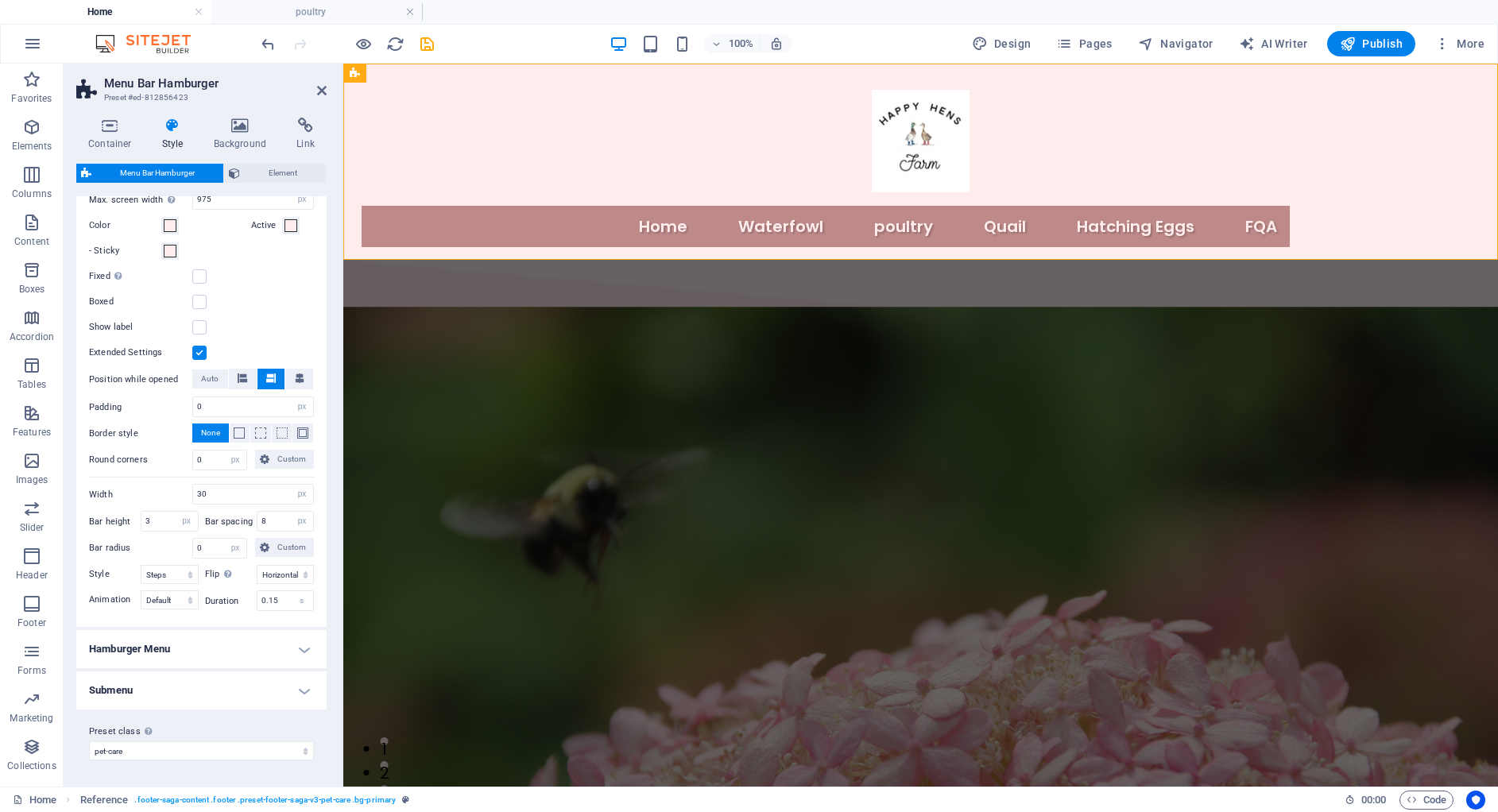
click at [210, 645] on h4 "Hamburger Menu" at bounding box center [201, 649] width 250 height 38
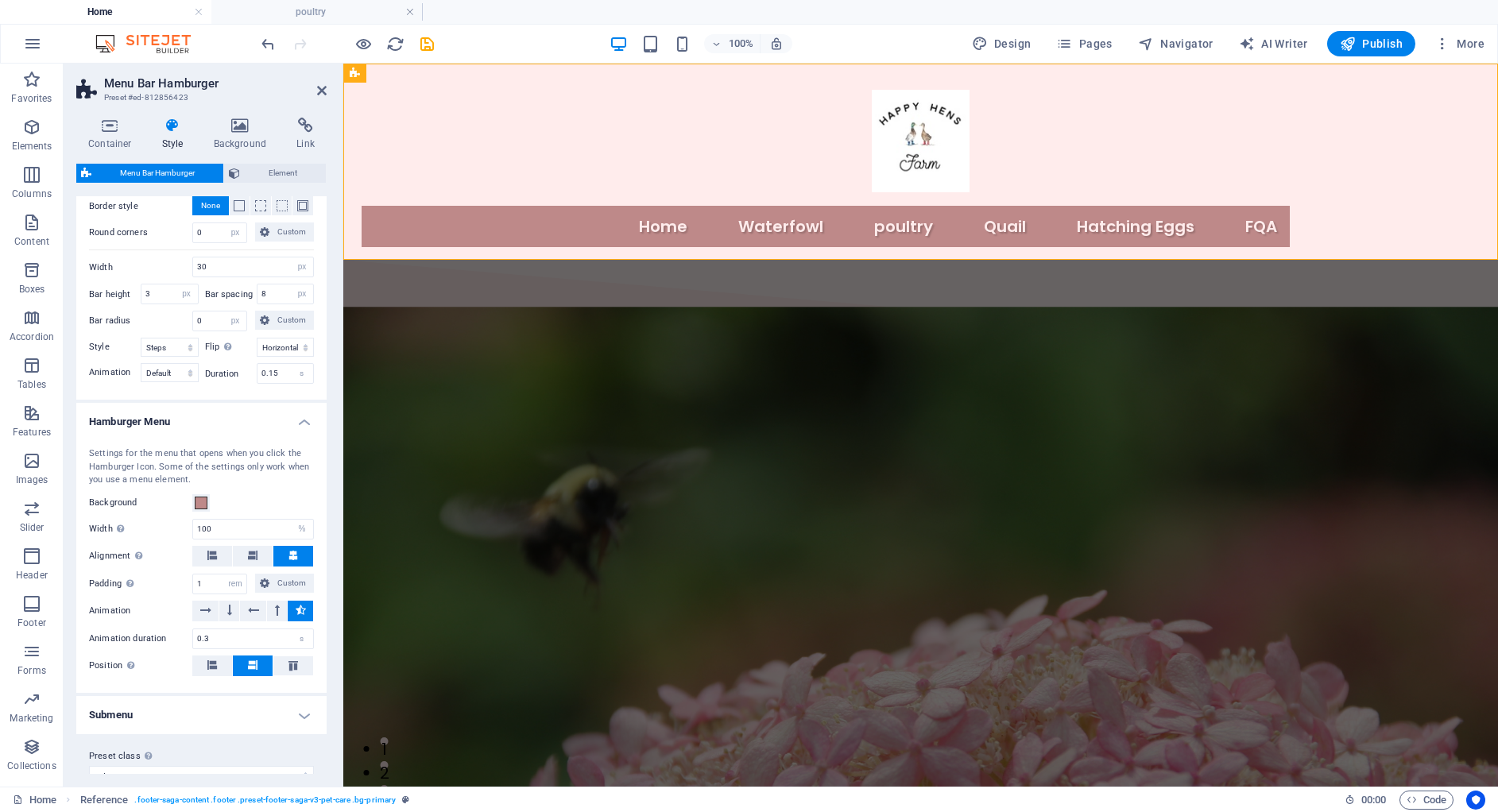
scroll to position [1347, 0]
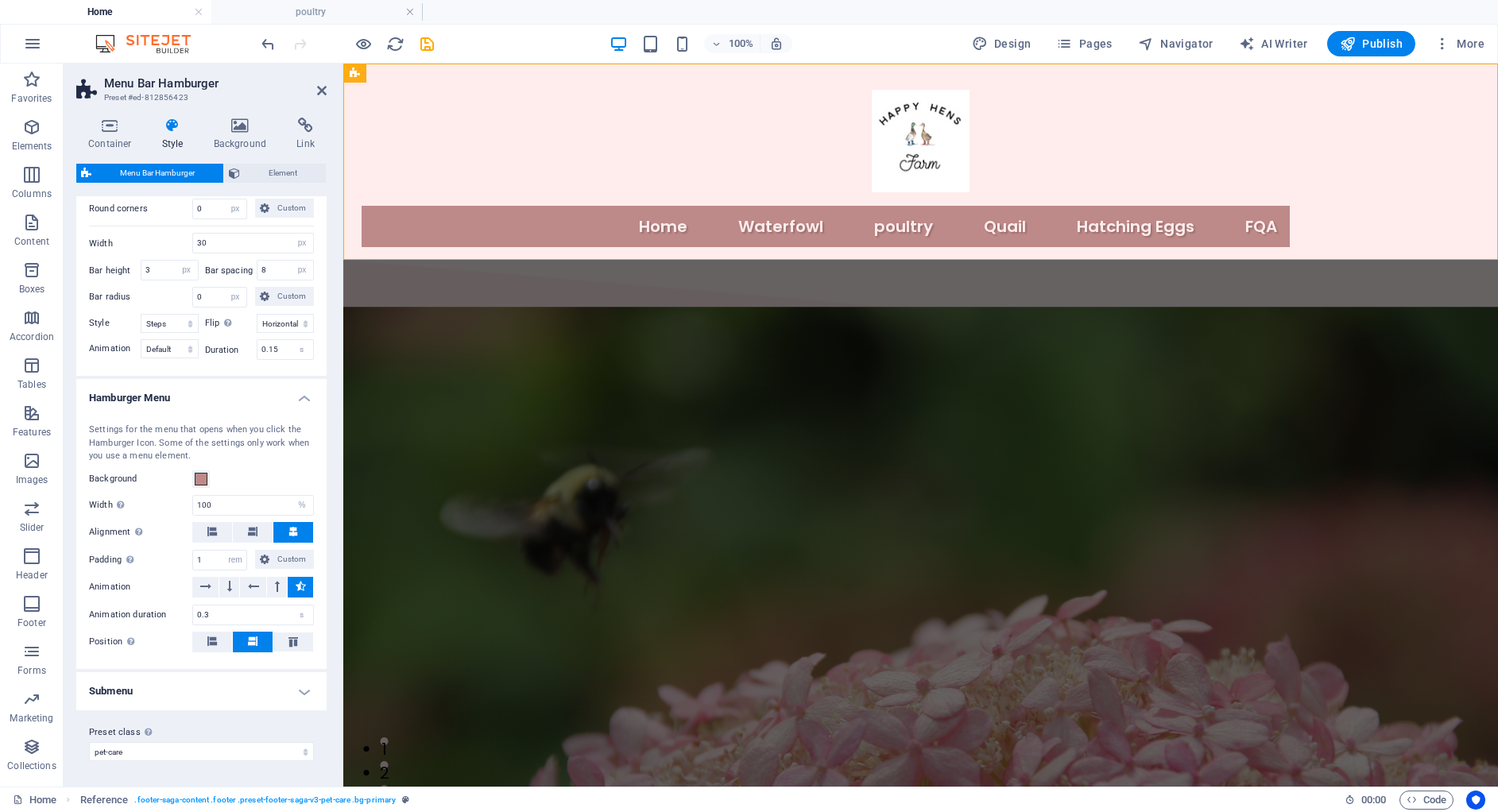
click at [191, 683] on h4 "Submenu" at bounding box center [201, 692] width 250 height 38
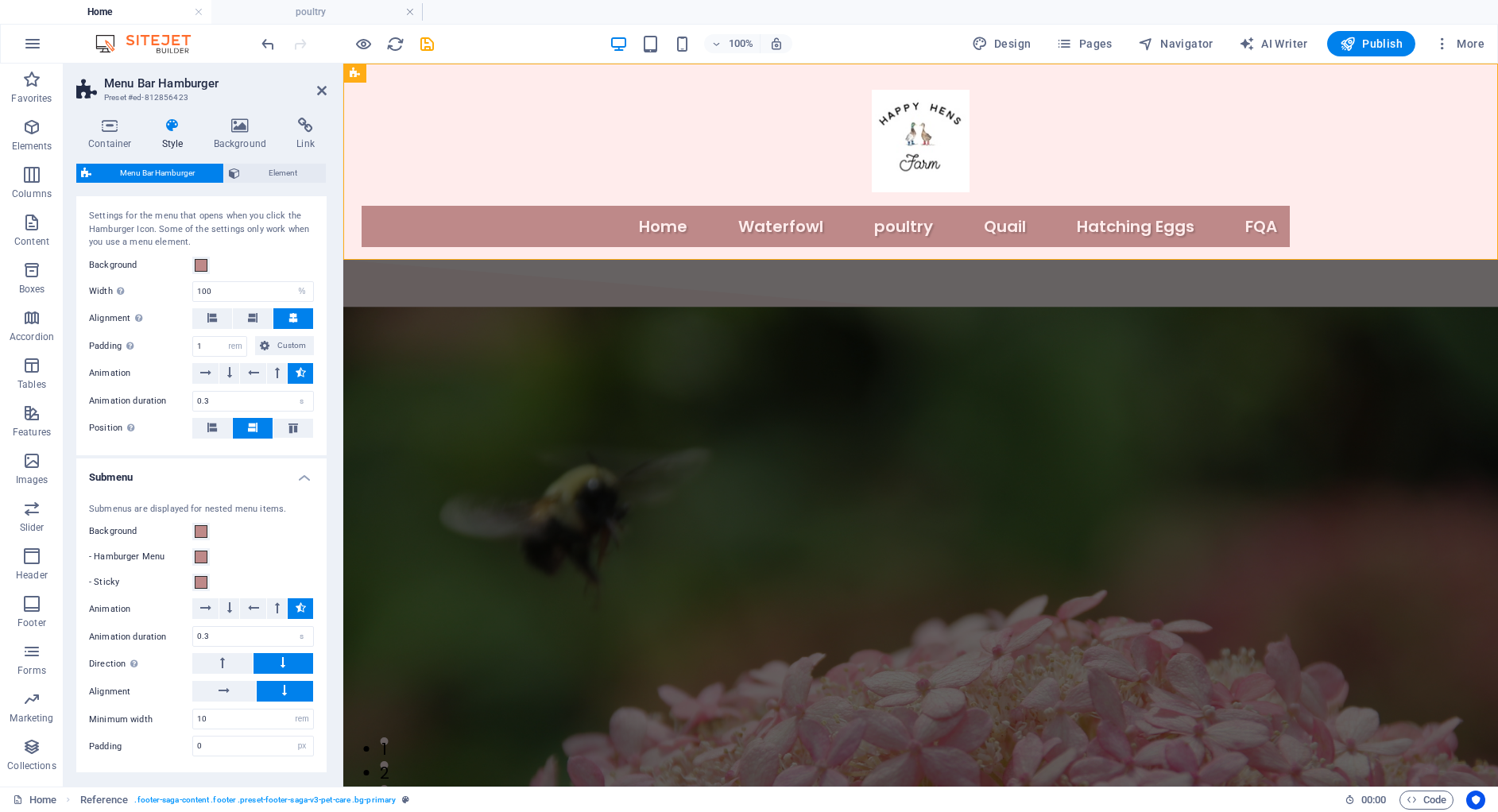
scroll to position [1622, 0]
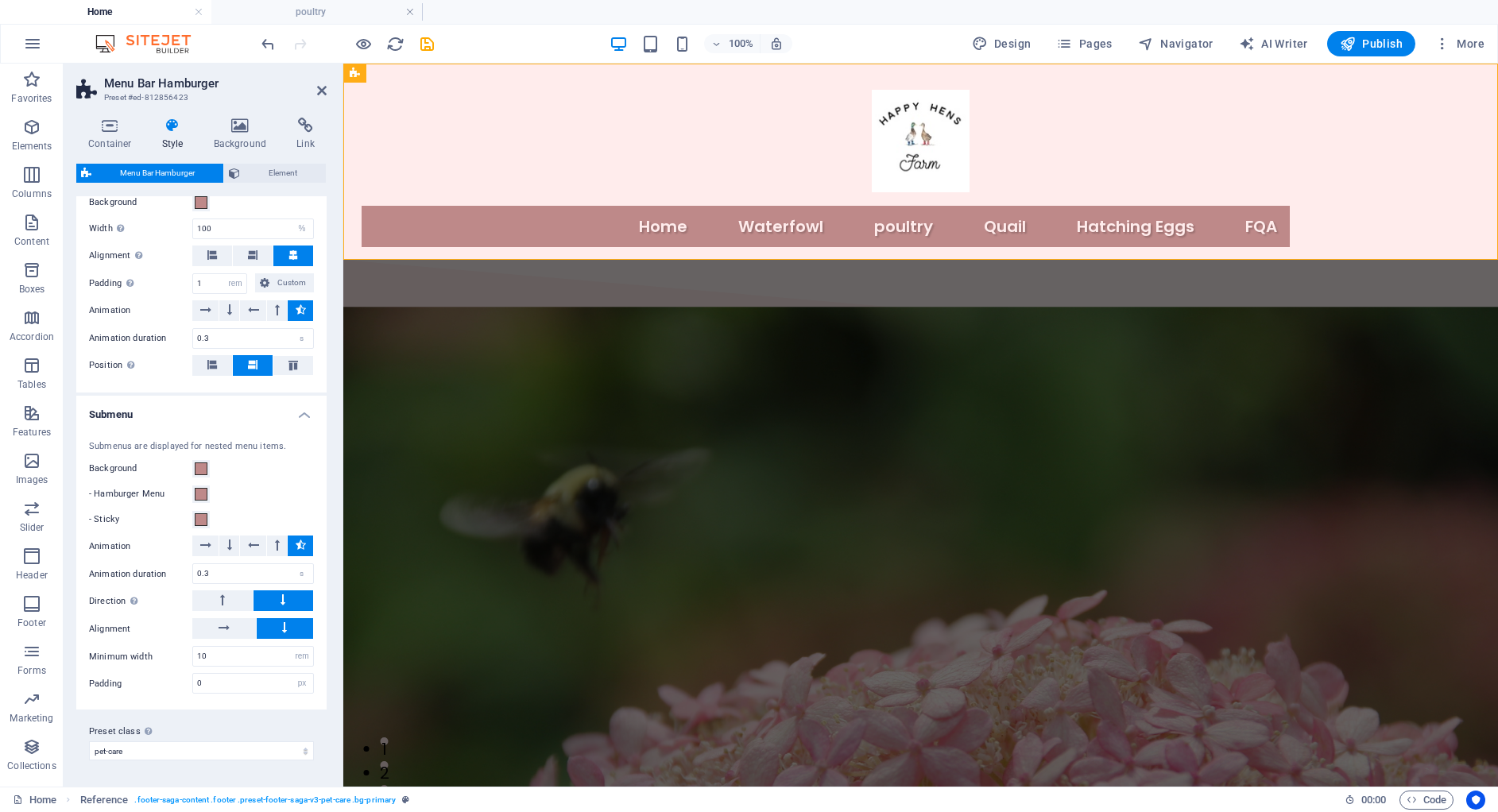
click at [330, 84] on aside "Menu Bar Hamburger Preset #ed-812856423 Container Style Background Link Size He…" at bounding box center [203, 425] width 279 height 723
click at [320, 93] on icon at bounding box center [321, 90] width 9 height 13
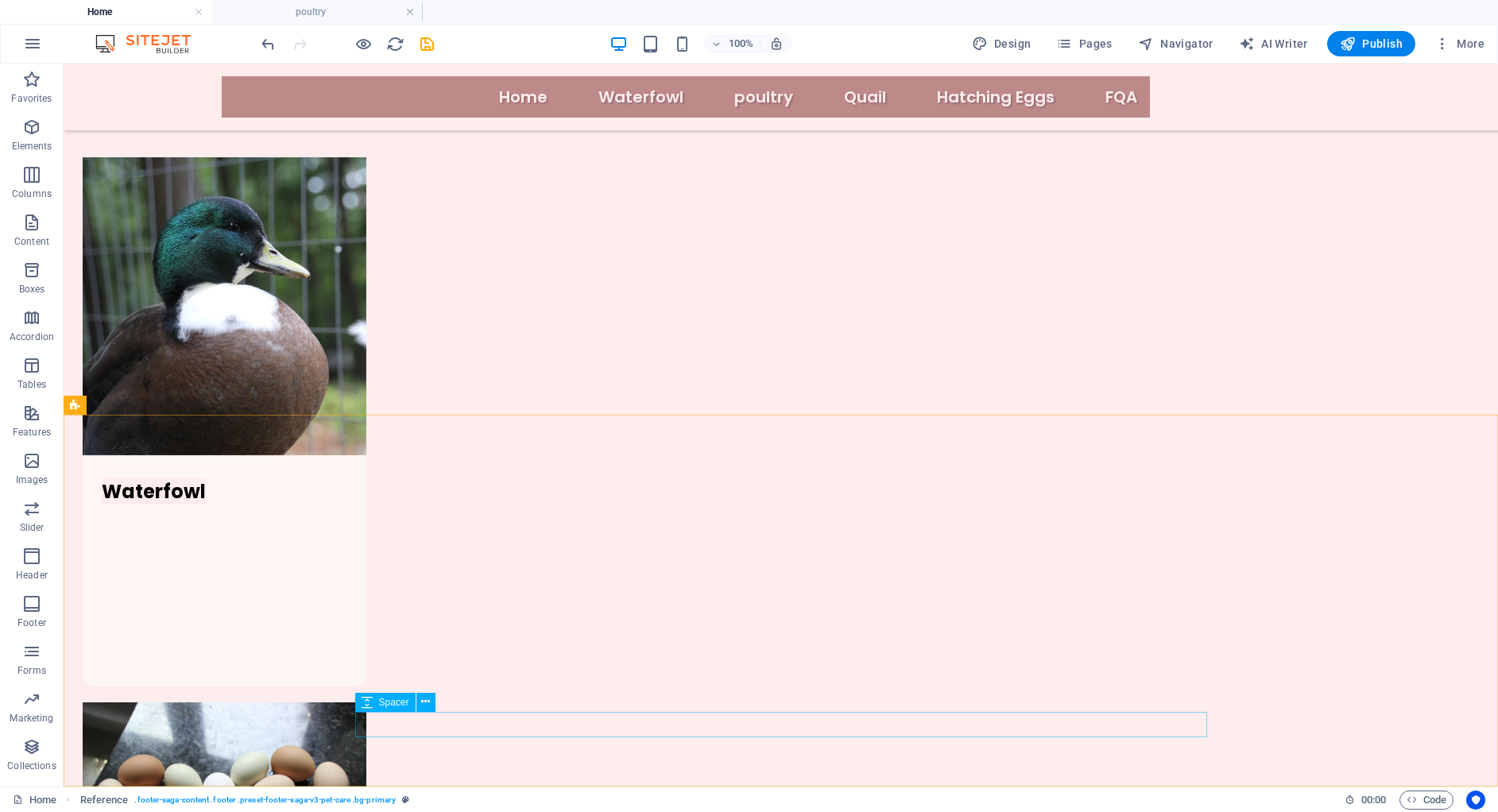
scroll to position [1539, 0]
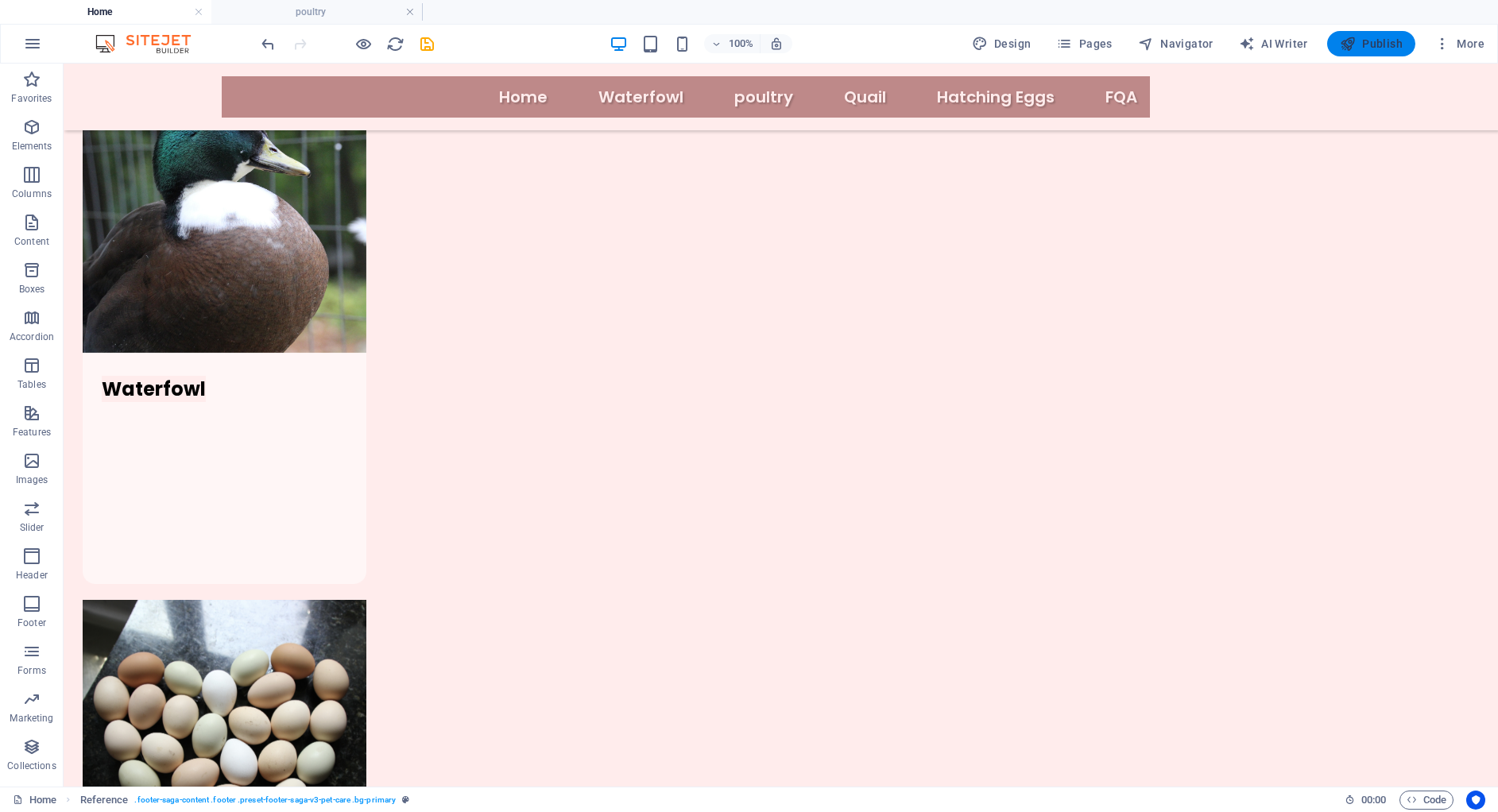
click at [1394, 47] on span "Publish" at bounding box center [1371, 43] width 63 height 16
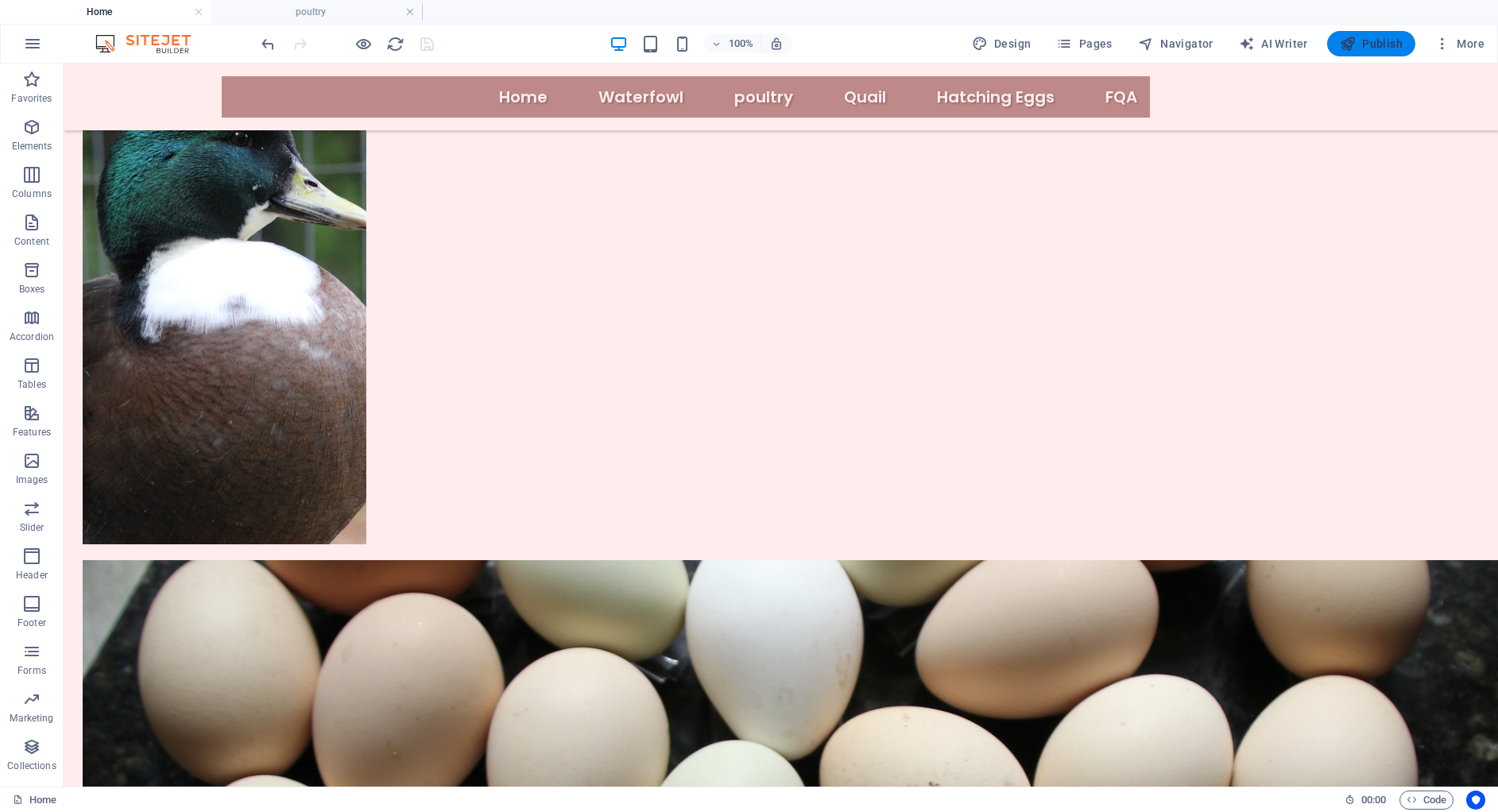
click at [1378, 52] on button "Publish" at bounding box center [1371, 43] width 88 height 25
